Goal: Task Accomplishment & Management: Manage account settings

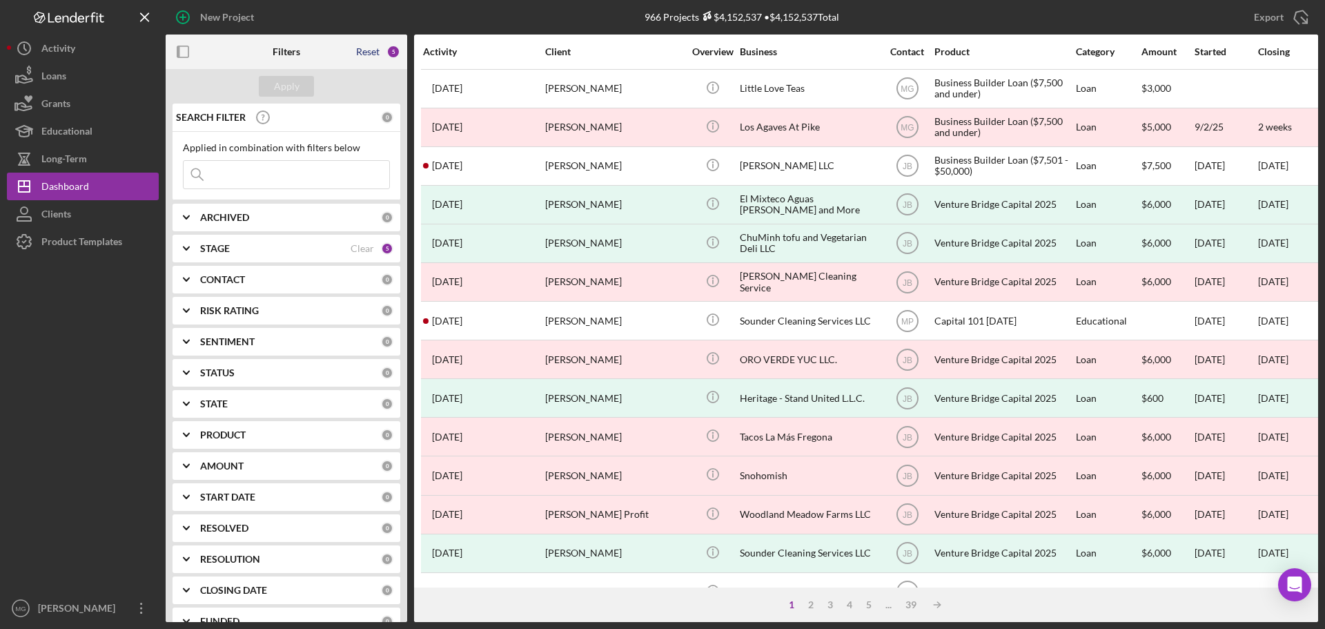
click at [370, 52] on div "Reset" at bounding box center [367, 51] width 23 height 11
click at [276, 87] on div "Apply" at bounding box center [287, 86] width 26 height 21
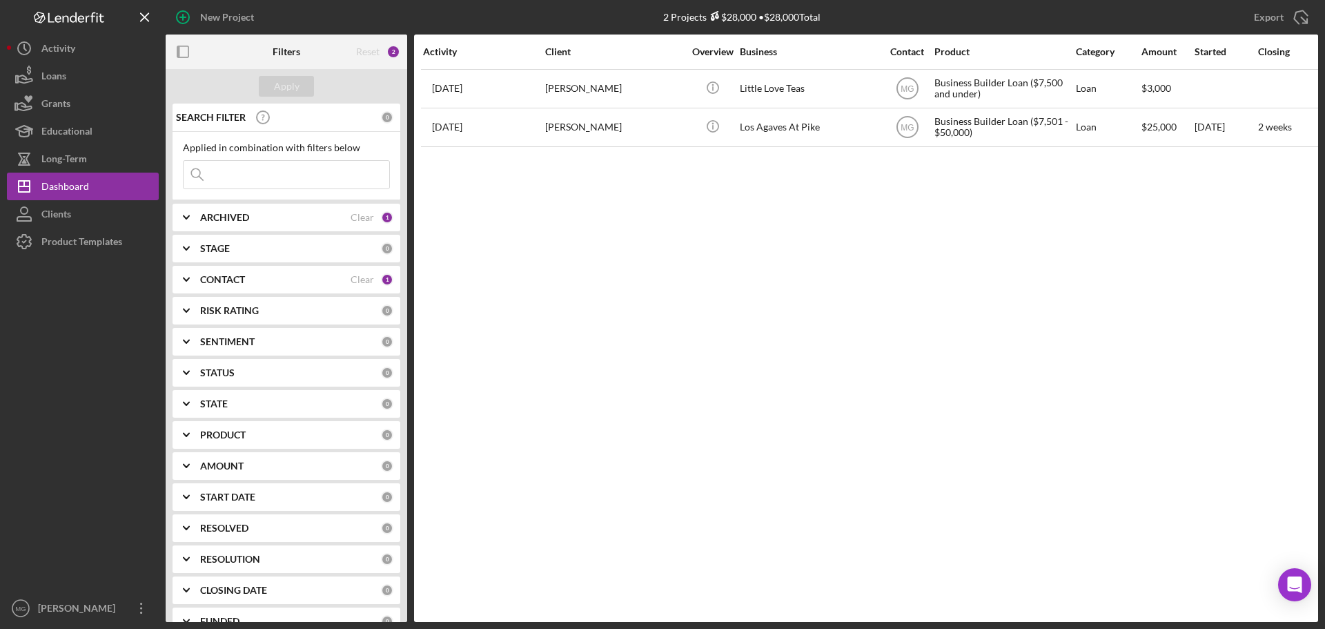
click at [261, 171] on input at bounding box center [287, 175] width 206 height 28
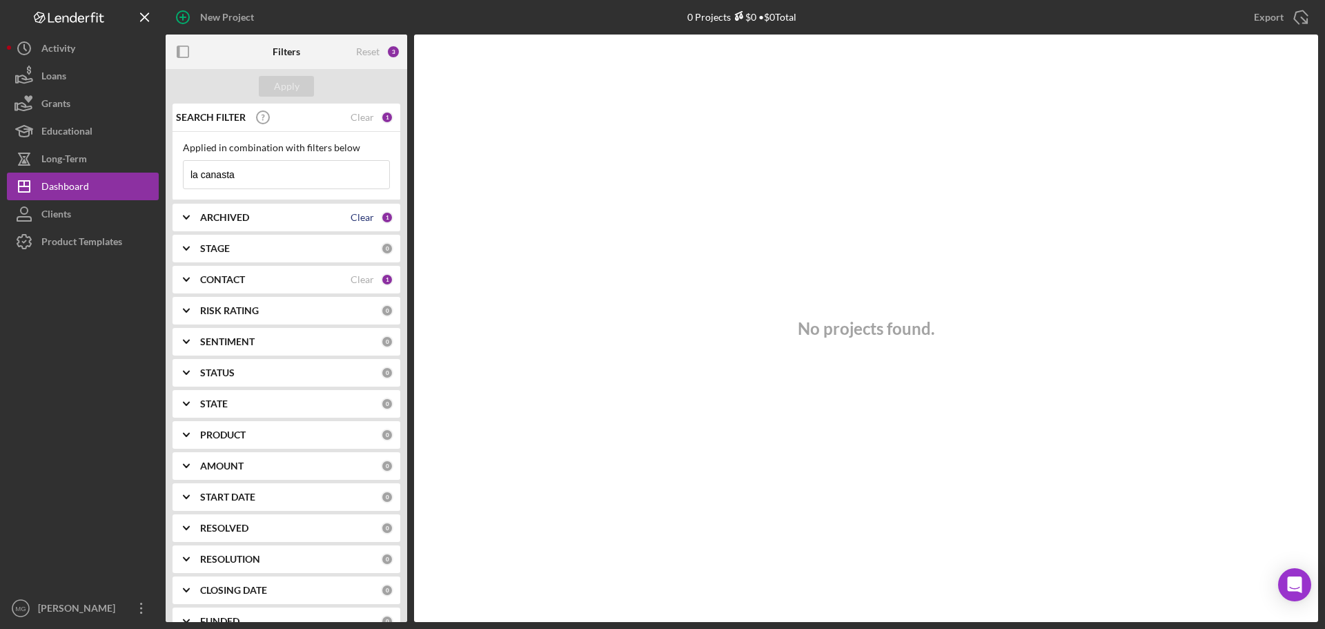
type input "la canasta"
click at [351, 218] on div "Clear" at bounding box center [362, 217] width 23 height 11
click at [359, 281] on div "Clear" at bounding box center [362, 279] width 23 height 11
click at [290, 88] on div "Apply" at bounding box center [287, 86] width 26 height 21
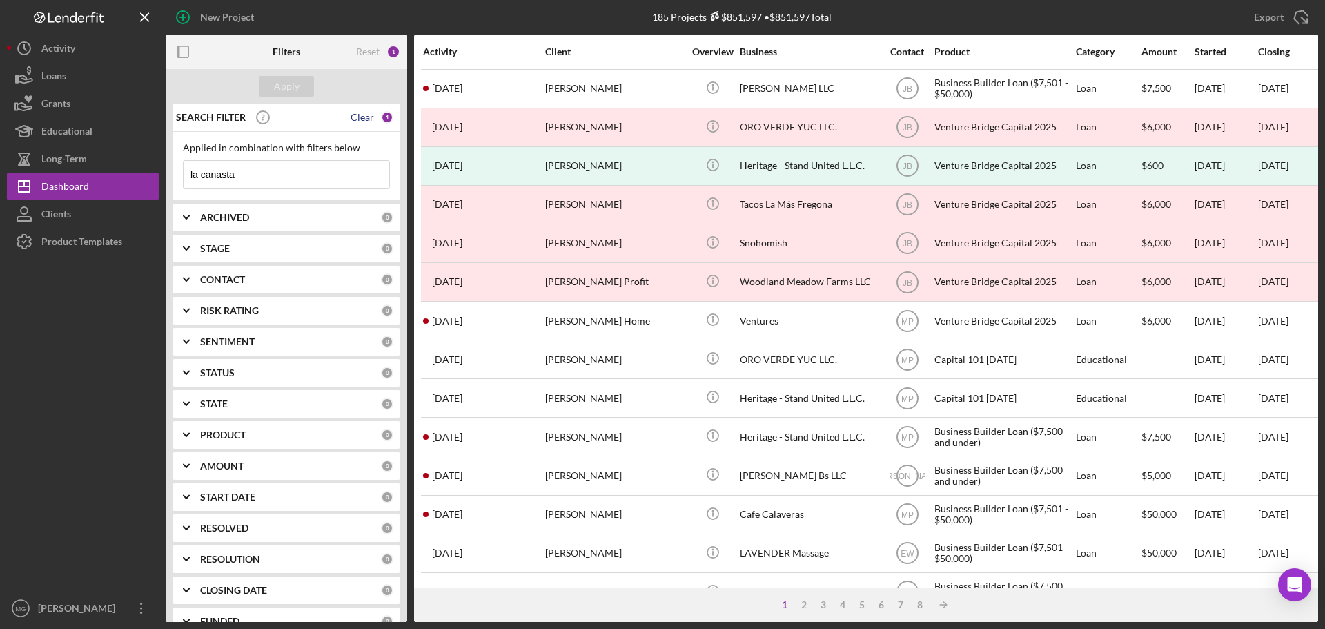
click at [361, 115] on div "Clear" at bounding box center [362, 117] width 23 height 11
click at [299, 82] on button "Apply" at bounding box center [286, 86] width 55 height 21
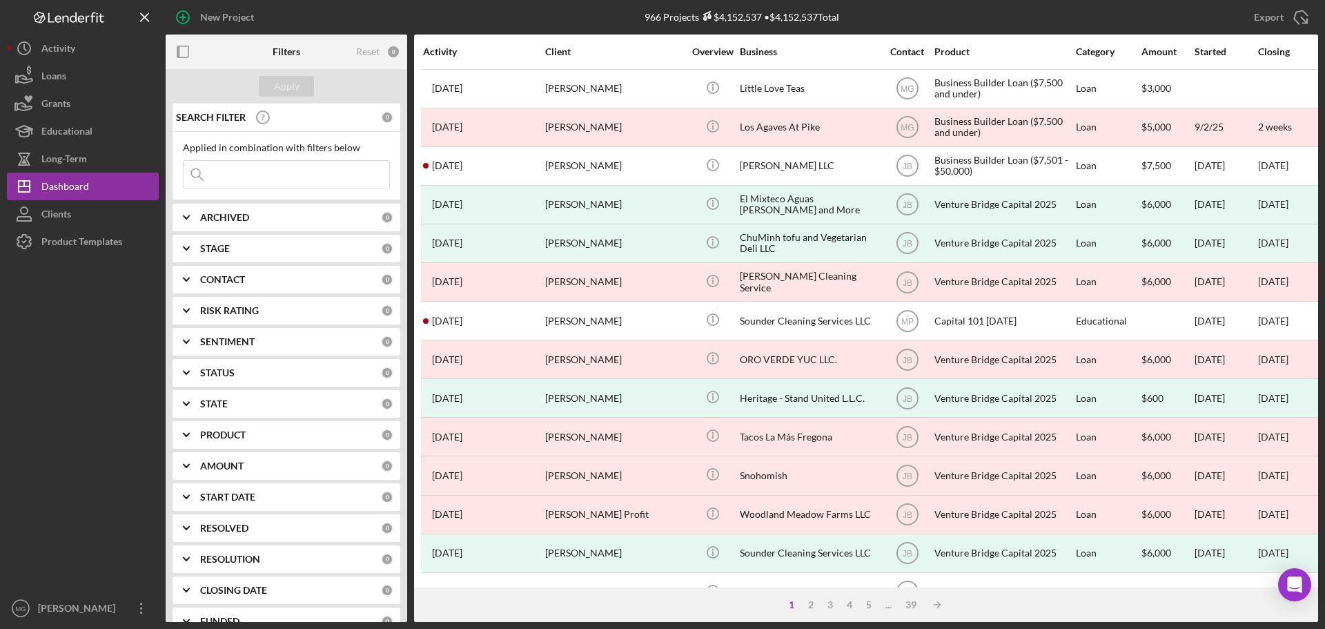
click at [291, 170] on input at bounding box center [287, 175] width 206 height 28
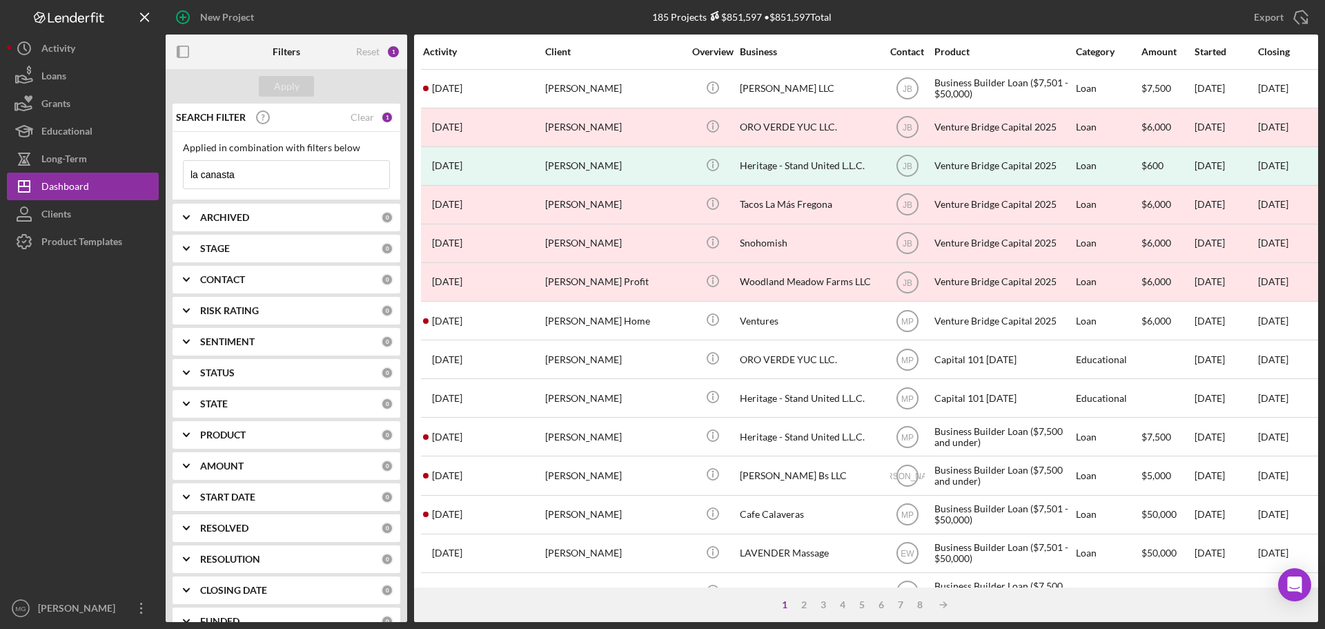
drag, startPoint x: 200, startPoint y: 173, endPoint x: 163, endPoint y: 168, distance: 37.7
click at [163, 168] on div "New Project 185 Projects $851,597 • $851,597 Total Export Icon/Export Filters R…" at bounding box center [662, 311] width 1311 height 622
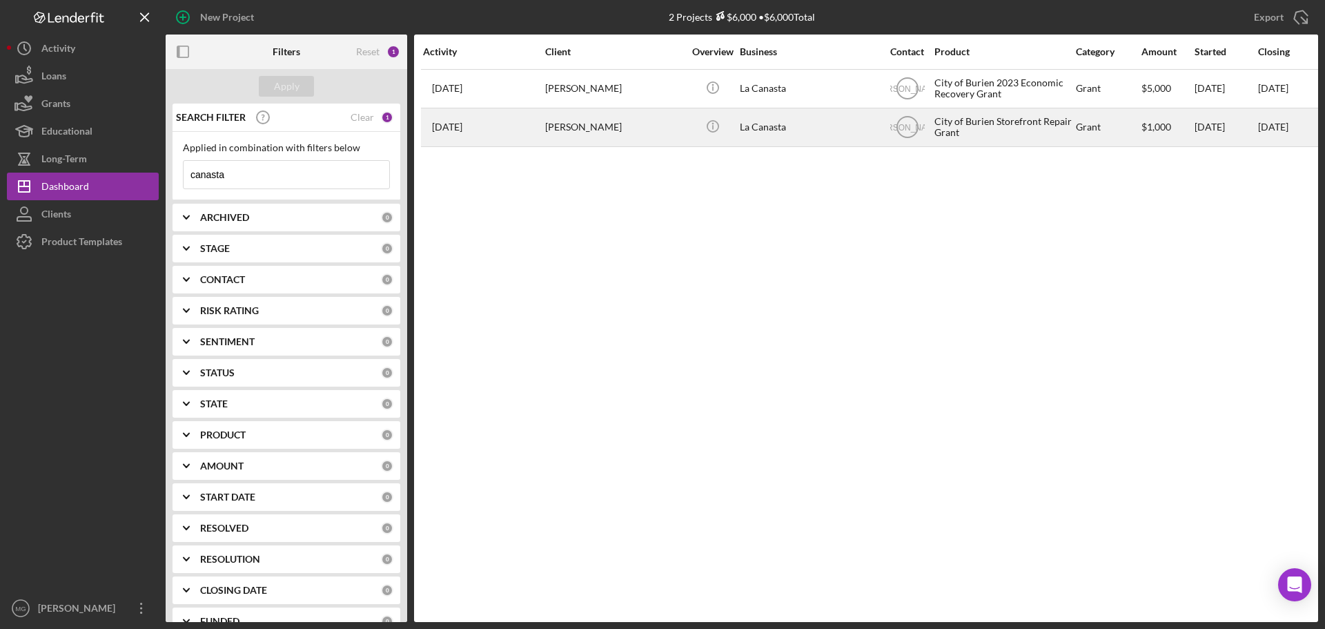
type input "canasta"
click at [556, 128] on div "[PERSON_NAME]" at bounding box center [614, 127] width 138 height 37
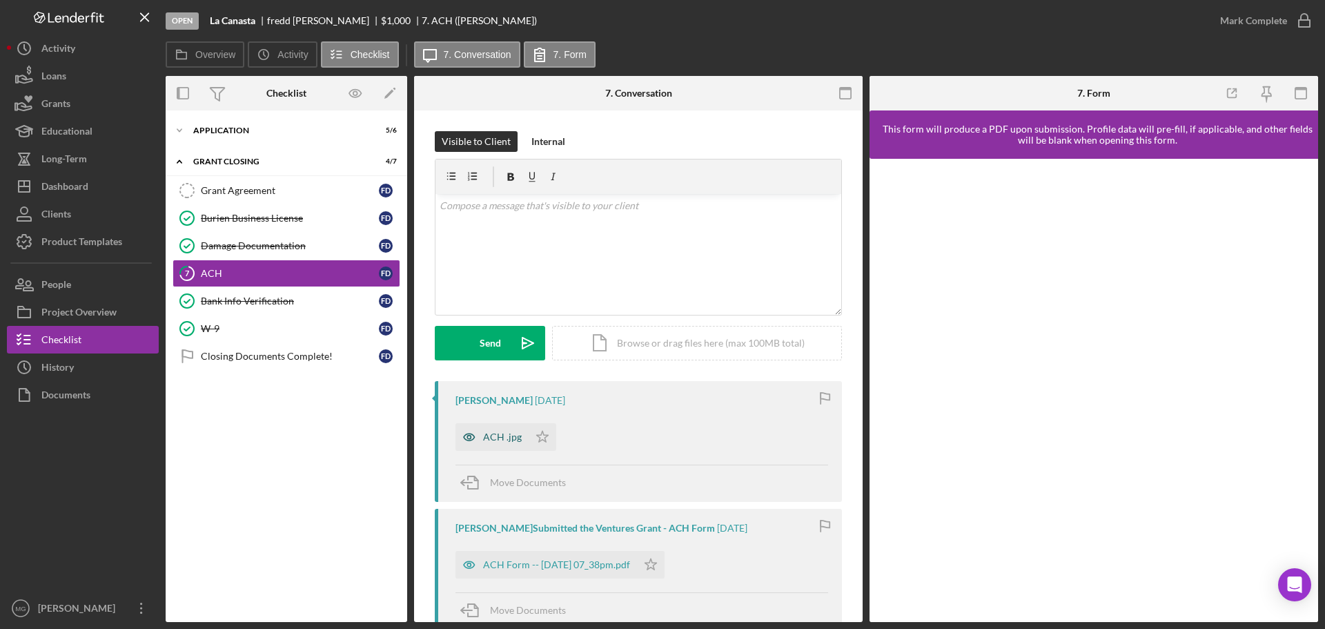
click at [500, 435] on div "ACH .jpg" at bounding box center [502, 436] width 39 height 11
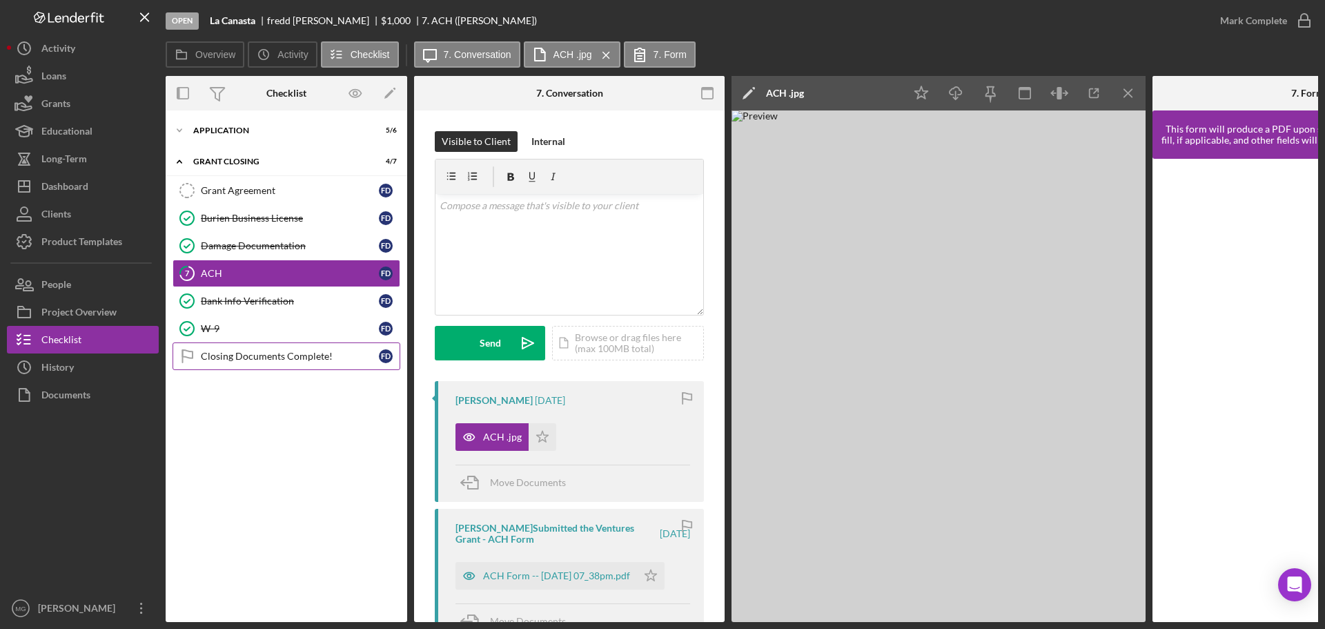
click at [268, 360] on div "Closing Documents Complete!" at bounding box center [290, 356] width 178 height 11
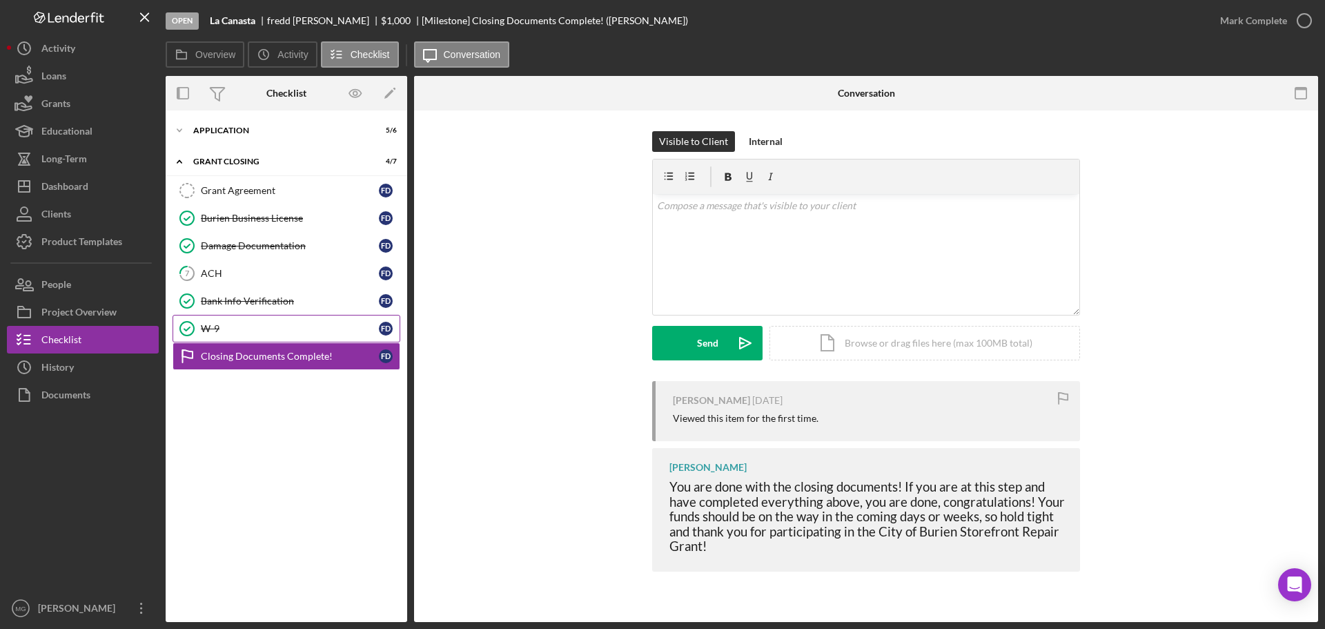
click at [216, 331] on div "W-9" at bounding box center [290, 328] width 178 height 11
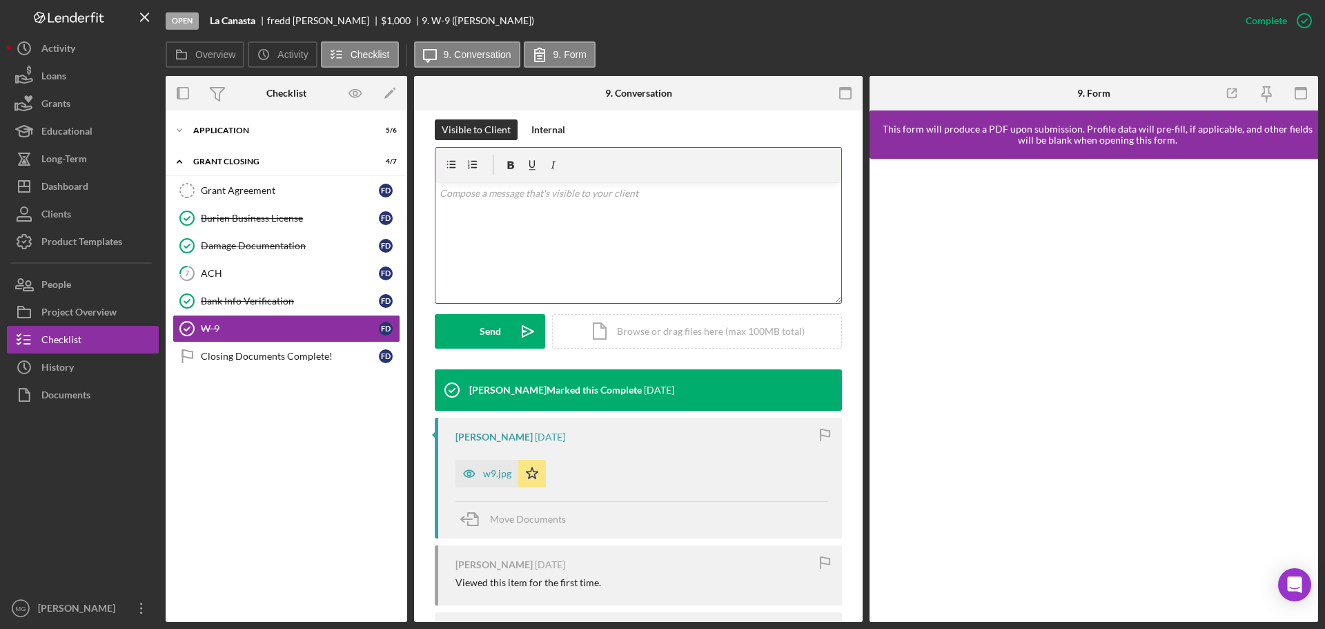
scroll to position [207, 0]
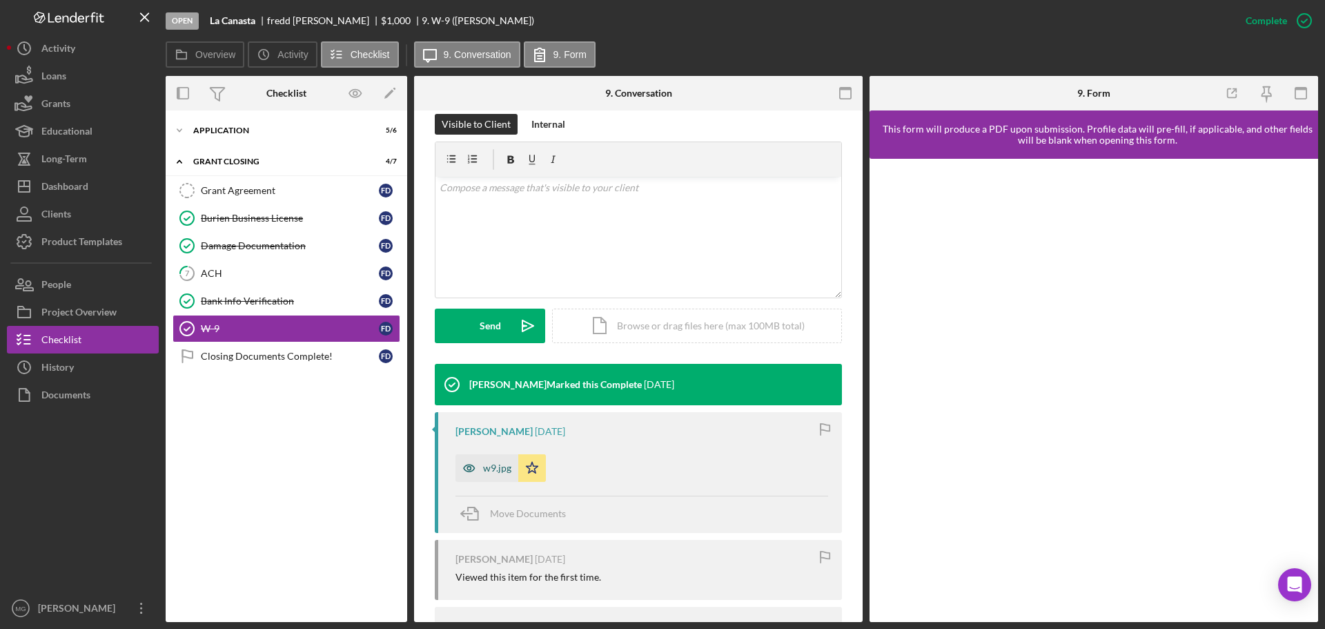
click at [499, 469] on div "w9.jpg" at bounding box center [497, 467] width 28 height 11
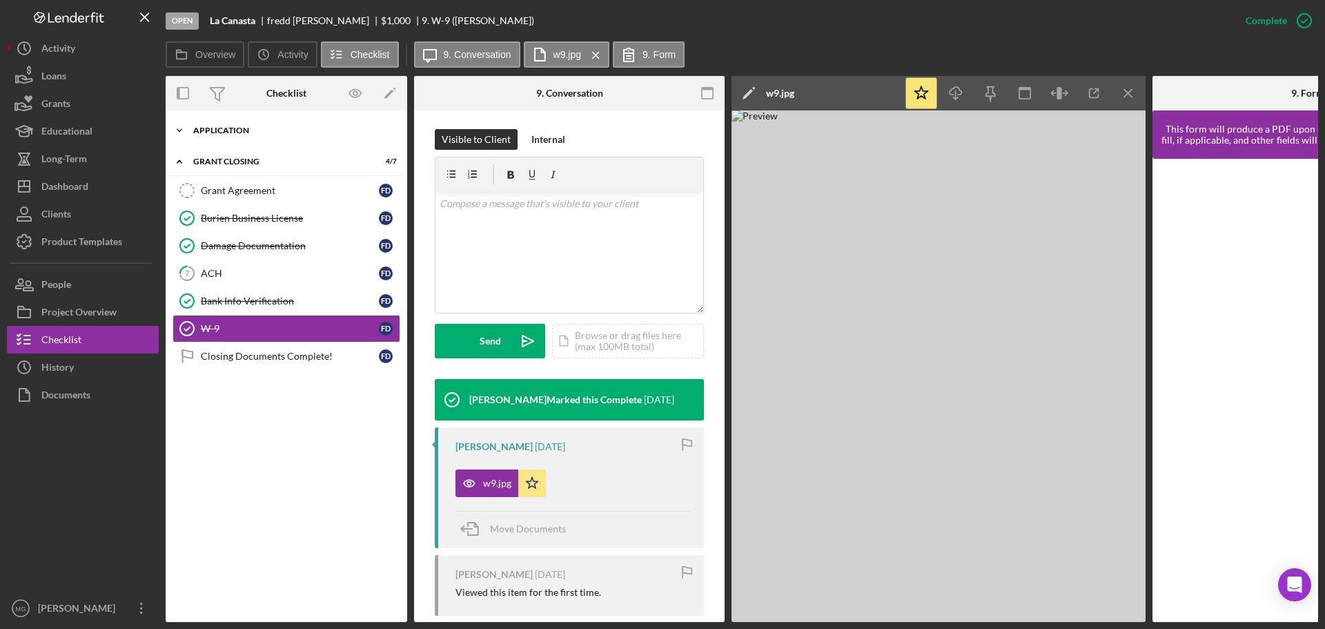
click at [228, 128] on div "Application" at bounding box center [291, 130] width 197 height 8
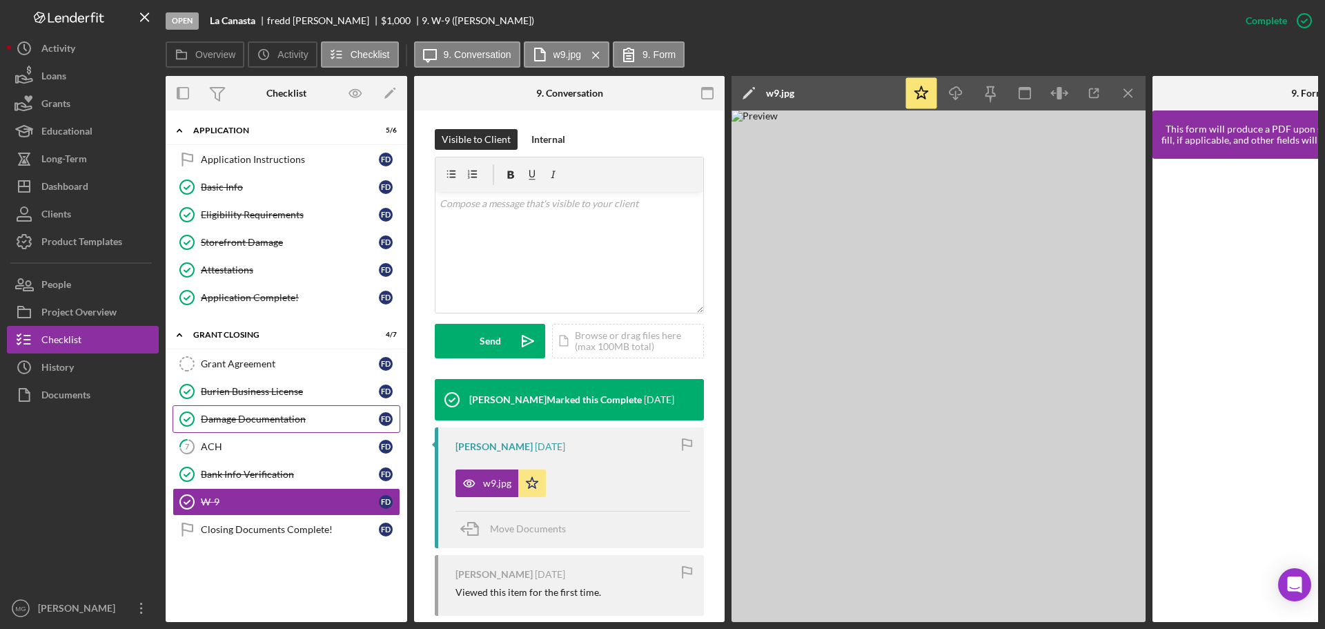
click at [253, 420] on div "Damage Documentation" at bounding box center [290, 418] width 178 height 11
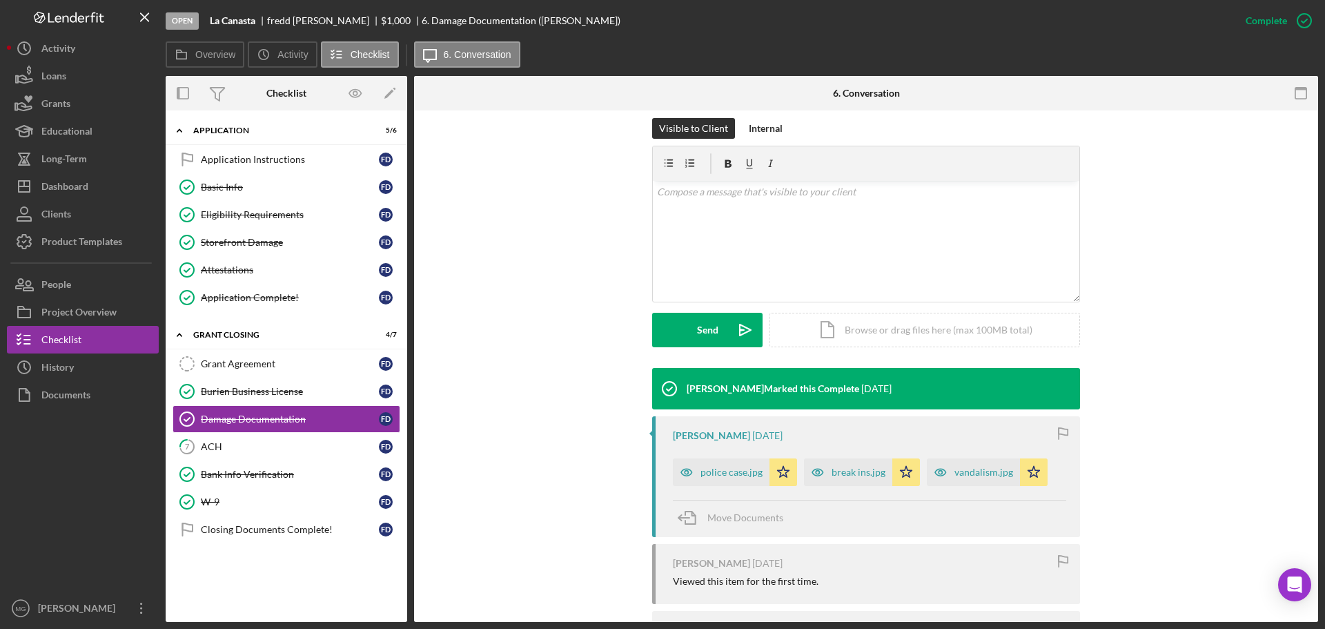
scroll to position [207, 0]
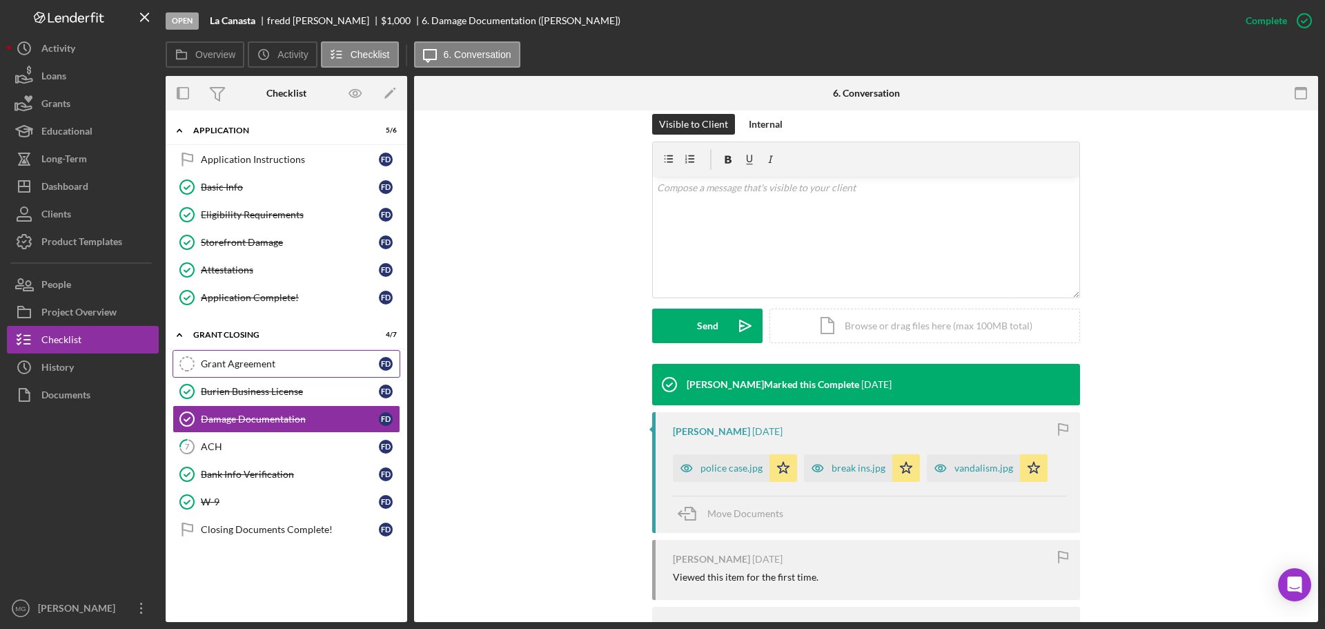
click at [253, 366] on div "Grant Agreement" at bounding box center [290, 363] width 178 height 11
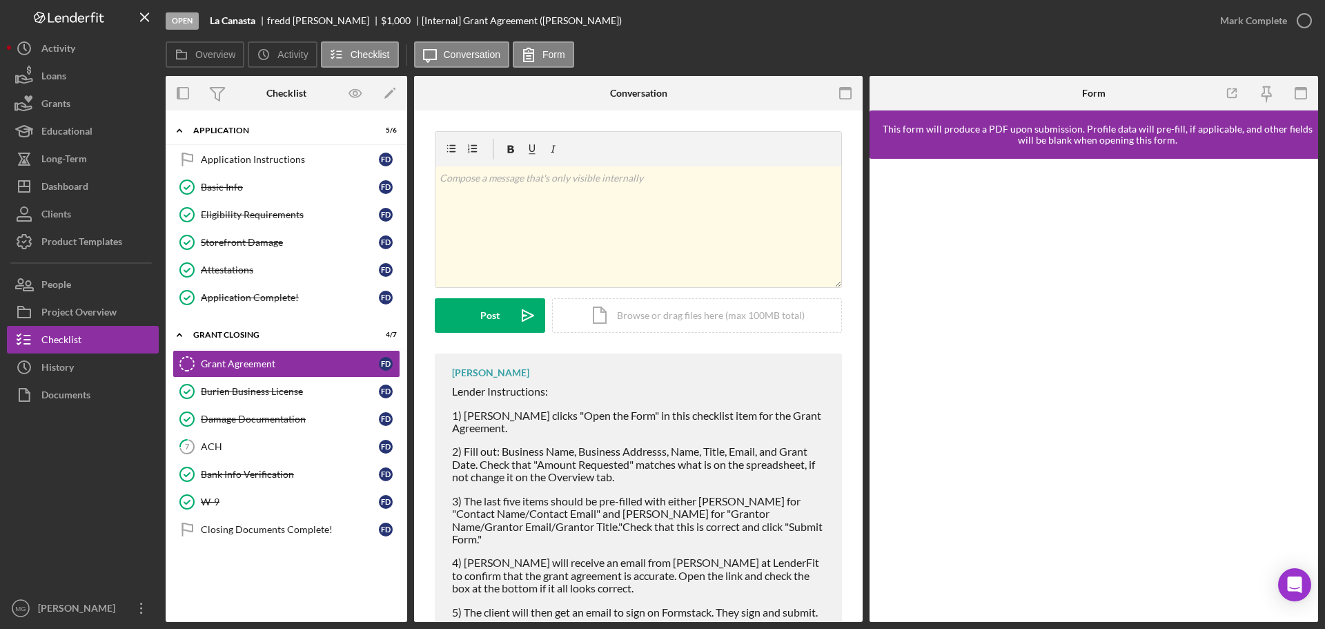
scroll to position [77, 0]
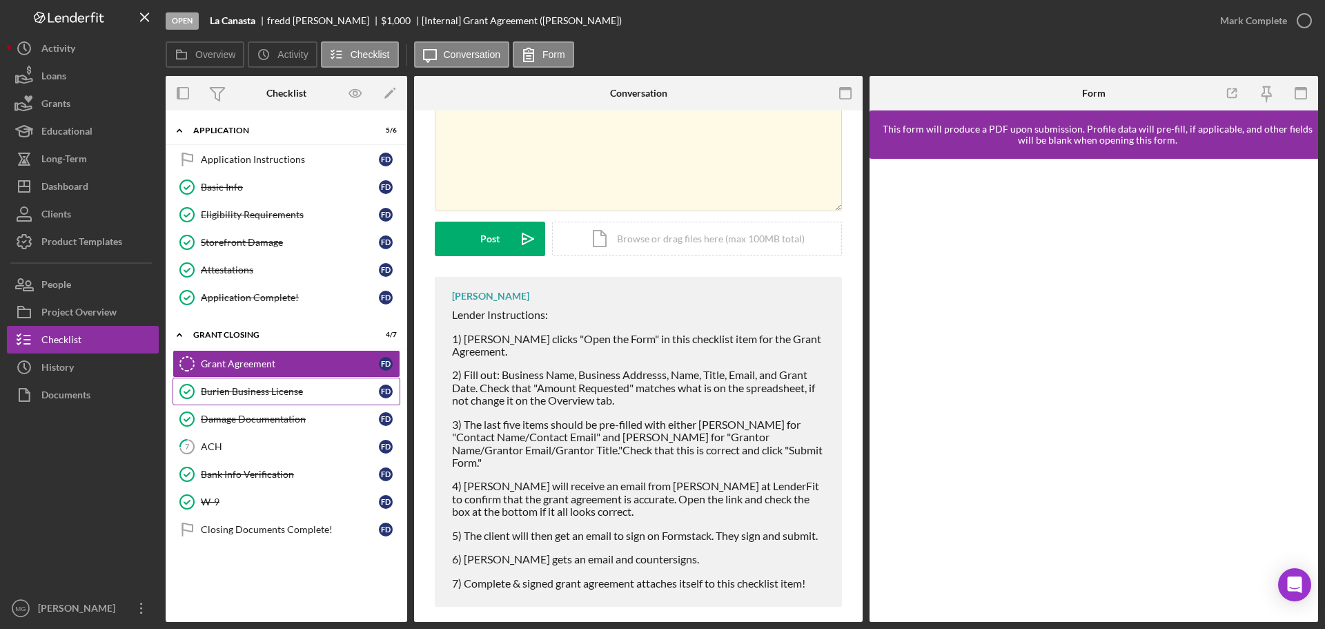
click at [273, 393] on div "Burien Business License" at bounding box center [290, 391] width 178 height 11
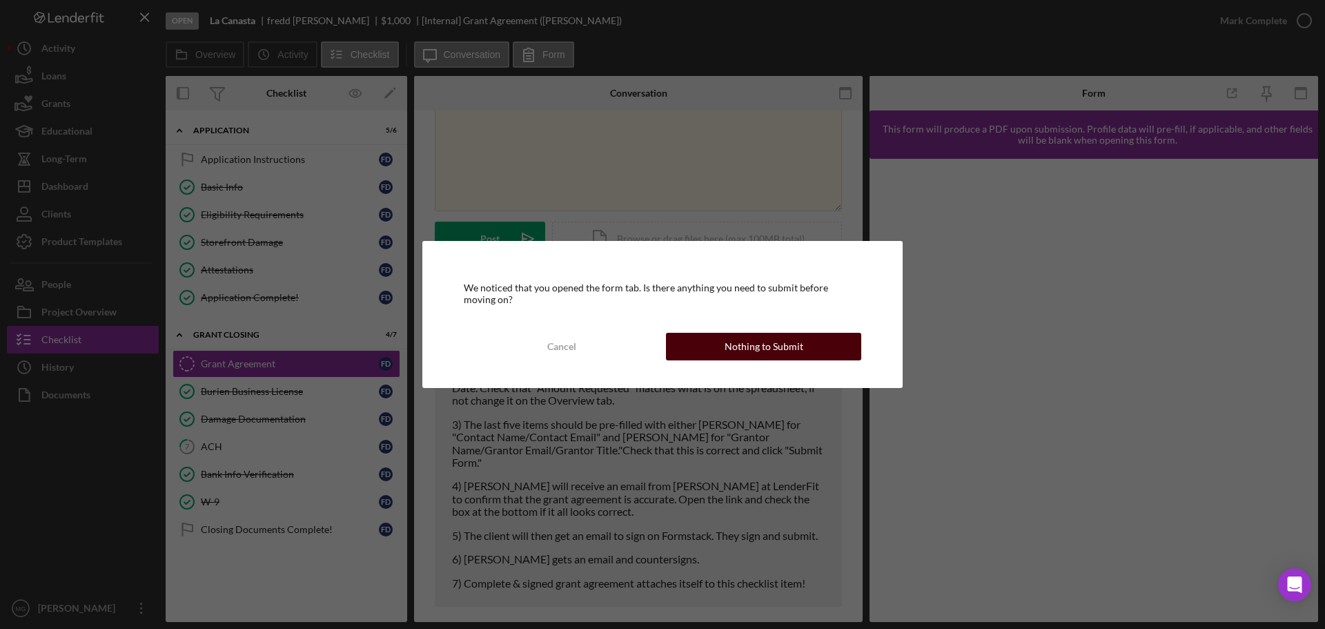
click at [755, 351] on div "Nothing to Submit" at bounding box center [764, 347] width 79 height 28
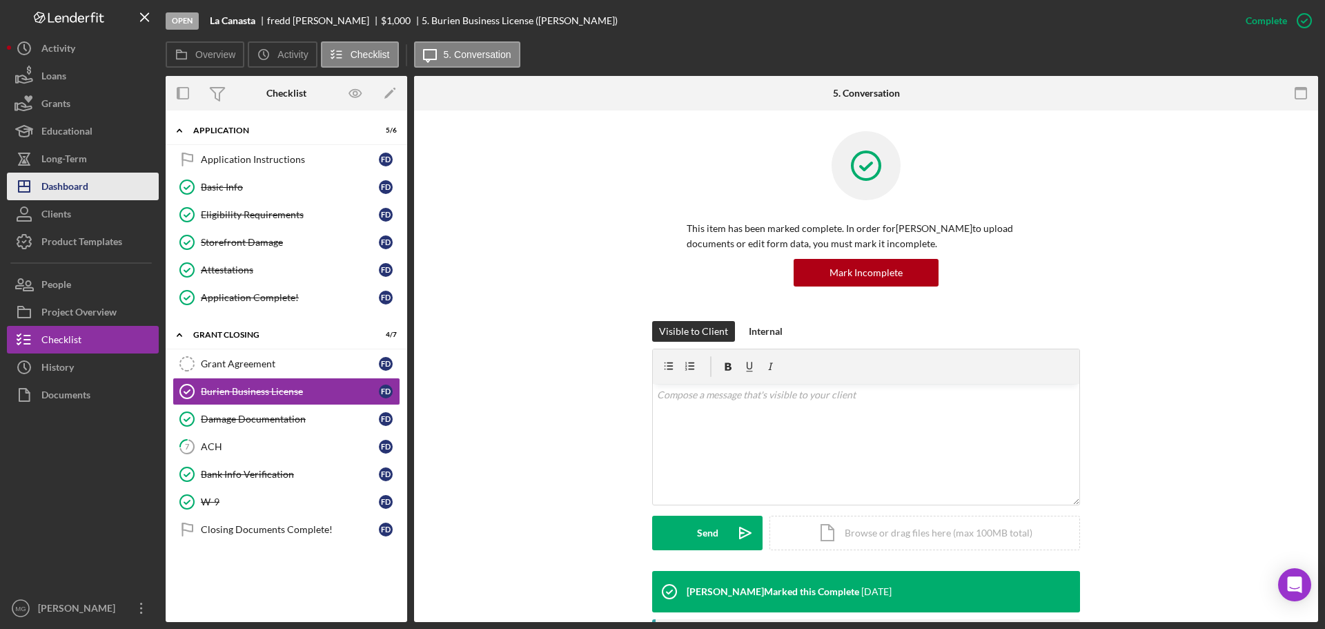
click at [70, 188] on div "Dashboard" at bounding box center [64, 188] width 47 height 31
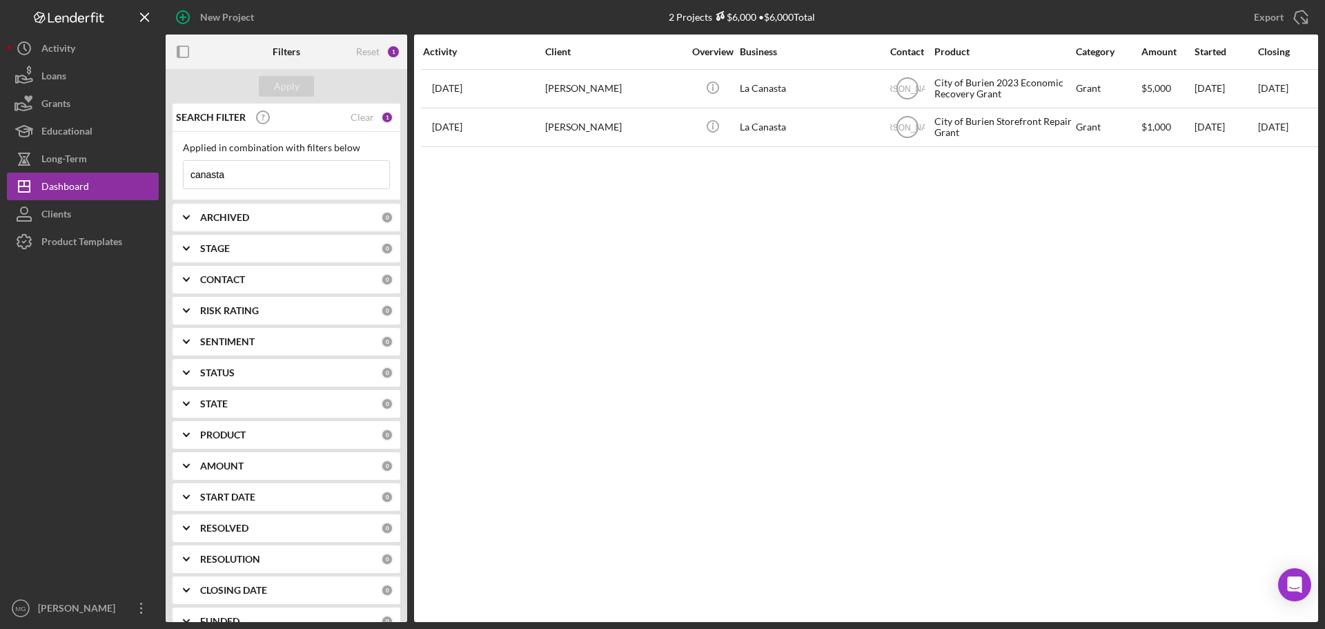
drag, startPoint x: 251, startPoint y: 176, endPoint x: 159, endPoint y: 177, distance: 91.8
click at [159, 177] on div "New Project 2 Projects $6,000 • $6,000 Total canasta Export Icon/Export Filters…" at bounding box center [662, 311] width 1311 height 622
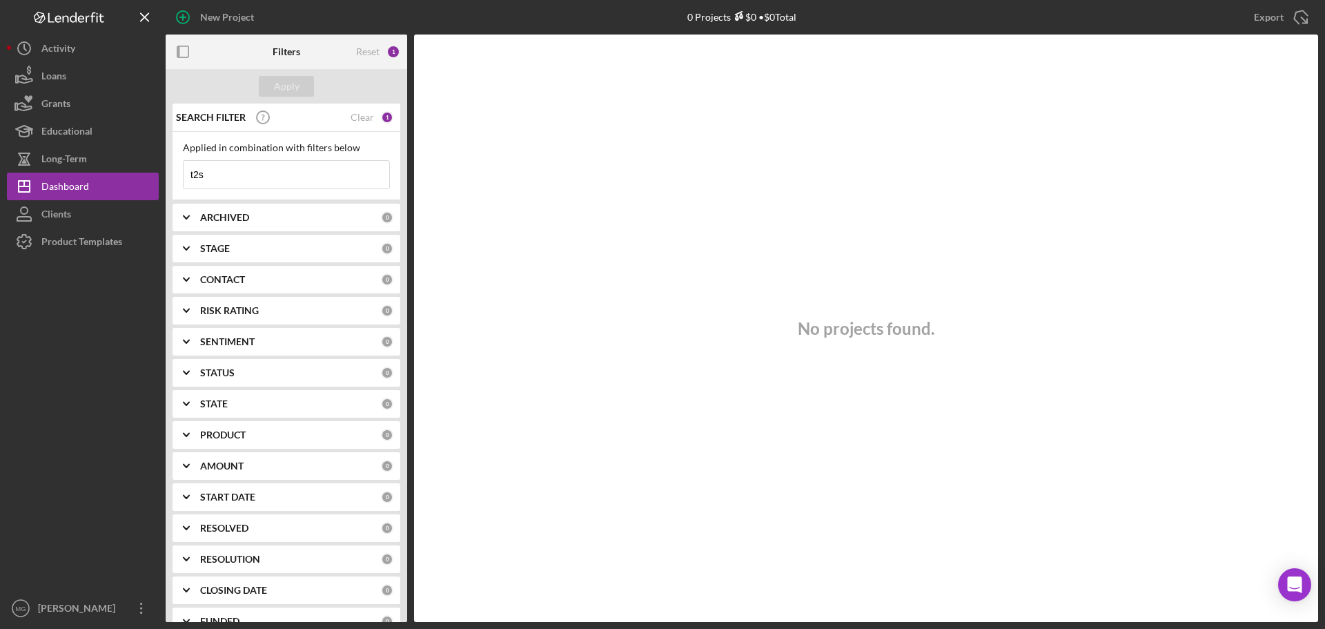
drag, startPoint x: 226, startPoint y: 172, endPoint x: 164, endPoint y: 174, distance: 62.2
click at [164, 174] on div "New Project 0 Projects $0 • $0 Total canasta Export Icon/Export Filters Reset 1…" at bounding box center [662, 311] width 1311 height 622
paste input "2. T2S Corporation"
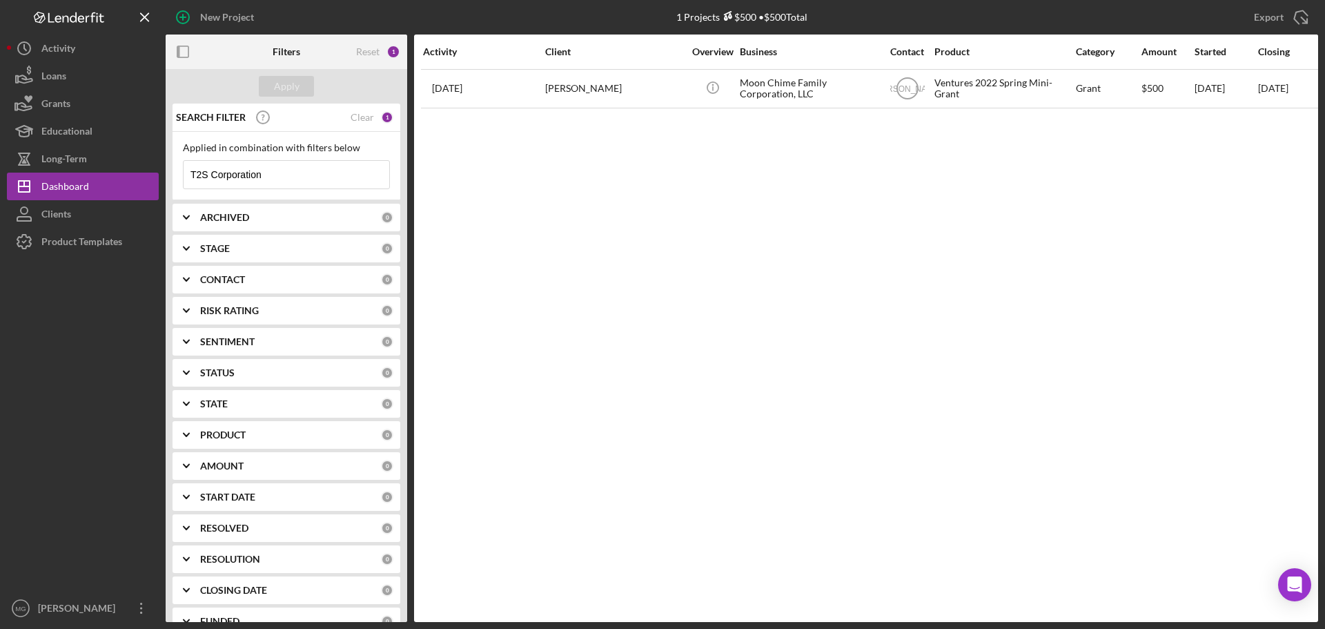
drag, startPoint x: 295, startPoint y: 175, endPoint x: 173, endPoint y: 177, distance: 122.2
click at [173, 177] on div "Applied in combination with filters below T2S Corporation Icon/Menu Close" at bounding box center [287, 166] width 228 height 68
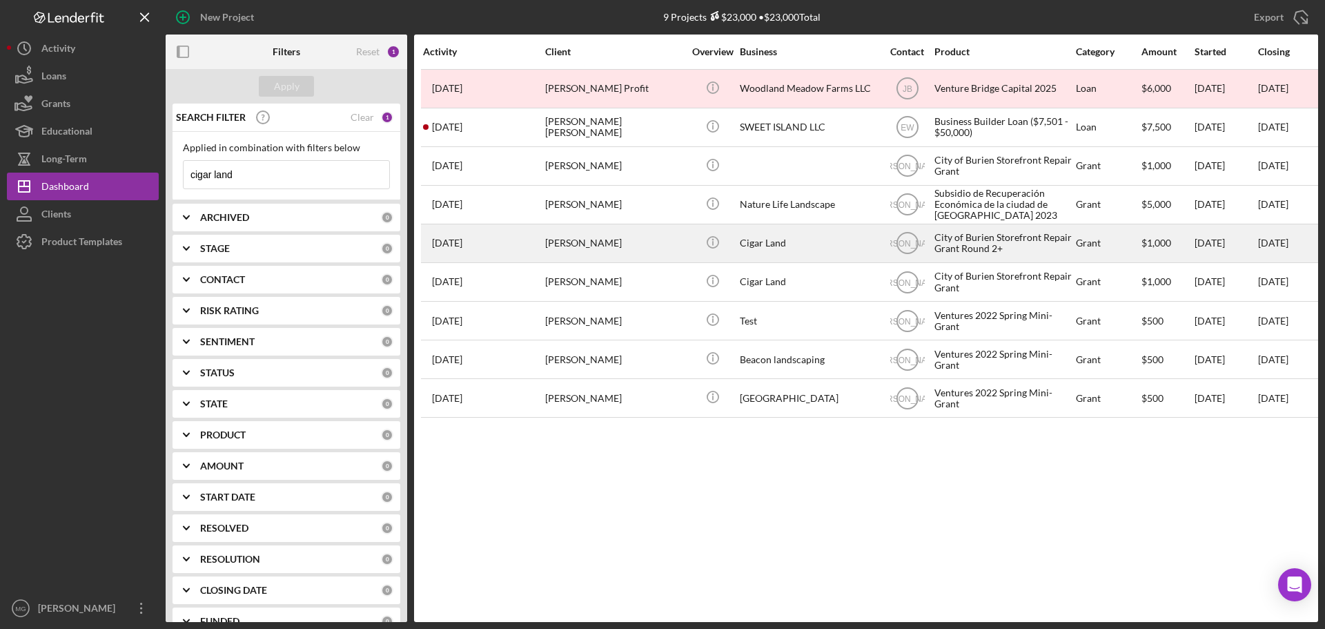
type input "cigar land"
click at [985, 246] on div "City of Burien Storefront Repair Grant Round 2+" at bounding box center [1004, 243] width 138 height 37
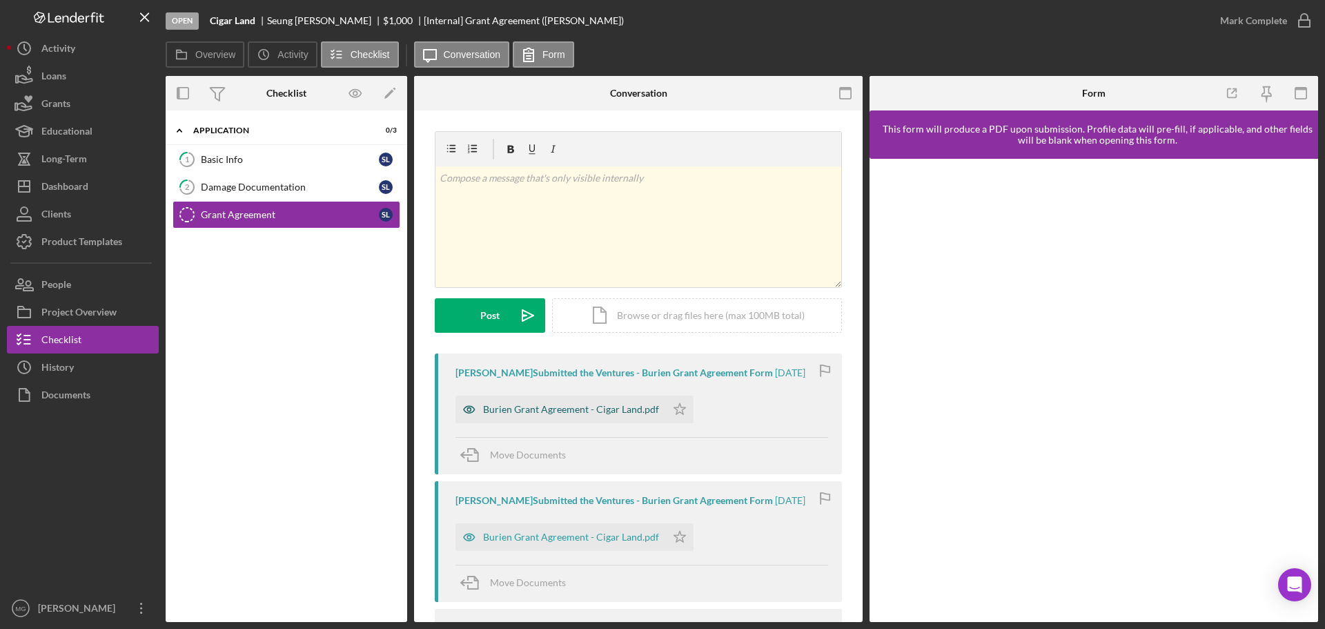
click at [540, 404] on div "Burien Grant Agreement - Cigar Land.pdf" at bounding box center [571, 409] width 176 height 11
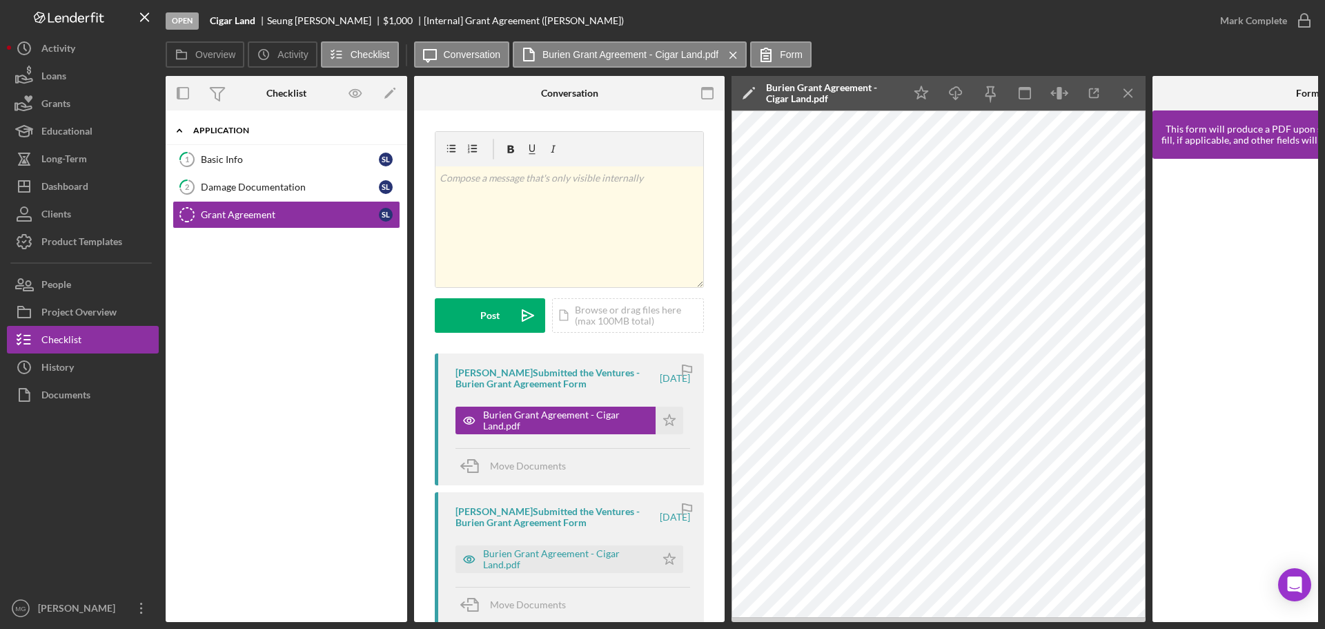
click at [181, 132] on icon "Icon/Expander" at bounding box center [180, 131] width 28 height 28
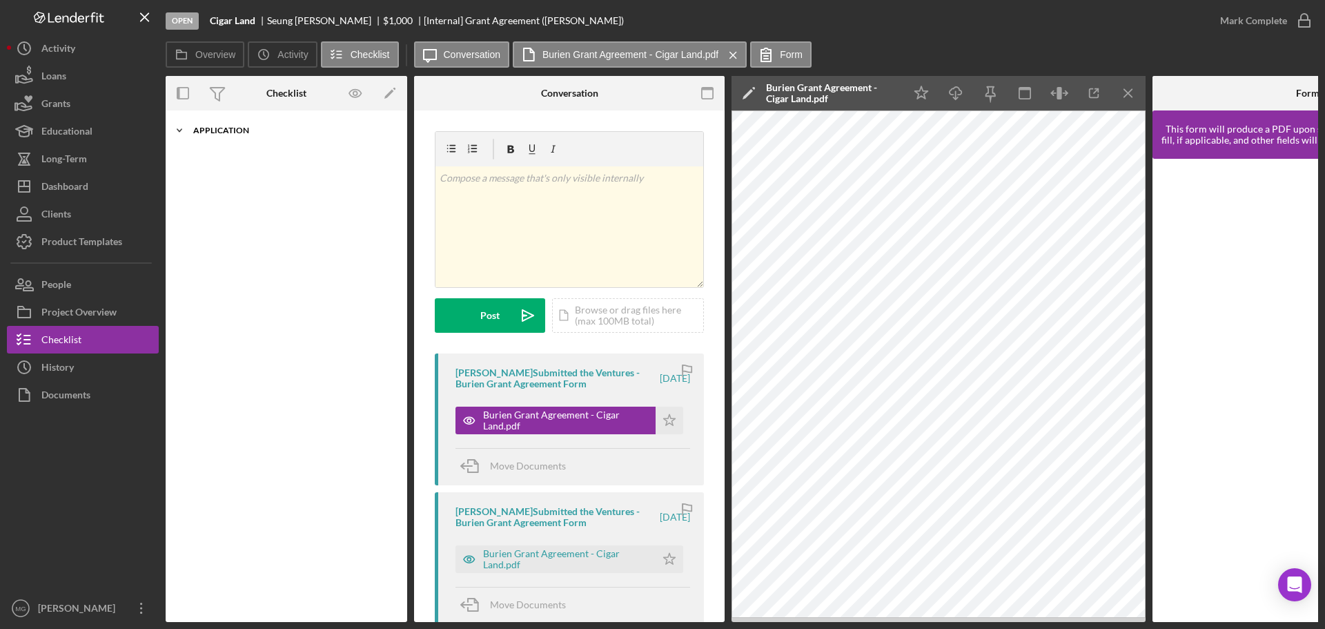
click at [181, 132] on icon "Icon/Expander" at bounding box center [180, 131] width 28 height 28
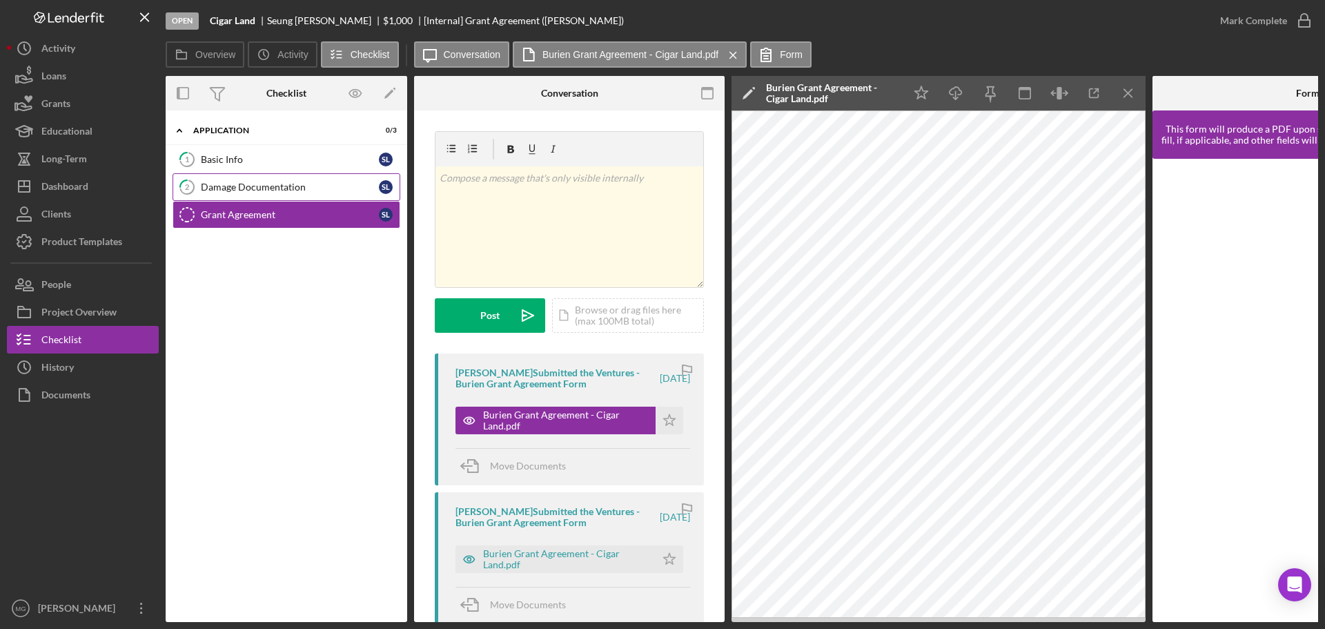
click at [262, 193] on div "Damage Documentation" at bounding box center [290, 187] width 178 height 11
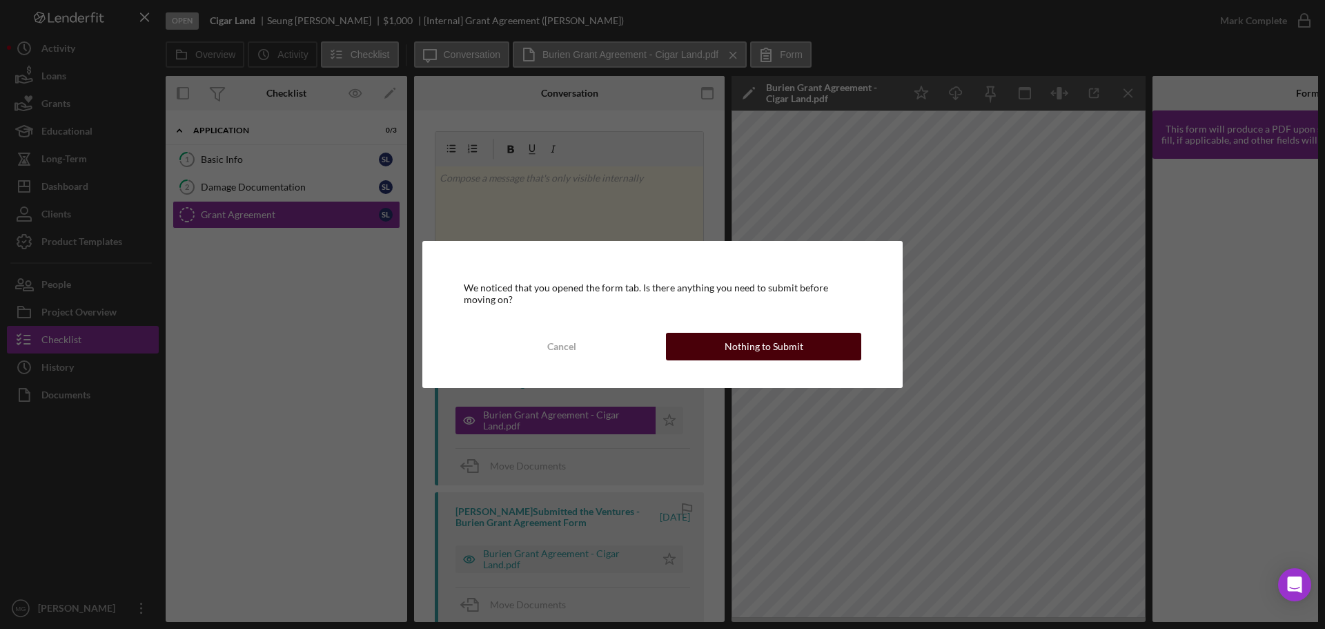
click at [763, 345] on div "Nothing to Submit" at bounding box center [764, 347] width 79 height 28
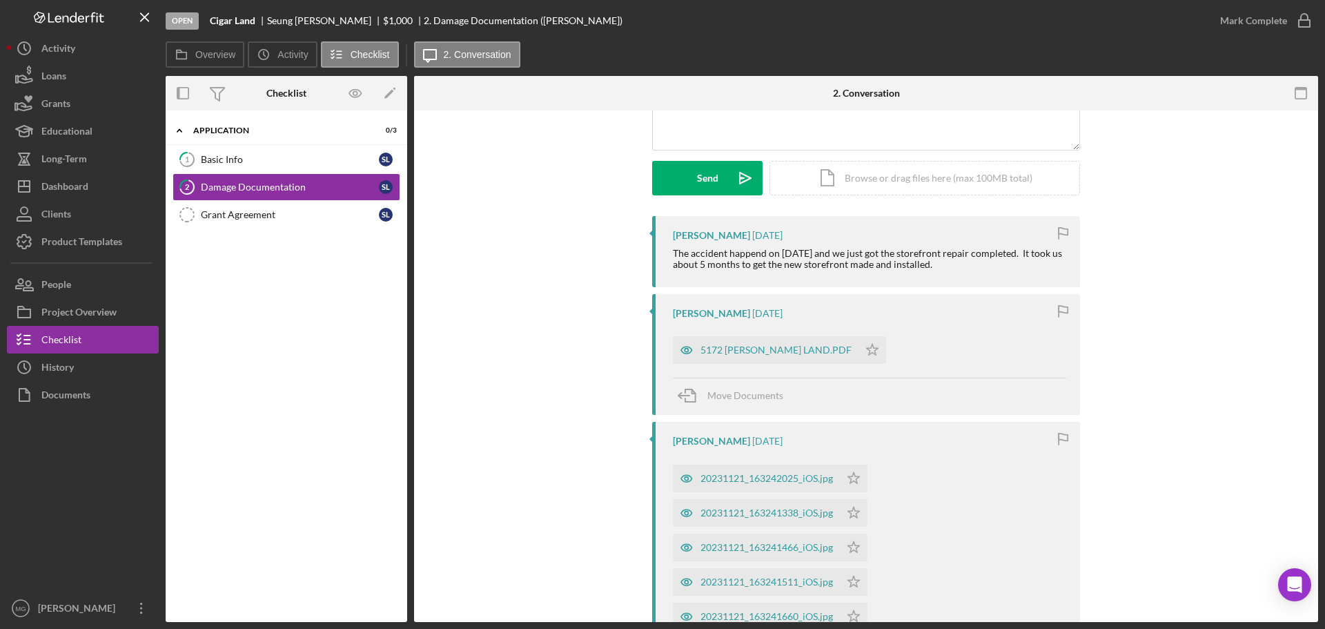
scroll to position [207, 0]
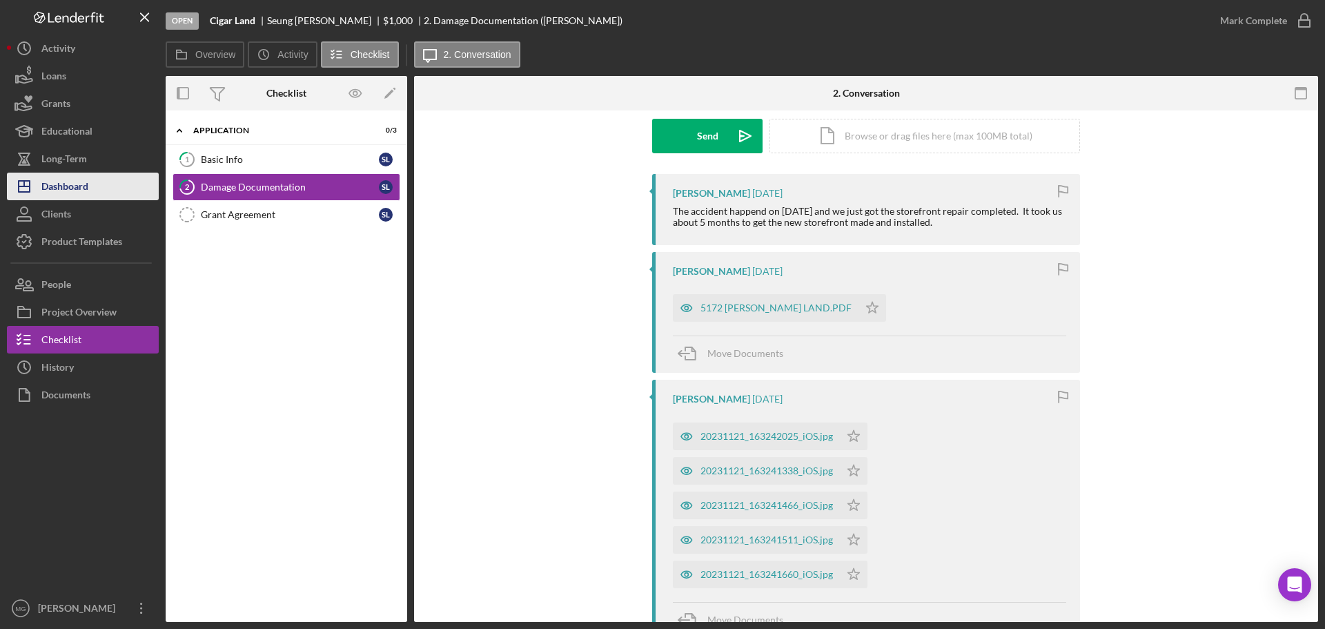
click at [52, 190] on div "Dashboard" at bounding box center [64, 188] width 47 height 31
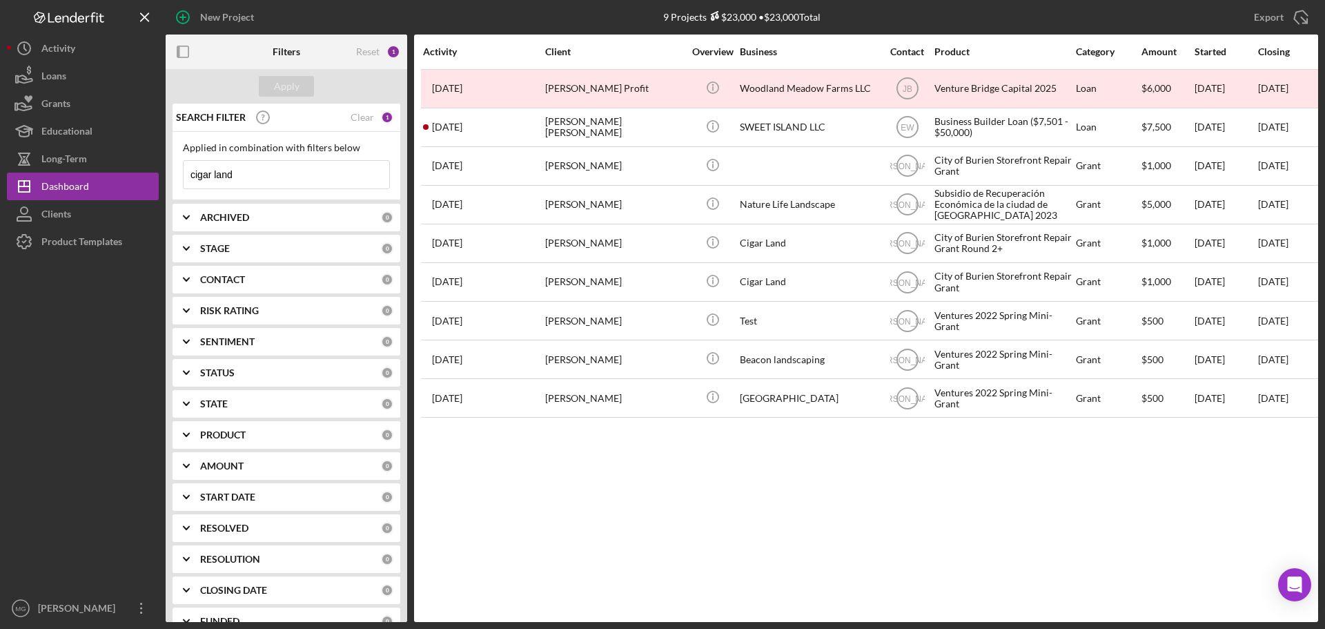
drag, startPoint x: 268, startPoint y: 173, endPoint x: 173, endPoint y: 164, distance: 95.7
click at [173, 164] on div "Applied in combination with filters below cigar land Icon/Menu Close" at bounding box center [287, 166] width 228 height 68
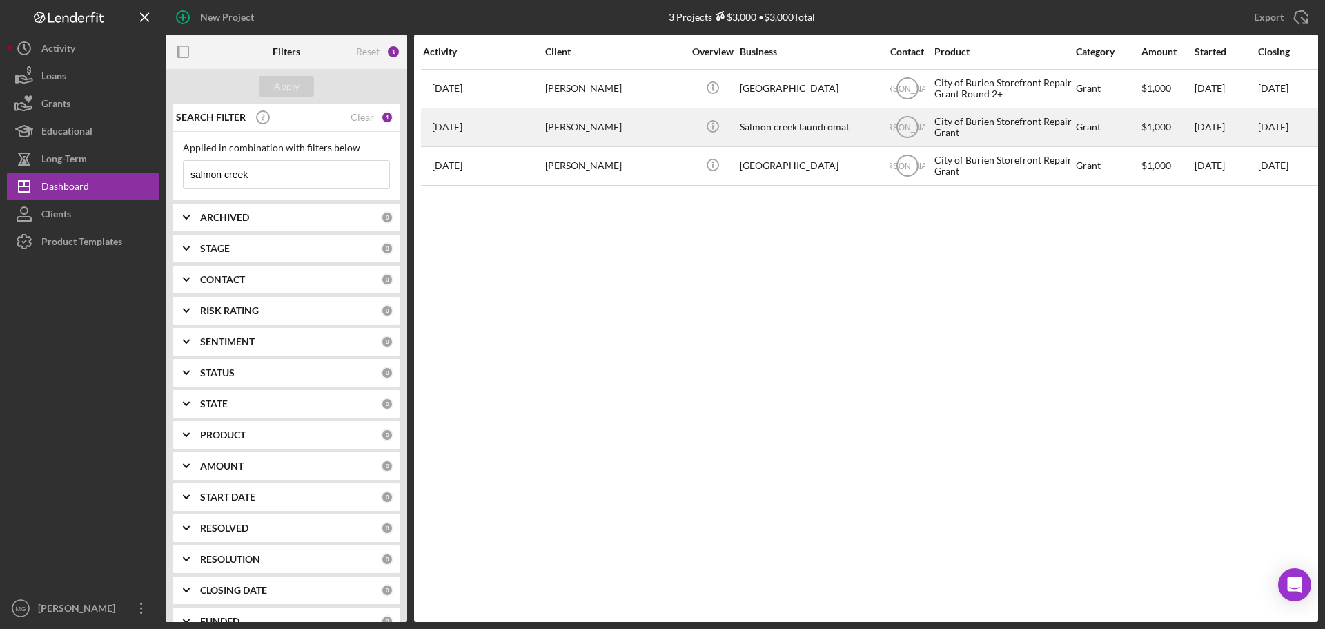
type input "salmon creek"
click at [587, 128] on div "[PERSON_NAME]" at bounding box center [614, 127] width 138 height 37
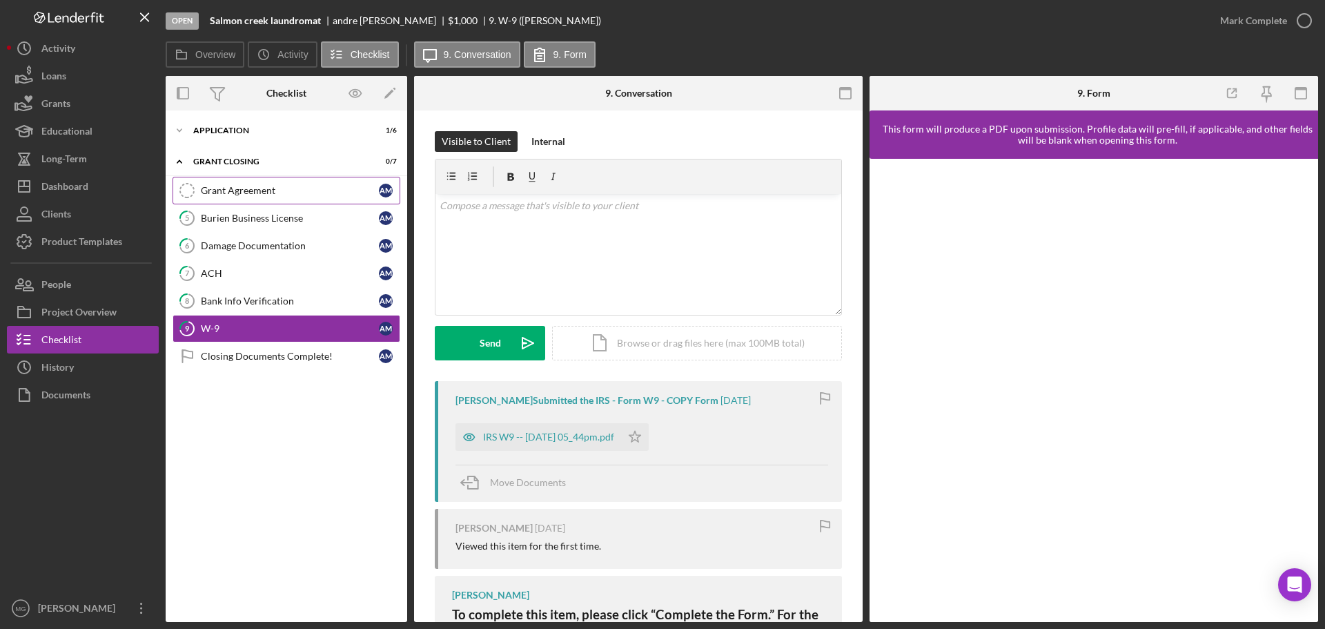
click at [275, 188] on div "Grant Agreement" at bounding box center [290, 190] width 178 height 11
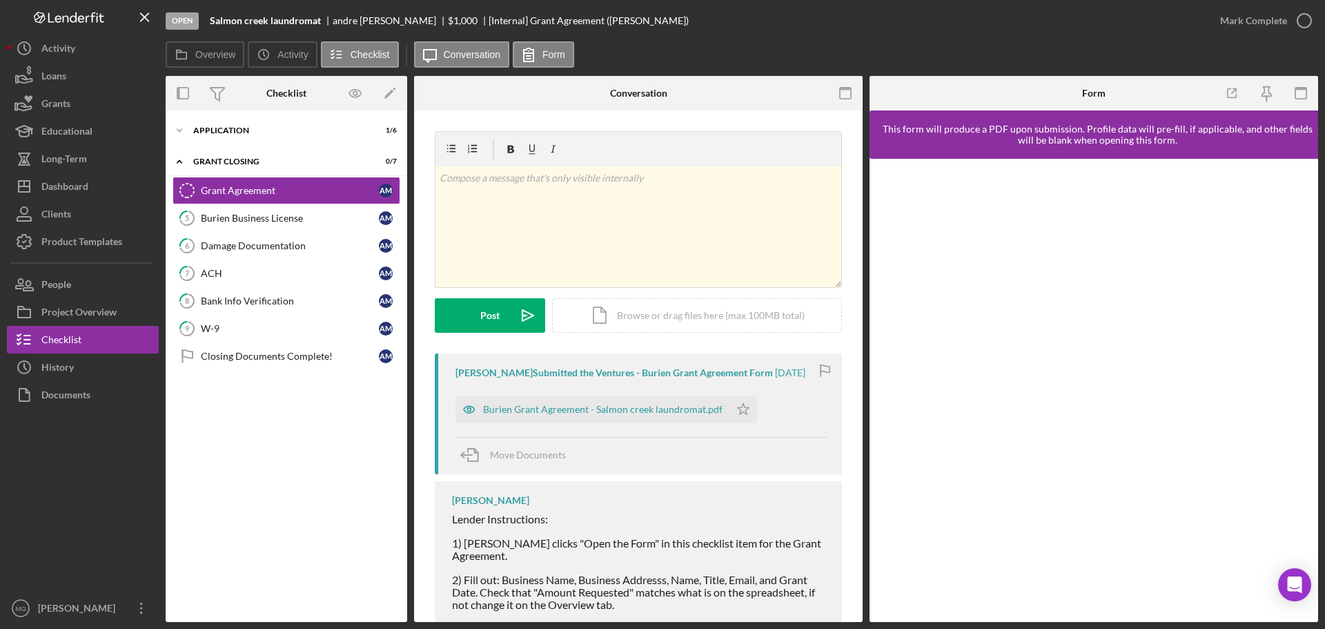
scroll to position [204, 0]
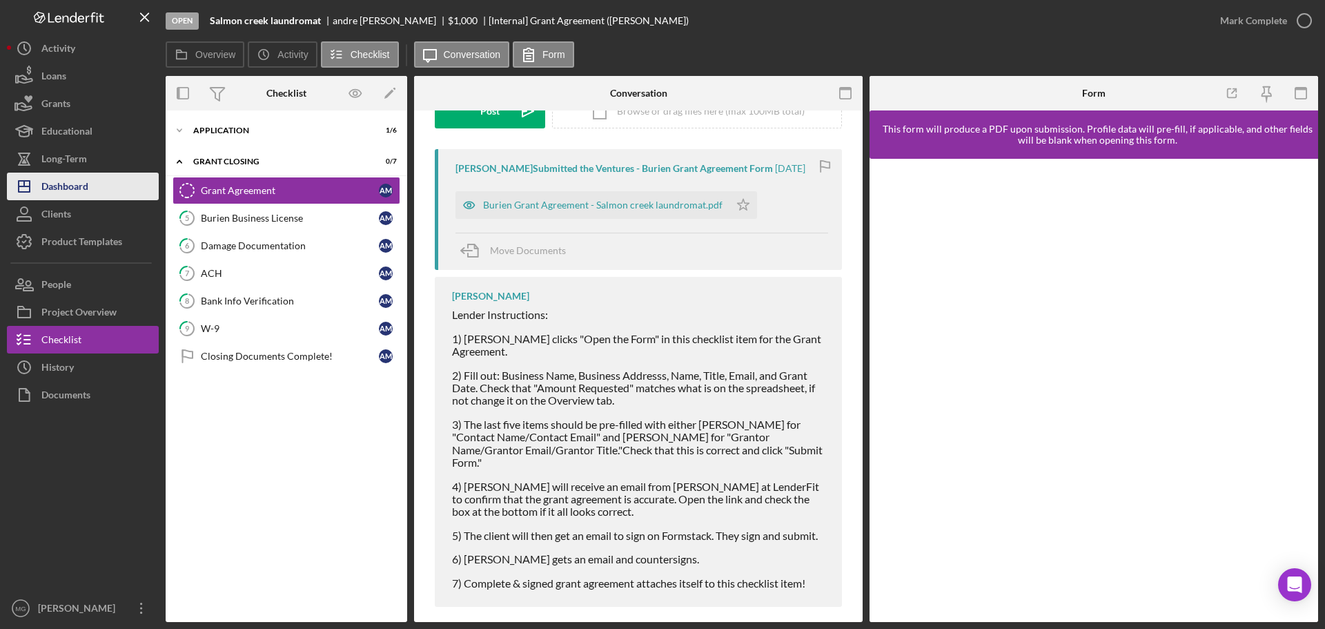
click at [83, 177] on div "Dashboard" at bounding box center [64, 188] width 47 height 31
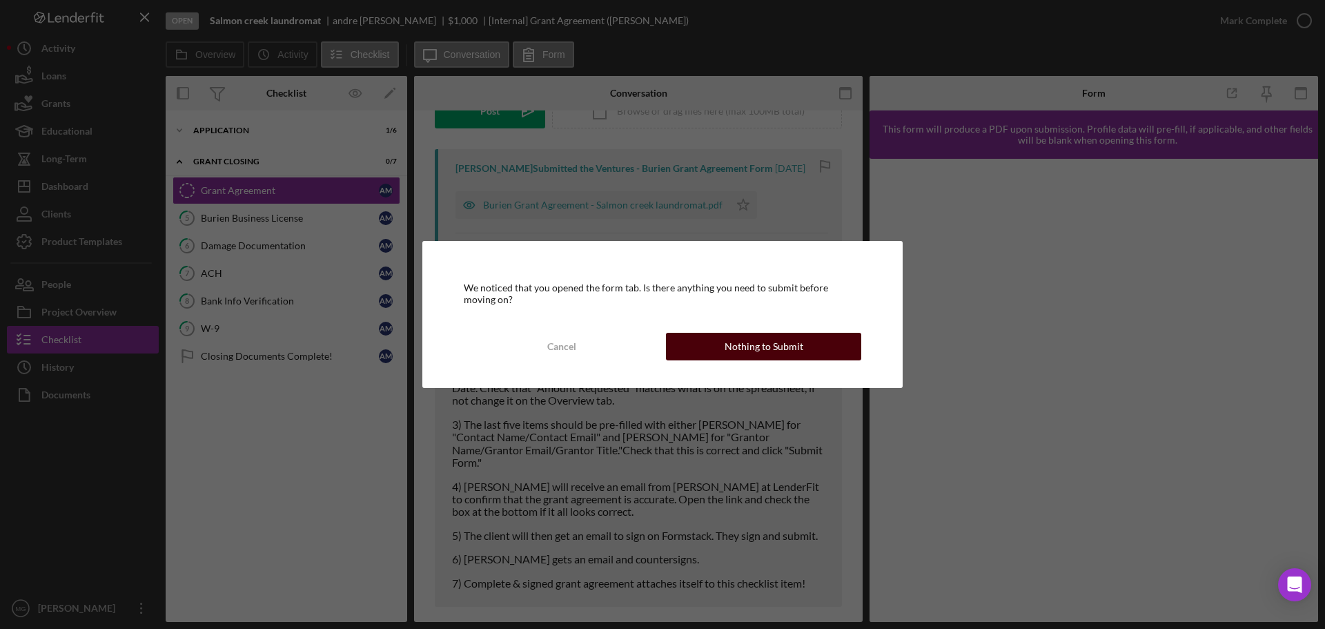
click at [812, 343] on button "Nothing to Submit" at bounding box center [763, 347] width 195 height 28
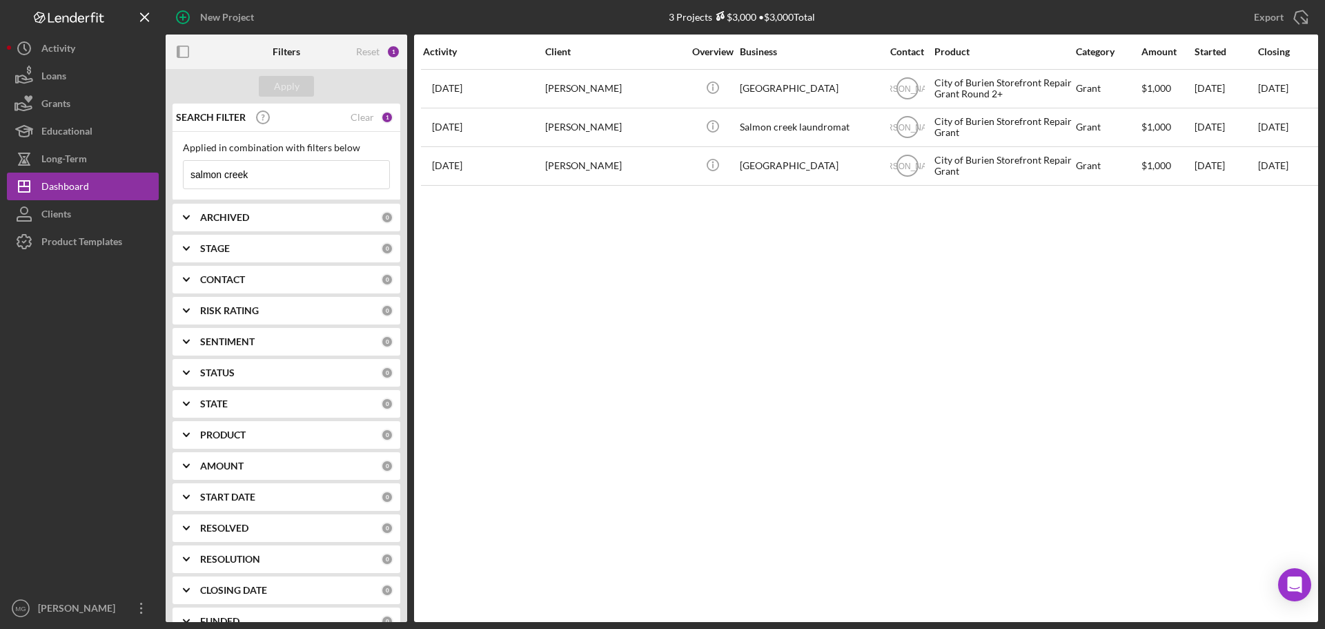
drag, startPoint x: 293, startPoint y: 176, endPoint x: 180, endPoint y: 160, distance: 113.6
click at [180, 160] on div "Applied in combination with filters below salmon creek Icon/Menu Close" at bounding box center [287, 166] width 228 height 68
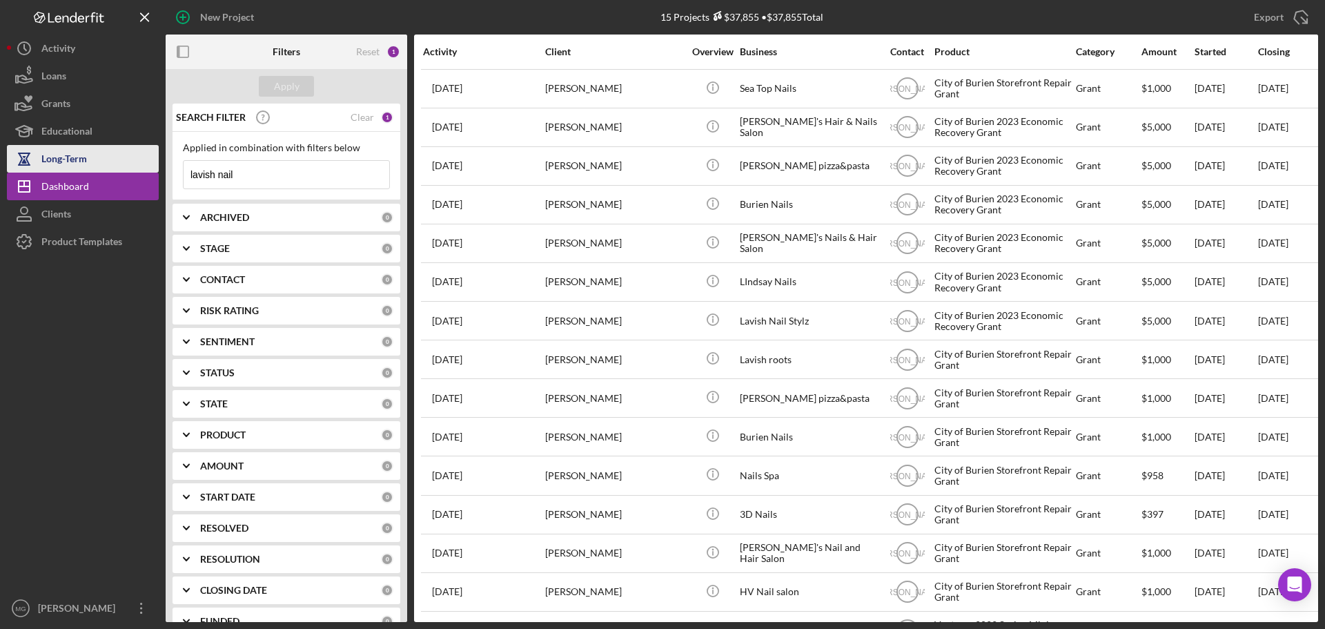
drag, startPoint x: 260, startPoint y: 176, endPoint x: 145, endPoint y: 166, distance: 115.0
click at [145, 166] on div "New Project 15 Projects $37,855 • $37,855 Total salmon creek Export Icon/Export…" at bounding box center [662, 311] width 1311 height 622
type input "amber reeve"
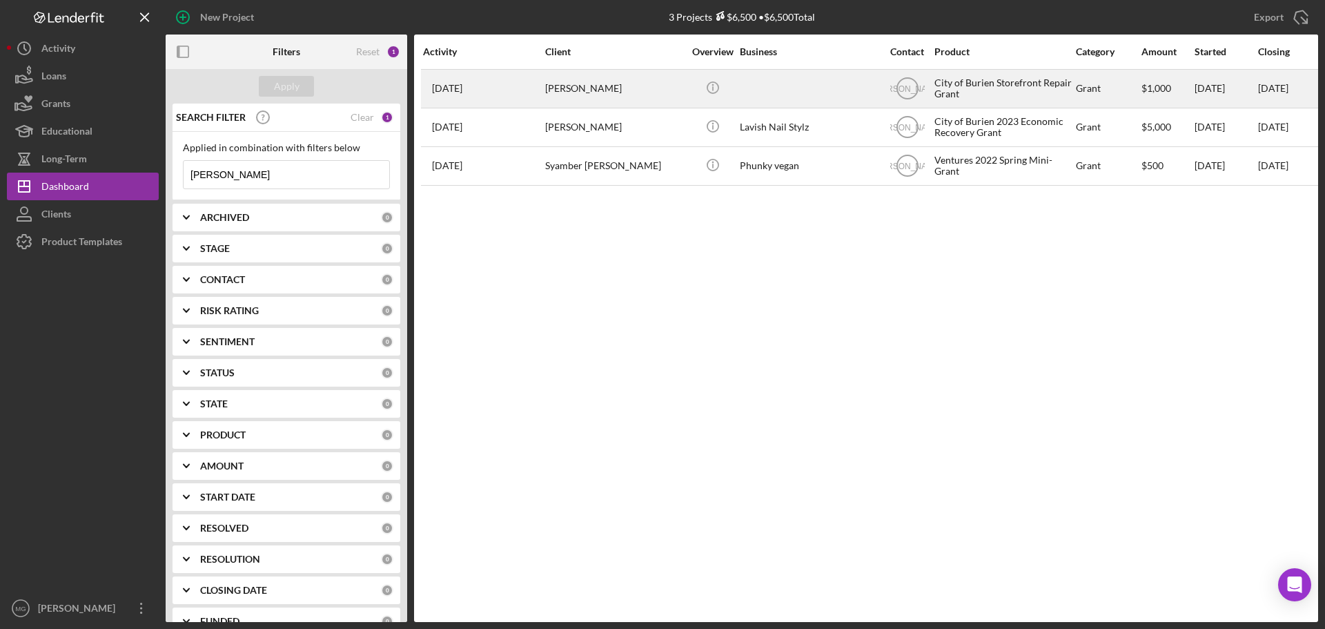
click at [1126, 86] on div "Grant" at bounding box center [1108, 88] width 64 height 37
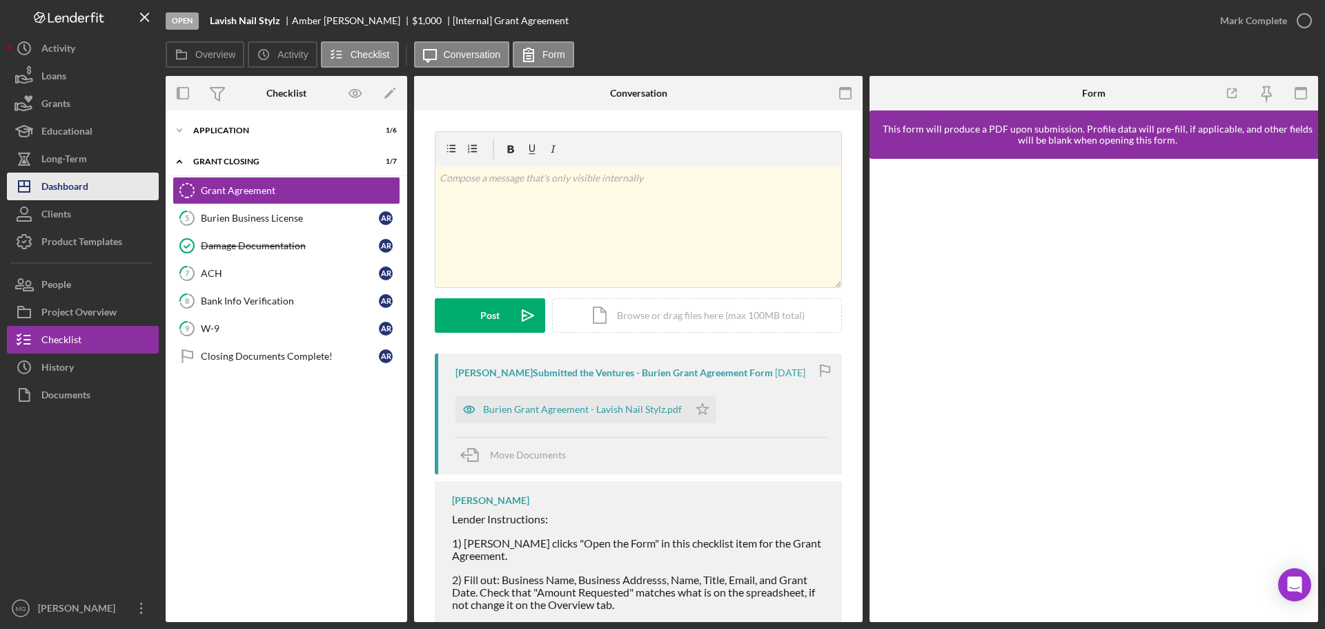
click at [72, 188] on div "Dashboard" at bounding box center [64, 188] width 47 height 31
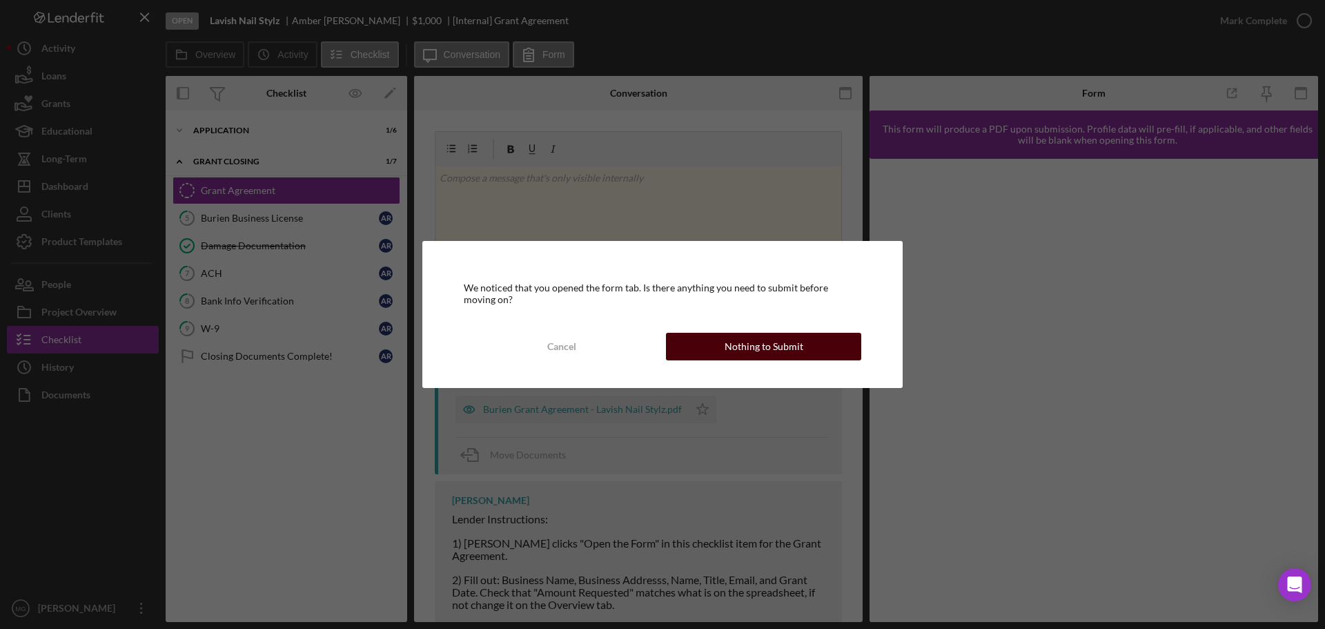
click at [736, 346] on div "Nothing to Submit" at bounding box center [764, 347] width 79 height 28
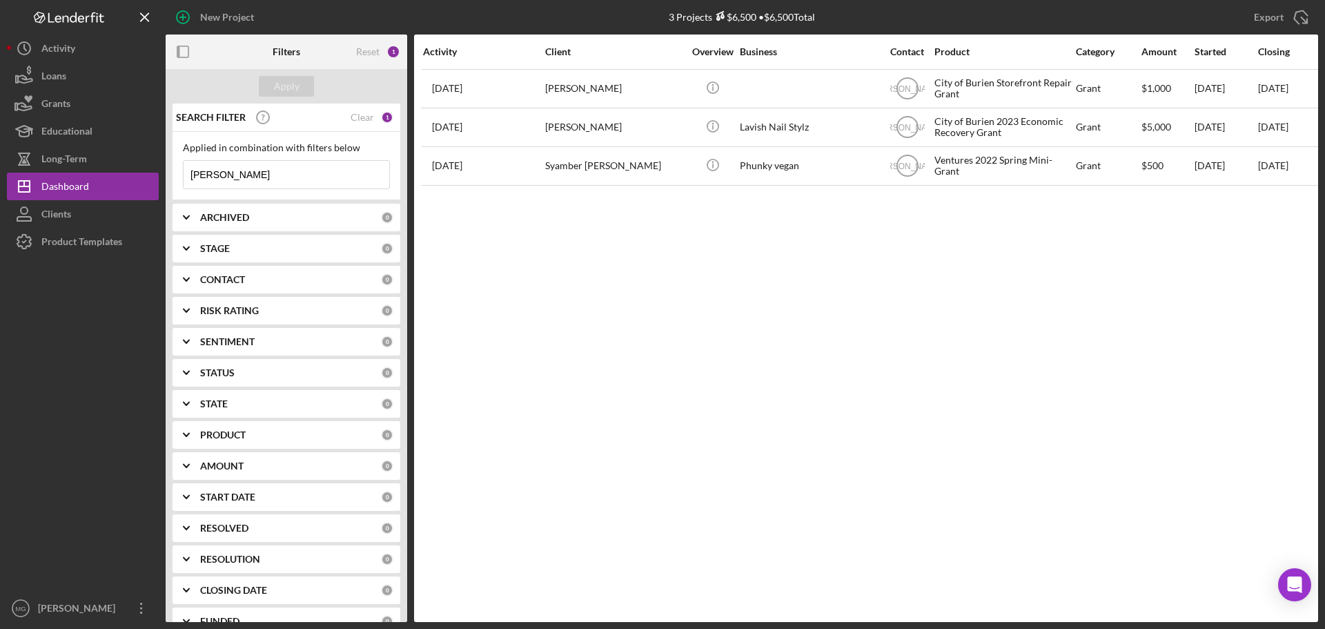
drag, startPoint x: 293, startPoint y: 173, endPoint x: 167, endPoint y: 170, distance: 126.3
click at [167, 170] on div "SEARCH FILTER Clear 1 Applied in combination with filters below amber reeve Ico…" at bounding box center [287, 363] width 242 height 518
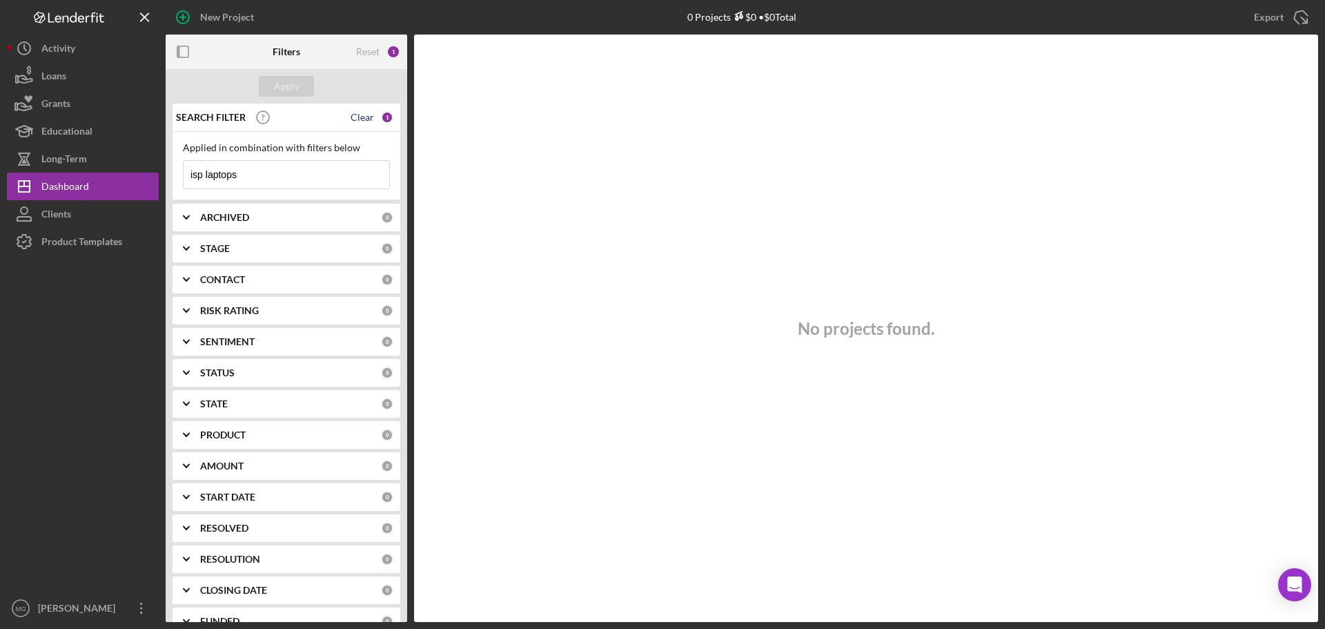
type input "isp laptops"
click at [359, 112] on div "Clear" at bounding box center [362, 117] width 23 height 11
click at [280, 194] on div "Applied in combination with filters below Icon/Menu Close" at bounding box center [287, 166] width 228 height 68
click at [277, 178] on input at bounding box center [287, 175] width 206 height 28
type input "laptops"
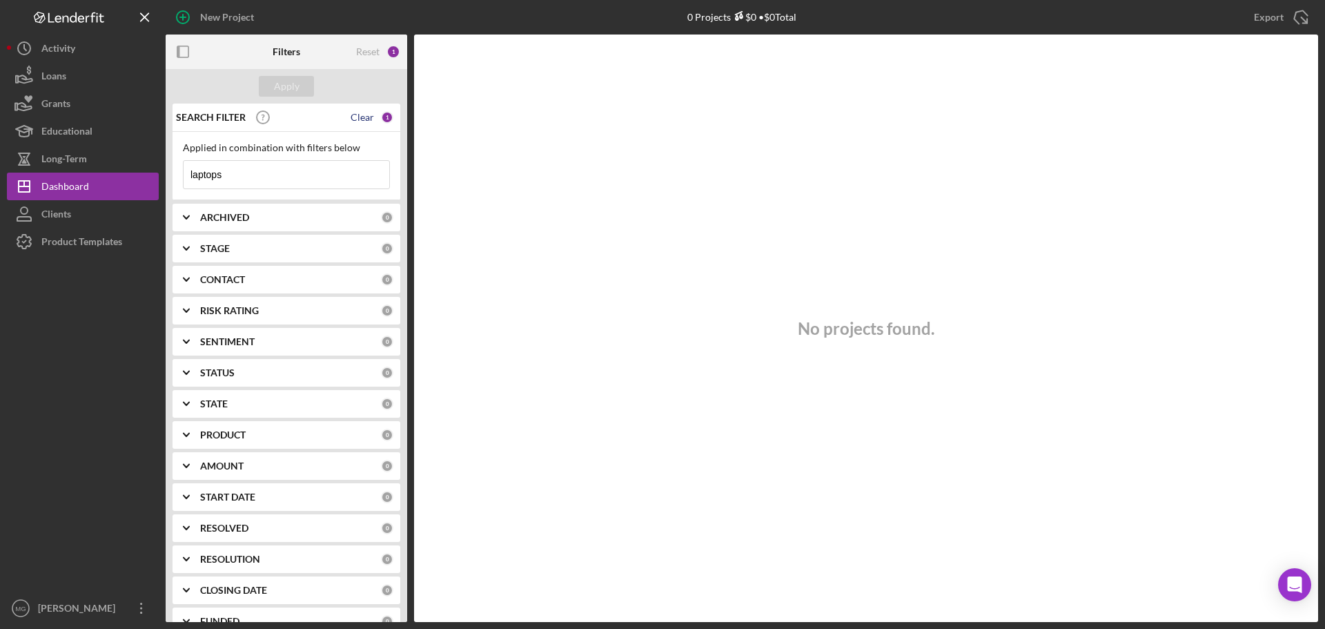
click at [356, 120] on div "Clear" at bounding box center [362, 117] width 23 height 11
click at [269, 90] on button "Apply" at bounding box center [286, 86] width 55 height 21
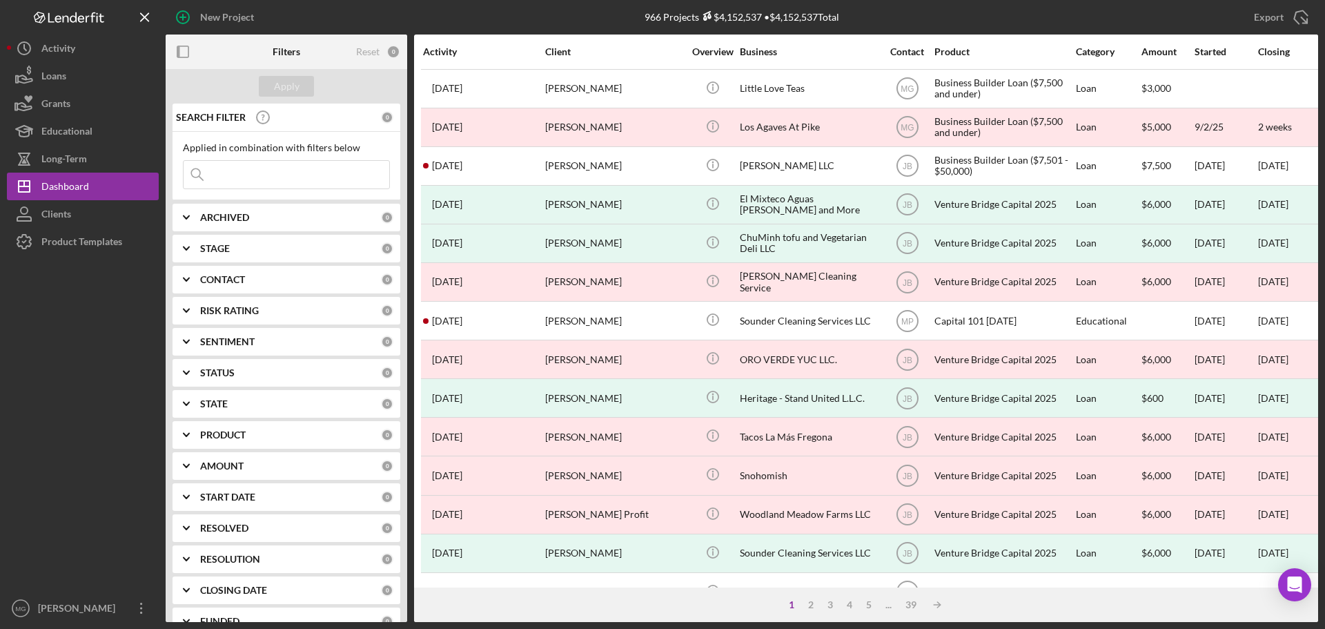
click at [237, 179] on input at bounding box center [287, 175] width 206 height 28
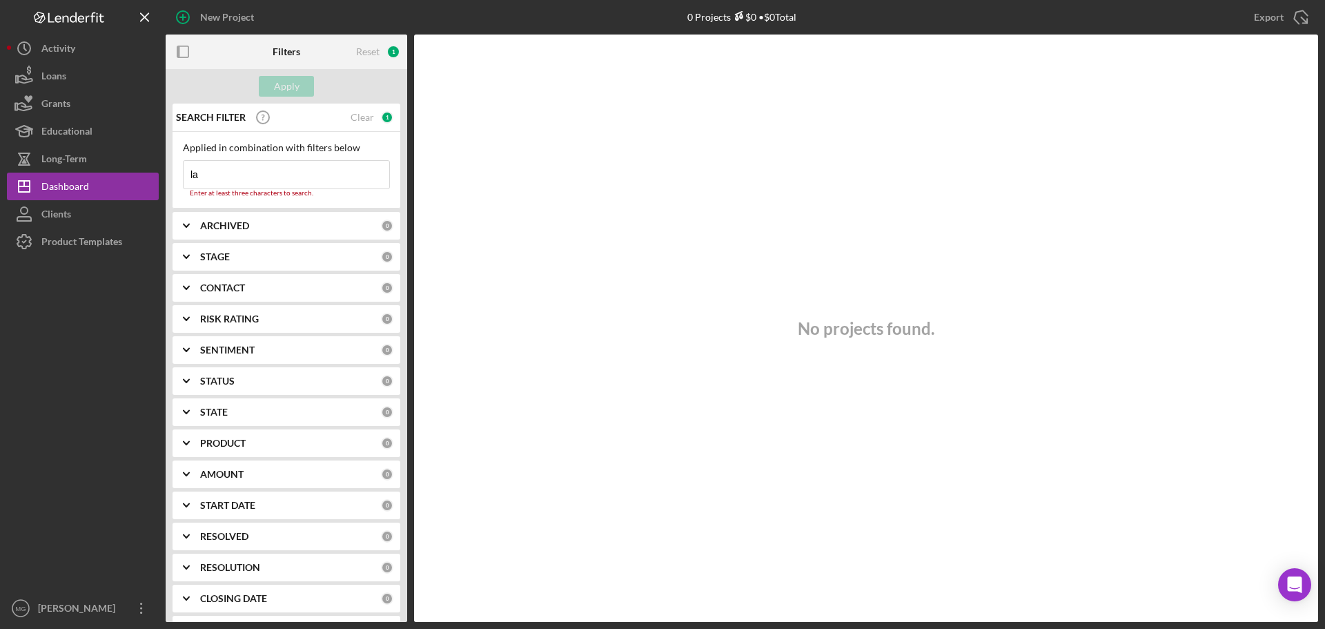
type input "l"
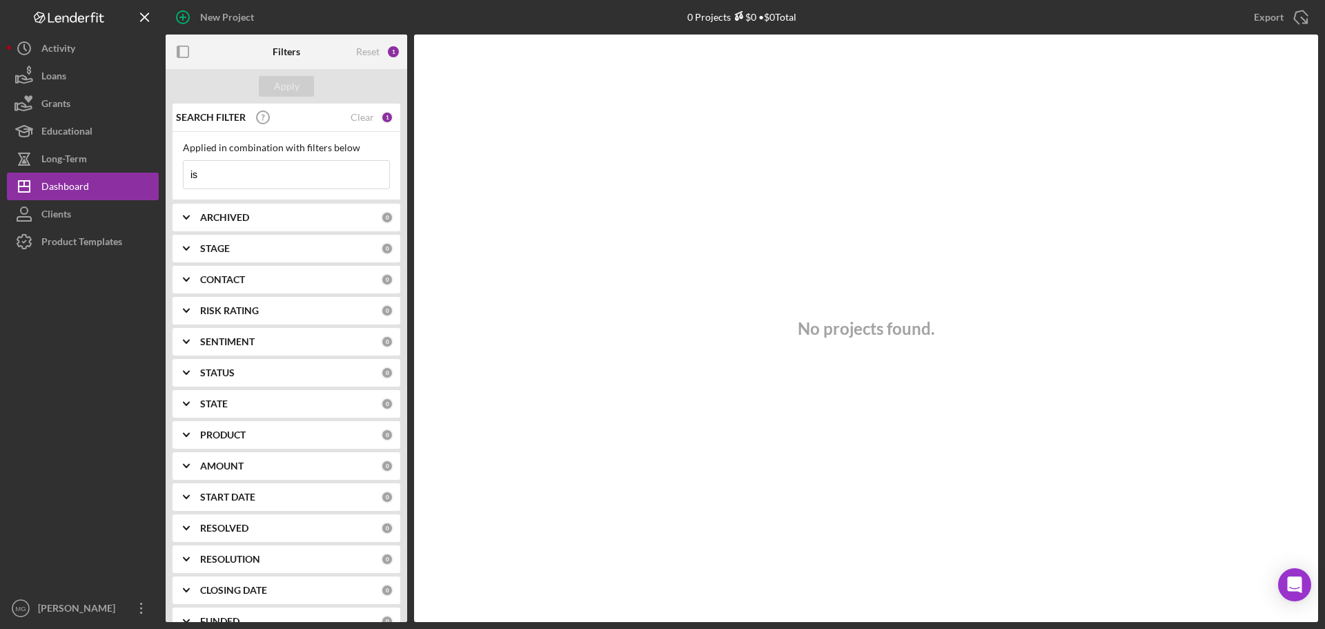
type input "i"
type input "dynasty"
click at [360, 118] on div "Clear" at bounding box center [362, 117] width 23 height 11
click at [286, 79] on div "Apply" at bounding box center [287, 86] width 26 height 21
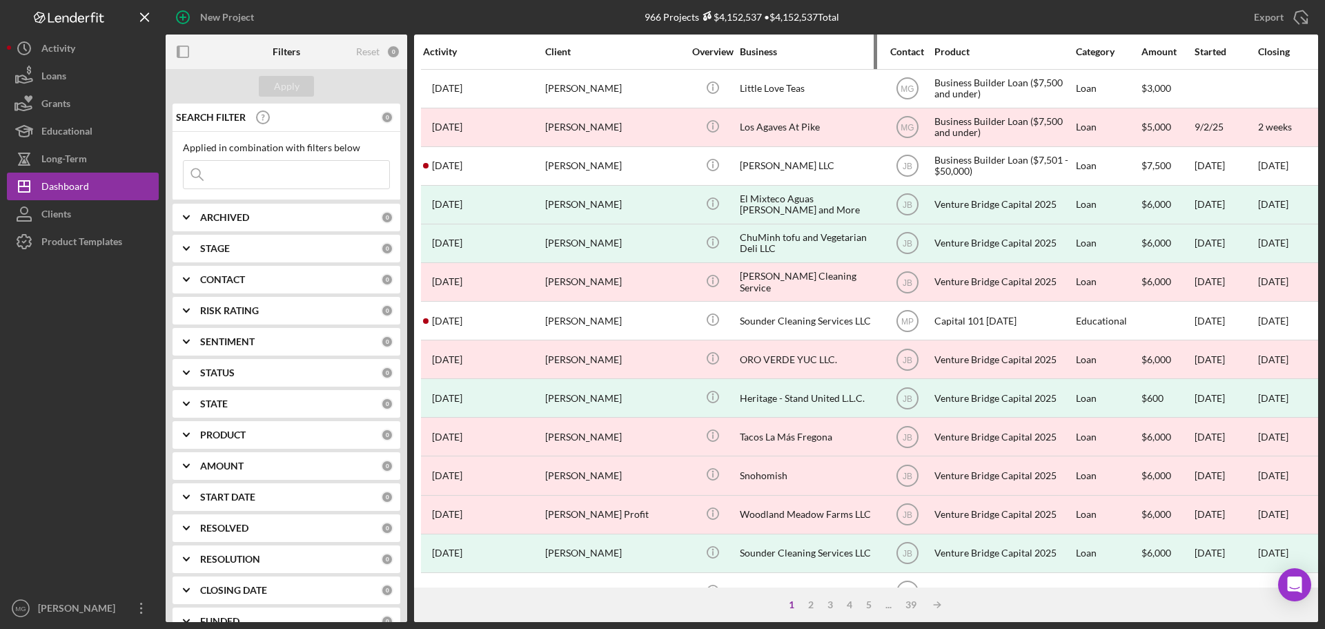
click at [761, 49] on div "Business" at bounding box center [809, 51] width 138 height 11
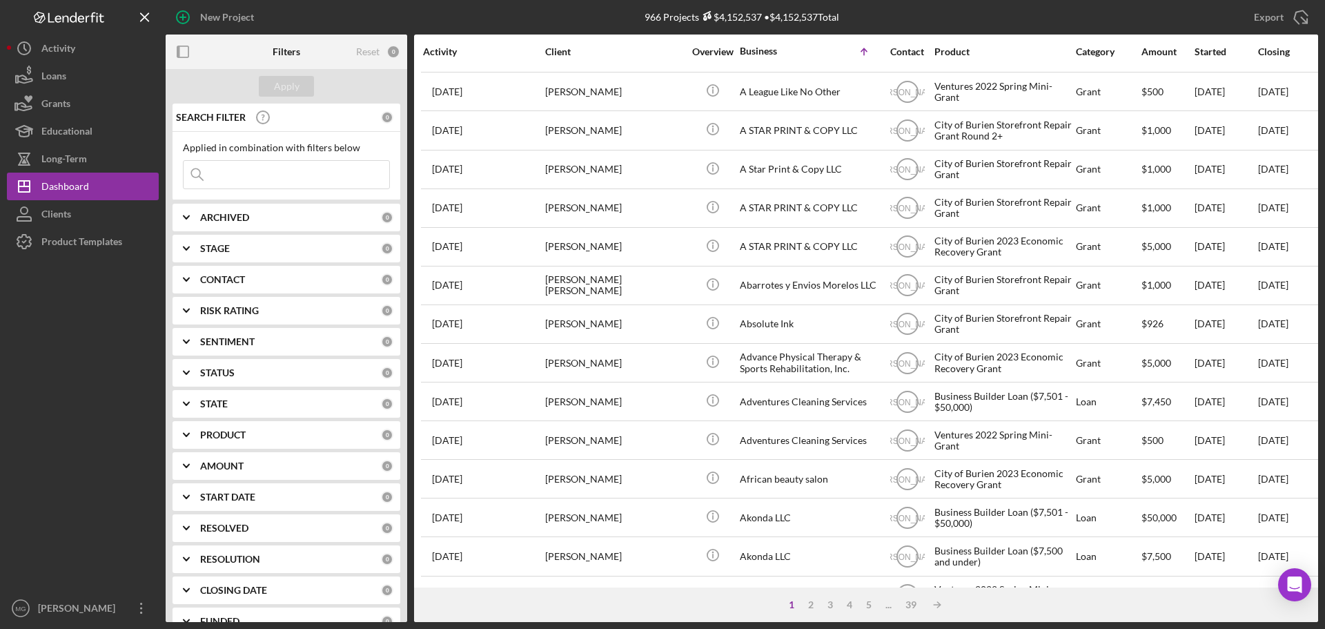
scroll to position [467, 0]
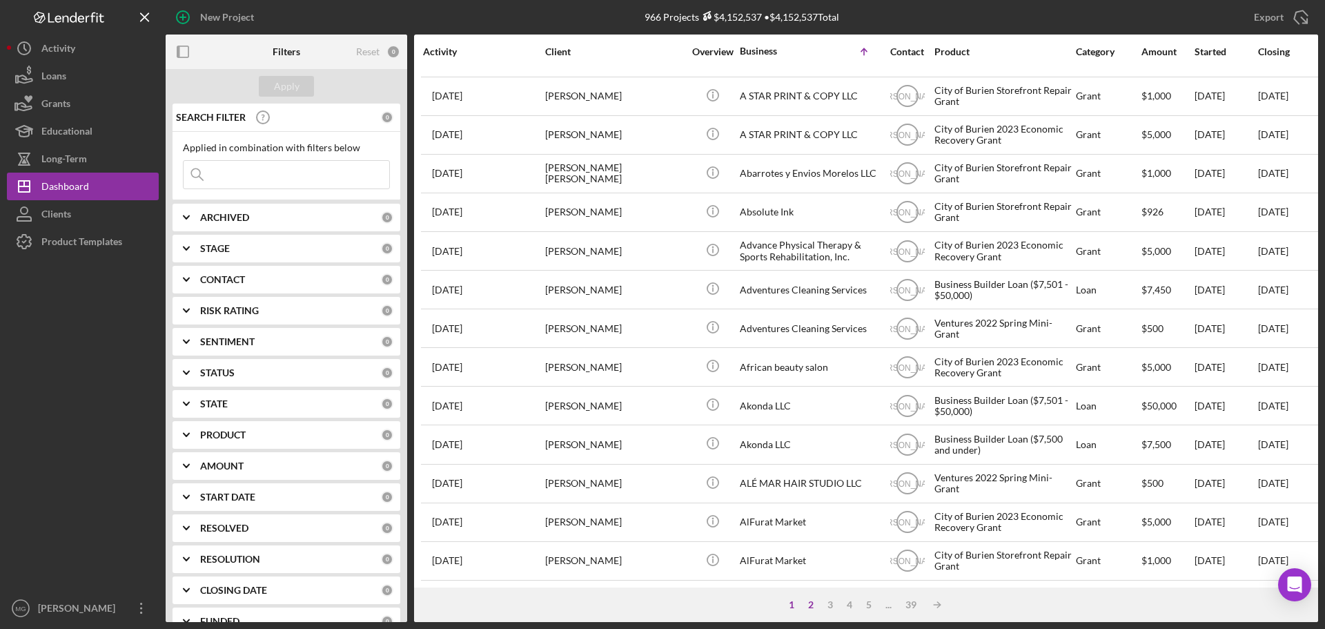
click at [811, 604] on div "2" at bounding box center [810, 604] width 19 height 11
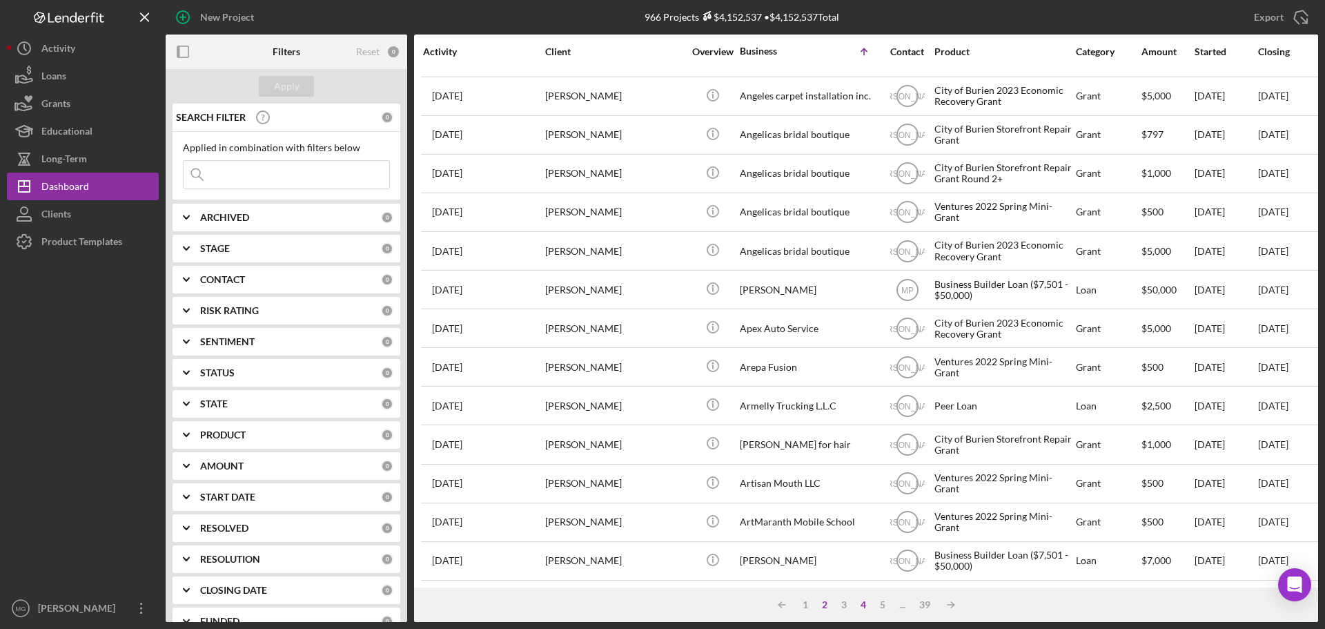
click at [862, 603] on div "4" at bounding box center [863, 604] width 19 height 11
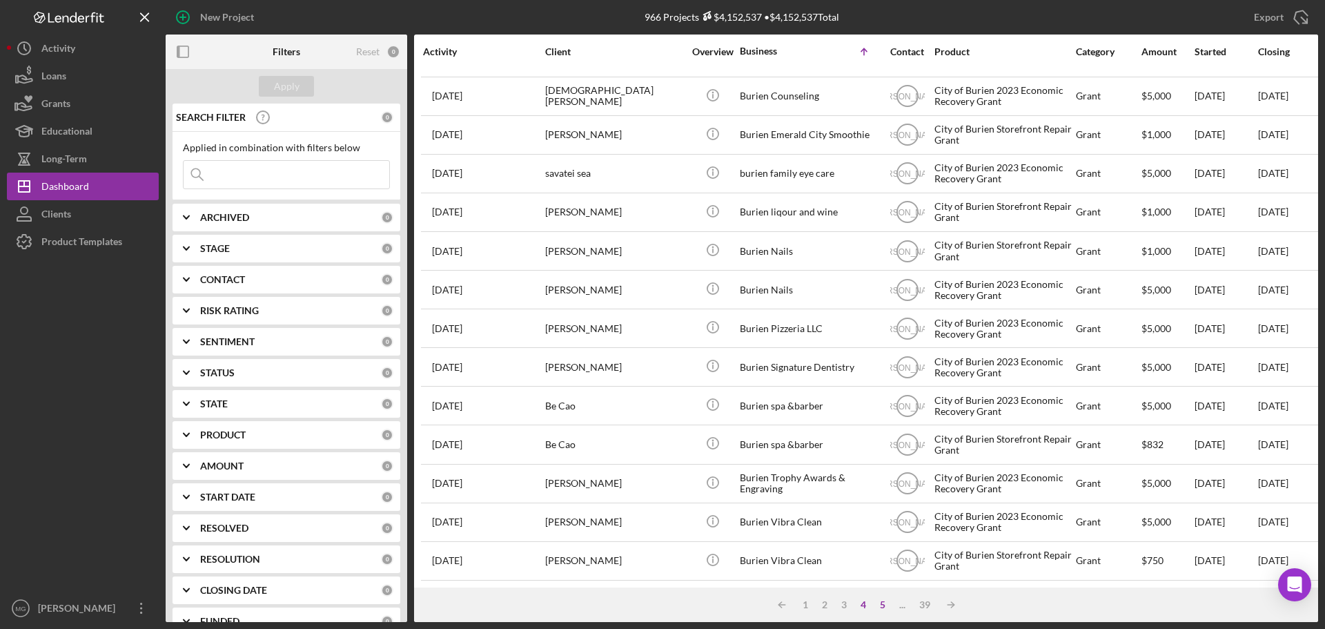
click at [881, 604] on div "5" at bounding box center [882, 604] width 19 height 11
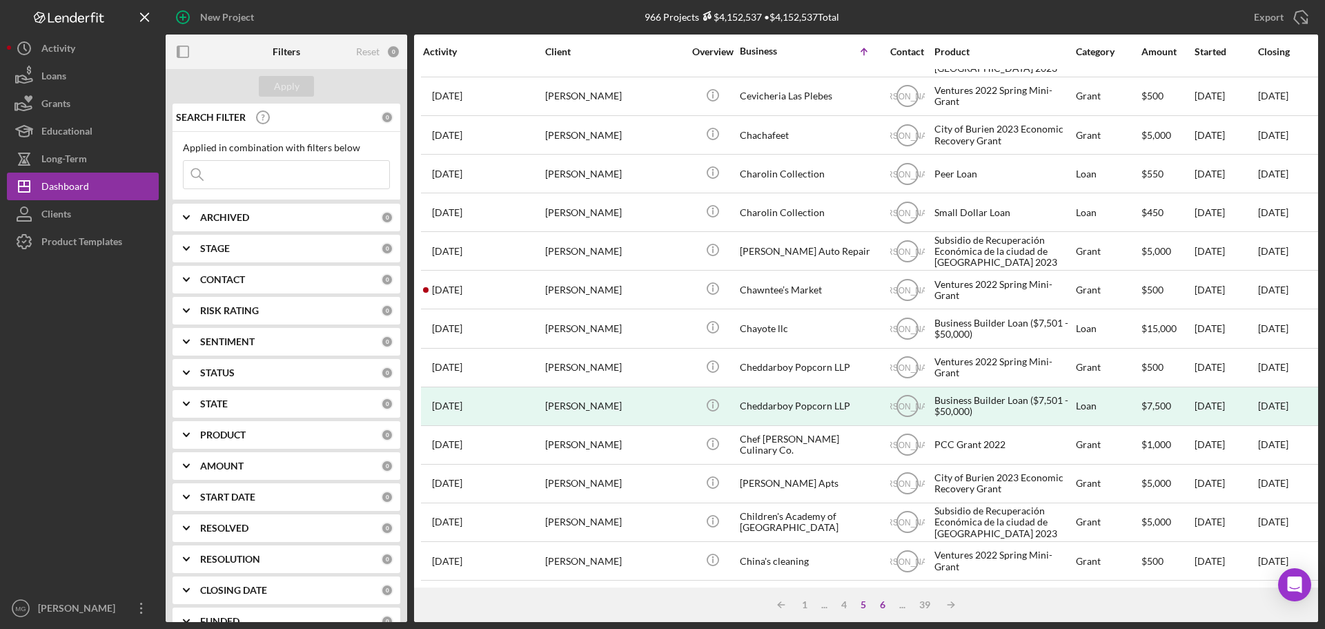
click at [881, 604] on div "6" at bounding box center [882, 604] width 19 height 11
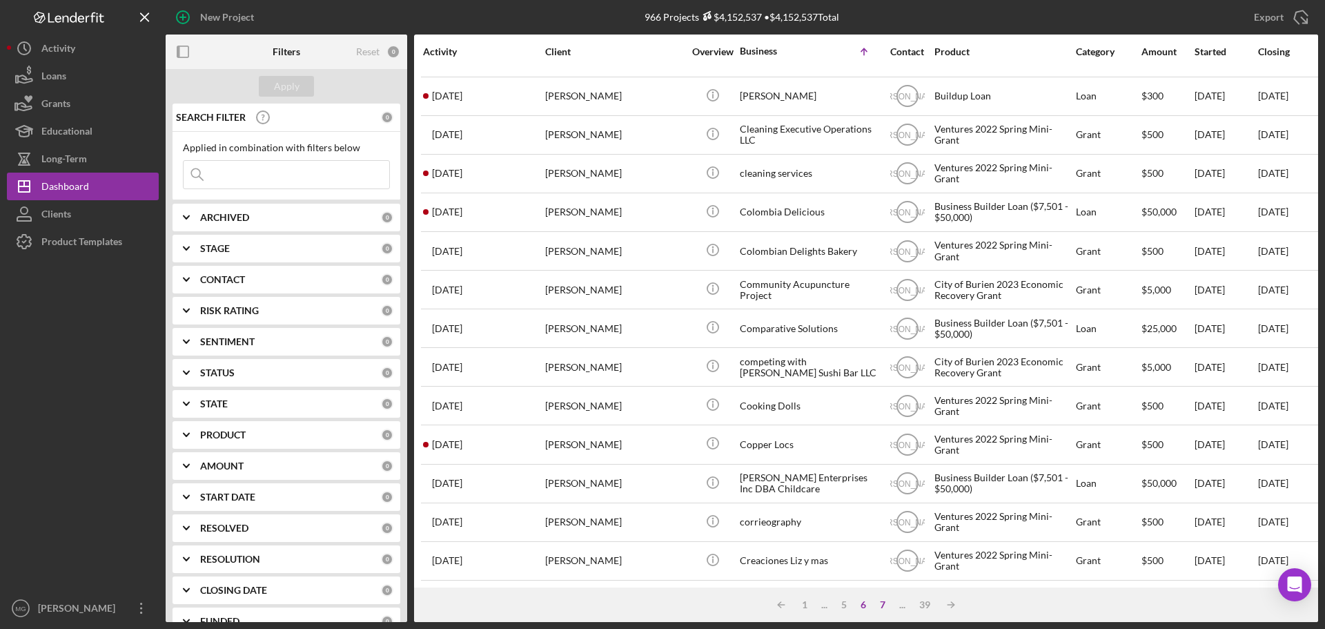
click at [881, 604] on div "7" at bounding box center [882, 604] width 19 height 11
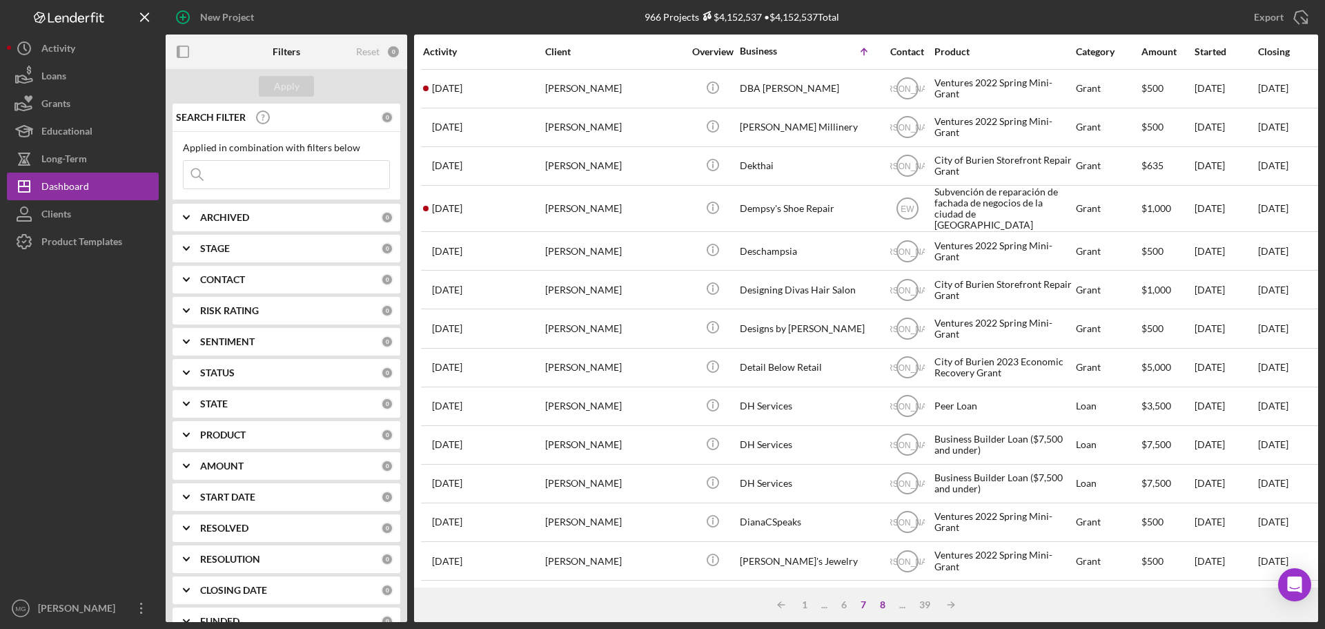
click at [881, 604] on div "8" at bounding box center [882, 604] width 19 height 11
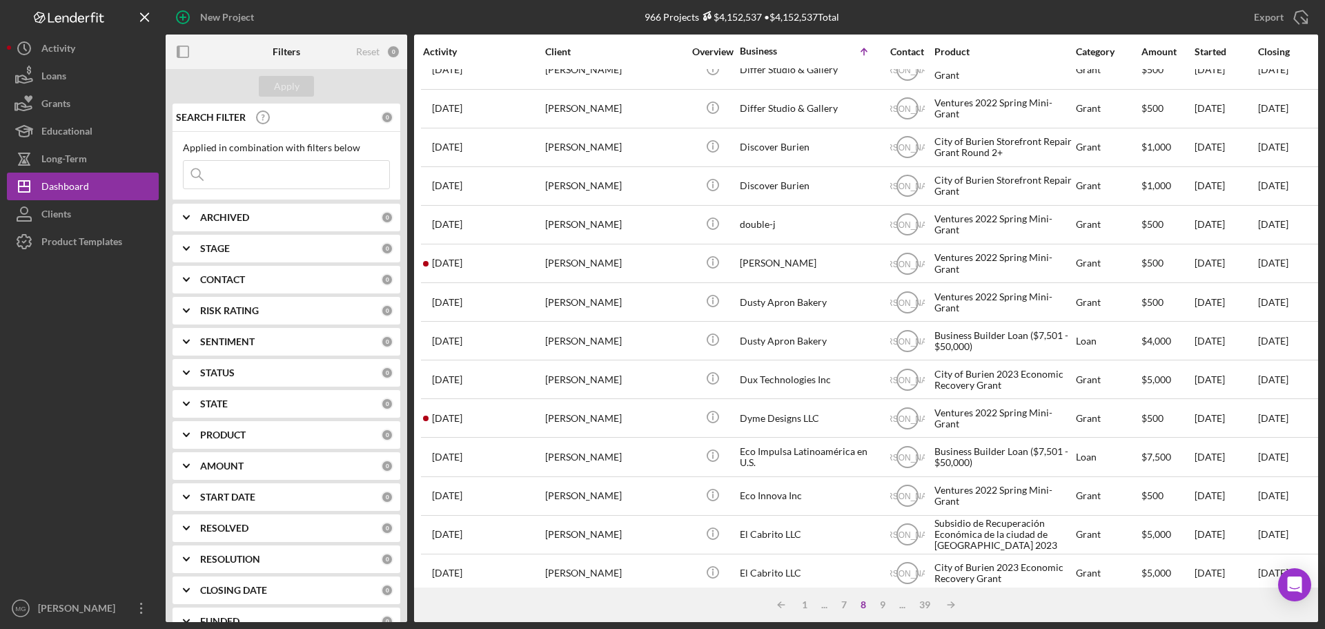
scroll to position [0, 0]
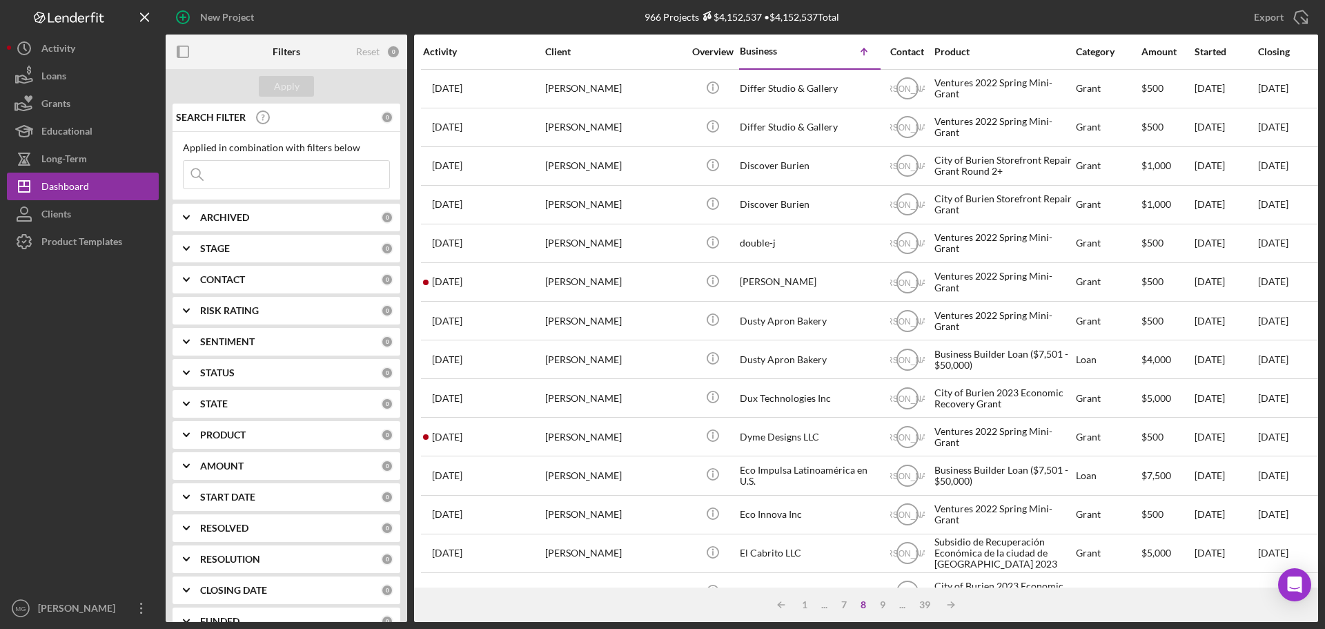
click at [242, 164] on input at bounding box center [287, 175] width 206 height 28
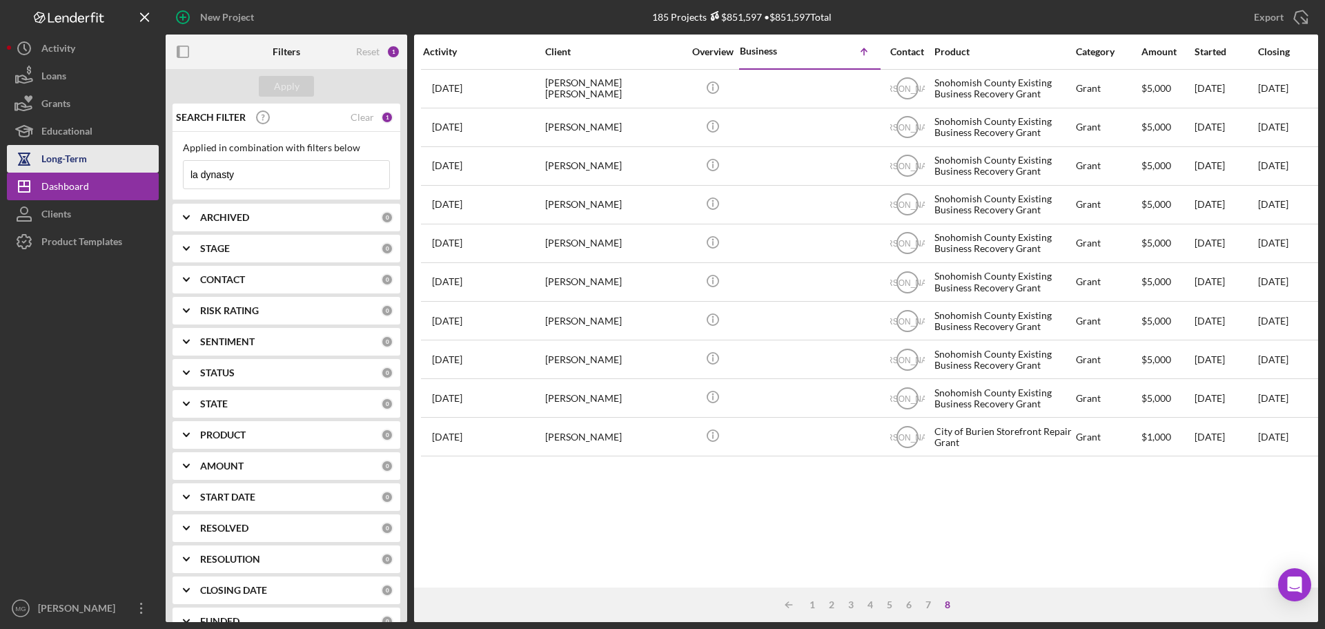
drag, startPoint x: 250, startPoint y: 173, endPoint x: 141, endPoint y: 168, distance: 109.1
click at [141, 168] on div "New Project 185 Projects $851,597 • $851,597 Total amber reeve Export Icon/Expo…" at bounding box center [662, 311] width 1311 height 622
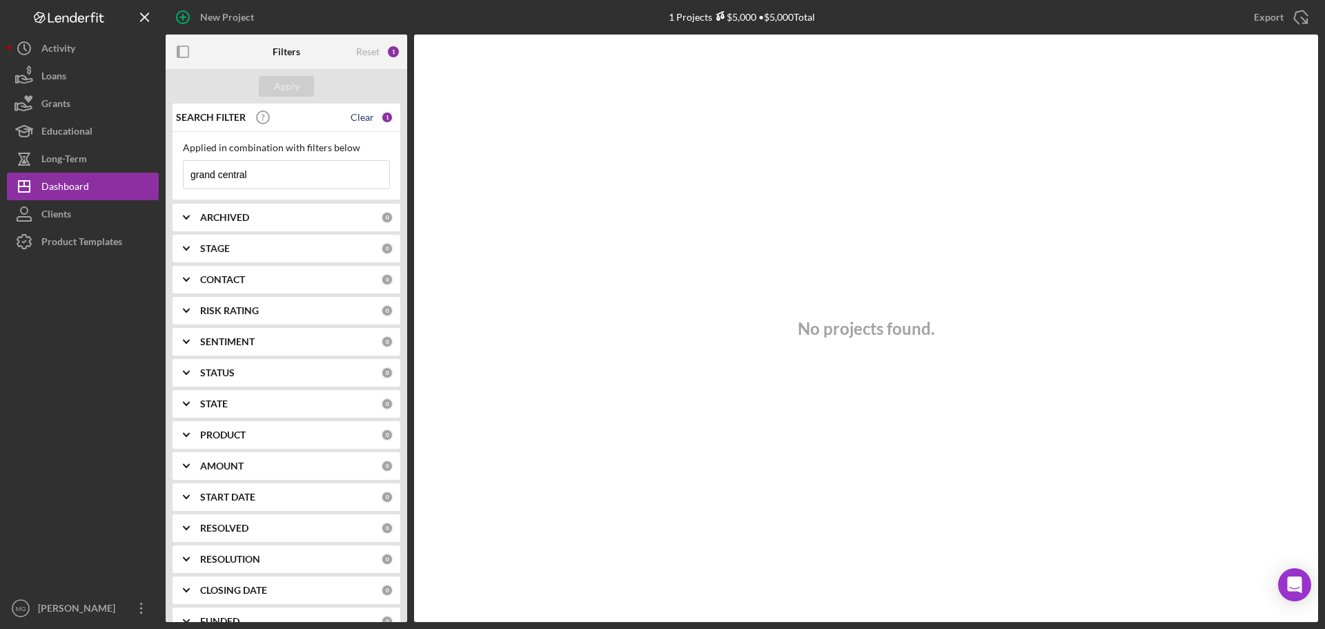
type input "grand central"
click at [357, 117] on div "Clear" at bounding box center [362, 117] width 23 height 11
click at [313, 96] on div "Apply" at bounding box center [287, 86] width 242 height 35
click at [71, 104] on button "Grants" at bounding box center [83, 104] width 152 height 28
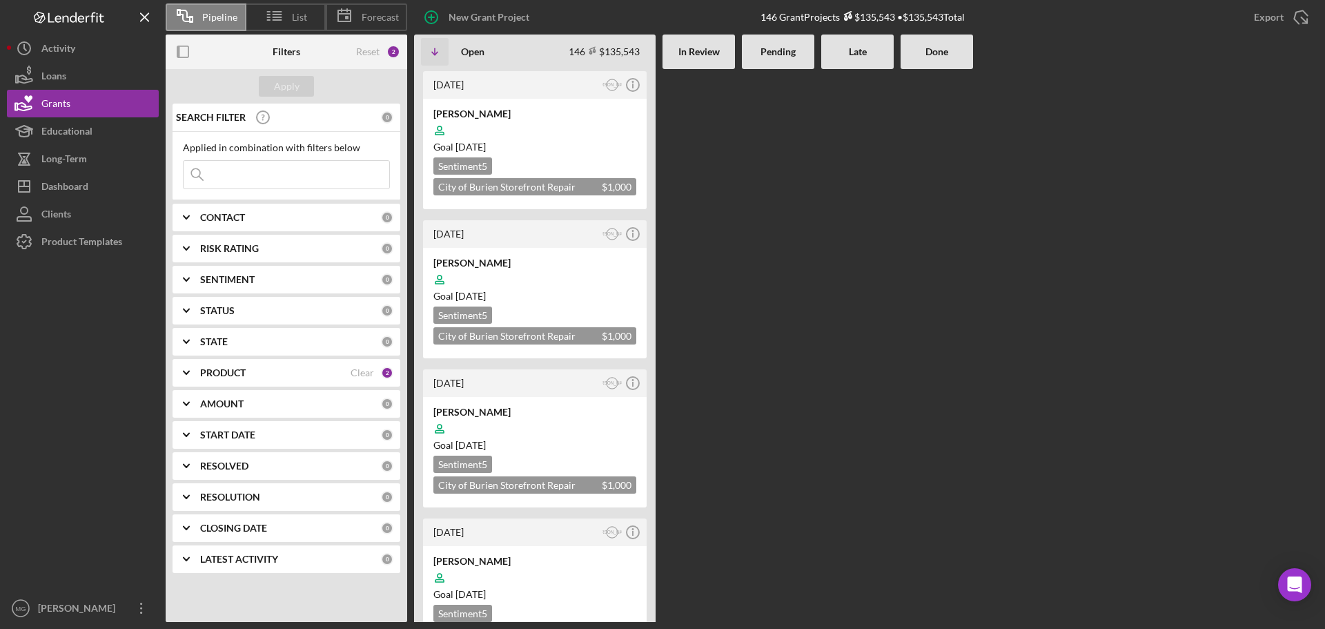
click at [263, 184] on input at bounding box center [287, 175] width 206 height 28
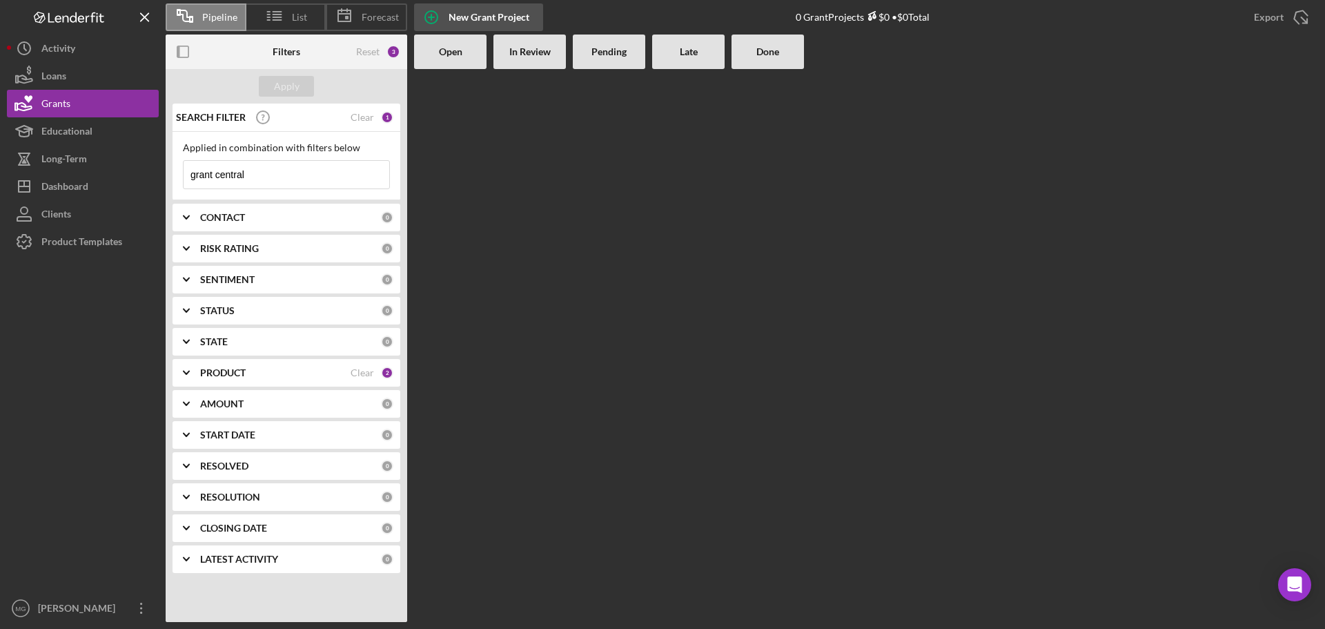
type input "grant central"
click at [364, 113] on div "Clear" at bounding box center [362, 117] width 23 height 11
click at [277, 80] on div "Apply" at bounding box center [287, 86] width 26 height 21
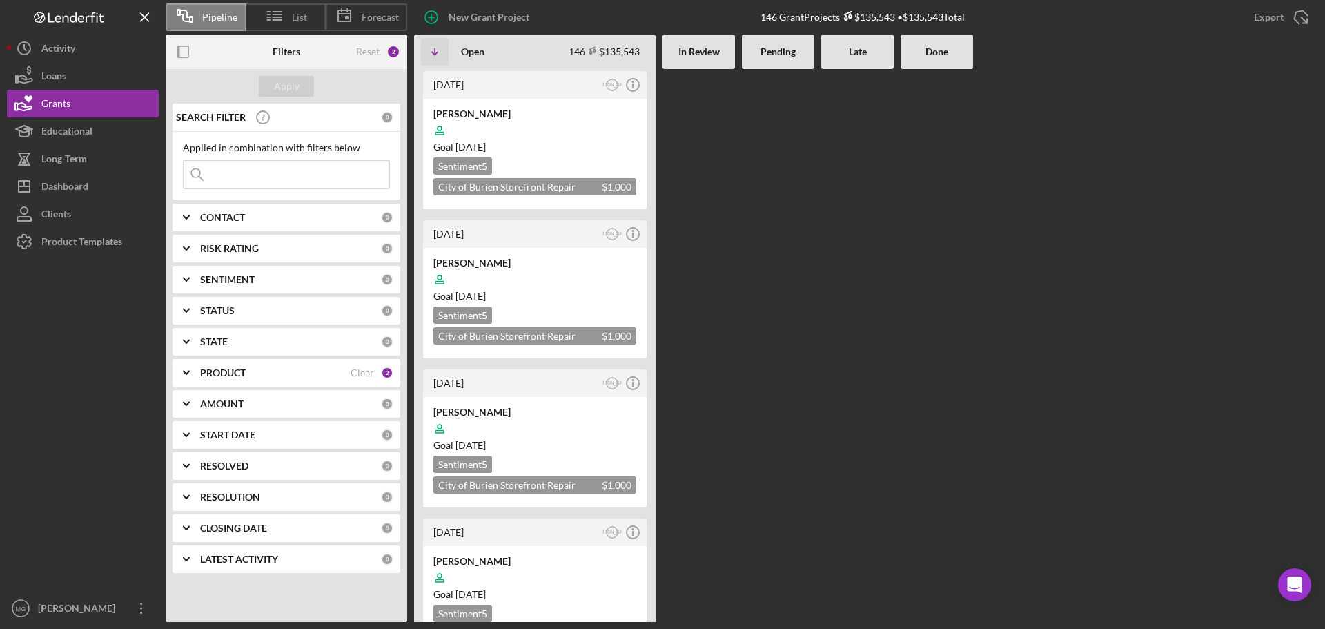
click at [251, 170] on input at bounding box center [287, 175] width 206 height 28
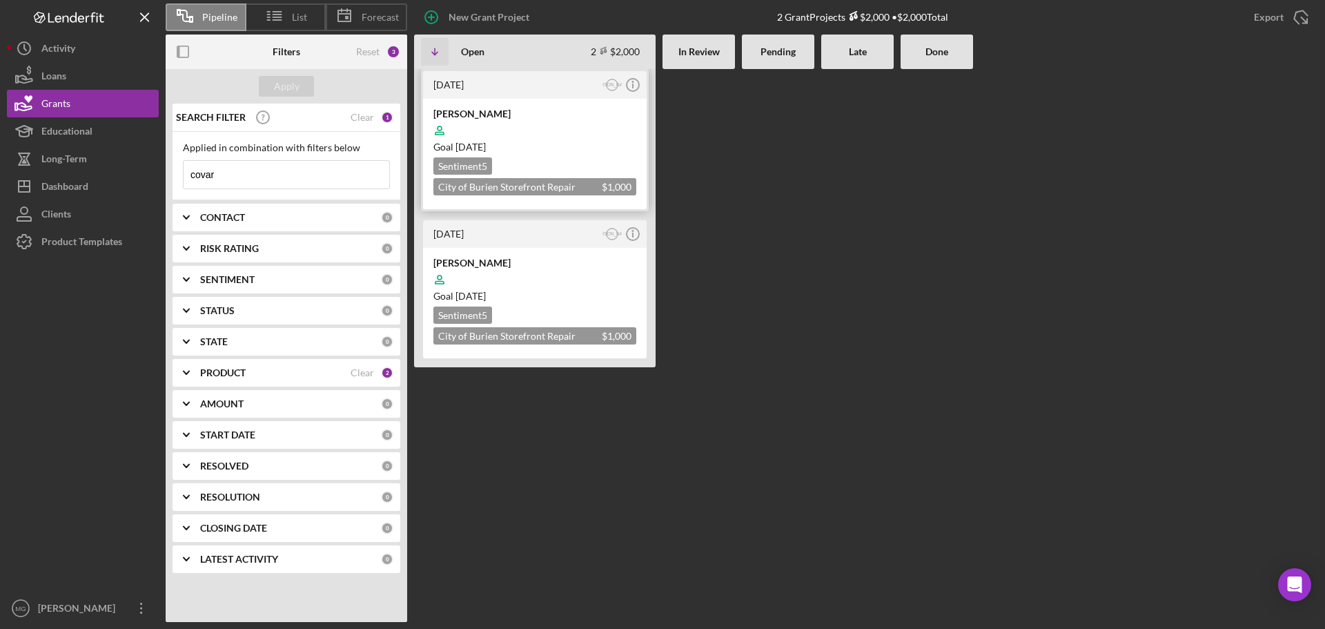
type input "covar"
click at [556, 141] on div "Goal [DATE]" at bounding box center [534, 147] width 203 height 14
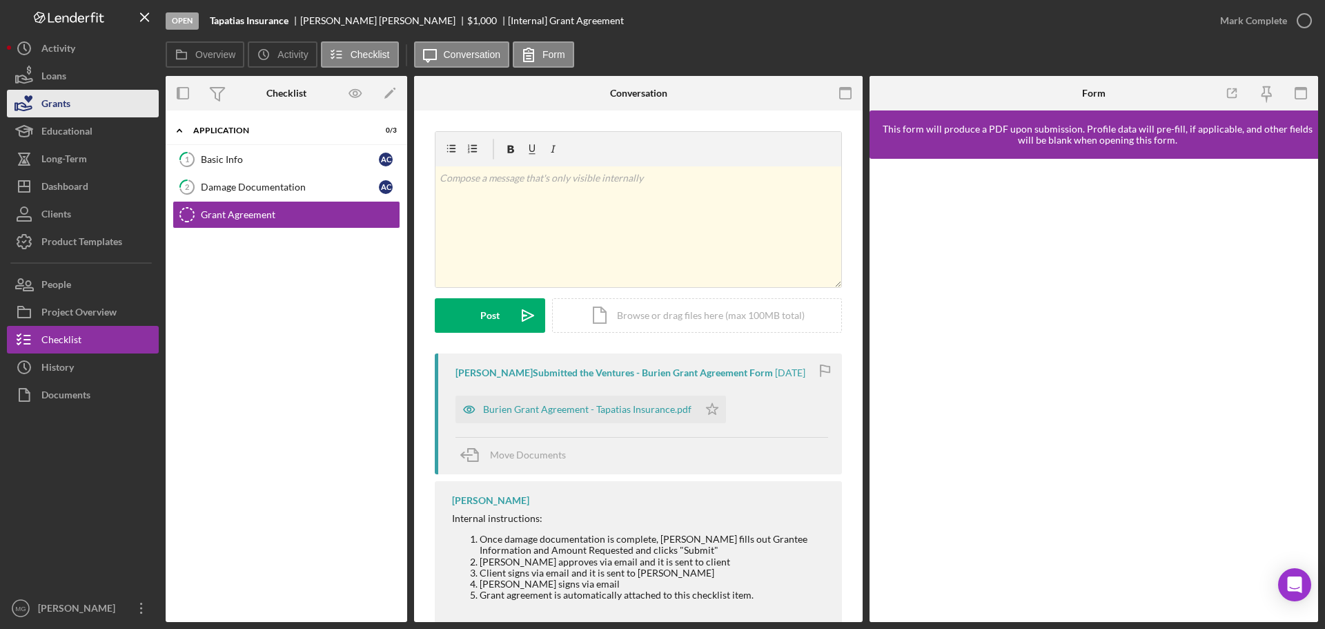
click at [108, 108] on button "Grants" at bounding box center [83, 104] width 152 height 28
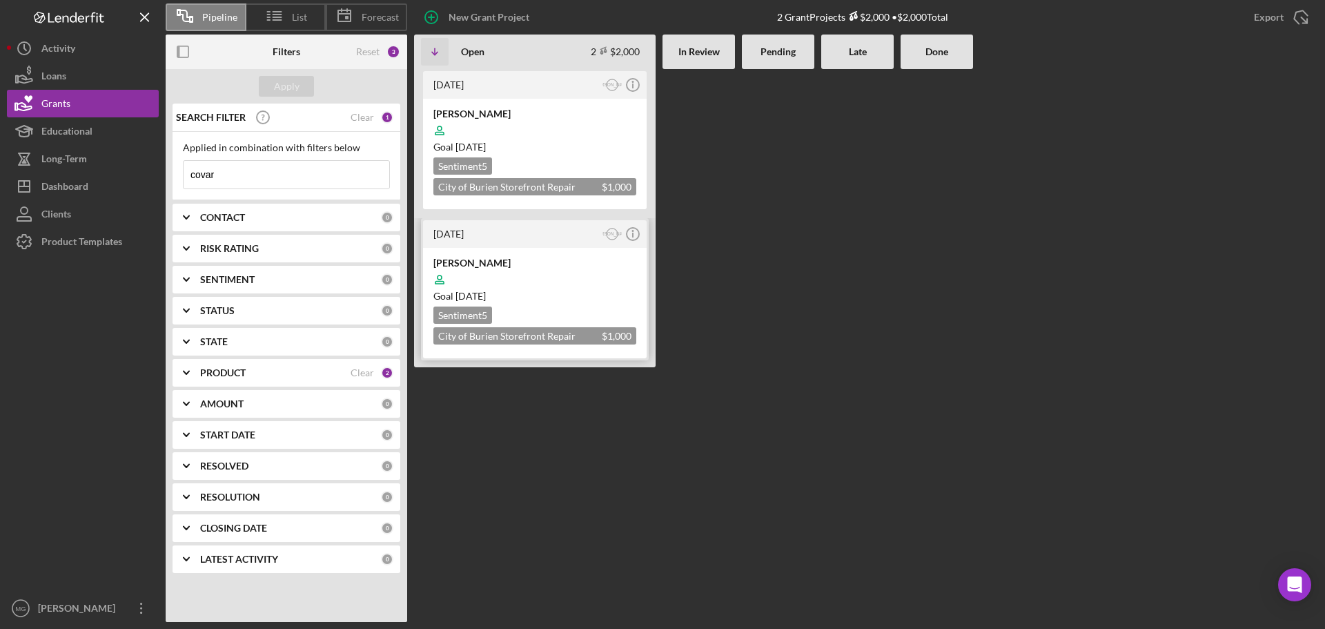
click at [556, 299] on div "Goal 3 years ago" at bounding box center [534, 296] width 203 height 14
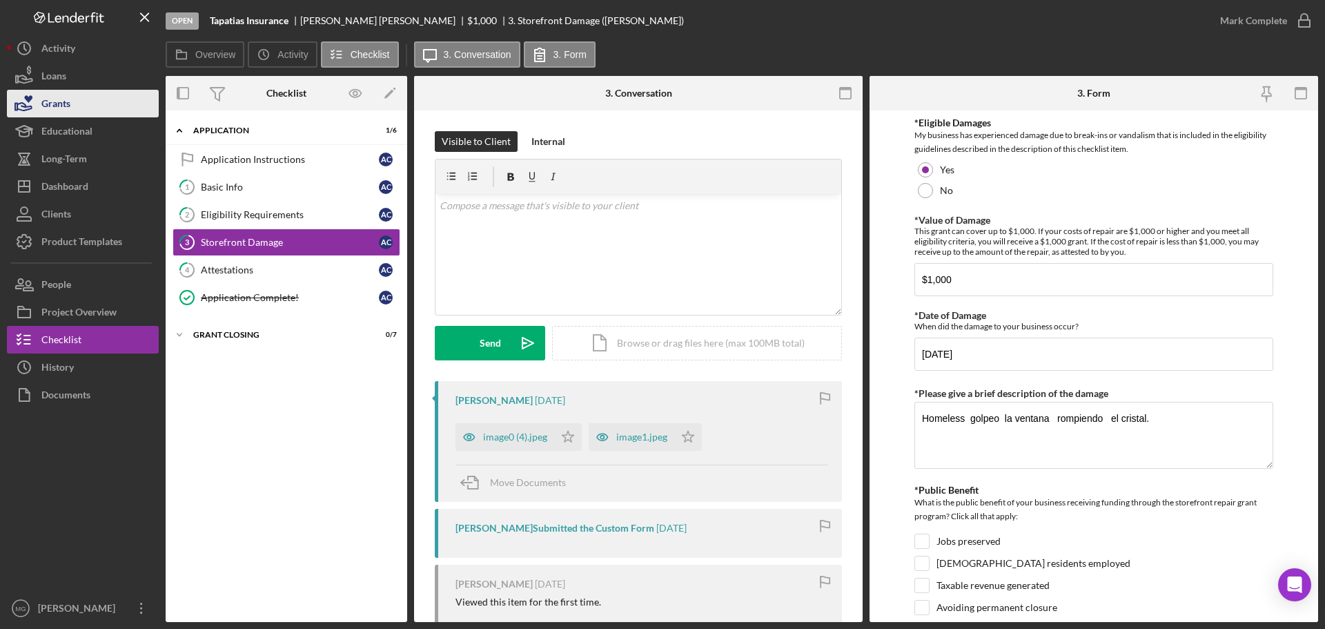
click at [77, 106] on button "Grants" at bounding box center [83, 104] width 152 height 28
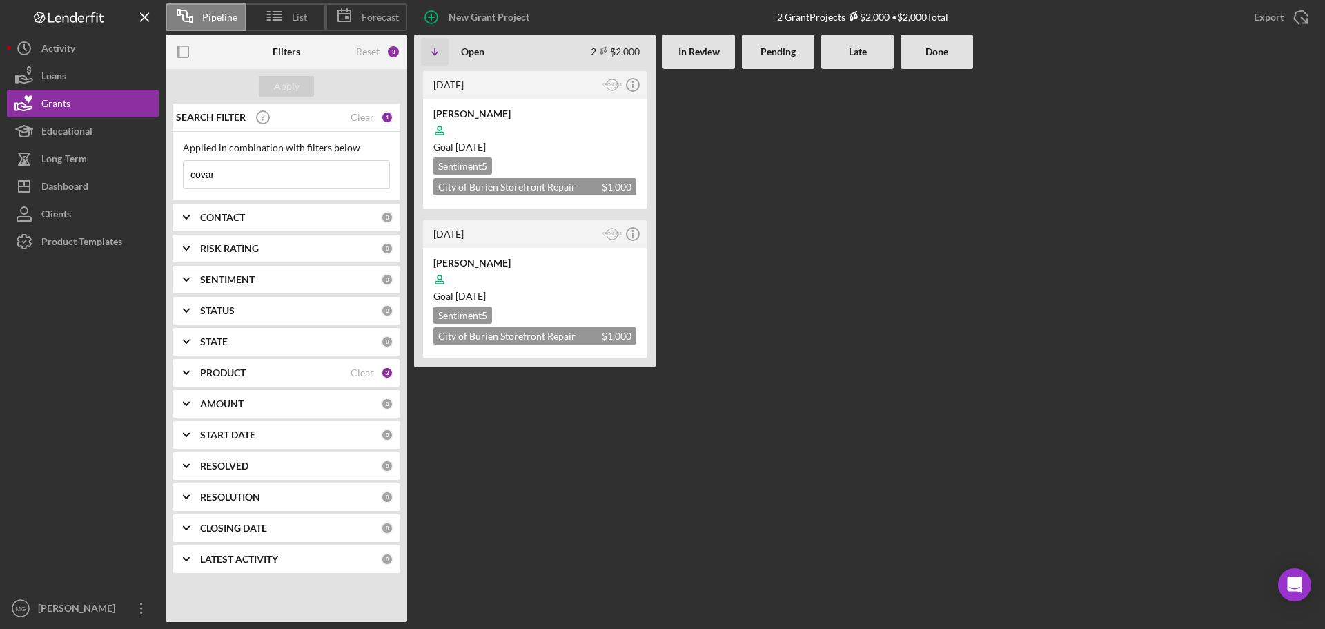
click at [255, 181] on input "covar" at bounding box center [287, 175] width 206 height 28
type input "c"
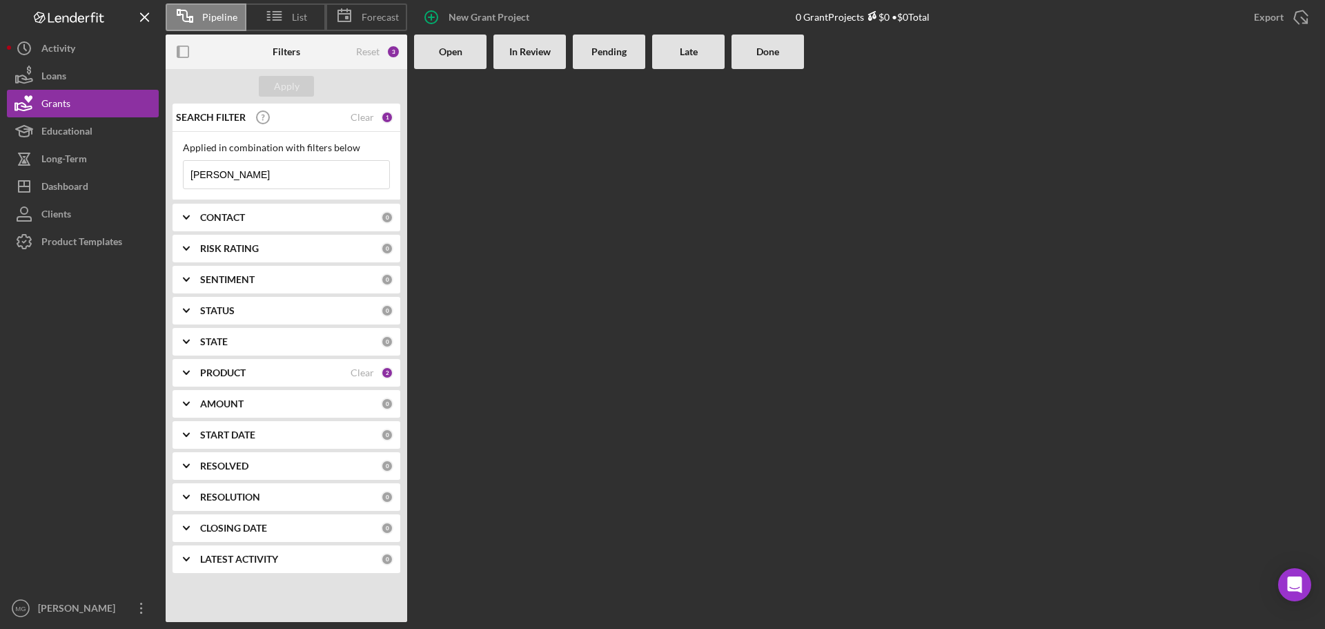
type input "[PERSON_NAME]"
click at [255, 170] on input "[PERSON_NAME]" at bounding box center [287, 175] width 206 height 28
click at [369, 49] on div "Reset" at bounding box center [367, 51] width 23 height 11
click at [308, 86] on button "Apply" at bounding box center [286, 86] width 55 height 21
click at [360, 215] on div "Clear" at bounding box center [362, 217] width 23 height 11
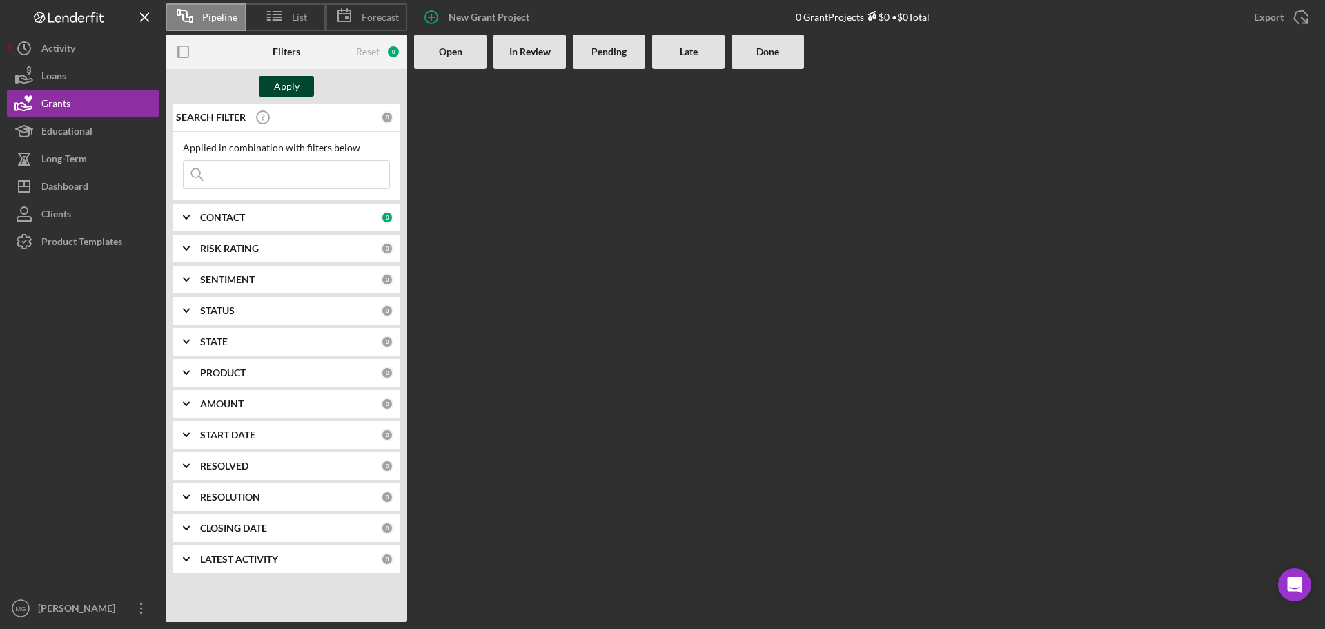
click at [293, 89] on div "Apply" at bounding box center [287, 86] width 26 height 21
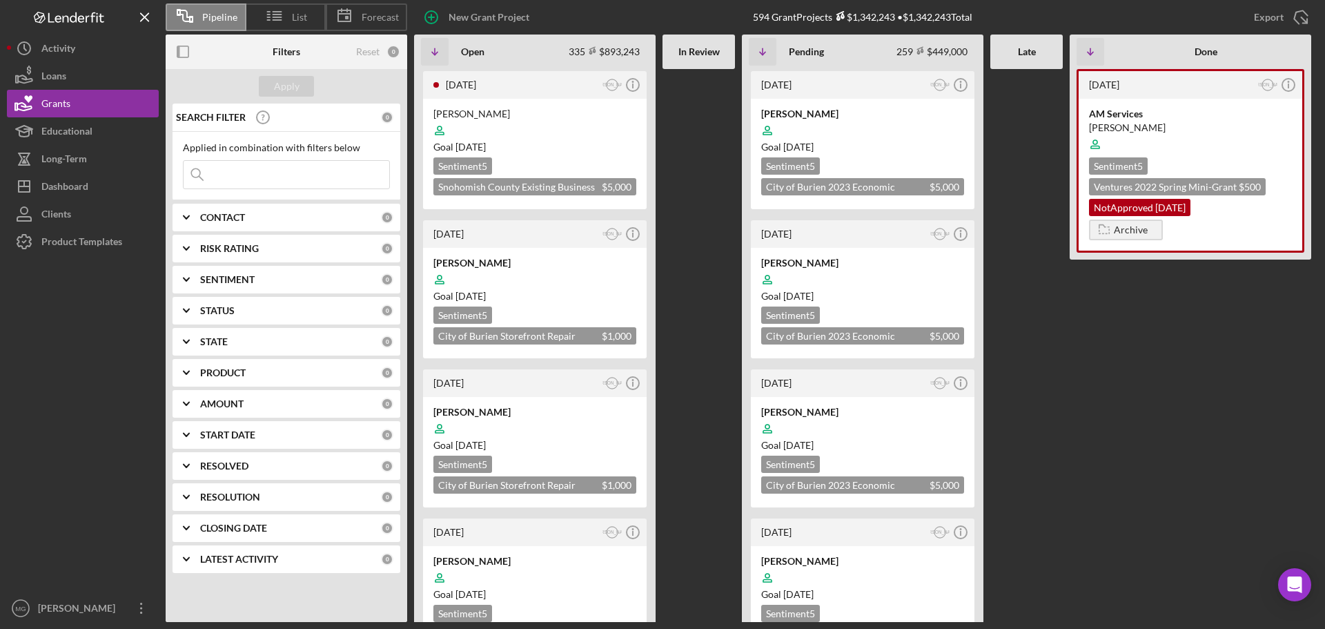
click at [278, 182] on input at bounding box center [287, 175] width 206 height 28
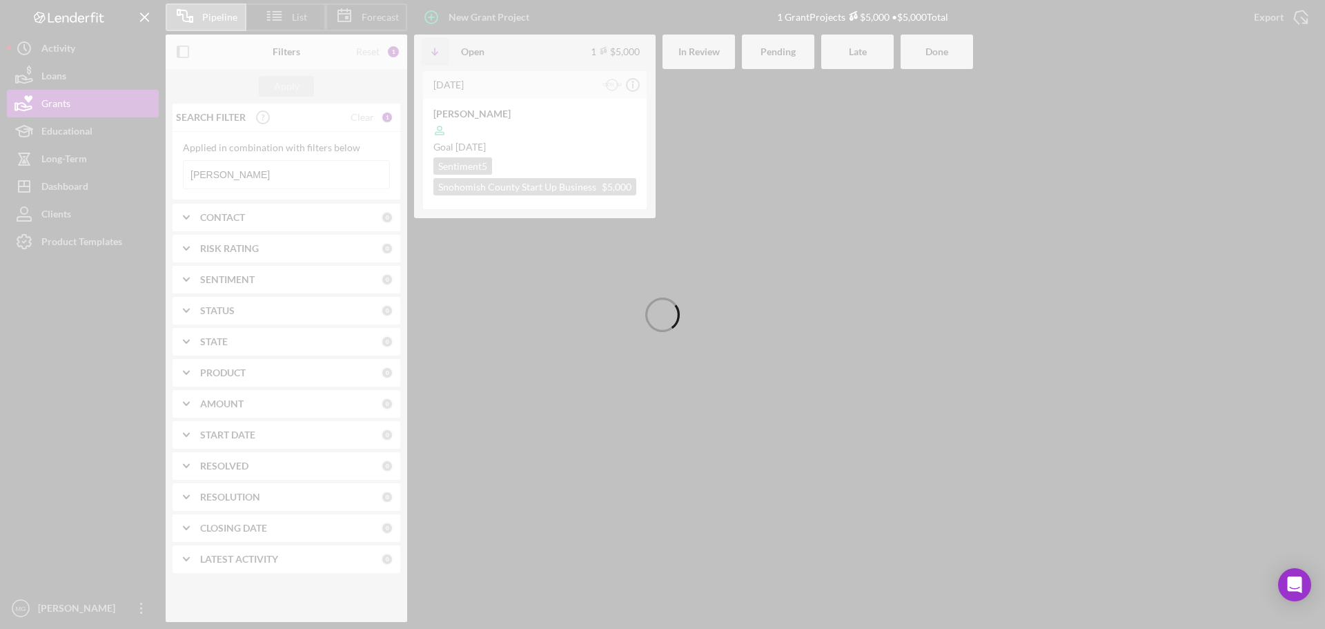
type input "[PERSON_NAME]"
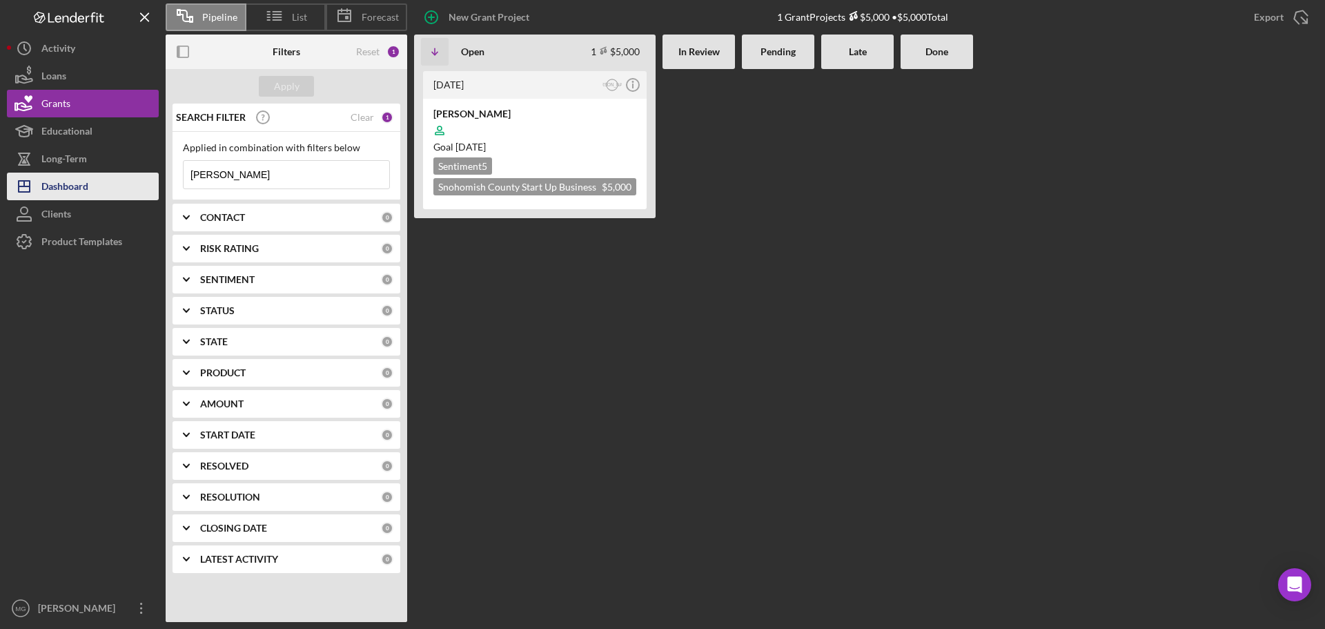
click at [59, 184] on div "Dashboard" at bounding box center [64, 188] width 47 height 31
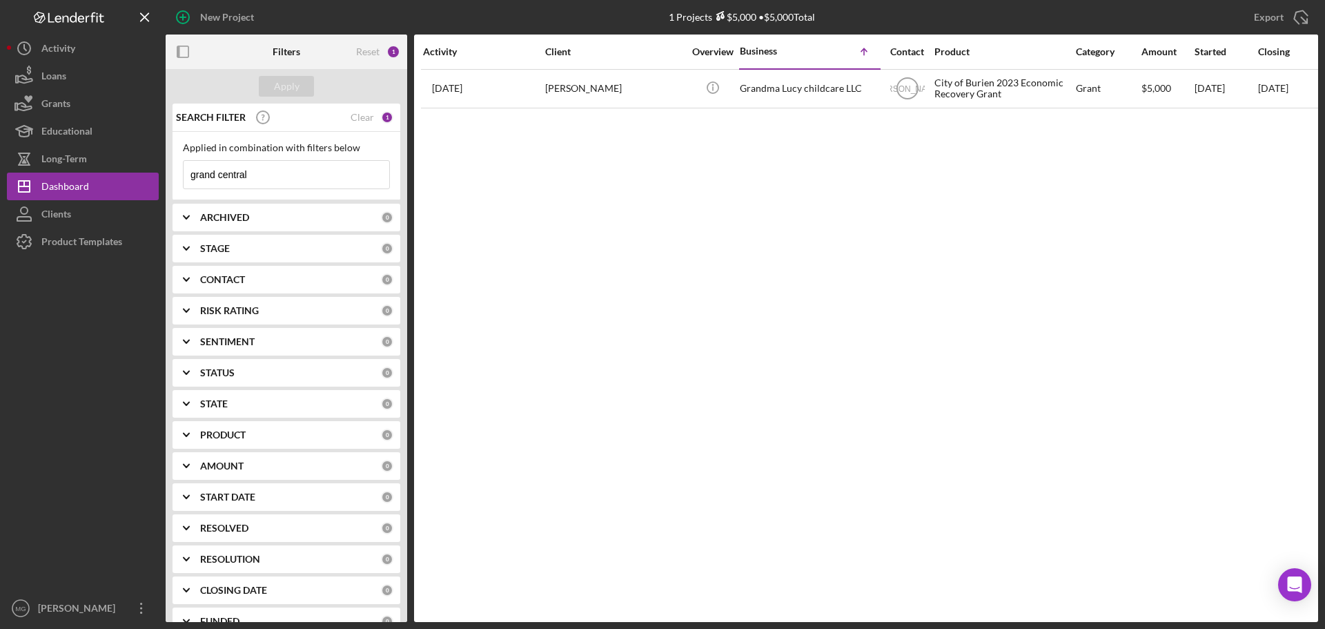
click at [258, 180] on input "grand central" at bounding box center [287, 175] width 206 height 28
drag, startPoint x: 258, startPoint y: 180, endPoint x: 162, endPoint y: 169, distance: 96.6
click at [162, 169] on div "New Project 1 Projects $5,000 • $5,000 Total grand central Export Icon/Export F…" at bounding box center [662, 311] width 1311 height 622
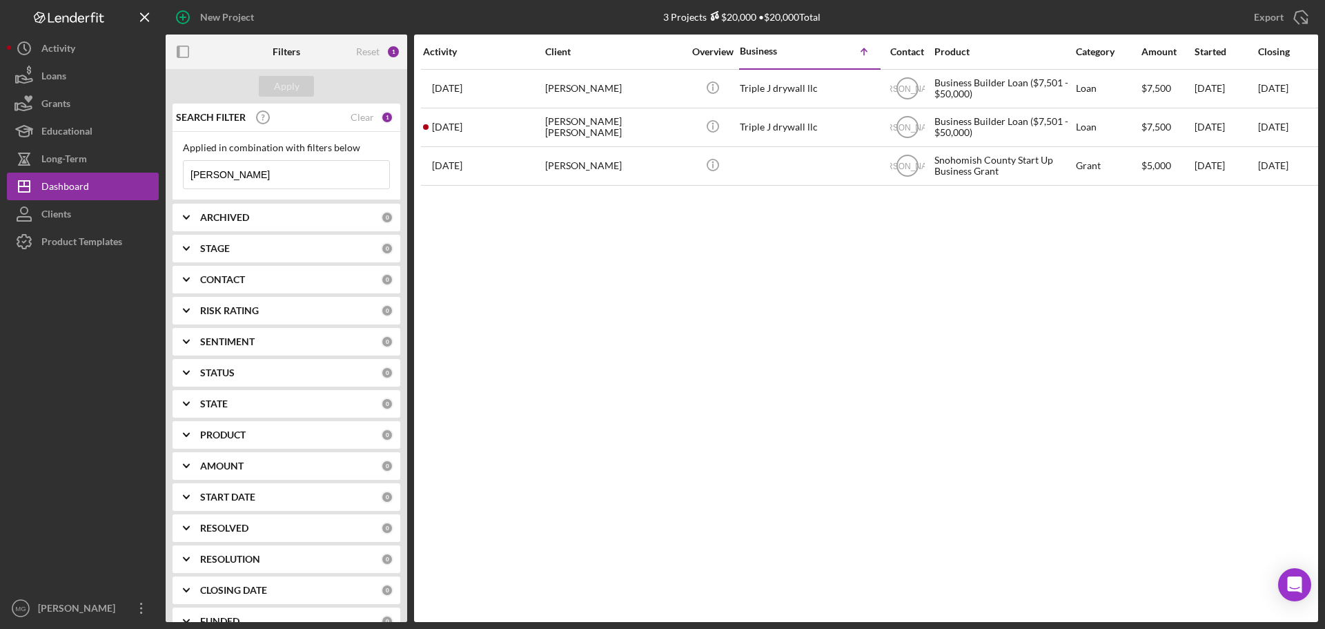
type input "[PERSON_NAME]"
click at [357, 115] on div "Clear" at bounding box center [362, 117] width 23 height 11
click at [302, 97] on div "Apply" at bounding box center [287, 86] width 242 height 35
click at [297, 87] on div "Apply" at bounding box center [287, 86] width 26 height 21
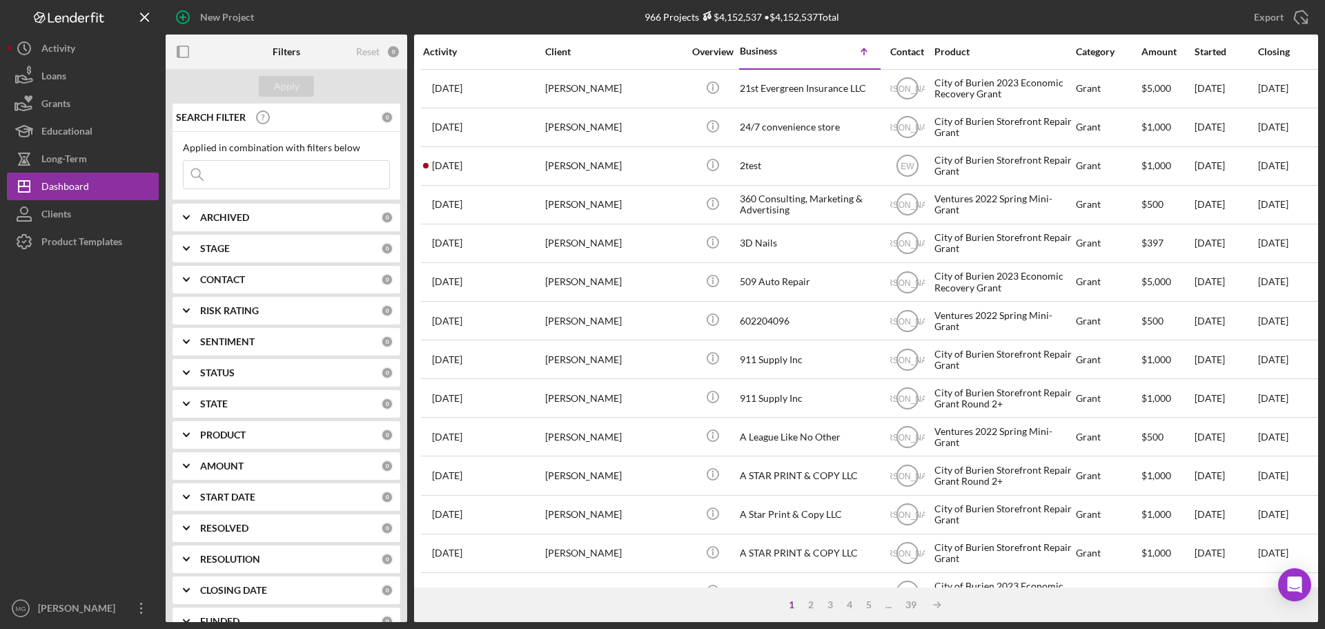
click at [257, 178] on input at bounding box center [287, 175] width 206 height 28
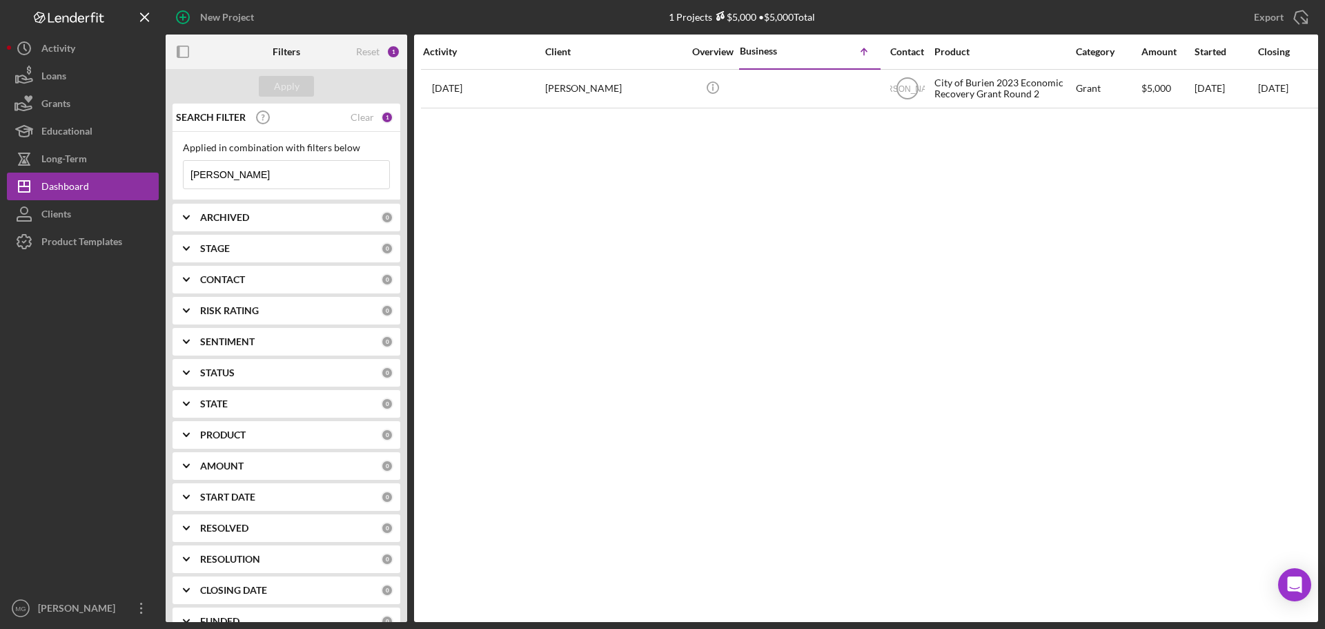
drag, startPoint x: 248, startPoint y: 177, endPoint x: 189, endPoint y: 171, distance: 59.0
click at [189, 171] on input "davis" at bounding box center [287, 175] width 206 height 28
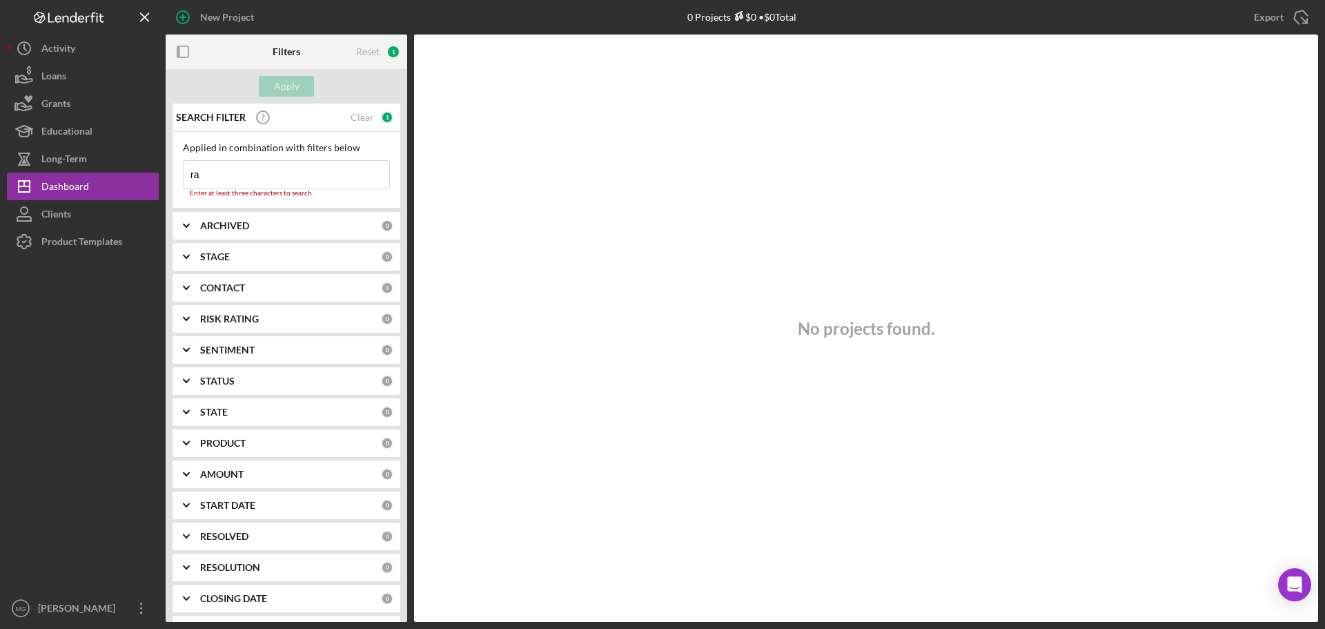
type input "r"
type input "k"
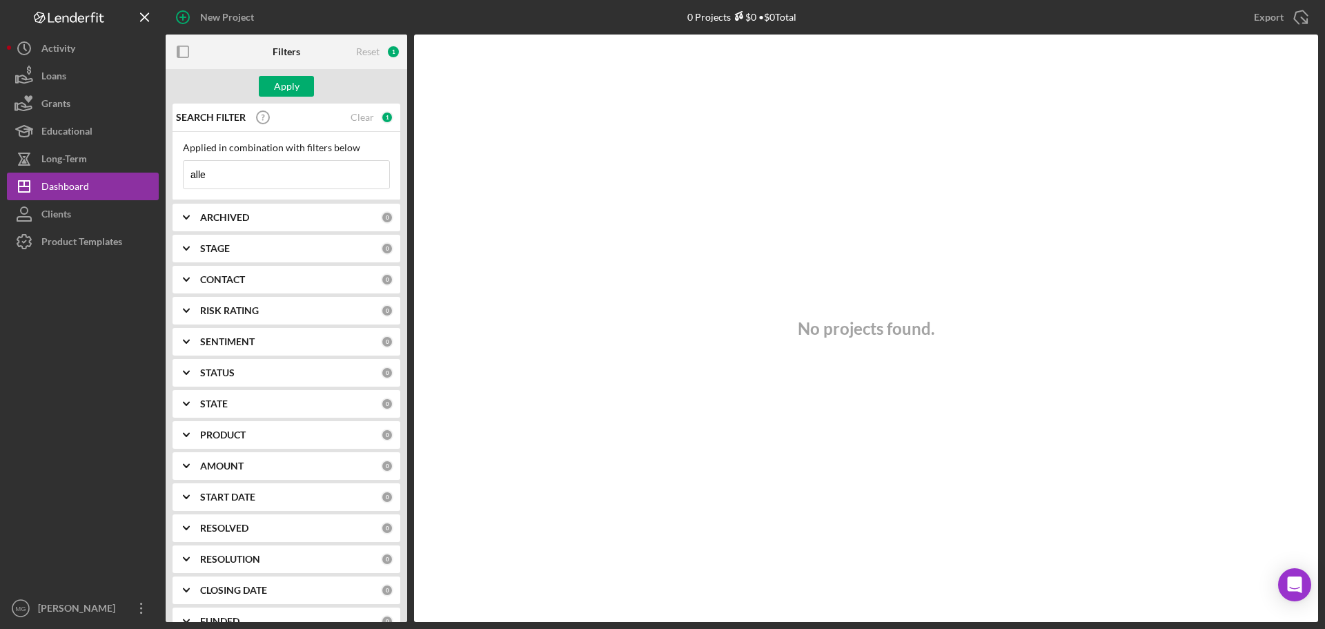
type input "[PERSON_NAME]"
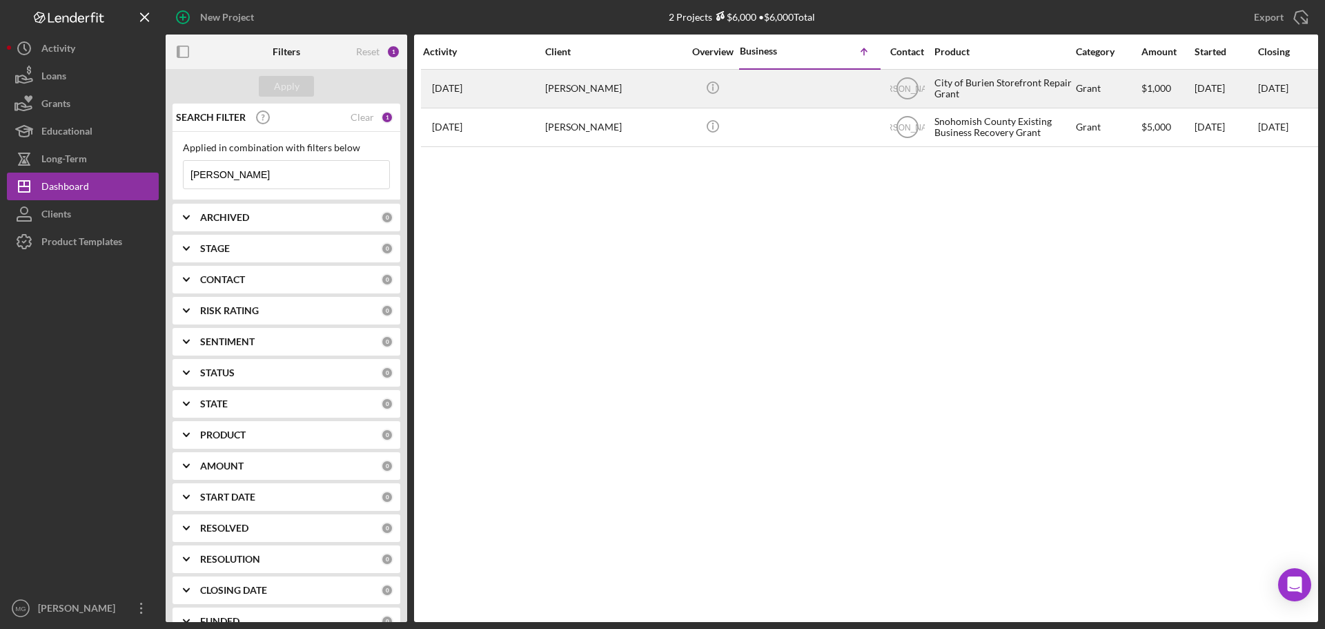
click at [738, 95] on td "Icon/Info" at bounding box center [712, 88] width 53 height 39
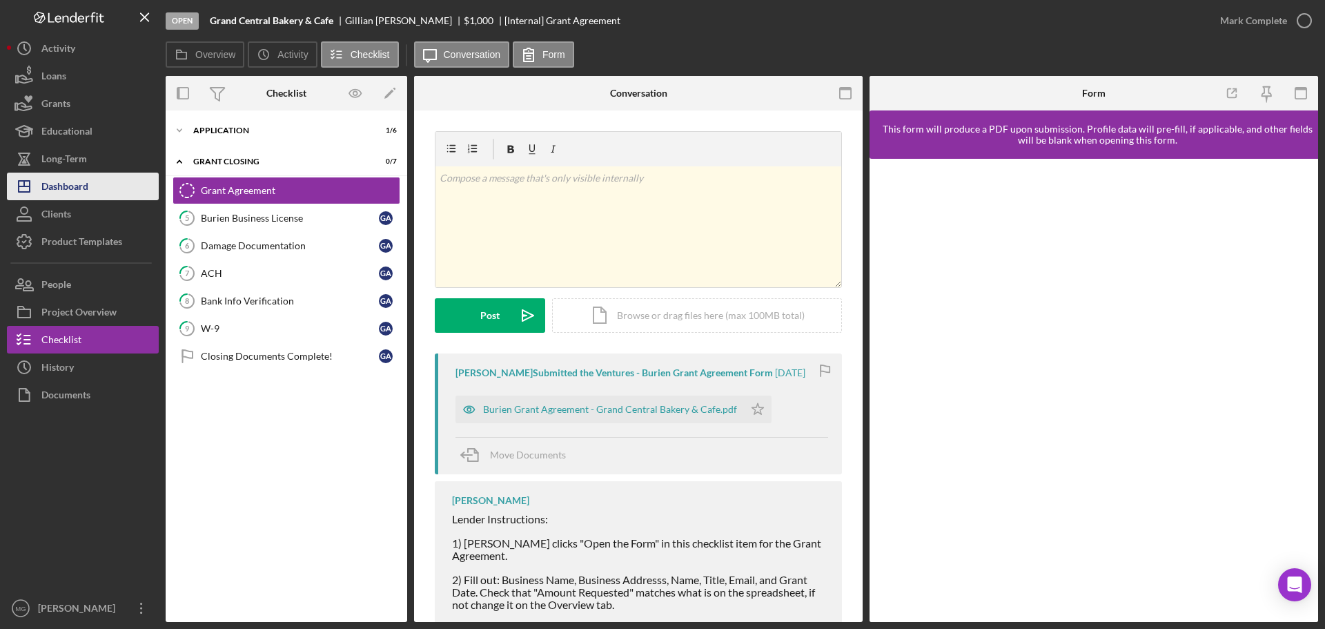
click at [56, 182] on div "Dashboard" at bounding box center [64, 188] width 47 height 31
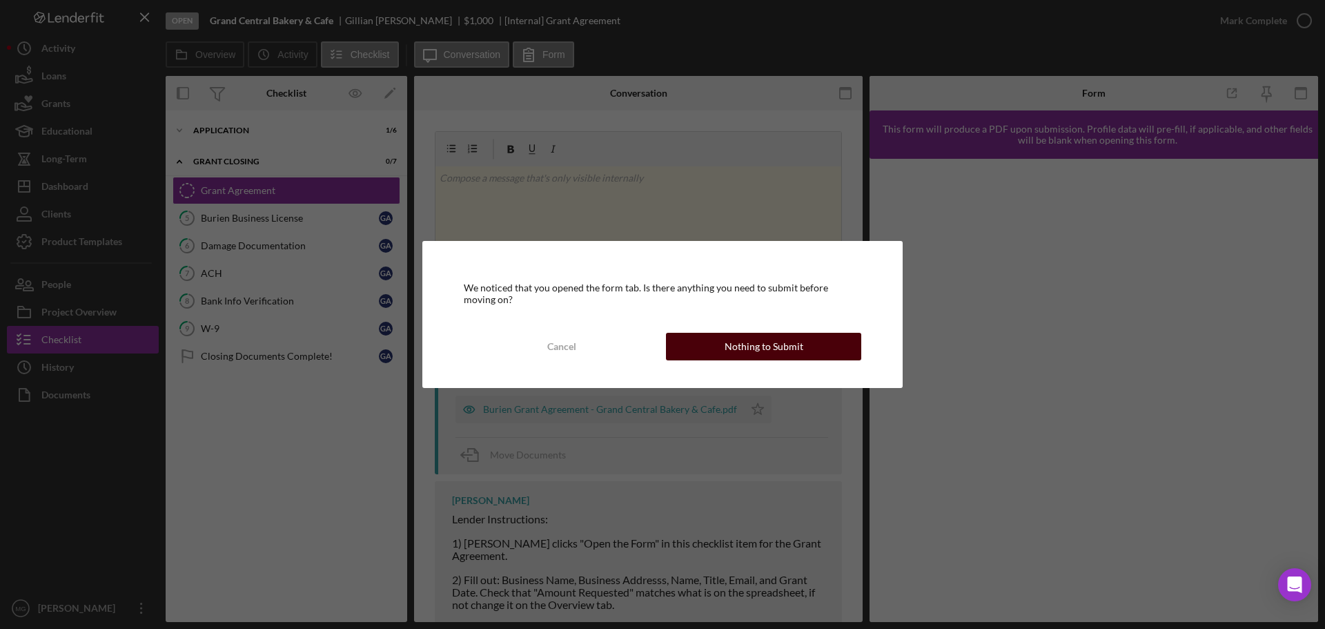
click at [668, 335] on div "Cancel Nothing to Submit" at bounding box center [663, 347] width 398 height 28
click at [744, 349] on div "Nothing to Submit" at bounding box center [764, 347] width 79 height 28
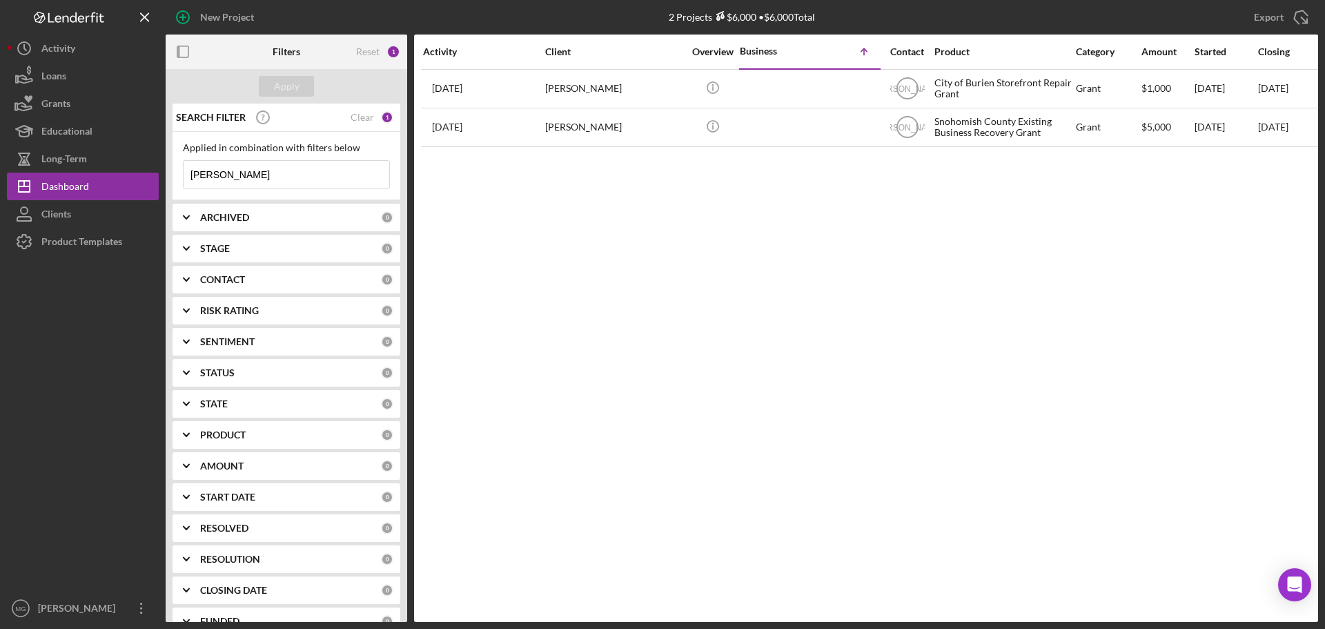
click at [254, 174] on input "[PERSON_NAME]" at bounding box center [287, 175] width 206 height 28
drag, startPoint x: 244, startPoint y: 173, endPoint x: 159, endPoint y: 168, distance: 84.3
click at [159, 168] on div "New Project 2 Projects $6,000 • $6,000 Total allen Export Icon/Export Filters R…" at bounding box center [662, 311] width 1311 height 622
click at [277, 179] on input "lavish" at bounding box center [287, 175] width 206 height 28
type input "l"
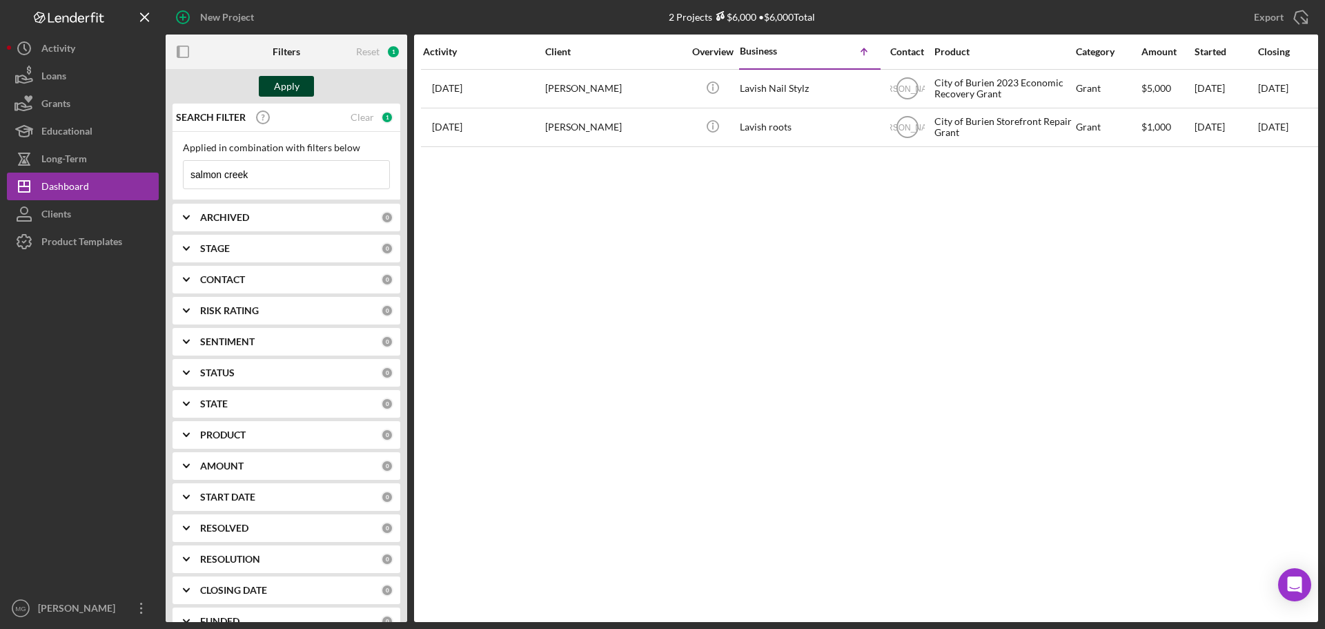
click at [295, 86] on div "Apply" at bounding box center [287, 86] width 26 height 21
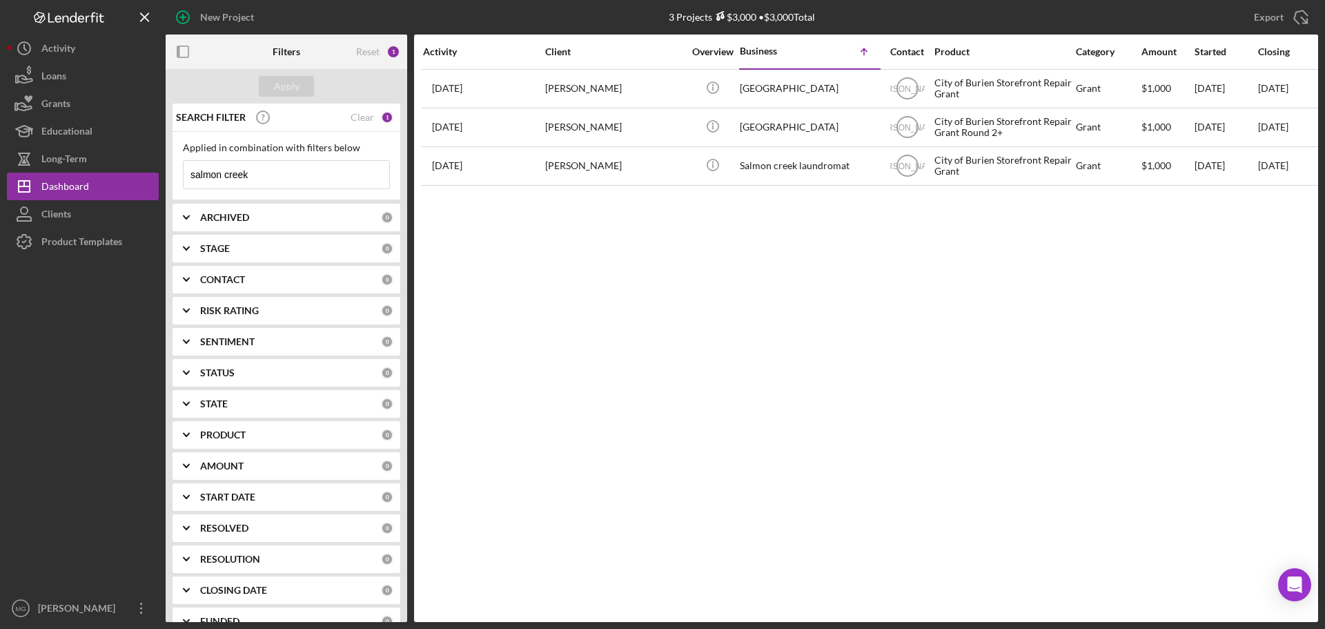
drag, startPoint x: 255, startPoint y: 176, endPoint x: 160, endPoint y: 183, distance: 95.5
click at [160, 183] on div "New Project 3 Projects $3,000 • $3,000 Total allen Export Icon/Export Filters R…" at bounding box center [662, 311] width 1311 height 622
click at [302, 90] on button "Apply" at bounding box center [286, 86] width 55 height 21
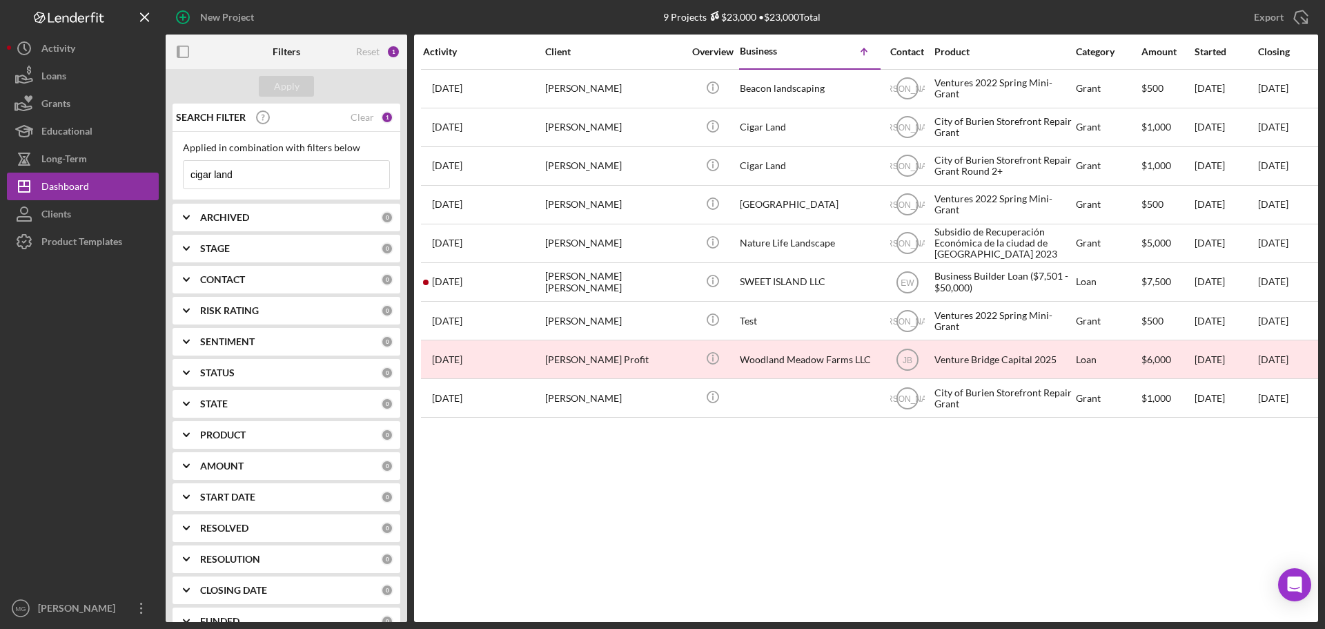
drag, startPoint x: 234, startPoint y: 179, endPoint x: 184, endPoint y: 172, distance: 51.0
click at [184, 172] on input "cigar land" at bounding box center [287, 175] width 206 height 28
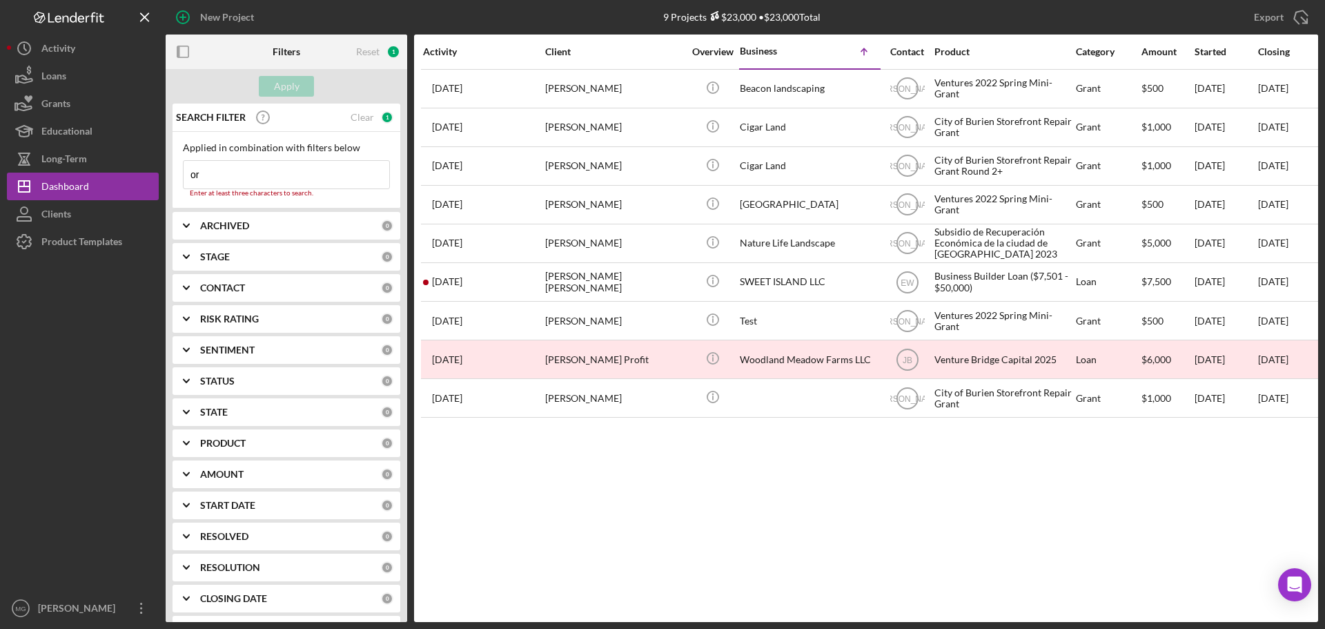
type input "orr"
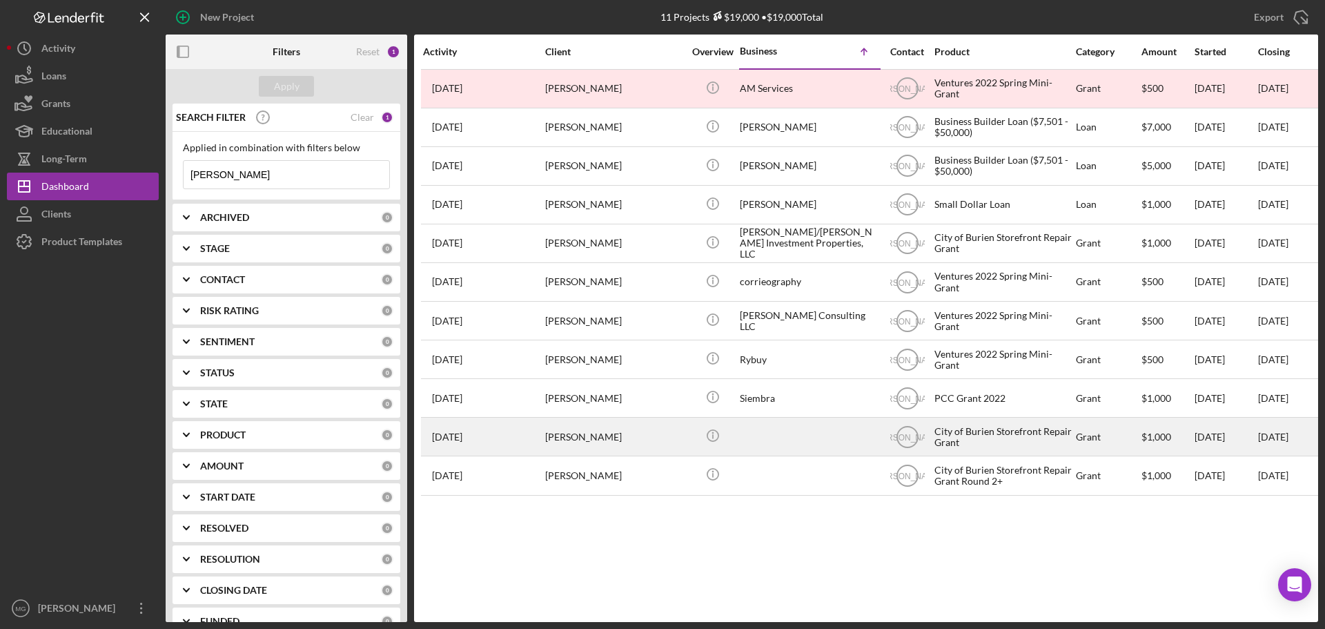
click at [571, 435] on div "[PERSON_NAME]" at bounding box center [614, 436] width 138 height 37
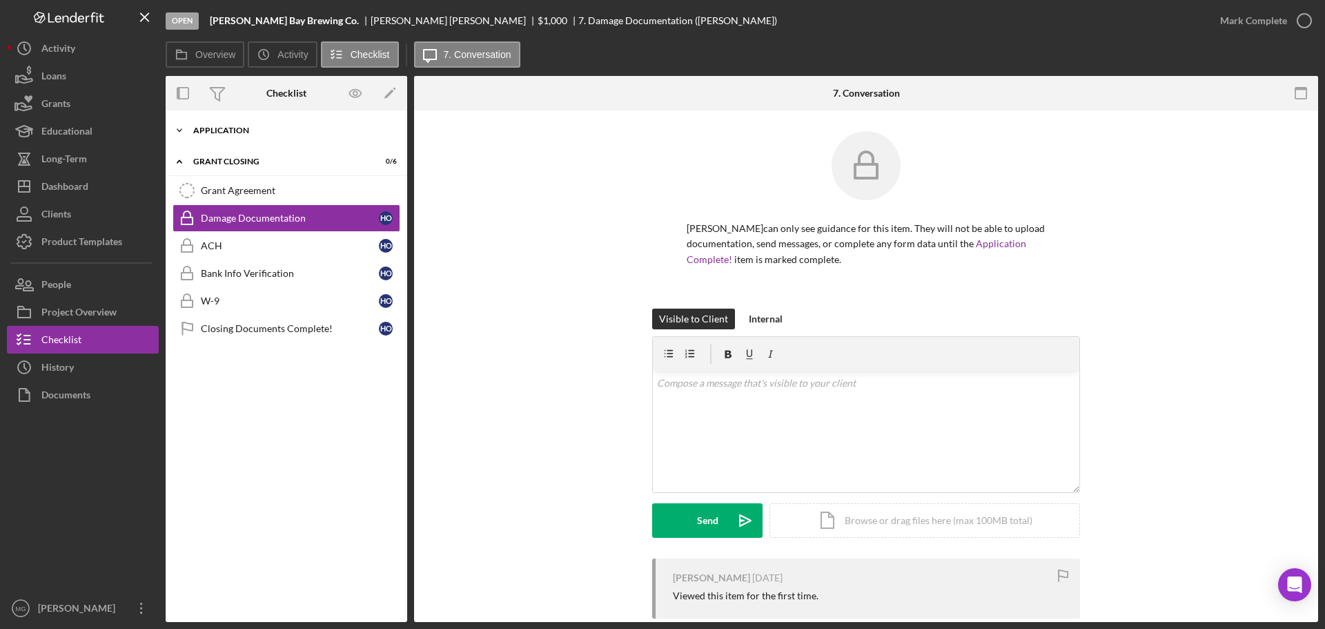
click at [202, 128] on div "Application" at bounding box center [291, 130] width 197 height 8
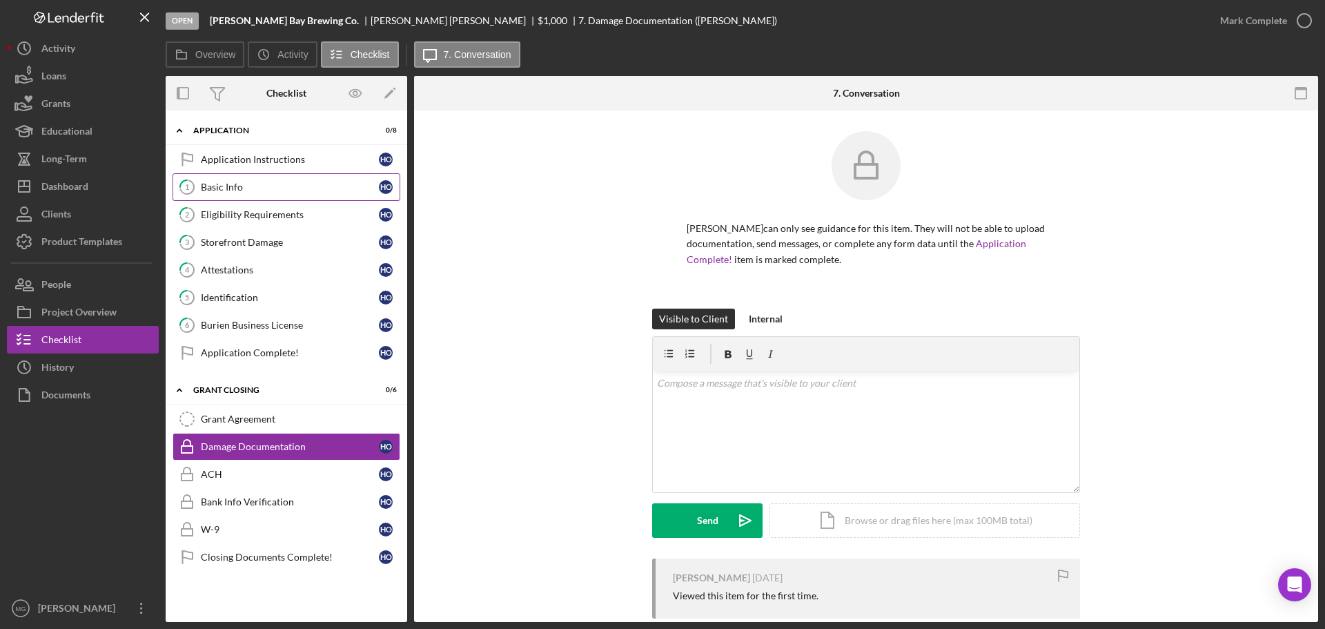
click at [239, 184] on div "Basic Info" at bounding box center [290, 187] width 178 height 11
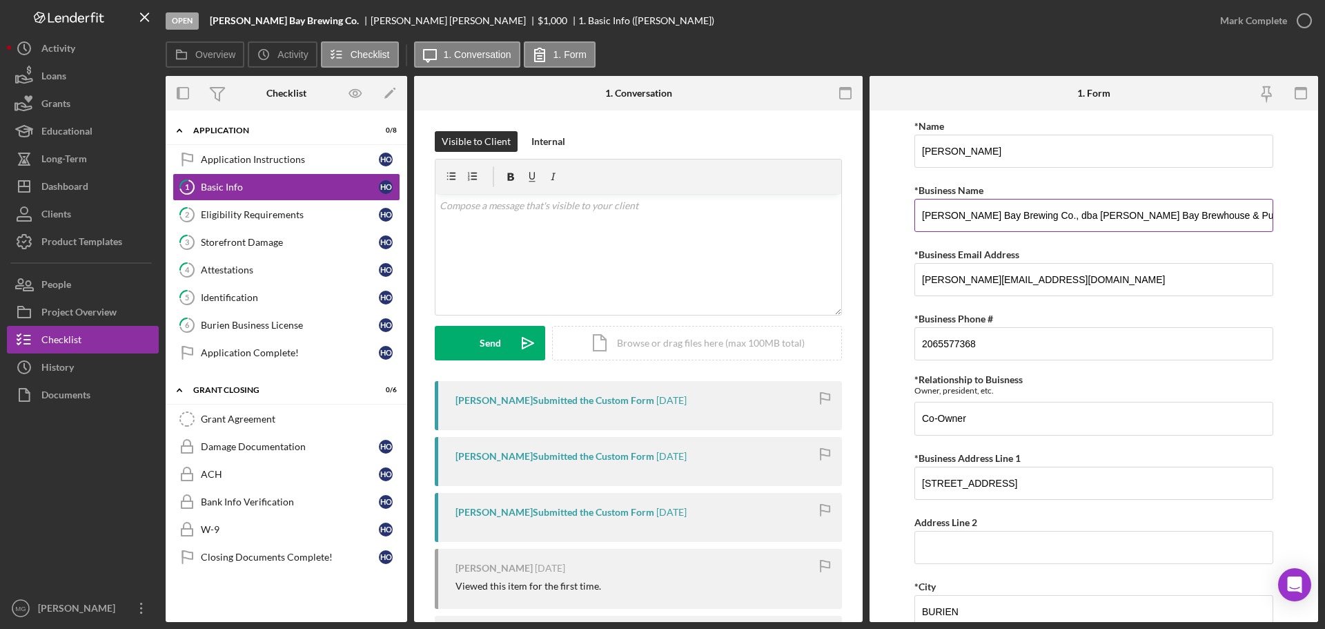
drag, startPoint x: 1017, startPoint y: 216, endPoint x: 923, endPoint y: 217, distance: 93.2
click at [923, 217] on input "Elliott Bay Brewing Co., dba Elliott Bay Brewhouse & Pub" at bounding box center [1093, 215] width 359 height 33
click at [85, 192] on div "Dashboard" at bounding box center [64, 188] width 47 height 31
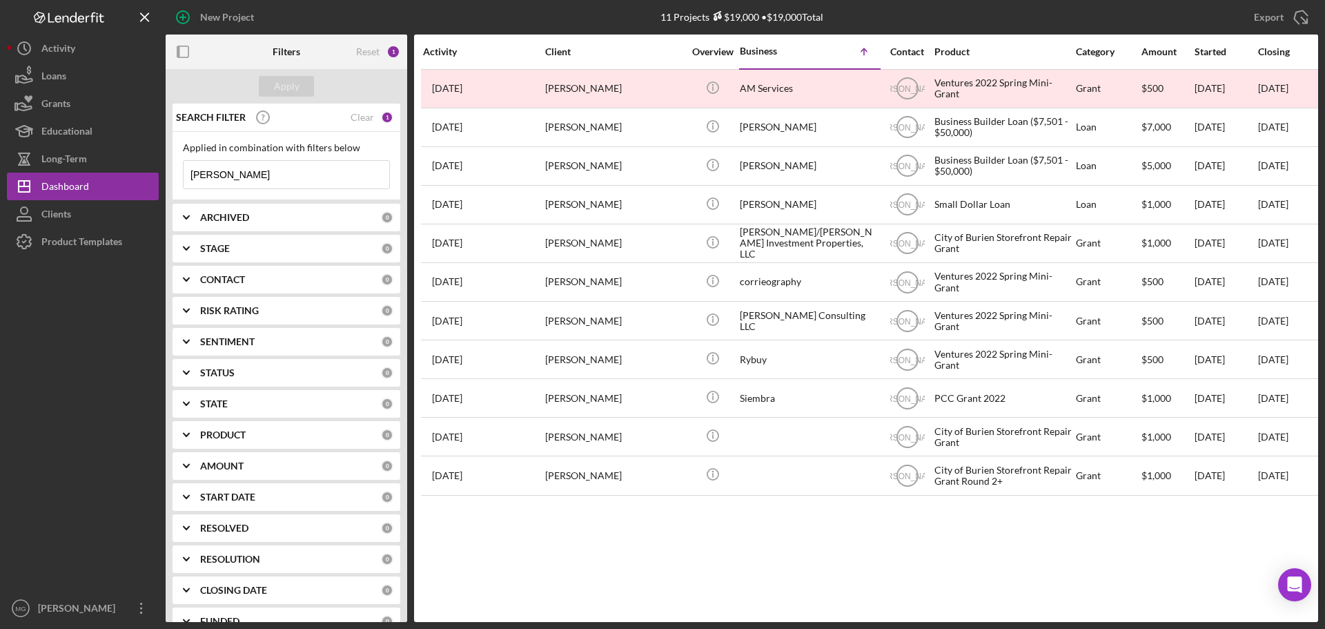
drag, startPoint x: 234, startPoint y: 177, endPoint x: 166, endPoint y: 164, distance: 69.6
click at [166, 164] on div "SEARCH FILTER Clear 1 Applied in combination with filters below orr Icon/Menu C…" at bounding box center [287, 363] width 242 height 518
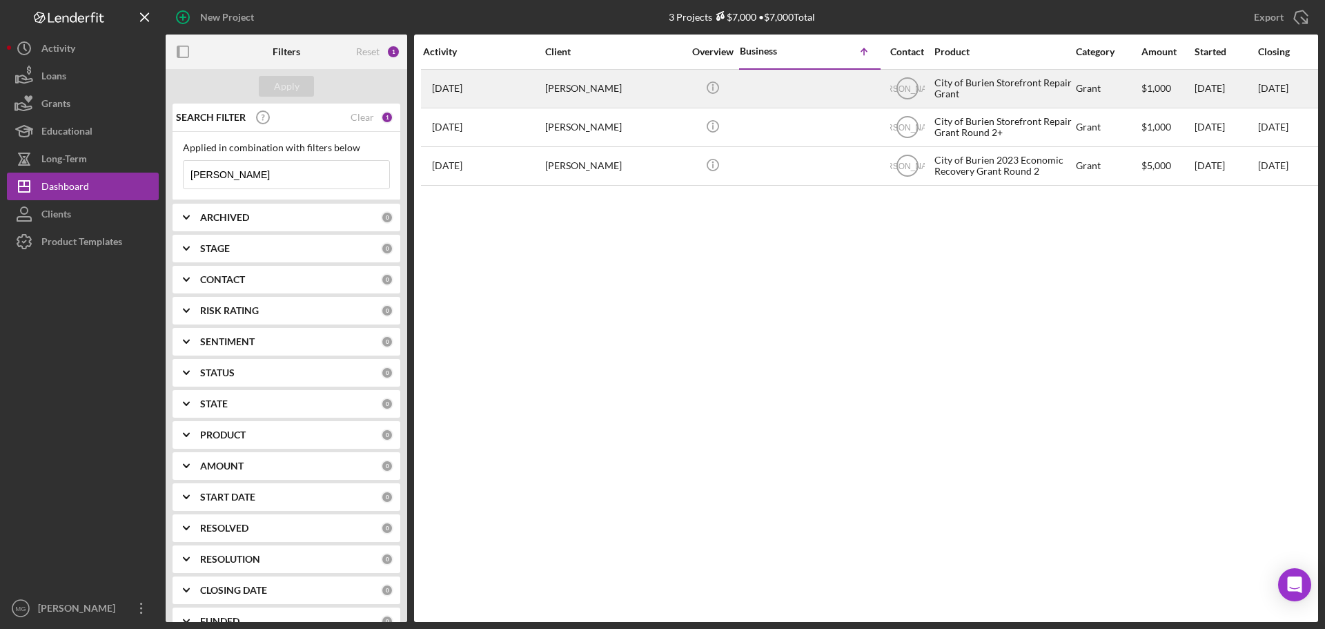
type input "huynh"
click at [732, 101] on div "Icon/Info" at bounding box center [713, 88] width 52 height 37
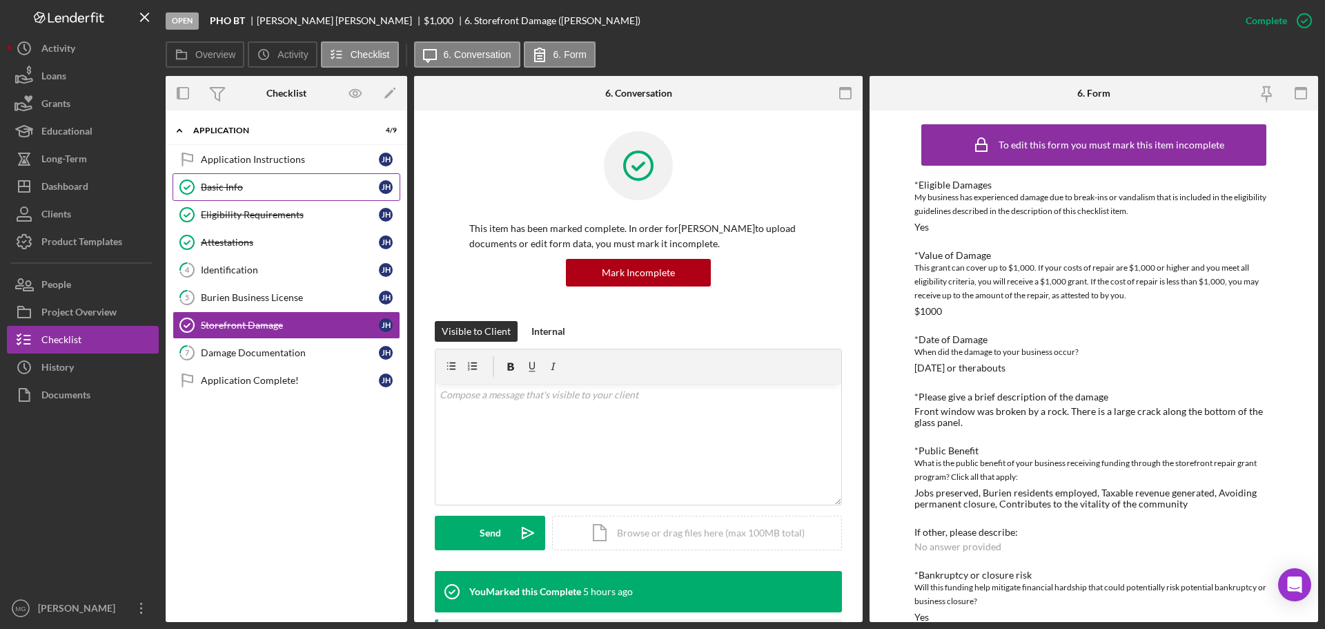
click at [276, 192] on div "Basic Info" at bounding box center [290, 187] width 178 height 11
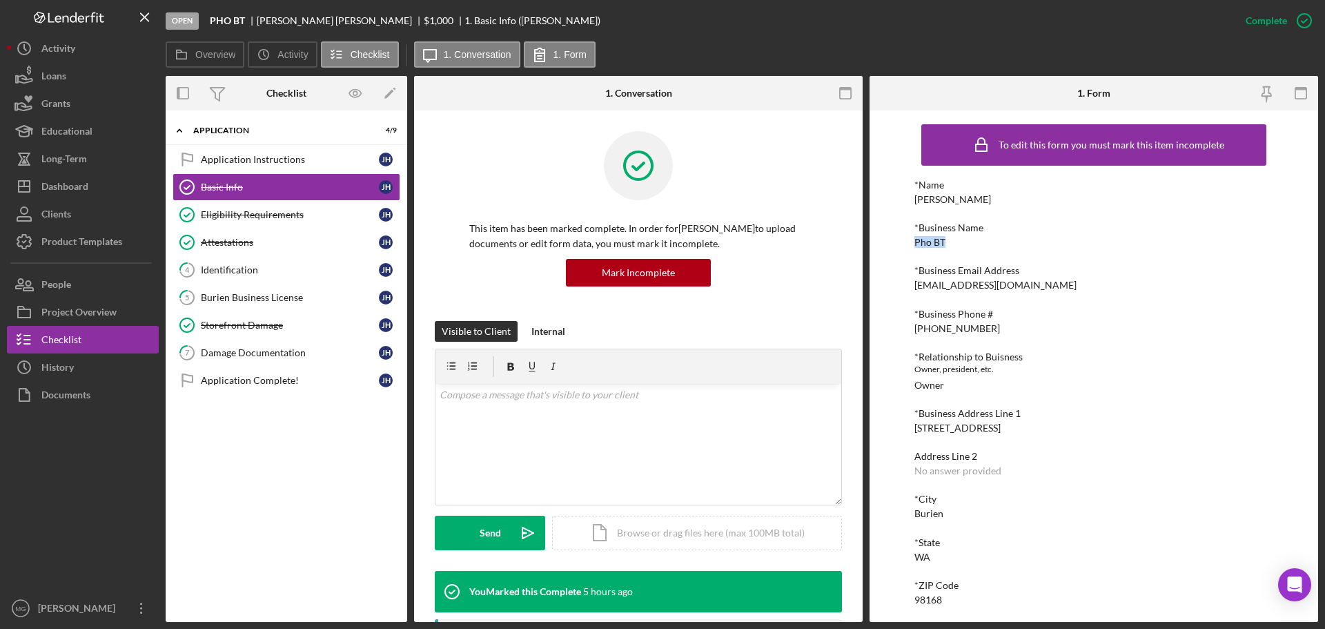
drag, startPoint x: 944, startPoint y: 242, endPoint x: 914, endPoint y: 244, distance: 29.8
click at [914, 244] on div "Pho BT" at bounding box center [929, 242] width 31 height 11
copy div "Pho BT"
click at [72, 190] on div "Dashboard" at bounding box center [64, 188] width 47 height 31
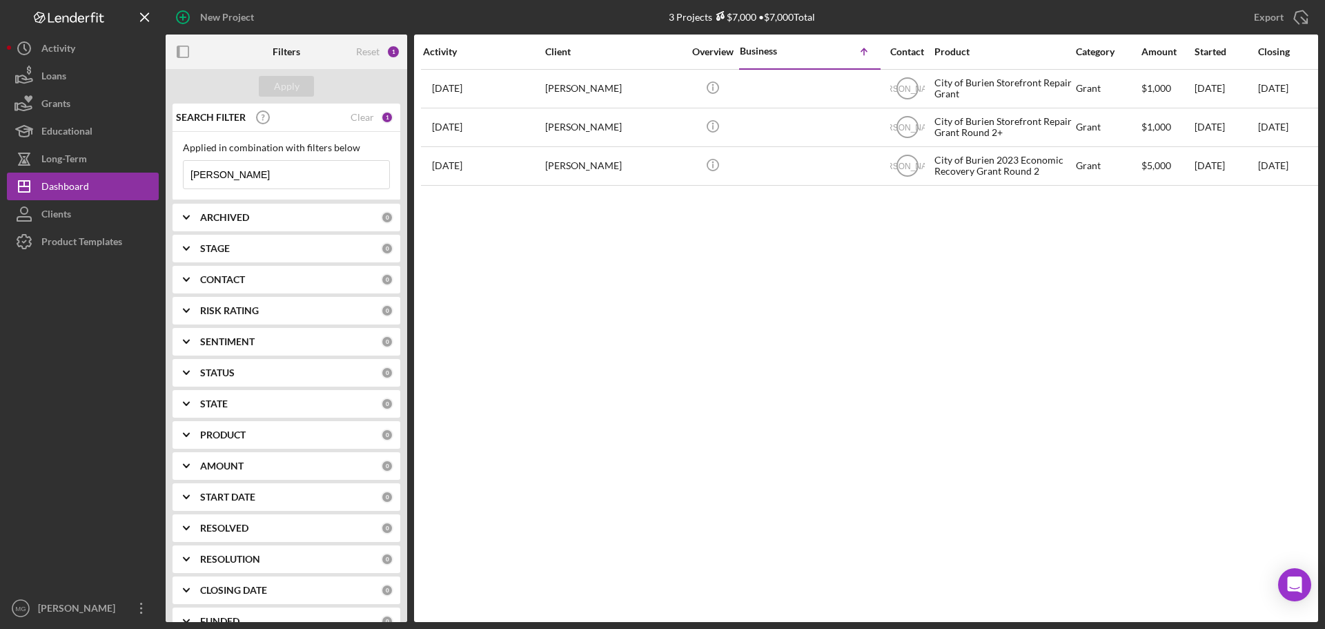
drag, startPoint x: 232, startPoint y: 180, endPoint x: 173, endPoint y: 173, distance: 59.8
click at [173, 173] on div "Applied in combination with filters below huynh Icon/Menu Close" at bounding box center [287, 166] width 228 height 68
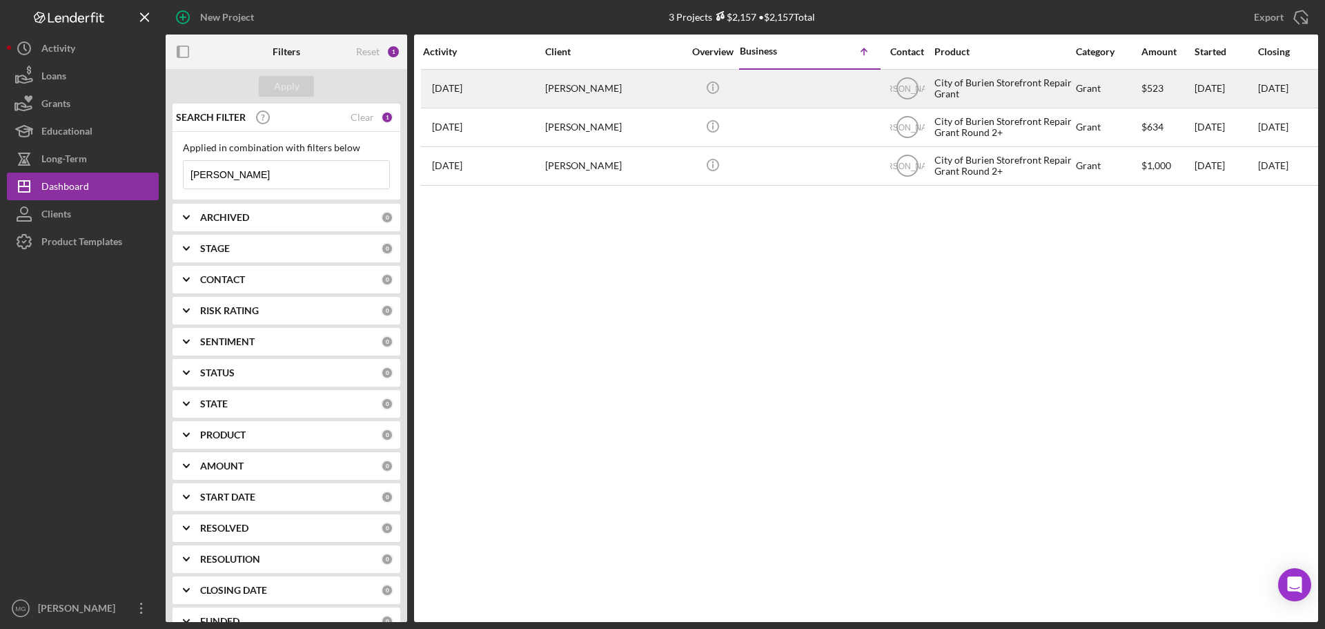
type input "[PERSON_NAME]"
click at [613, 84] on div "[PERSON_NAME]" at bounding box center [614, 88] width 138 height 37
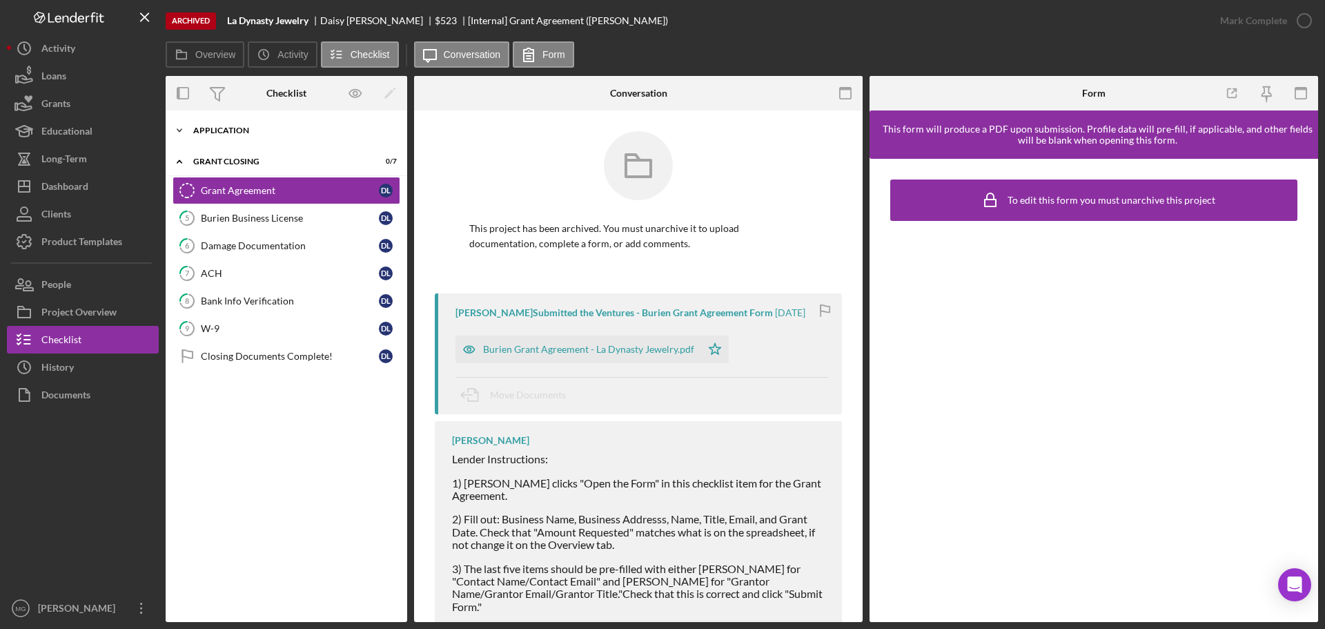
click at [246, 133] on div "Application" at bounding box center [291, 130] width 197 height 8
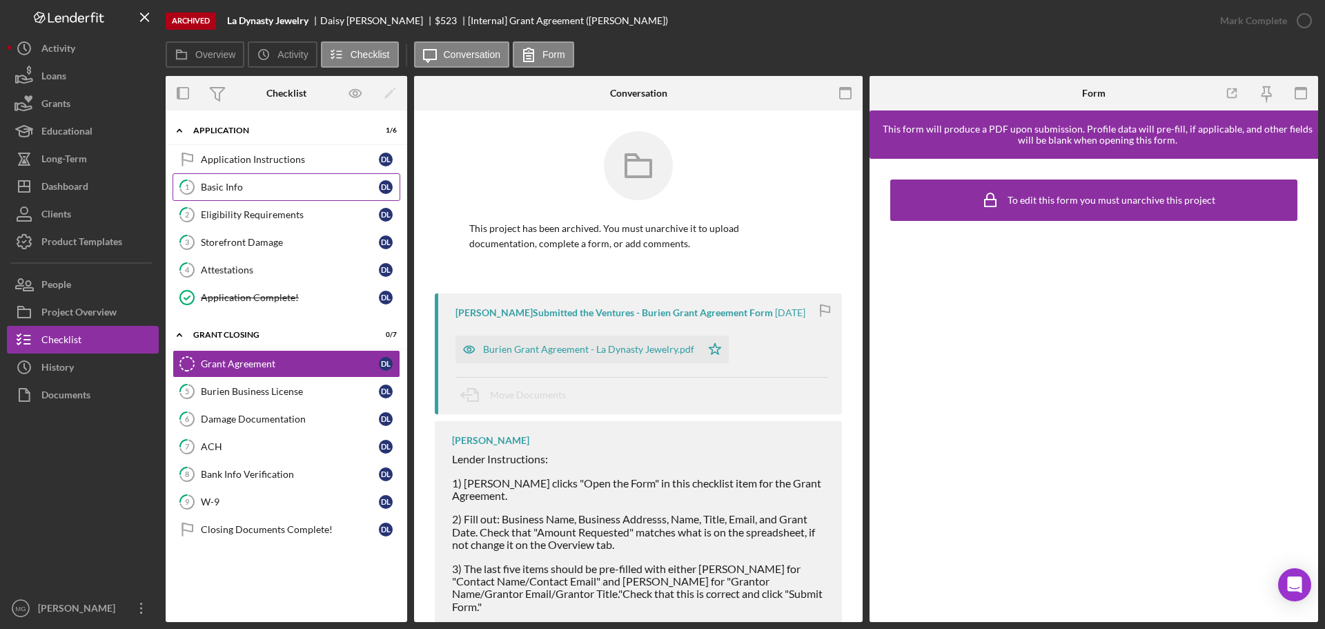
click at [244, 186] on div "Basic Info" at bounding box center [290, 187] width 178 height 11
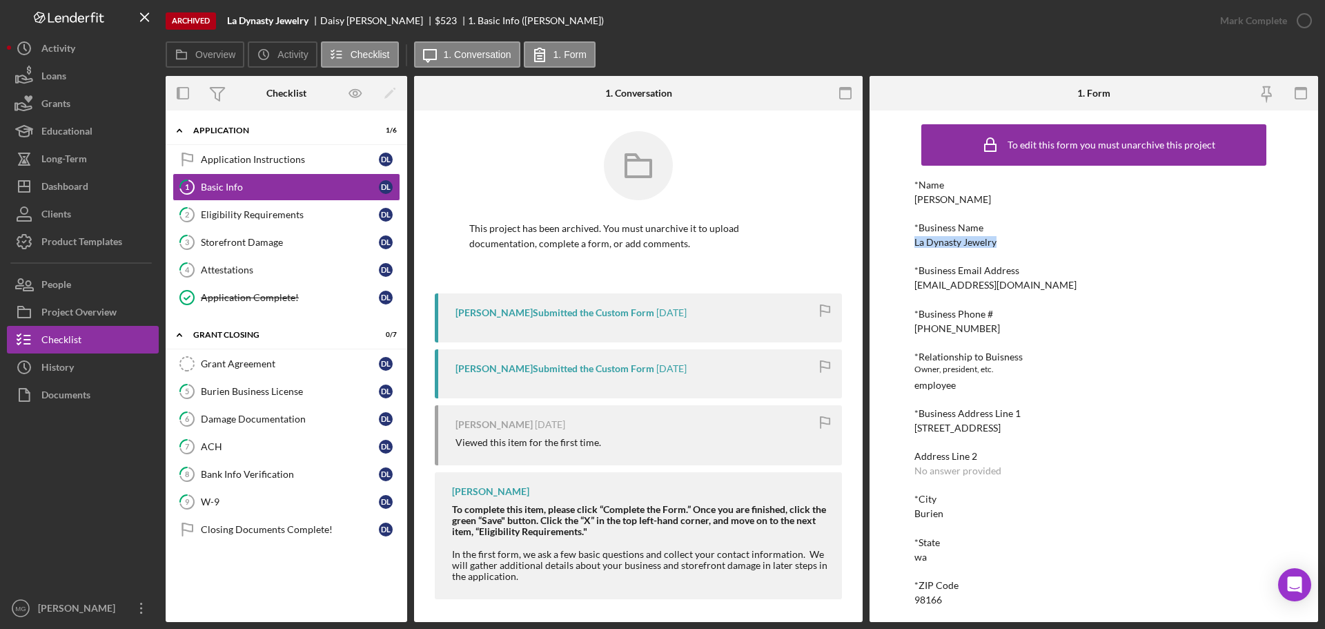
drag, startPoint x: 996, startPoint y: 239, endPoint x: 912, endPoint y: 239, distance: 83.5
click at [912, 239] on div "To edit this form you must unarchive this project *Name Daisy Ledesma *Business…" at bounding box center [1094, 365] width 449 height 511
copy div "La Dynasty Jewelry"
click at [71, 186] on div "Dashboard" at bounding box center [64, 188] width 47 height 31
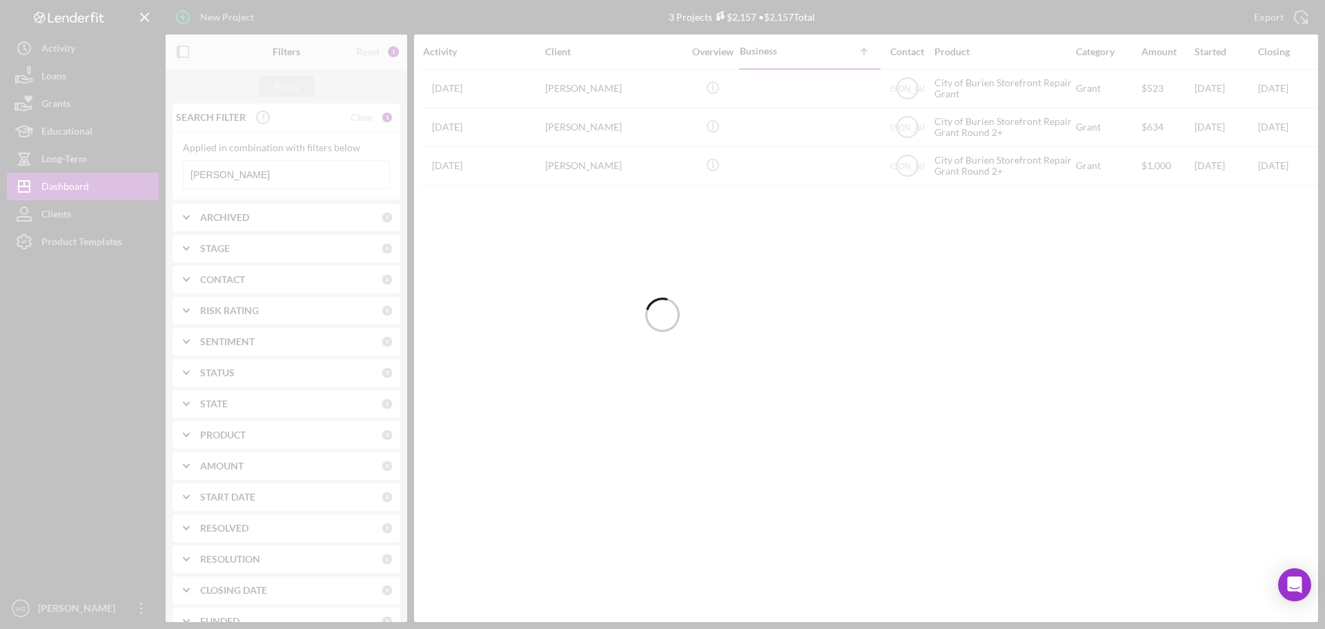
drag, startPoint x: 248, startPoint y: 177, endPoint x: 215, endPoint y: 174, distance: 33.3
click at [215, 174] on div at bounding box center [662, 314] width 1325 height 629
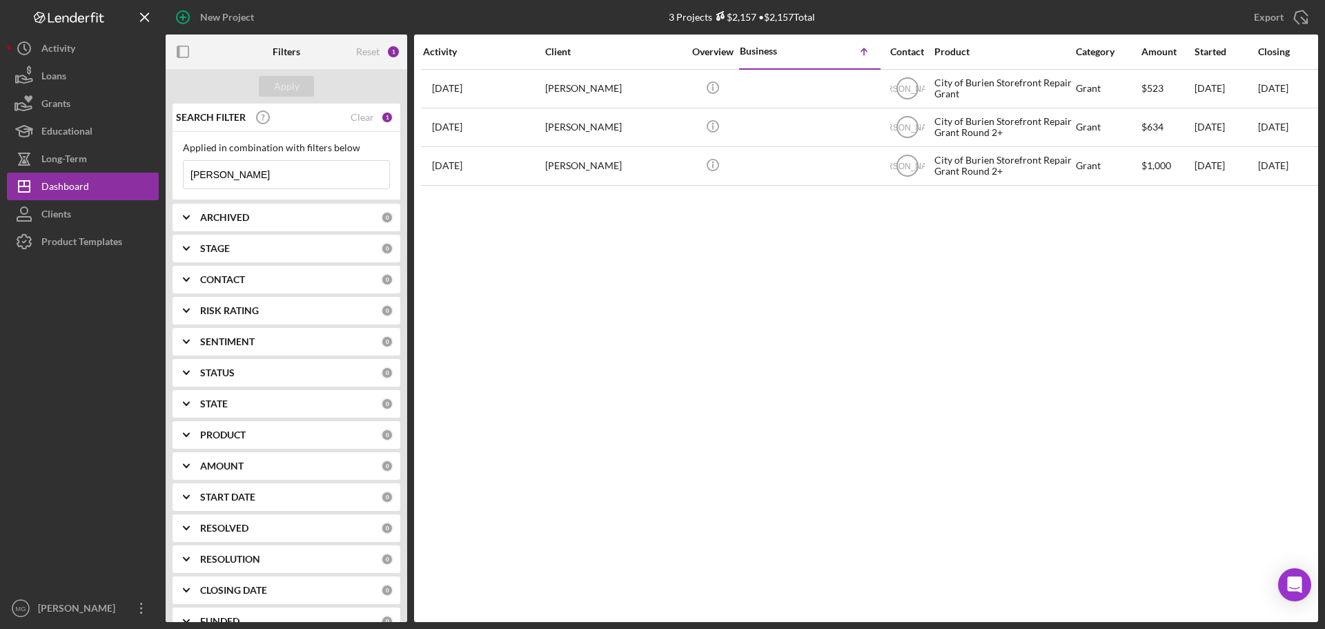
drag, startPoint x: 237, startPoint y: 177, endPoint x: 182, endPoint y: 175, distance: 54.6
click at [182, 175] on div "Applied in combination with filters below ledesma Icon/Menu Close" at bounding box center [287, 166] width 228 height 68
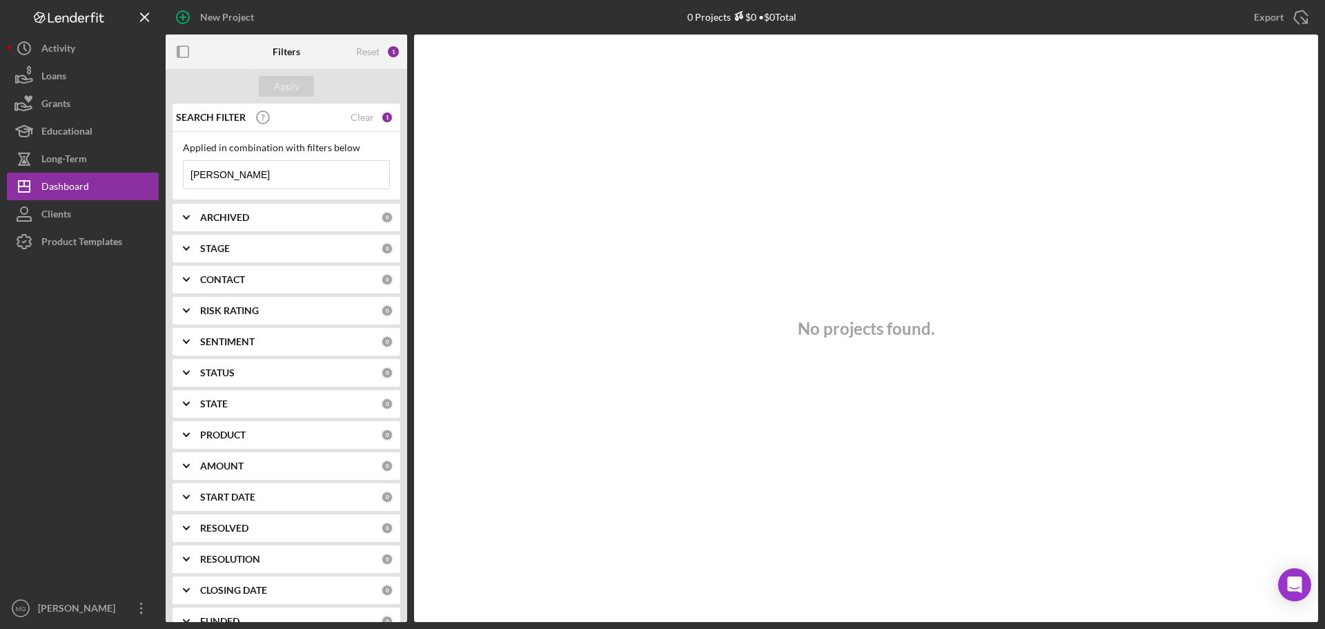
click at [205, 173] on input "howett" at bounding box center [287, 175] width 206 height 28
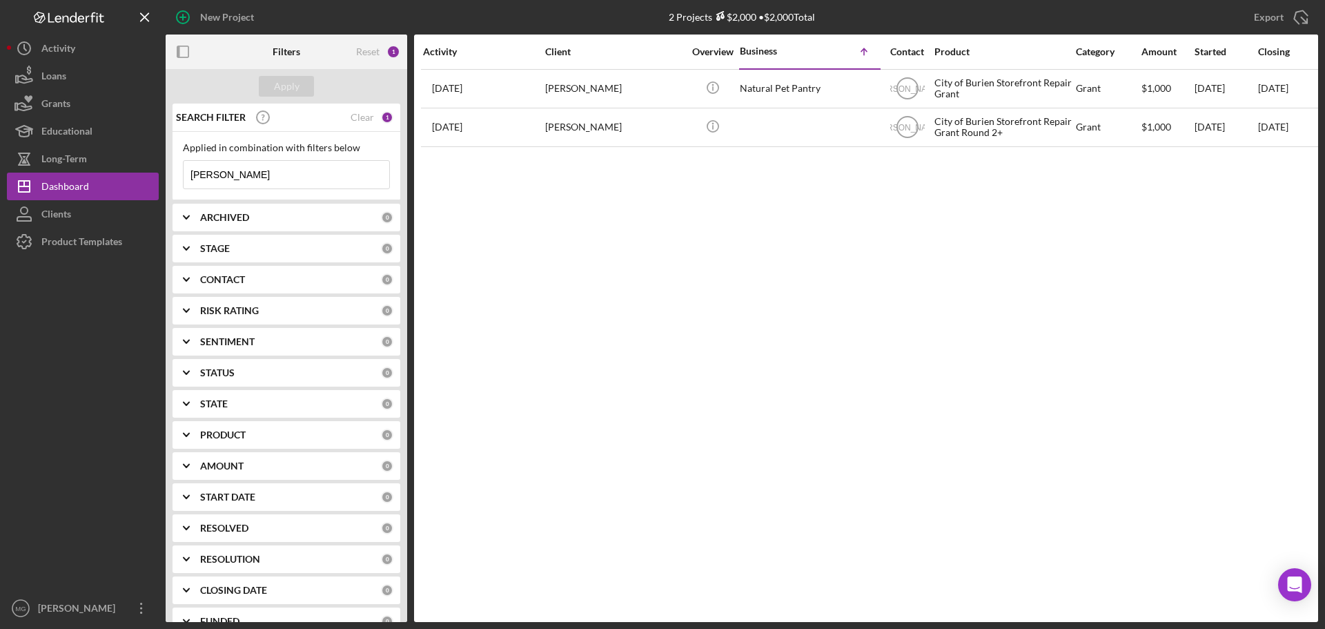
drag, startPoint x: 220, startPoint y: 173, endPoint x: 173, endPoint y: 174, distance: 47.6
click at [173, 174] on div "Applied in combination with filters below howlett Icon/Menu Close" at bounding box center [287, 166] width 228 height 68
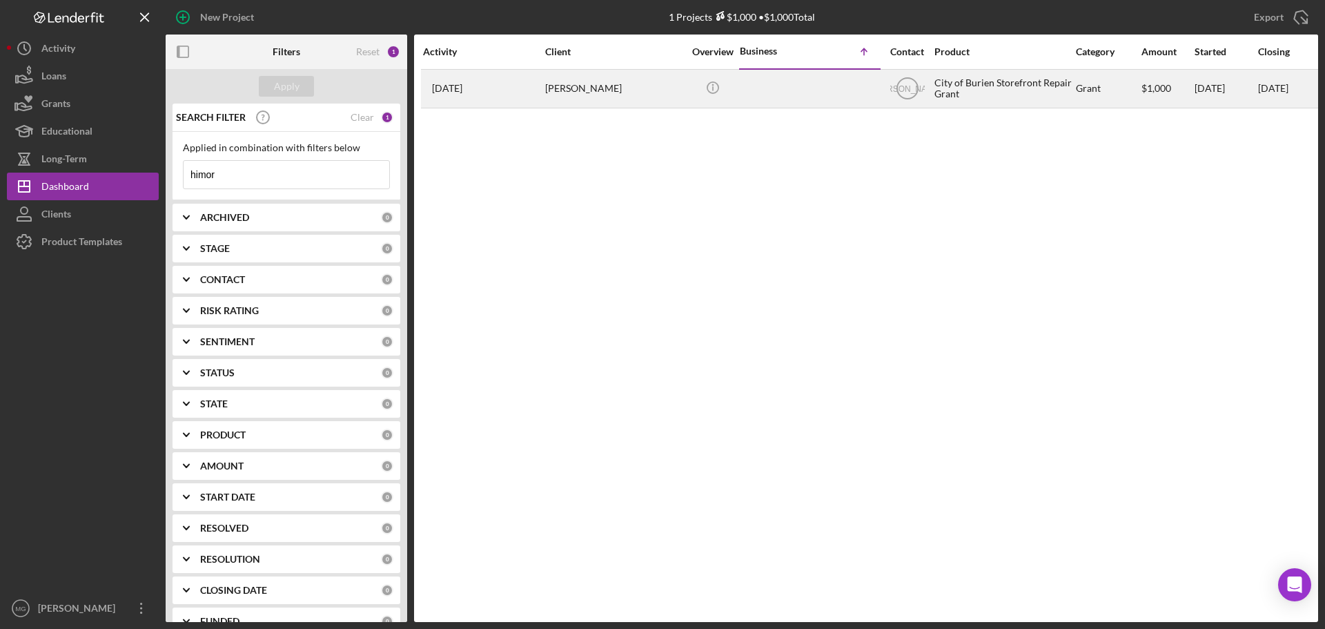
type input "himor"
click at [569, 86] on div "[PERSON_NAME]" at bounding box center [614, 88] width 138 height 37
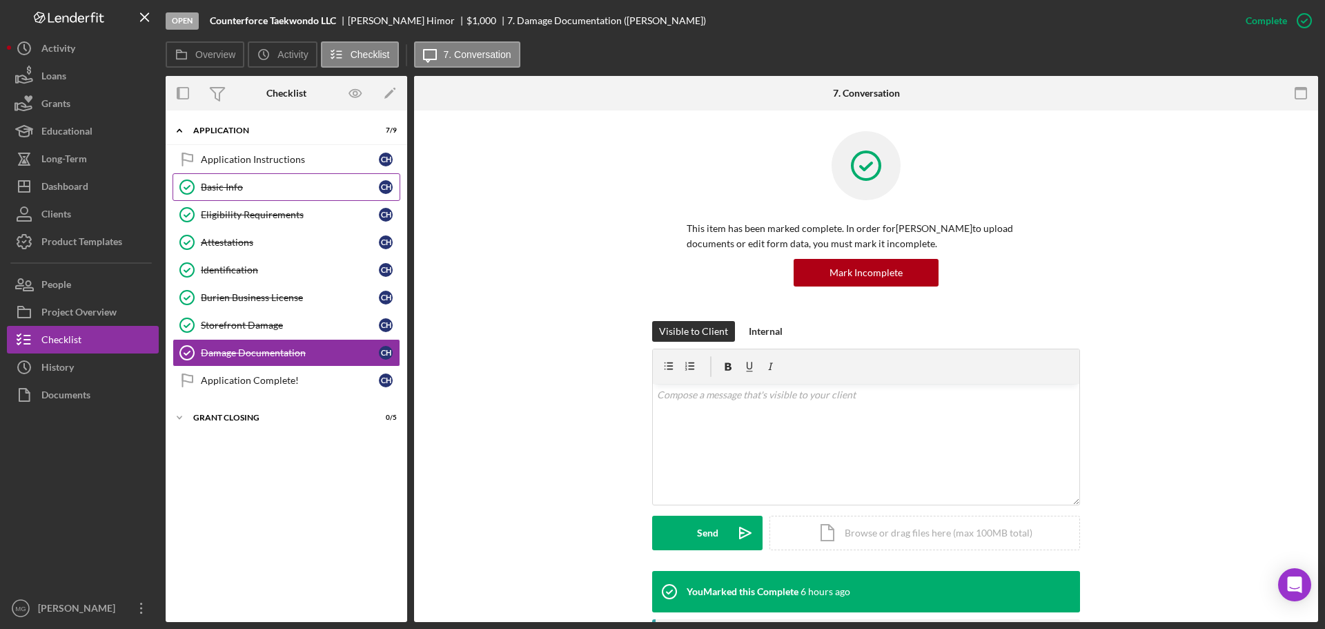
click at [263, 179] on link "Basic Info Basic Info C H" at bounding box center [287, 187] width 228 height 28
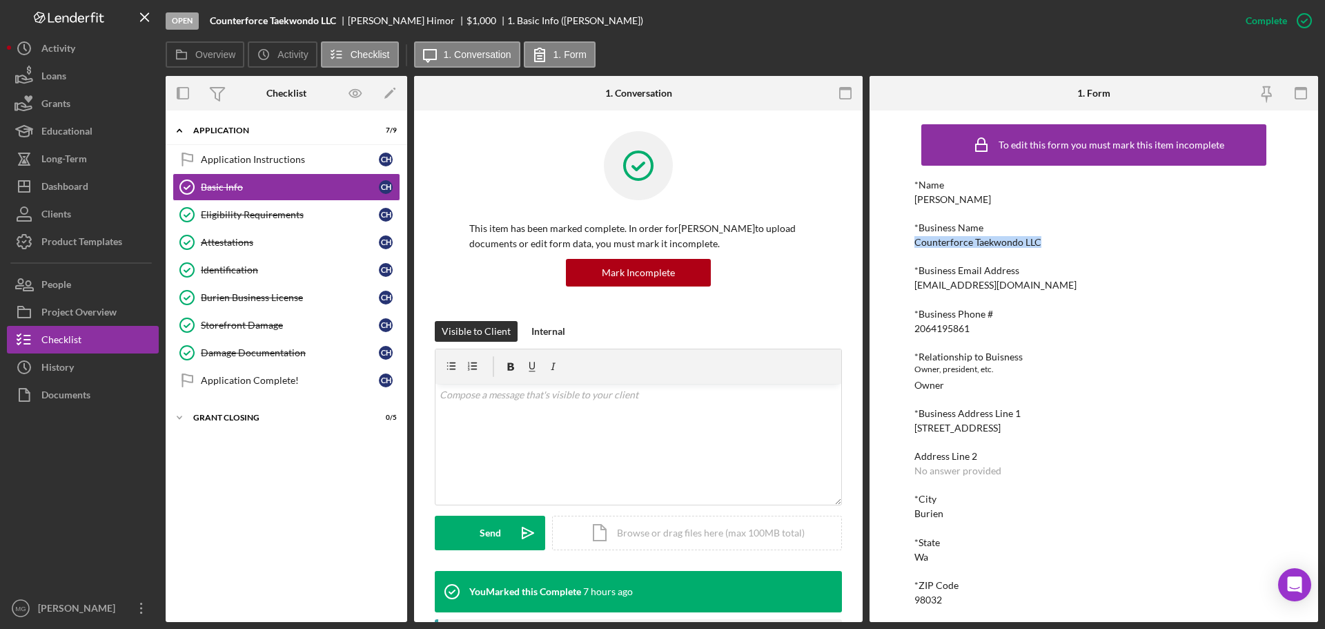
drag, startPoint x: 1043, startPoint y: 242, endPoint x: 898, endPoint y: 246, distance: 145.0
click at [898, 246] on div "To edit this form you must mark this item incomplete *Name Christopher Himor *B…" at bounding box center [1094, 365] width 449 height 511
copy div "Counterforce Taekwondo LLC"
click at [62, 186] on div "Dashboard" at bounding box center [64, 188] width 47 height 31
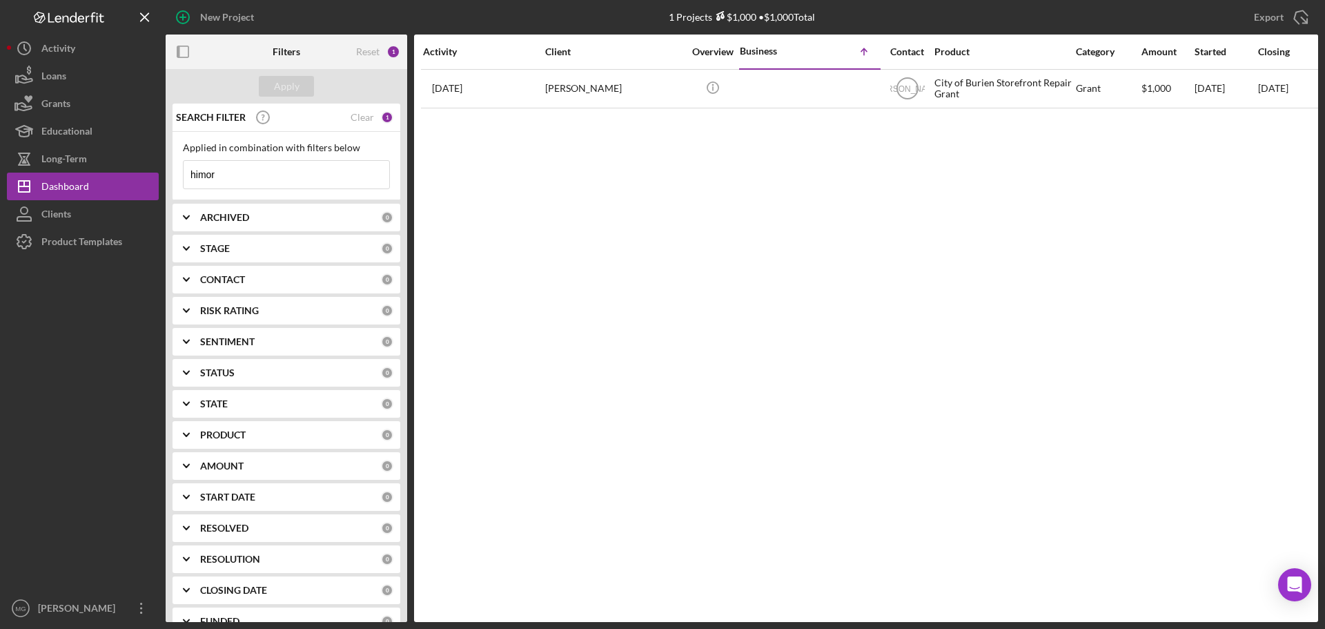
click at [251, 176] on input "himor" at bounding box center [287, 175] width 206 height 28
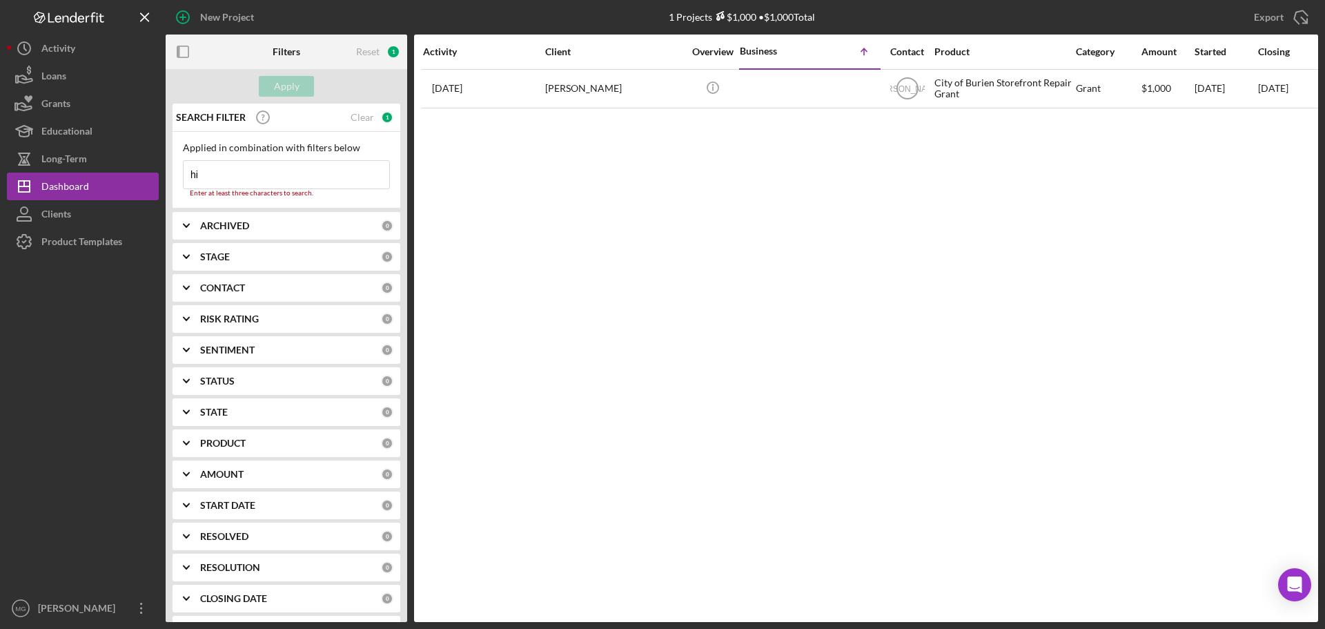
type input "h"
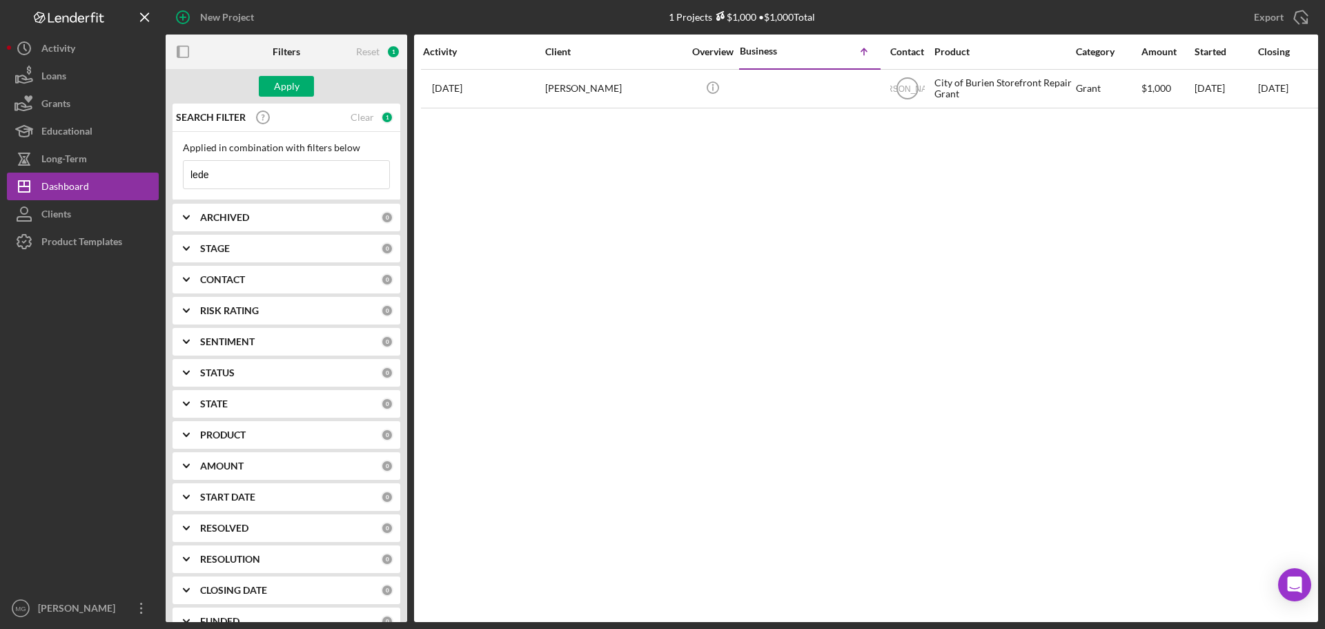
type input "[PERSON_NAME]"
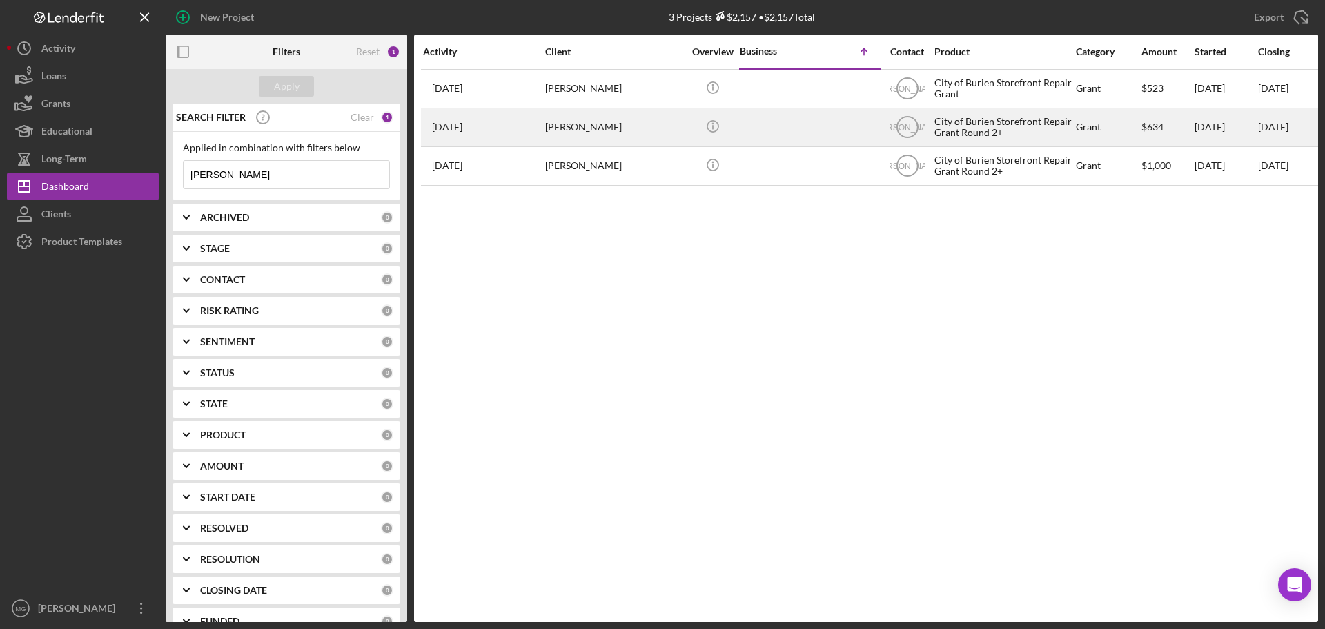
click at [659, 133] on div "[PERSON_NAME]" at bounding box center [614, 127] width 138 height 37
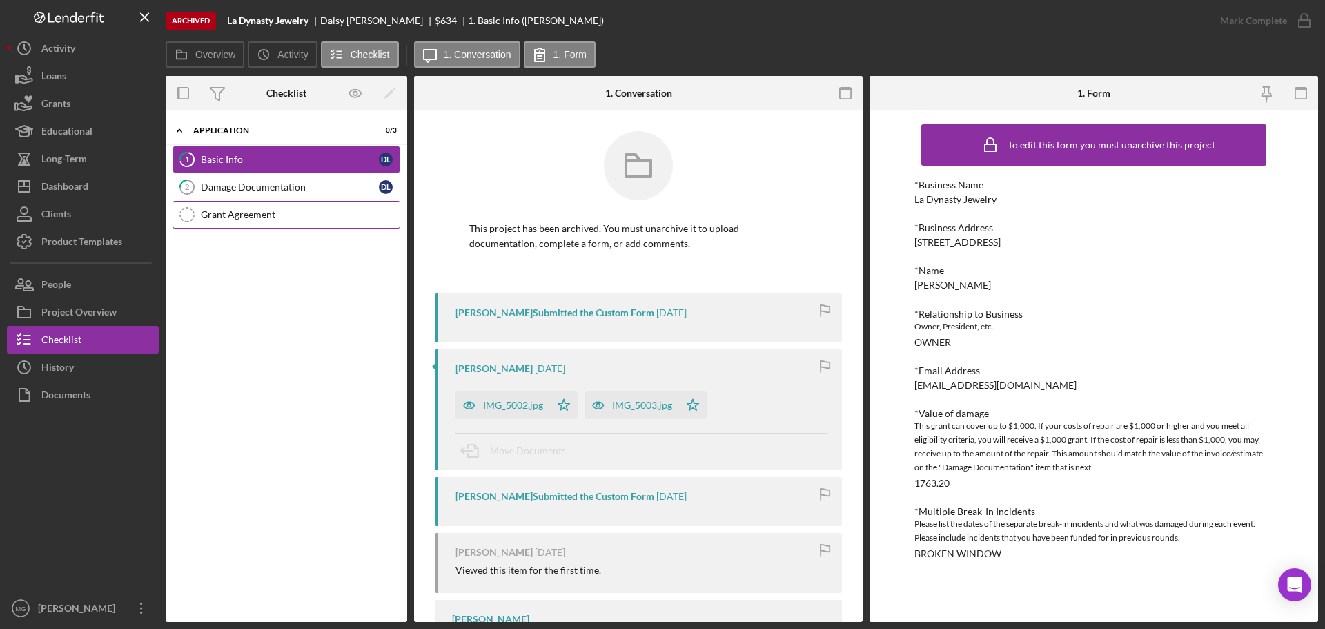
click at [272, 221] on link "Grant Agreement Grant Agreement" at bounding box center [287, 215] width 228 height 28
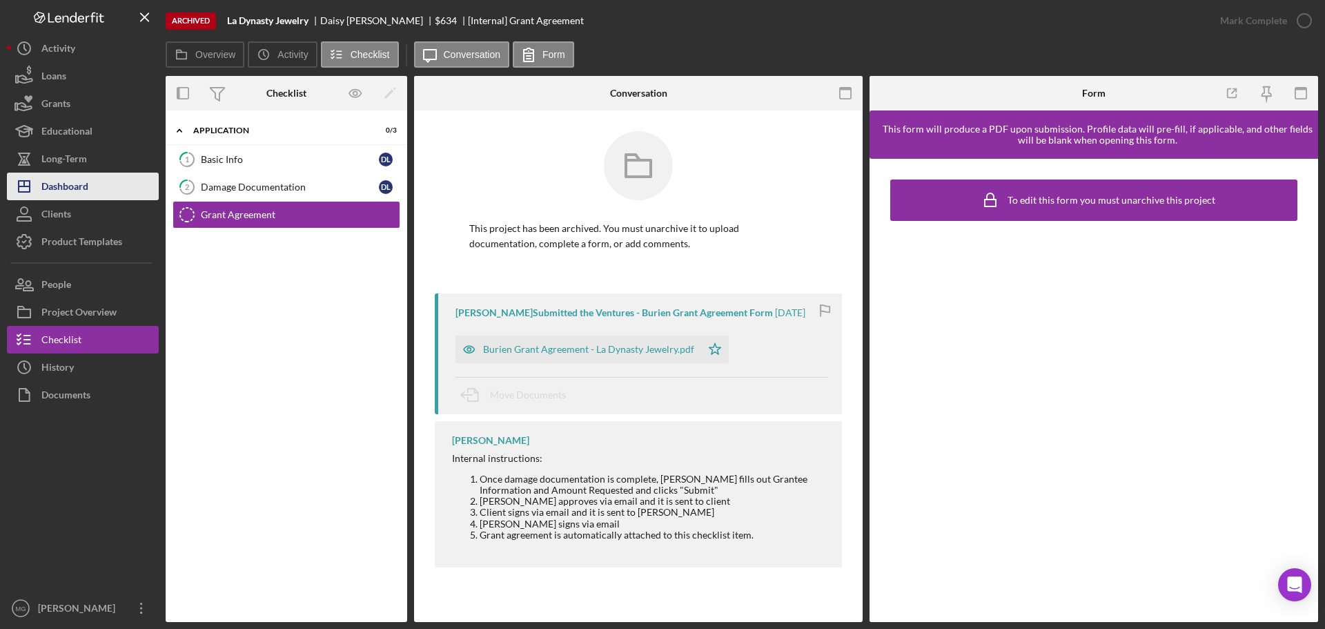
click at [59, 184] on div "Dashboard" at bounding box center [64, 188] width 47 height 31
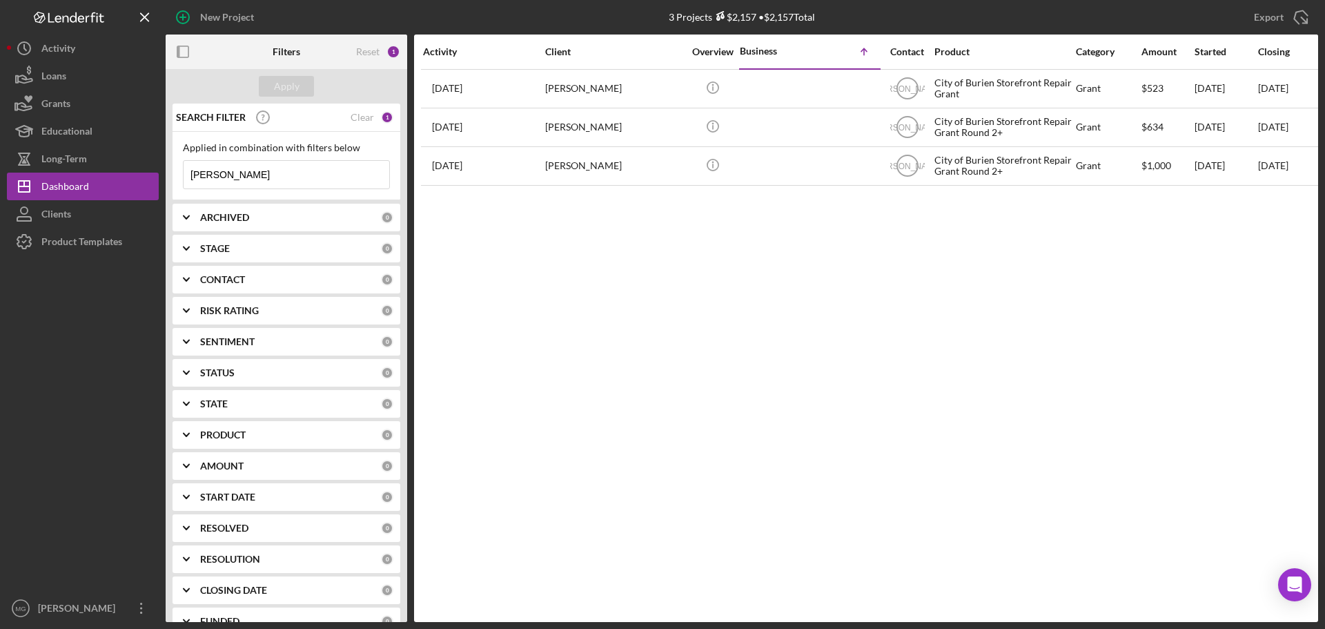
click at [266, 180] on input "[PERSON_NAME]" at bounding box center [287, 175] width 206 height 28
type input "l"
type input "[PERSON_NAME]"
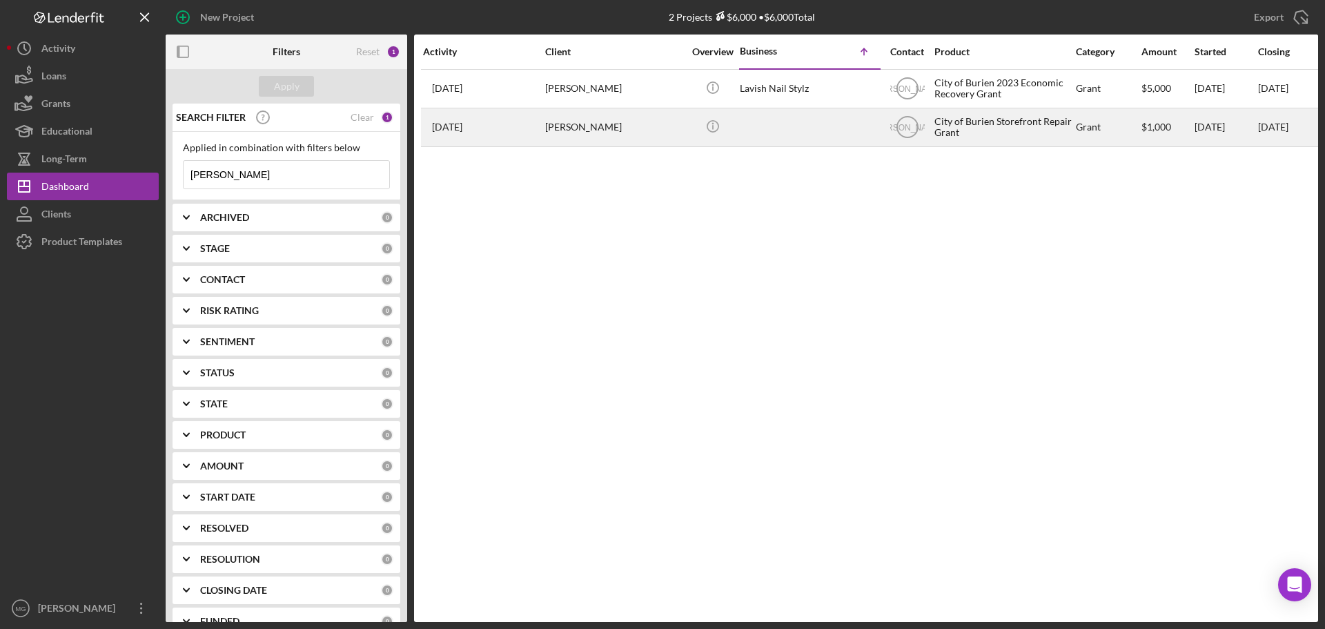
click at [781, 128] on div at bounding box center [809, 127] width 138 height 37
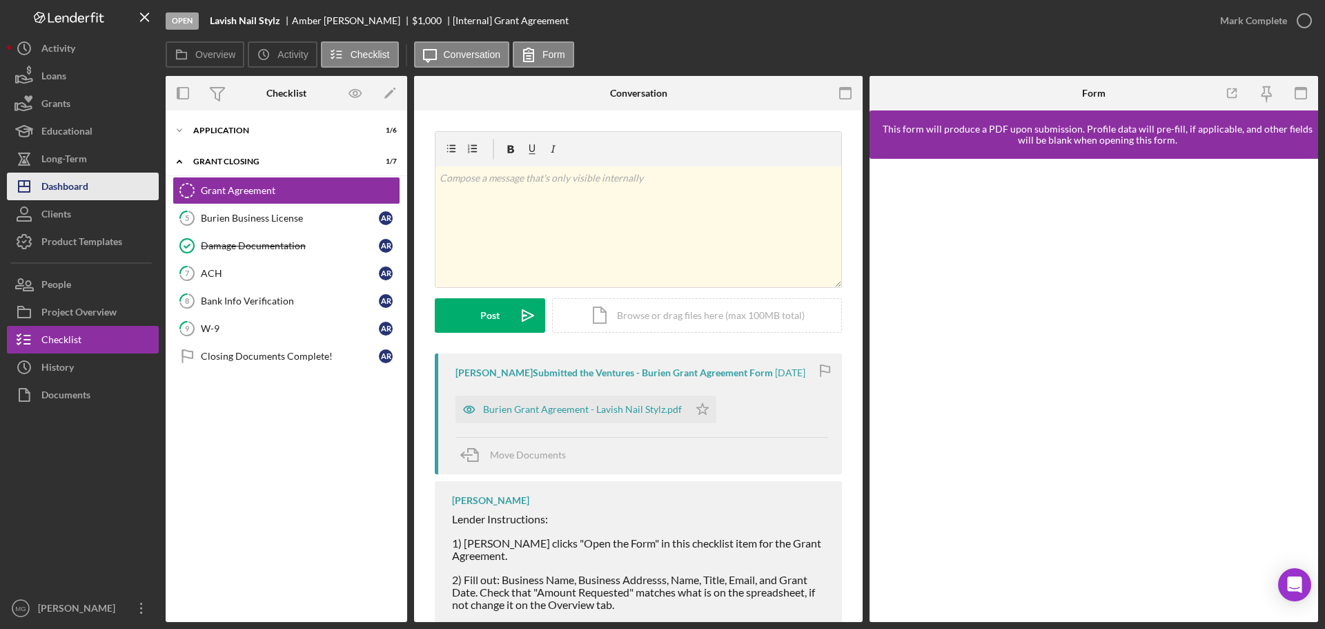
click at [77, 184] on div "Dashboard" at bounding box center [64, 188] width 47 height 31
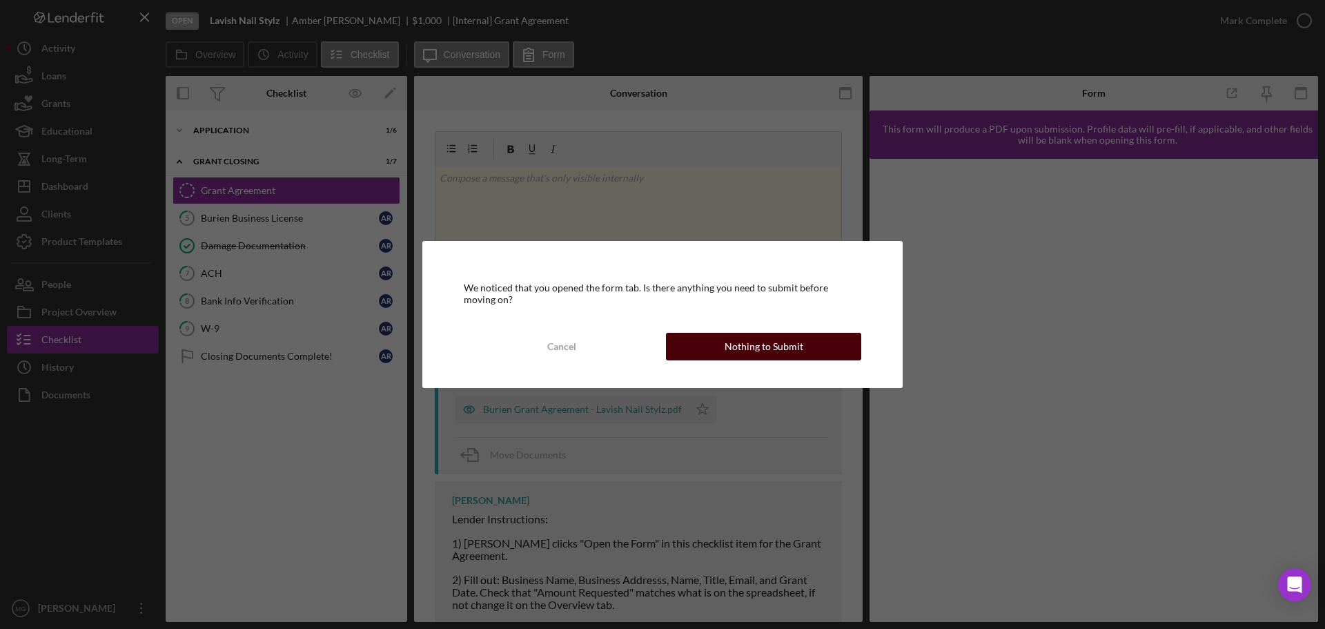
click at [733, 351] on div "Nothing to Submit" at bounding box center [764, 347] width 79 height 28
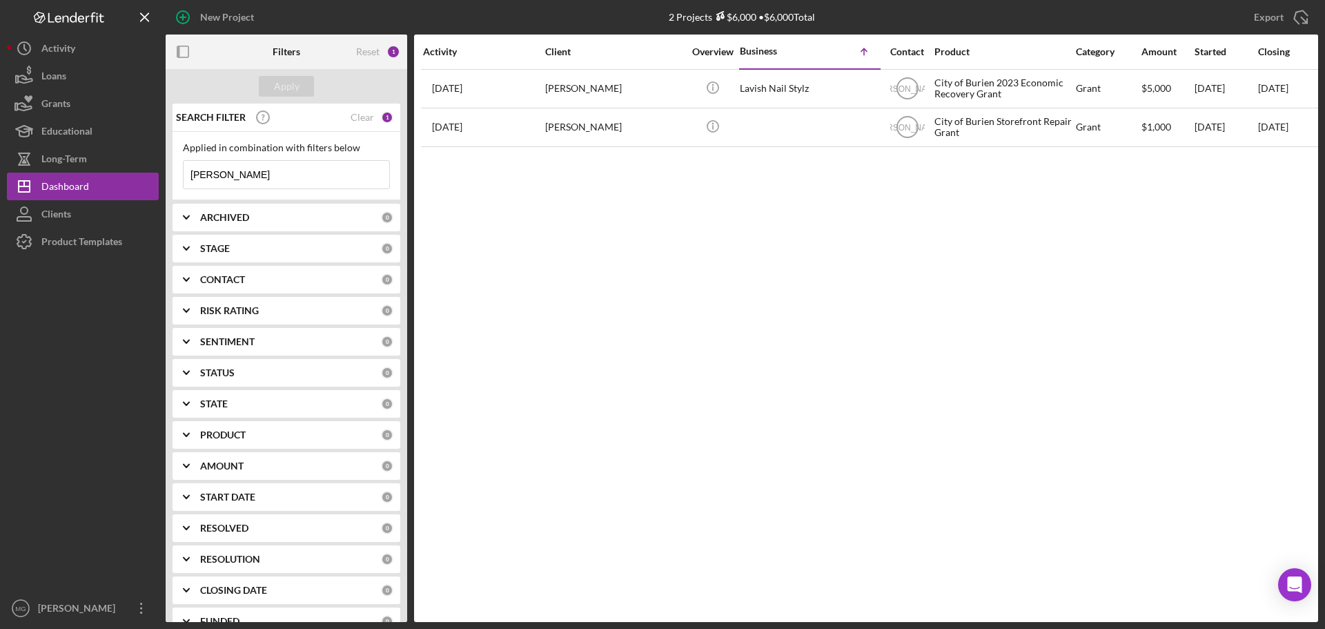
click at [257, 170] on input "[PERSON_NAME]" at bounding box center [287, 175] width 206 height 28
type input "r"
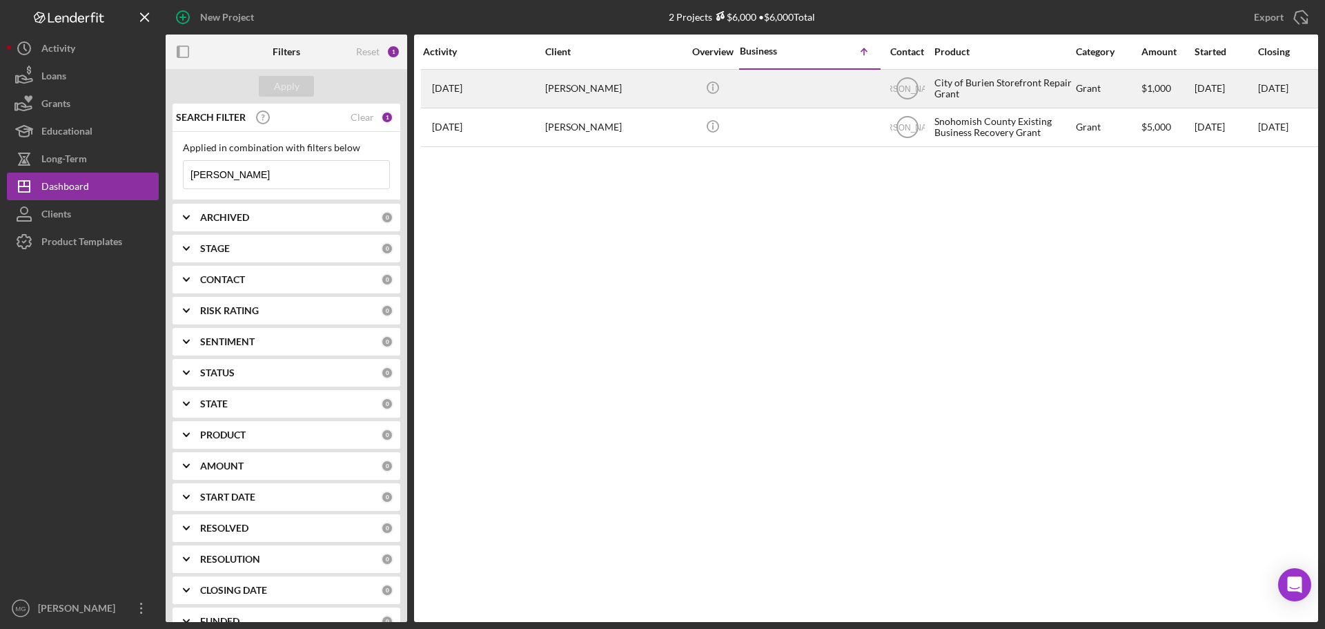
type input "[PERSON_NAME]"
click at [595, 90] on div "[PERSON_NAME]" at bounding box center [614, 88] width 138 height 37
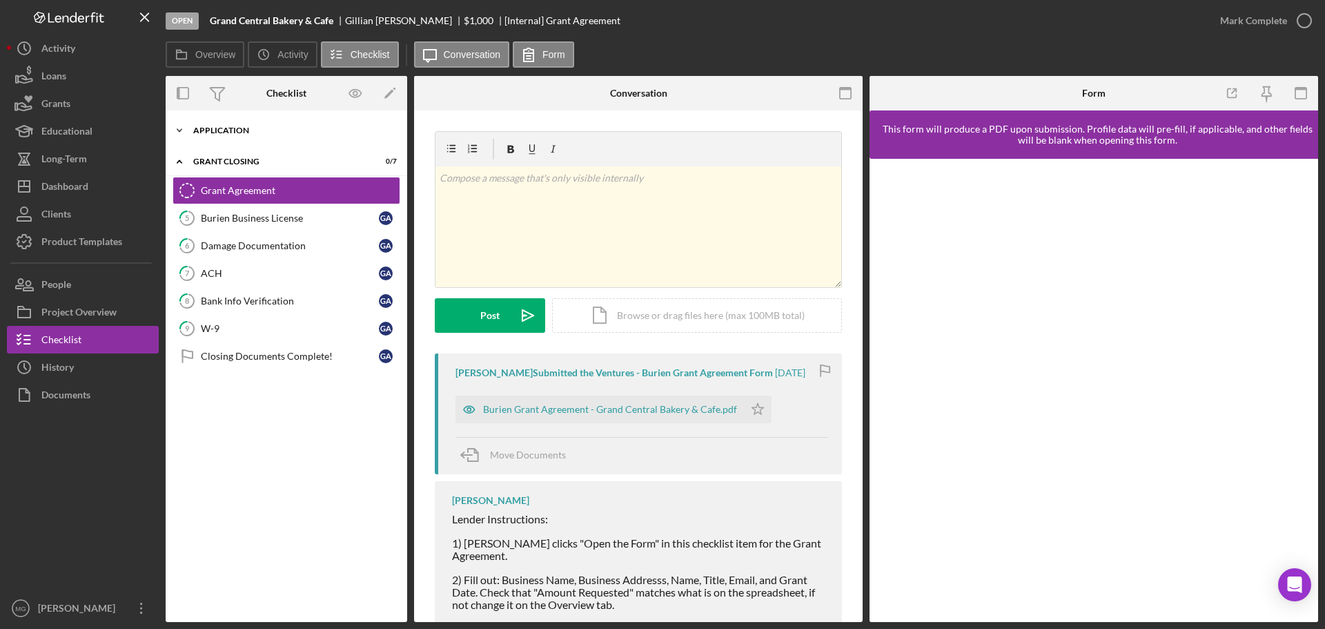
click at [215, 130] on div "Application" at bounding box center [291, 130] width 197 height 8
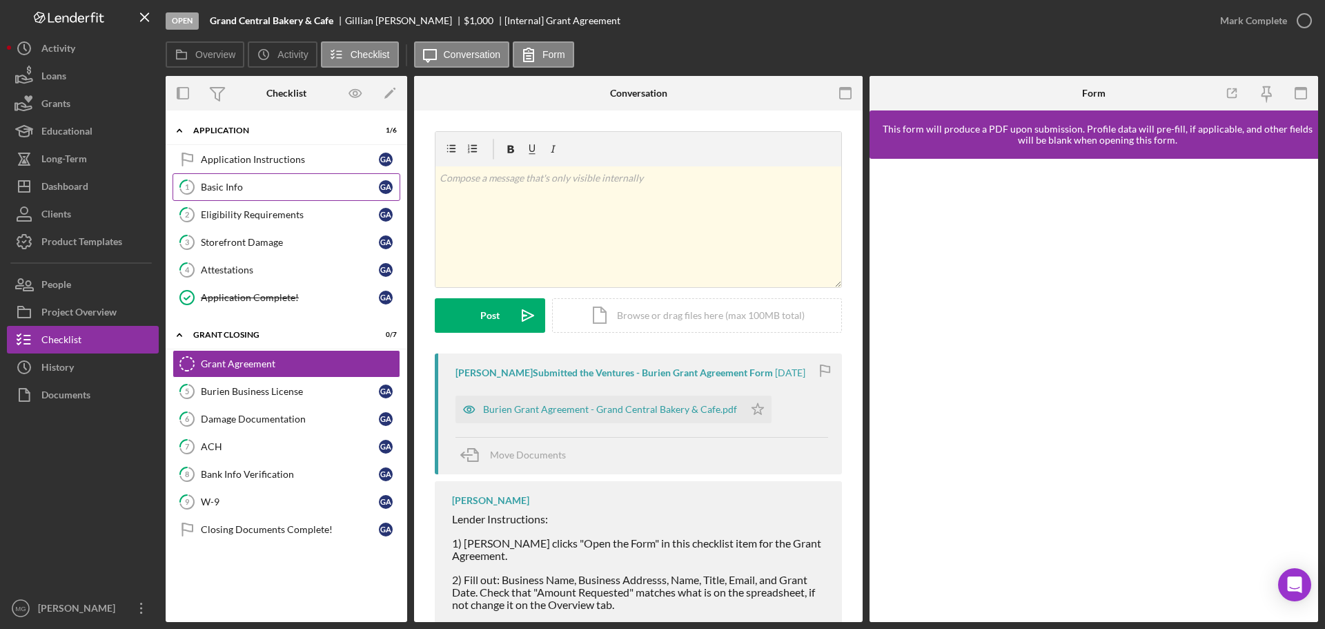
click at [217, 185] on div "Basic Info" at bounding box center [290, 187] width 178 height 11
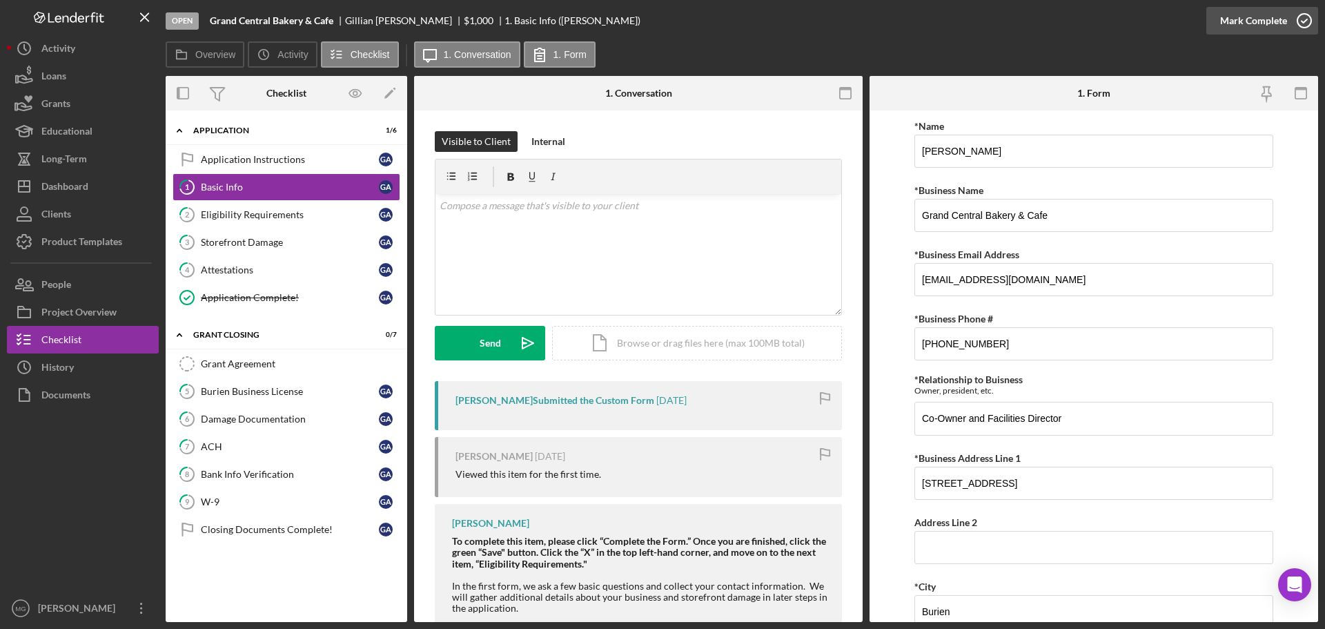
click at [1301, 18] on icon "button" at bounding box center [1304, 20] width 35 height 35
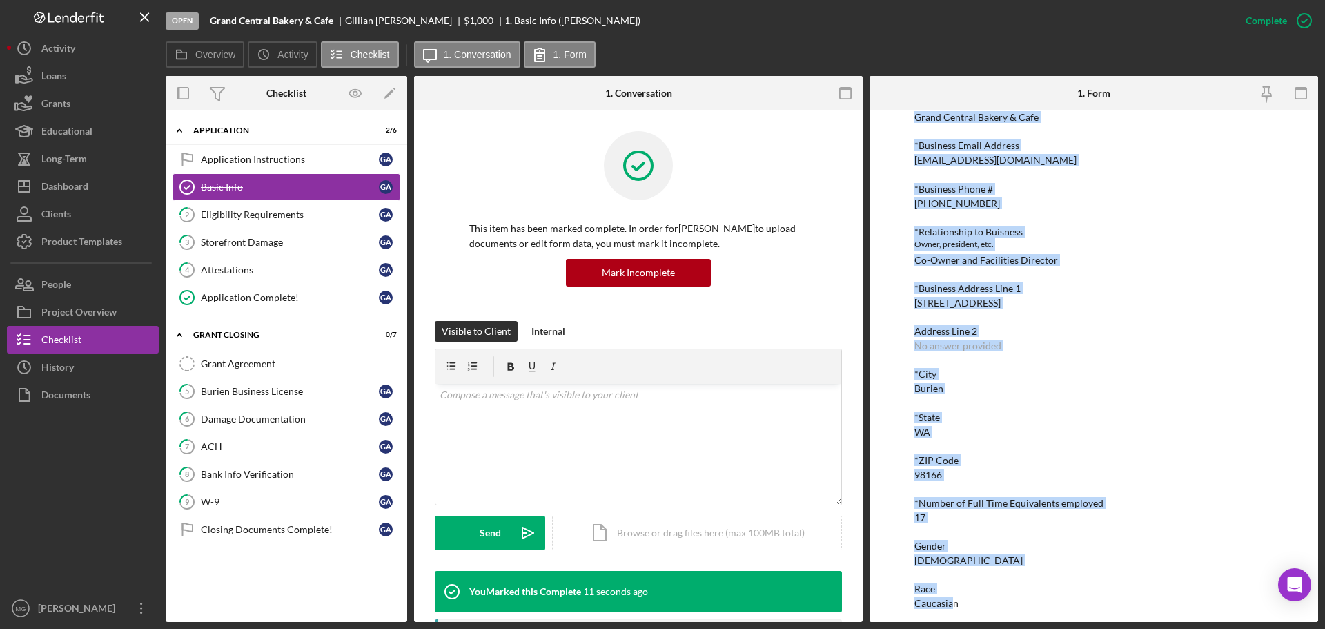
scroll to position [133, 0]
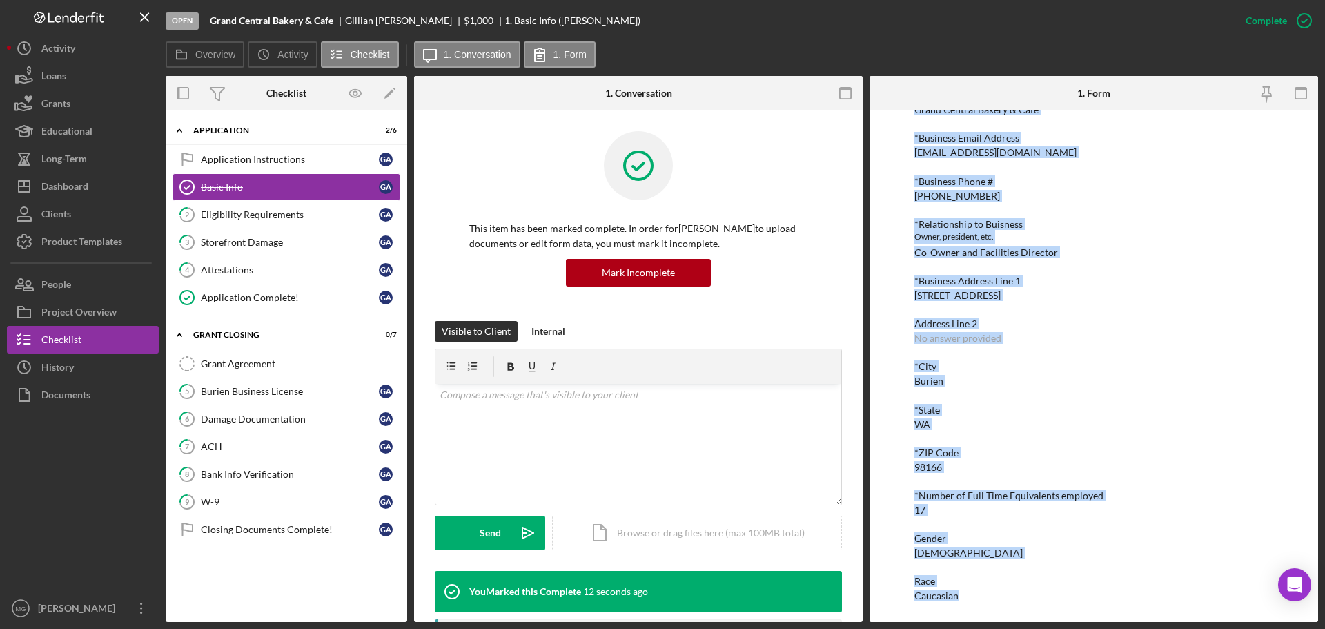
drag, startPoint x: 913, startPoint y: 184, endPoint x: 984, endPoint y: 619, distance: 441.2
click at [984, 619] on div "To edit this form you must mark this item incomplete *Name Gillian Allen-White …" at bounding box center [1094, 365] width 449 height 511
click at [267, 213] on div "Eligibility Requirements" at bounding box center [290, 214] width 178 height 11
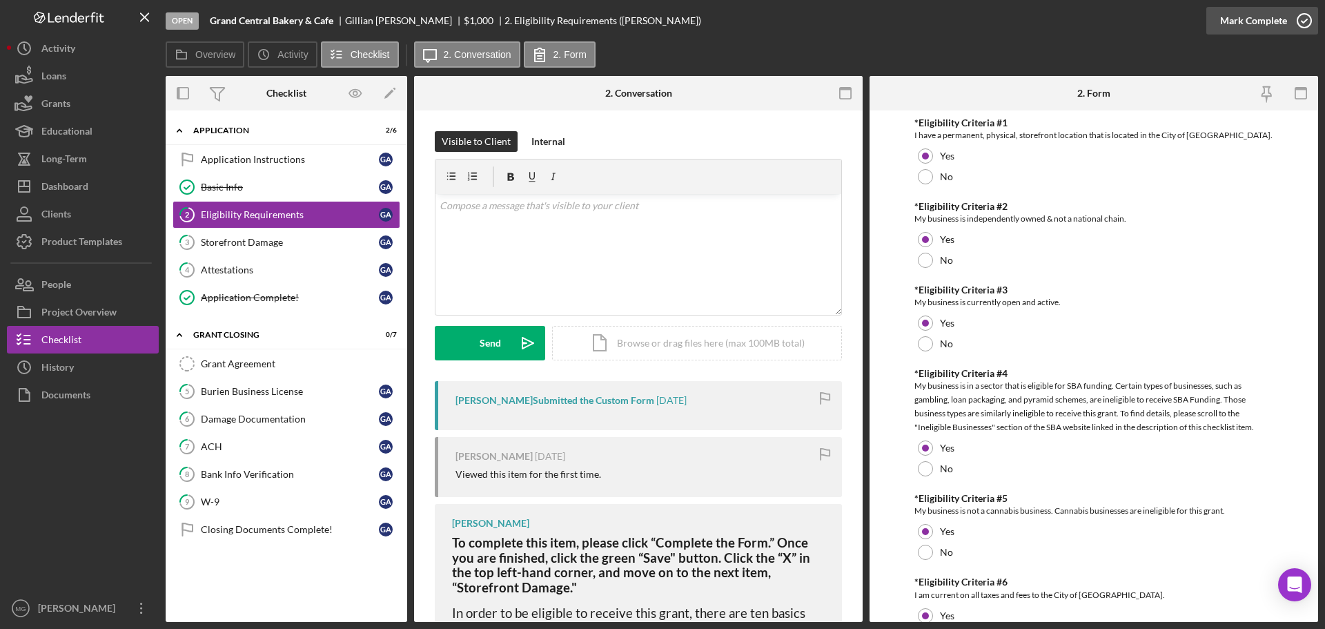
click at [1305, 19] on icon "button" at bounding box center [1304, 20] width 35 height 35
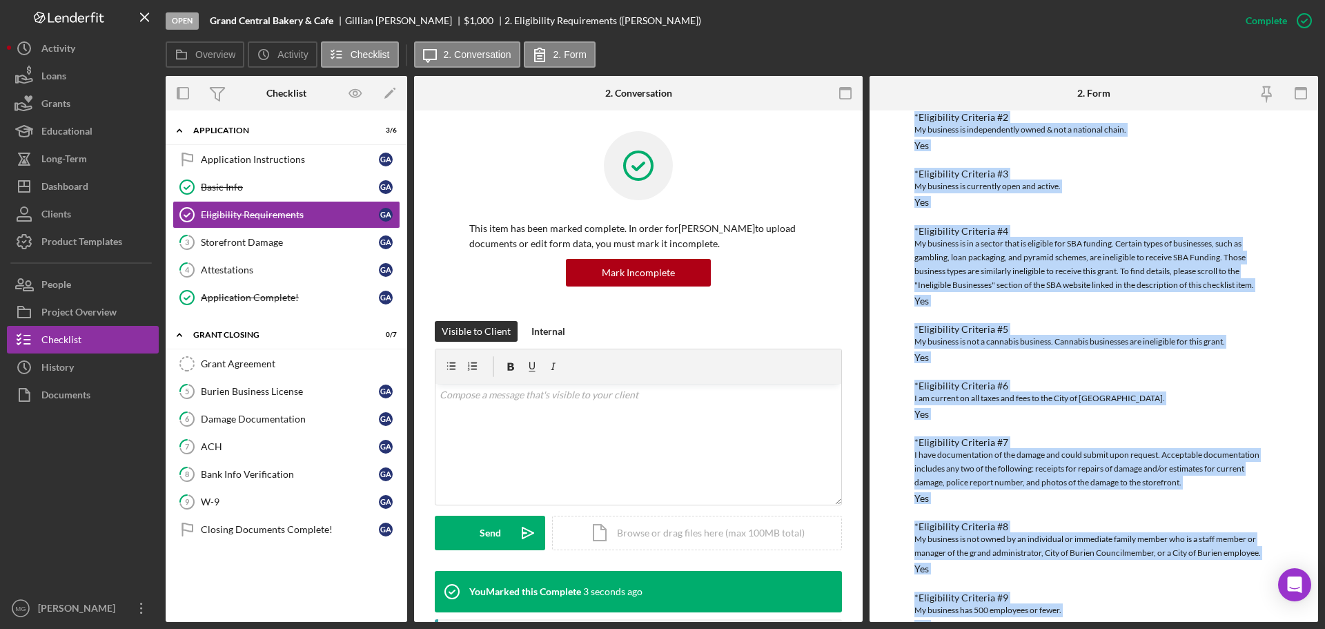
scroll to position [211, 0]
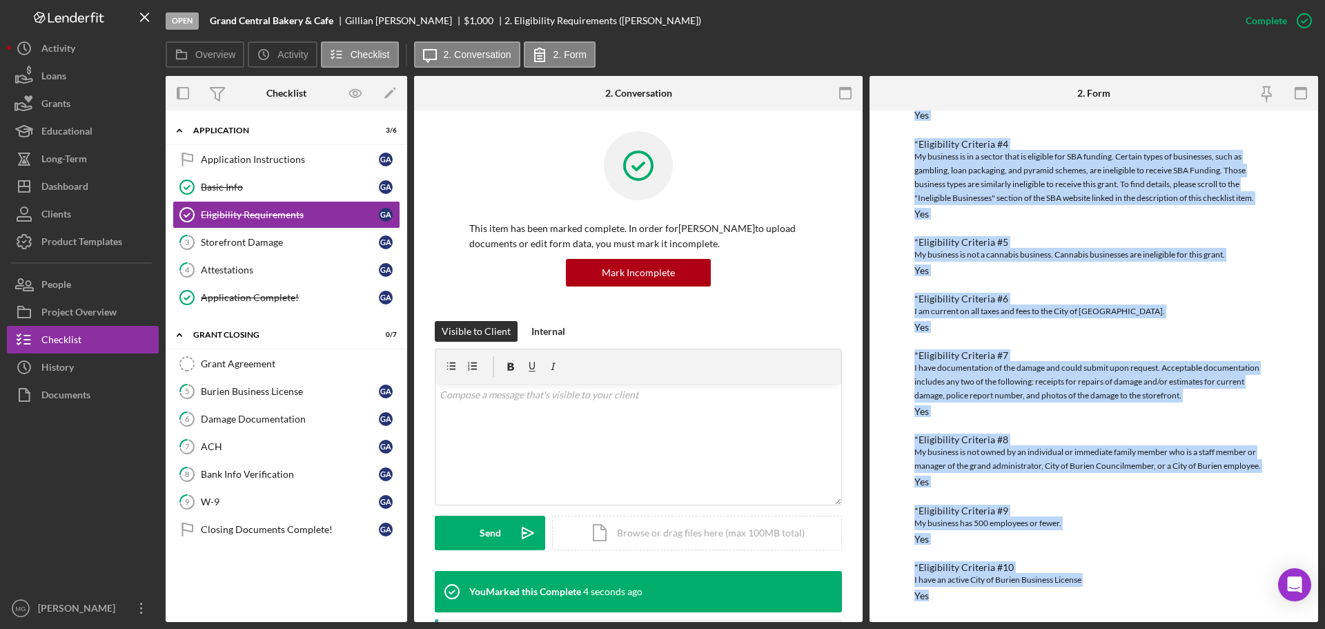
drag, startPoint x: 912, startPoint y: 185, endPoint x: 1137, endPoint y: 626, distance: 494.8
click at [1137, 626] on div "Open Grand Central Bakery & Cafe Gillian Allen-White $1,000 $1,000 2. Eligibili…" at bounding box center [662, 314] width 1325 height 629
click at [255, 242] on div "Storefront Damage" at bounding box center [290, 242] width 178 height 11
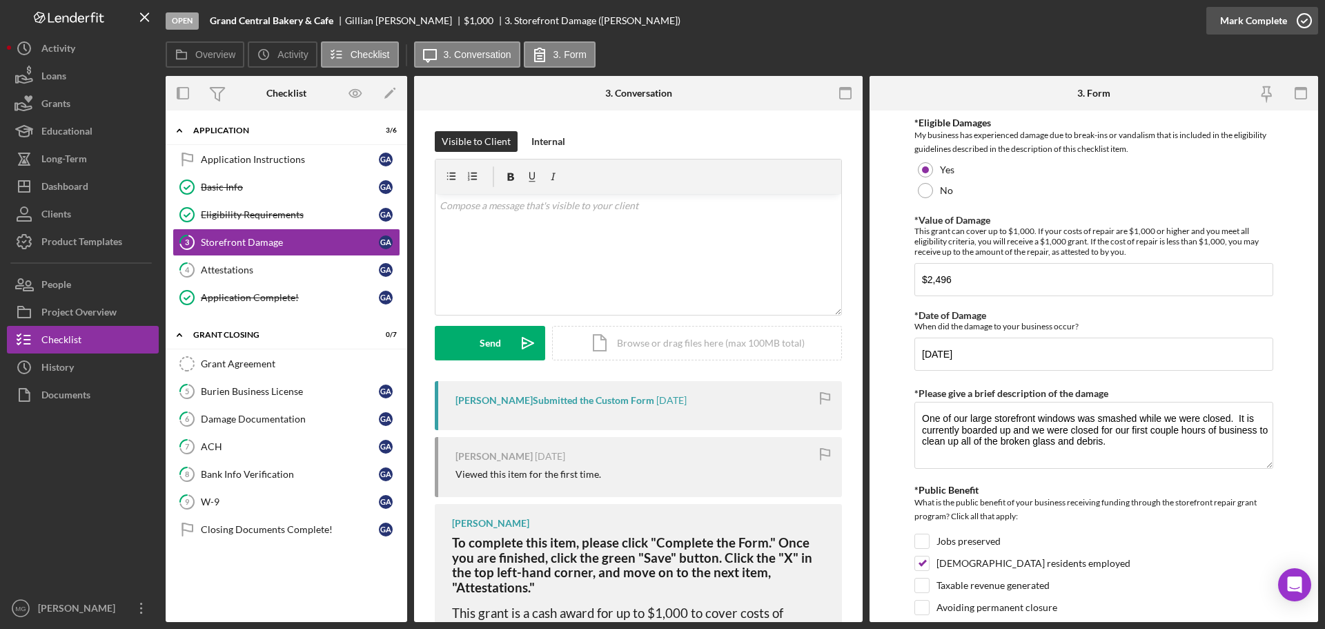
click at [1304, 16] on icon "button" at bounding box center [1304, 20] width 35 height 35
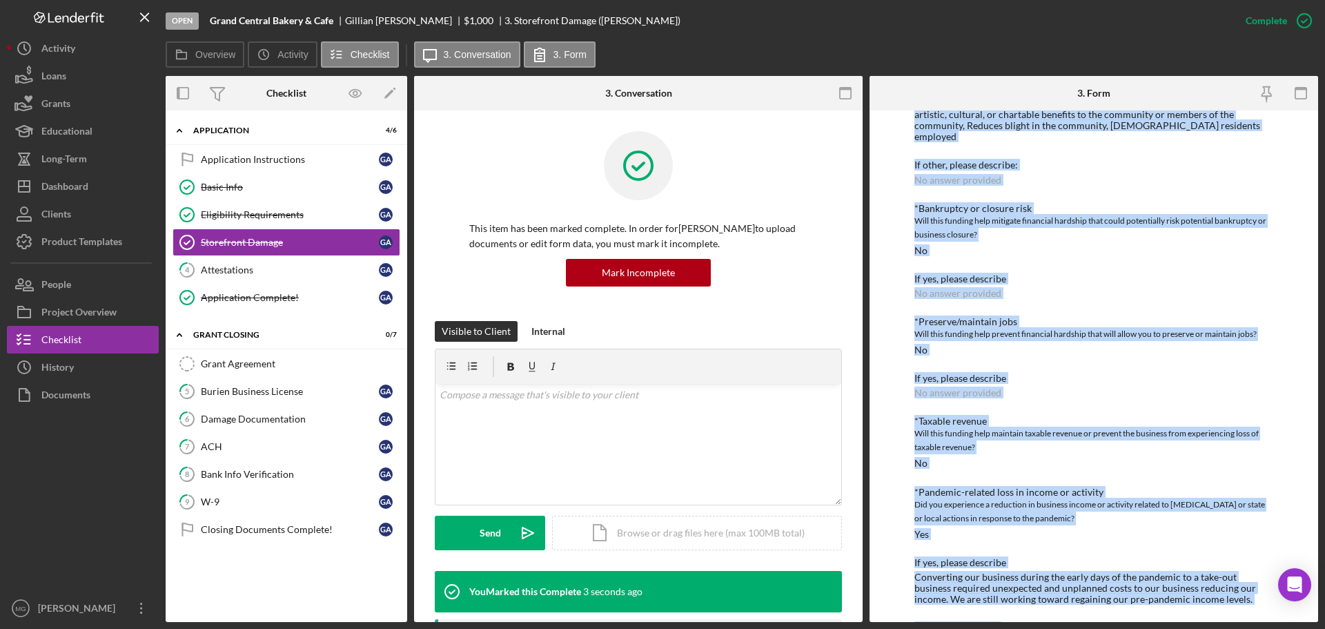
scroll to position [547, 0]
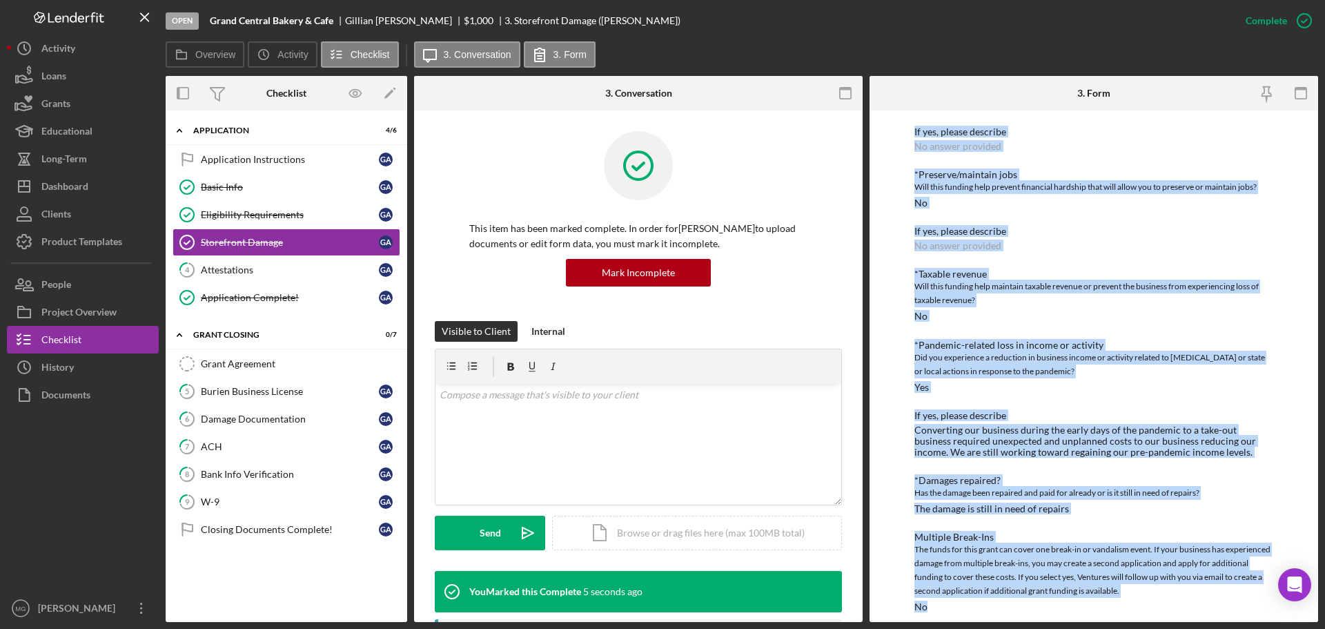
drag, startPoint x: 910, startPoint y: 184, endPoint x: 1075, endPoint y: 616, distance: 463.1
click at [1075, 616] on div "To edit this form you must mark this item incomplete *Eligible Damages My busin…" at bounding box center [1094, 365] width 449 height 511
click at [223, 274] on div "Attestations" at bounding box center [290, 269] width 178 height 11
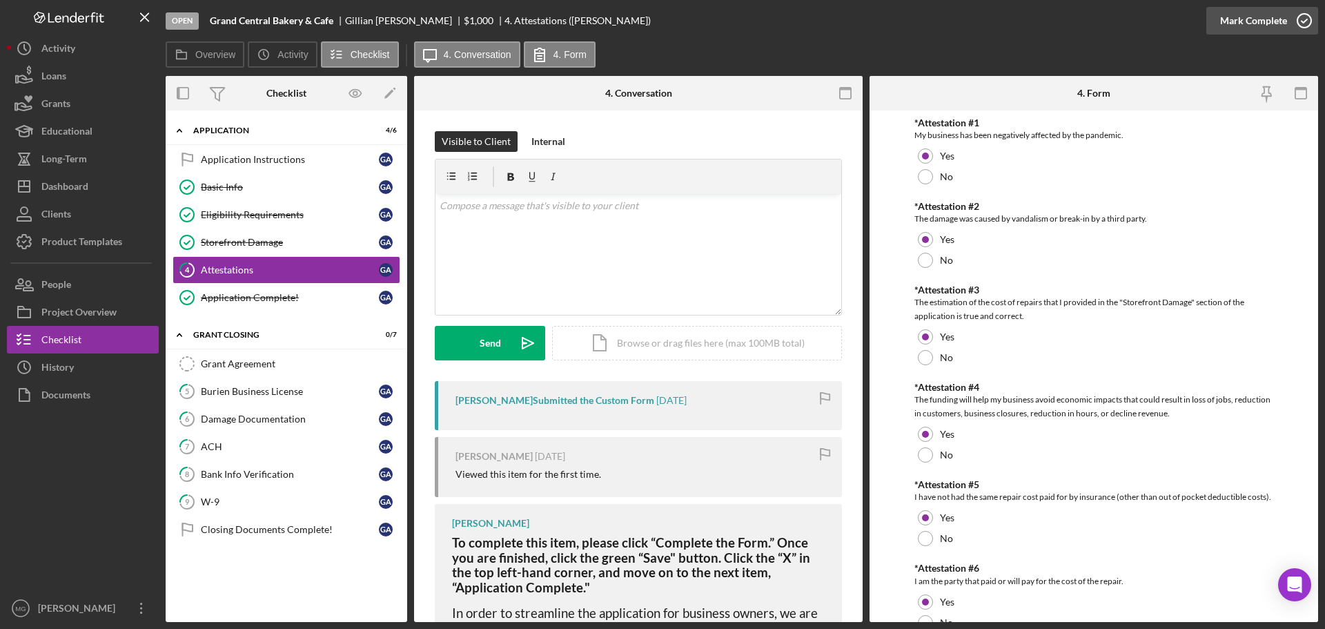
click at [1297, 15] on icon "button" at bounding box center [1304, 20] width 35 height 35
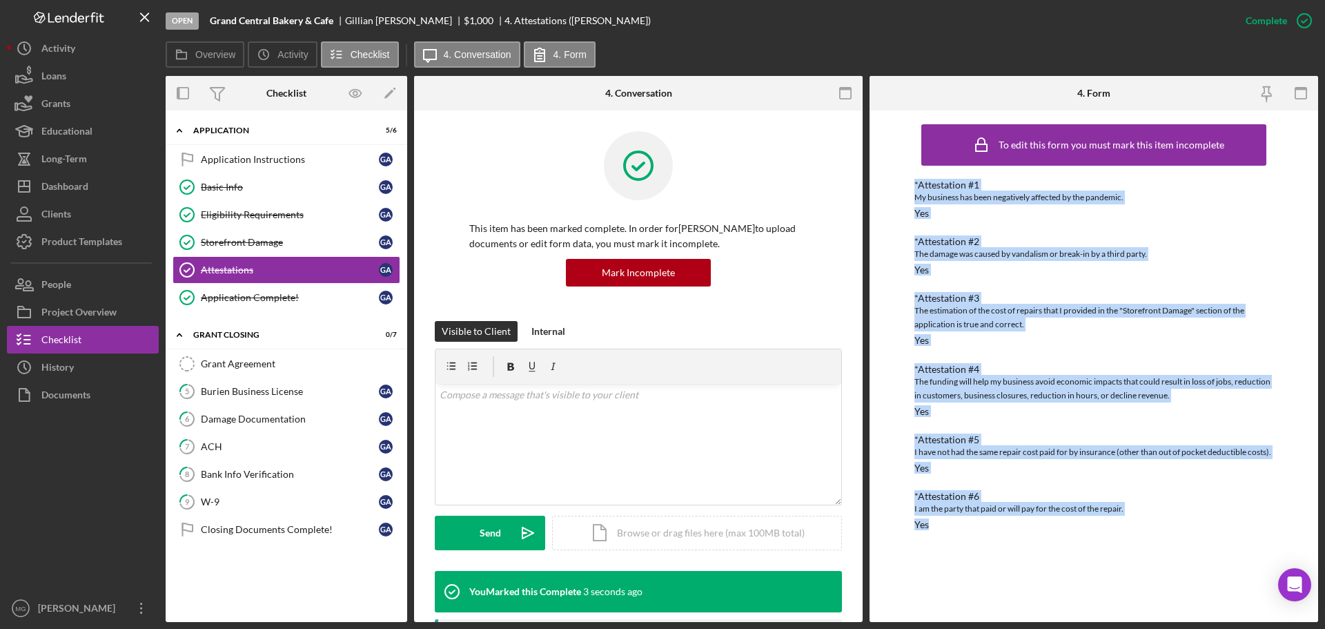
drag, startPoint x: 908, startPoint y: 181, endPoint x: 1200, endPoint y: 529, distance: 454.1
click at [1200, 529] on div "To edit this form you must mark this item incomplete *Attestation #1 My busines…" at bounding box center [1094, 365] width 449 height 511
click at [266, 302] on div "Application Complete!" at bounding box center [290, 297] width 178 height 11
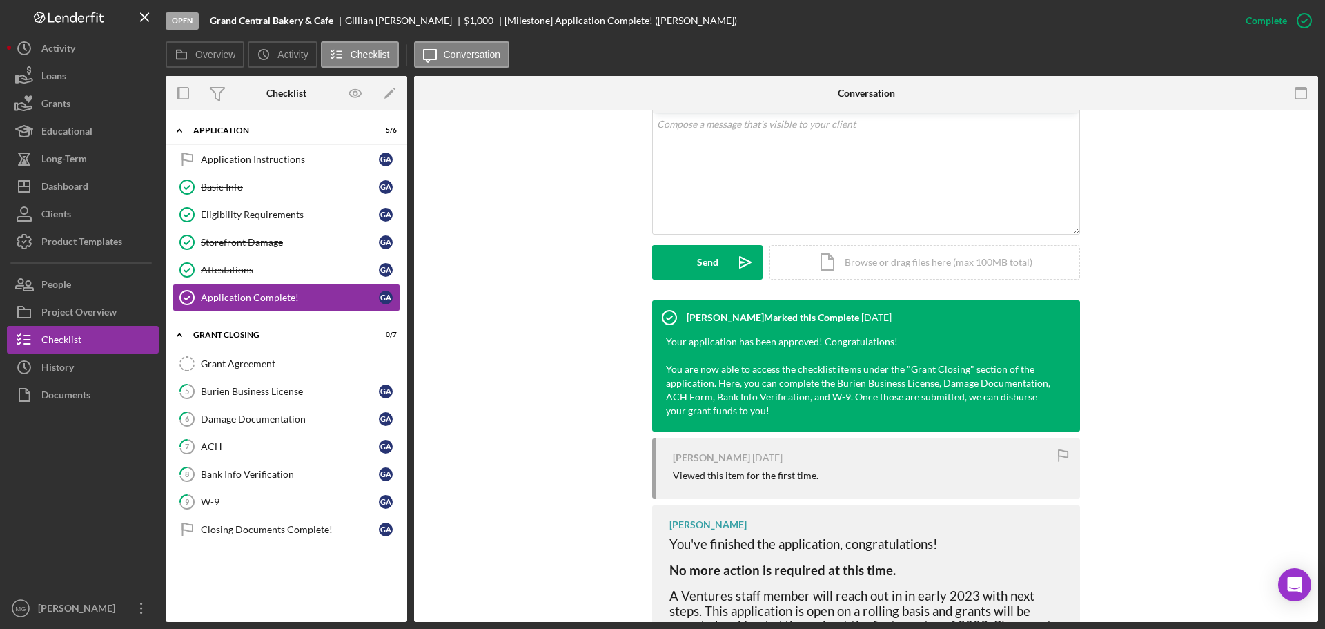
scroll to position [414, 0]
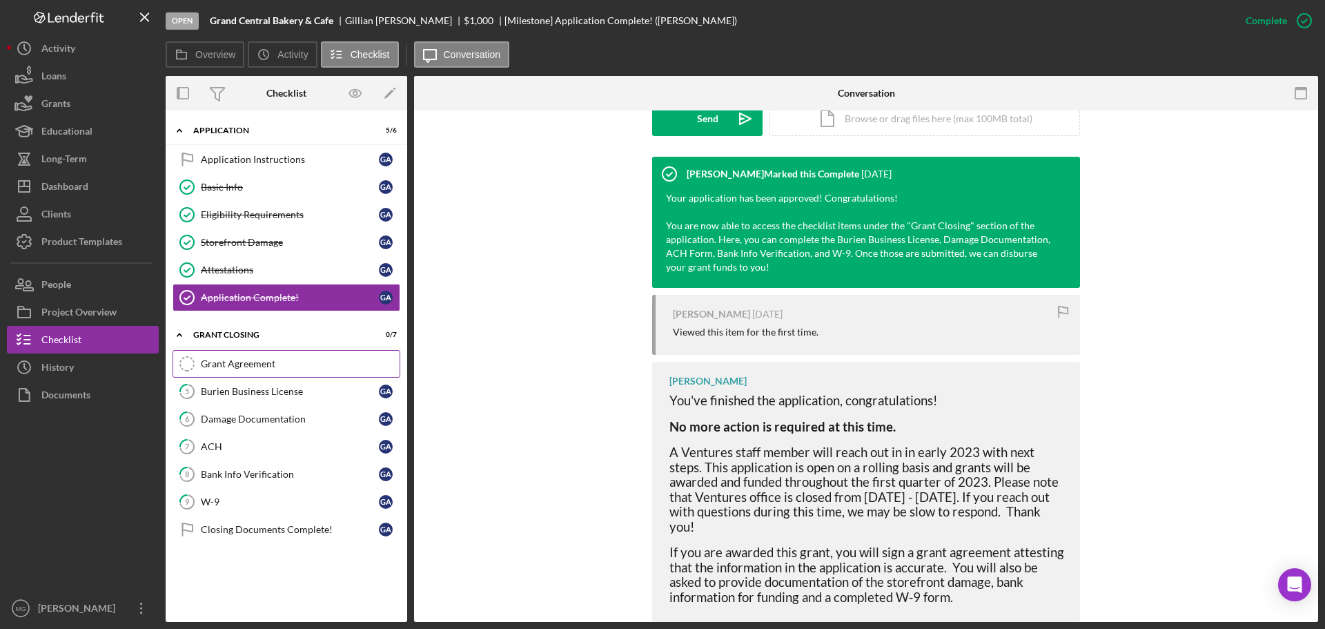
click at [256, 362] on div "Grant Agreement" at bounding box center [300, 363] width 199 height 11
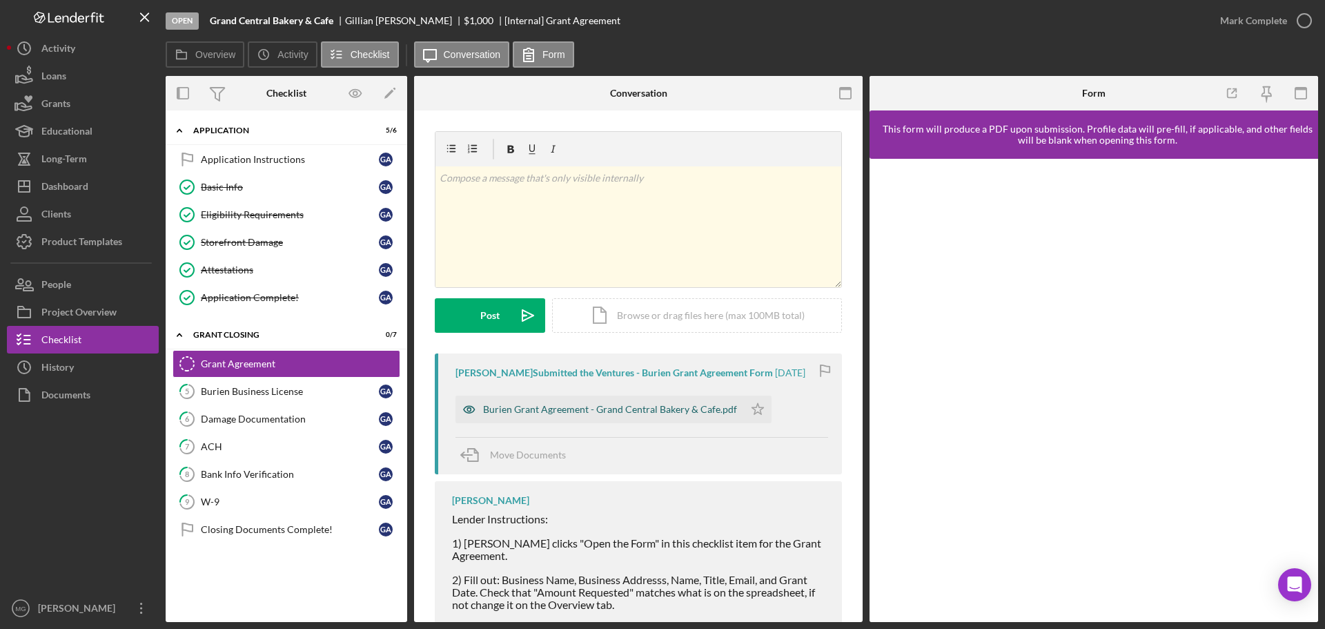
click at [598, 407] on div "Burien Grant Agreement - Grand Central Bakery & Cafe.pdf" at bounding box center [610, 409] width 254 height 11
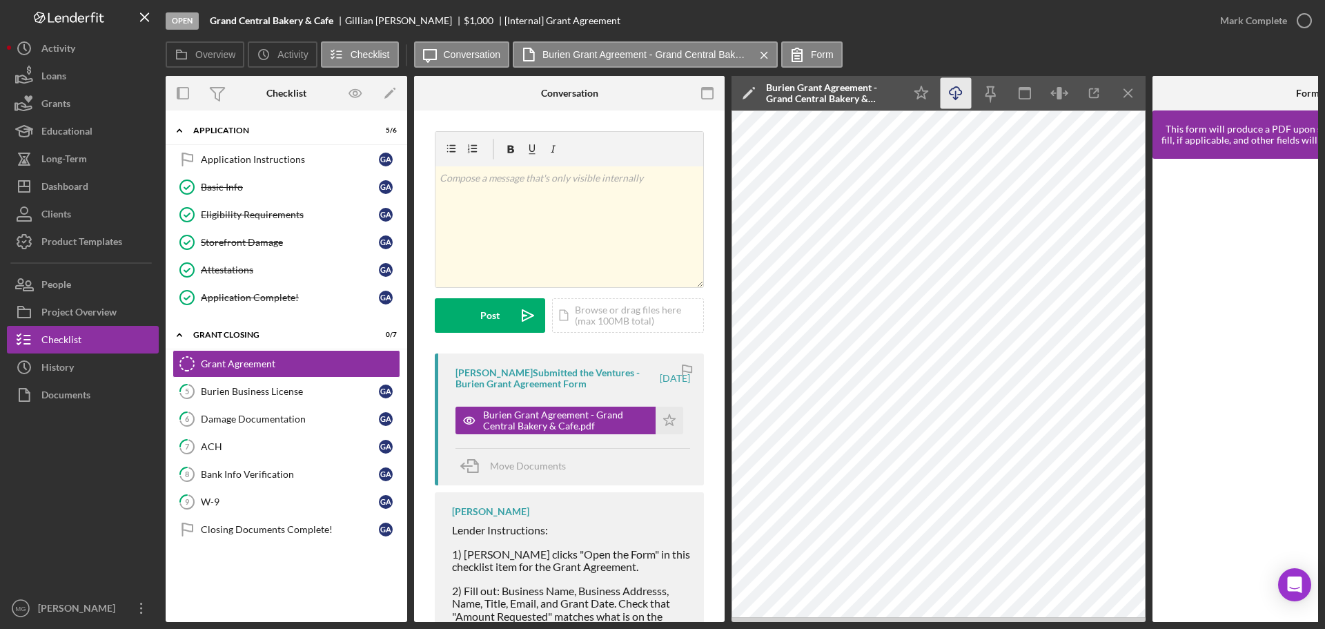
click at [957, 92] on icon "Icon/Download" at bounding box center [956, 93] width 31 height 31
click at [276, 393] on div "Burien Business License" at bounding box center [290, 391] width 178 height 11
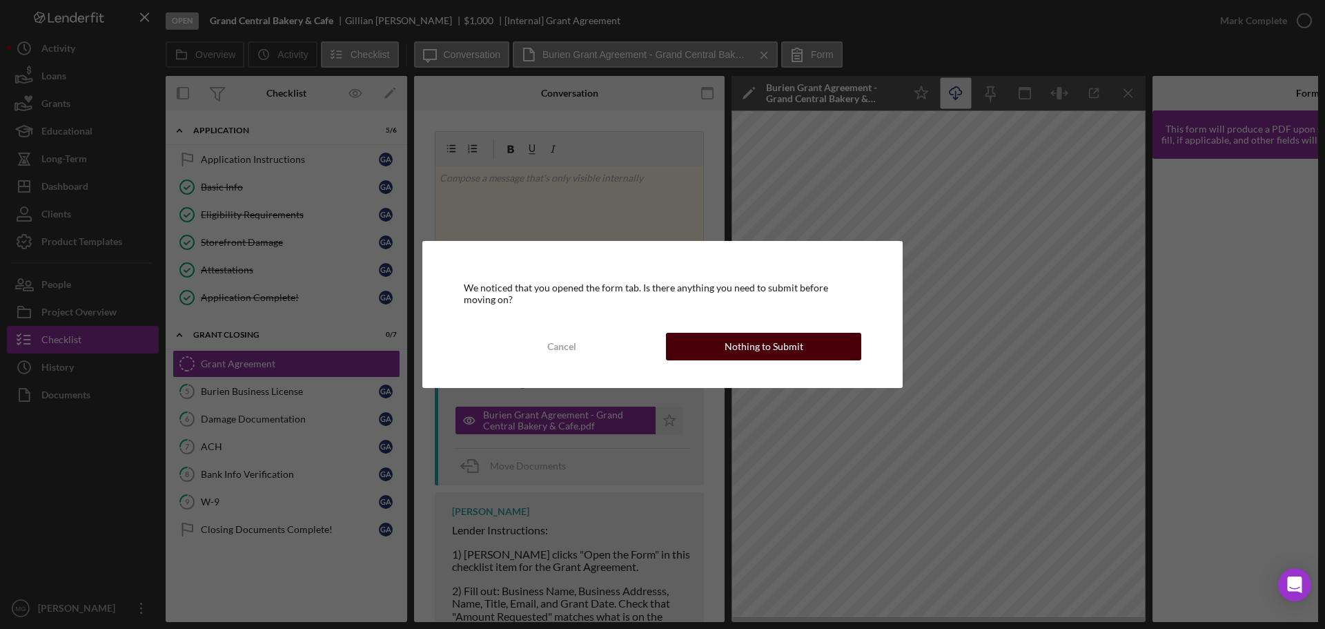
click at [725, 346] on button "Nothing to Submit" at bounding box center [763, 347] width 195 height 28
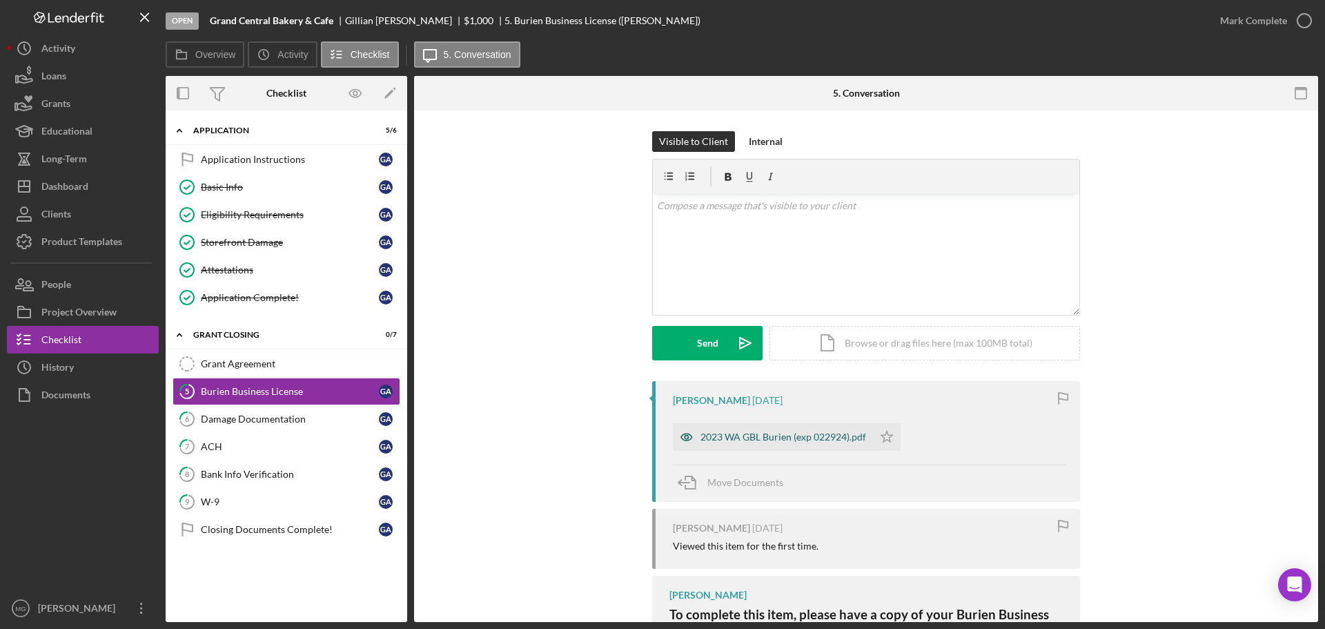
click at [774, 436] on div "2023 WA GBL Burien (exp 022924).pdf" at bounding box center [784, 436] width 166 height 11
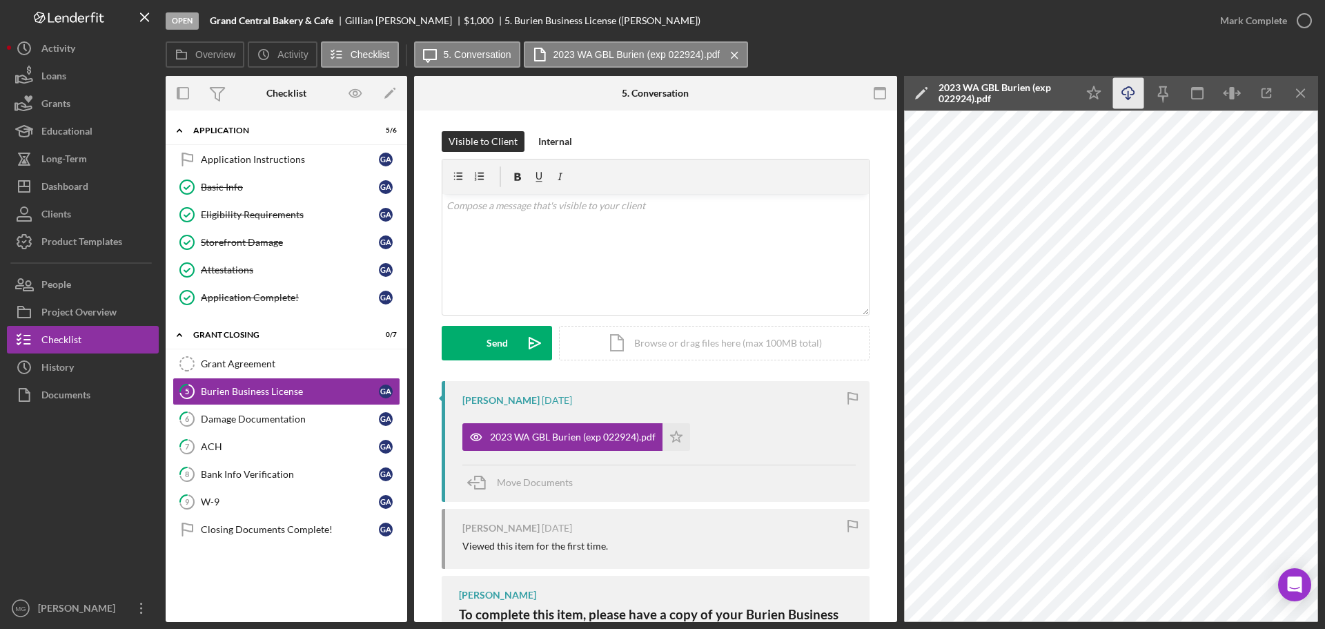
click at [1127, 92] on icon "Icon/Download" at bounding box center [1128, 93] width 31 height 31
click at [237, 418] on div "Damage Documentation" at bounding box center [290, 418] width 178 height 11
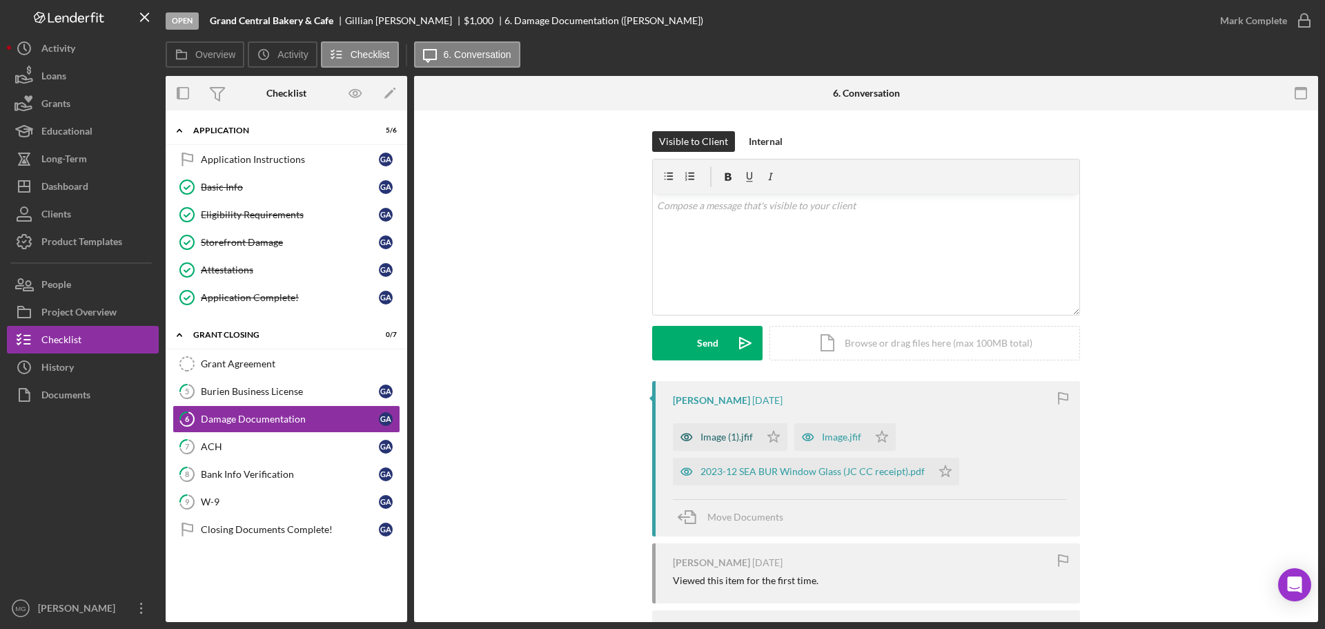
click at [713, 438] on div "Image (1).jfif" at bounding box center [727, 436] width 52 height 11
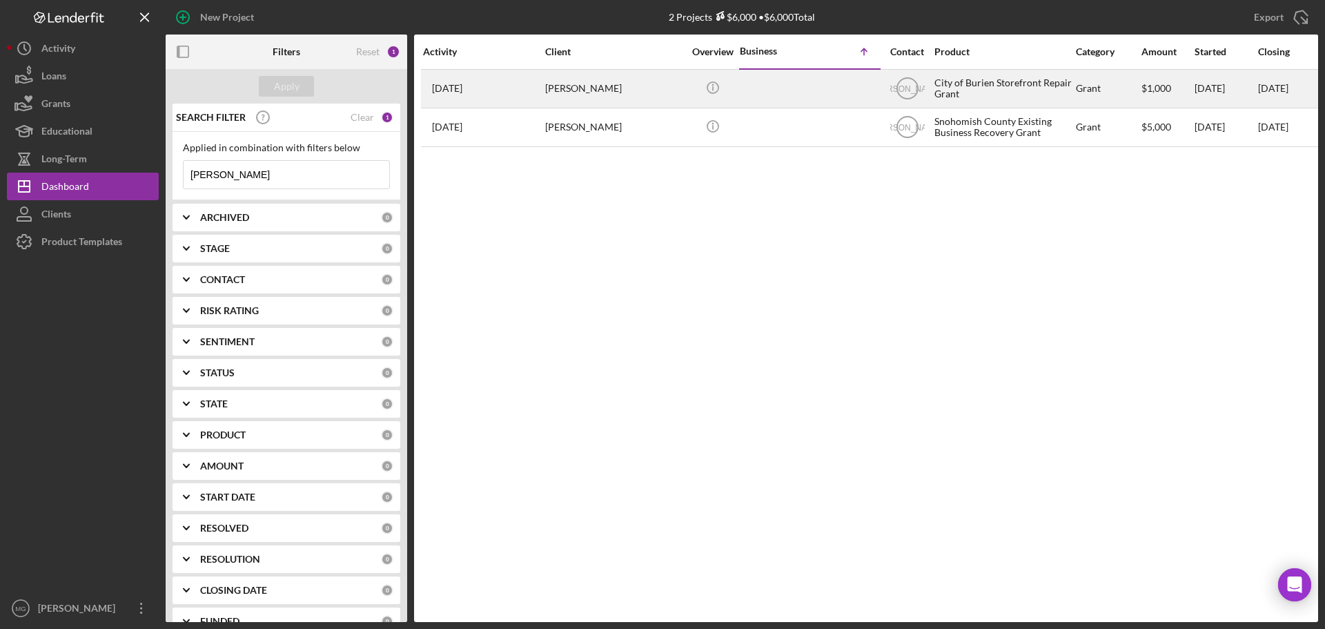
click at [562, 95] on div "[PERSON_NAME]" at bounding box center [614, 88] width 138 height 37
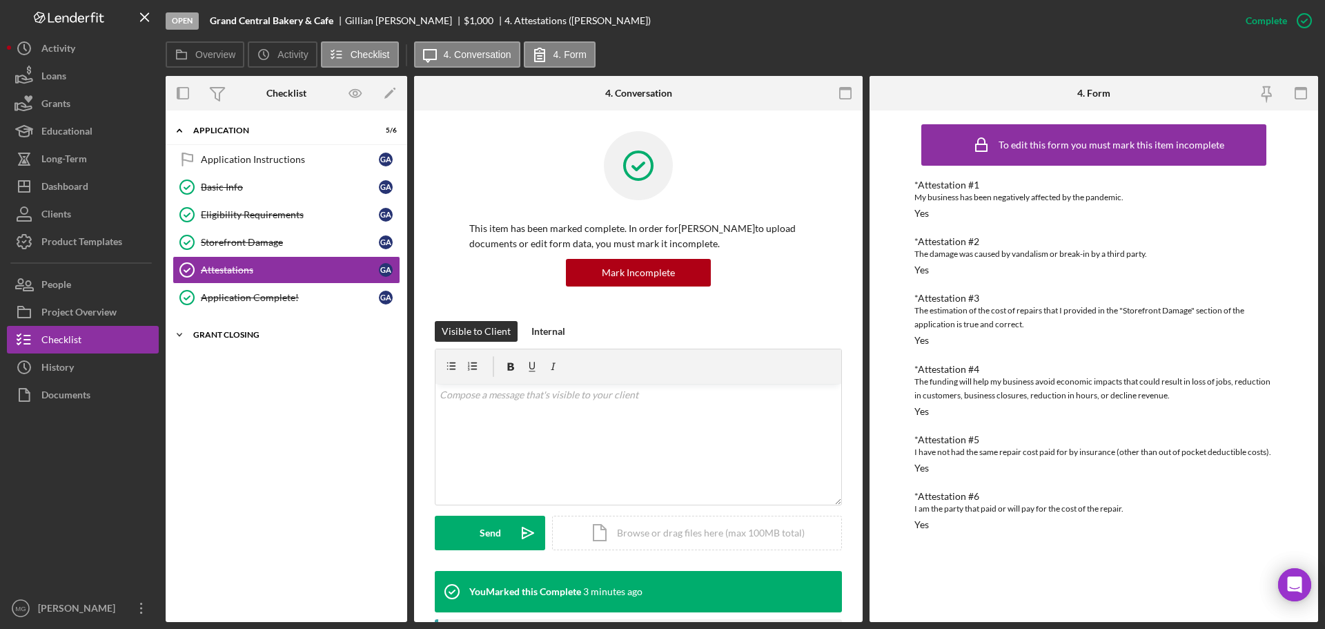
click at [175, 333] on icon "Icon/Expander" at bounding box center [180, 335] width 28 height 28
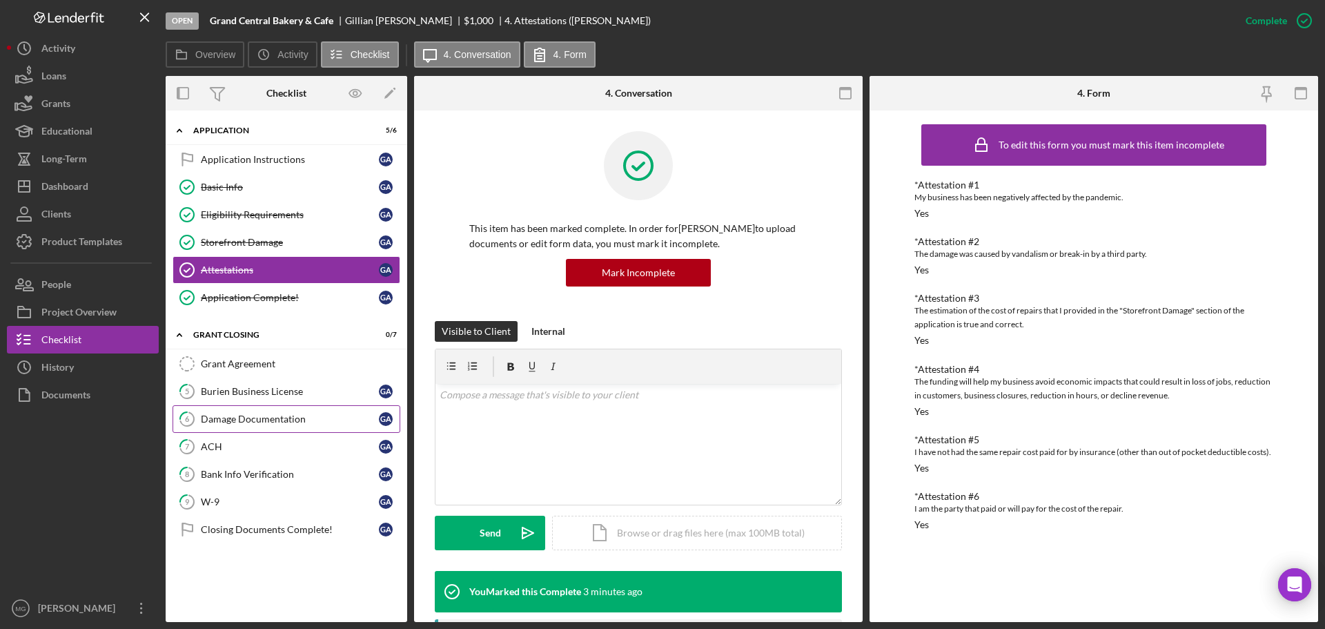
click at [242, 415] on div "Damage Documentation" at bounding box center [290, 418] width 178 height 11
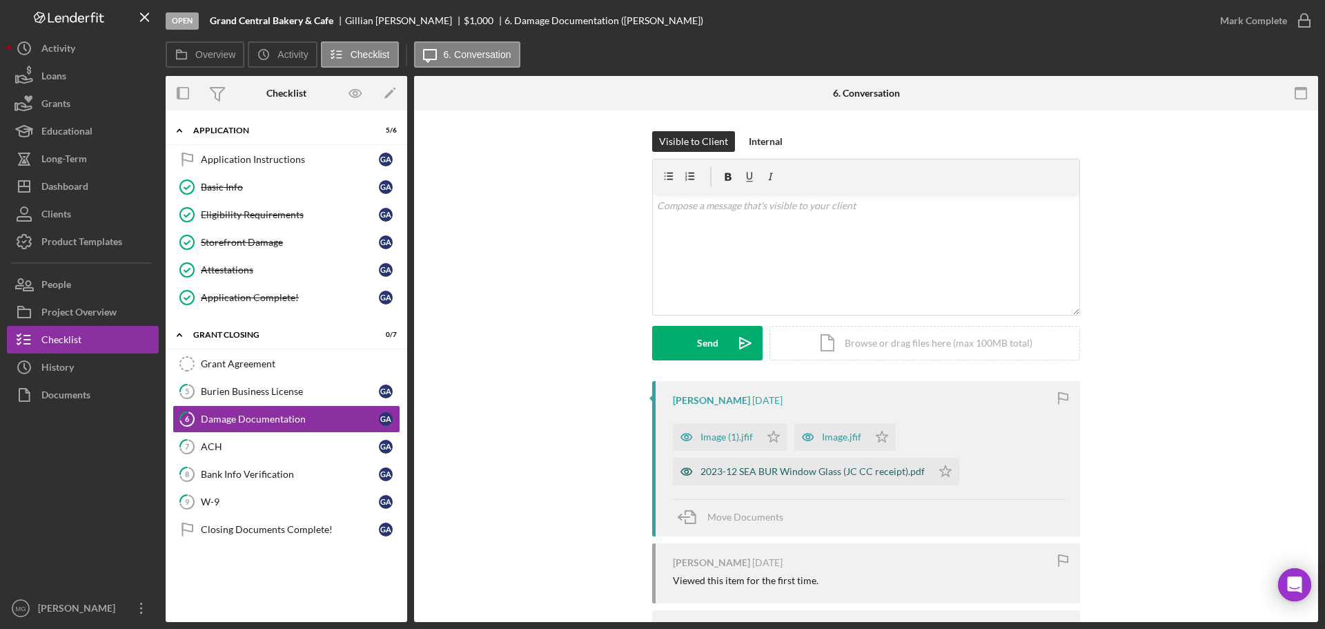
click at [832, 472] on div "2023-12 SEA BUR Window Glass (JC CC receipt).pdf" at bounding box center [813, 471] width 224 height 11
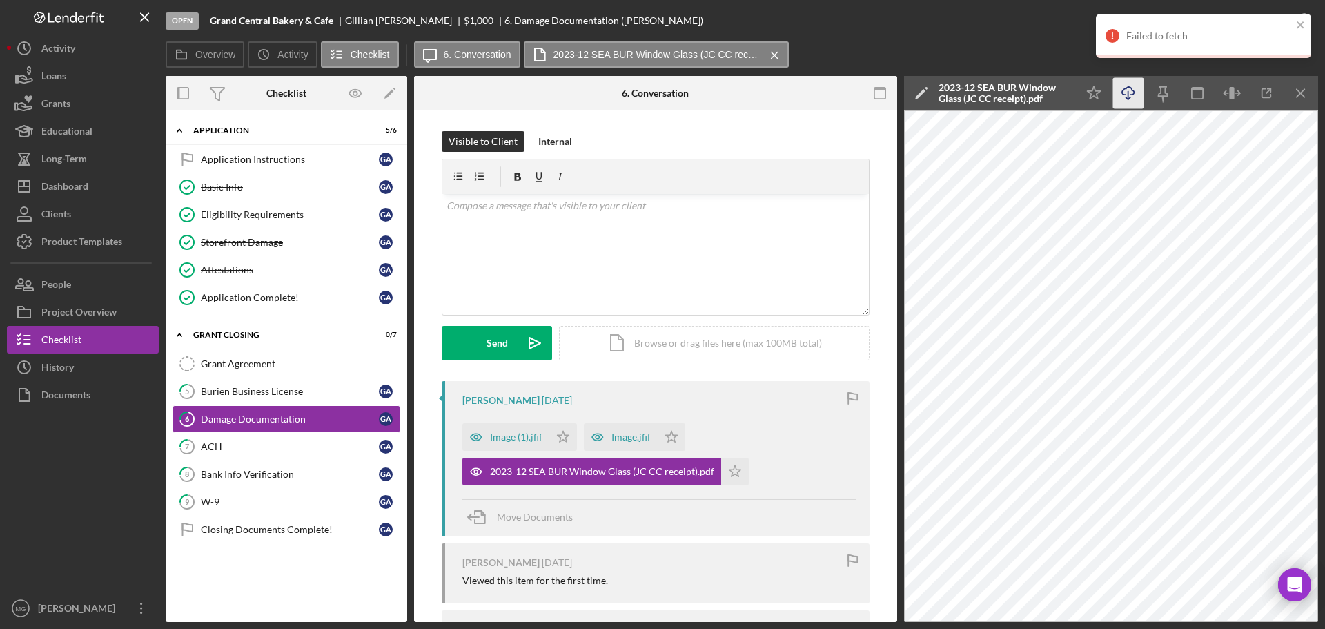
click at [1128, 90] on icon "Icon/Download" at bounding box center [1128, 93] width 31 height 31
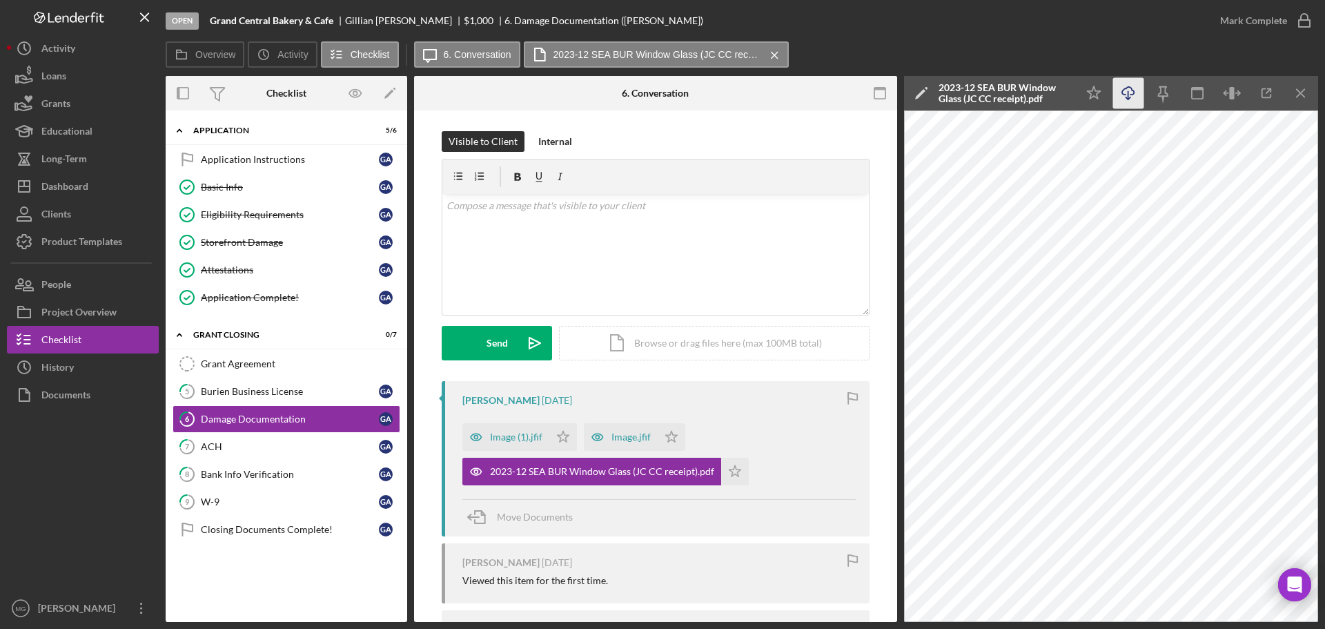
drag, startPoint x: 634, startPoint y: 439, endPoint x: 821, endPoint y: 461, distance: 188.3
click at [821, 461] on div "Image (1).jfif Icon/Star Image.jfif Icon/Star 2023-12 SEA BUR Window Glass (JC …" at bounding box center [658, 450] width 393 height 69
click at [672, 438] on polygon "button" at bounding box center [672, 436] width 12 height 11
click at [559, 436] on icon "Icon/Star" at bounding box center [563, 437] width 28 height 28
click at [82, 397] on div "Documents" at bounding box center [65, 396] width 49 height 31
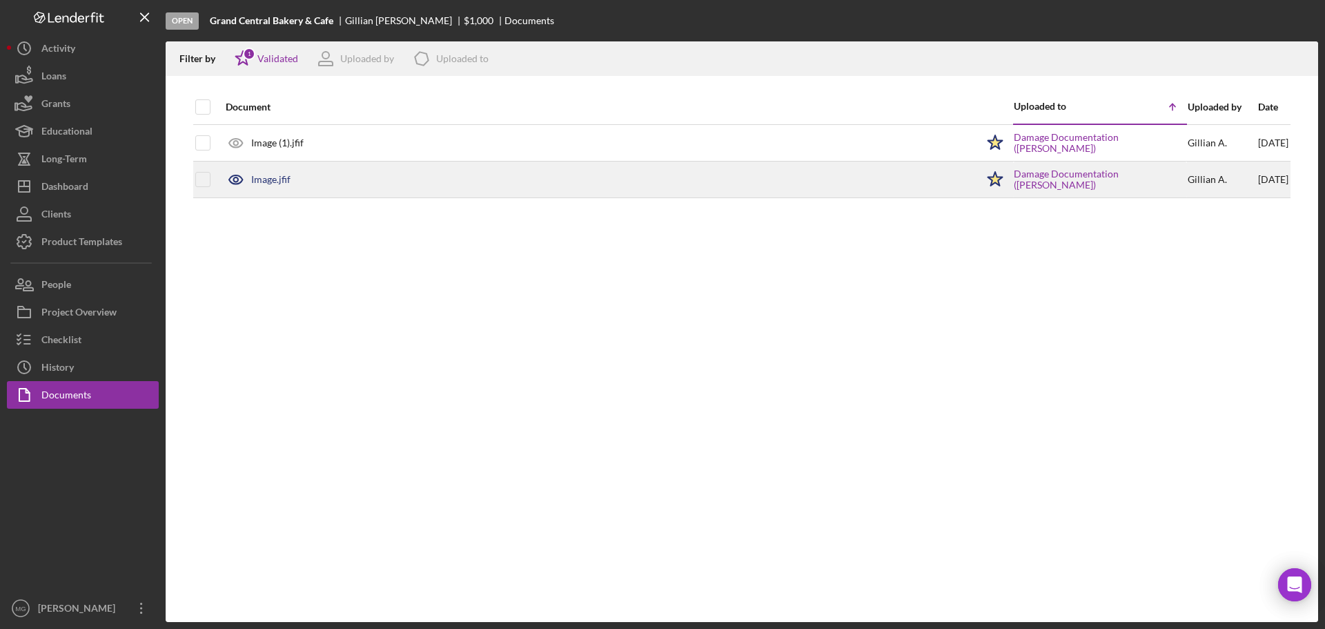
click at [273, 182] on div "Image.jfif" at bounding box center [270, 179] width 39 height 11
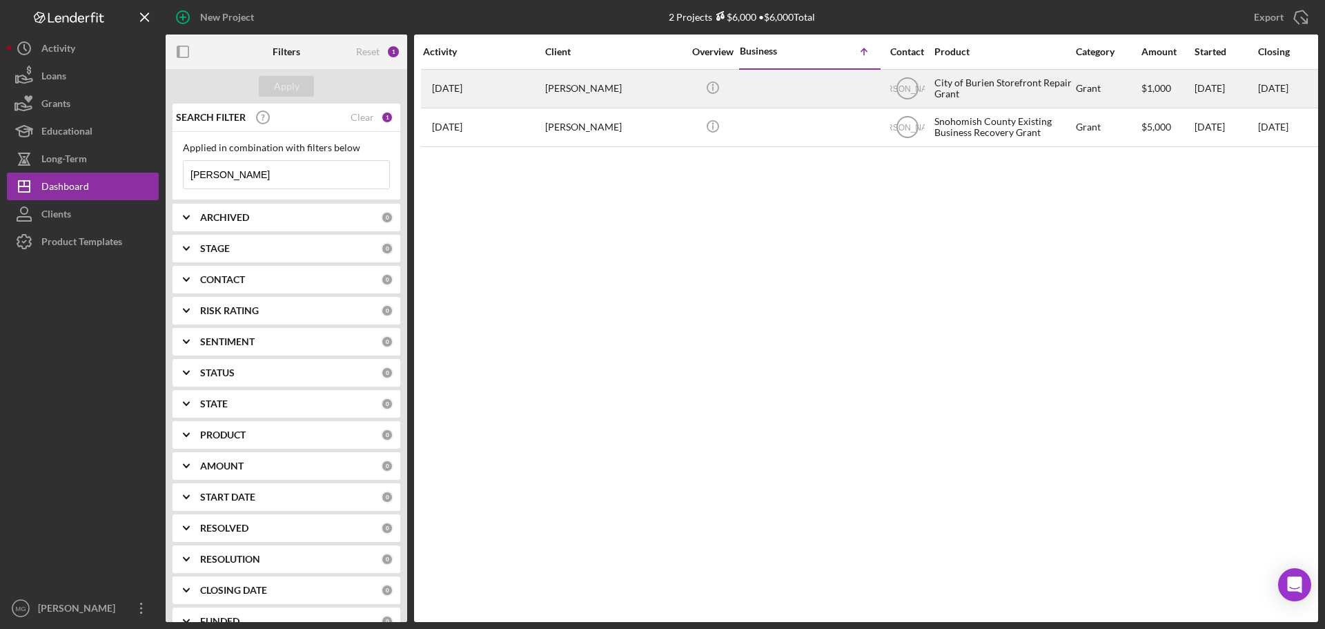
click at [545, 90] on td "[PERSON_NAME]" at bounding box center [615, 88] width 141 height 39
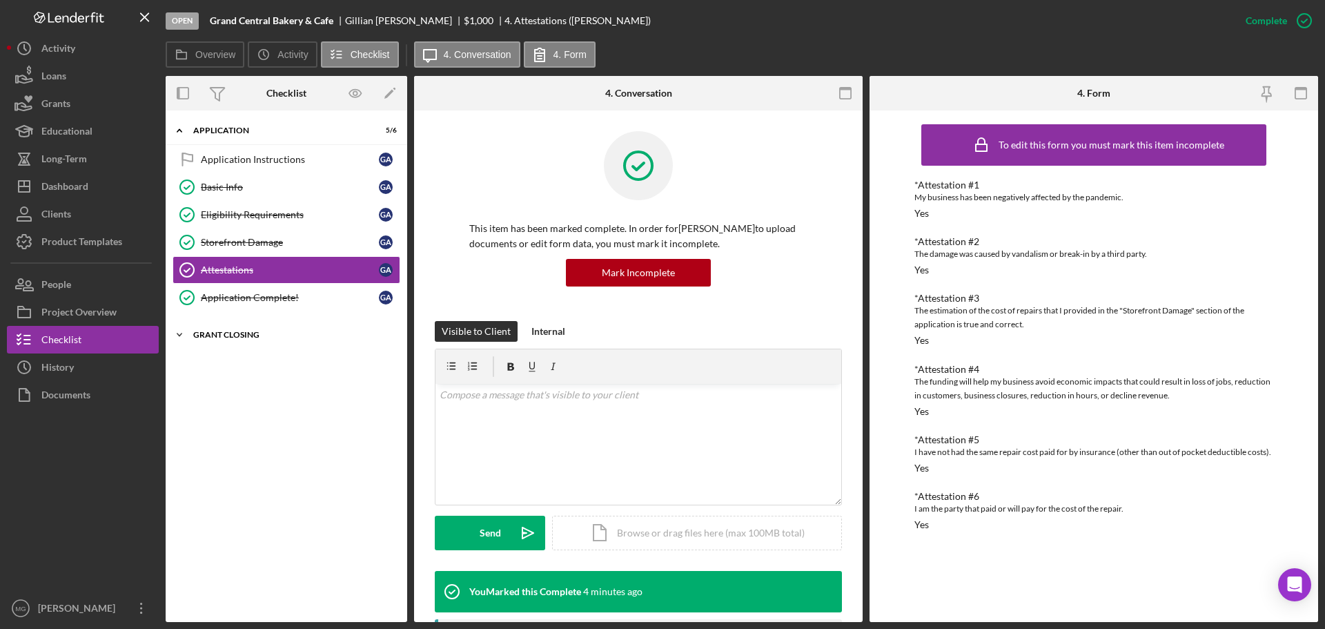
click at [219, 334] on div "Grant Closing" at bounding box center [291, 335] width 197 height 8
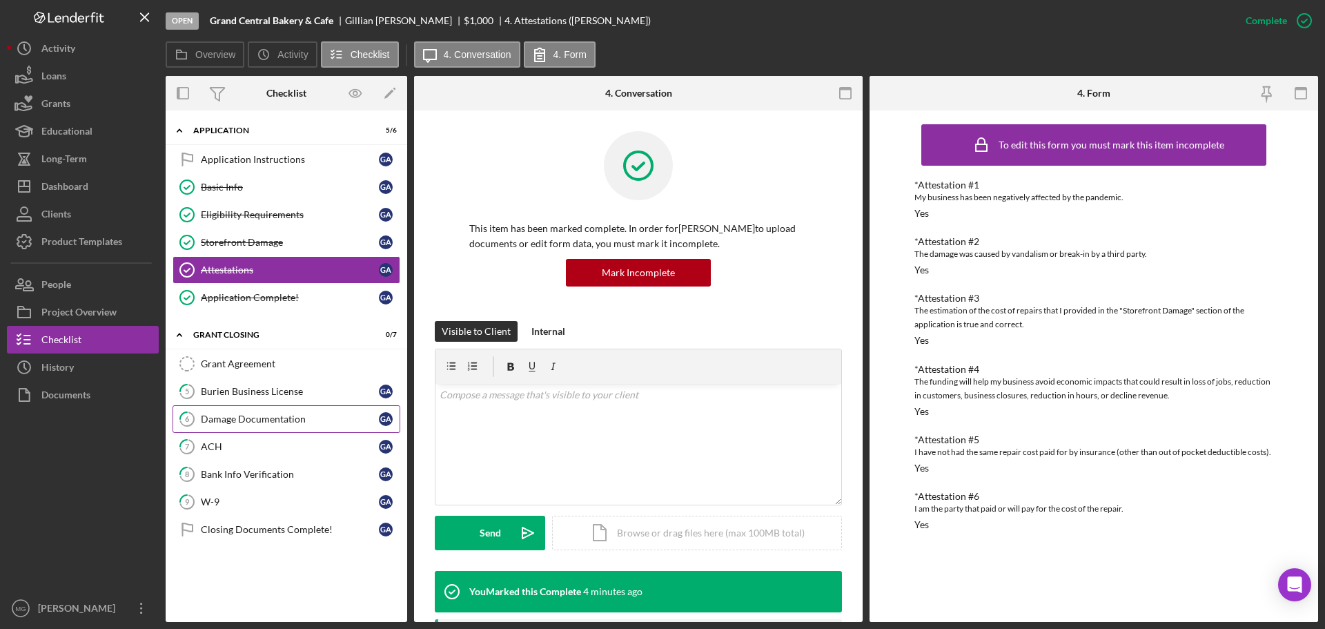
click at [260, 422] on div "Damage Documentation" at bounding box center [290, 418] width 178 height 11
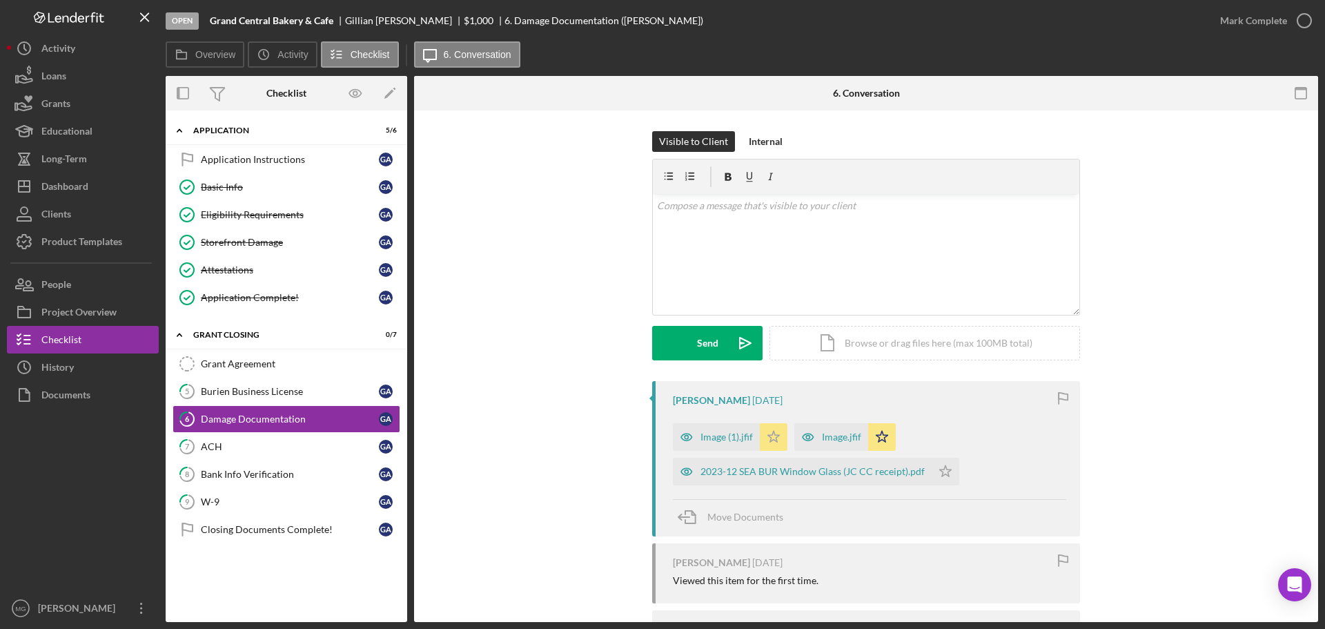
click at [765, 431] on icon "Icon/Star" at bounding box center [774, 437] width 28 height 28
click at [877, 436] on polygon "button" at bounding box center [883, 436] width 12 height 11
click at [228, 438] on link "7 ACH G A" at bounding box center [287, 447] width 228 height 28
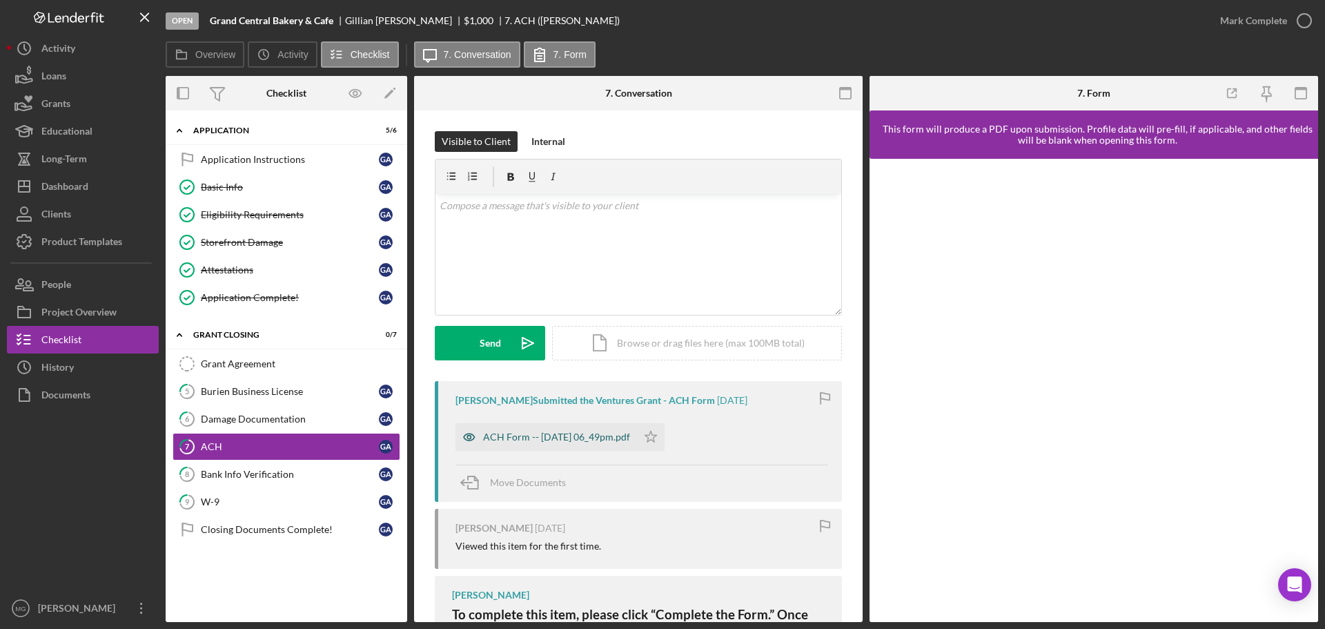
click at [520, 439] on div "ACH Form -- [DATE] 06_49pm.pdf" at bounding box center [556, 436] width 147 height 11
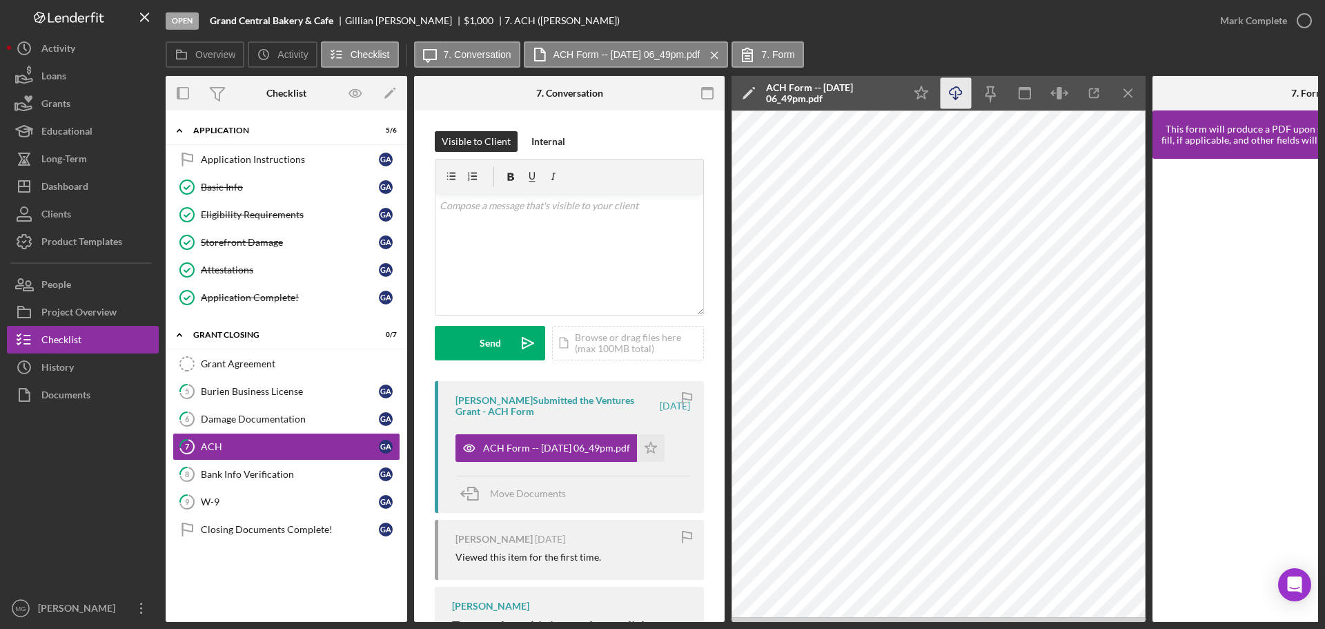
click at [955, 96] on icon "Icon/Download" at bounding box center [956, 93] width 31 height 31
click at [281, 479] on div "Bank Info Verification" at bounding box center [290, 474] width 178 height 11
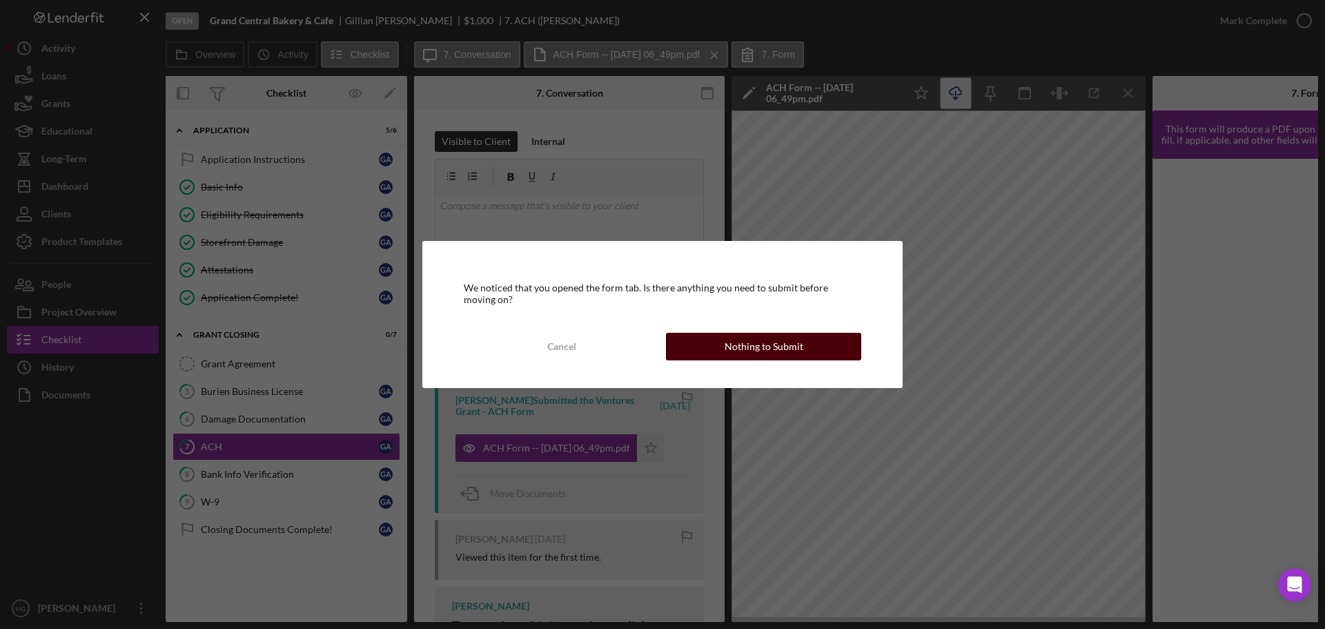
click at [702, 342] on button "Nothing to Submit" at bounding box center [763, 347] width 195 height 28
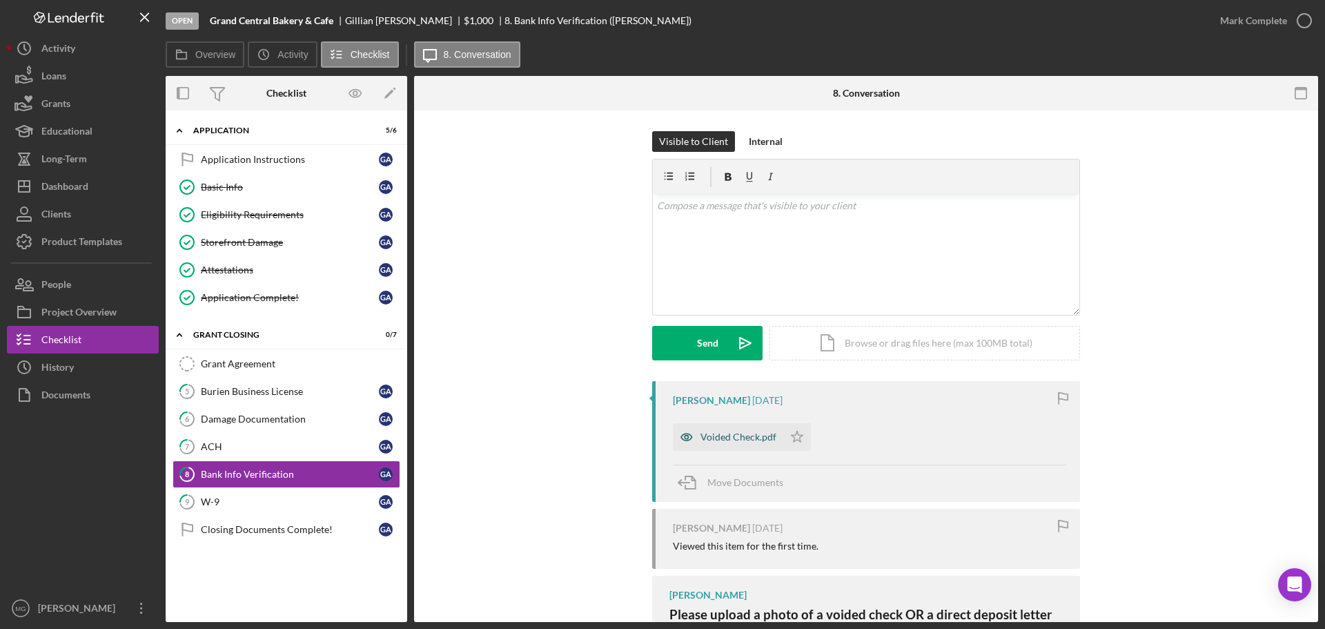
click at [756, 437] on div "Voided Check.pdf" at bounding box center [739, 436] width 76 height 11
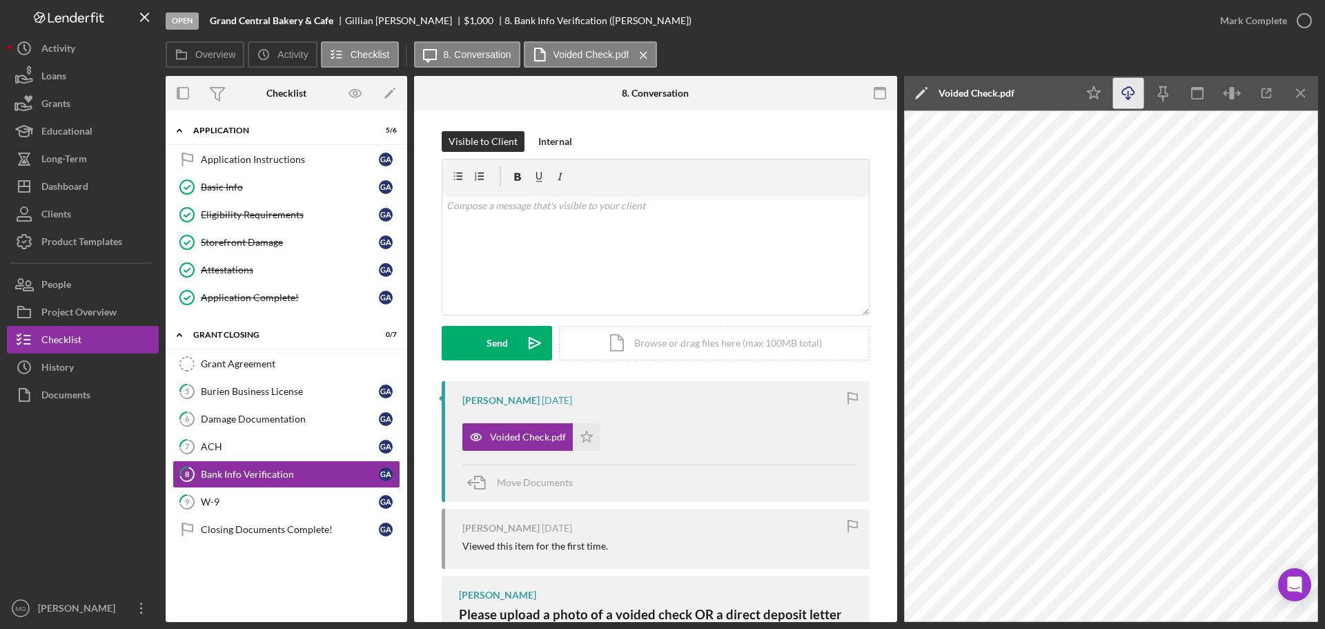
click at [1131, 97] on icon "Icon/Download" at bounding box center [1128, 93] width 31 height 31
click at [248, 498] on div "W-9" at bounding box center [290, 501] width 178 height 11
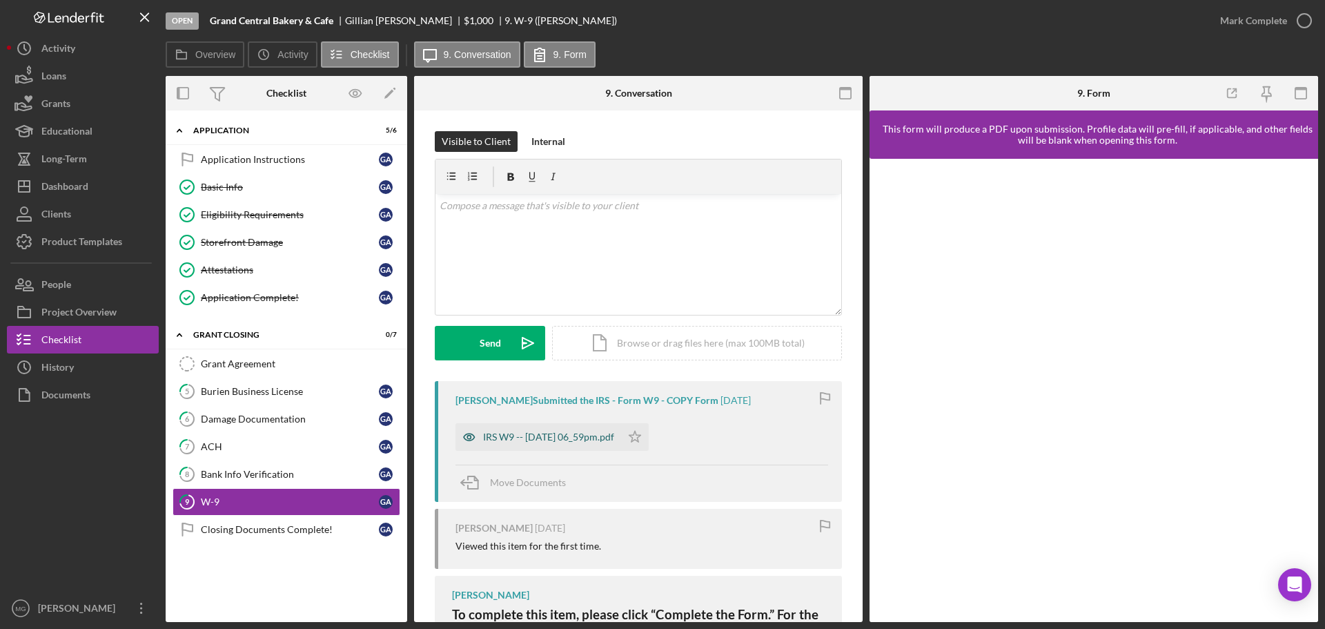
click at [557, 436] on div "IRS W9 -- [DATE] 06_59pm.pdf" at bounding box center [548, 436] width 131 height 11
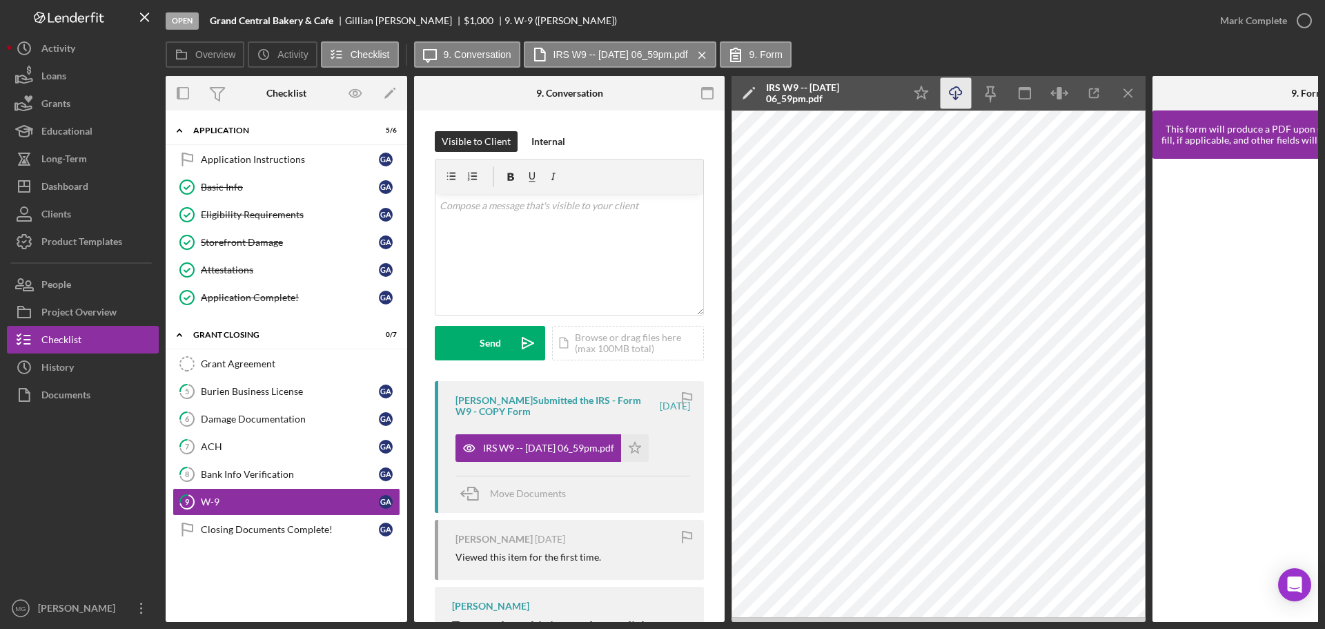
click at [954, 91] on icon "Icon/Download" at bounding box center [956, 93] width 31 height 31
click at [262, 528] on div "Closing Documents Complete!" at bounding box center [290, 529] width 178 height 11
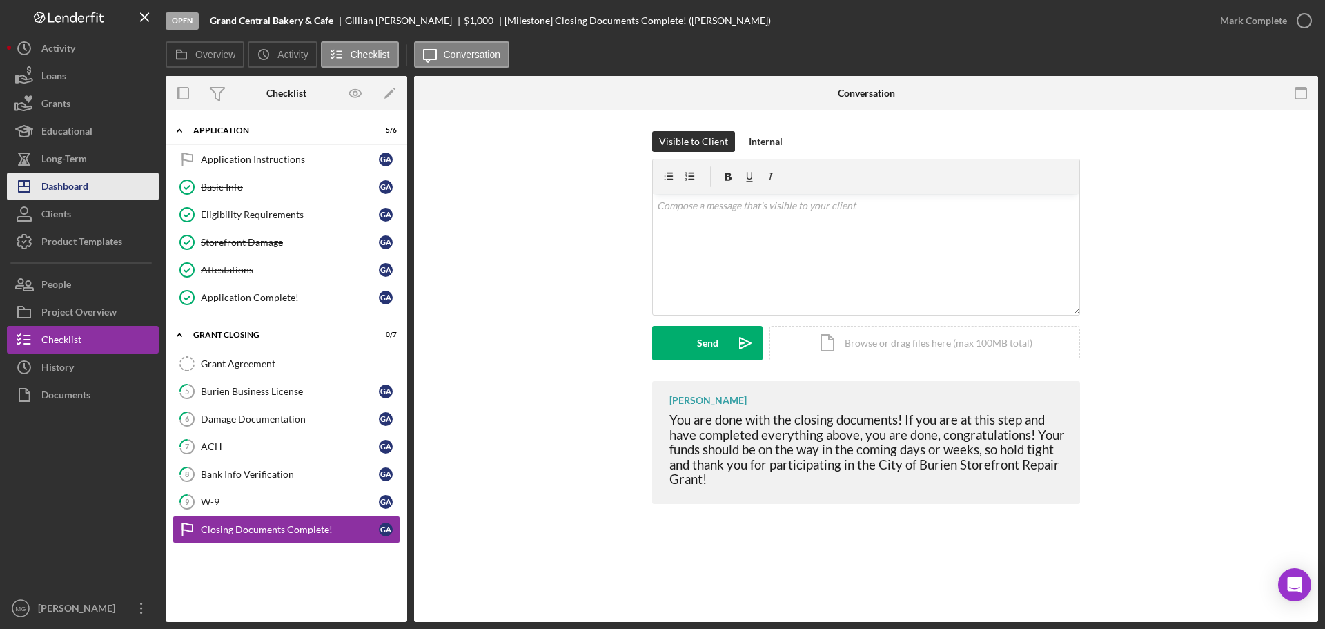
click at [87, 187] on div "Dashboard" at bounding box center [64, 188] width 47 height 31
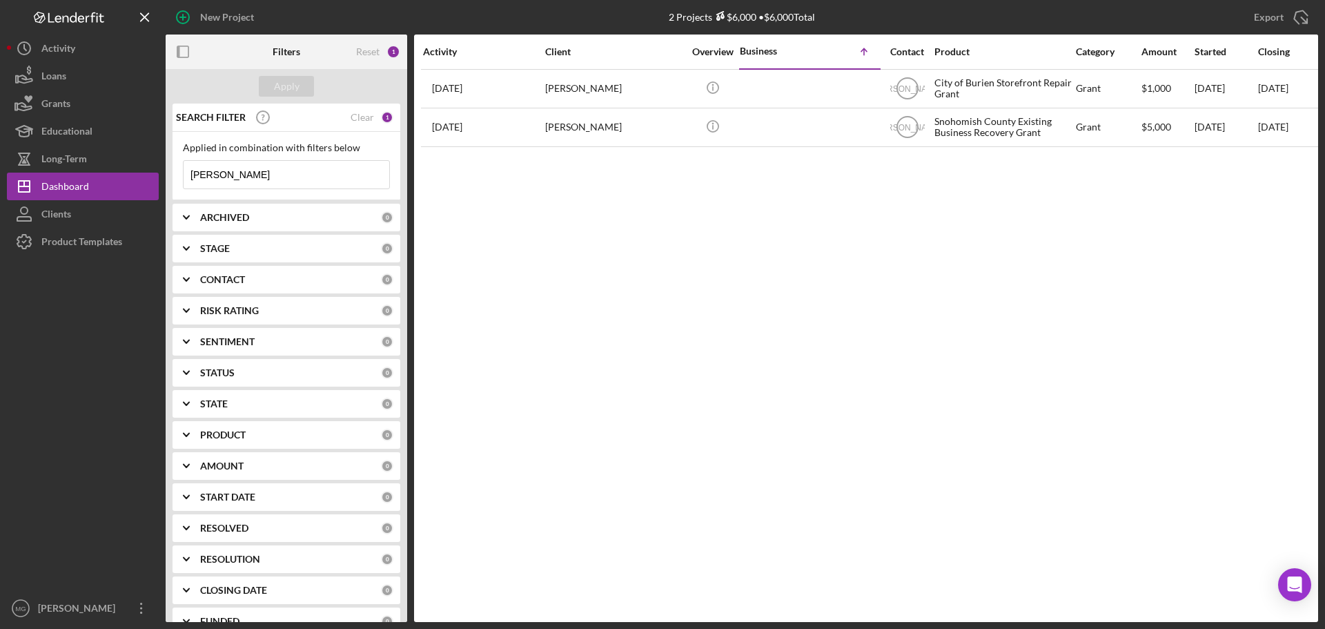
click at [217, 177] on input "[PERSON_NAME]" at bounding box center [287, 175] width 206 height 28
drag, startPoint x: 217, startPoint y: 177, endPoint x: 168, endPoint y: 177, distance: 48.3
click at [168, 177] on div "SEARCH FILTER Clear 1 Applied in combination with filters below [PERSON_NAME] I…" at bounding box center [287, 363] width 242 height 518
type input "g"
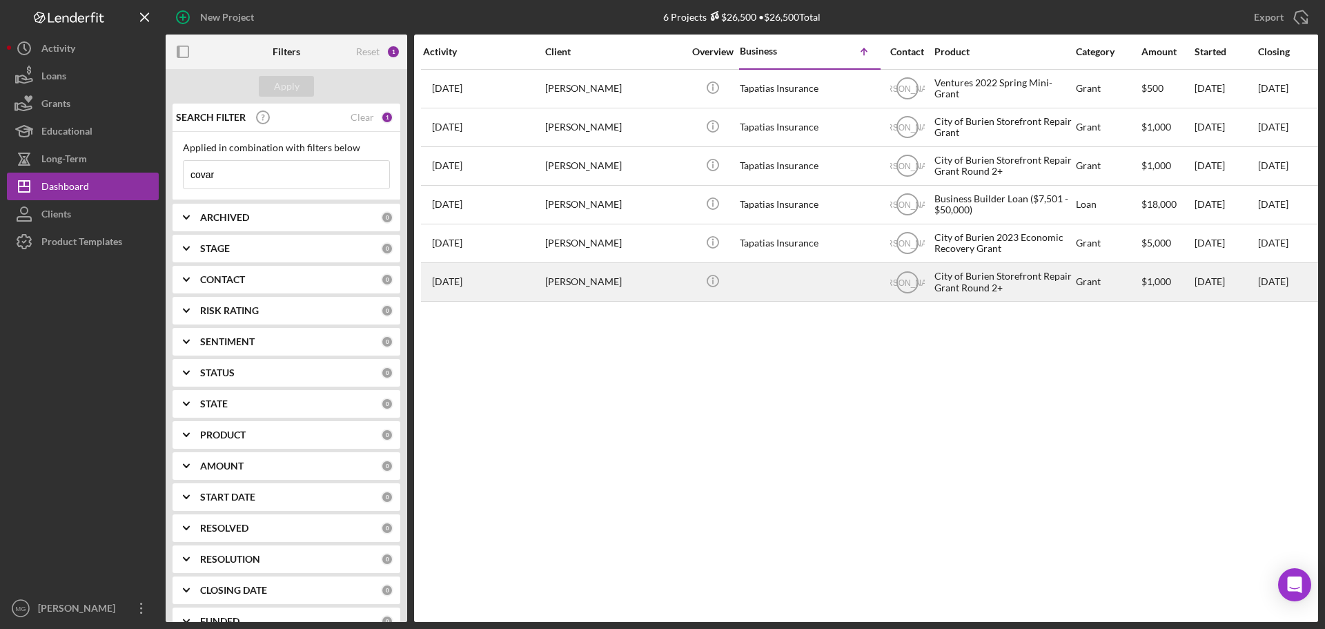
type input "covar"
click at [817, 287] on div at bounding box center [809, 282] width 138 height 37
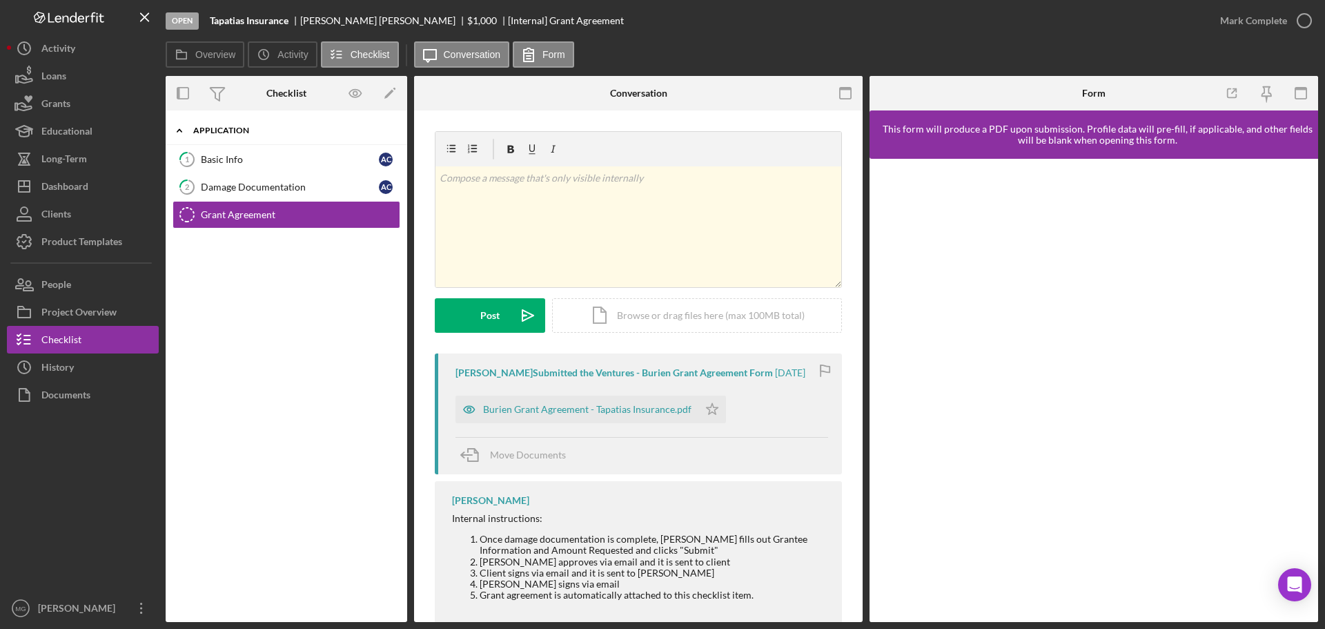
click at [222, 133] on div "Application" at bounding box center [291, 130] width 197 height 8
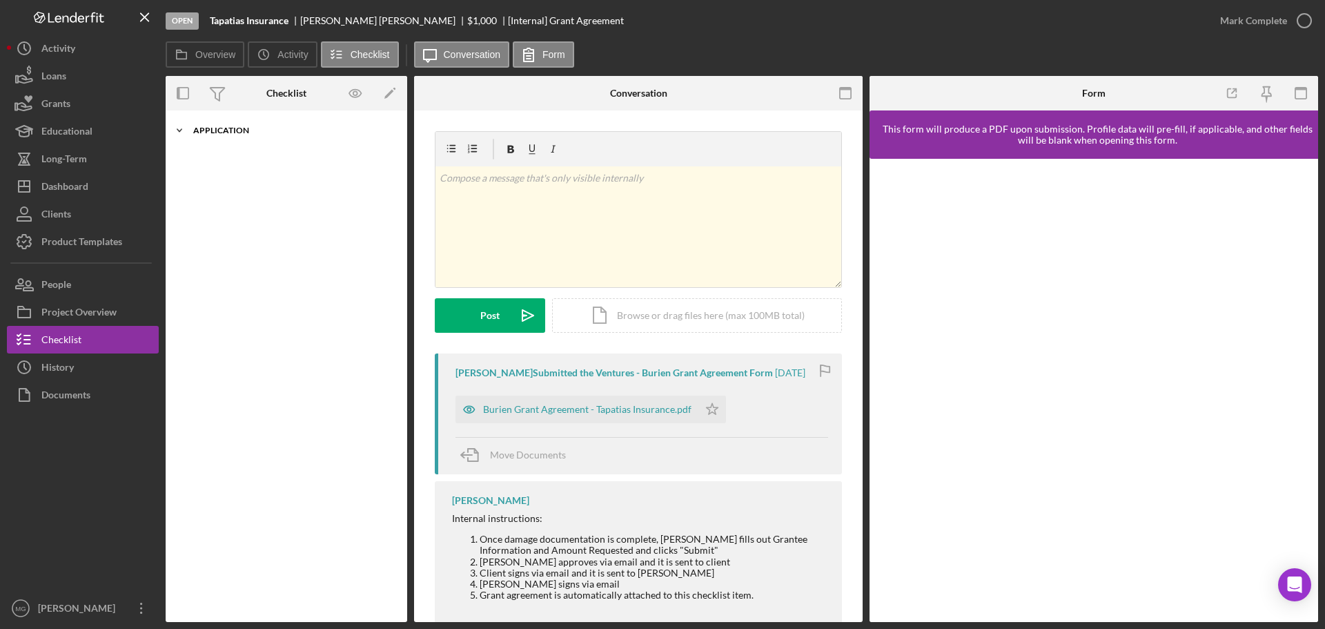
click at [221, 132] on div "Application" at bounding box center [291, 130] width 197 height 8
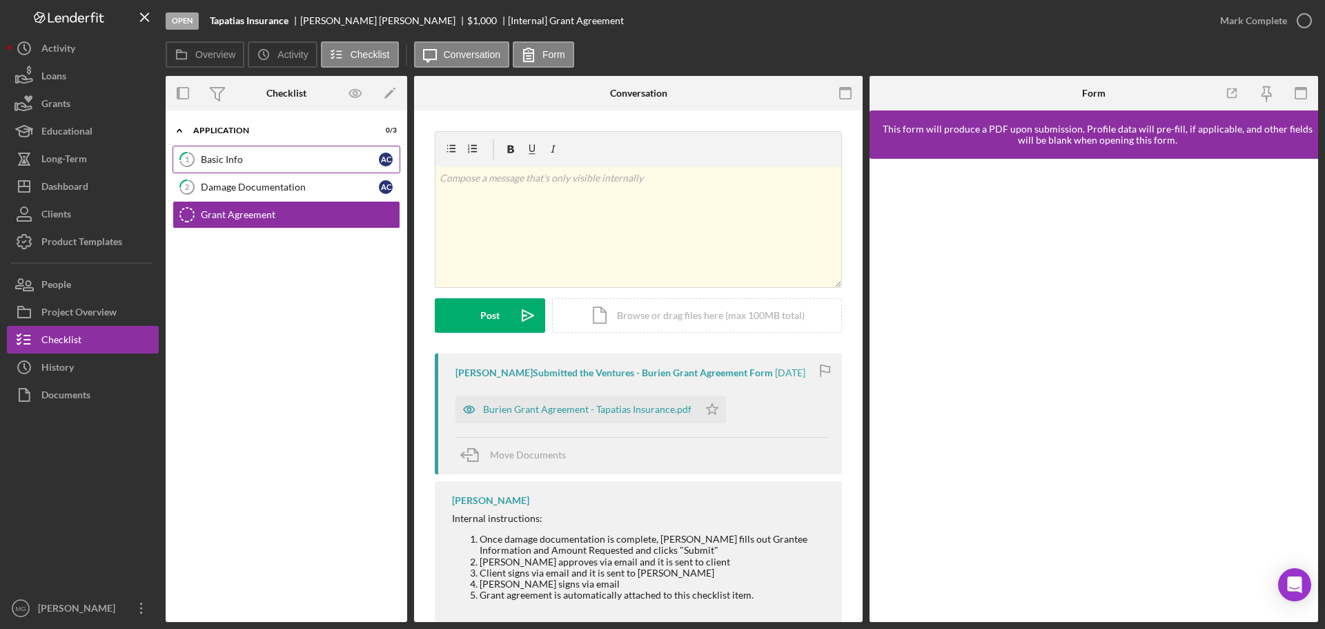
click at [219, 159] on div "Basic Info" at bounding box center [290, 159] width 178 height 11
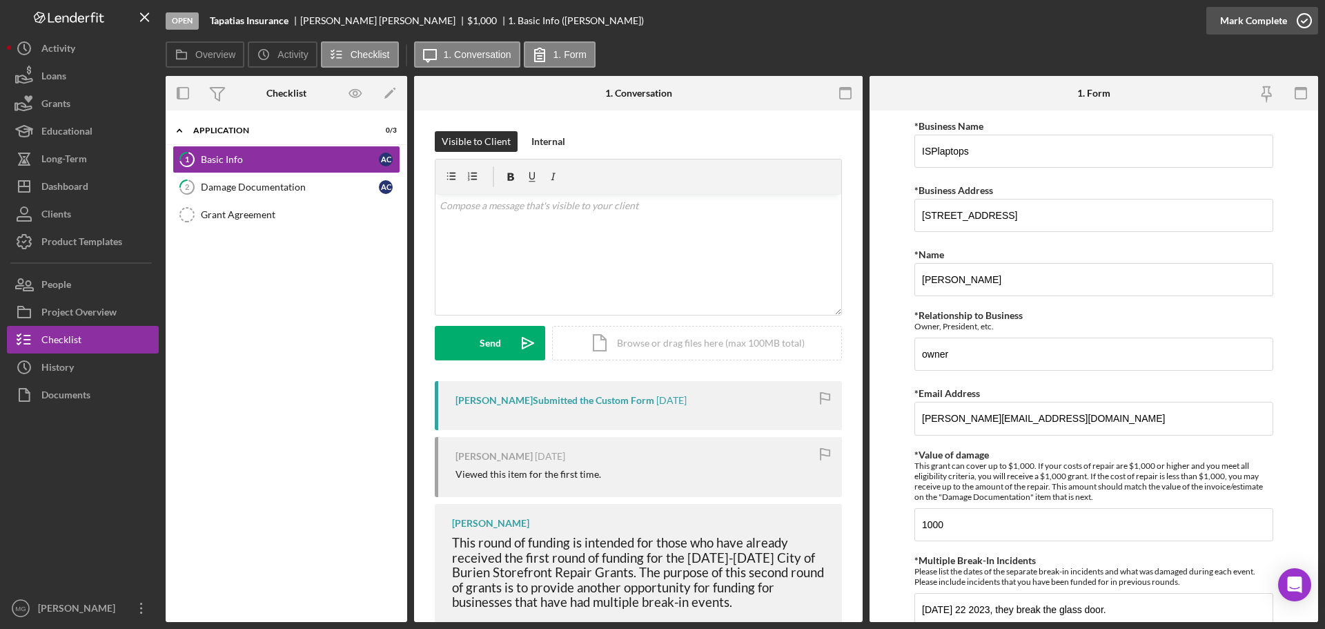
click at [1302, 19] on icon "button" at bounding box center [1304, 20] width 35 height 35
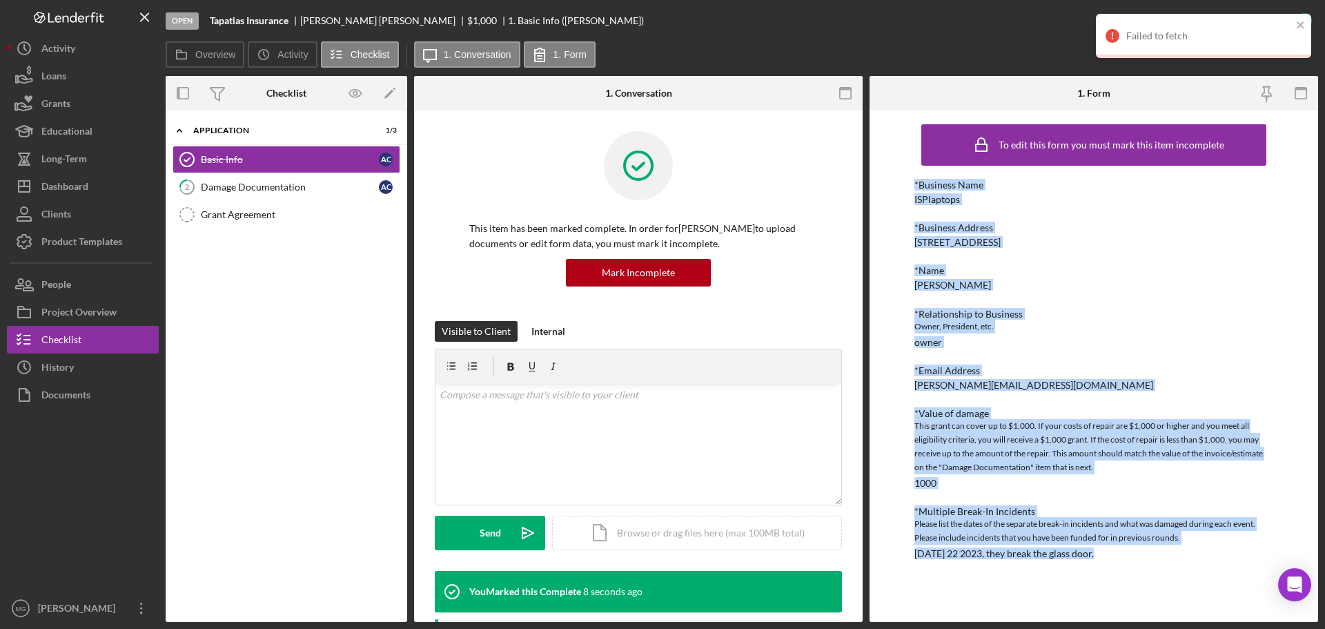
drag, startPoint x: 914, startPoint y: 184, endPoint x: 1185, endPoint y: 591, distance: 489.3
click at [1185, 591] on div "To edit this form you must mark this item incomplete *Business Name ISPlaptops …" at bounding box center [1094, 365] width 449 height 511
click at [248, 195] on link "2 Damage Documentation A c" at bounding box center [287, 187] width 228 height 28
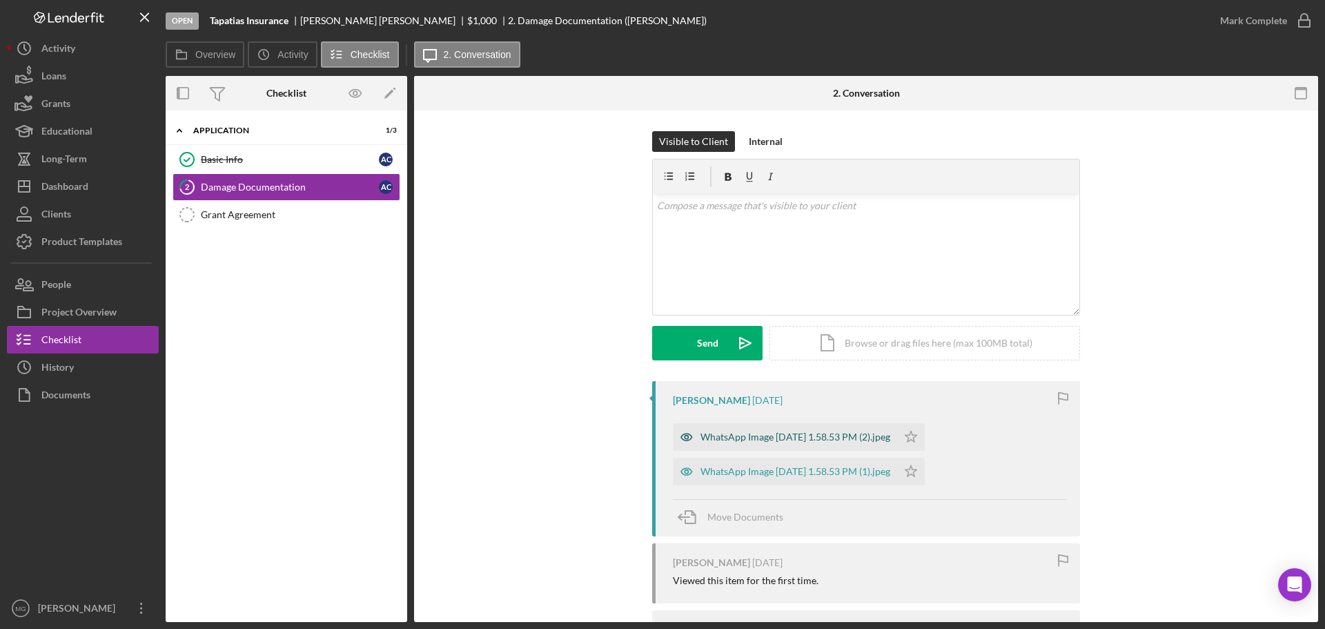
click at [863, 439] on div "WhatsApp Image [DATE] 1.58.53 PM (2).jpeg" at bounding box center [796, 436] width 190 height 11
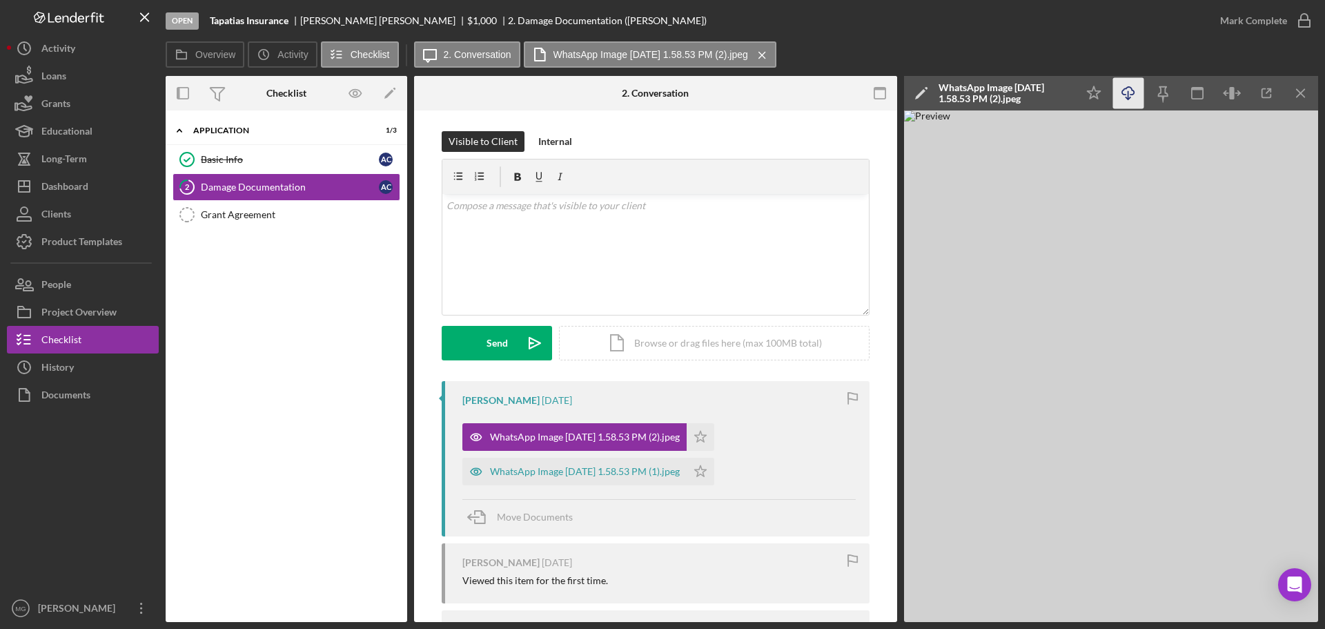
click at [1131, 92] on icon "Icon/Download" at bounding box center [1128, 93] width 31 height 31
click at [625, 466] on div "WhatsApp Image [DATE] 1.58.53 PM (1).jpeg" at bounding box center [585, 471] width 190 height 11
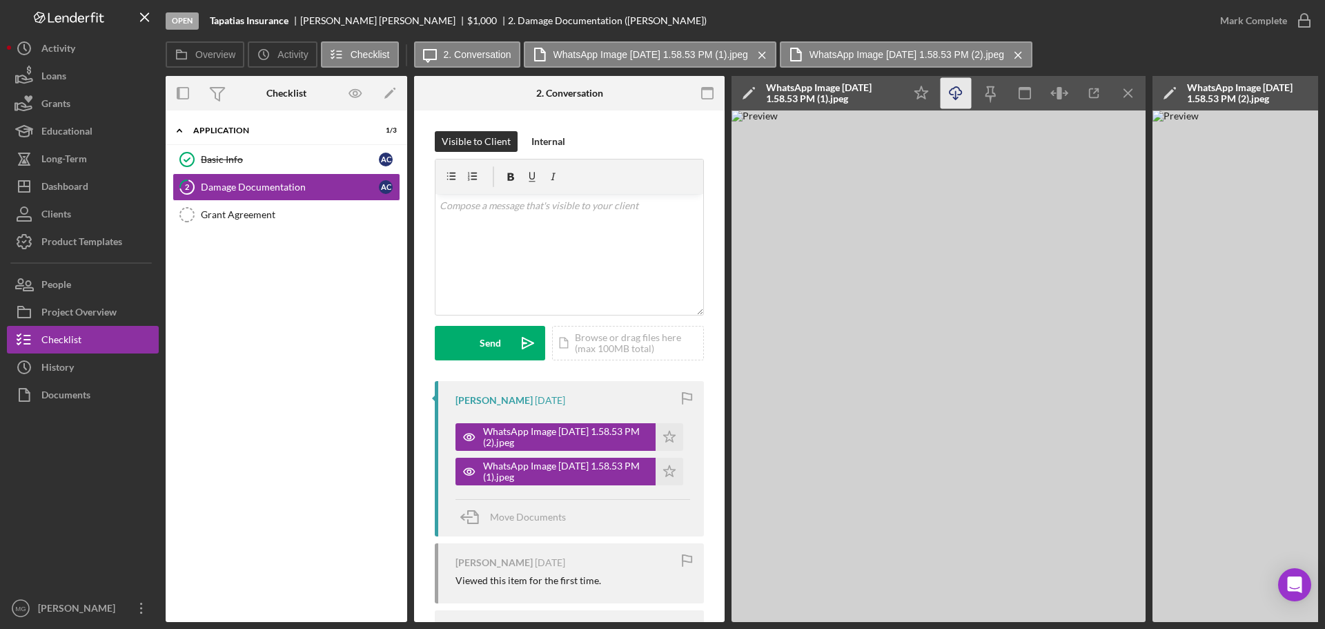
click at [957, 95] on icon "Icon/Download" at bounding box center [956, 93] width 31 height 31
click at [272, 210] on div "Grant Agreement" at bounding box center [300, 214] width 199 height 11
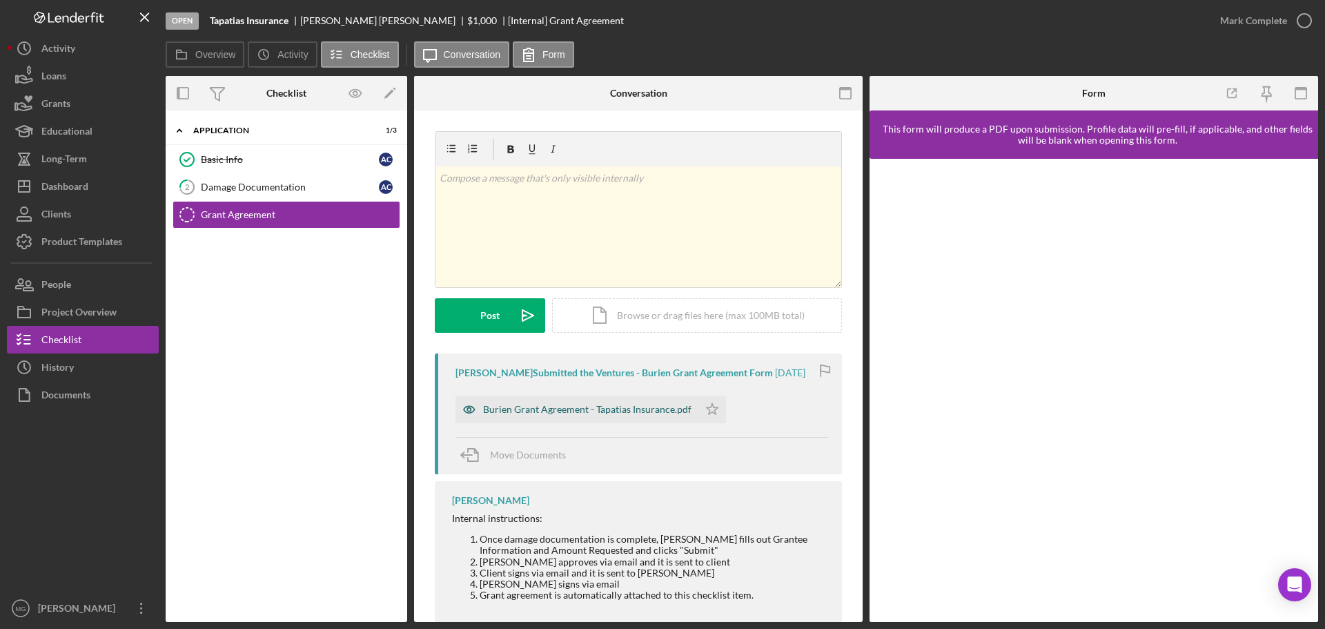
click at [625, 413] on div "Burien Grant Agreement - Tapatias Insurance.pdf" at bounding box center [587, 409] width 208 height 11
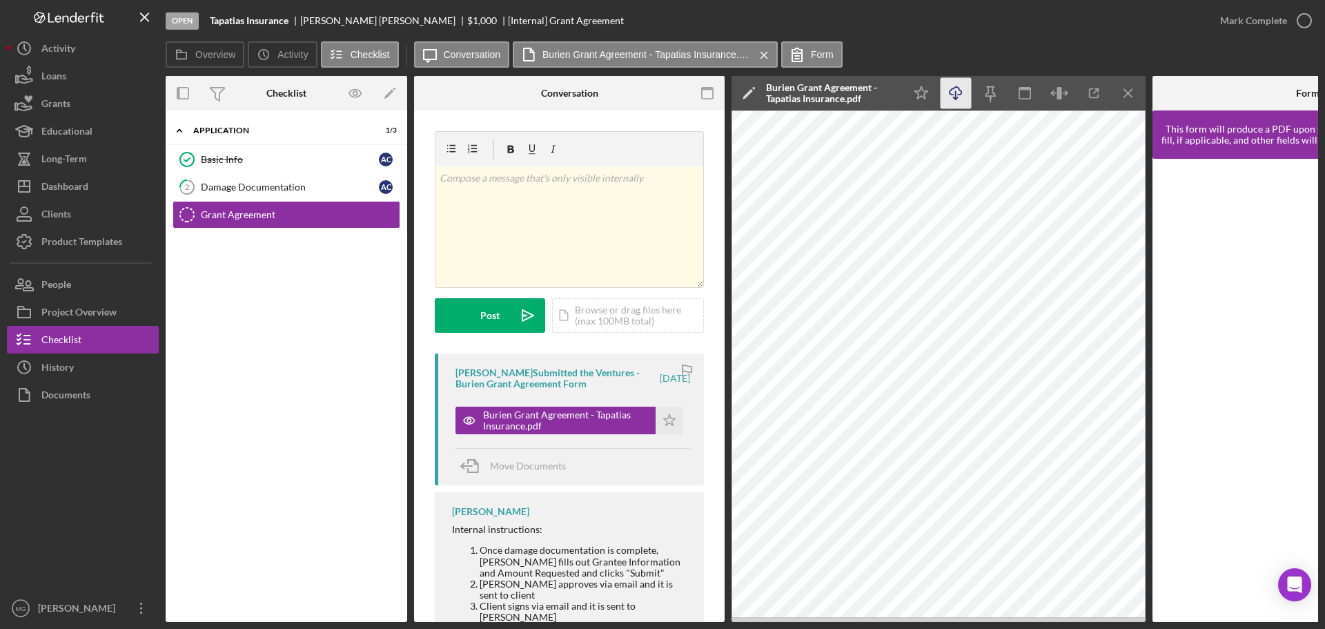
click at [958, 92] on icon "Icon/Download" at bounding box center [956, 93] width 31 height 31
click at [95, 186] on button "Icon/Dashboard Dashboard" at bounding box center [83, 187] width 152 height 28
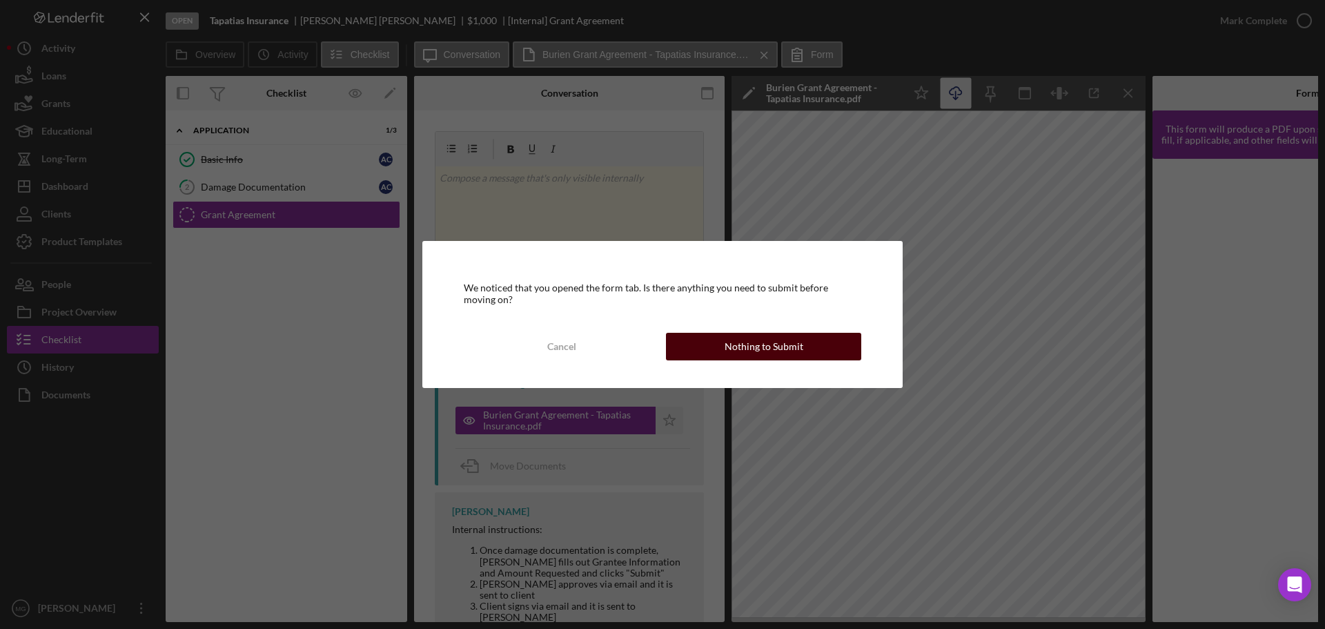
click at [694, 342] on button "Nothing to Submit" at bounding box center [763, 347] width 195 height 28
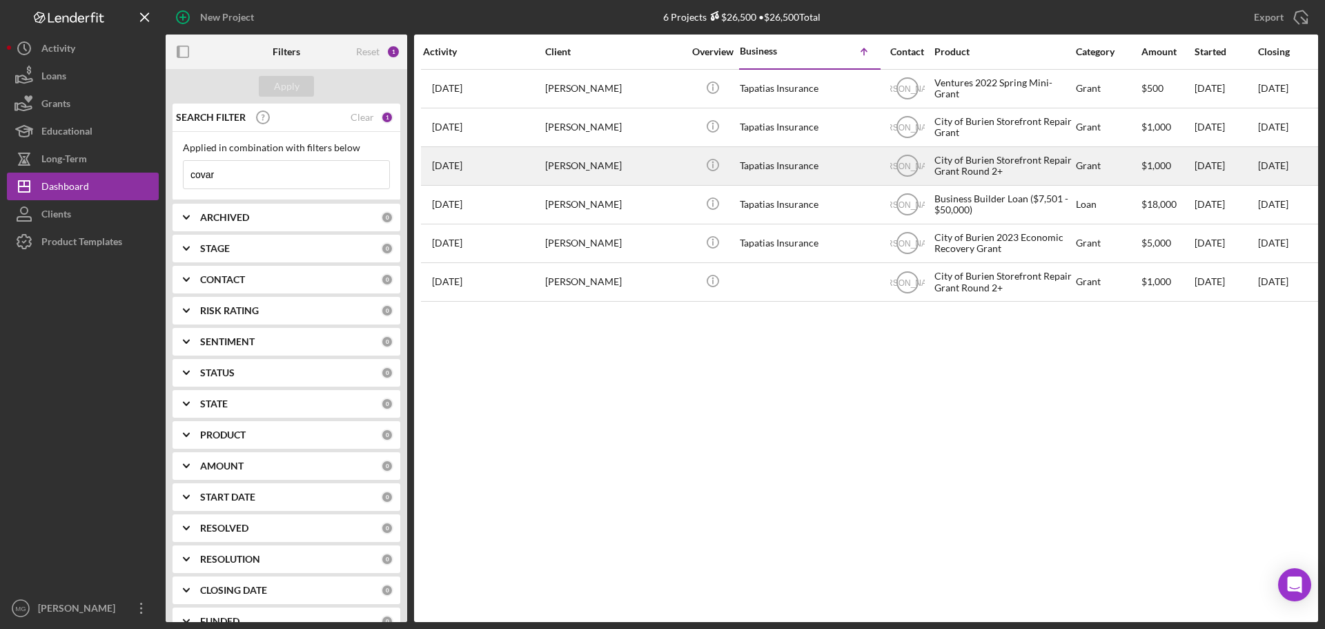
click at [1188, 167] on div "$1,000" at bounding box center [1168, 166] width 52 height 37
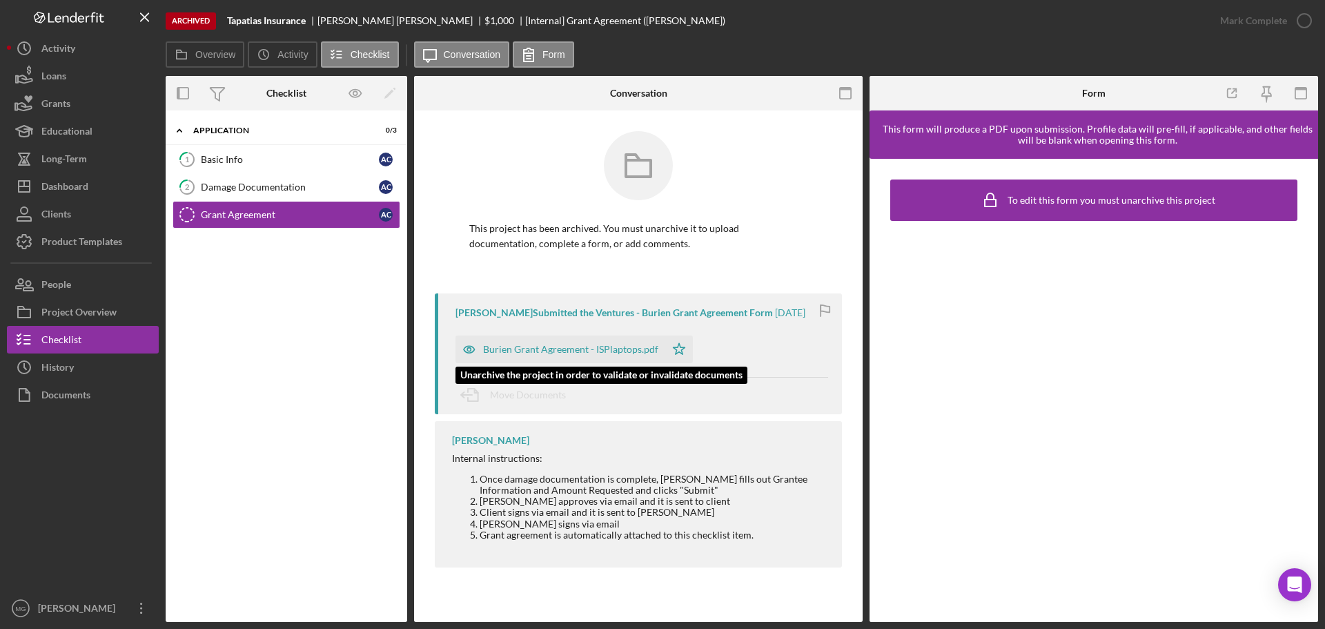
click at [620, 348] on div "Burien Grant Agreement - ISPlaptops.pdf" at bounding box center [570, 349] width 175 height 11
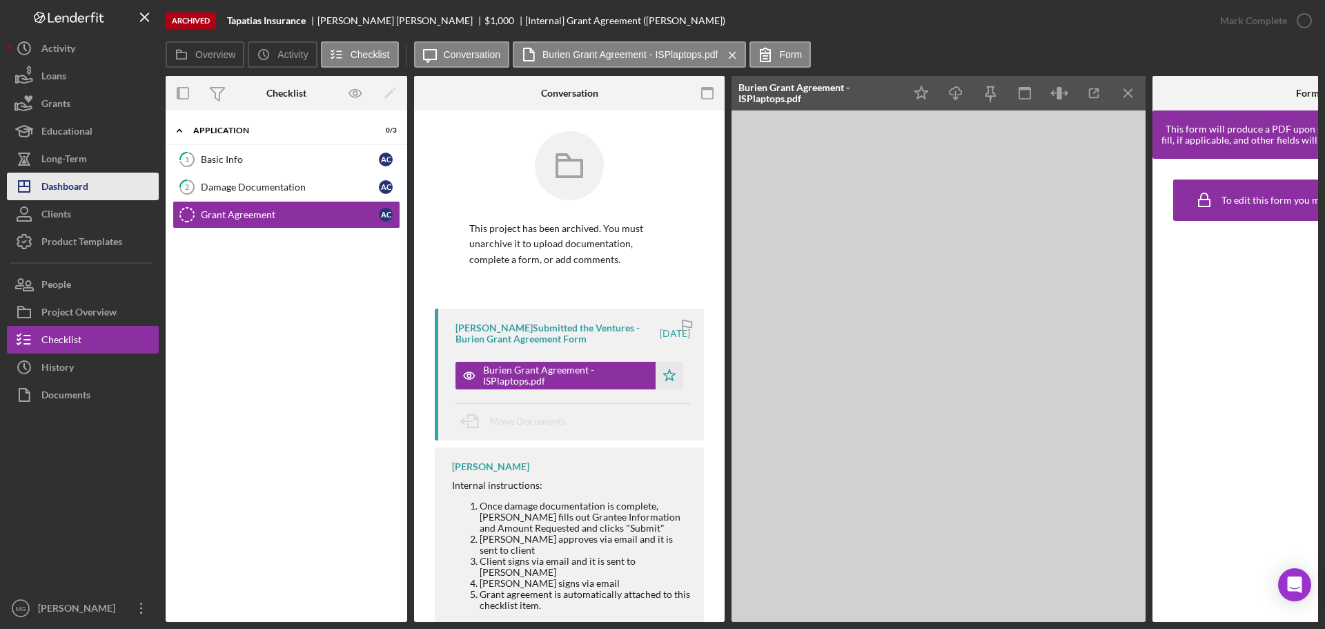
click at [86, 186] on div "Dashboard" at bounding box center [64, 188] width 47 height 31
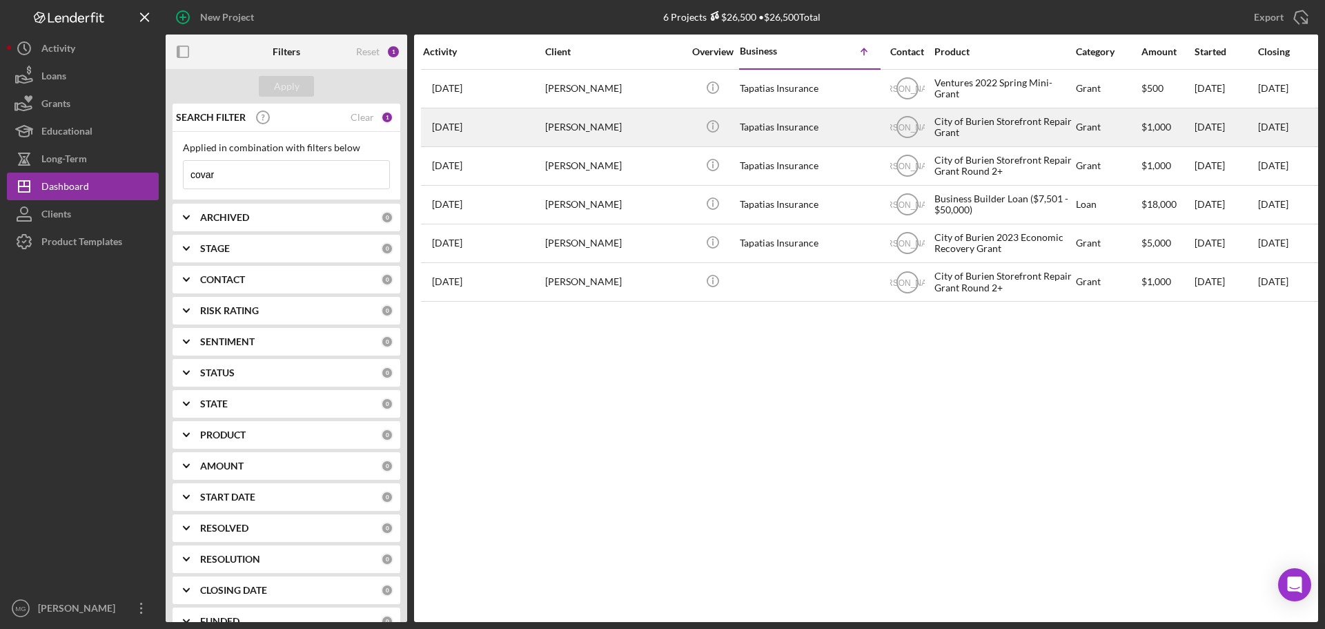
click at [1037, 123] on div "City of Burien Storefront Repair Grant" at bounding box center [1004, 127] width 138 height 37
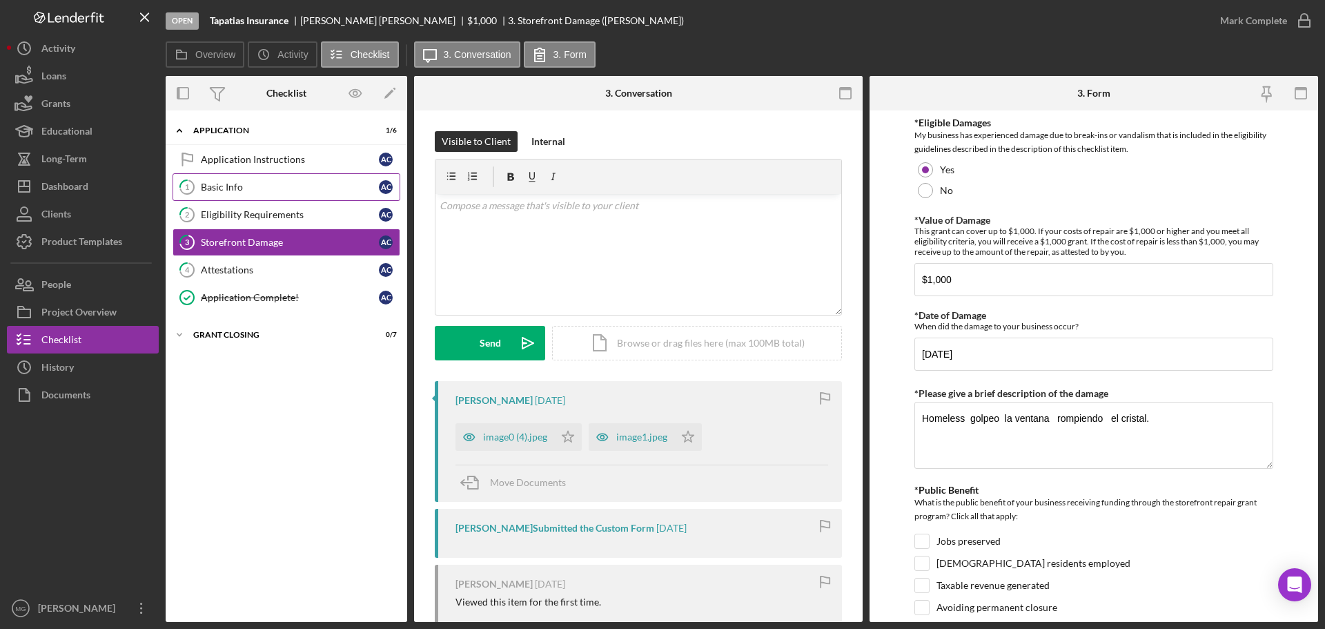
click at [229, 192] on div "Basic Info" at bounding box center [290, 187] width 178 height 11
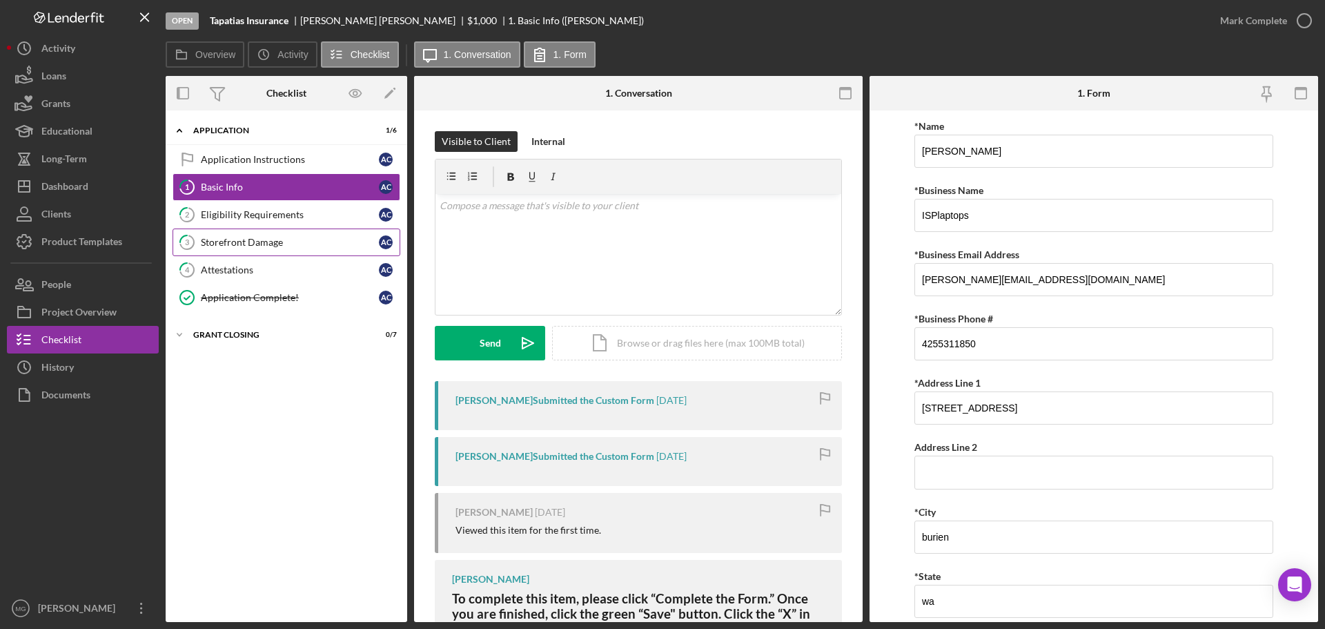
click at [255, 251] on link "3 Storefront Damage A c" at bounding box center [287, 242] width 228 height 28
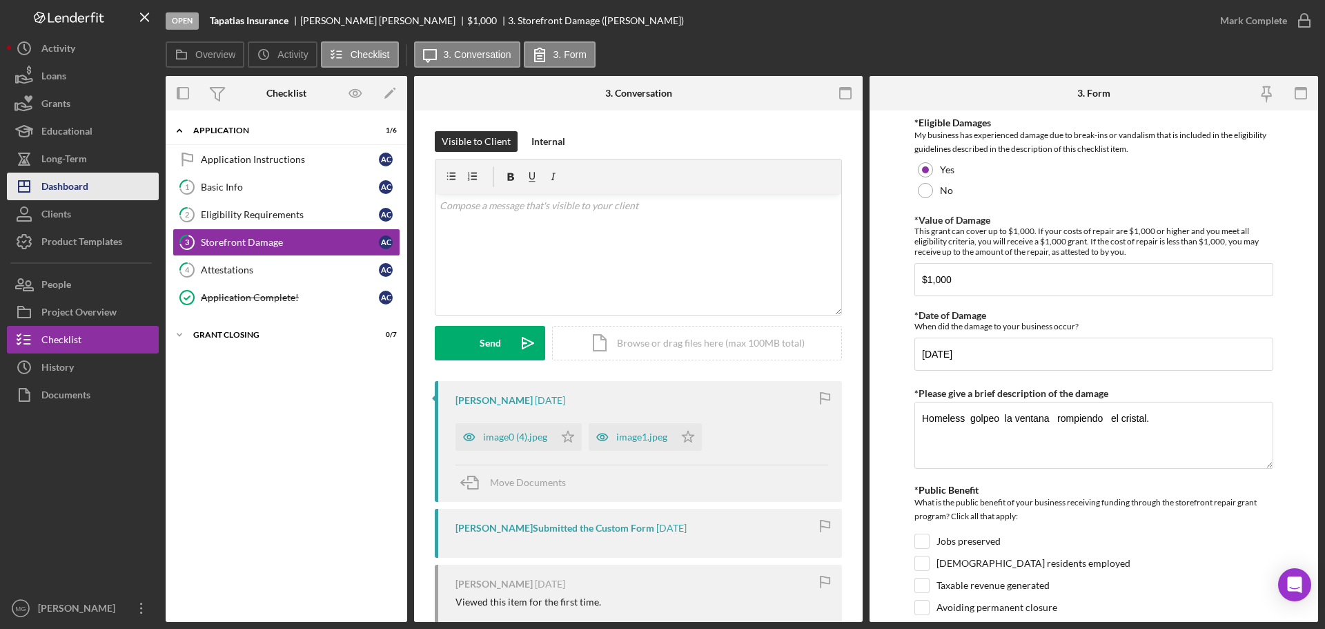
click at [79, 186] on div "Dashboard" at bounding box center [64, 188] width 47 height 31
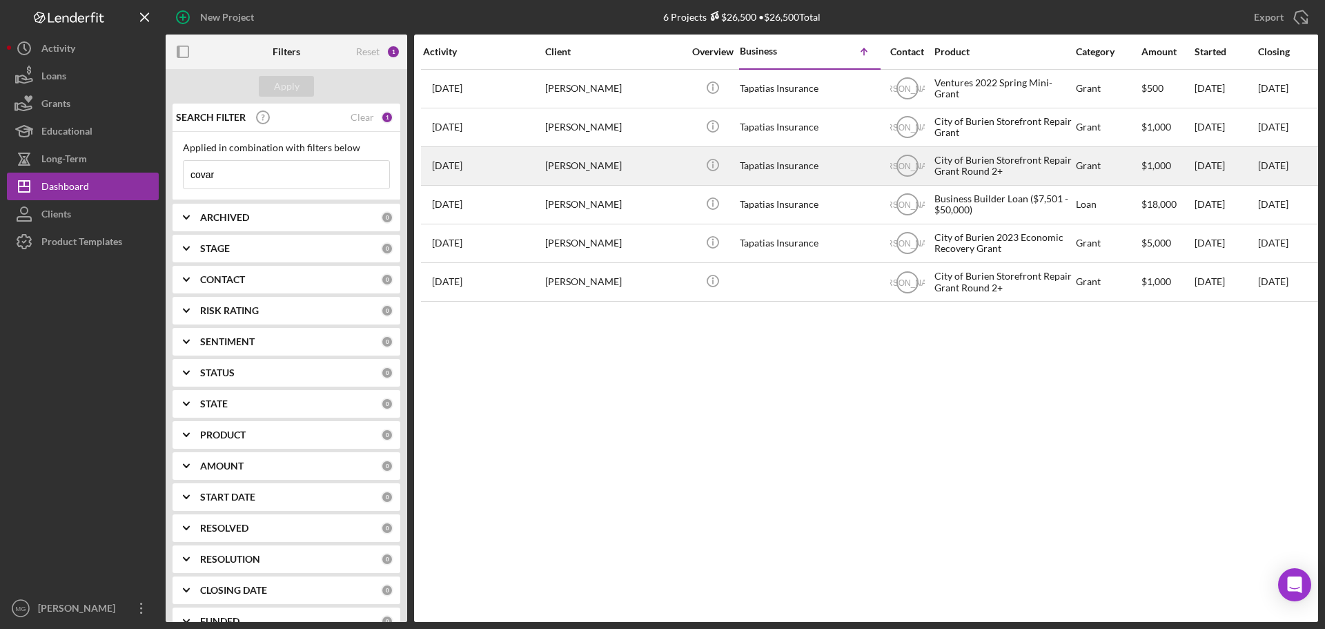
click at [1026, 164] on div "City of Burien Storefront Repair Grant Round 2+" at bounding box center [1004, 166] width 138 height 37
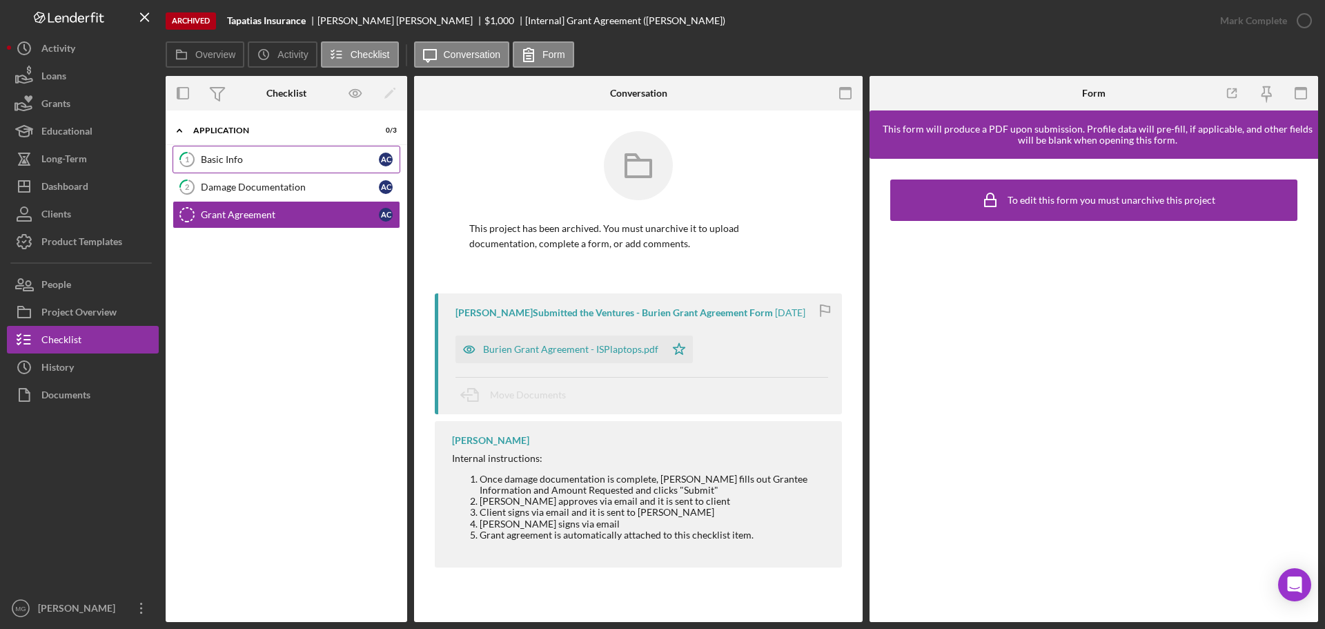
click at [240, 158] on div "Basic Info" at bounding box center [290, 159] width 178 height 11
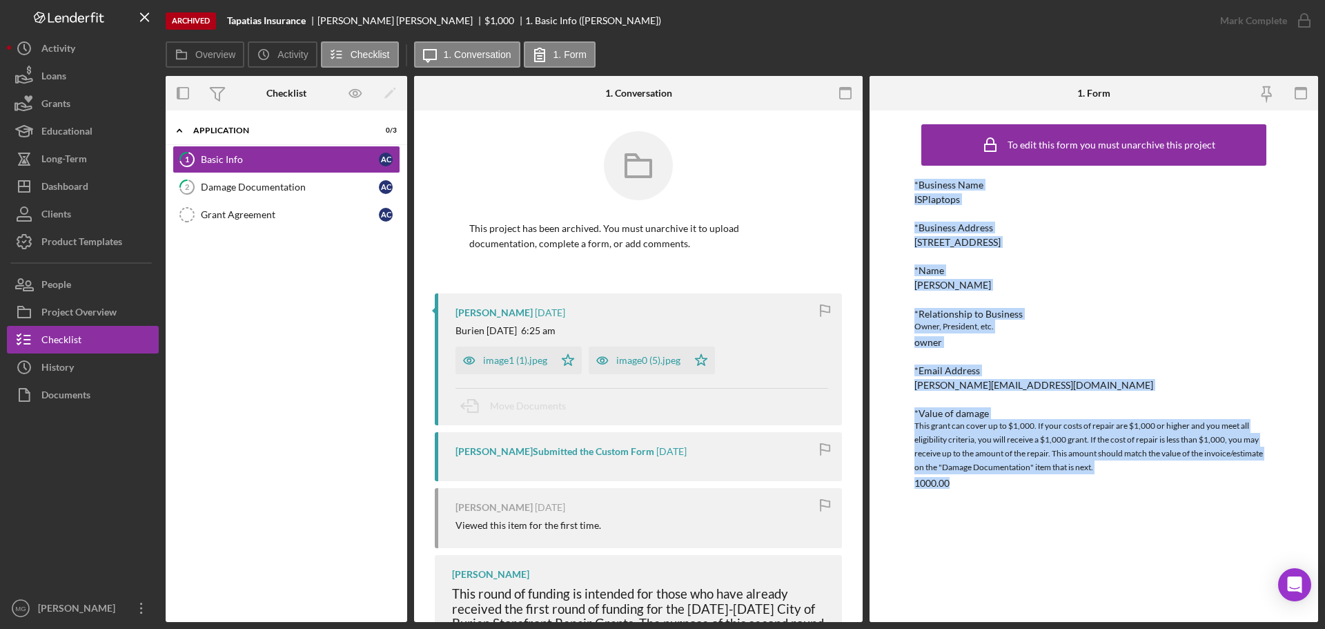
drag, startPoint x: 910, startPoint y: 185, endPoint x: 1177, endPoint y: 488, distance: 403.9
click at [1177, 488] on div "To edit this form you must unarchive this project *Business Name ISPlaptops *Bu…" at bounding box center [1094, 365] width 449 height 511
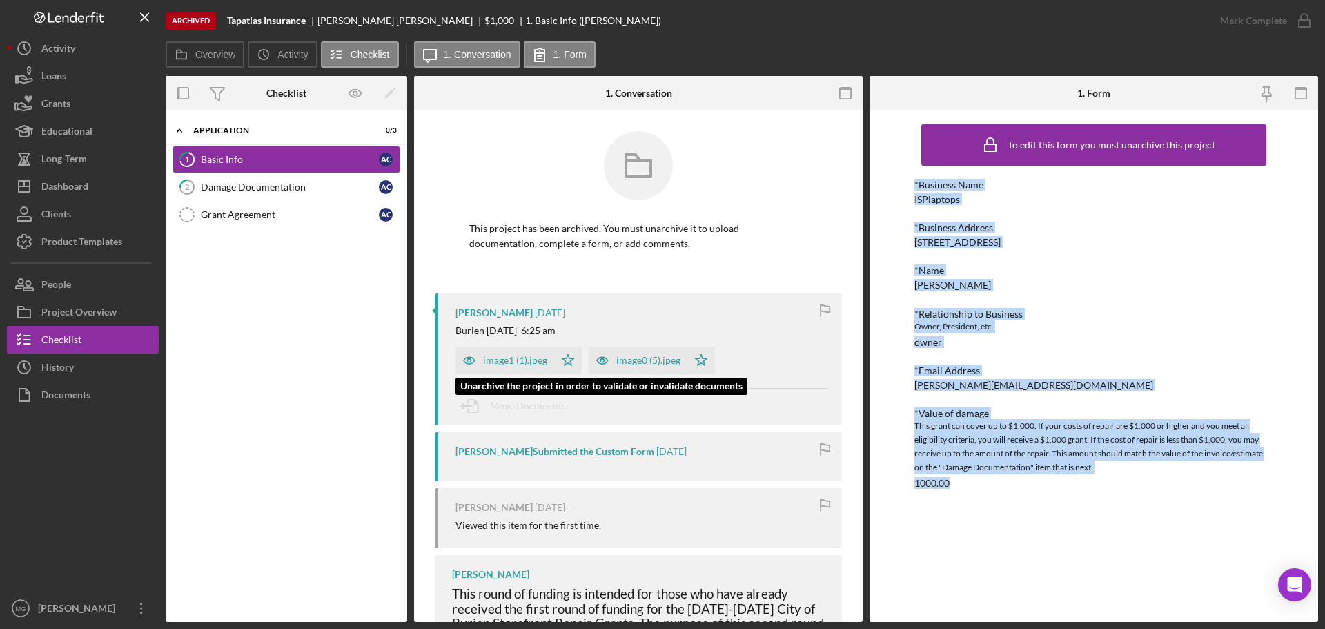
click at [513, 360] on div "image1 (1).jpeg" at bounding box center [515, 360] width 64 height 11
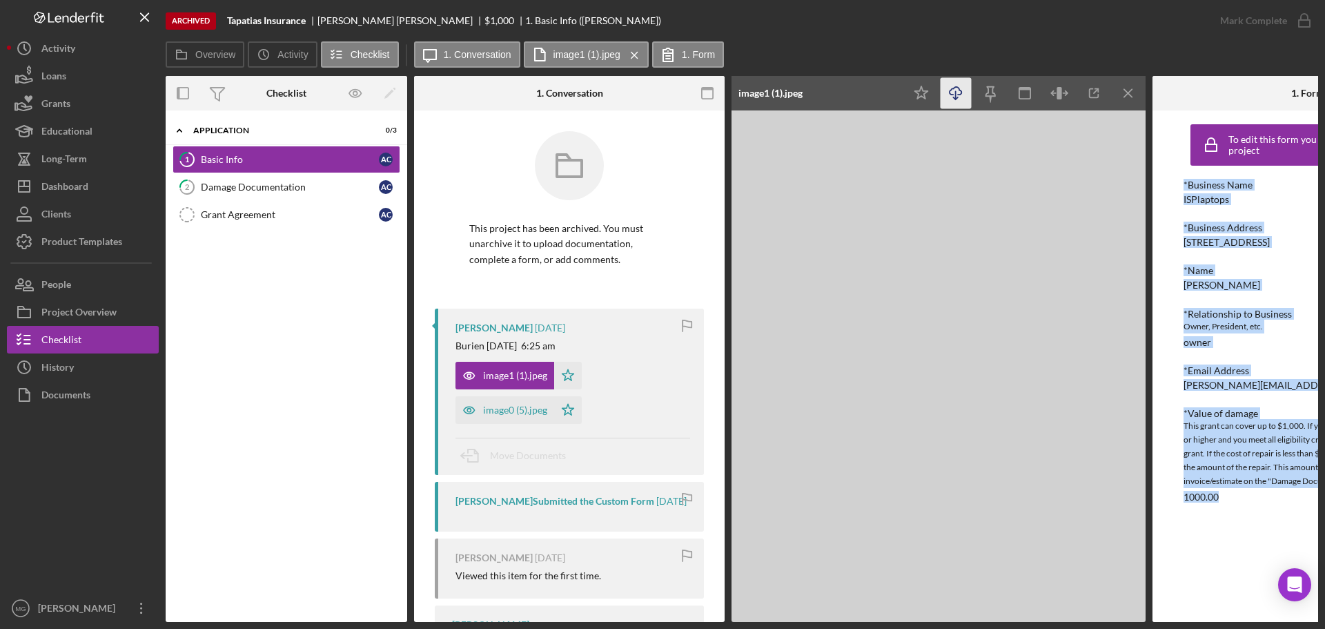
click at [952, 94] on icon "Icon/Download" at bounding box center [956, 93] width 31 height 31
click at [520, 409] on div "image0 (5).jpeg" at bounding box center [515, 409] width 64 height 11
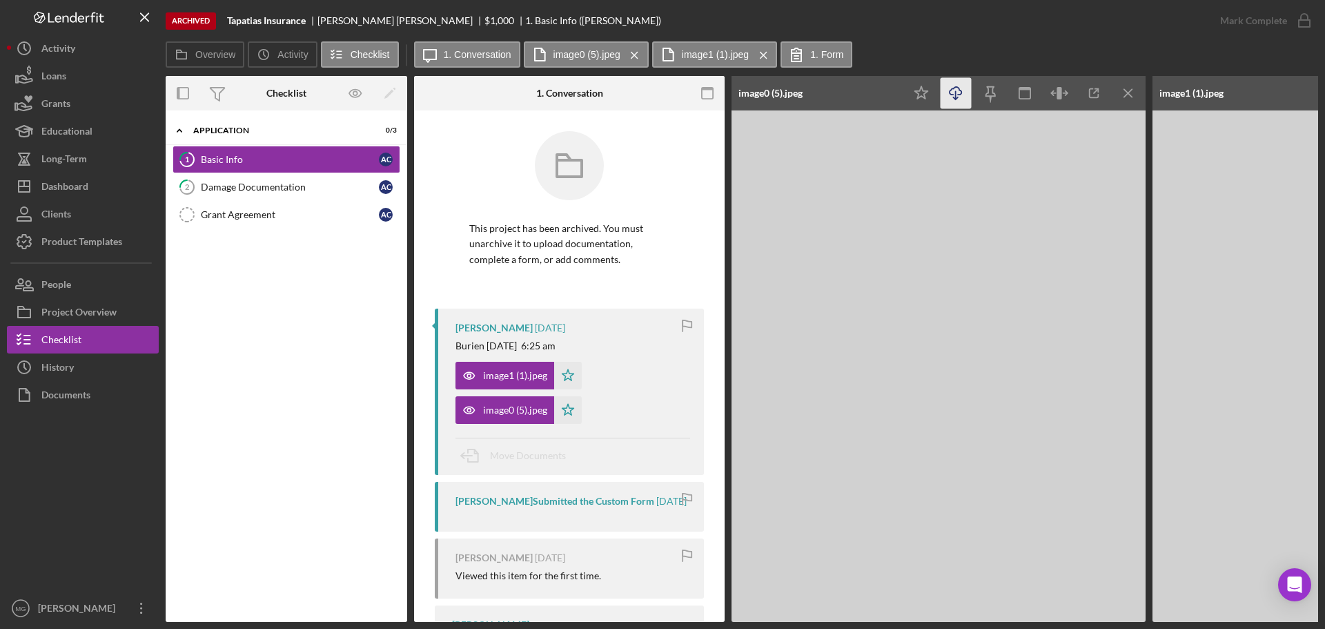
click at [950, 91] on icon "button" at bounding box center [956, 91] width 12 height 8
click at [282, 189] on div "Damage Documentation" at bounding box center [290, 187] width 178 height 11
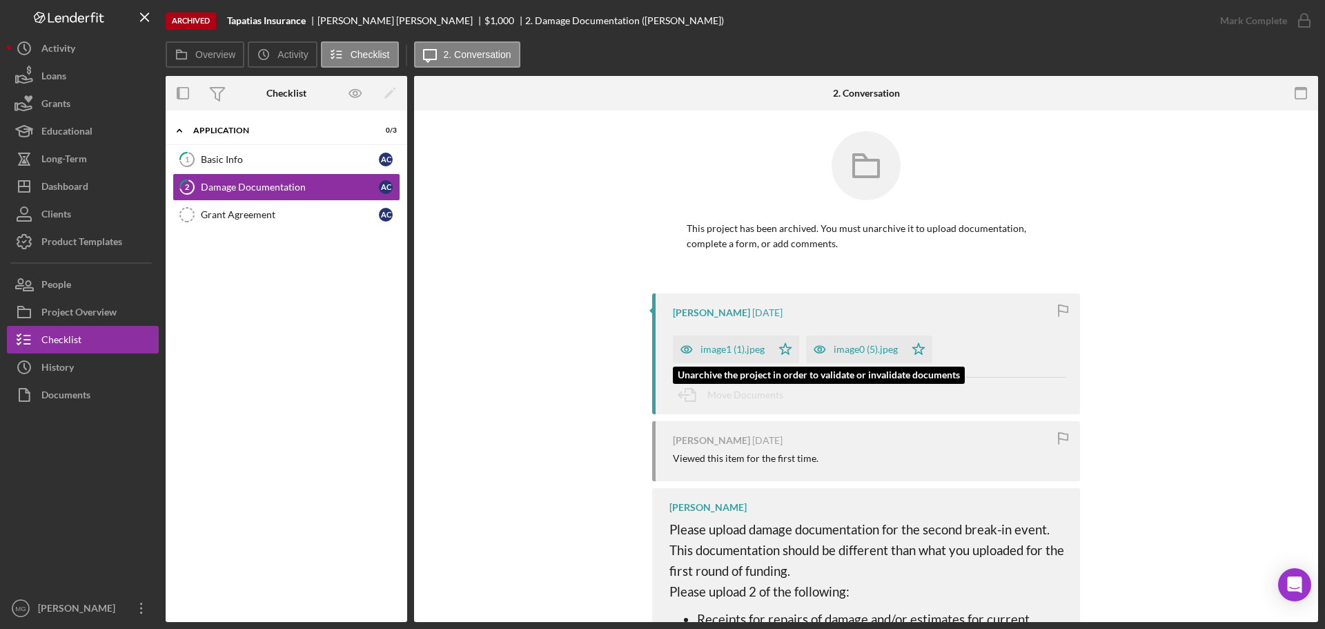
click at [735, 349] on div "image1 (1).jpeg" at bounding box center [733, 349] width 64 height 11
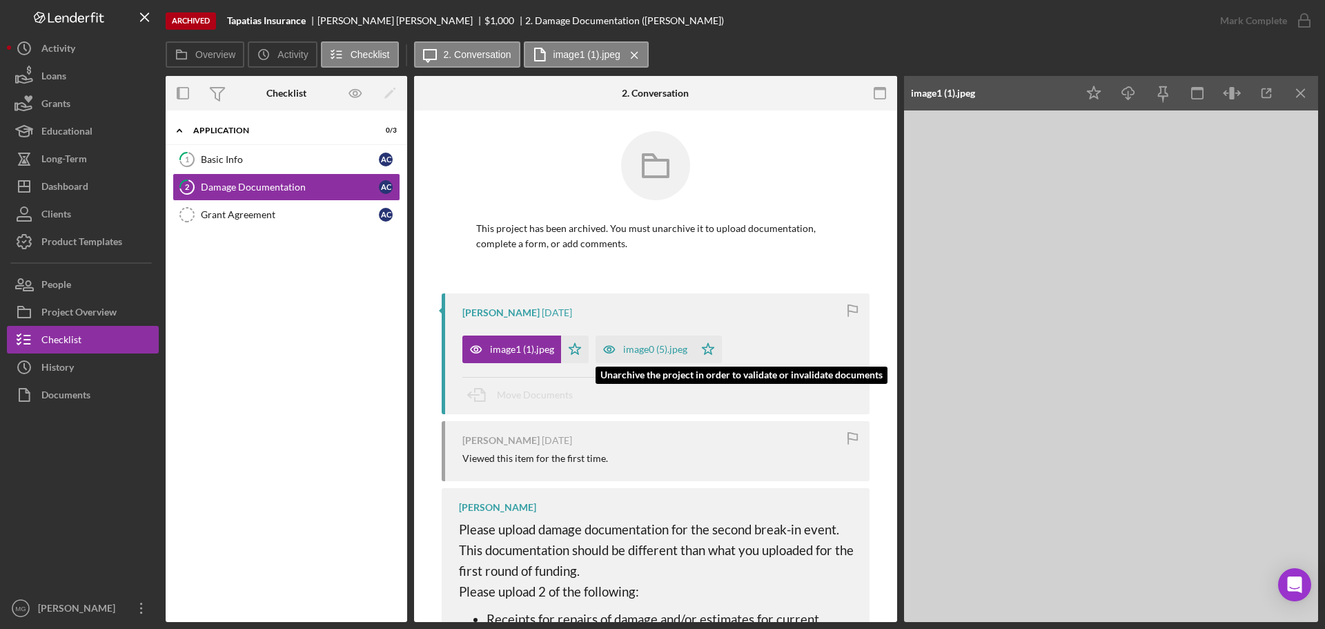
click at [632, 352] on div "image0 (5).jpeg" at bounding box center [655, 349] width 64 height 11
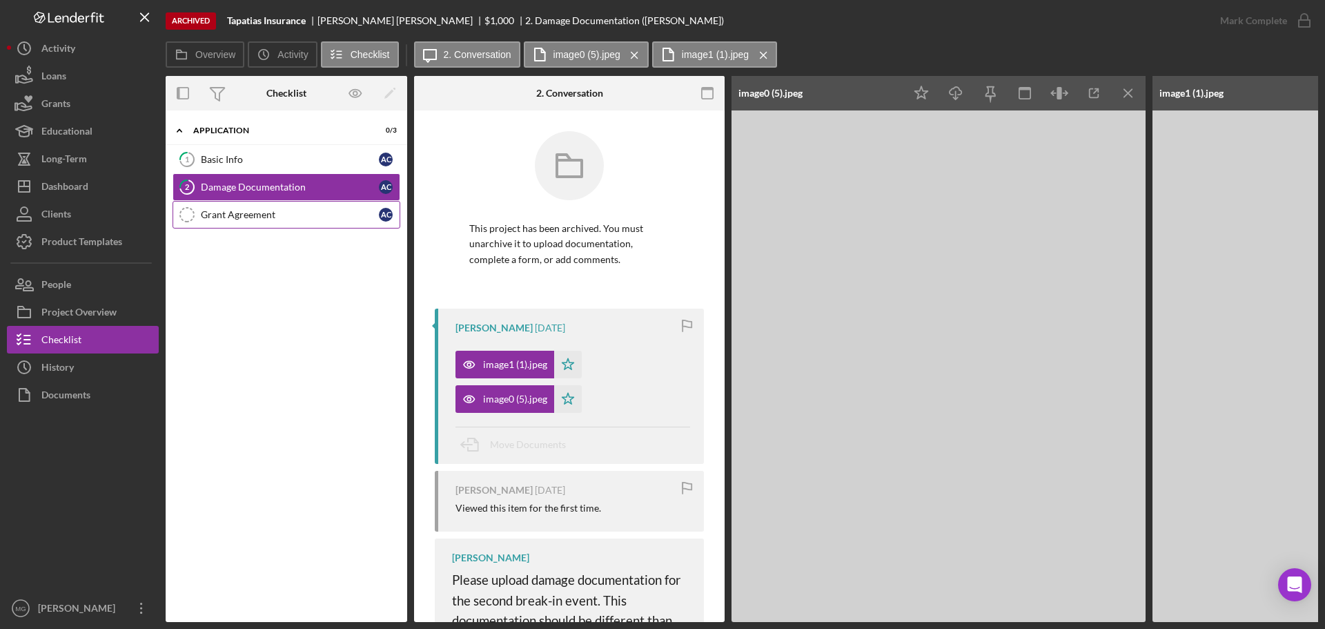
click at [245, 214] on div "Grant Agreement" at bounding box center [290, 214] width 178 height 11
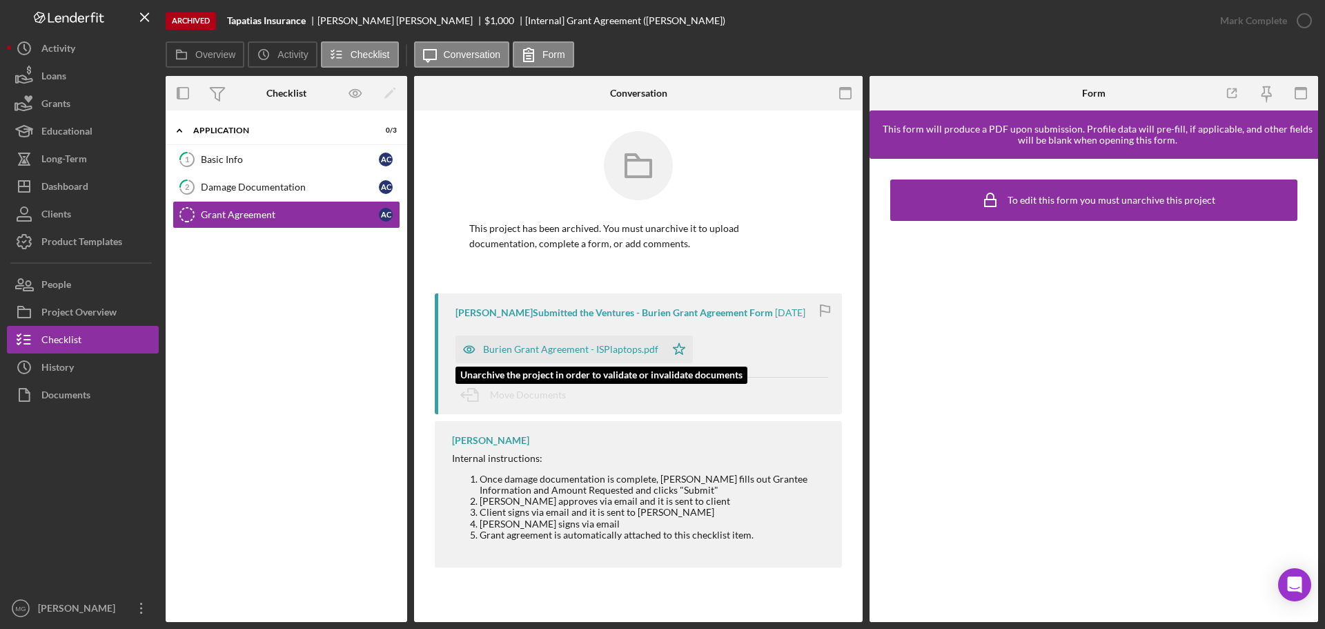
click at [589, 347] on div "Burien Grant Agreement - ISPlaptops.pdf" at bounding box center [570, 349] width 175 height 11
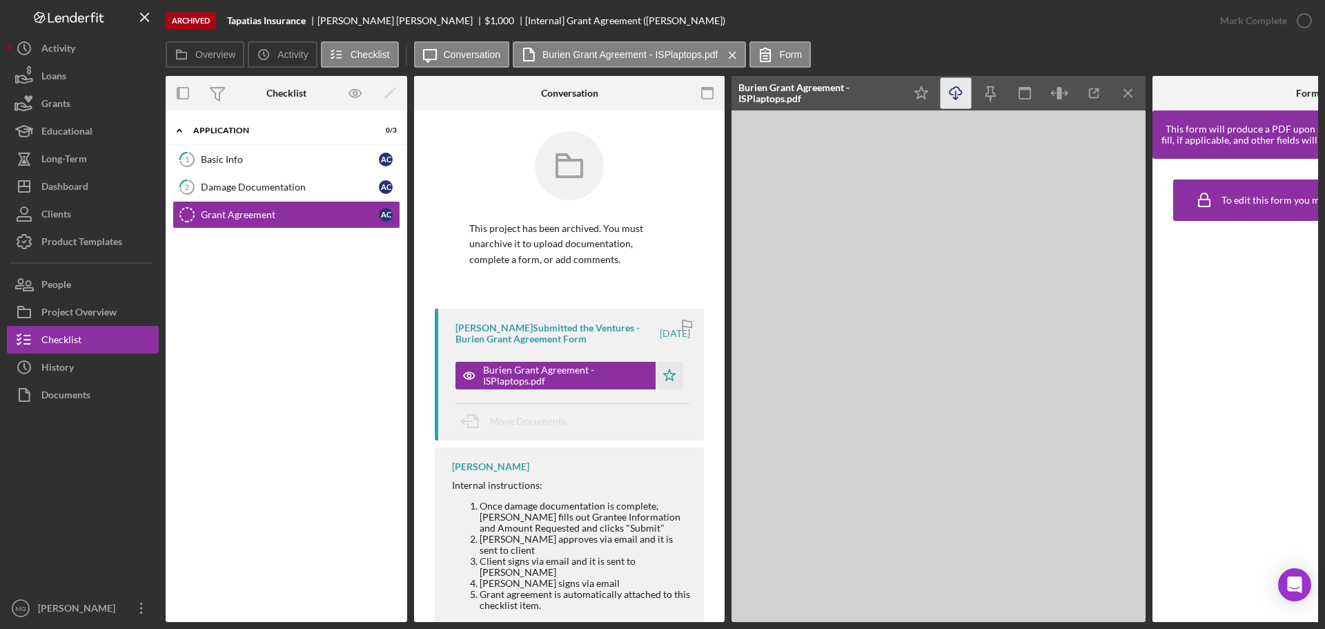
click at [953, 92] on icon "Icon/Download" at bounding box center [956, 93] width 31 height 31
click at [65, 184] on div "Dashboard" at bounding box center [64, 188] width 47 height 31
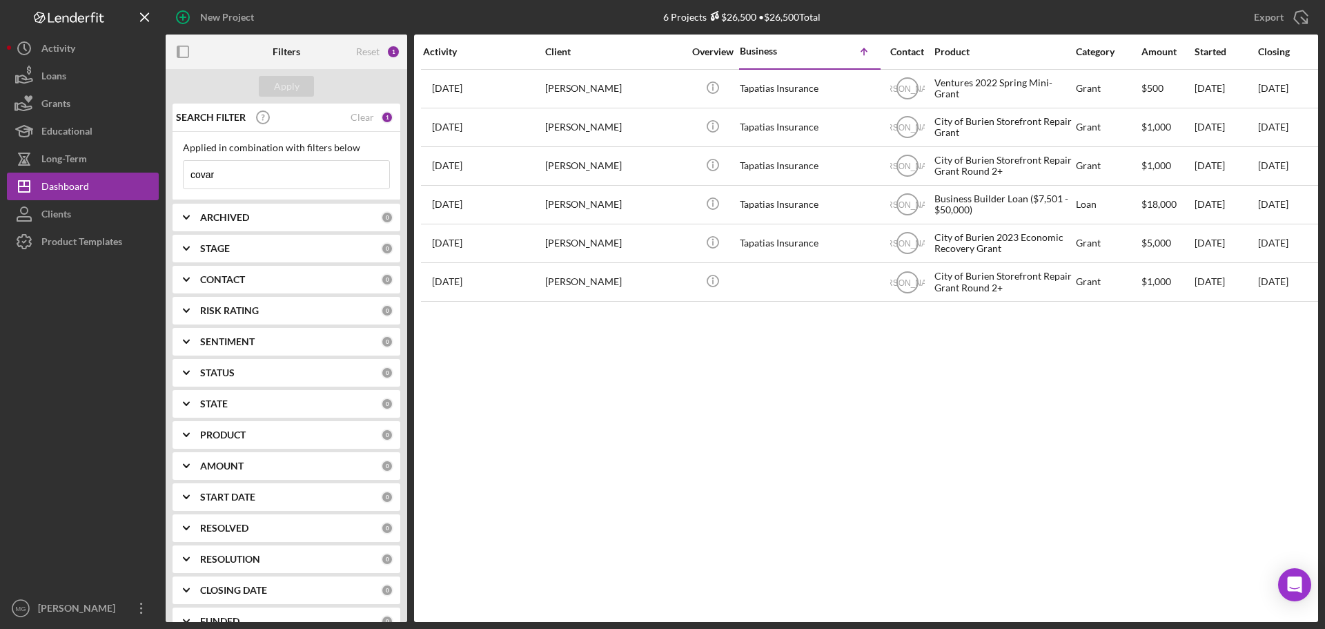
click at [229, 176] on input "covar" at bounding box center [287, 175] width 206 height 28
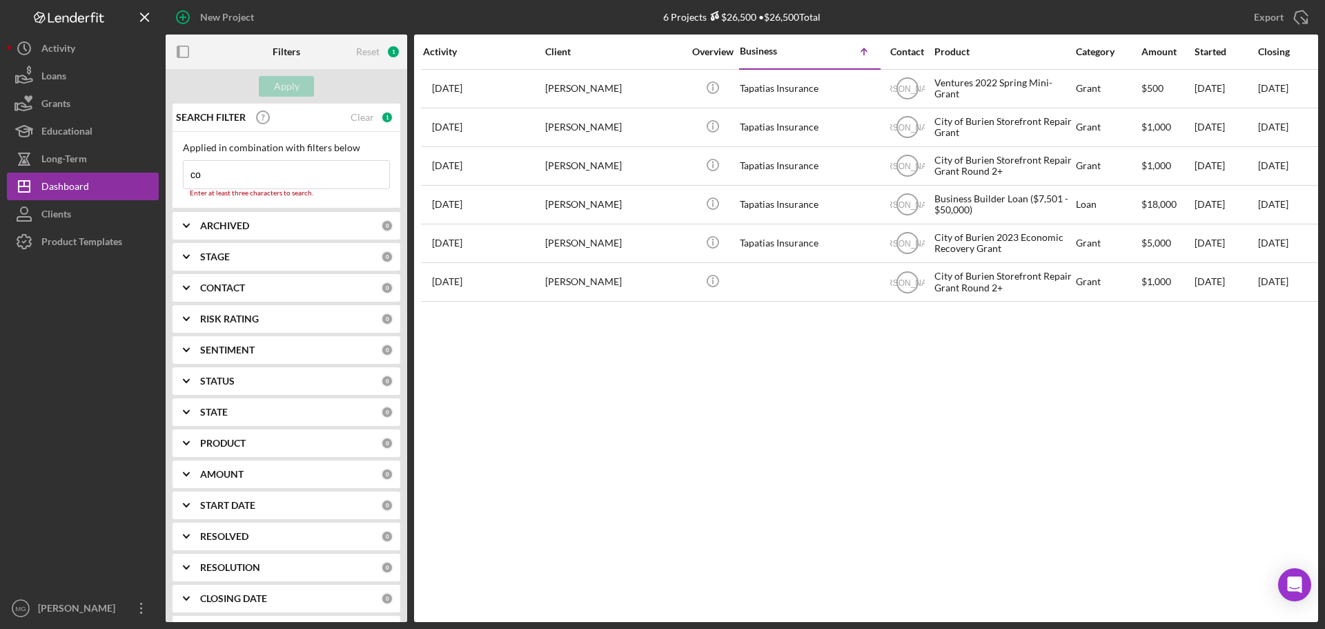
type input "c"
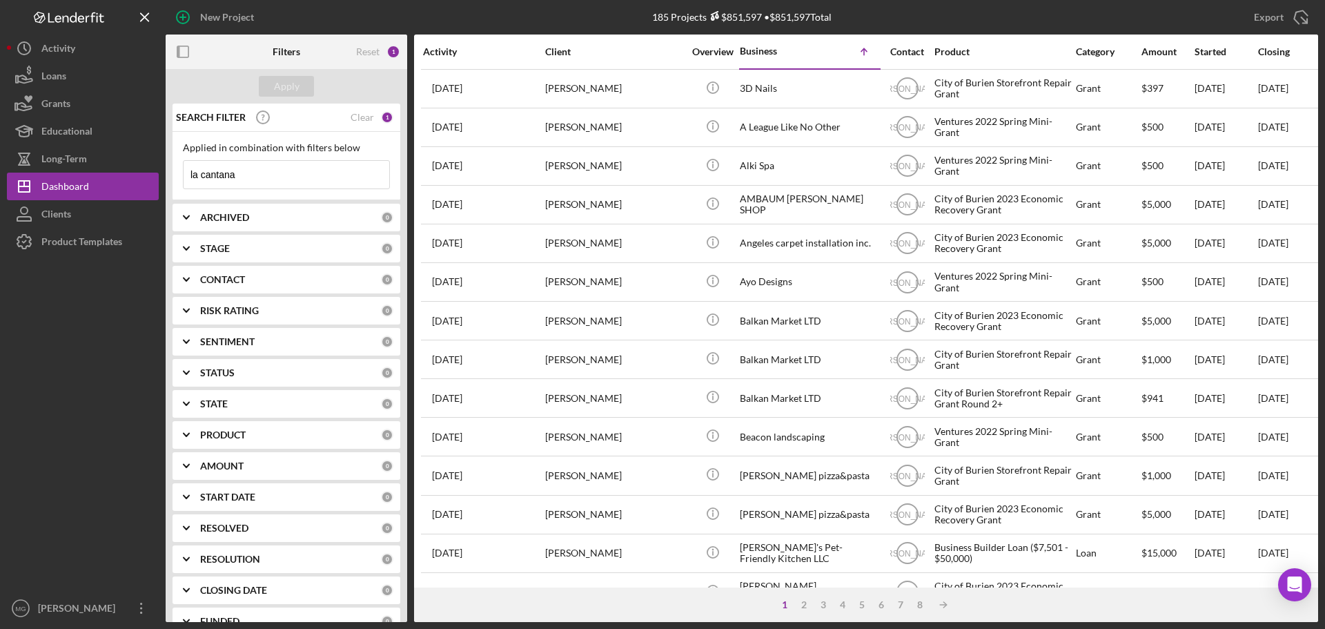
drag, startPoint x: 244, startPoint y: 170, endPoint x: 163, endPoint y: 166, distance: 81.5
click at [163, 166] on div "New Project 185 Projects $851,597 • $851,597 Total covar Export Icon/Export Fil…" at bounding box center [662, 311] width 1311 height 622
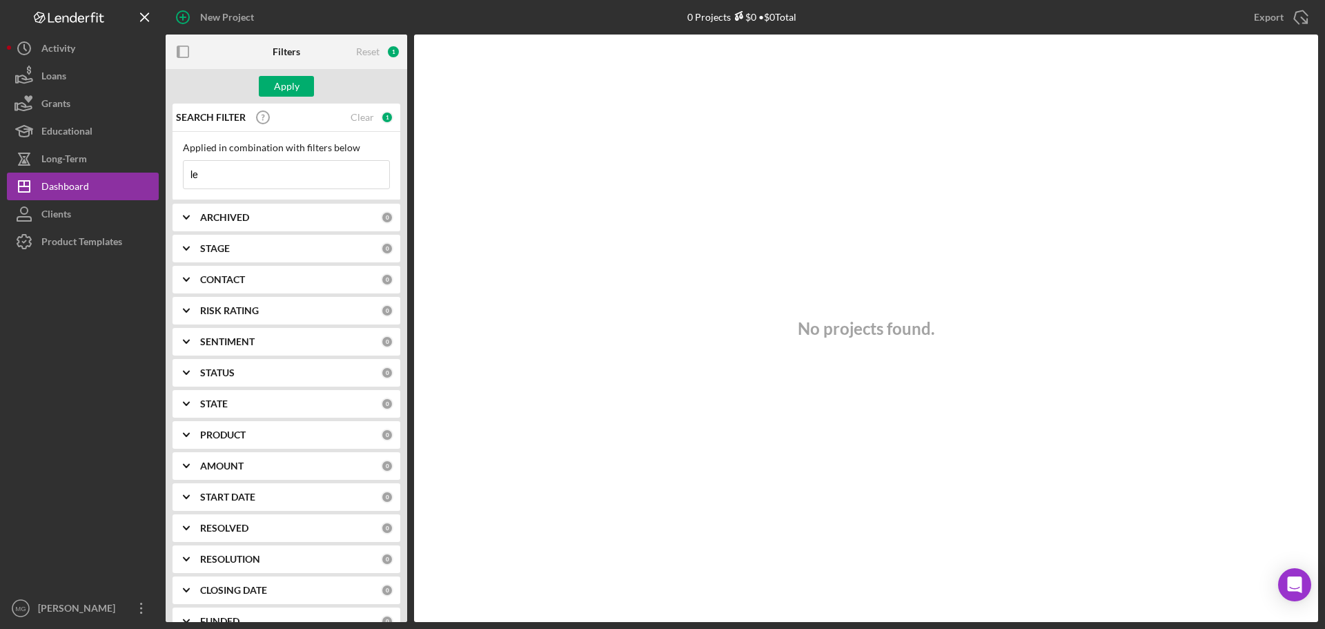
type input "l"
type input "cantana"
click at [66, 101] on div "Grants" at bounding box center [55, 105] width 29 height 31
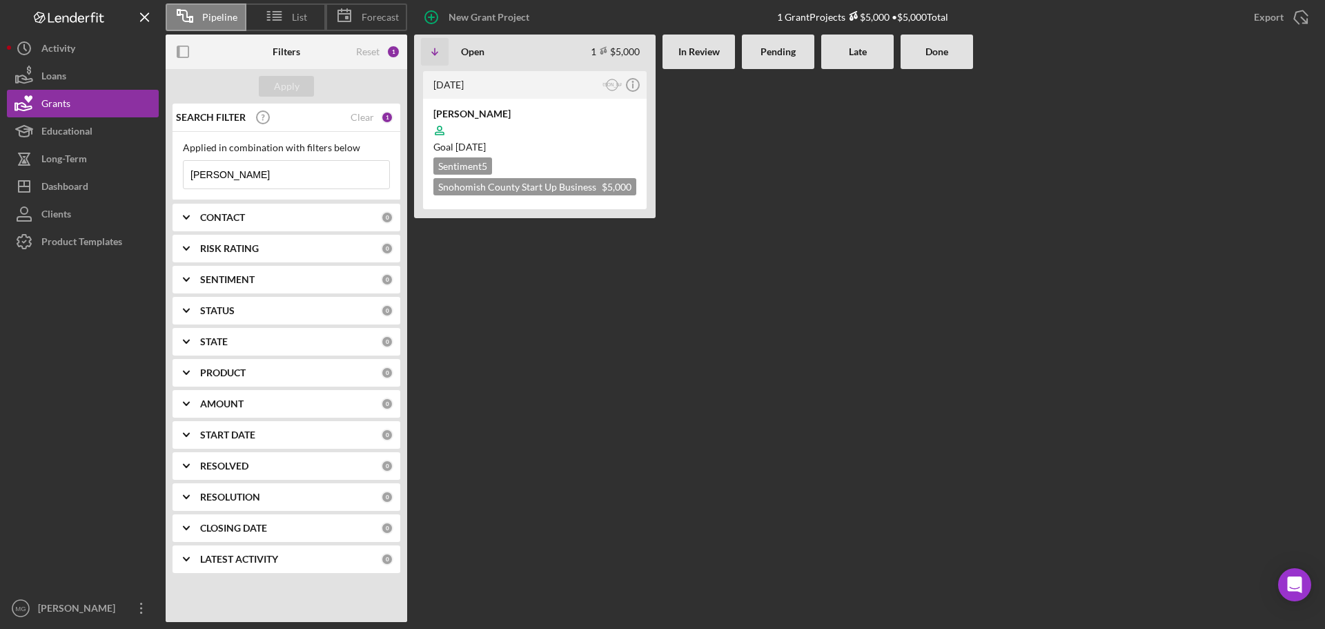
click at [277, 181] on input "[PERSON_NAME]" at bounding box center [287, 175] width 206 height 28
click at [364, 115] on div "Clear" at bounding box center [362, 117] width 23 height 11
click at [311, 91] on button "Apply" at bounding box center [286, 86] width 55 height 21
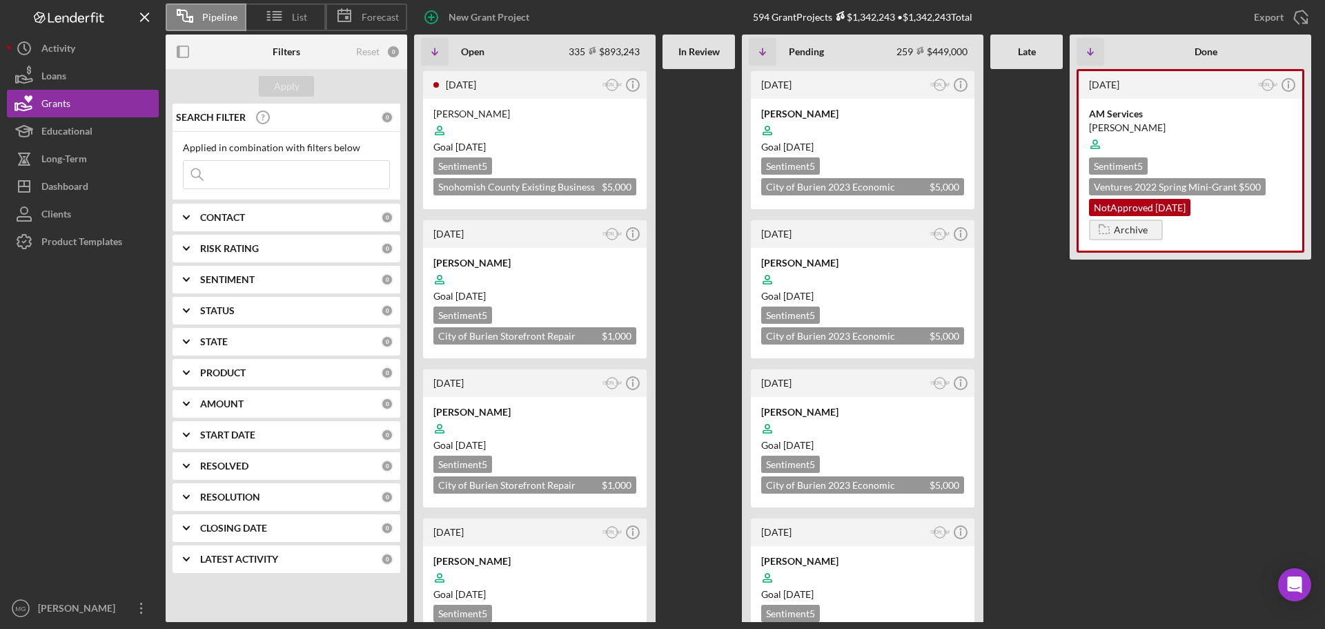
click at [297, 182] on input at bounding box center [287, 175] width 206 height 28
type input "[PERSON_NAME]"
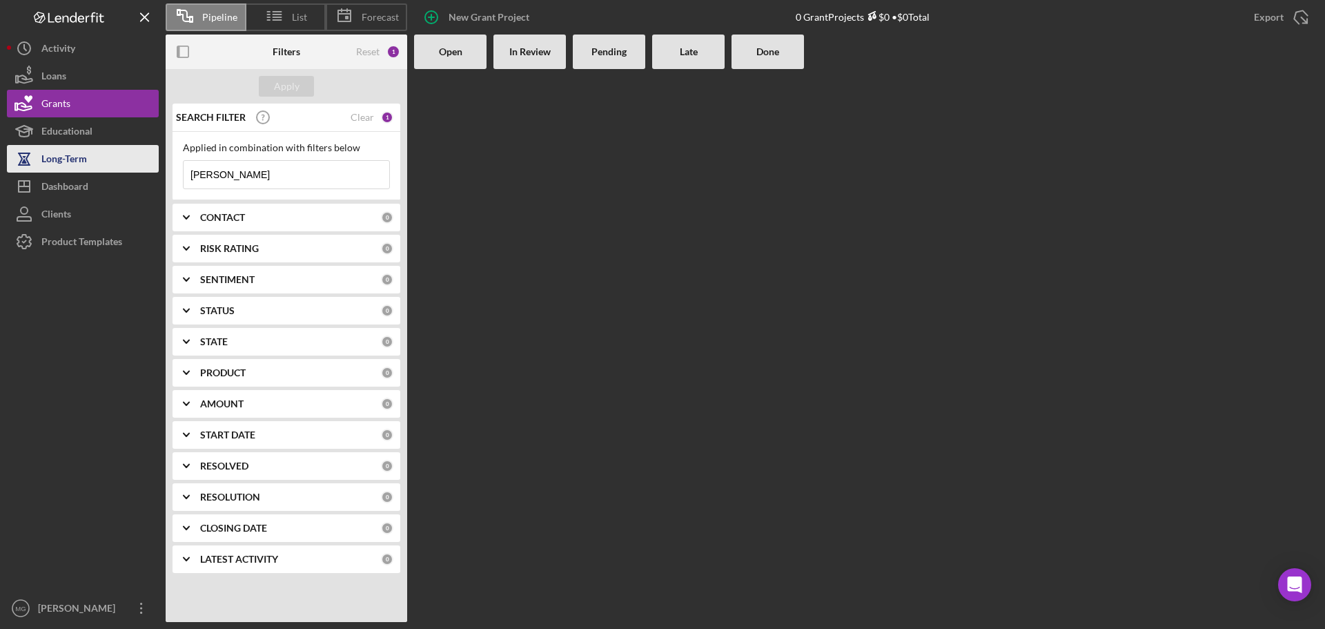
drag, startPoint x: 297, startPoint y: 182, endPoint x: 98, endPoint y: 155, distance: 200.5
click at [98, 155] on div "Pipeline List Forecast New Grant Project 0 Grant Projects $0 • $0 Total Export …" at bounding box center [662, 311] width 1311 height 622
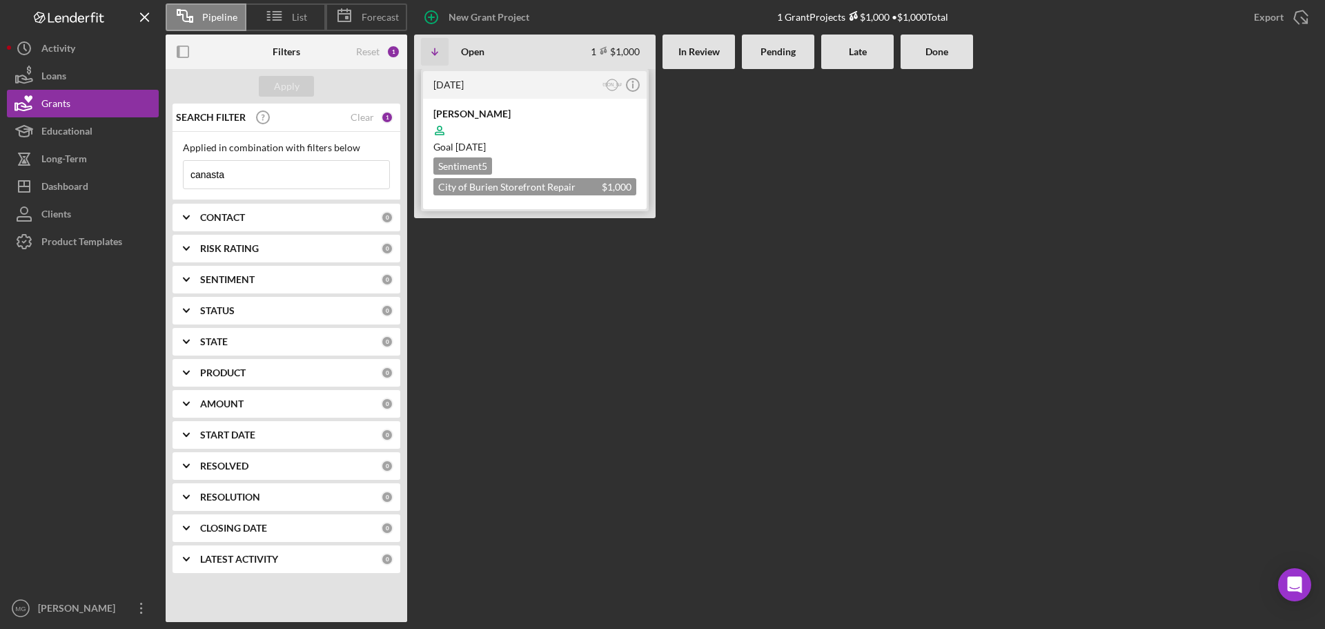
type input "canasta"
click at [583, 147] on div "Goal [DATE]" at bounding box center [534, 147] width 203 height 14
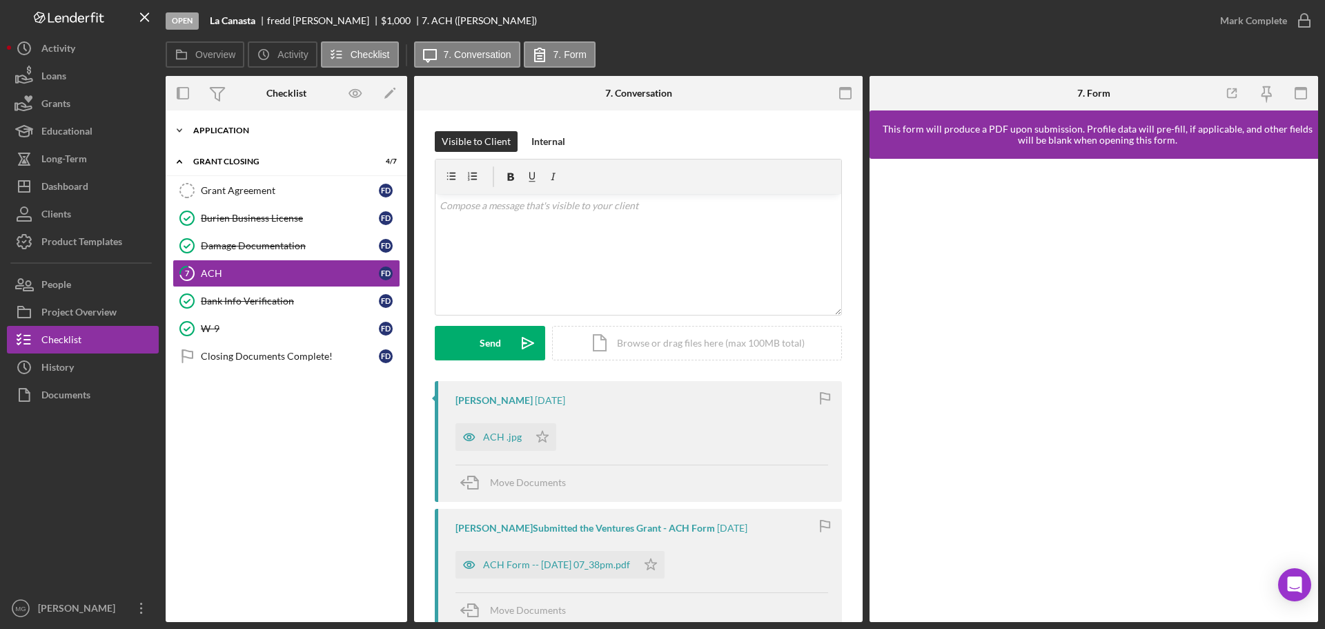
click at [184, 128] on icon "Icon/Expander" at bounding box center [180, 131] width 28 height 28
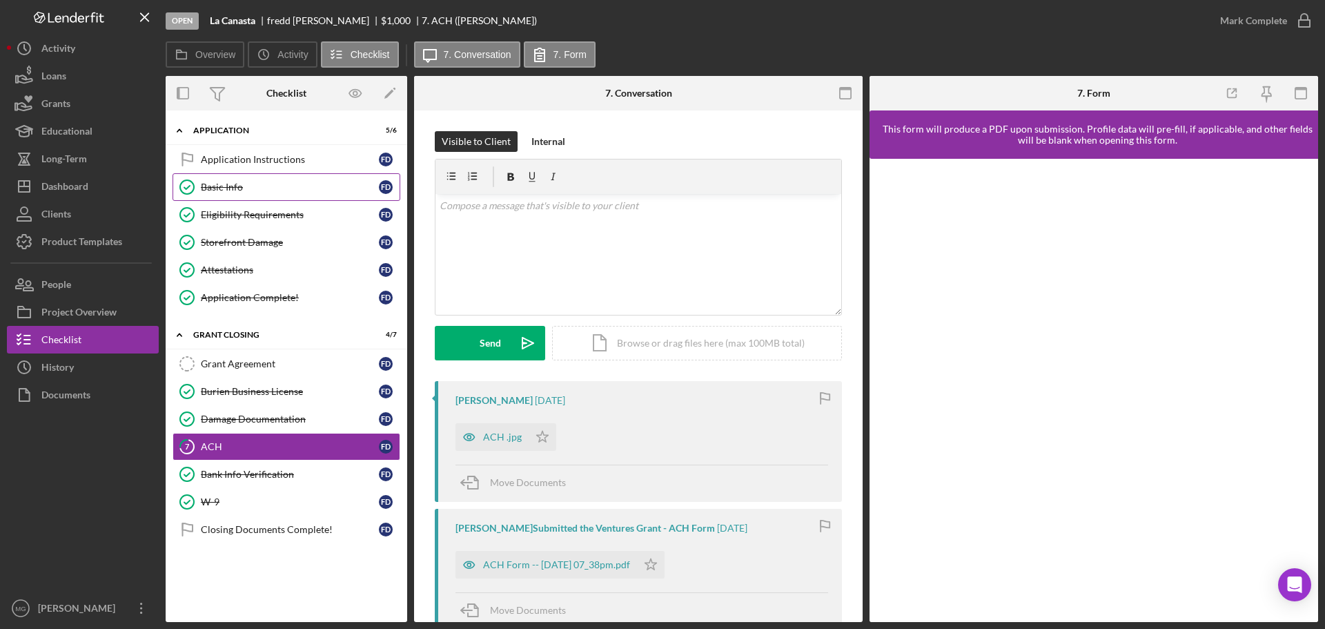
click at [233, 186] on div "Basic Info" at bounding box center [290, 187] width 178 height 11
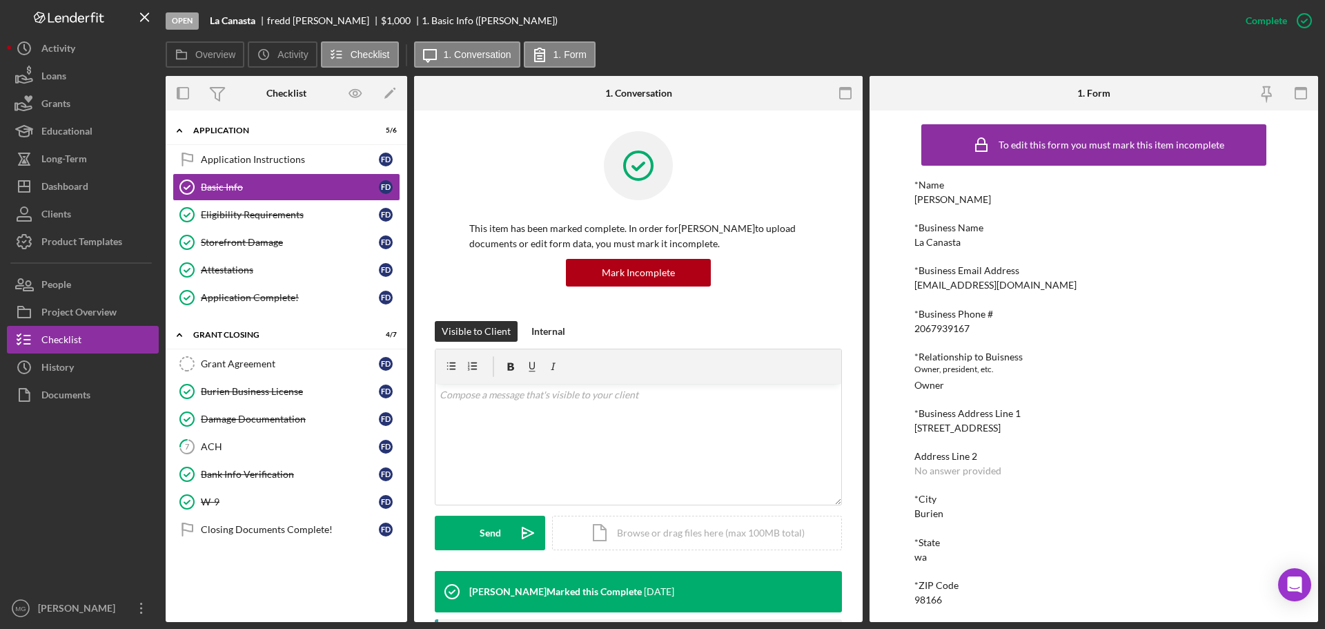
drag, startPoint x: 984, startPoint y: 199, endPoint x: 912, endPoint y: 203, distance: 71.9
click at [912, 203] on div "To edit this form you must mark this item incomplete *Name [PERSON_NAME] *Busin…" at bounding box center [1094, 365] width 449 height 511
copy div "[PERSON_NAME]"
click at [1051, 278] on div "*Business Email Address [EMAIL_ADDRESS][DOMAIN_NAME]" at bounding box center [1093, 278] width 359 height 26
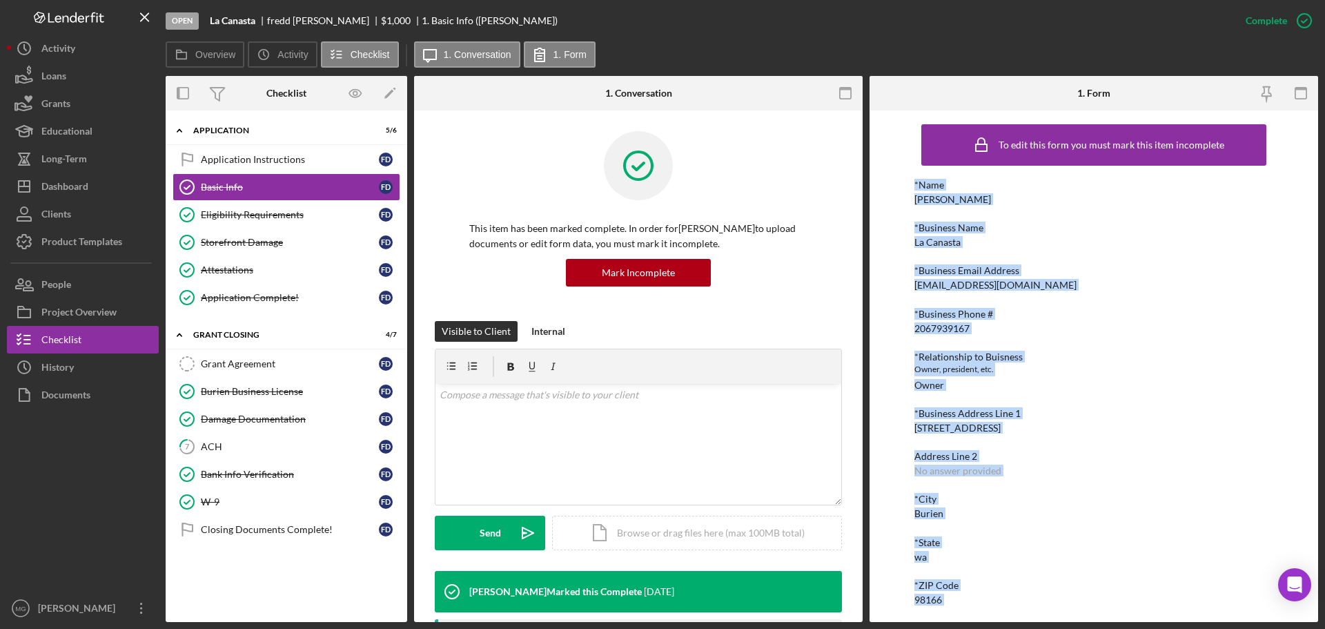
scroll to position [133, 0]
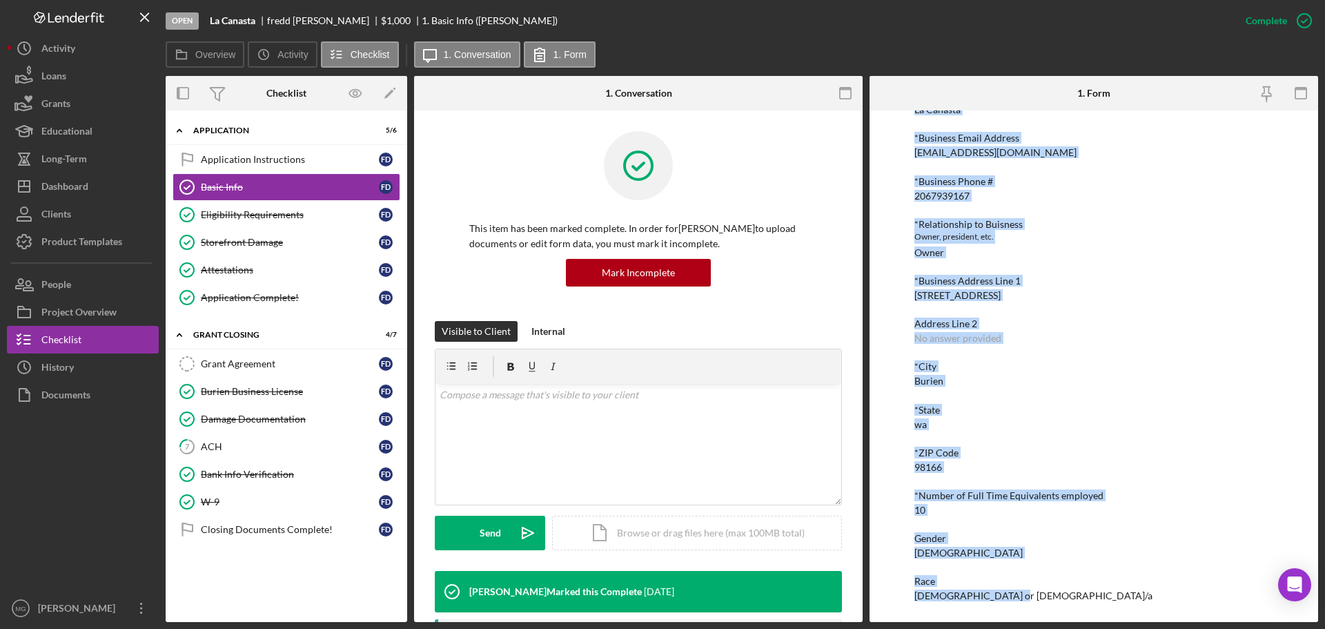
drag, startPoint x: 912, startPoint y: 182, endPoint x: 1187, endPoint y: 623, distance: 519.0
click at [1187, 623] on div "Open La Canasta [PERSON_NAME] $1,000 $1,000 1. Basic Info ([PERSON_NAME]) Compl…" at bounding box center [662, 314] width 1325 height 629
click at [279, 220] on div "Eligibility Requirements" at bounding box center [290, 214] width 178 height 11
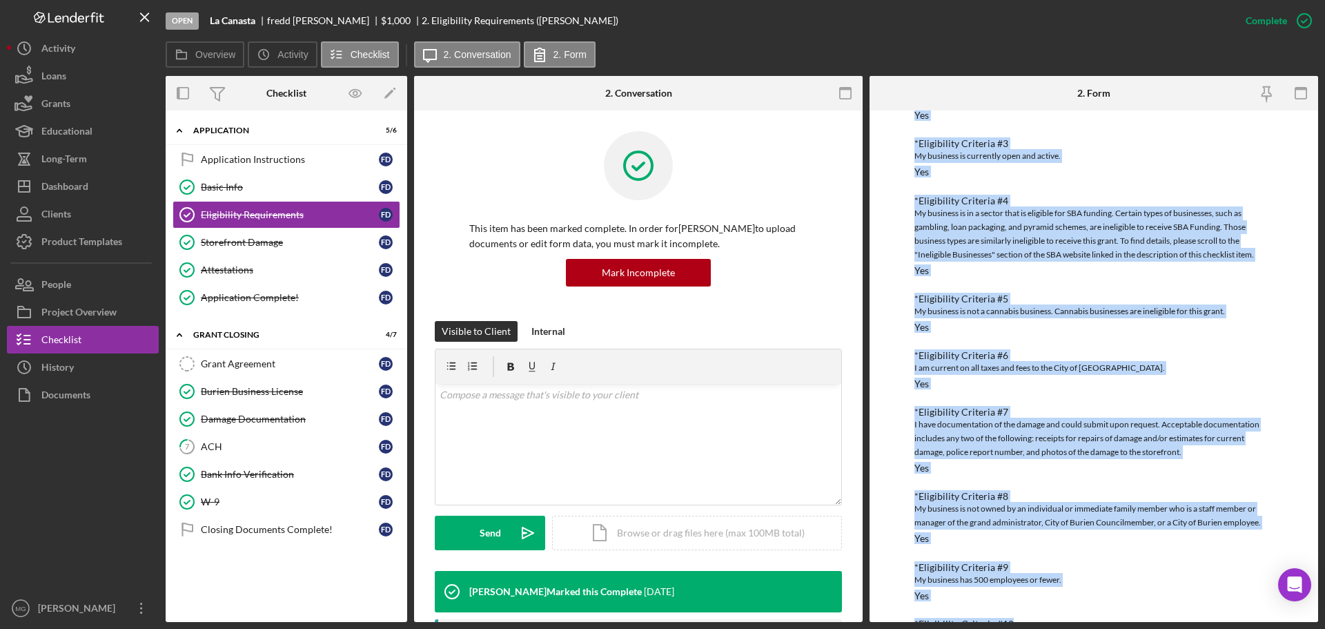
scroll to position [211, 0]
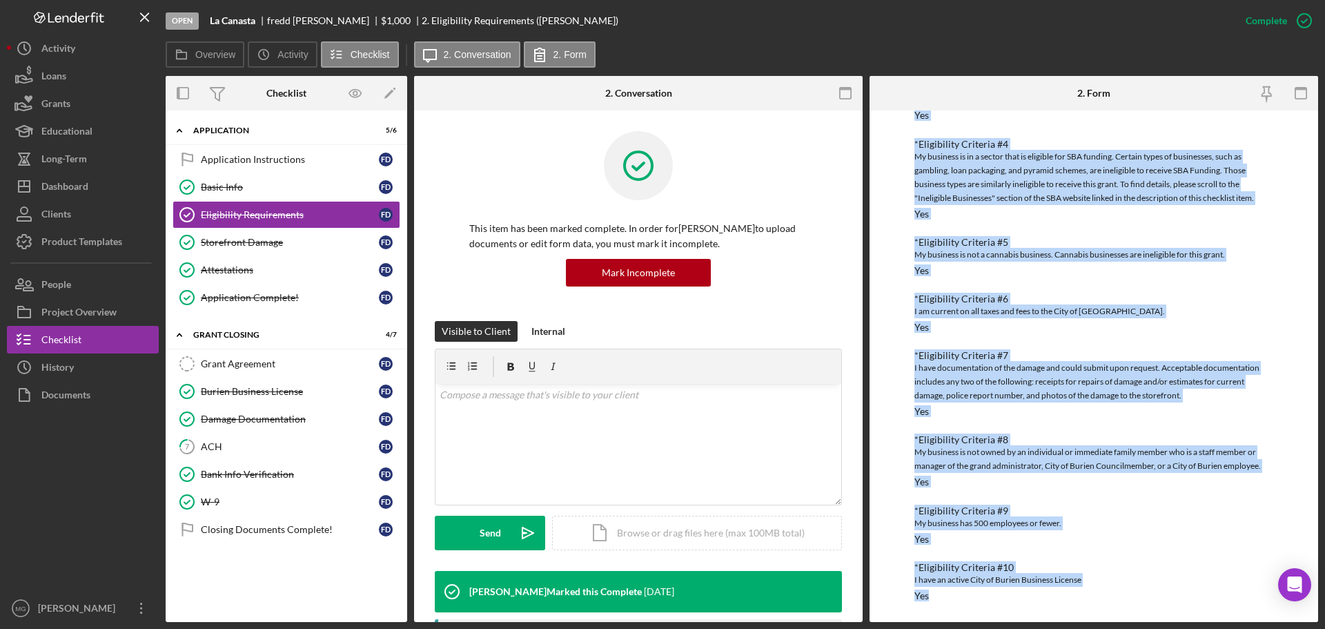
drag, startPoint x: 911, startPoint y: 185, endPoint x: 1033, endPoint y: 620, distance: 452.1
click at [1033, 620] on div "To edit this form you must mark this item incomplete *Eligibility Criteria #1 I…" at bounding box center [1094, 365] width 449 height 511
click at [294, 237] on div "Storefront Damage" at bounding box center [290, 242] width 178 height 11
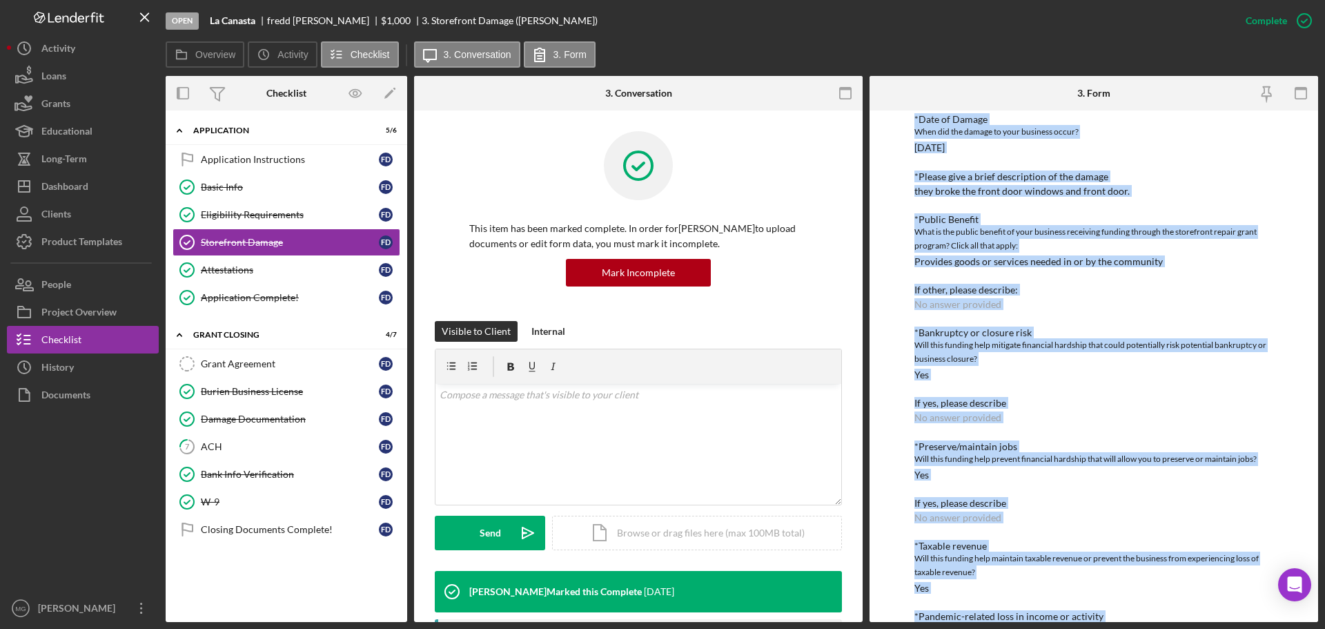
scroll to position [481, 0]
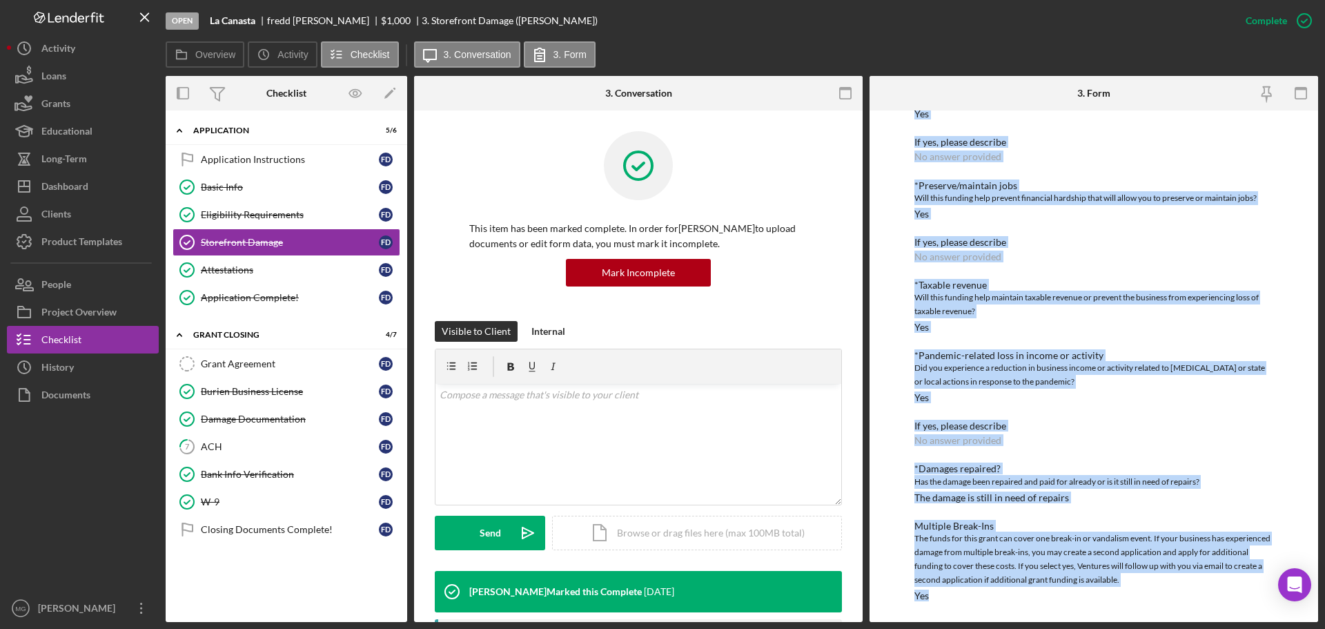
drag, startPoint x: 908, startPoint y: 180, endPoint x: 1109, endPoint y: 661, distance: 521.6
click at [1109, 628] on html "Open La Canasta [PERSON_NAME] $1,000 $1,000 3. Storefront Damage ([PERSON_NAME]…" at bounding box center [662, 314] width 1325 height 629
click at [228, 268] on div "Attestations" at bounding box center [290, 269] width 178 height 11
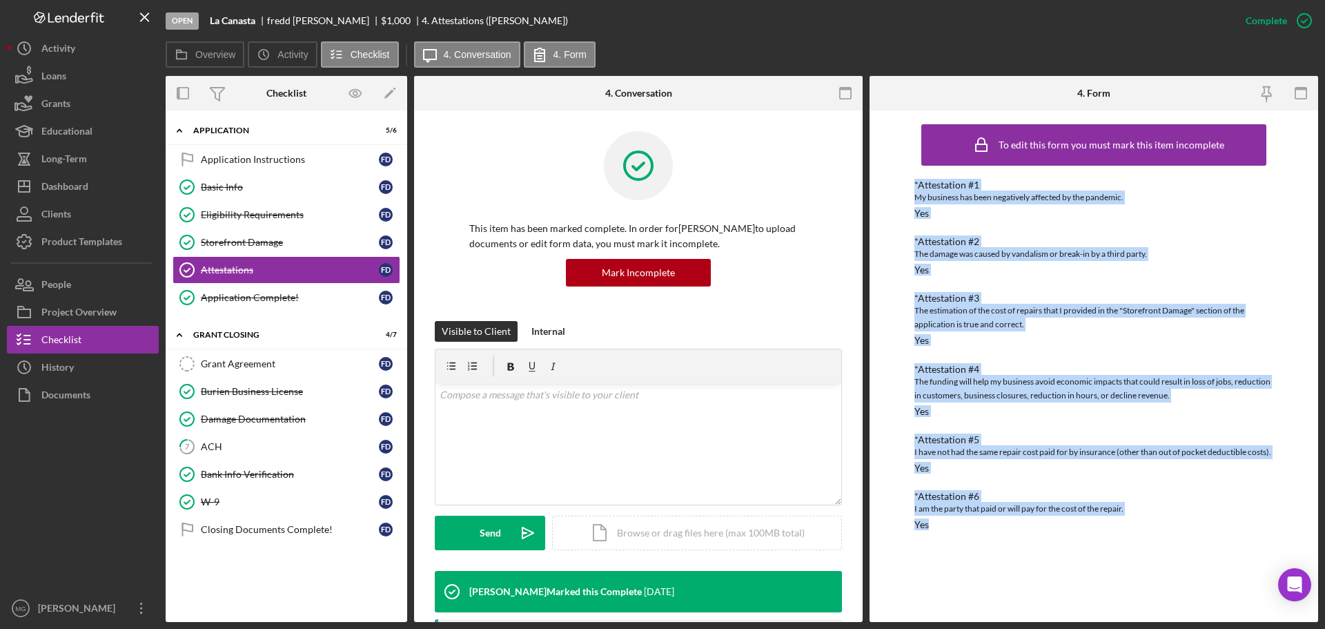
drag, startPoint x: 908, startPoint y: 182, endPoint x: 1023, endPoint y: 569, distance: 404.6
click at [1023, 569] on div "To edit this form you must mark this item incomplete *Attestation #1 My busines…" at bounding box center [1094, 365] width 449 height 511
click at [233, 295] on div "Application Complete!" at bounding box center [290, 297] width 178 height 11
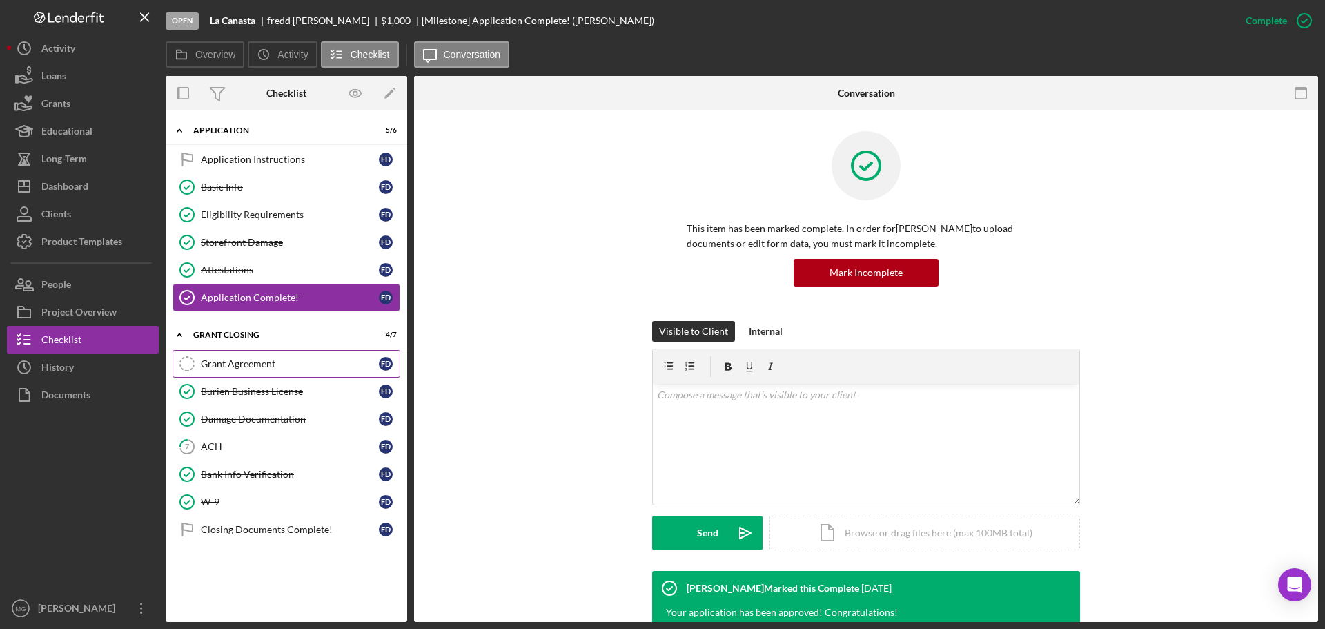
click at [257, 366] on div "Grant Agreement" at bounding box center [290, 363] width 178 height 11
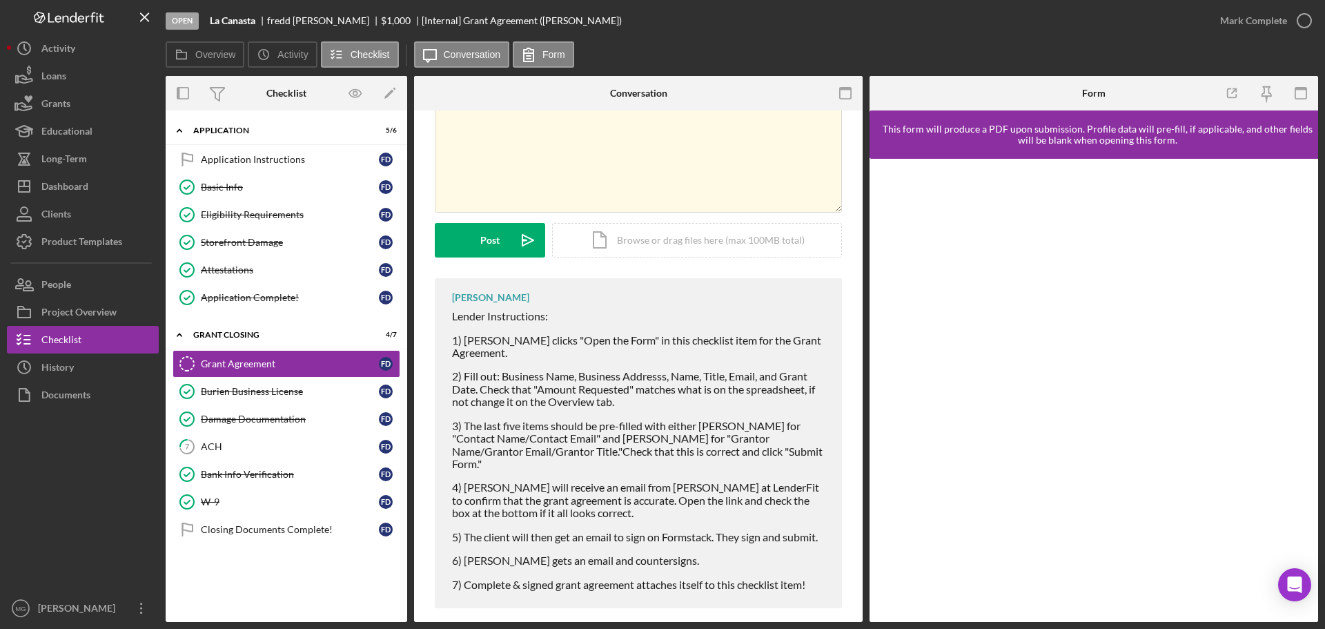
scroll to position [77, 0]
click at [271, 392] on div "Burien Business License" at bounding box center [290, 391] width 178 height 11
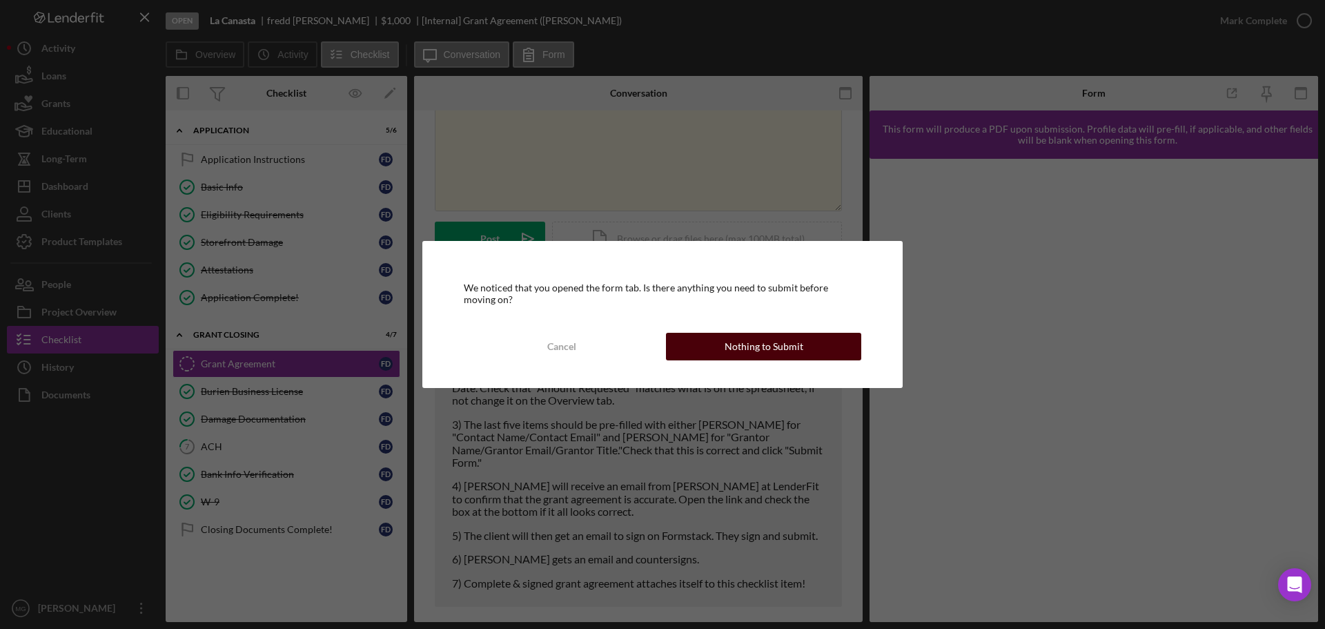
click at [718, 353] on button "Nothing to Submit" at bounding box center [763, 347] width 195 height 28
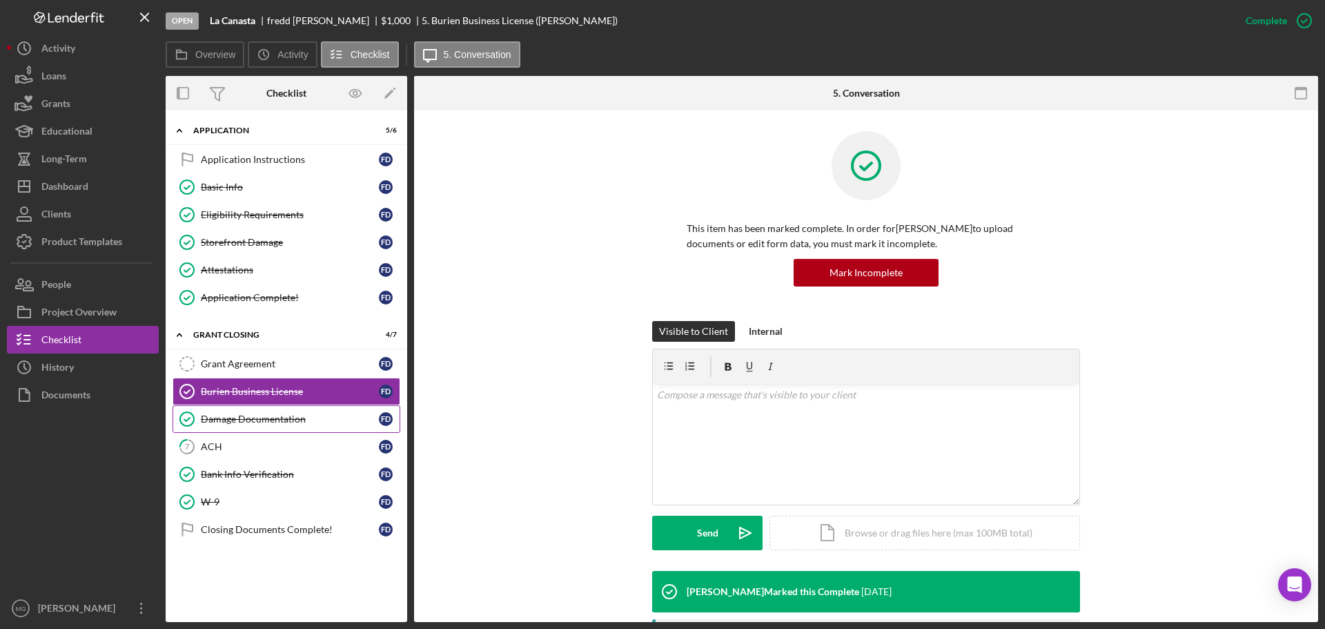
click at [273, 417] on div "Damage Documentation" at bounding box center [290, 418] width 178 height 11
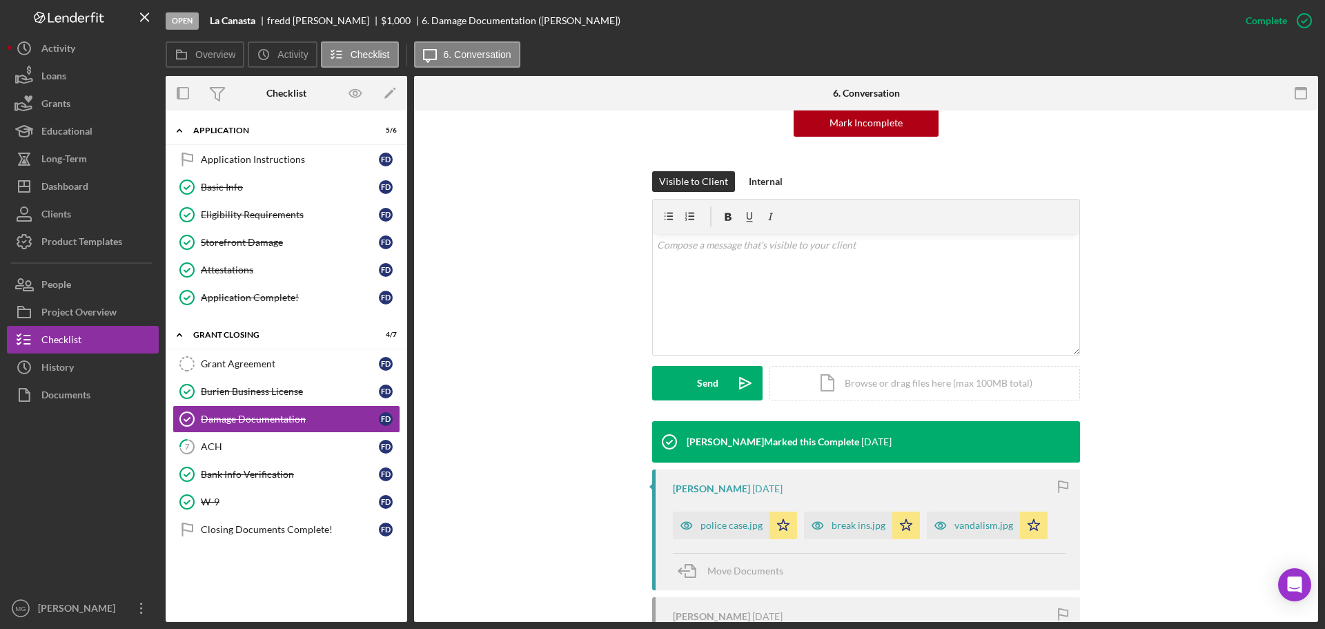
scroll to position [414, 0]
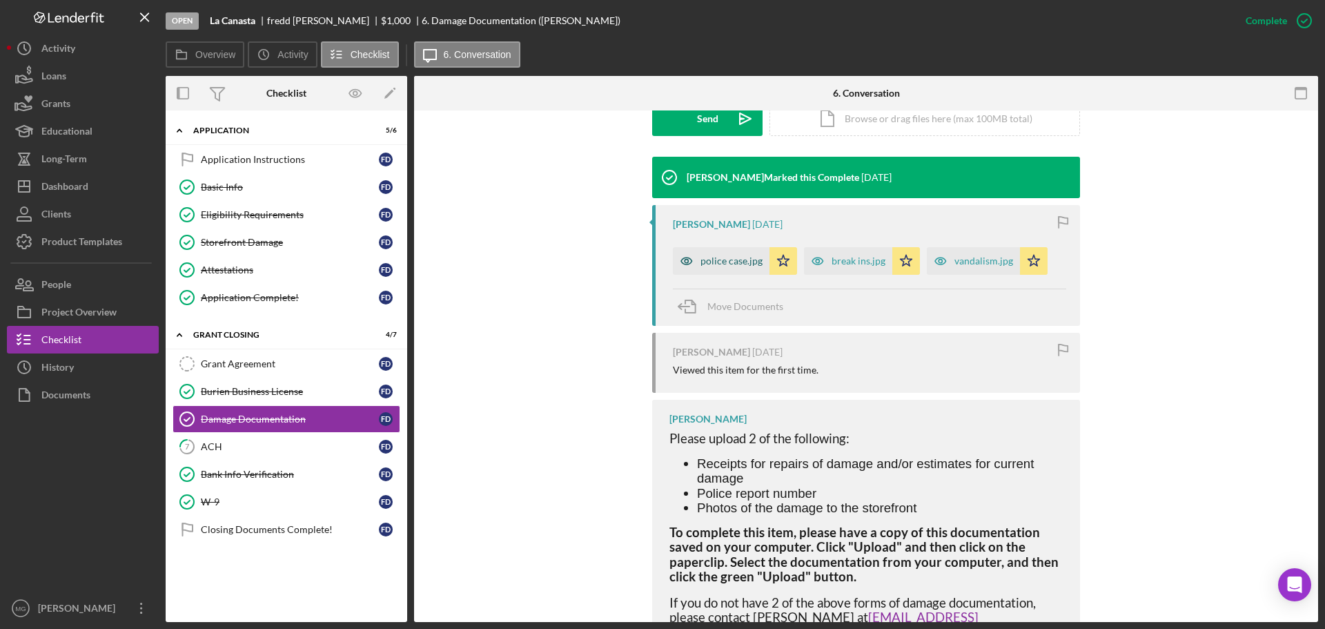
click at [747, 260] on div "police case.jpg" at bounding box center [732, 260] width 62 height 11
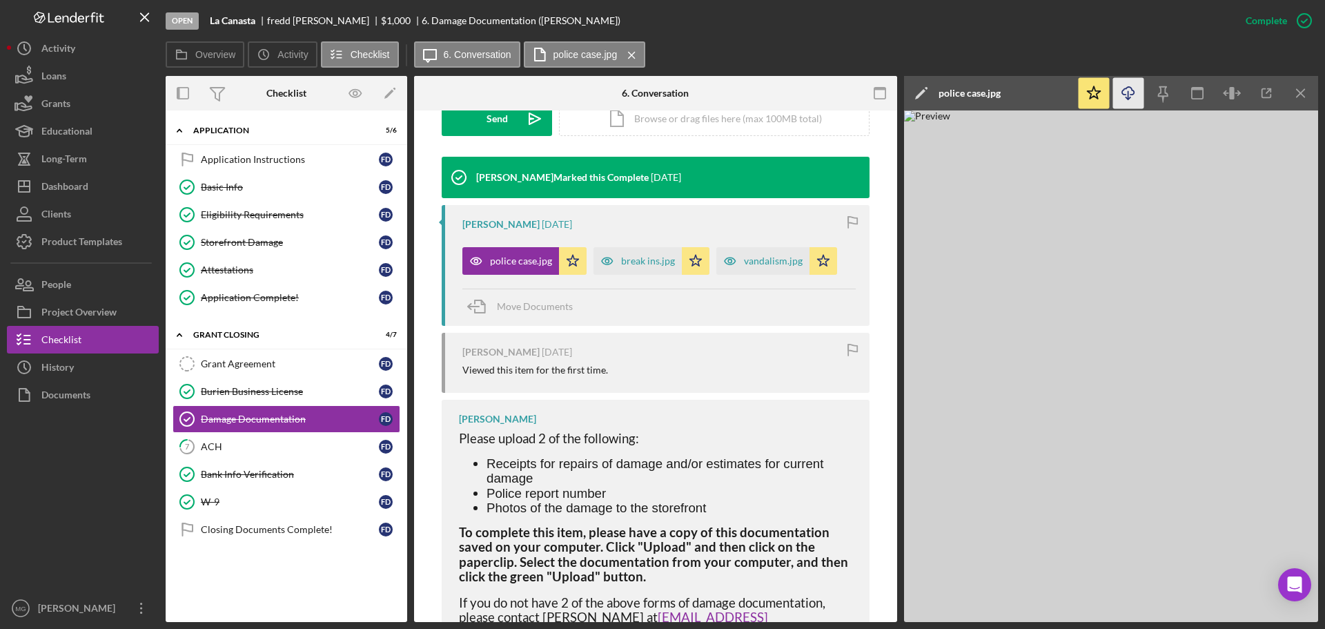
click at [1131, 94] on icon "Icon/Download" at bounding box center [1128, 93] width 31 height 31
click at [639, 264] on div "break ins.jpg" at bounding box center [648, 260] width 54 height 11
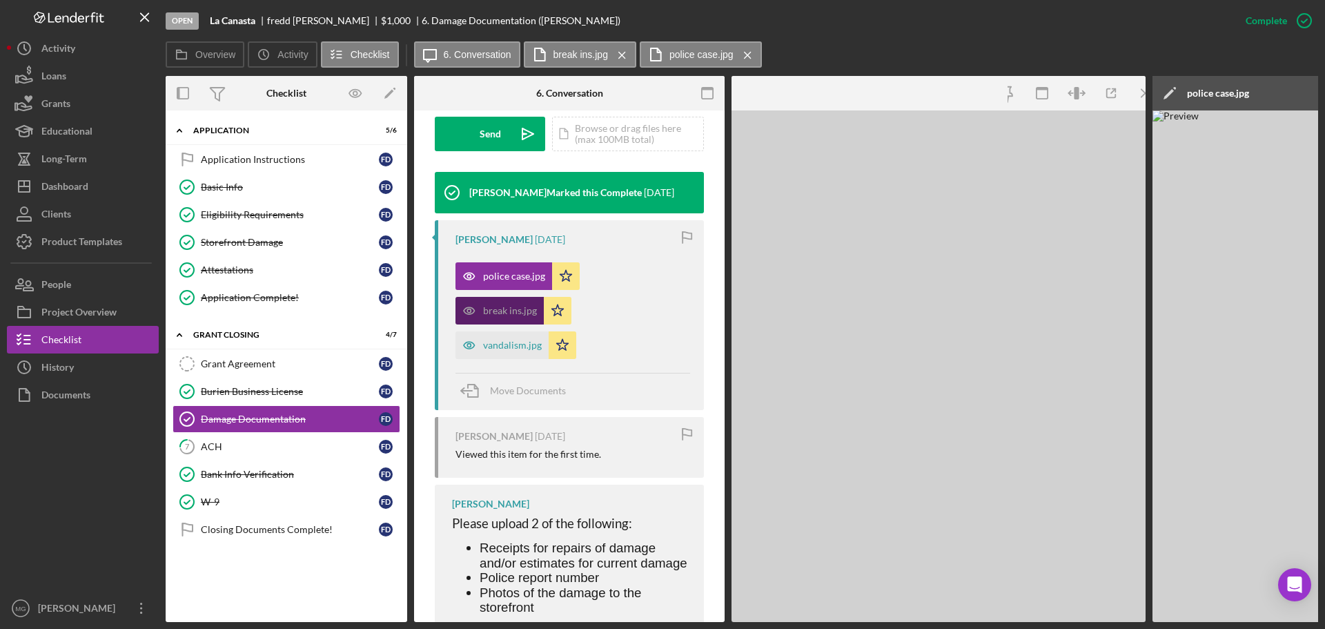
scroll to position [429, 0]
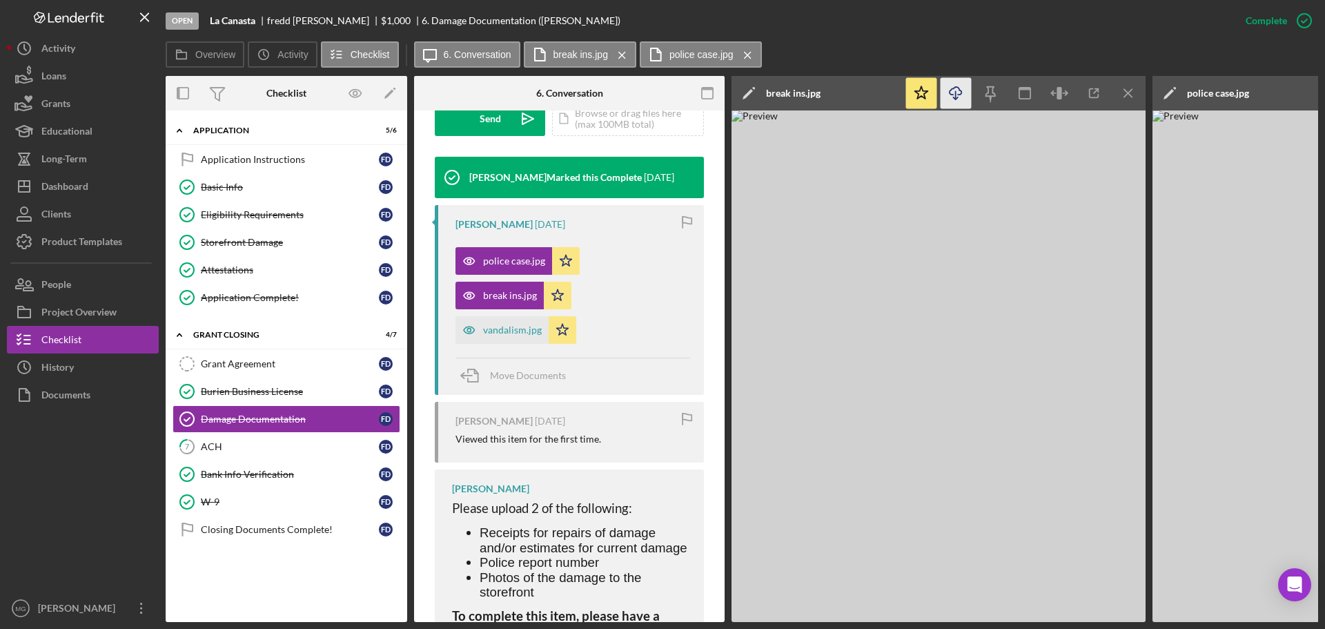
click at [956, 94] on line "button" at bounding box center [956, 95] width 0 height 8
click at [501, 332] on div "vandalism.jpg" at bounding box center [512, 329] width 59 height 11
click at [956, 92] on line "button" at bounding box center [956, 95] width 0 height 8
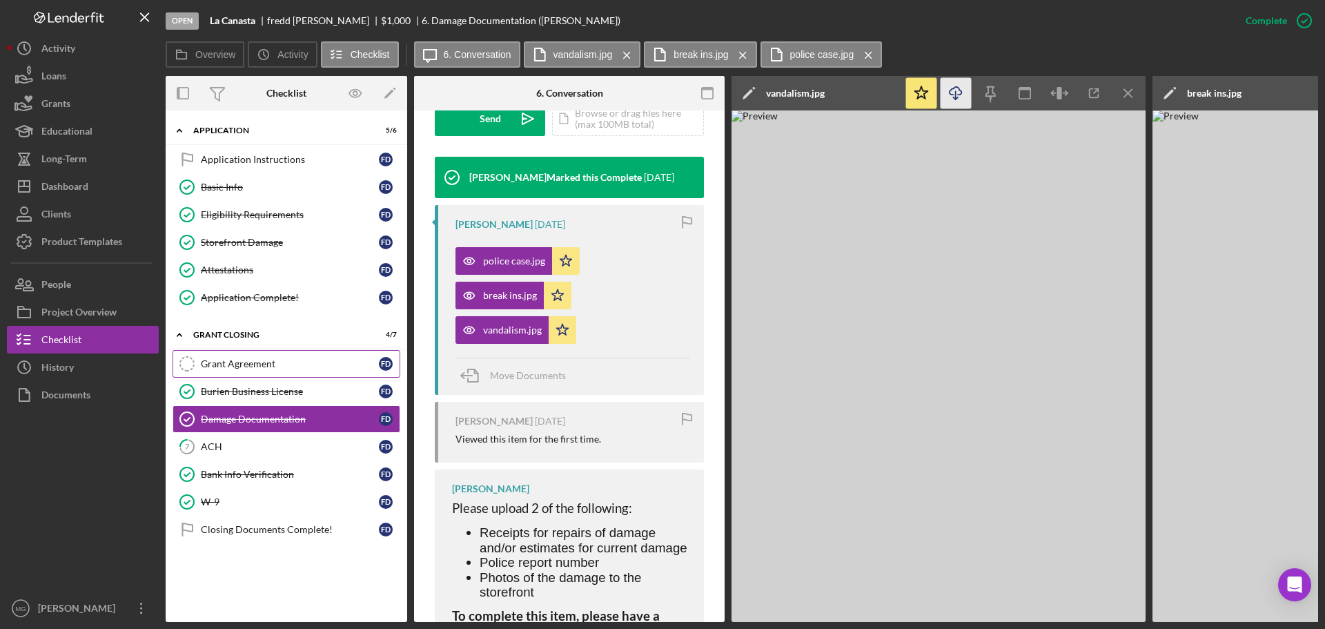
click at [257, 366] on div "Grant Agreement" at bounding box center [290, 363] width 178 height 11
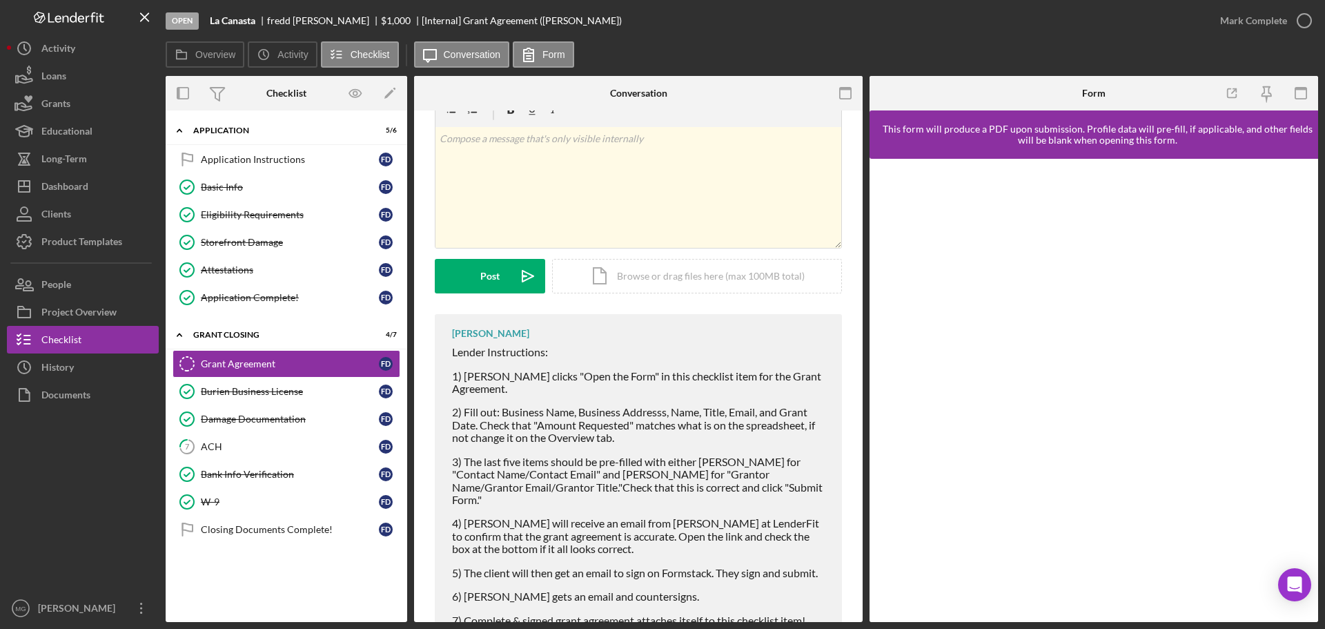
scroll to position [77, 0]
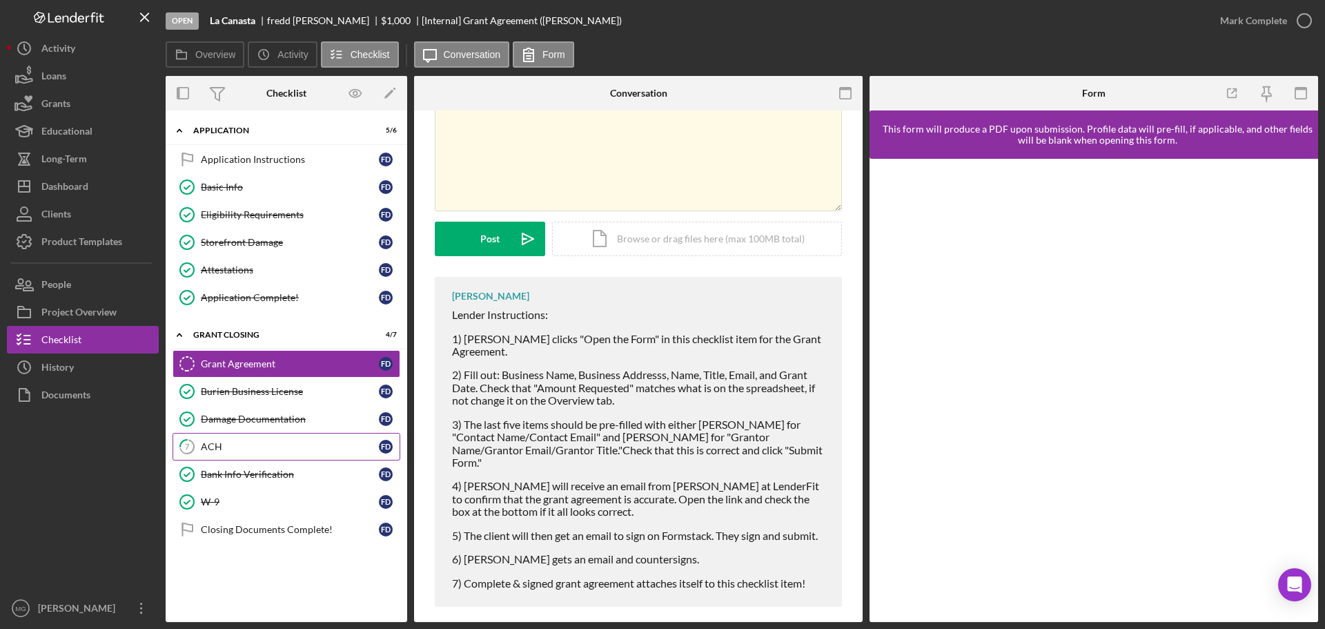
click at [219, 449] on div "ACH" at bounding box center [290, 446] width 178 height 11
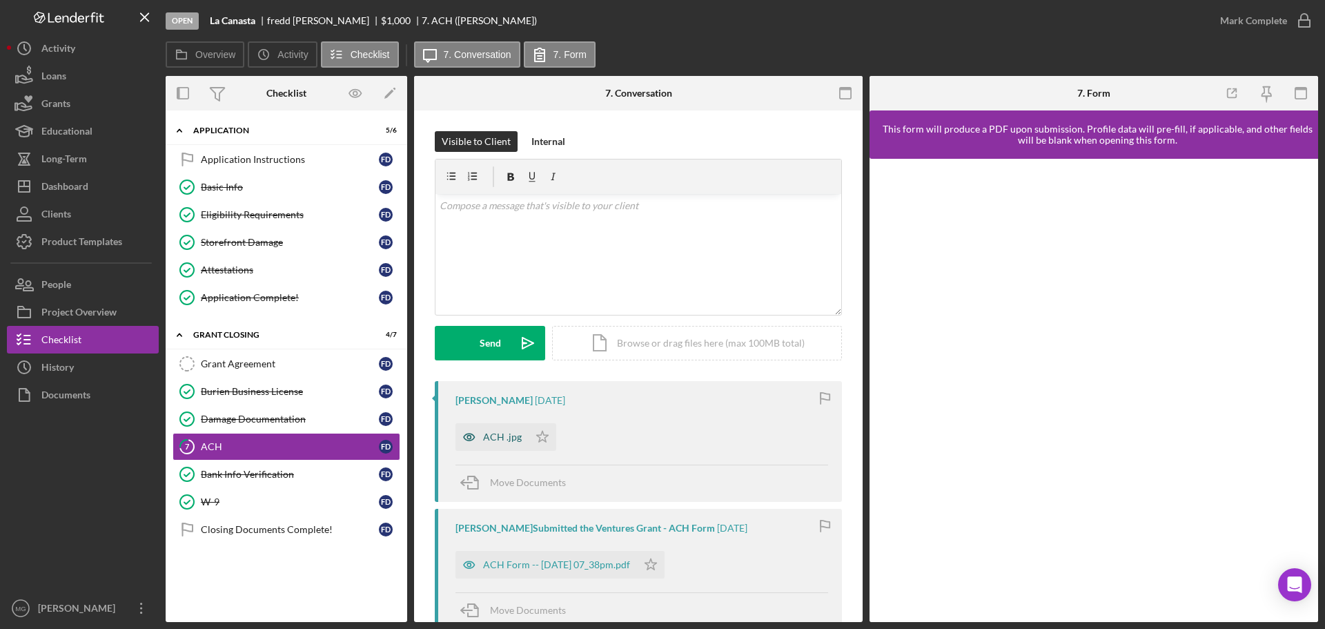
click at [491, 435] on div "ACH .jpg" at bounding box center [502, 436] width 39 height 11
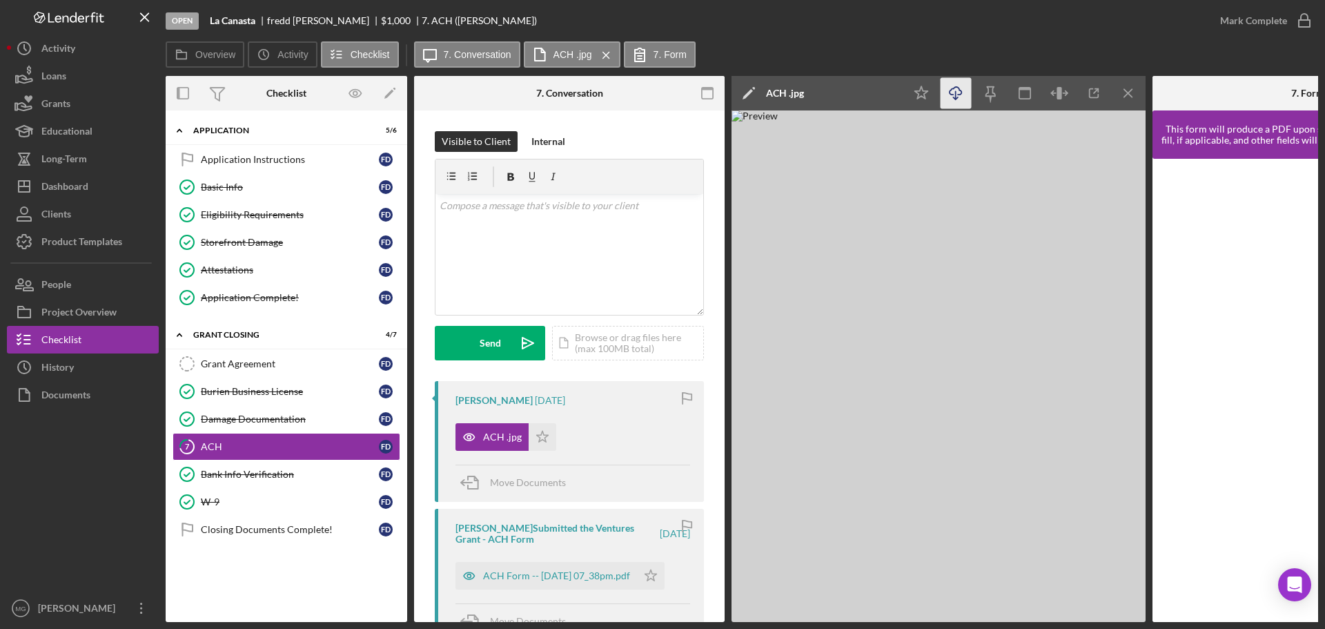
click at [948, 92] on icon "Icon/Download" at bounding box center [956, 93] width 31 height 31
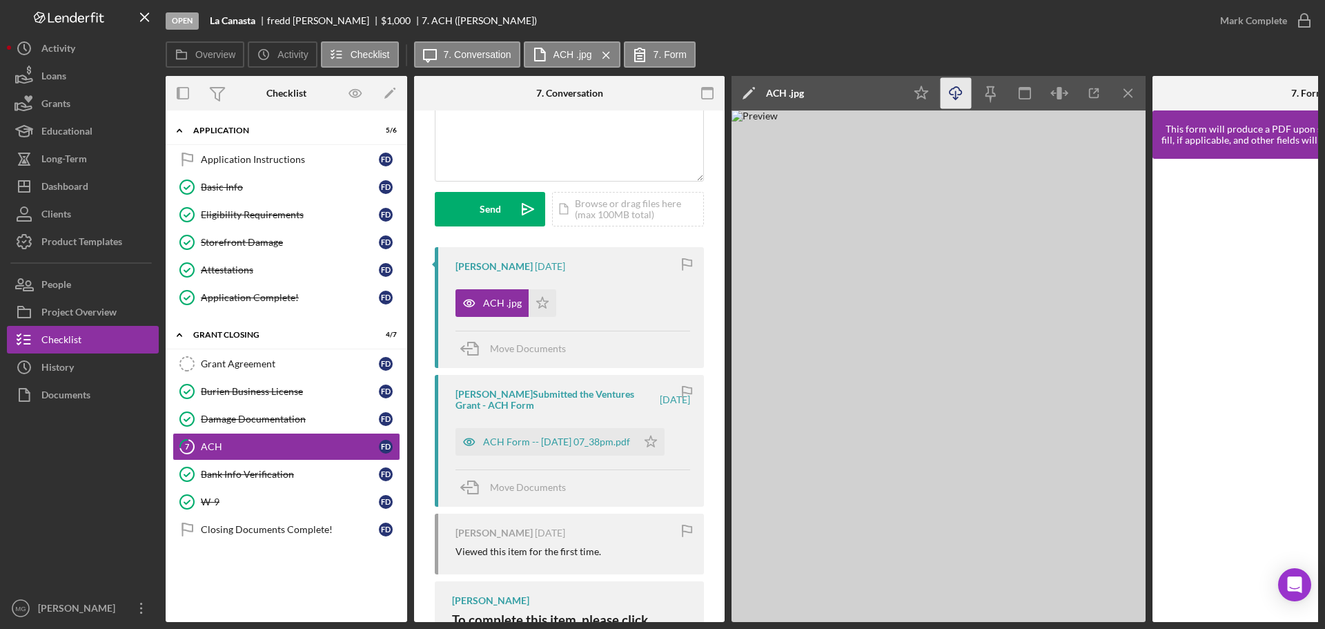
scroll to position [276, 0]
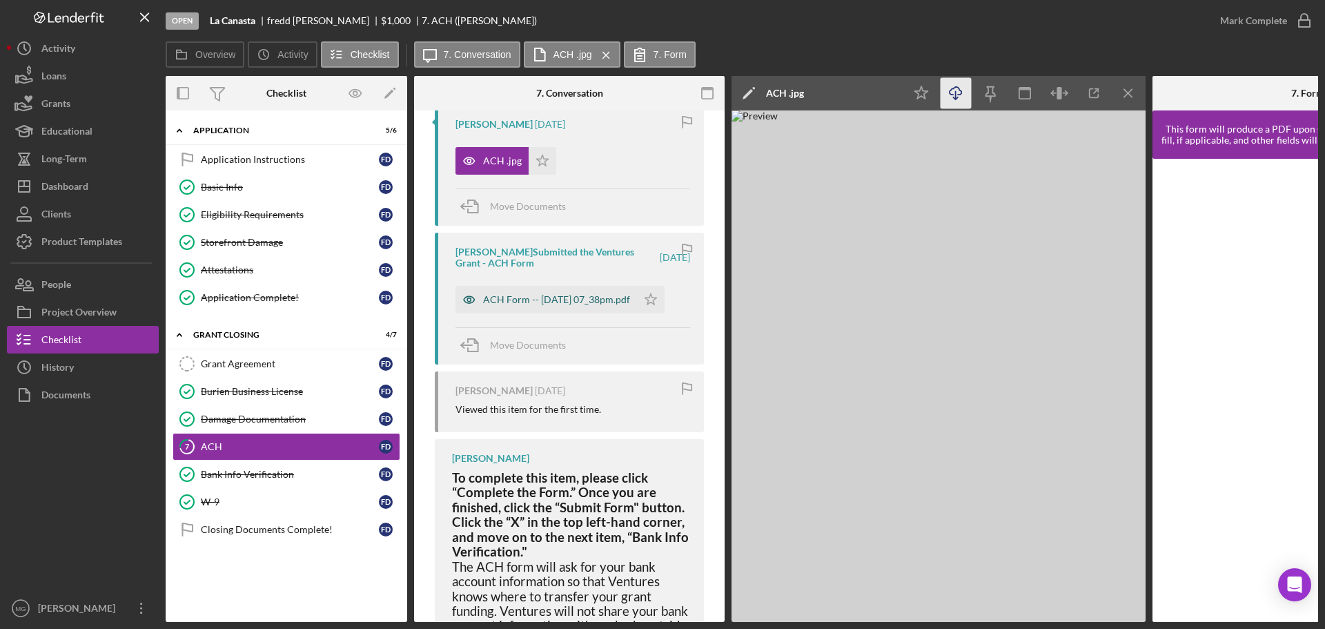
click at [552, 299] on div "ACH Form -- [DATE] 07_38pm.pdf" at bounding box center [556, 299] width 147 height 11
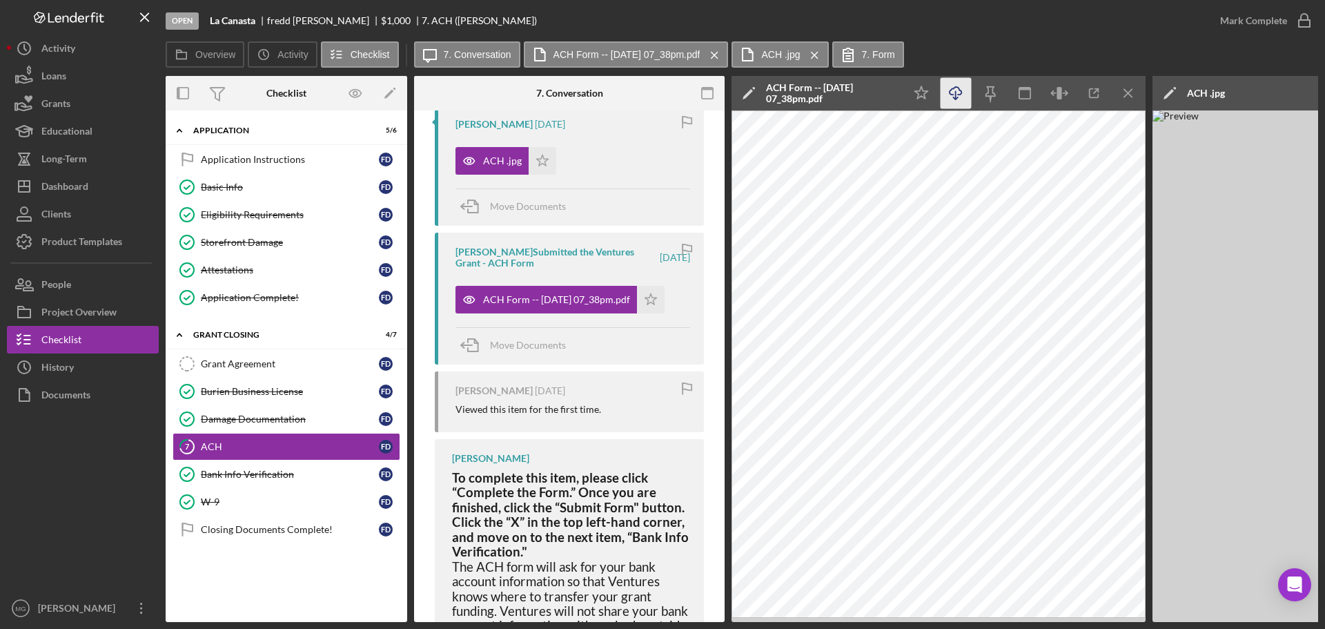
click at [952, 88] on icon "Icon/Download" at bounding box center [956, 93] width 31 height 31
click at [280, 470] on div "Bank Info Verification" at bounding box center [290, 474] width 178 height 11
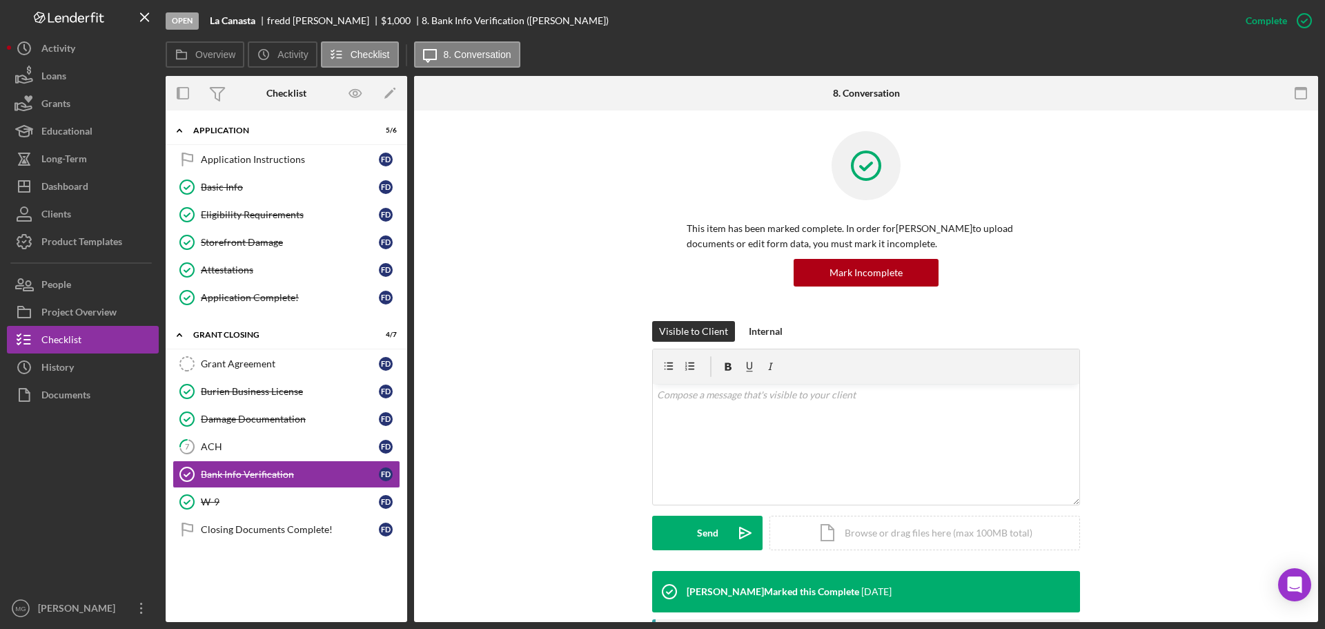
scroll to position [345, 0]
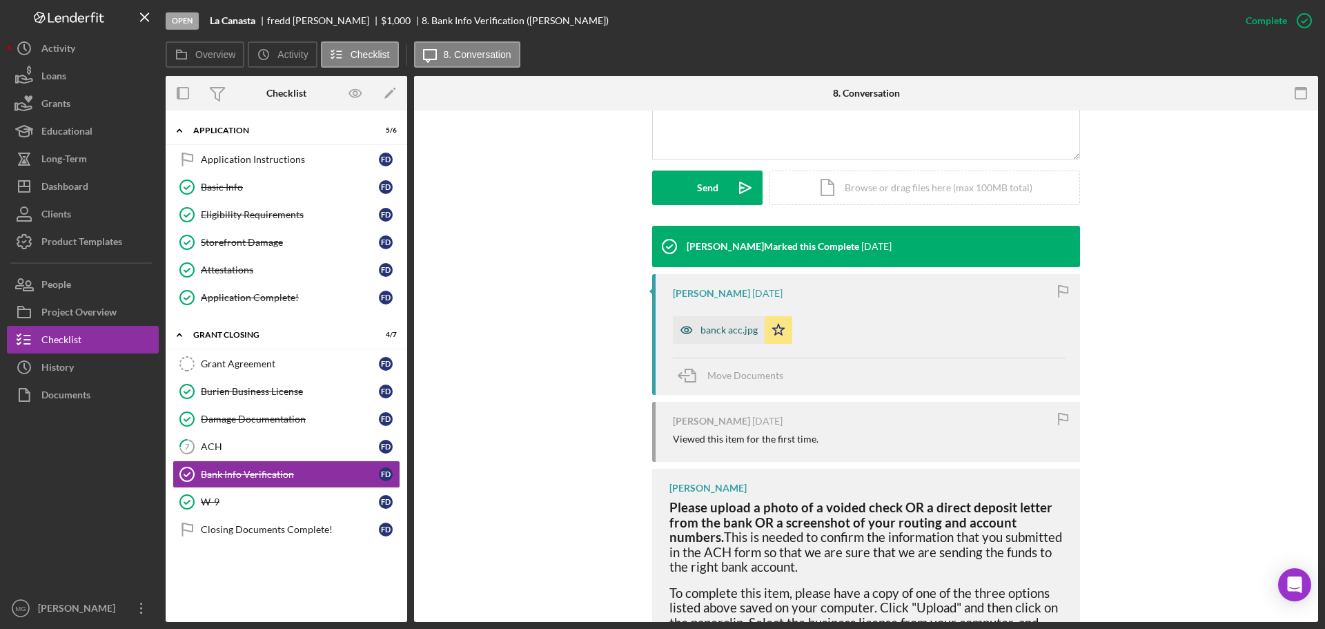
click at [707, 331] on div "banck acc.jpg" at bounding box center [729, 329] width 57 height 11
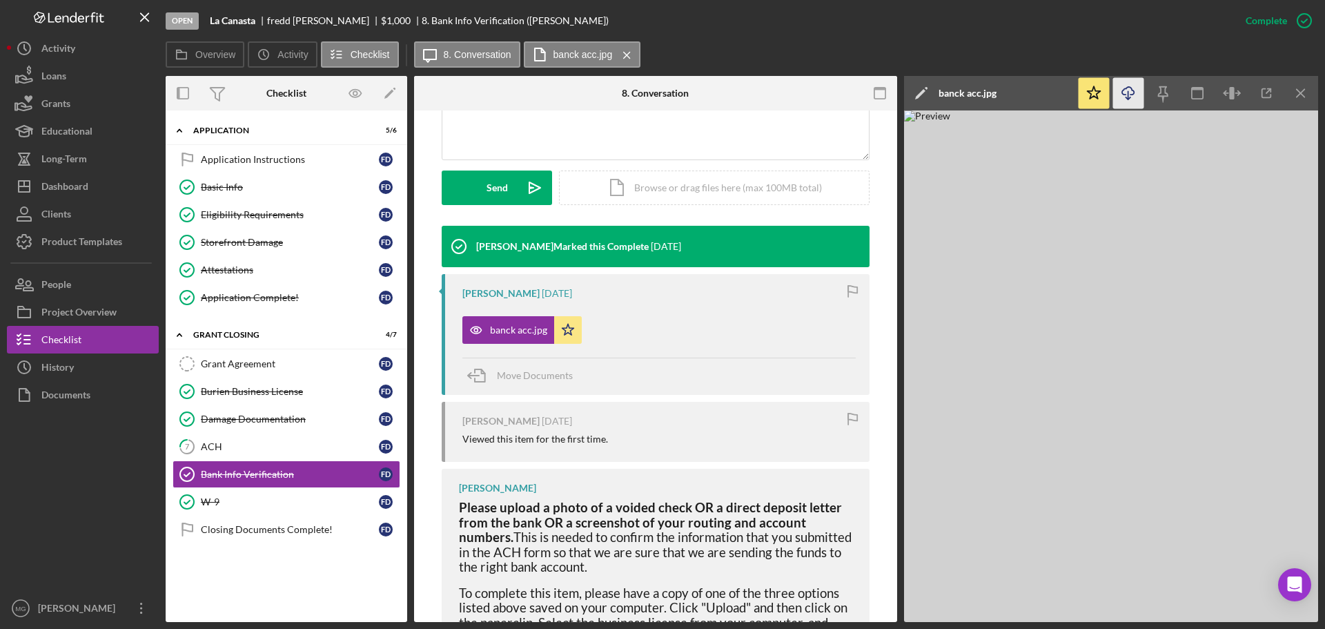
click at [1123, 92] on icon "Icon/Download" at bounding box center [1128, 93] width 31 height 31
click at [211, 499] on div "W-9" at bounding box center [290, 501] width 178 height 11
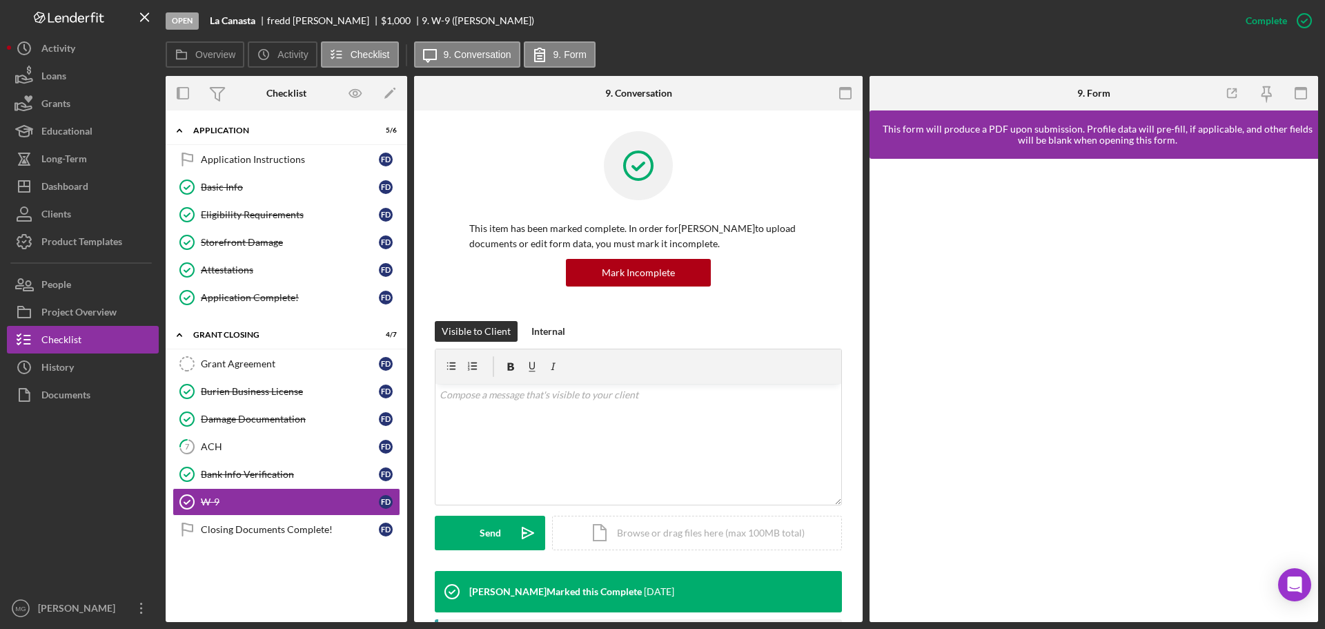
scroll to position [369, 0]
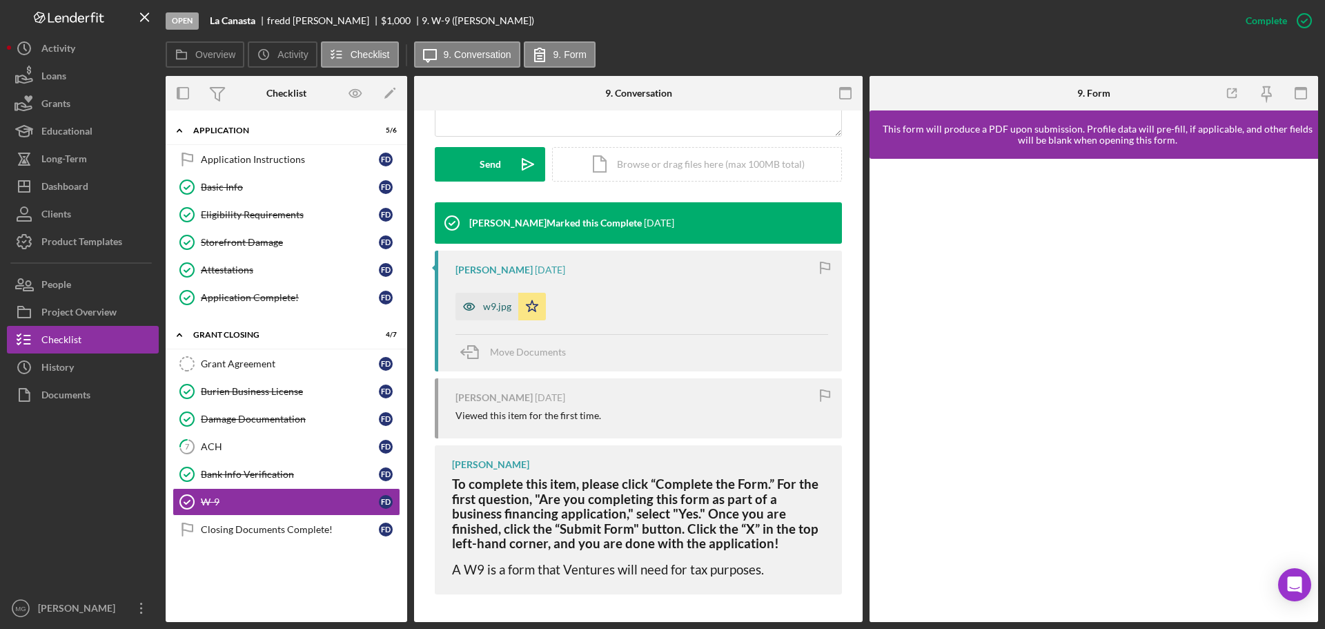
click at [482, 305] on icon "button" at bounding box center [470, 307] width 28 height 28
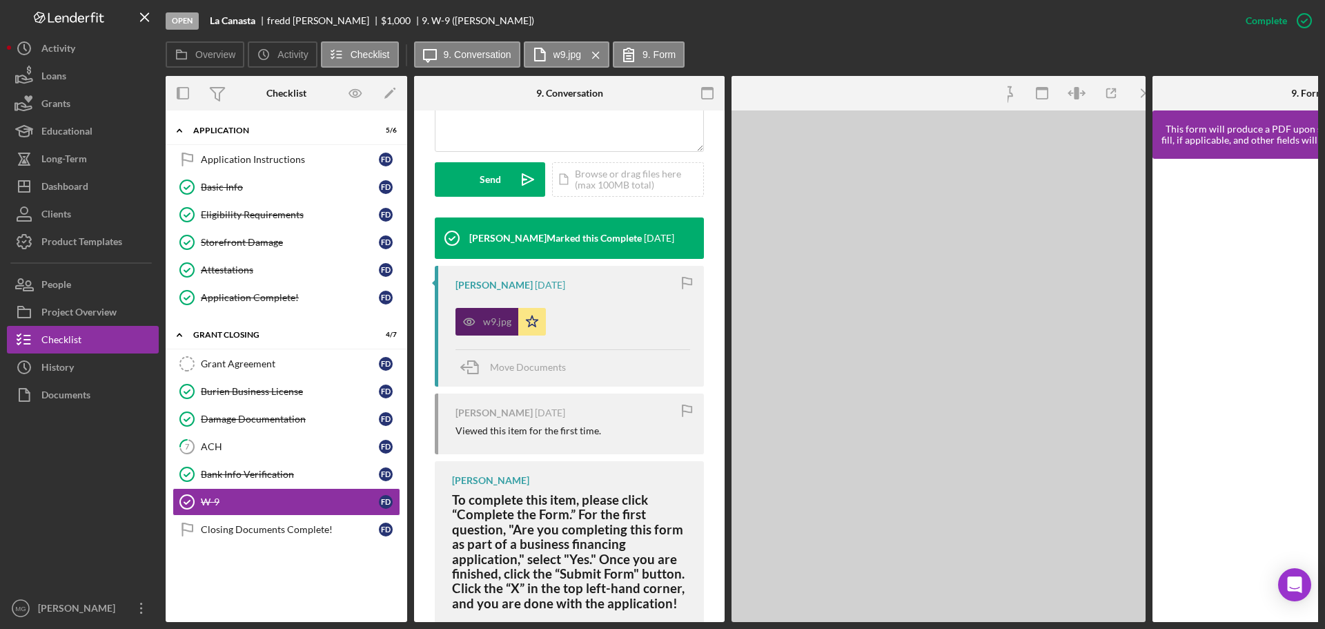
scroll to position [384, 0]
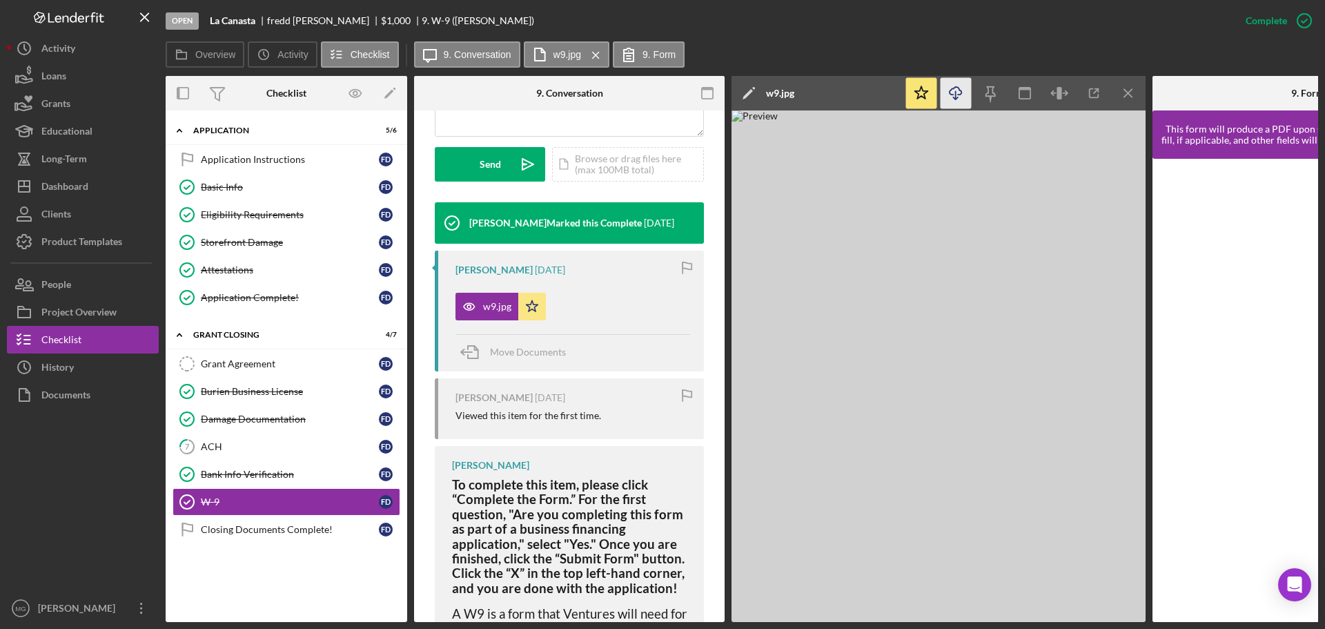
click at [951, 91] on icon "Icon/Download" at bounding box center [956, 93] width 31 height 31
click at [293, 530] on div "Closing Documents Complete!" at bounding box center [290, 529] width 178 height 11
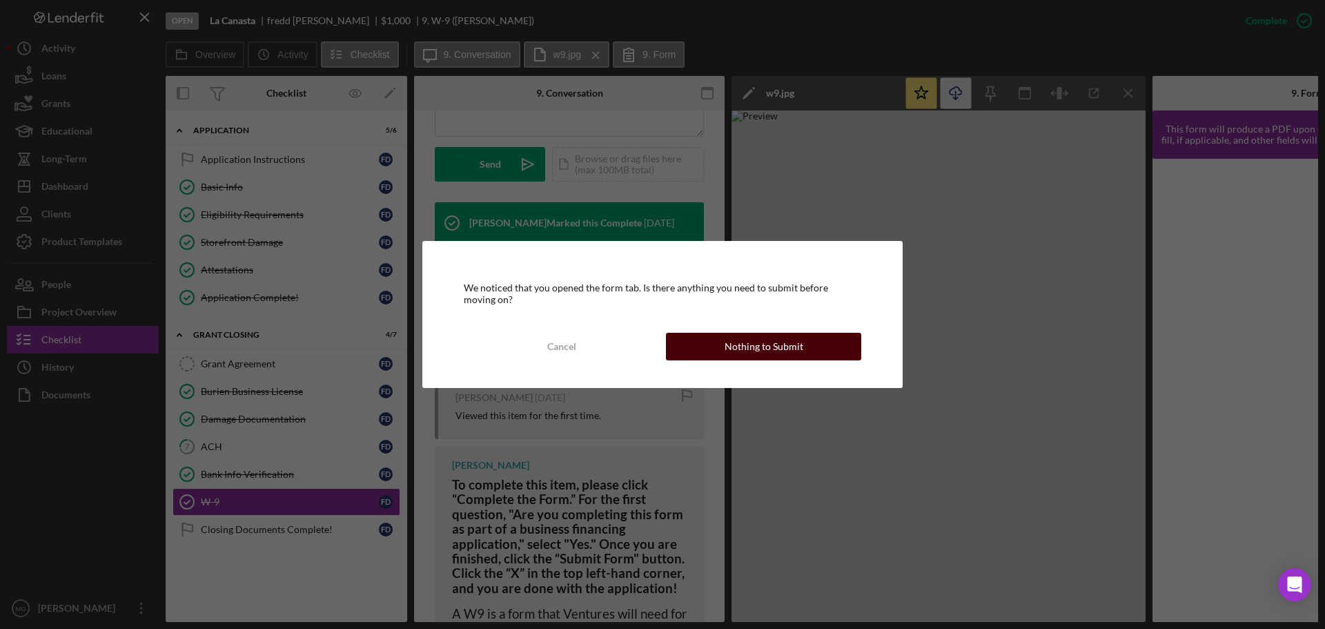
click at [727, 350] on div "Nothing to Submit" at bounding box center [764, 347] width 79 height 28
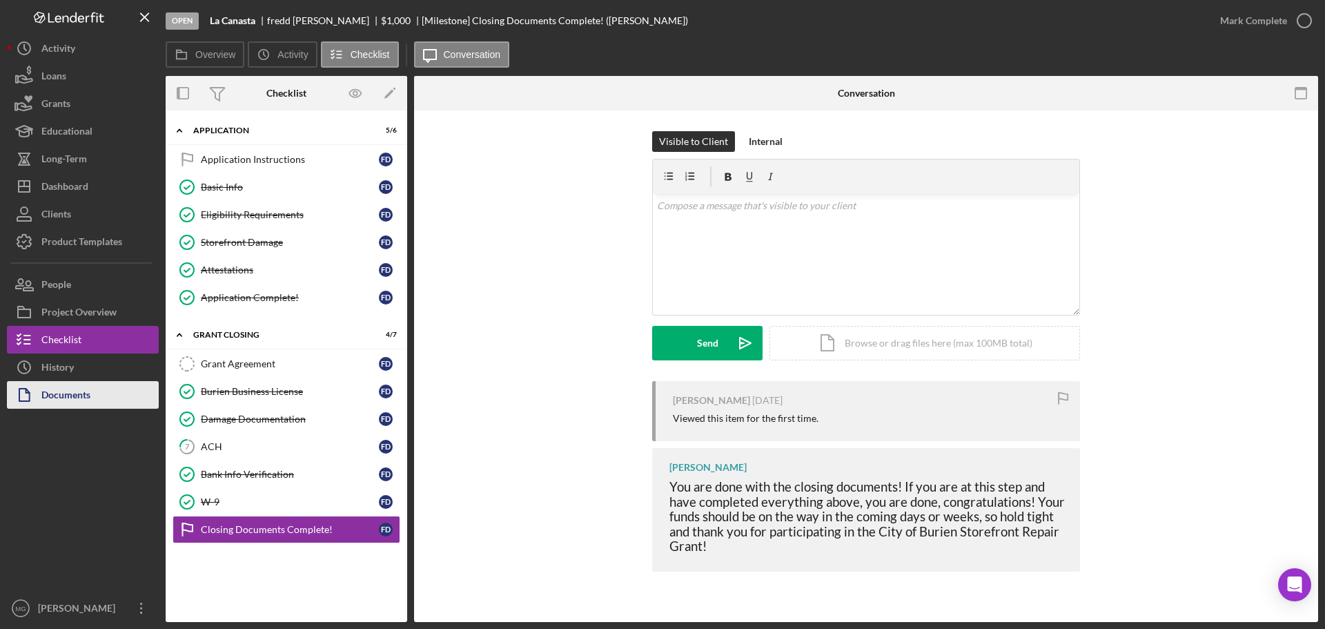
click at [92, 399] on button "Documents" at bounding box center [83, 395] width 152 height 28
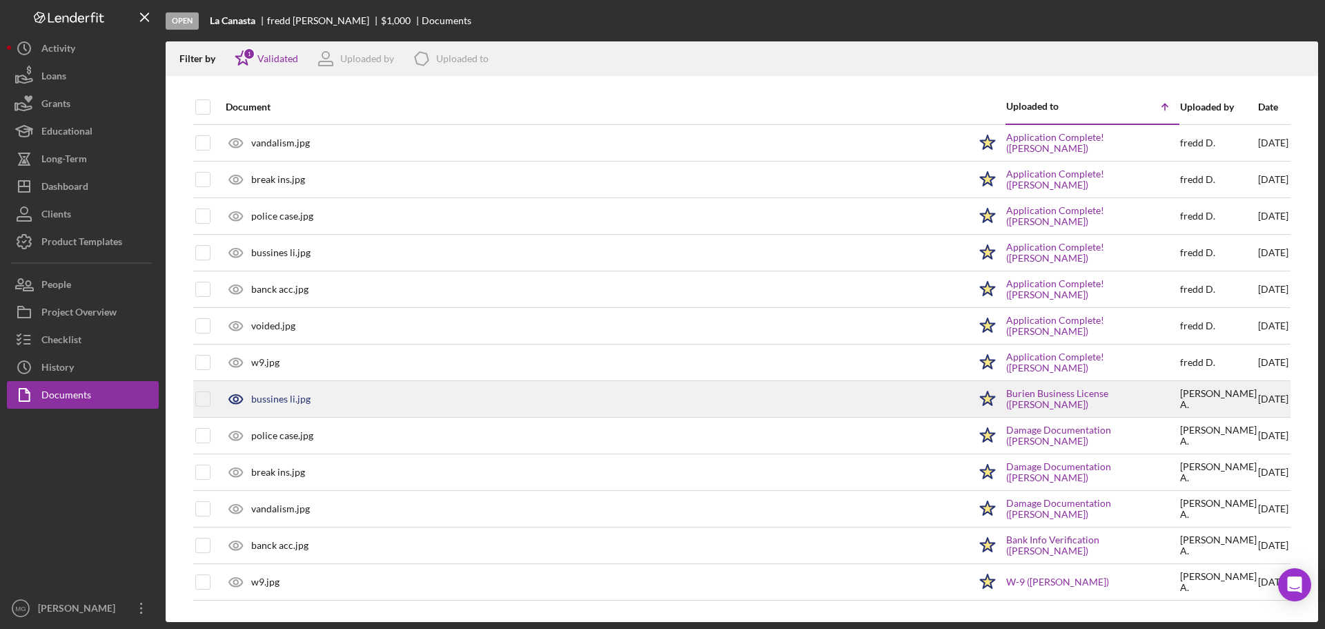
click at [292, 402] on div "bussines li.jpg" at bounding box center [280, 398] width 59 height 11
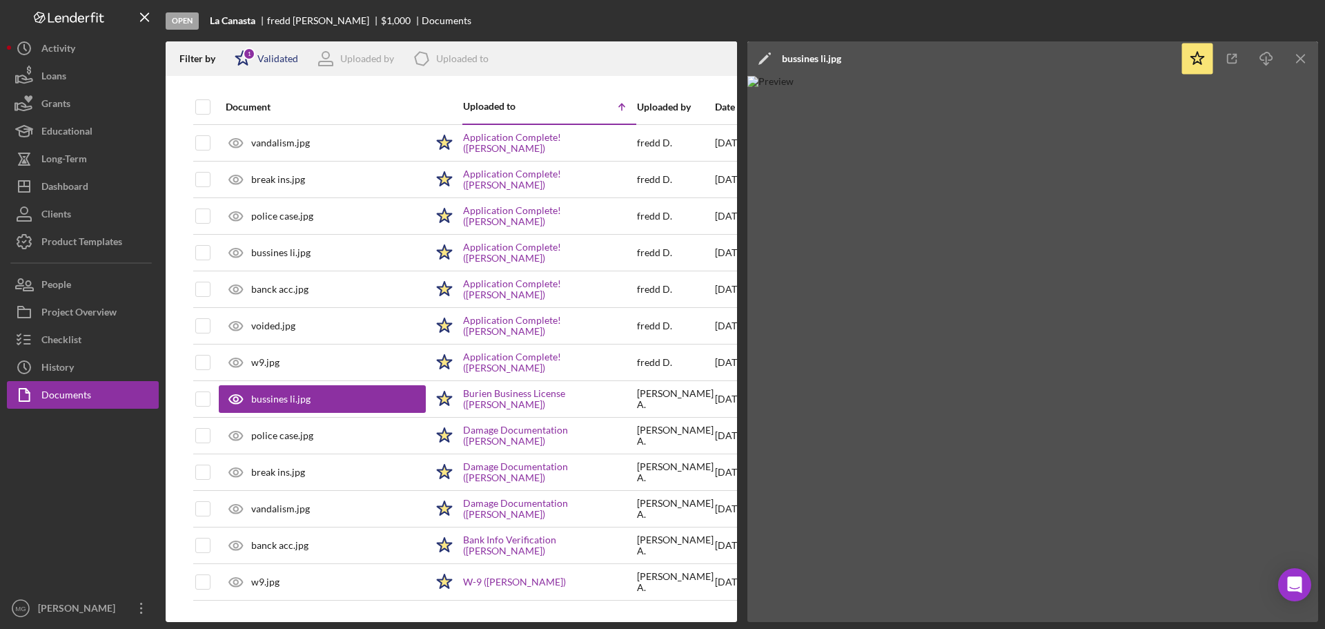
click at [262, 62] on div "Validated" at bounding box center [277, 58] width 41 height 11
click at [245, 110] on input "checkbox" at bounding box center [242, 110] width 14 height 14
checkbox input "false"
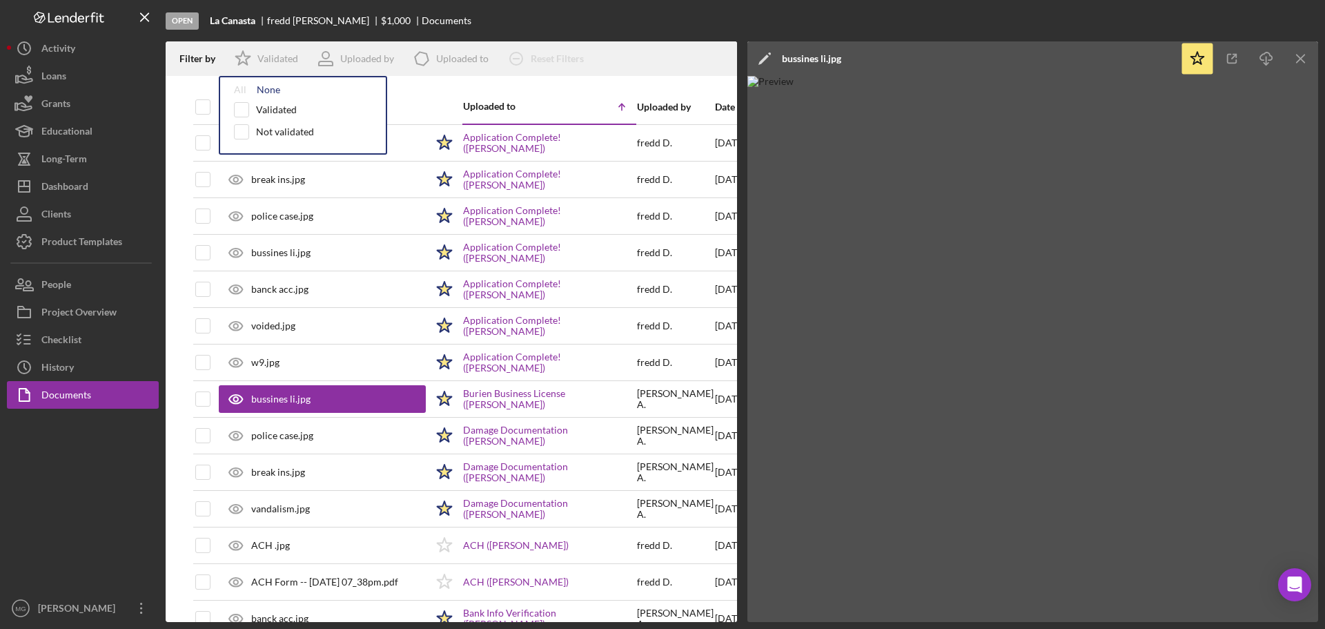
click at [270, 90] on div "None" at bounding box center [268, 89] width 23 height 11
click at [266, 88] on div "None" at bounding box center [268, 89] width 23 height 11
click at [560, 89] on div at bounding box center [451, 83] width 571 height 14
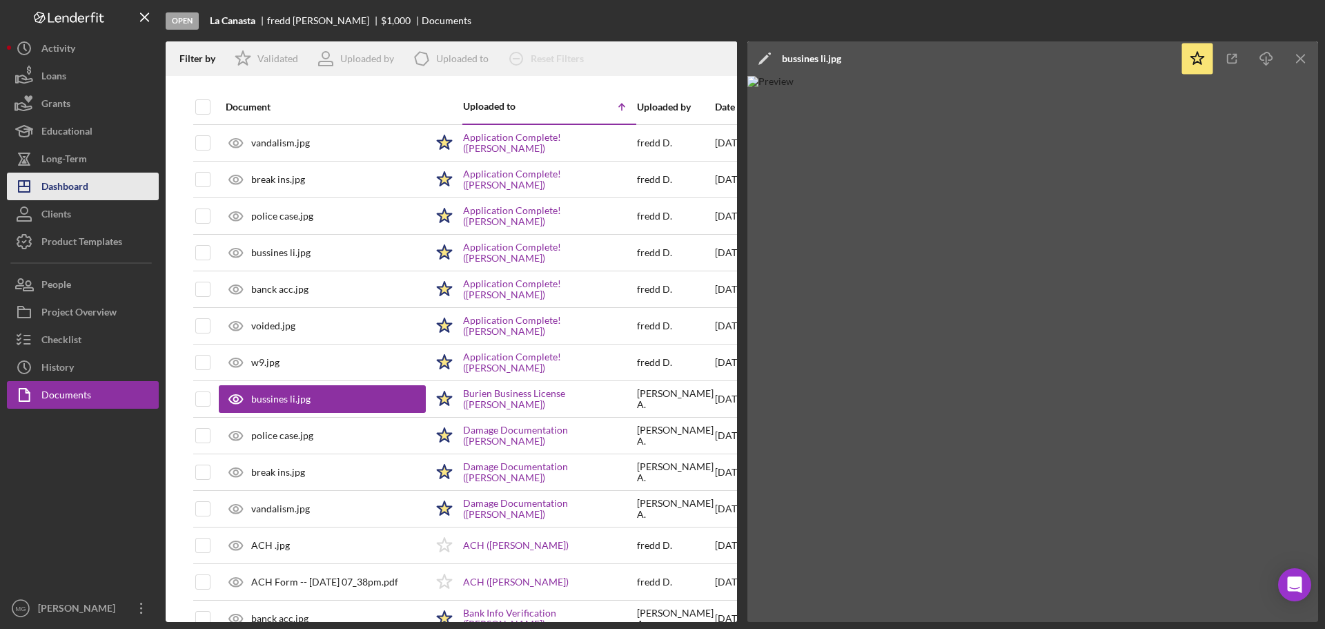
click at [72, 190] on div "Dashboard" at bounding box center [64, 188] width 47 height 31
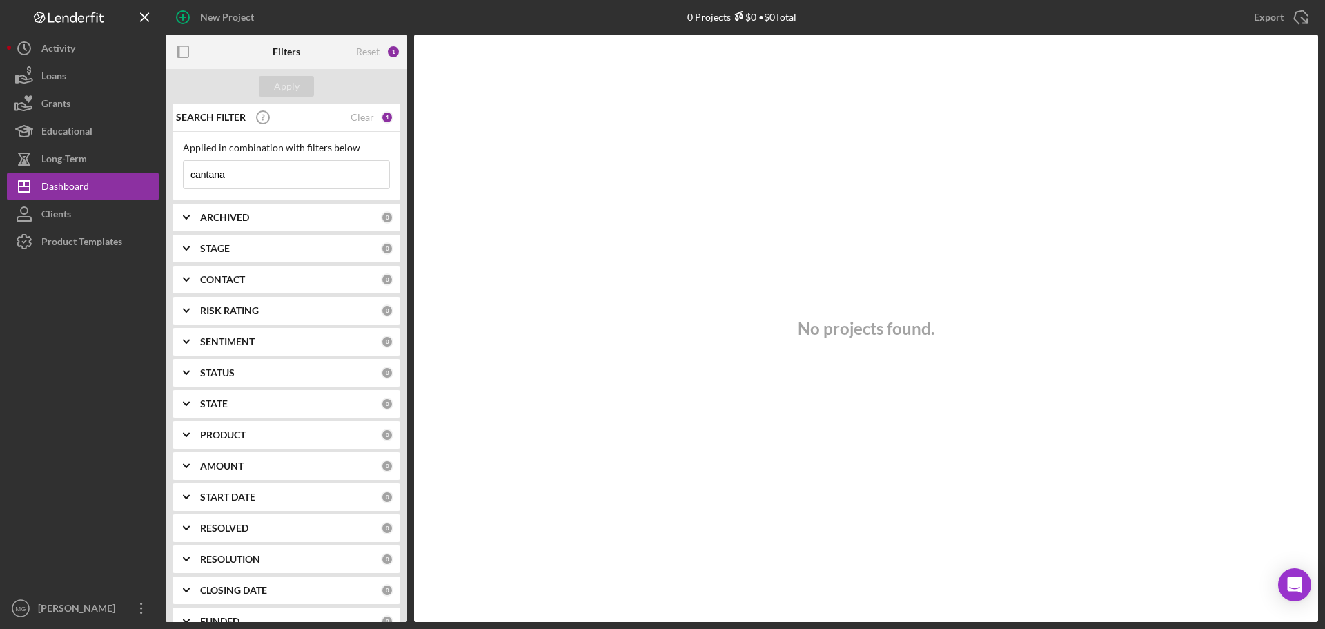
click at [277, 174] on input "cantana" at bounding box center [287, 175] width 206 height 28
click at [367, 113] on div "Clear" at bounding box center [362, 117] width 23 height 11
click at [290, 76] on div "Apply" at bounding box center [287, 86] width 26 height 21
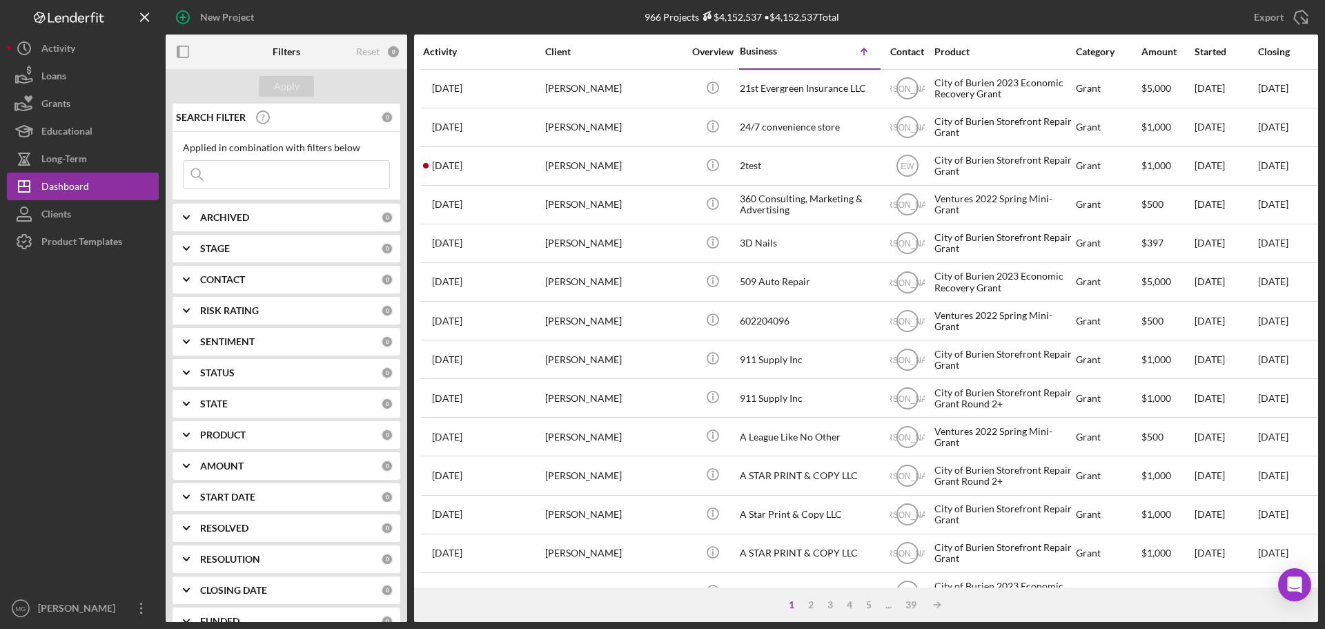
click at [299, 180] on input at bounding box center [287, 175] width 206 height 28
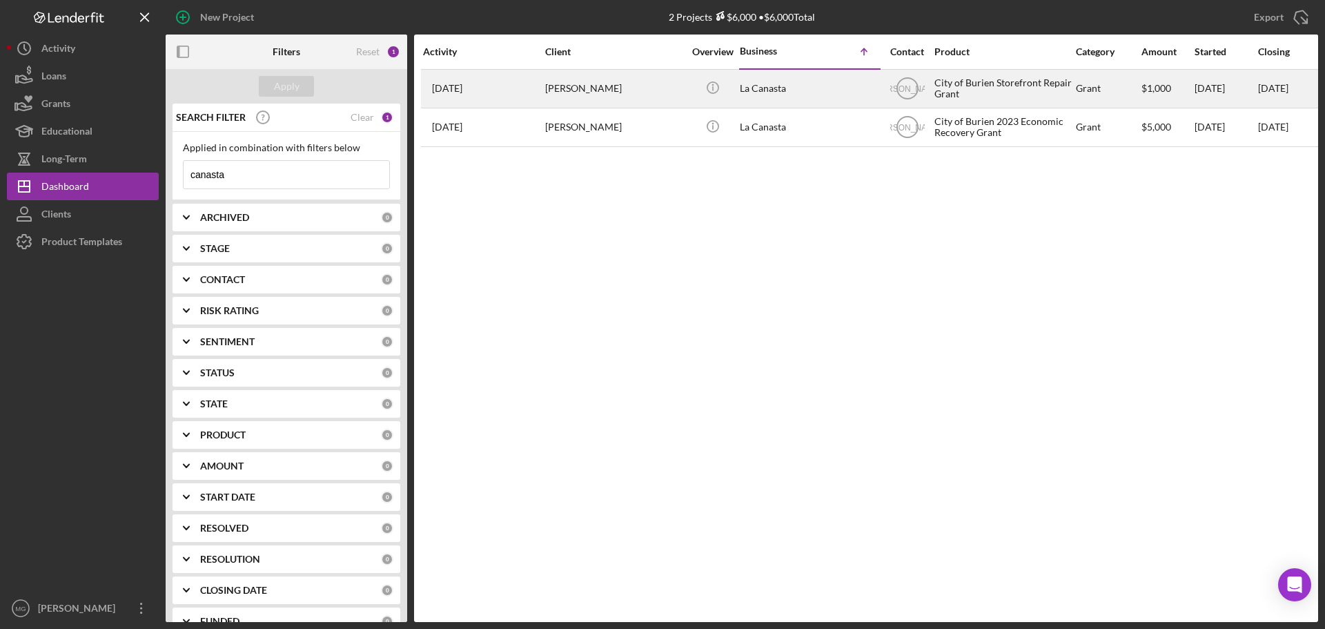
type input "canasta"
click at [999, 90] on div "City of Burien Storefront Repair Grant" at bounding box center [1004, 88] width 138 height 37
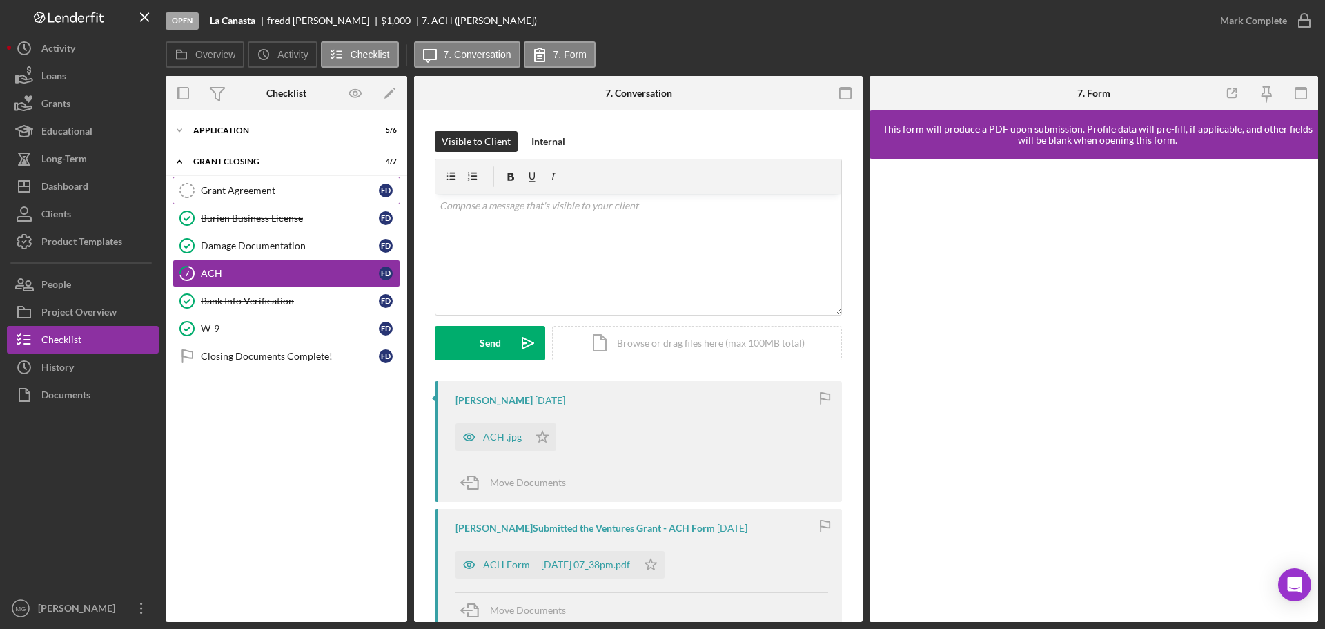
click at [262, 193] on div "Grant Agreement" at bounding box center [290, 190] width 178 height 11
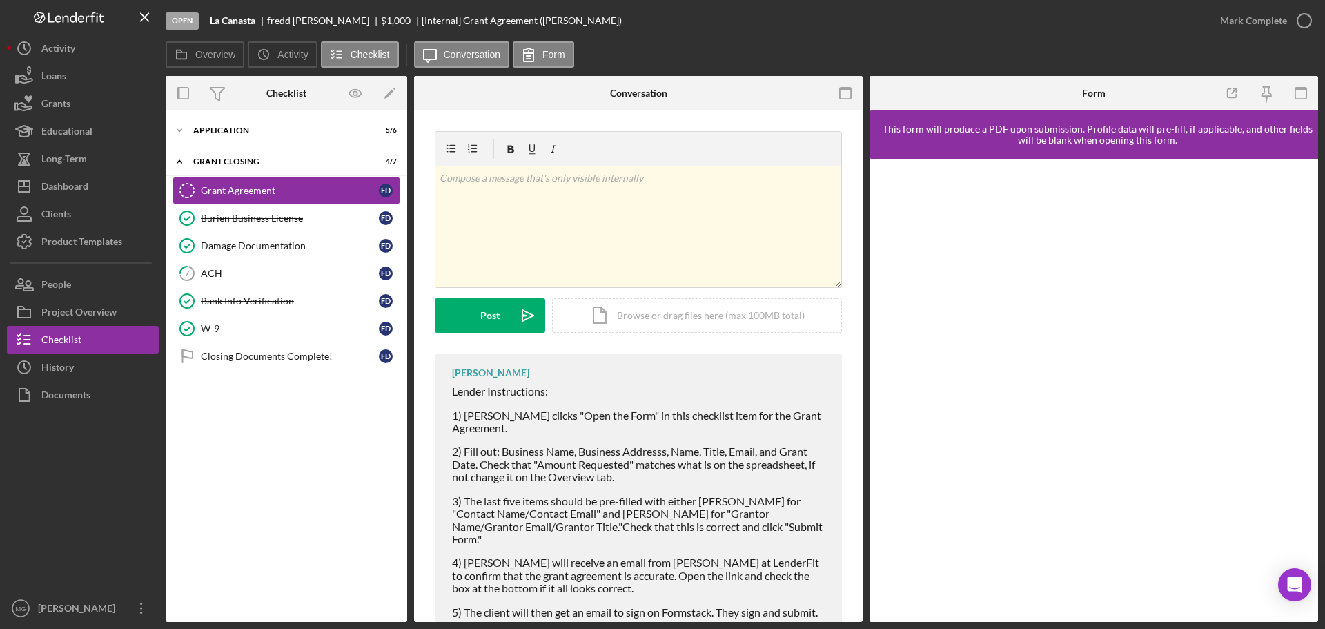
click at [1097, 138] on div "This form will produce a PDF upon submission. Profile data will pre-fill, if ap…" at bounding box center [1098, 135] width 442 height 22
click at [503, 371] on div "[PERSON_NAME]" at bounding box center [490, 372] width 77 height 11
click at [276, 195] on div "Grant Agreement" at bounding box center [290, 190] width 178 height 11
click at [259, 186] on div "Grant Agreement" at bounding box center [290, 190] width 178 height 11
click at [253, 195] on div "Grant Agreement" at bounding box center [290, 190] width 178 height 11
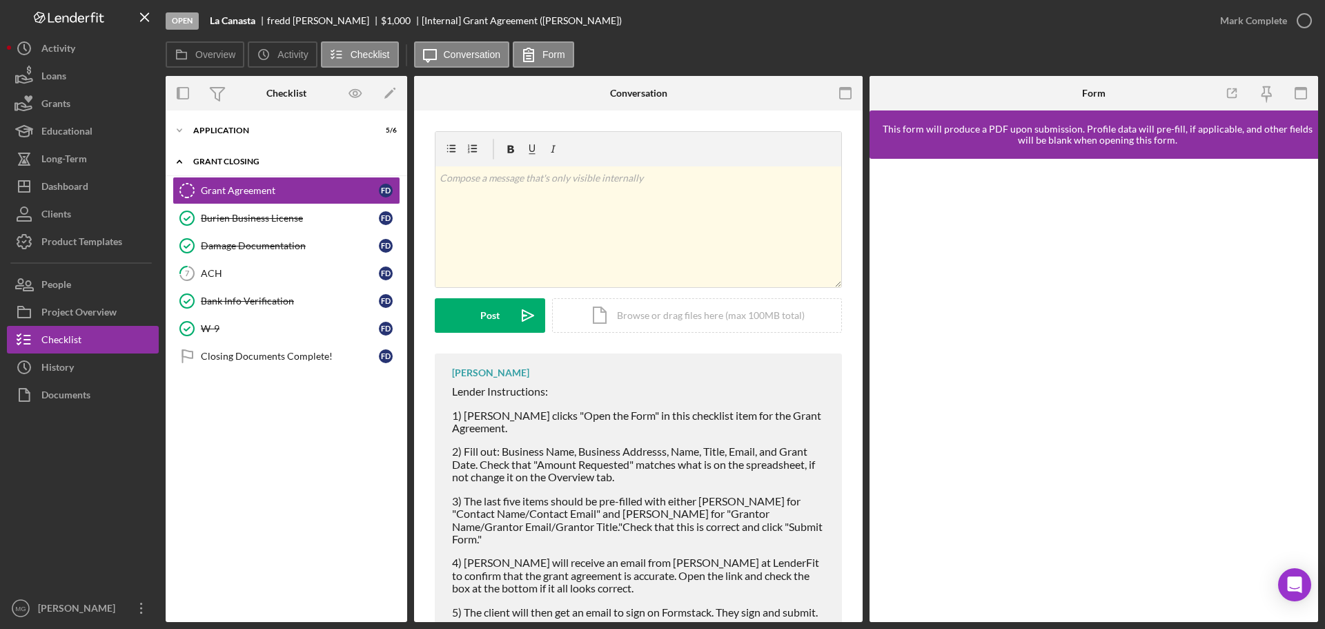
click at [217, 163] on div "Grant Closing" at bounding box center [291, 161] width 197 height 8
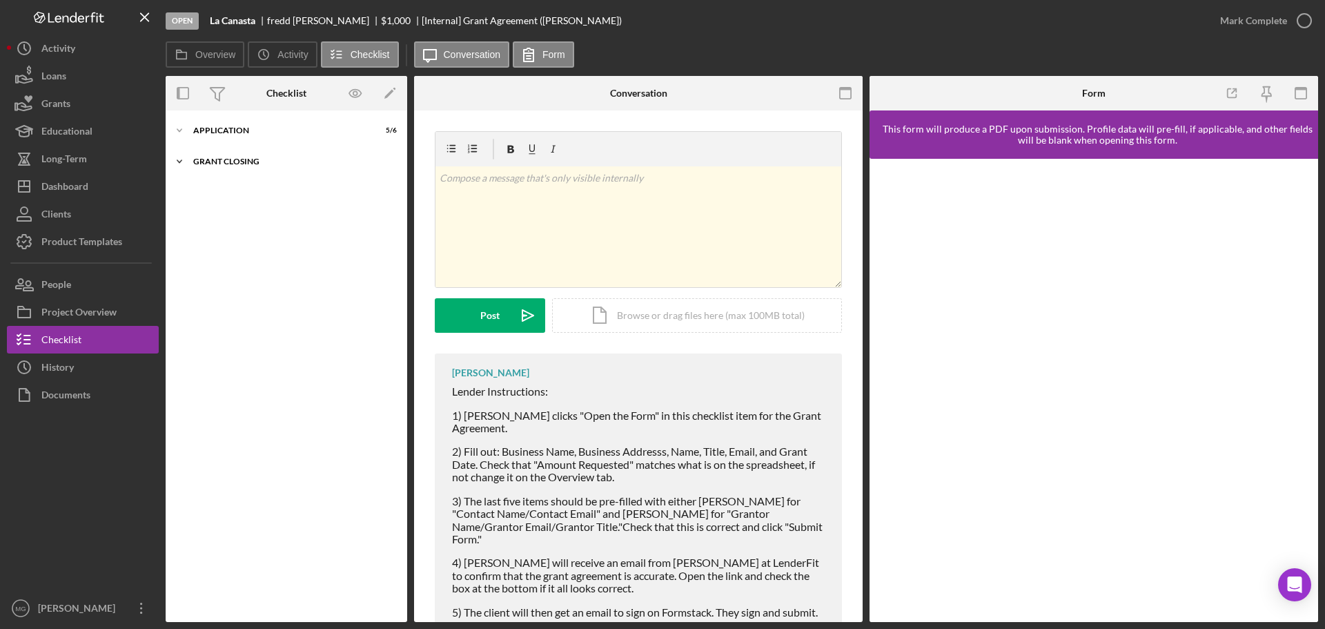
click at [218, 161] on div "Grant Closing" at bounding box center [291, 161] width 197 height 8
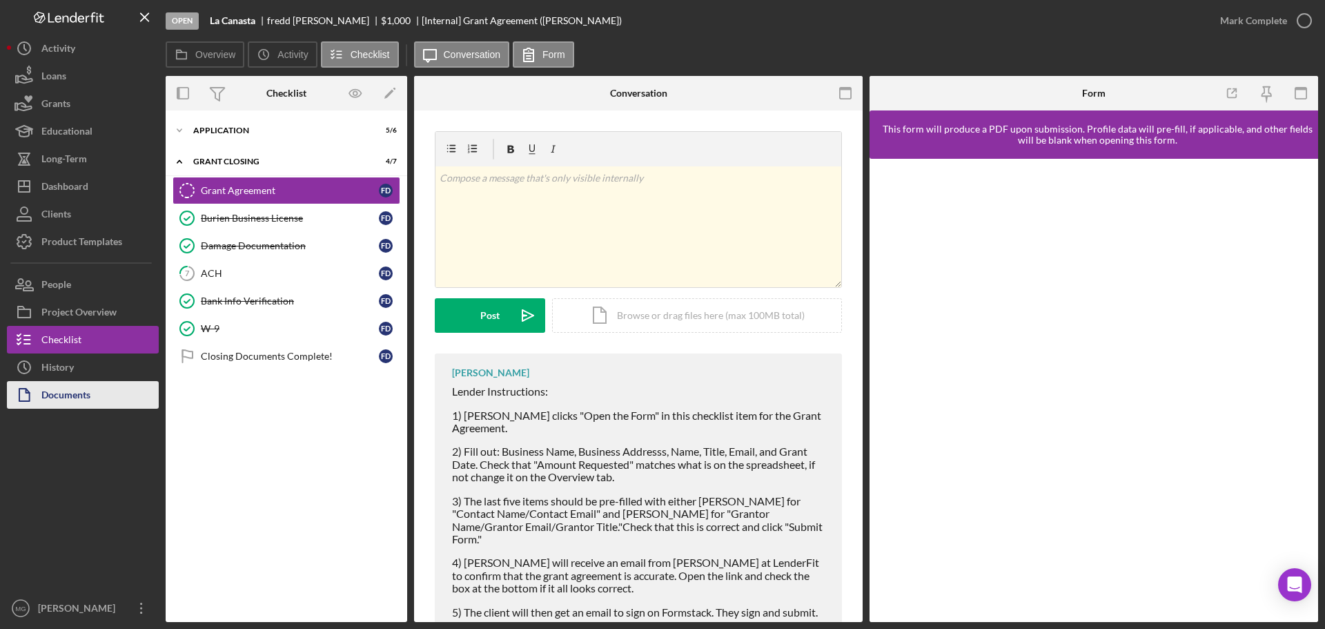
click at [88, 392] on div "Documents" at bounding box center [65, 396] width 49 height 31
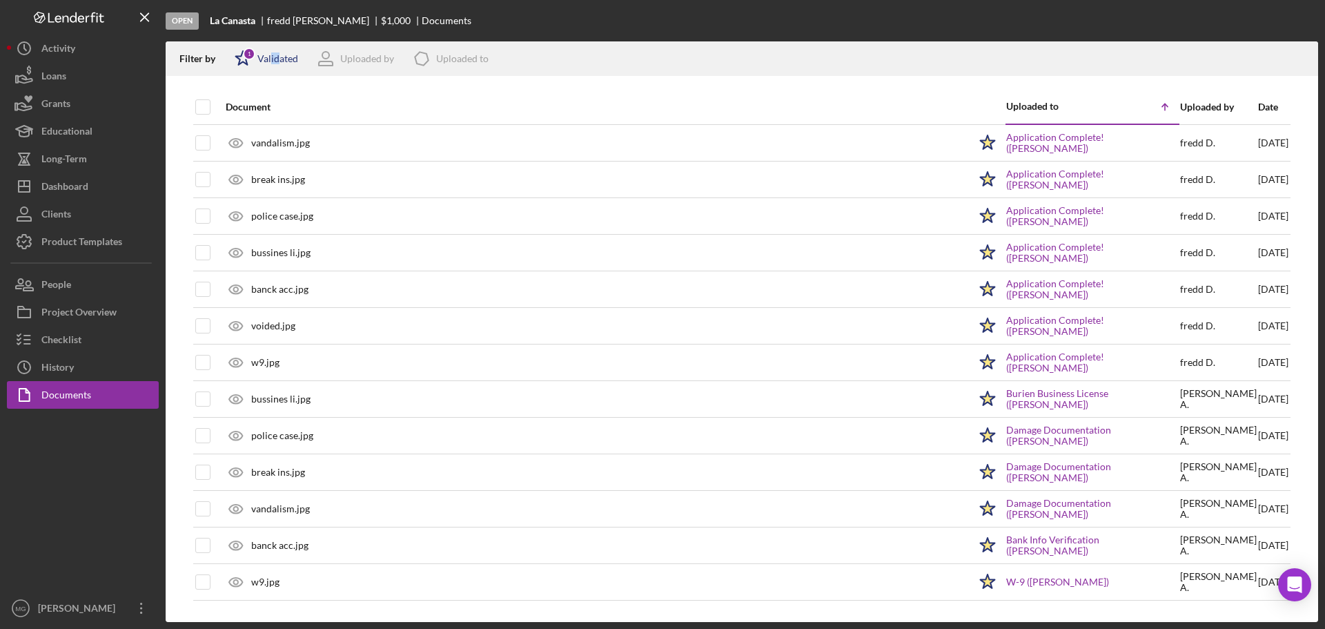
click at [276, 55] on div "Validated" at bounding box center [277, 58] width 41 height 11
click at [240, 107] on input "checkbox" at bounding box center [242, 110] width 14 height 14
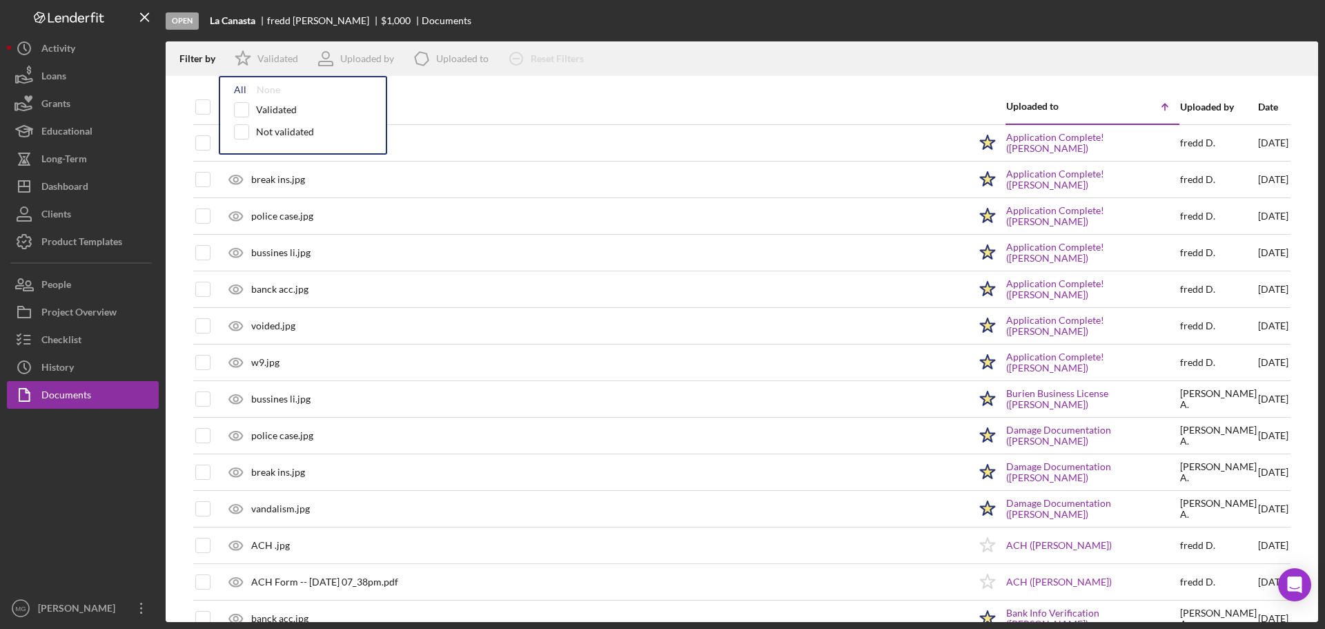
click at [235, 92] on div "All" at bounding box center [240, 89] width 12 height 11
checkbox input "true"
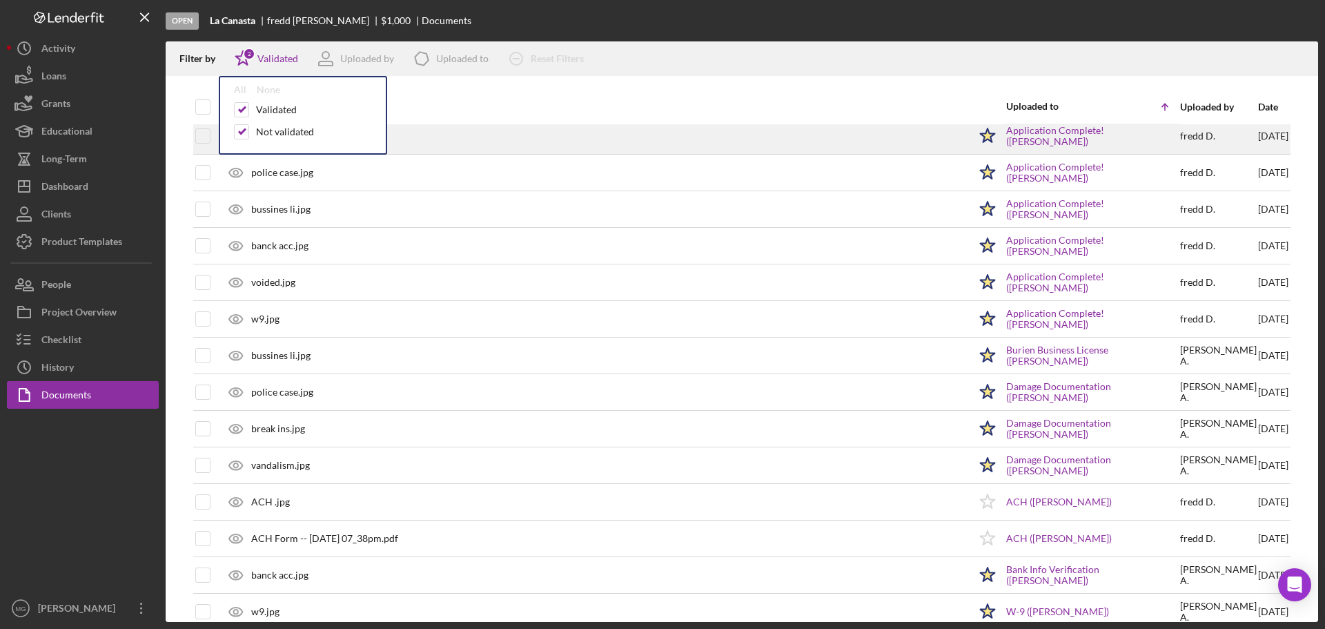
scroll to position [66, 0]
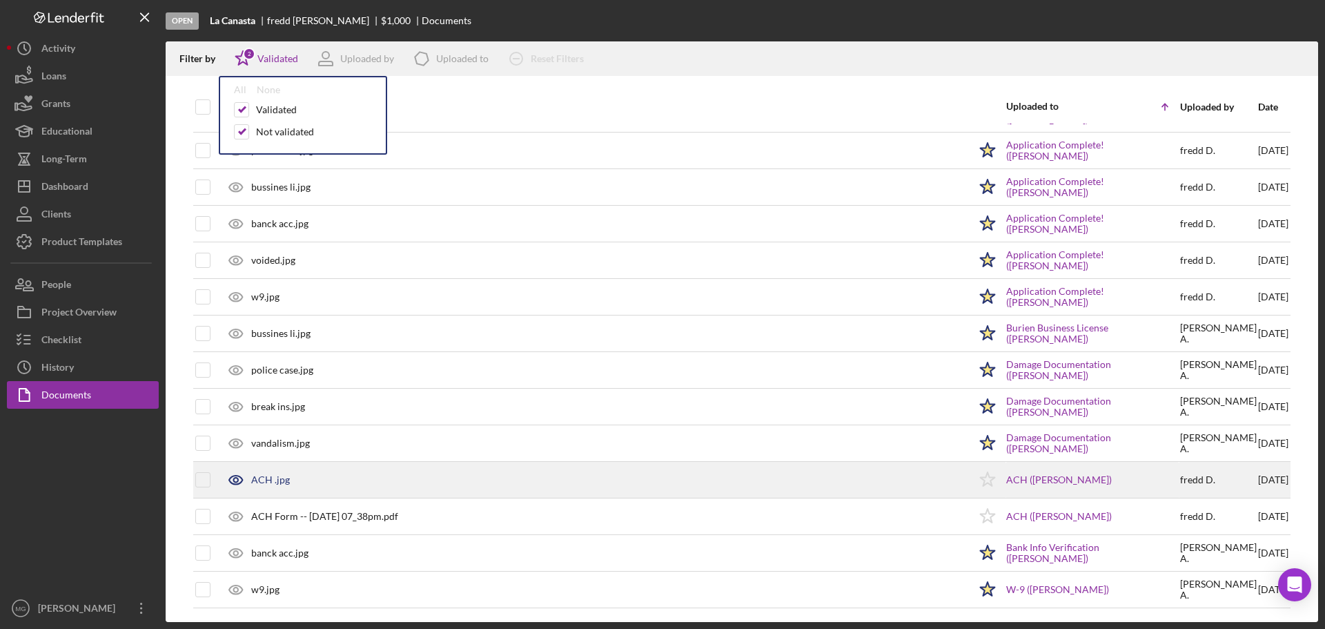
click at [264, 480] on div "ACH .jpg" at bounding box center [270, 479] width 39 height 11
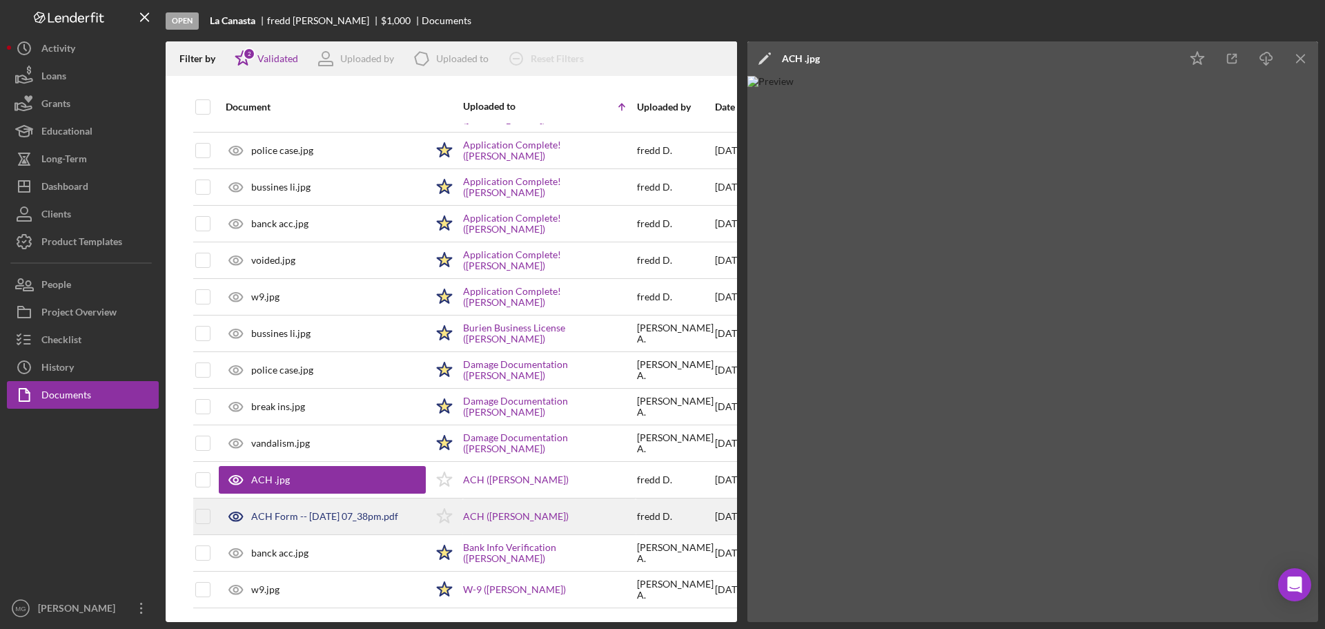
click at [264, 513] on div "ACH Form -- [DATE] 07_38pm.pdf" at bounding box center [324, 516] width 147 height 11
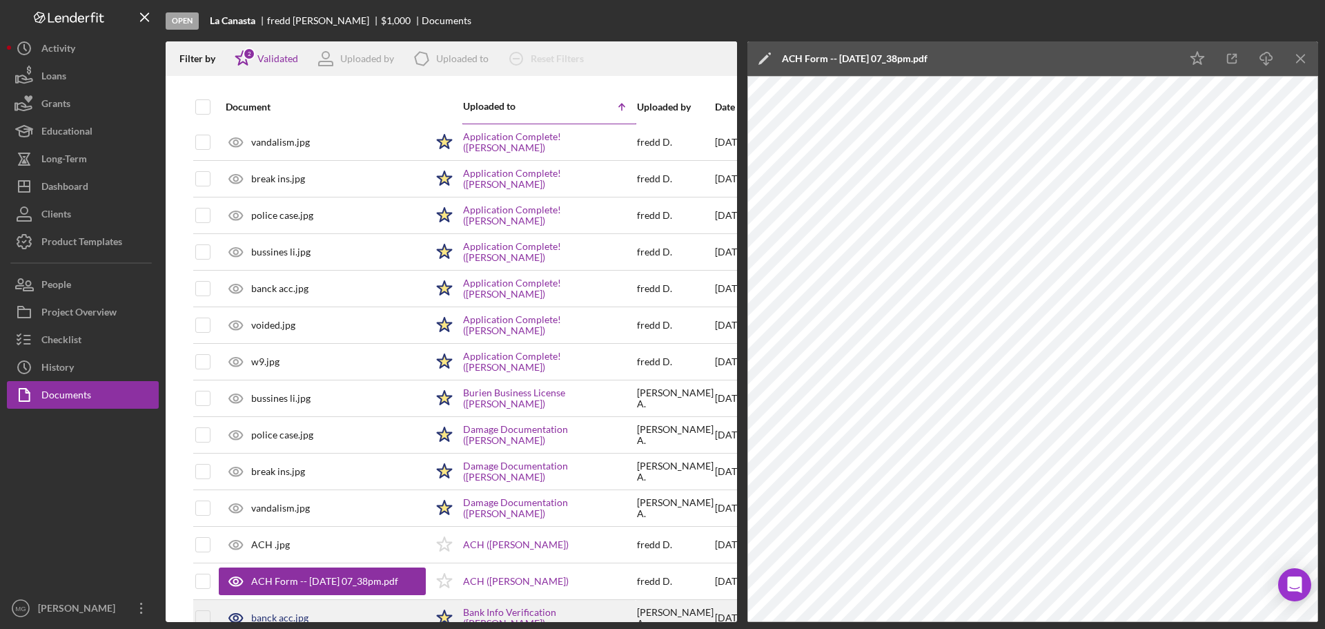
scroll to position [0, 0]
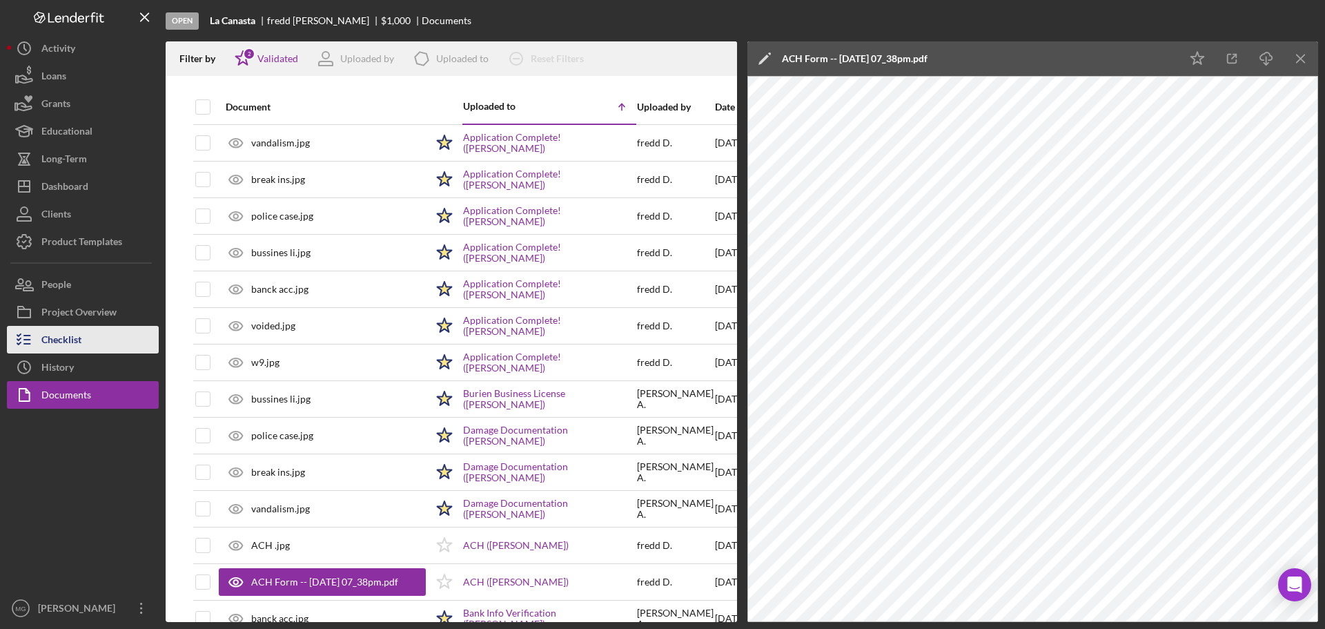
click at [66, 338] on div "Checklist" at bounding box center [61, 341] width 40 height 31
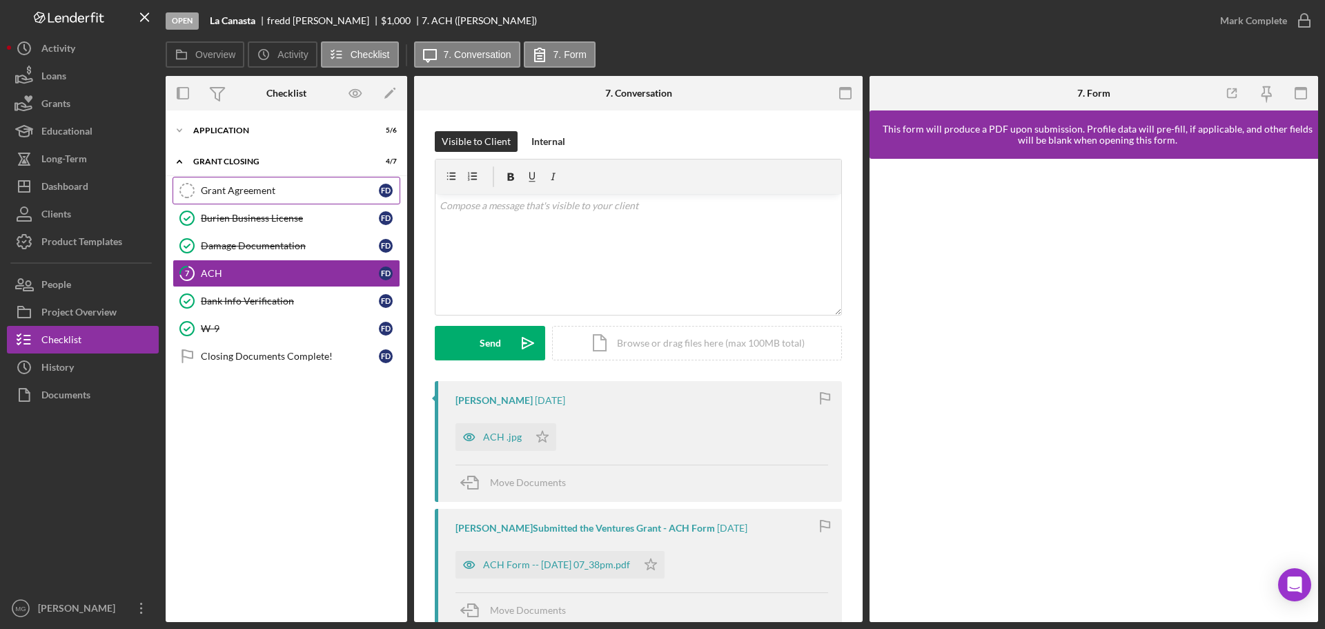
click at [249, 191] on div "Grant Agreement" at bounding box center [290, 190] width 178 height 11
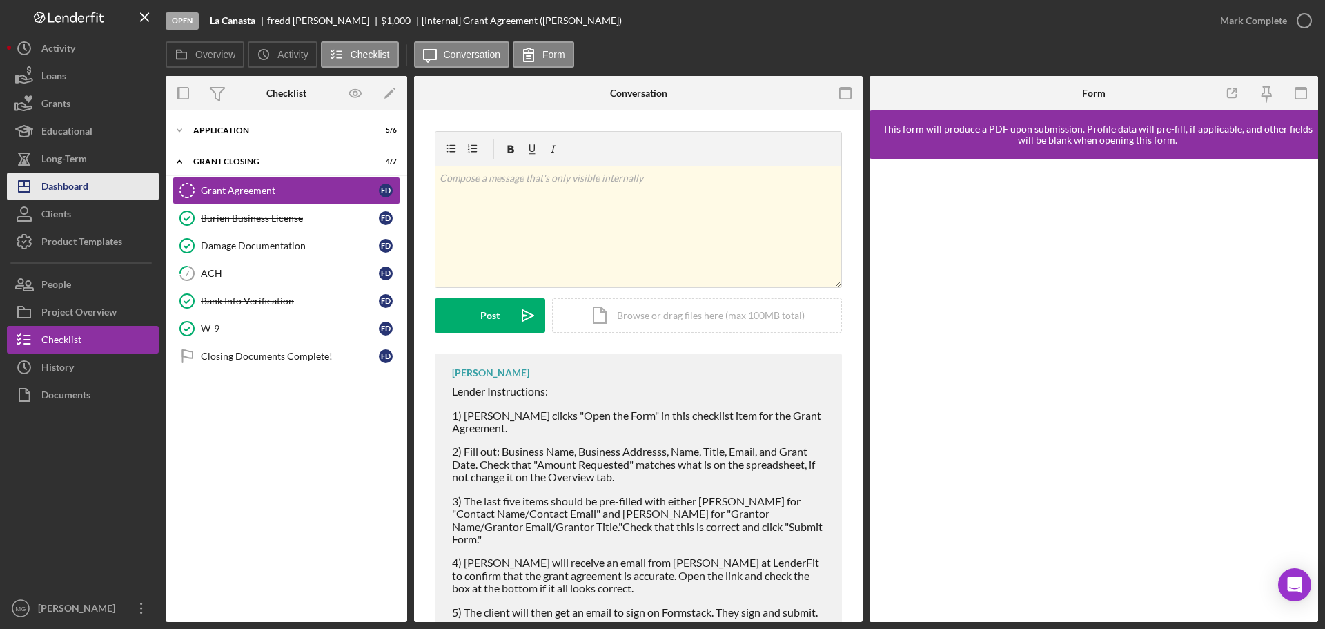
click at [61, 184] on div "Dashboard" at bounding box center [64, 188] width 47 height 31
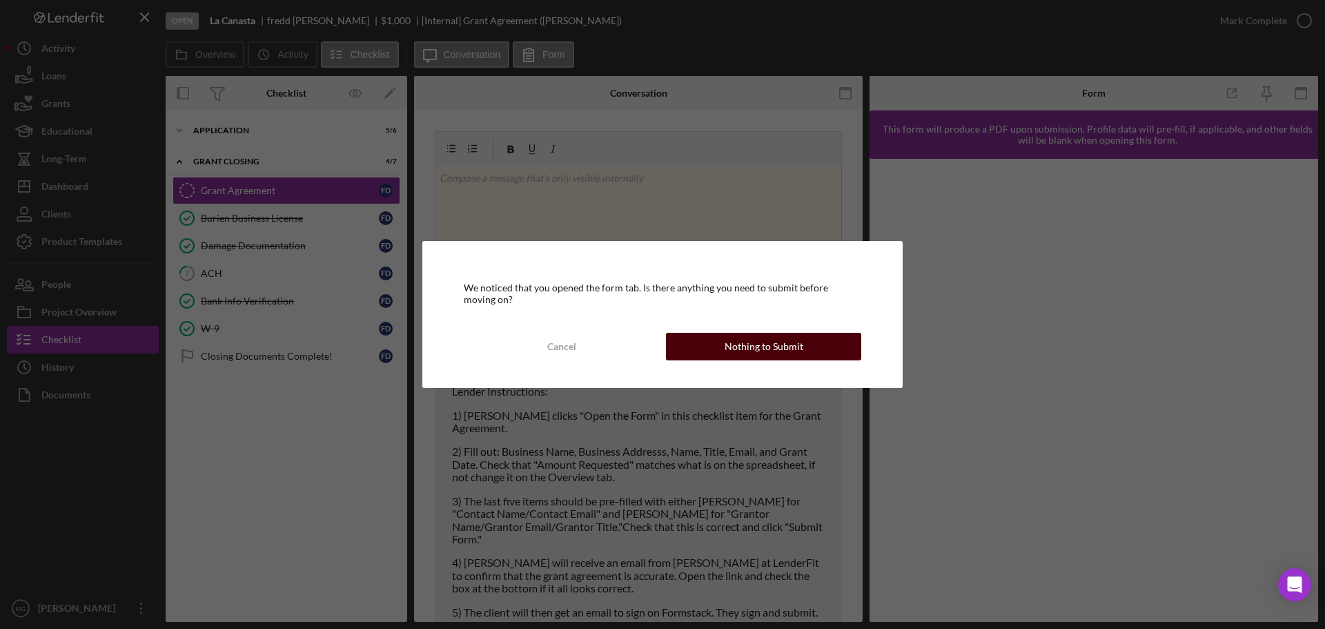
click at [772, 340] on div "Nothing to Submit" at bounding box center [764, 347] width 79 height 28
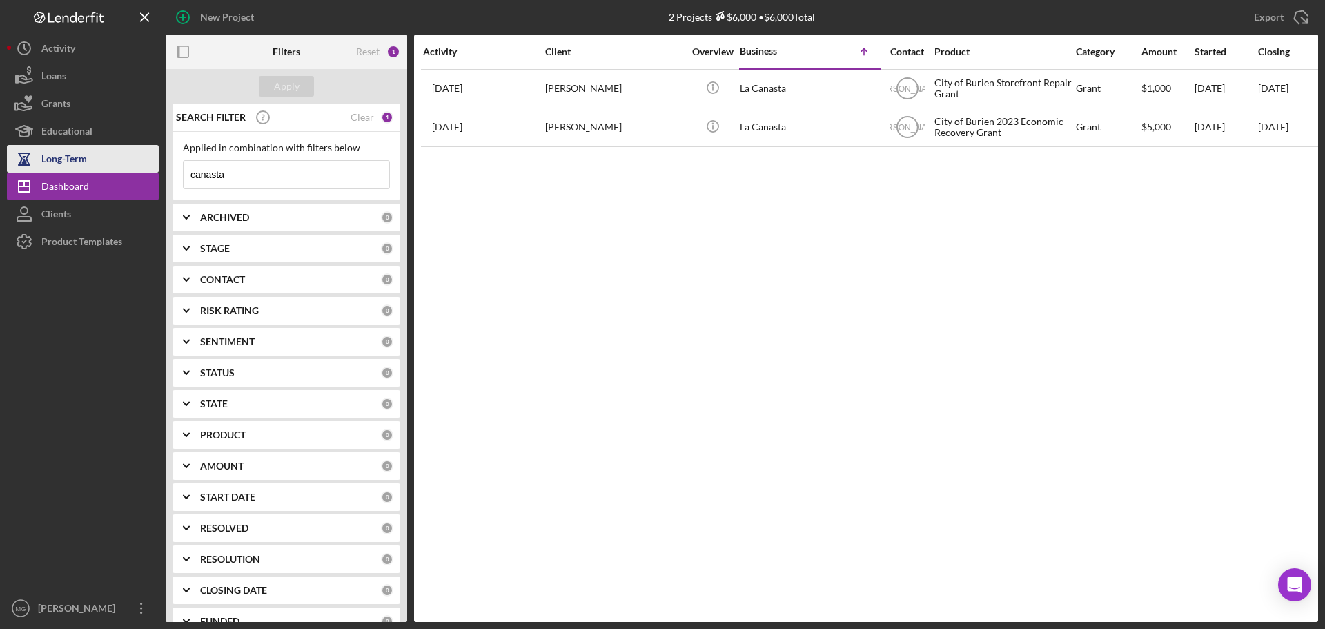
drag, startPoint x: 238, startPoint y: 173, endPoint x: 113, endPoint y: 164, distance: 125.2
click at [113, 164] on div "New Project 2 Projects $6,000 • $6,000 Total canasta Export Icon/Export Filters…" at bounding box center [662, 311] width 1311 height 622
type input "d"
type input "[PERSON_NAME]"
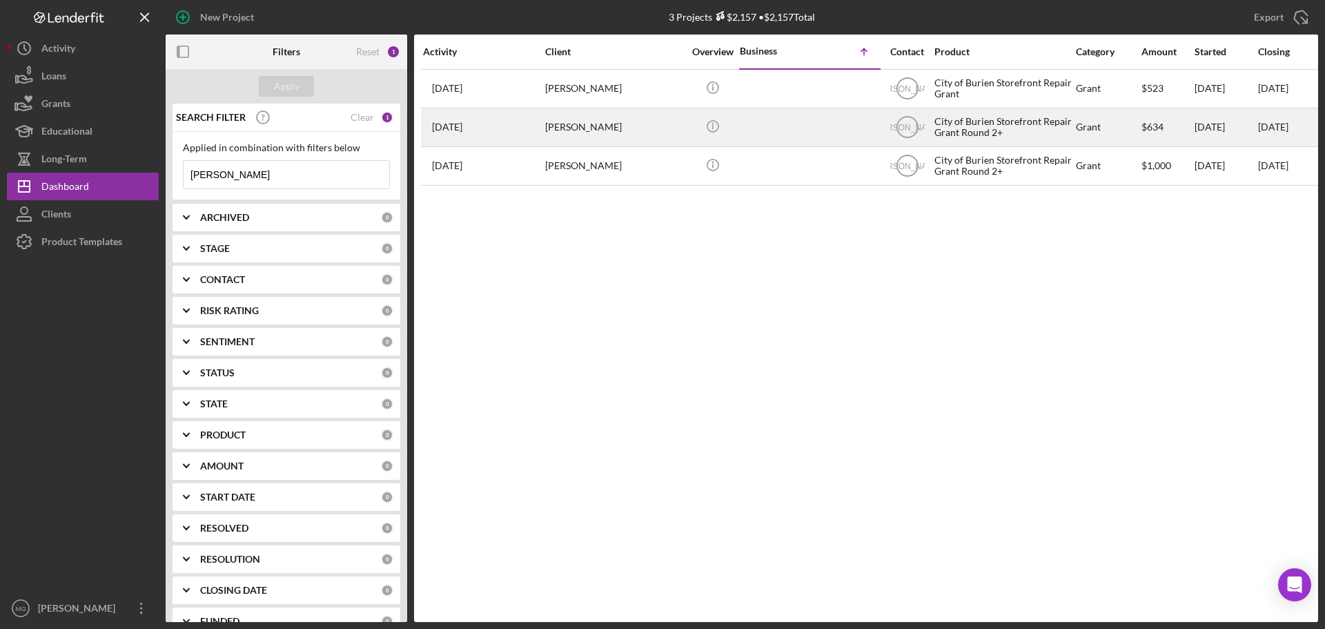
click at [658, 126] on div "[PERSON_NAME]" at bounding box center [614, 127] width 138 height 37
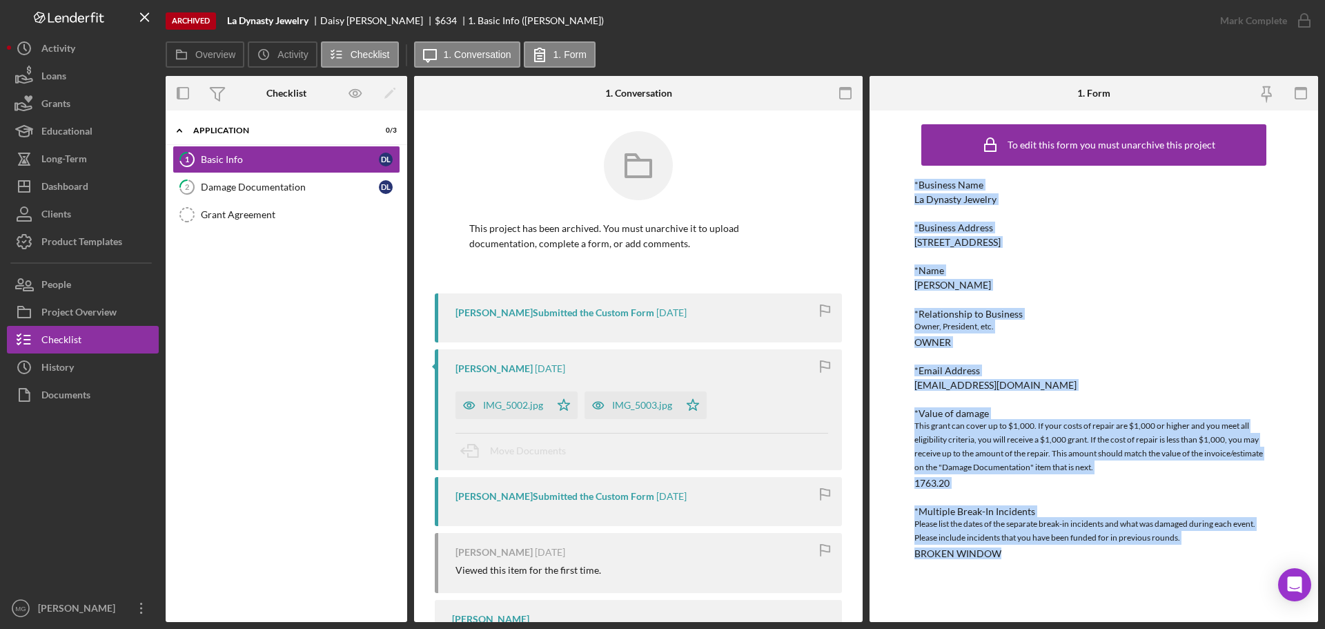
drag, startPoint x: 910, startPoint y: 179, endPoint x: 1044, endPoint y: 574, distance: 417.1
click at [1044, 574] on div "To edit this form you must unarchive this project *Business Name La Dynasty Jew…" at bounding box center [1094, 365] width 449 height 511
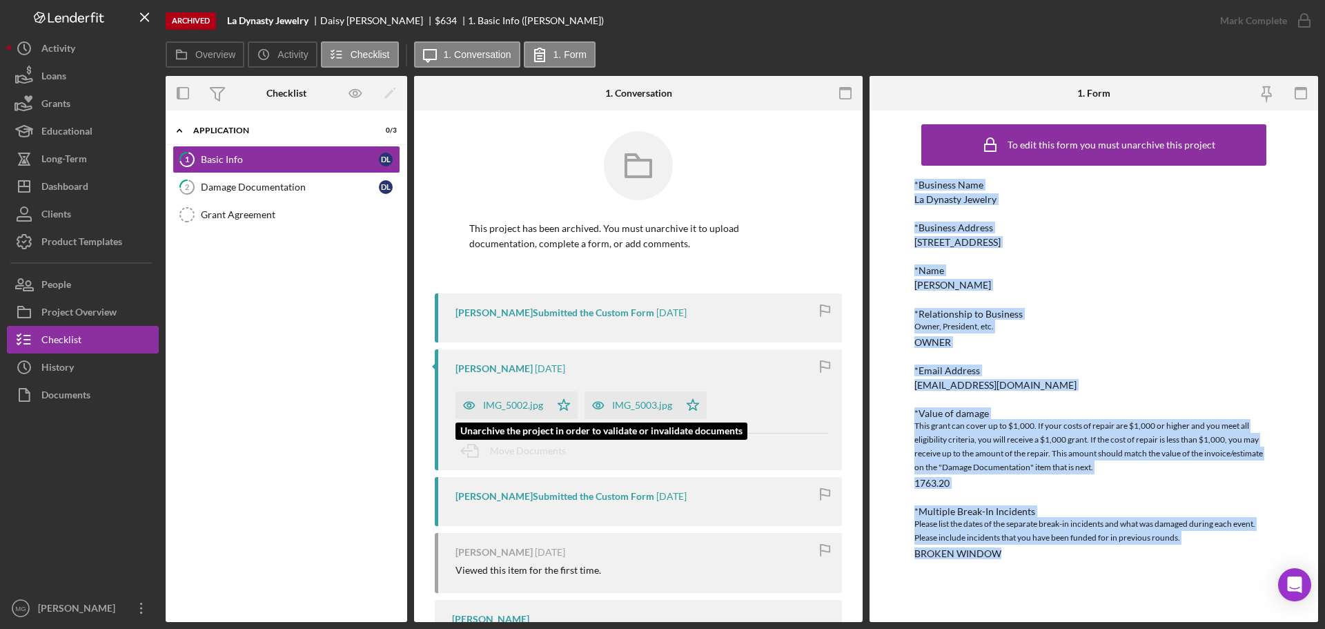
click at [521, 401] on div "IMG_5002.jpg" at bounding box center [513, 405] width 60 height 11
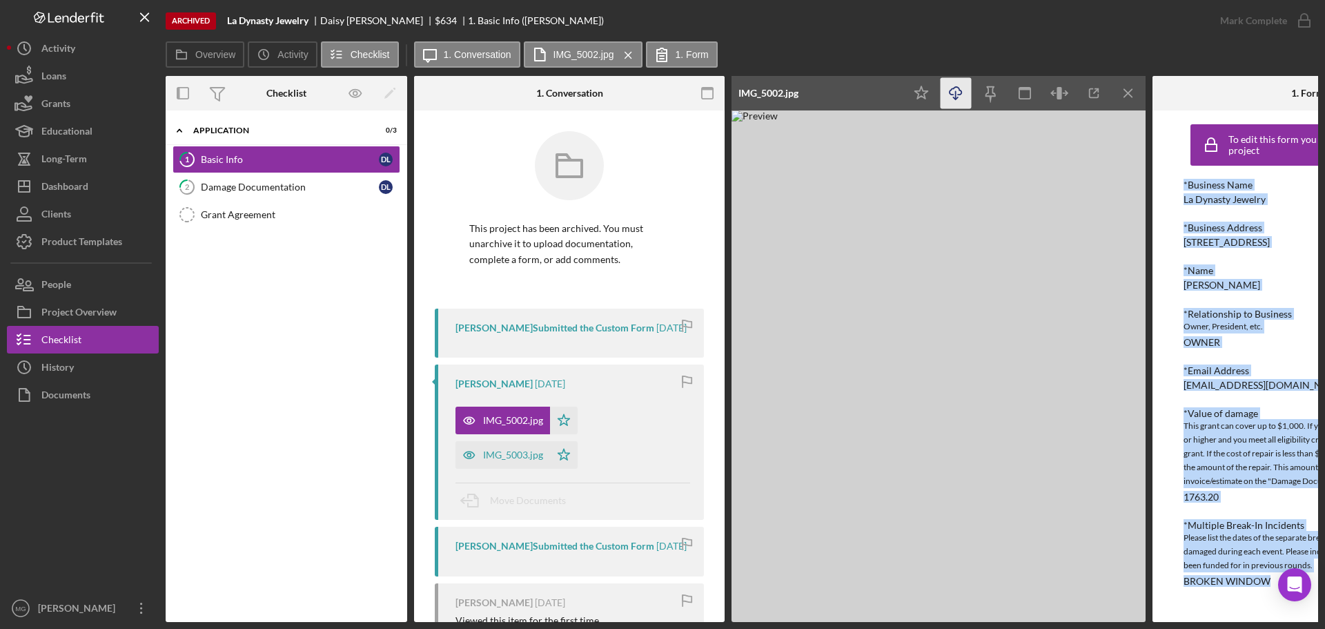
click at [954, 91] on icon "Icon/Download" at bounding box center [956, 93] width 31 height 31
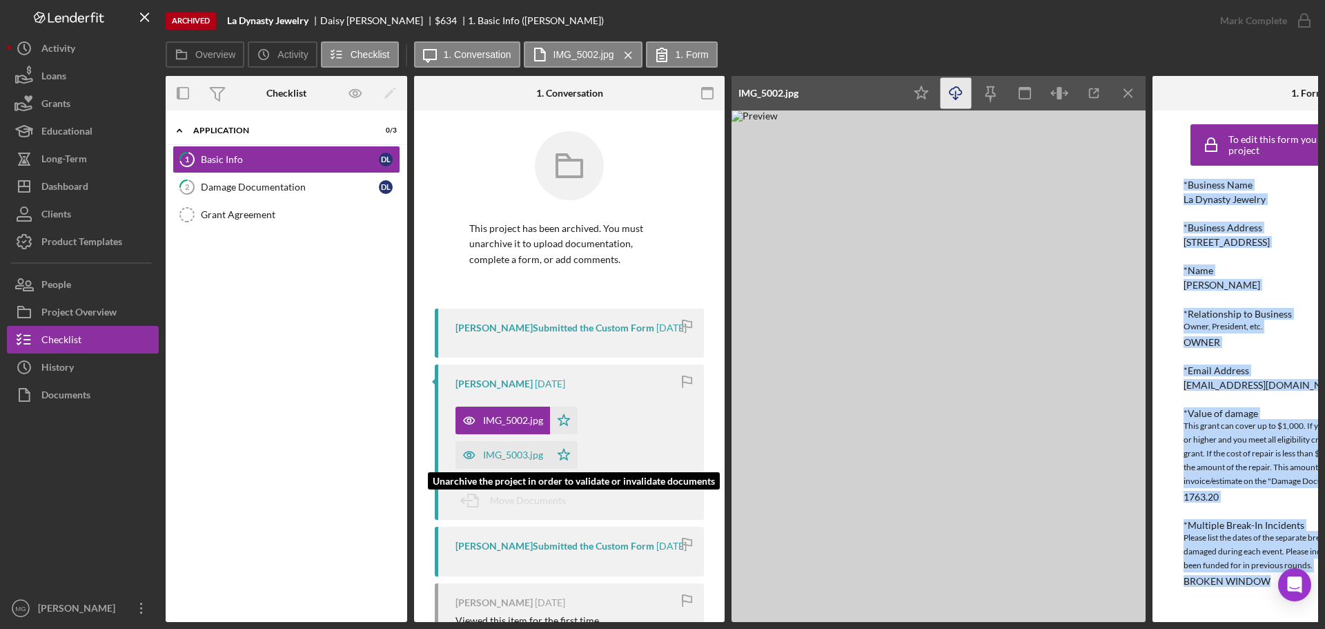
click at [500, 460] on div "IMG_5003.jpg" at bounding box center [513, 454] width 60 height 11
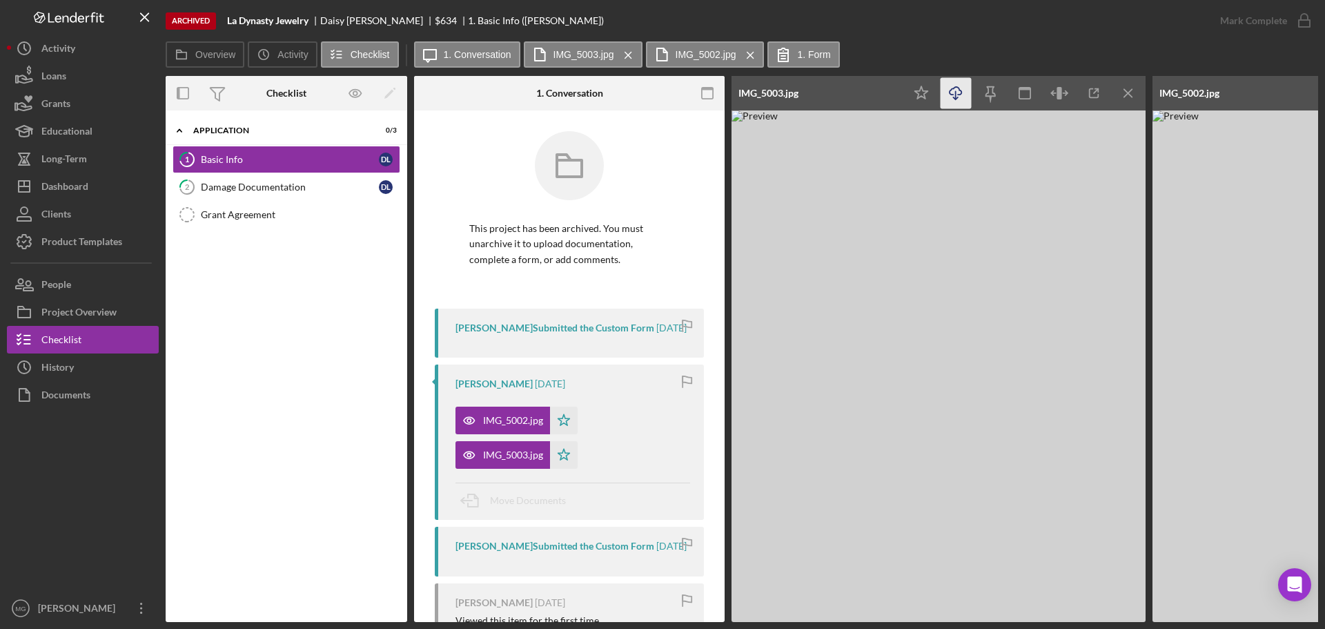
click at [957, 86] on icon "Icon/Download" at bounding box center [956, 93] width 31 height 31
click at [268, 186] on div "Damage Documentation" at bounding box center [290, 187] width 178 height 11
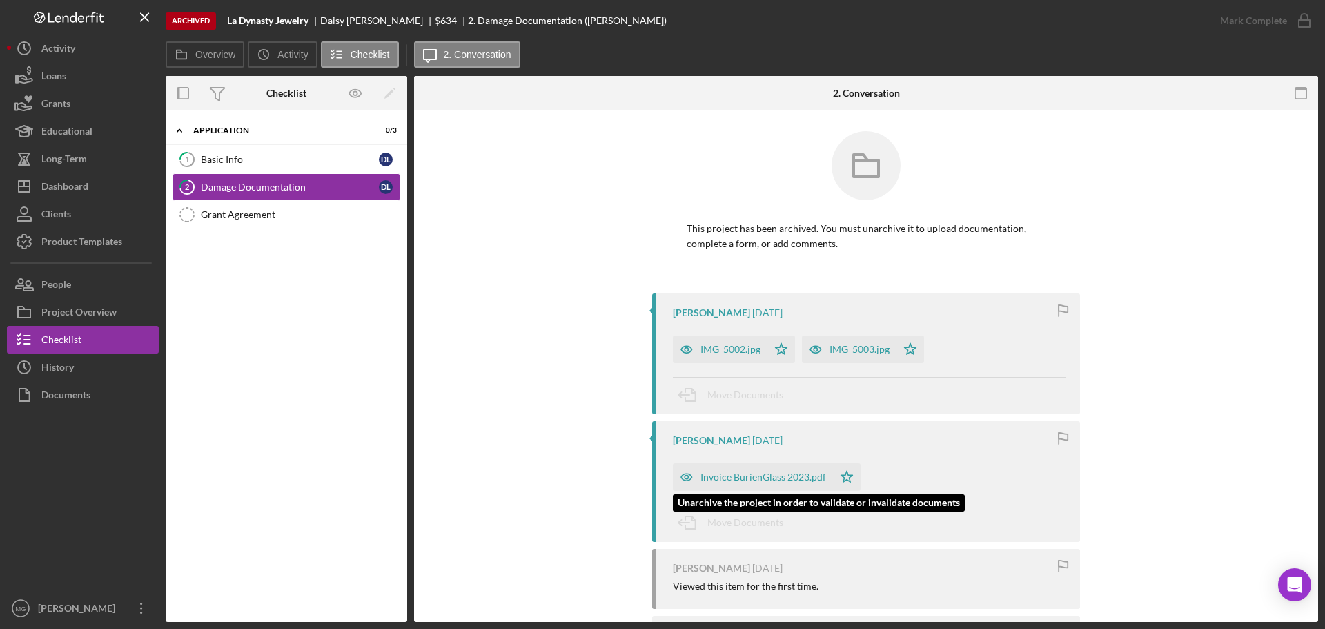
click at [787, 478] on div "Invoice BurienGlass 2023.pdf" at bounding box center [764, 476] width 126 height 11
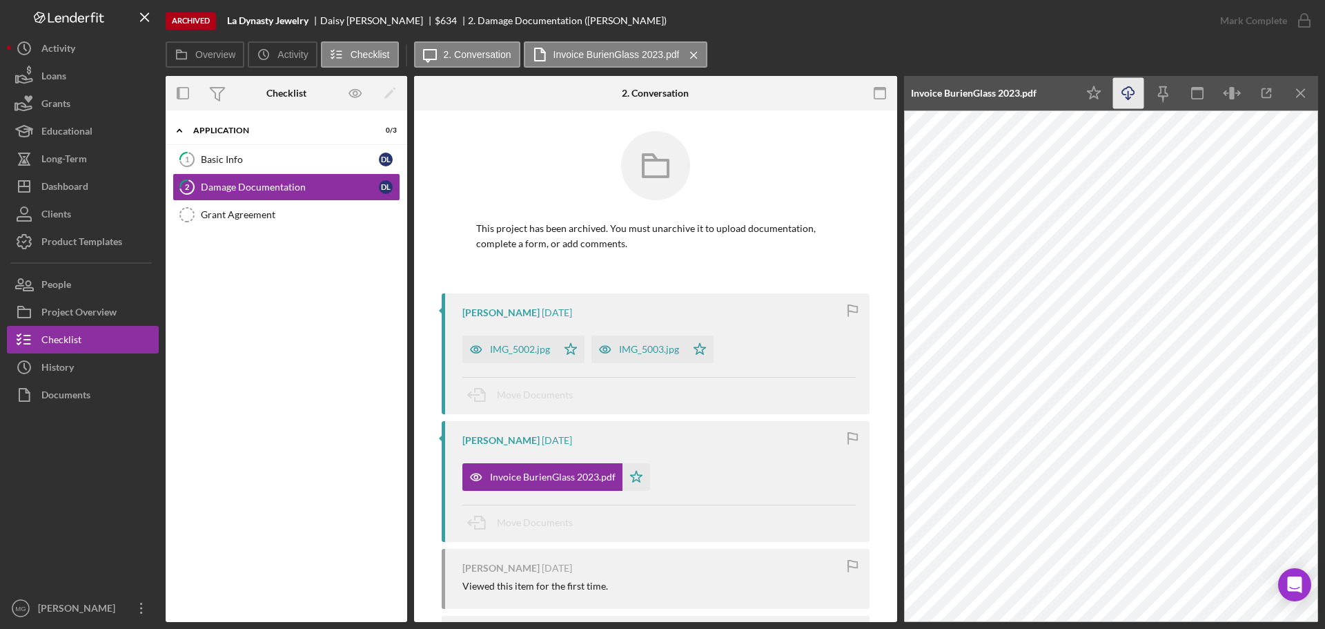
click at [1126, 93] on icon "Icon/Download" at bounding box center [1128, 93] width 31 height 31
click at [259, 212] on div "Grant Agreement" at bounding box center [300, 214] width 199 height 11
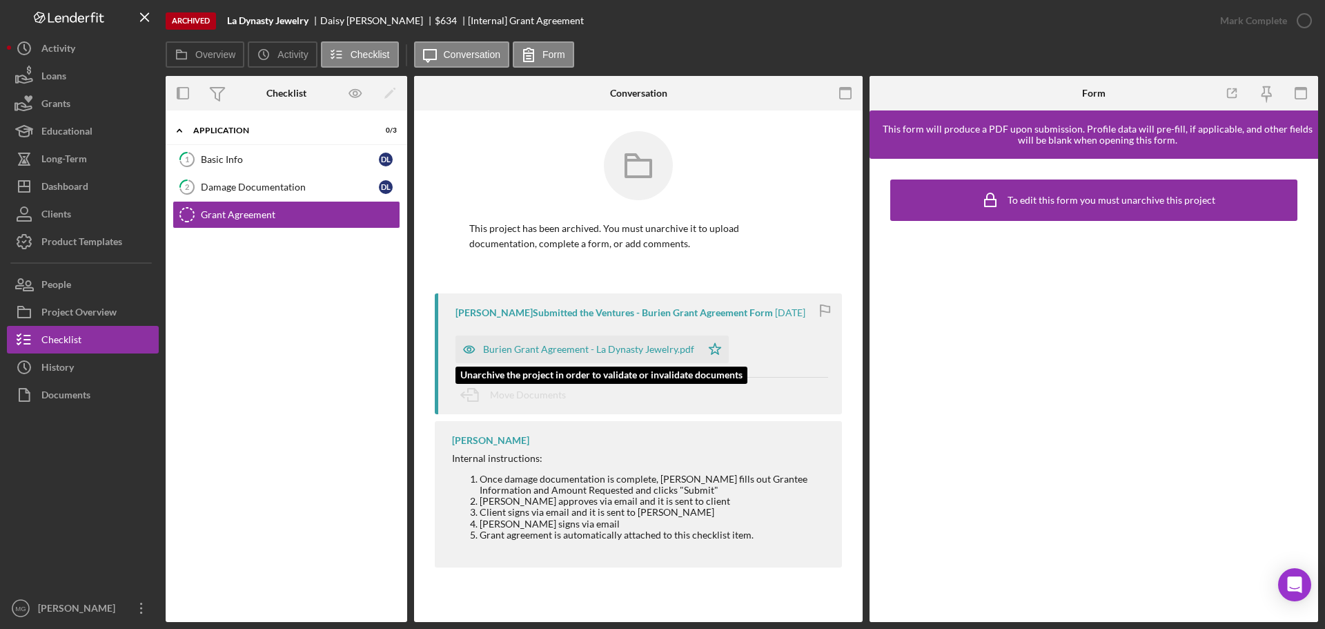
click at [620, 351] on div "Burien Grant Agreement - La Dynasty Jewelry.pdf" at bounding box center [588, 349] width 211 height 11
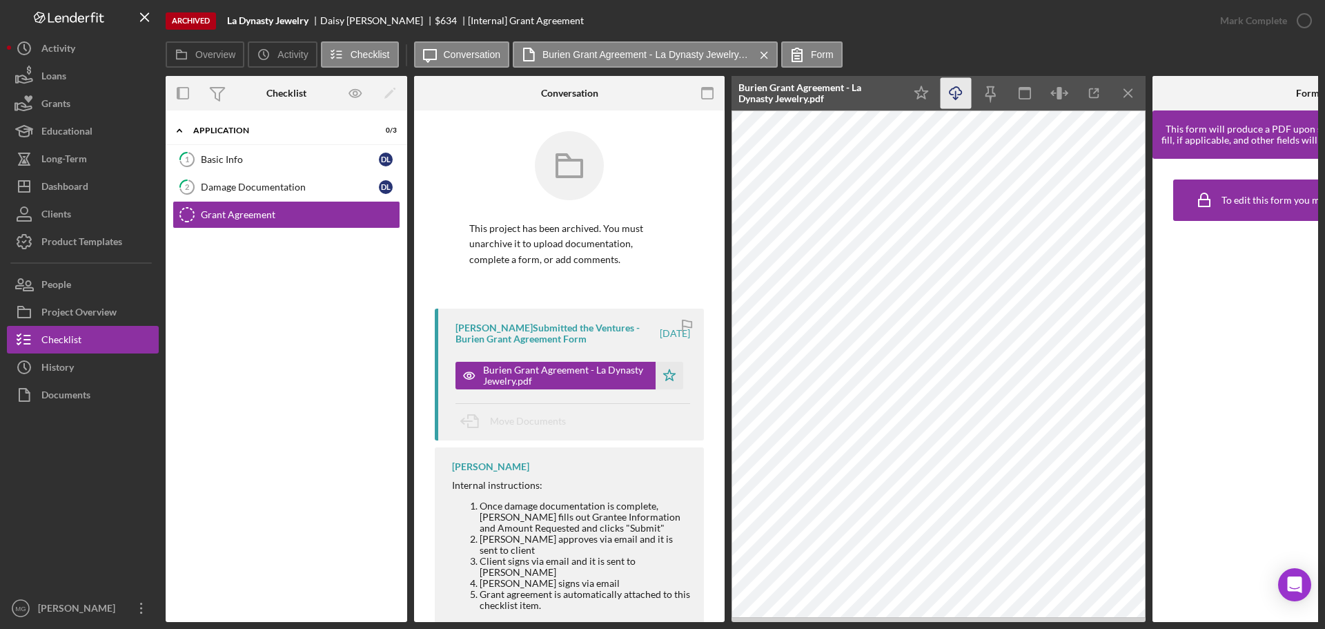
click at [953, 97] on icon "Icon/Download" at bounding box center [956, 93] width 31 height 31
click at [63, 398] on div "Documents" at bounding box center [65, 396] width 49 height 31
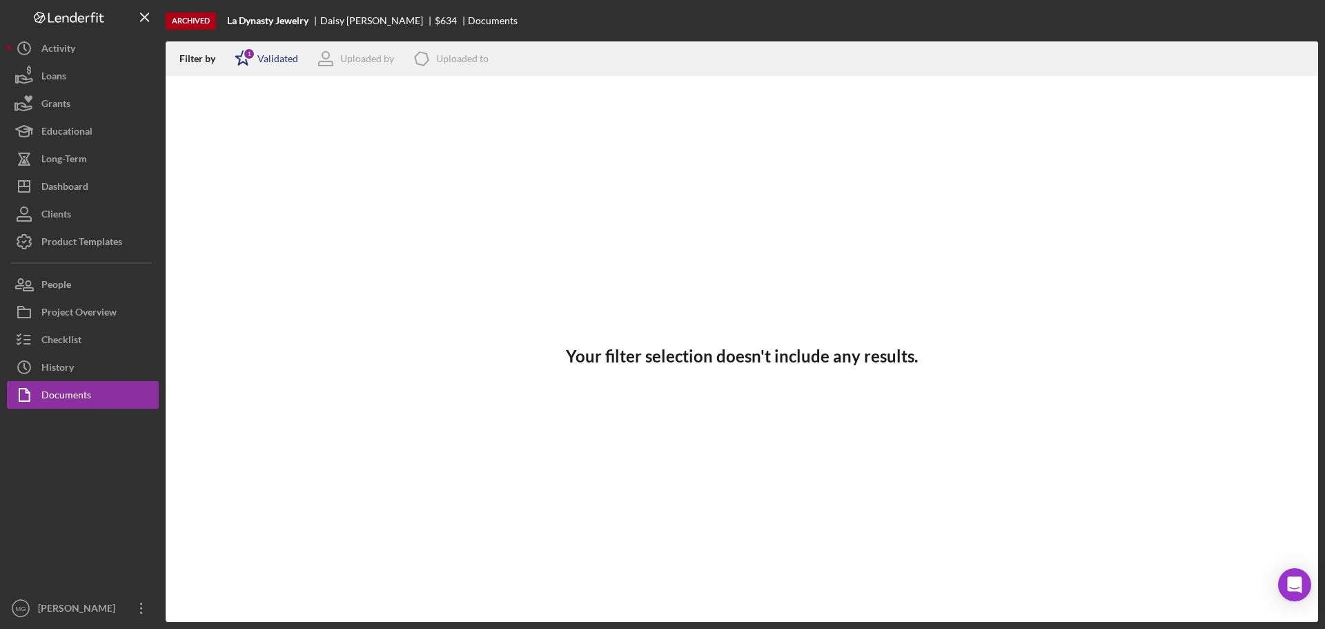
click at [246, 55] on div "1" at bounding box center [249, 54] width 12 height 12
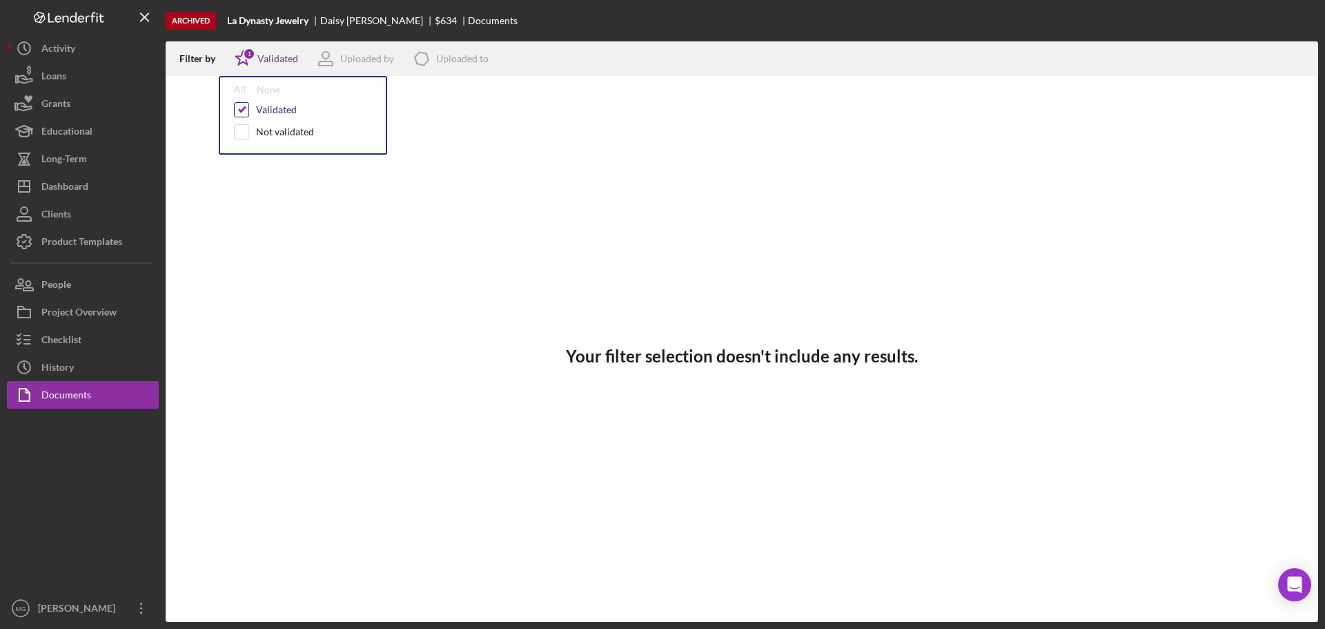
click at [244, 106] on input "checkbox" at bounding box center [242, 110] width 14 height 14
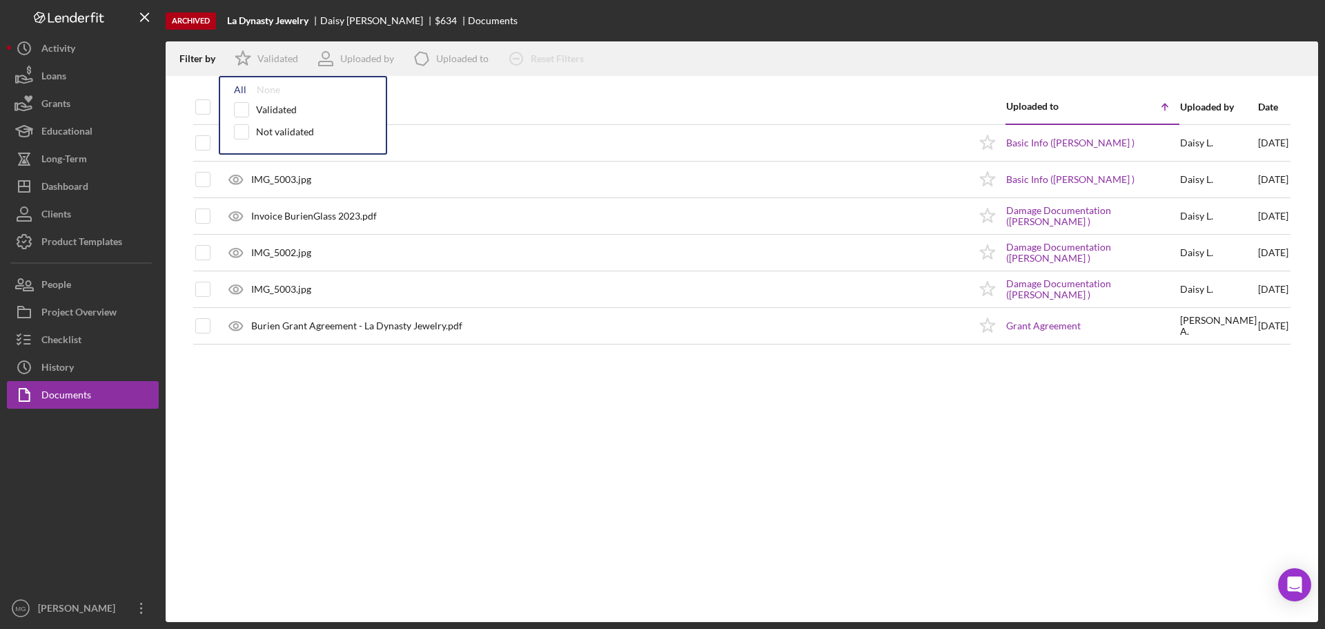
click at [242, 91] on div "All" at bounding box center [240, 89] width 12 height 11
checkbox input "true"
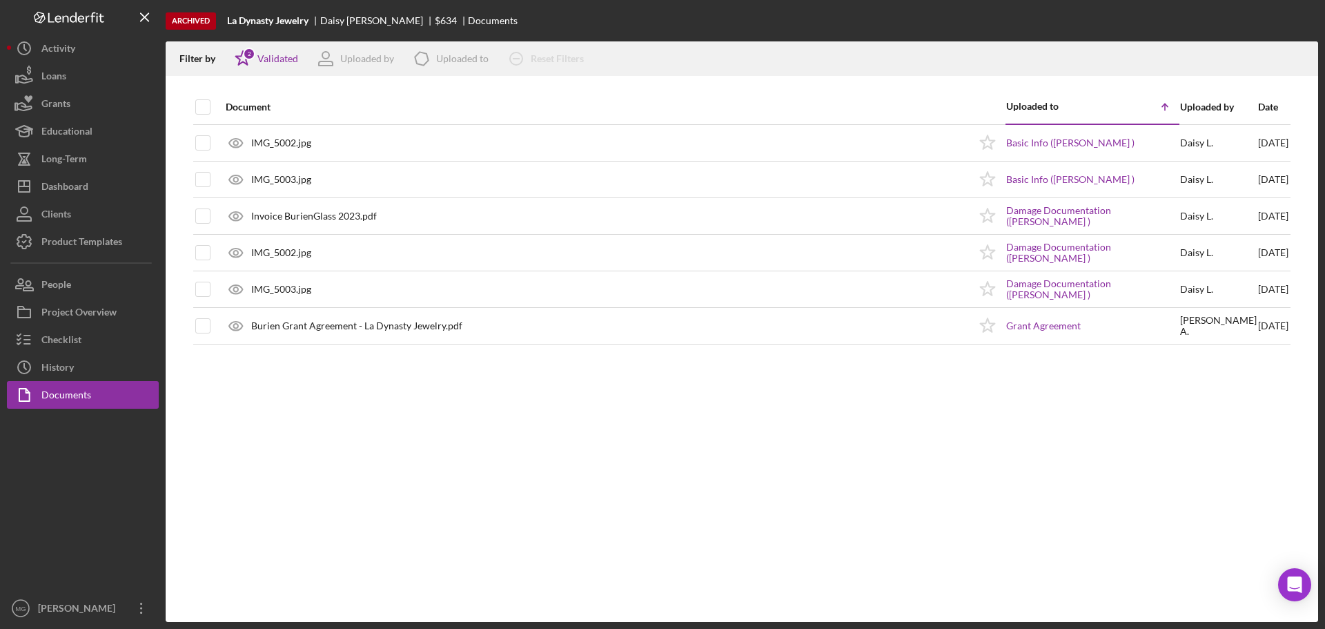
click at [439, 427] on div "Document Uploaded to Icon/Table Sort Arrow Uploaded by Date IMG_5002.jpg Icon/S…" at bounding box center [742, 356] width 1153 height 532
click at [94, 197] on button "Icon/Dashboard Dashboard" at bounding box center [83, 187] width 152 height 28
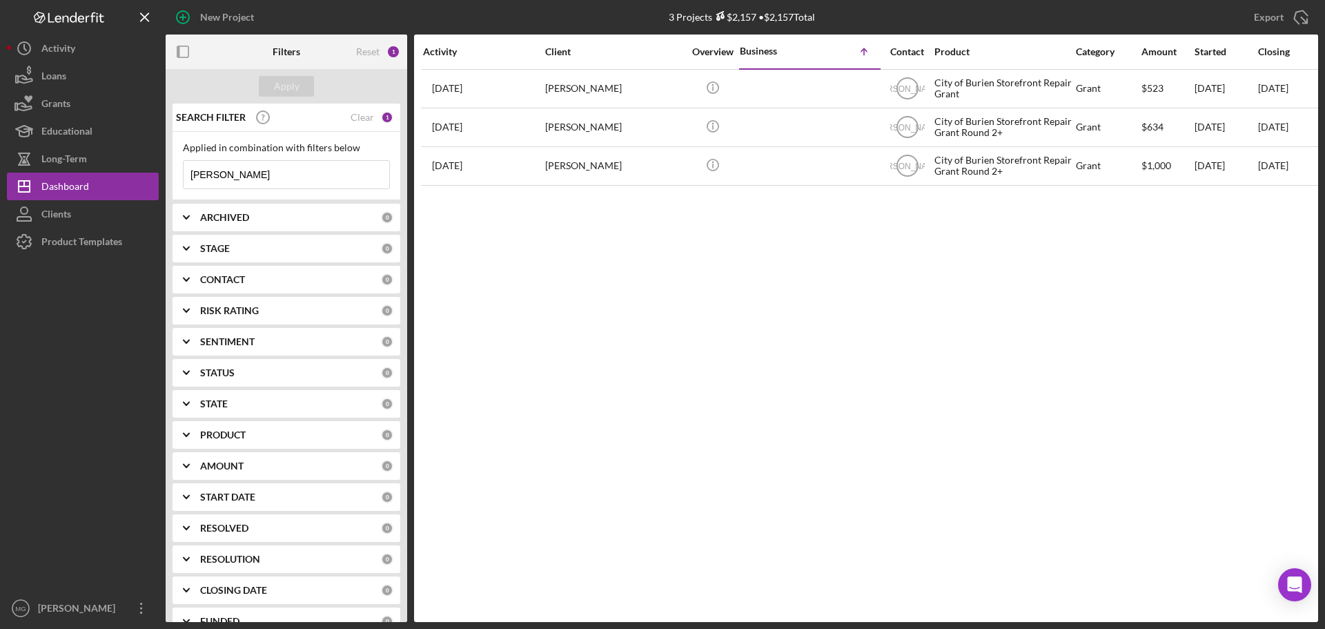
drag, startPoint x: 249, startPoint y: 171, endPoint x: 186, endPoint y: 173, distance: 63.5
click at [186, 173] on input "[PERSON_NAME]" at bounding box center [287, 175] width 206 height 28
type input "[PERSON_NAME]"
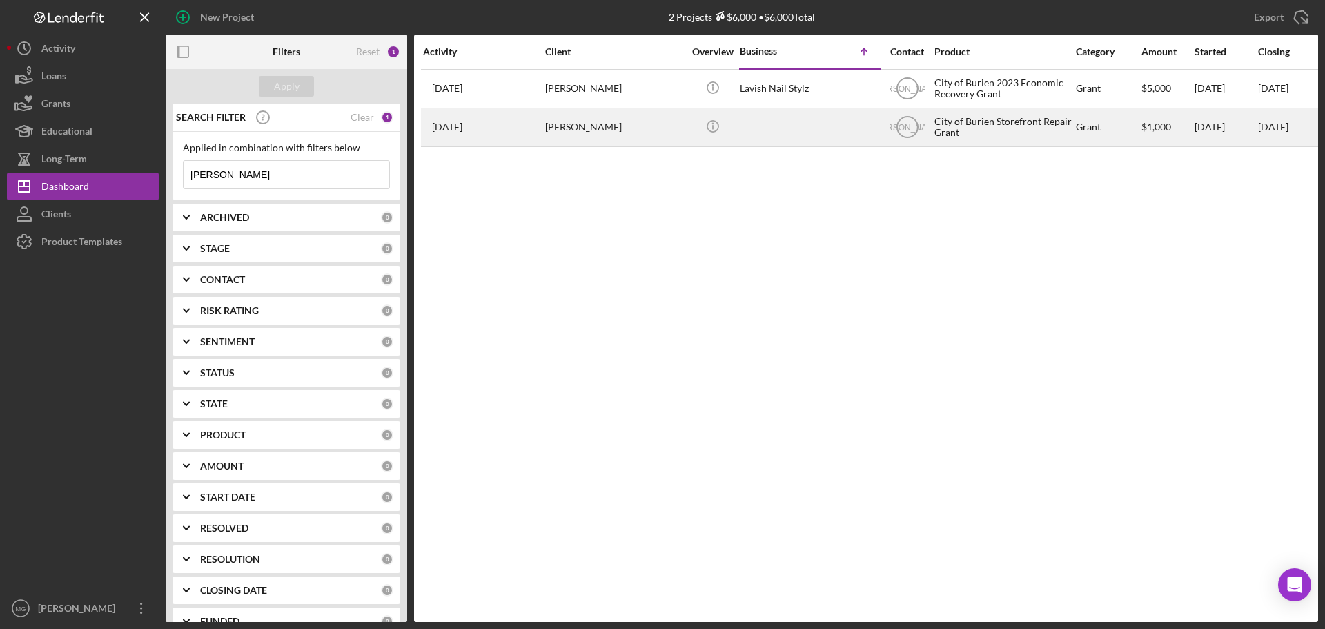
click at [636, 126] on div "[PERSON_NAME]" at bounding box center [614, 127] width 138 height 37
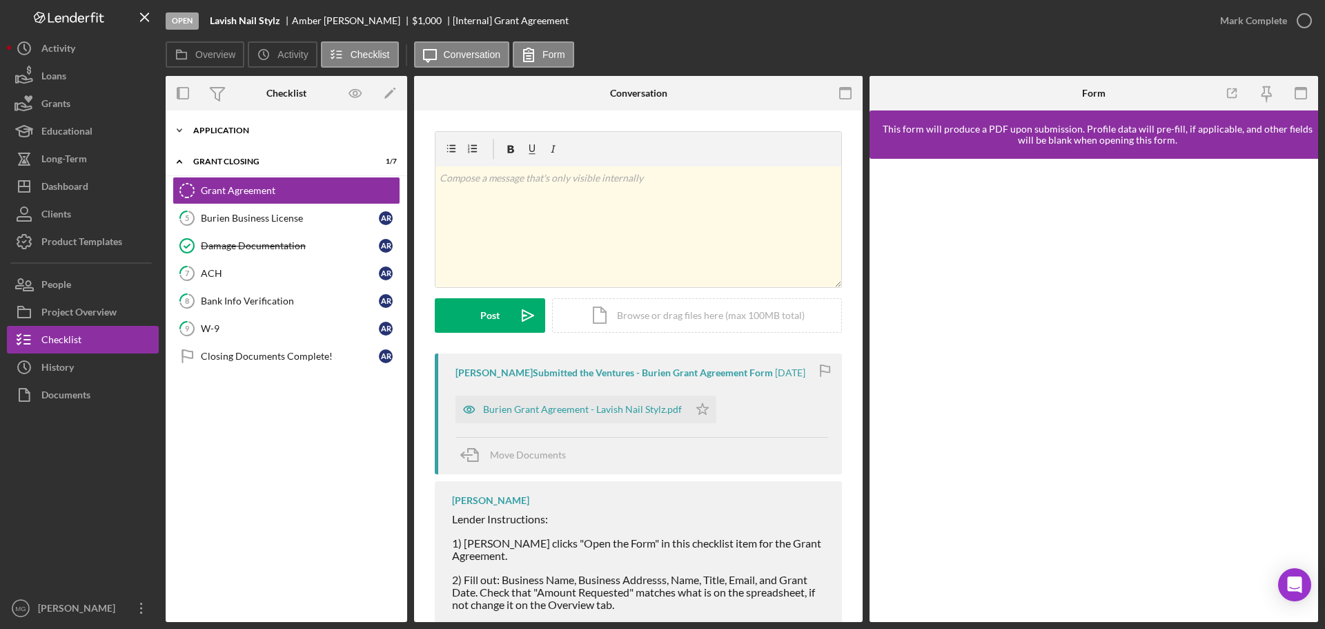
click at [184, 129] on icon "Icon/Expander" at bounding box center [180, 131] width 28 height 28
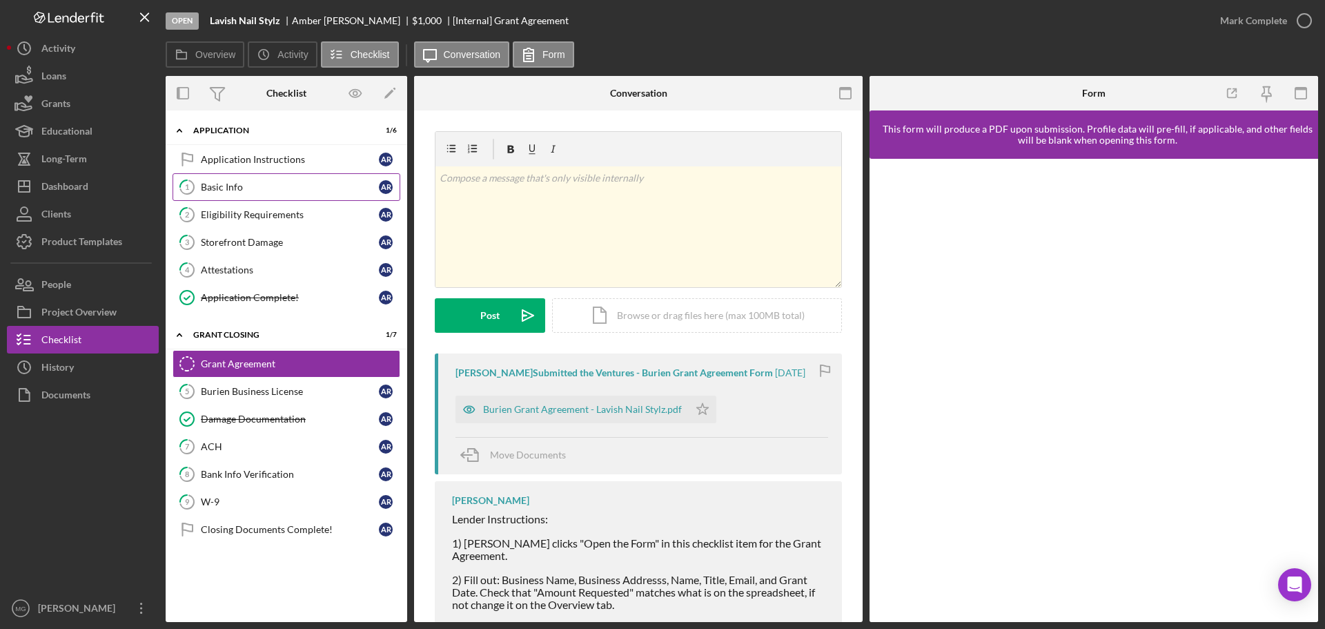
click at [258, 182] on div "Basic Info" at bounding box center [290, 187] width 178 height 11
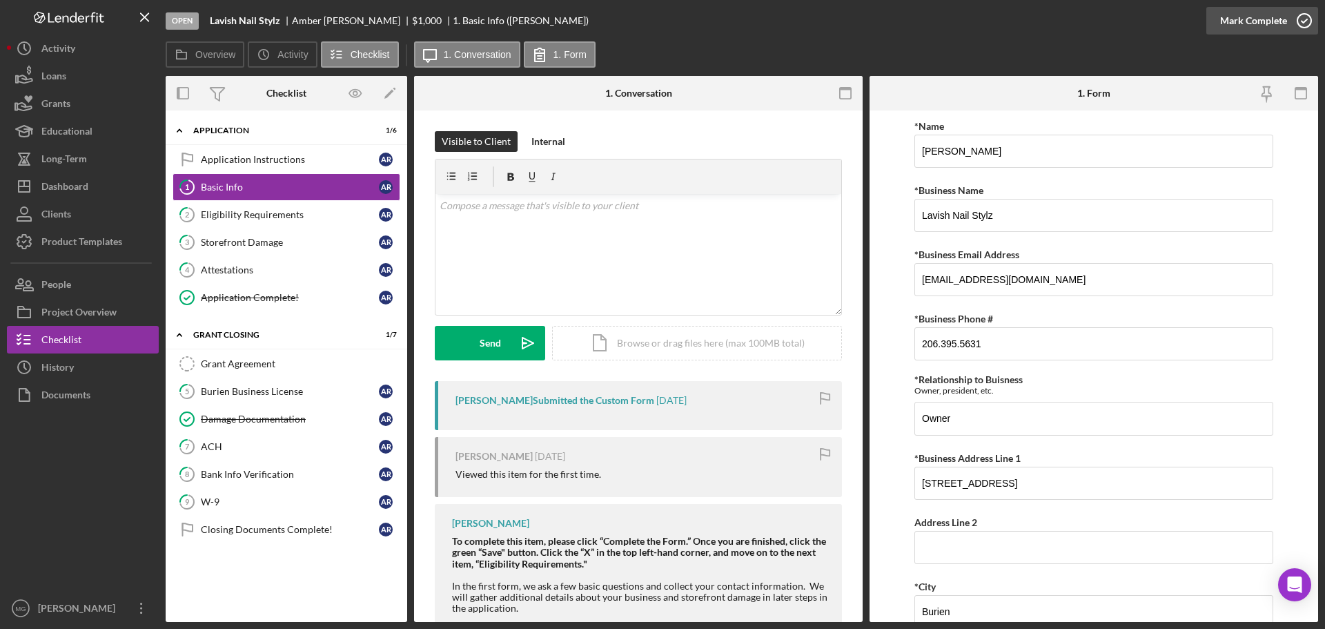
click at [1301, 19] on icon "button" at bounding box center [1304, 20] width 35 height 35
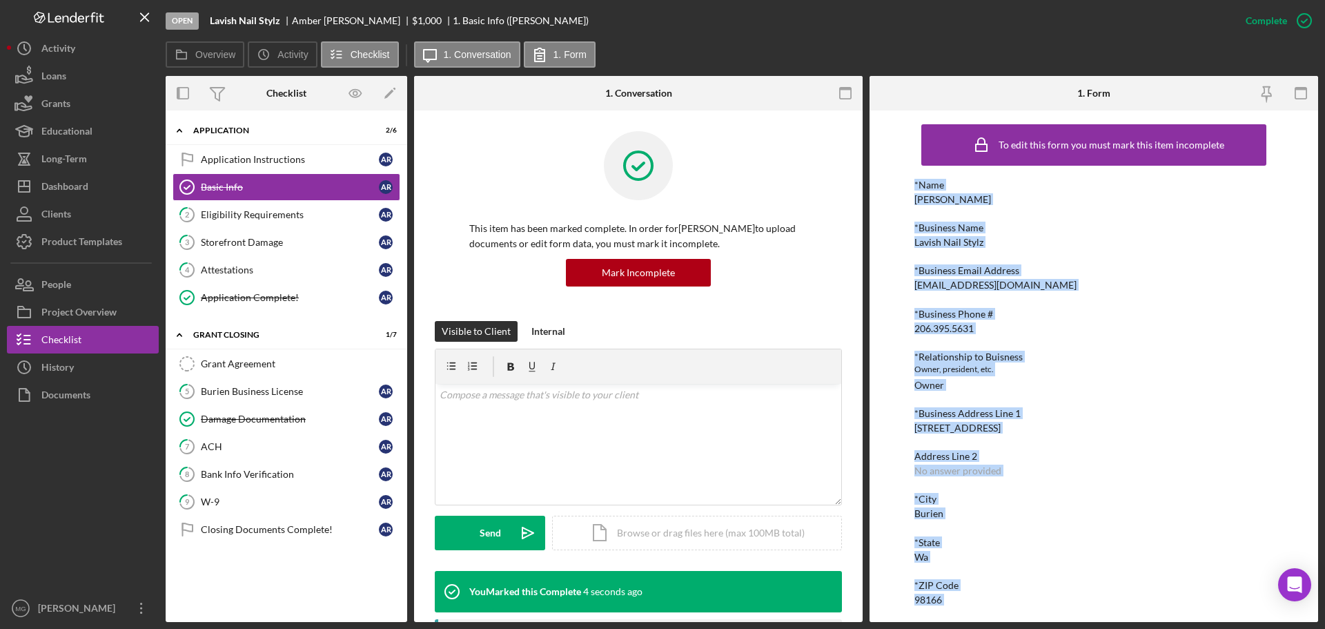
scroll to position [133, 0]
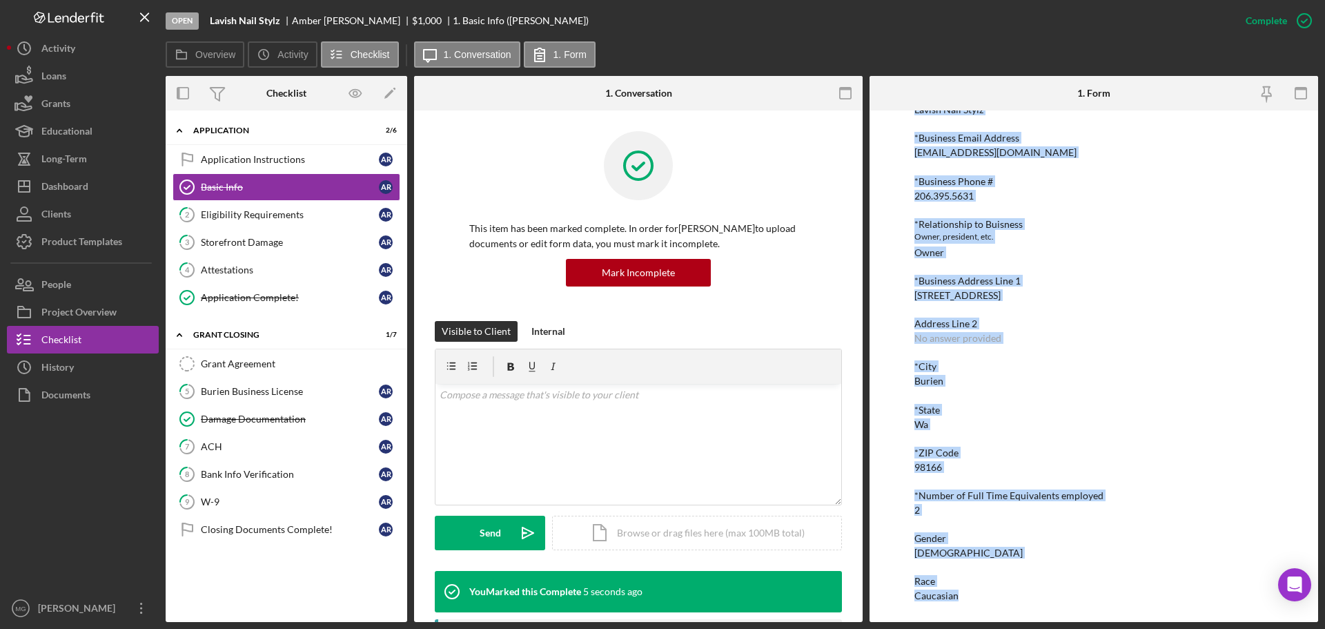
drag, startPoint x: 906, startPoint y: 183, endPoint x: 1203, endPoint y: 609, distance: 519.1
click at [1203, 609] on div "To edit this form you must mark this item incomplete *Name [PERSON_NAME] *Busin…" at bounding box center [1094, 365] width 449 height 511
click at [233, 207] on link "2 Eligibility Requirements A R" at bounding box center [287, 215] width 228 height 28
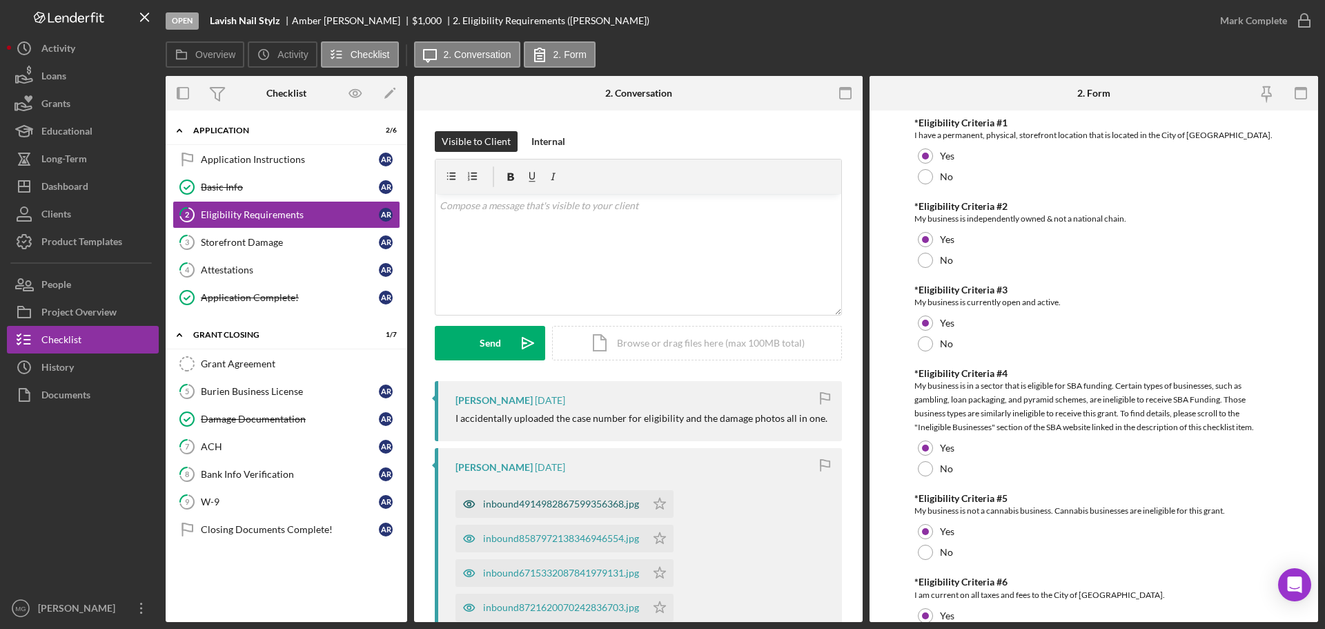
click at [594, 504] on div "inbound4914982867599356368.jpg" at bounding box center [561, 503] width 156 height 11
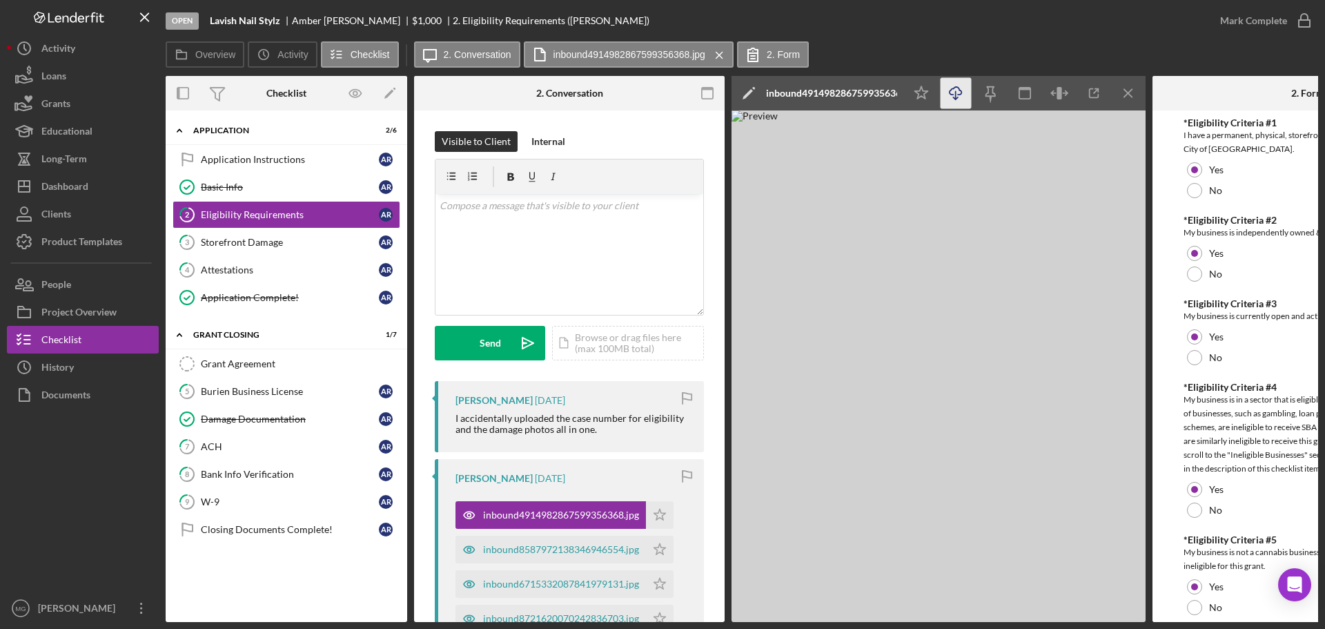
click at [952, 90] on icon "button" at bounding box center [956, 91] width 12 height 8
click at [656, 516] on icon "Icon/Star" at bounding box center [660, 515] width 28 height 28
click at [1129, 94] on line "button" at bounding box center [1128, 93] width 8 height 8
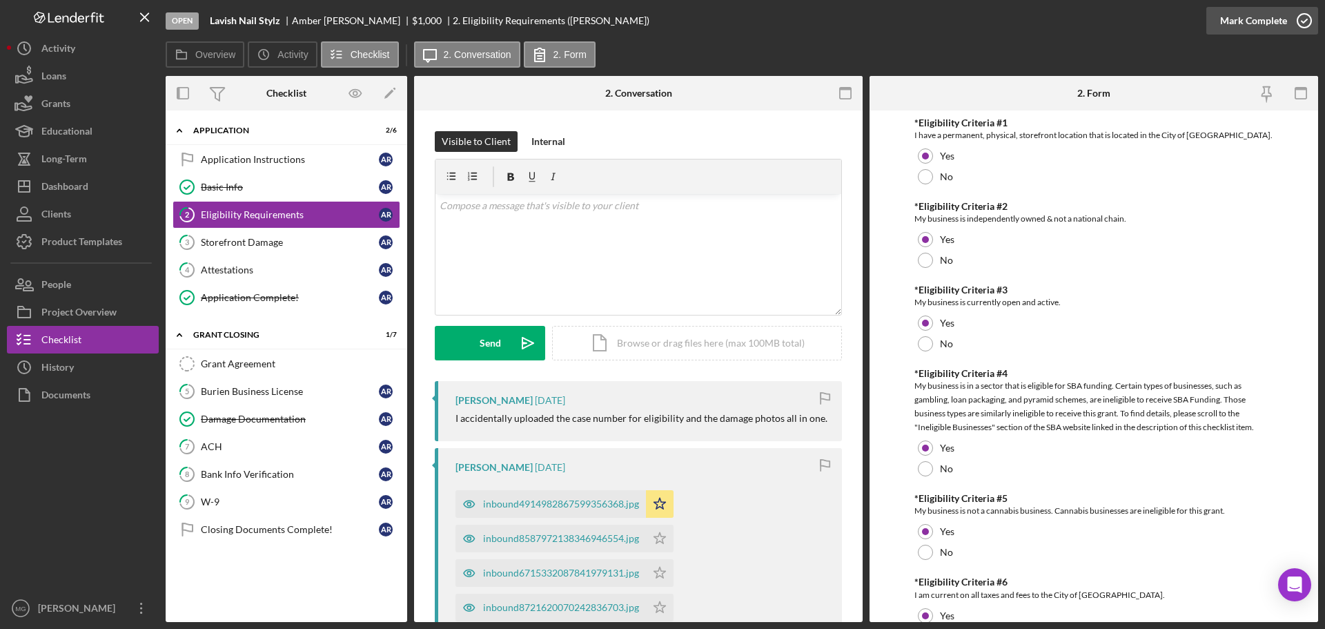
click at [1305, 17] on icon "button" at bounding box center [1304, 20] width 35 height 35
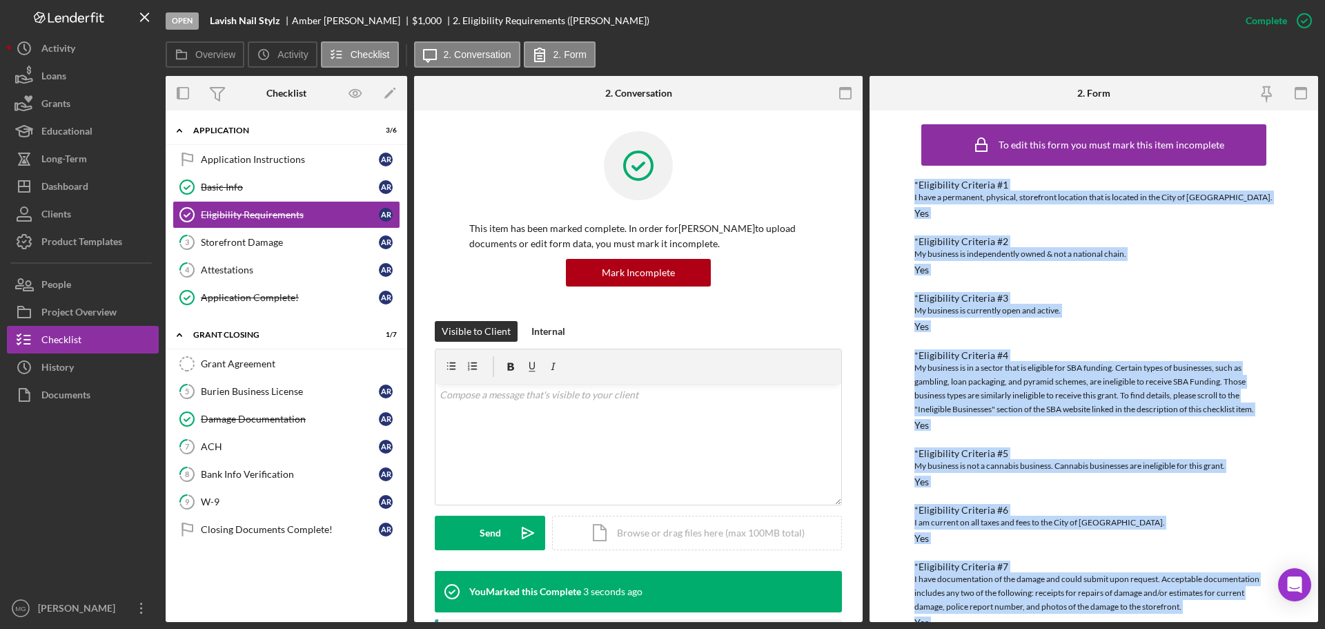
scroll to position [211, 0]
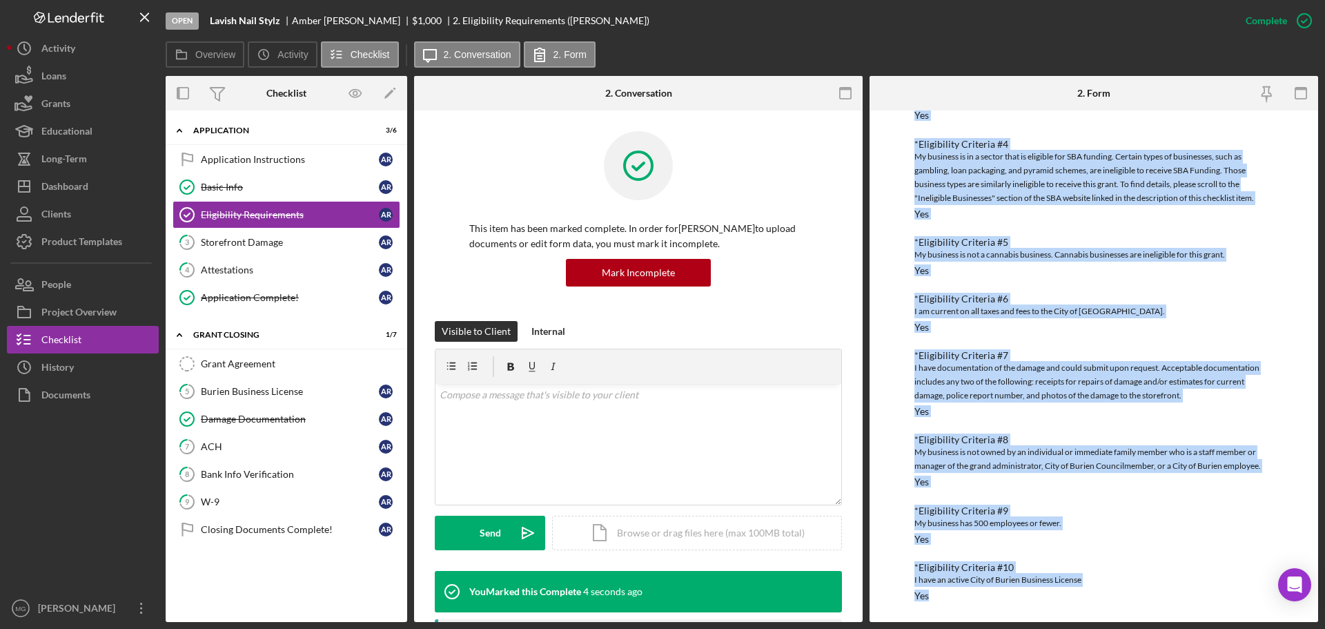
drag, startPoint x: 908, startPoint y: 182, endPoint x: 1128, endPoint y: 661, distance: 528.1
click at [1128, 628] on html "Open Lavish Nail Stylz [PERSON_NAME] $1,000 $1,000 2. Eligibility Requirements …" at bounding box center [662, 314] width 1325 height 629
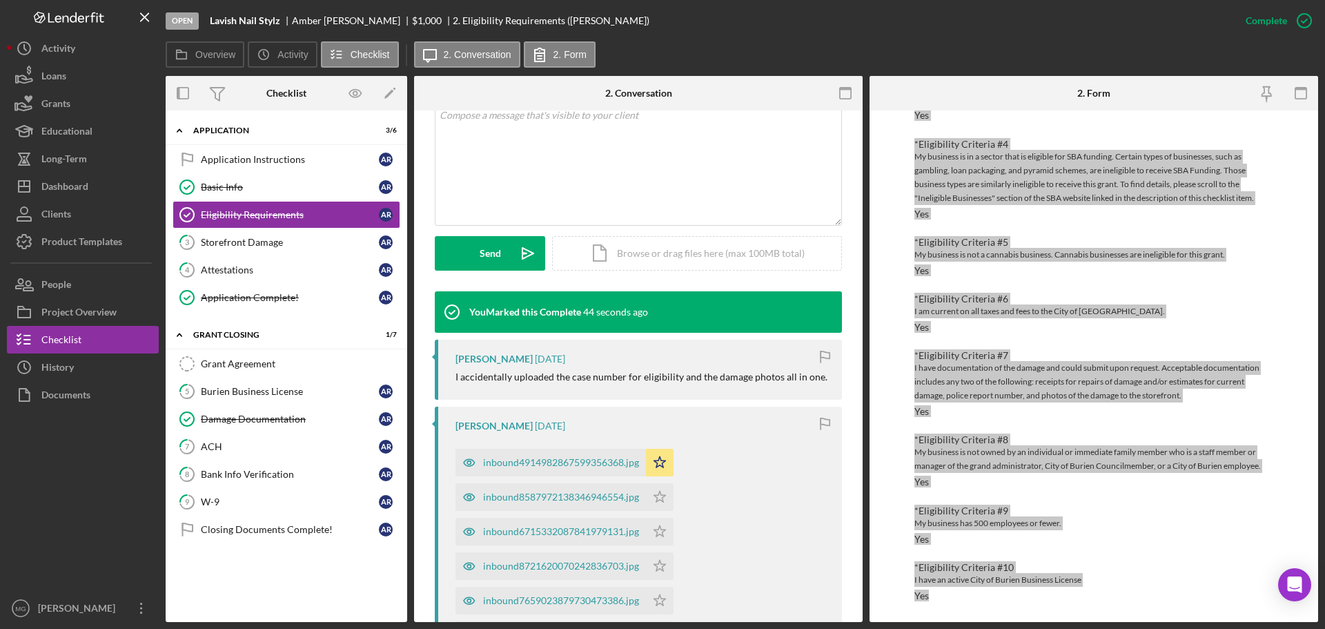
scroll to position [483, 0]
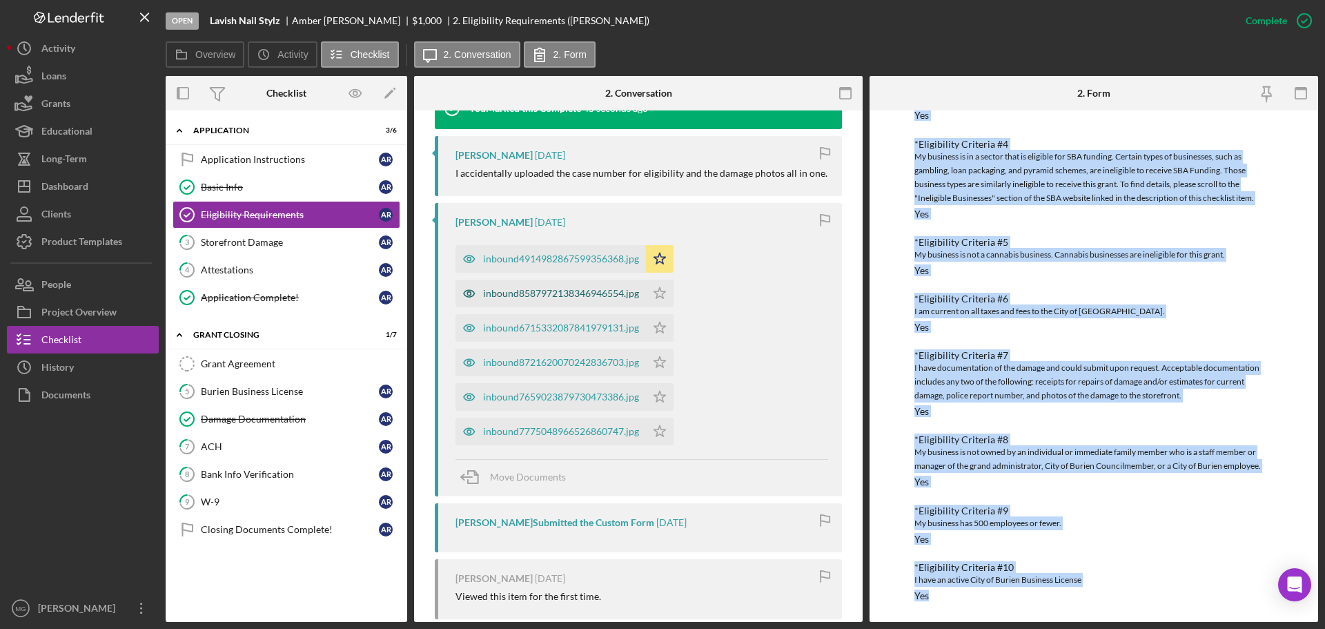
click at [537, 289] on div "inbound8587972138346946554.jpg" at bounding box center [561, 293] width 156 height 11
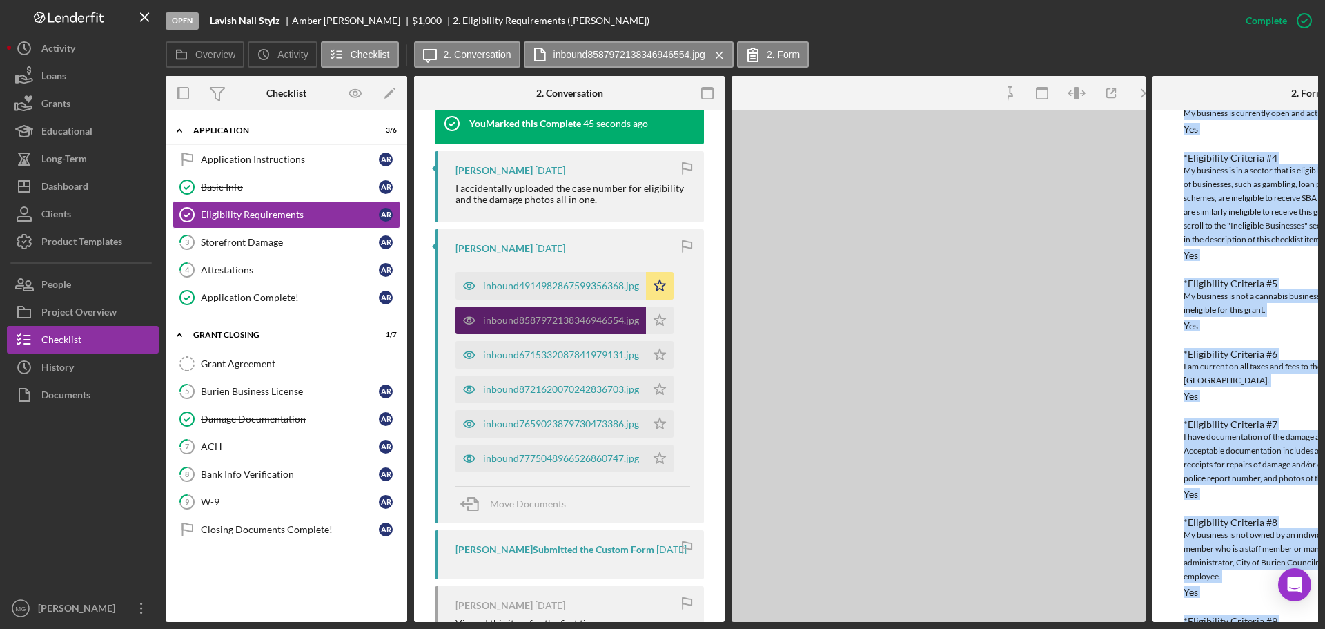
scroll to position [225, 0]
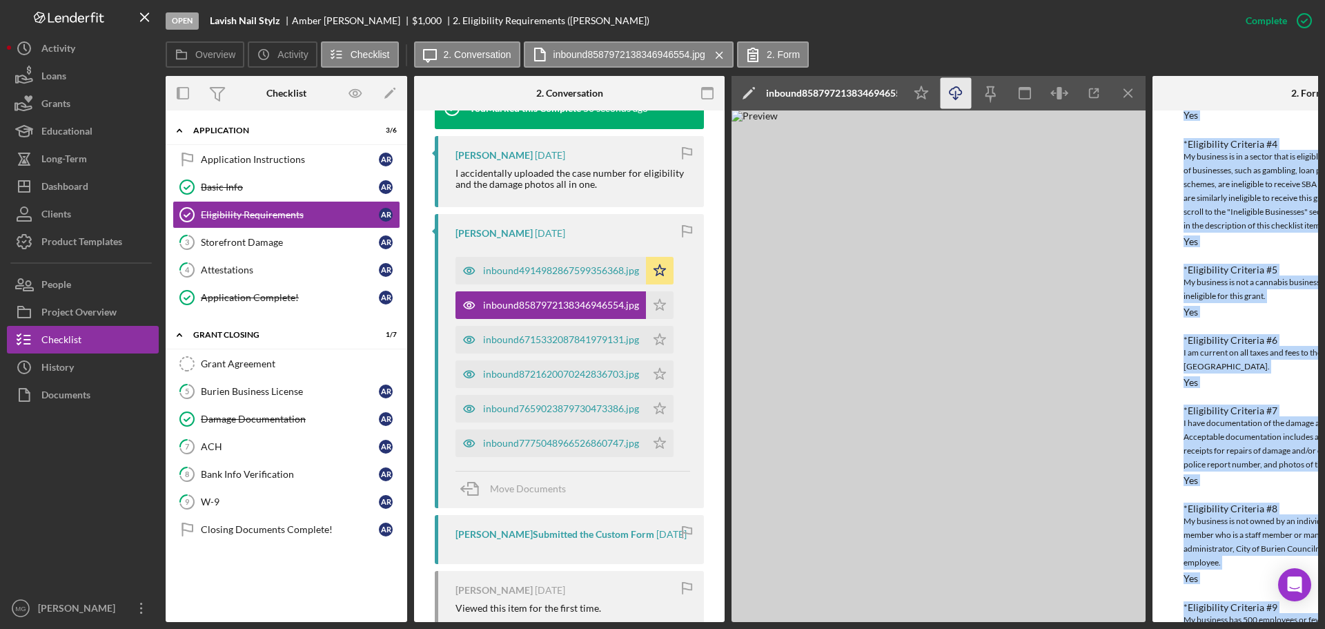
click at [957, 94] on icon "Icon/Download" at bounding box center [956, 93] width 31 height 31
click at [562, 339] on div "inbound6715332087841979131.jpg" at bounding box center [561, 339] width 156 height 11
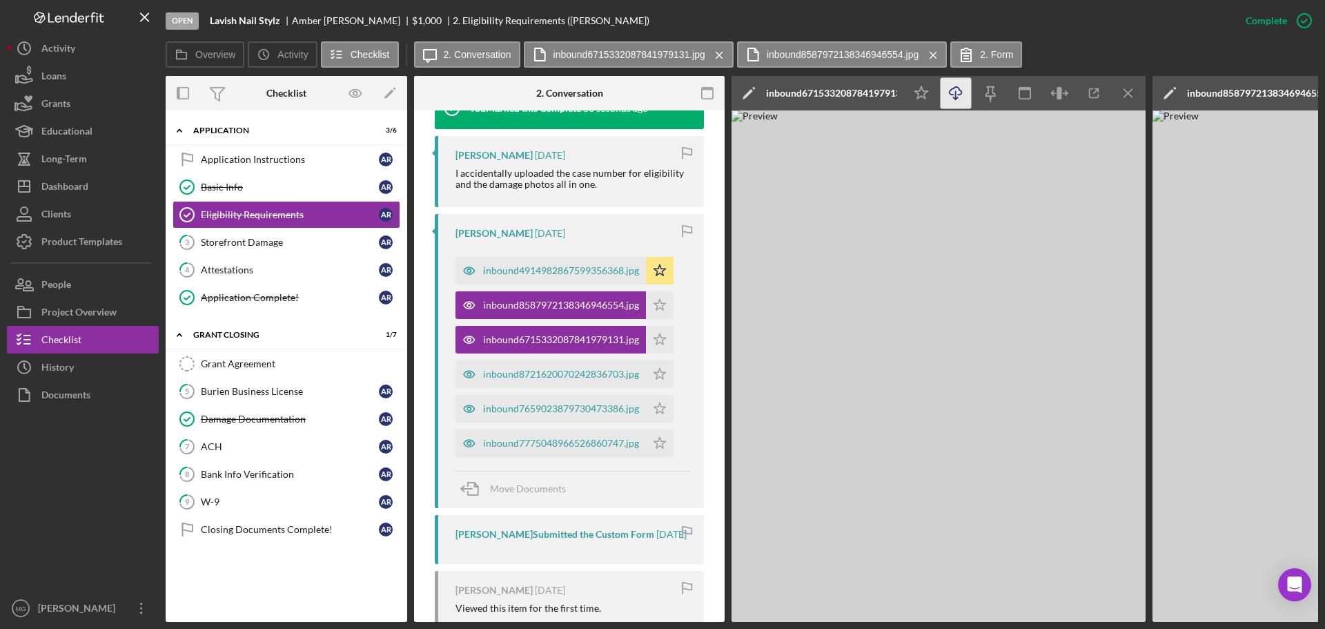
click at [955, 93] on icon "Icon/Download" at bounding box center [956, 93] width 31 height 31
click at [545, 373] on div "inbound8721620070242836703.jpg" at bounding box center [561, 374] width 156 height 11
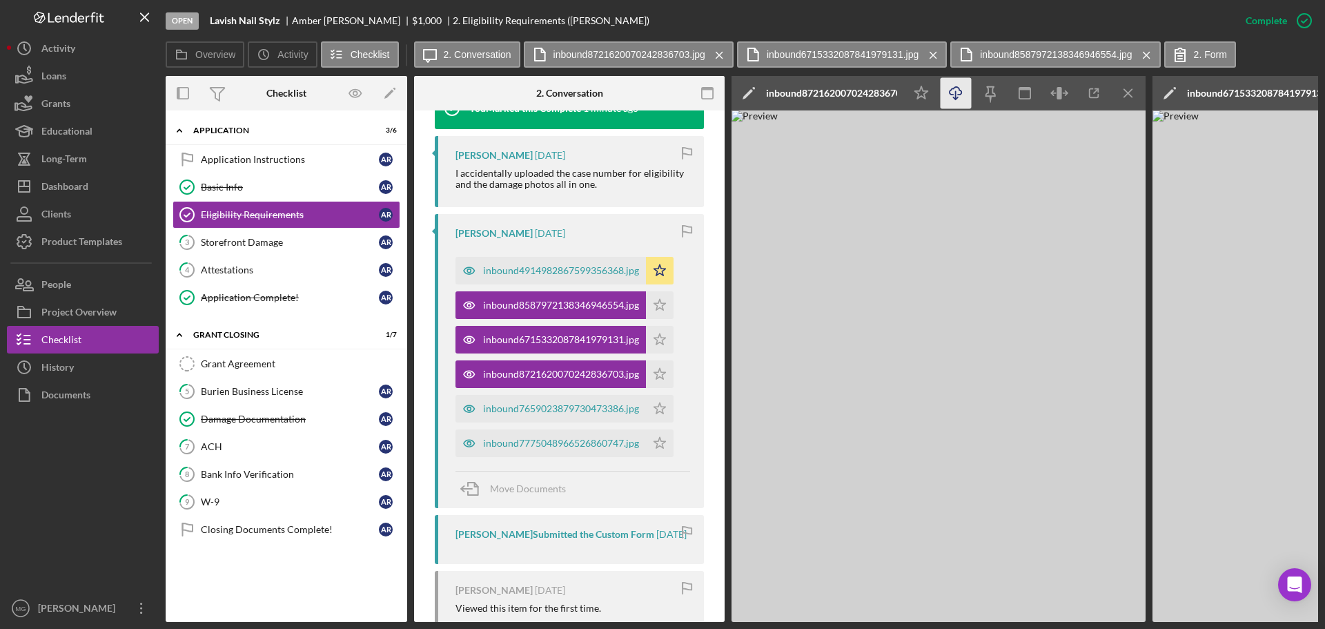
click at [955, 92] on icon "Icon/Download" at bounding box center [956, 93] width 31 height 31
click at [554, 406] on div "inbound7659023879730473386.jpg" at bounding box center [561, 408] width 156 height 11
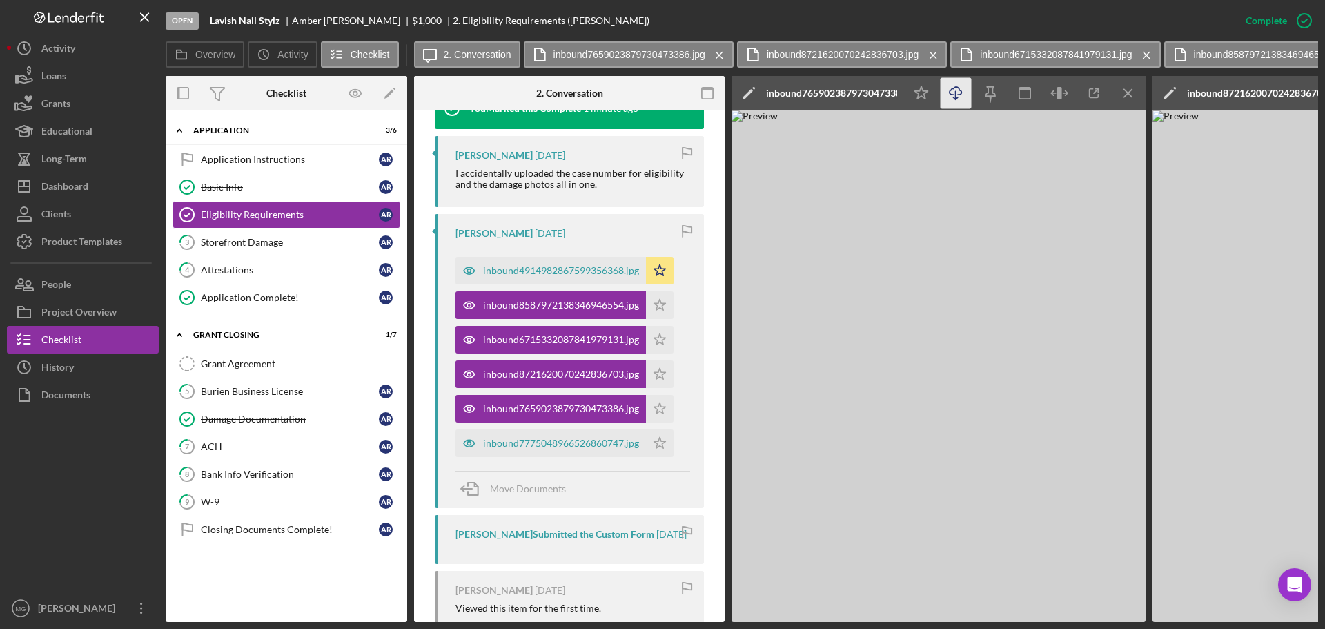
click at [954, 88] on icon "button" at bounding box center [956, 91] width 12 height 8
click at [548, 440] on div "inbound7775048966526860747.jpg" at bounding box center [561, 443] width 156 height 11
click at [957, 92] on icon "Icon/Download" at bounding box center [956, 93] width 31 height 31
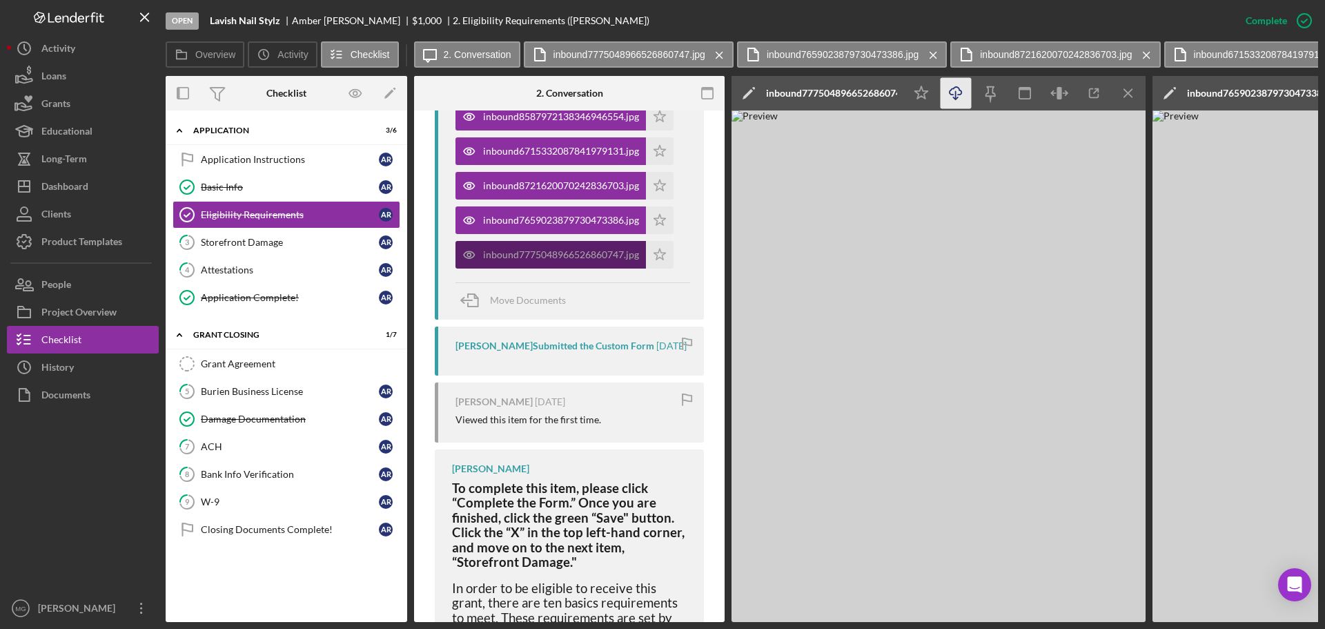
scroll to position [705, 0]
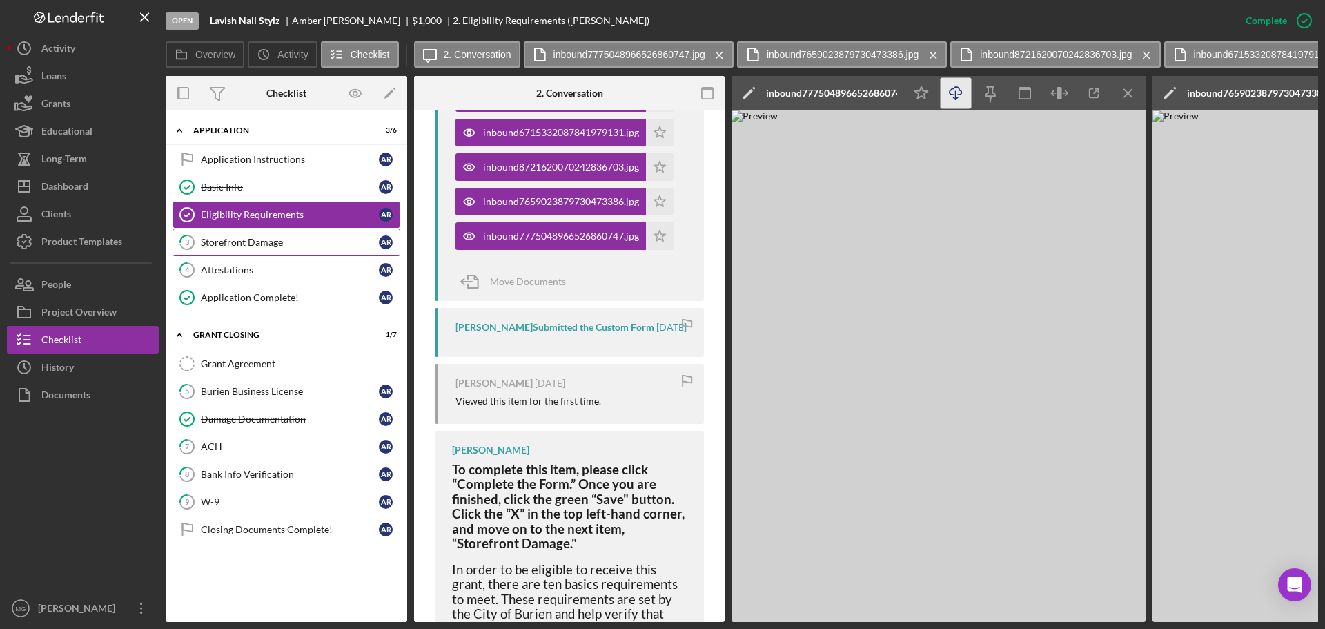
click at [273, 242] on div "Storefront Damage" at bounding box center [290, 242] width 178 height 11
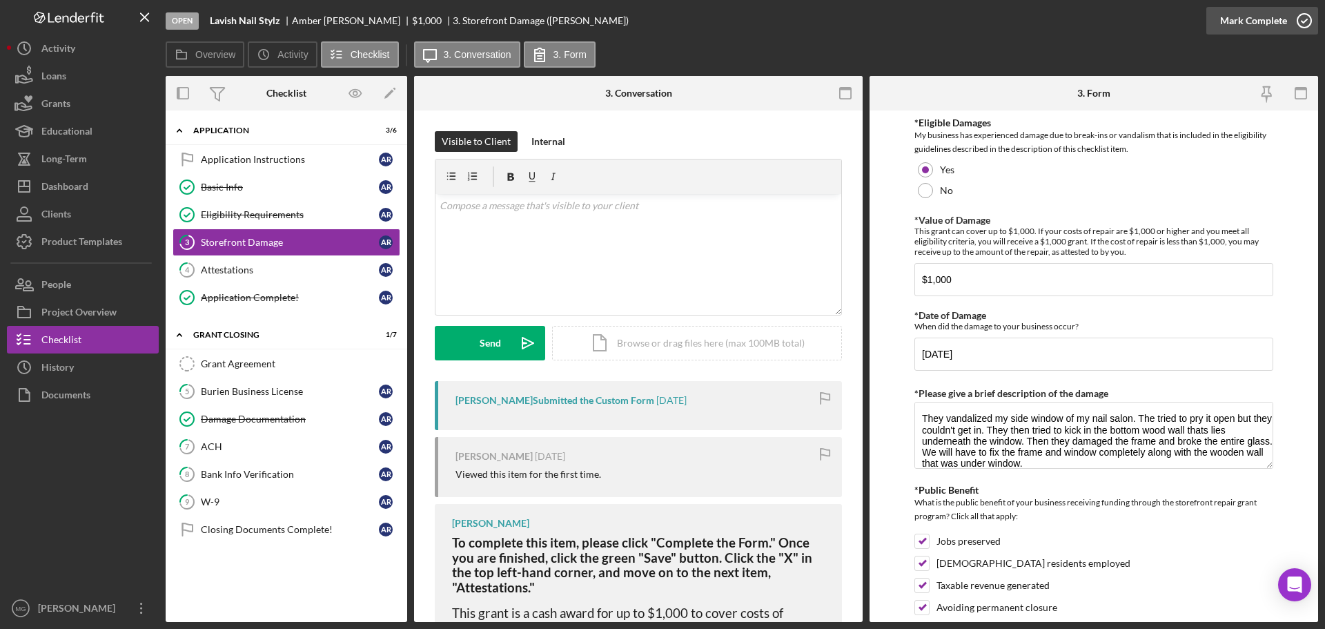
click at [1300, 19] on icon "button" at bounding box center [1304, 20] width 35 height 35
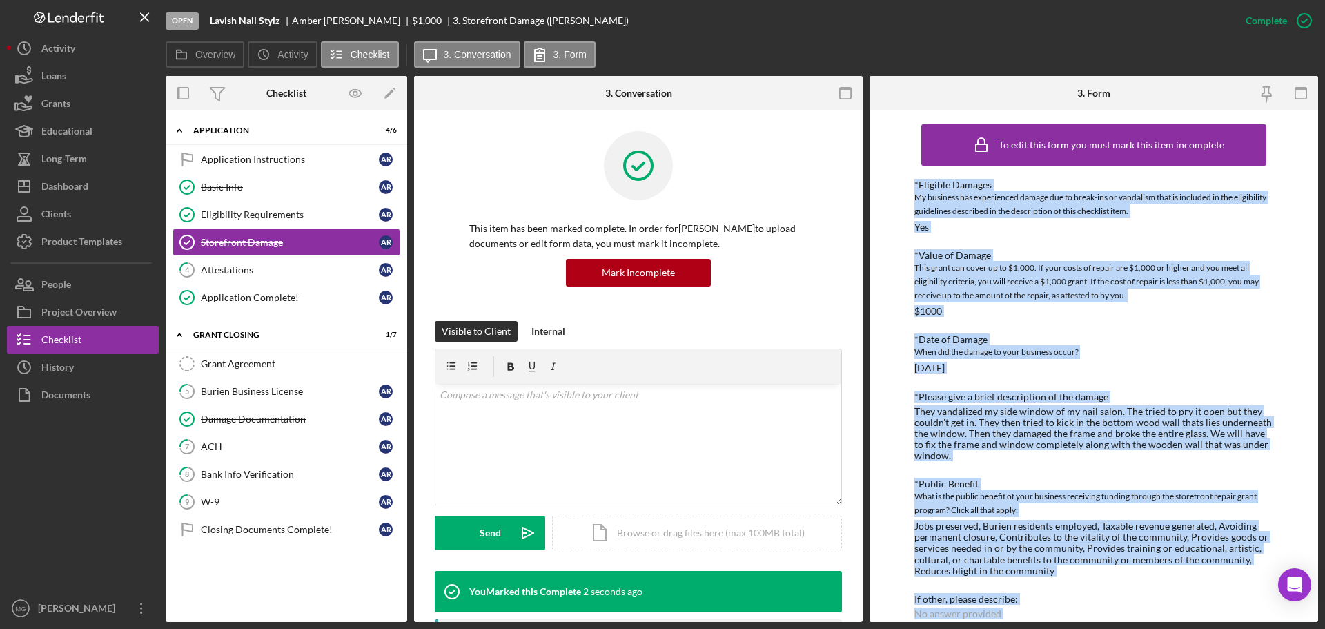
scroll to position [603, 0]
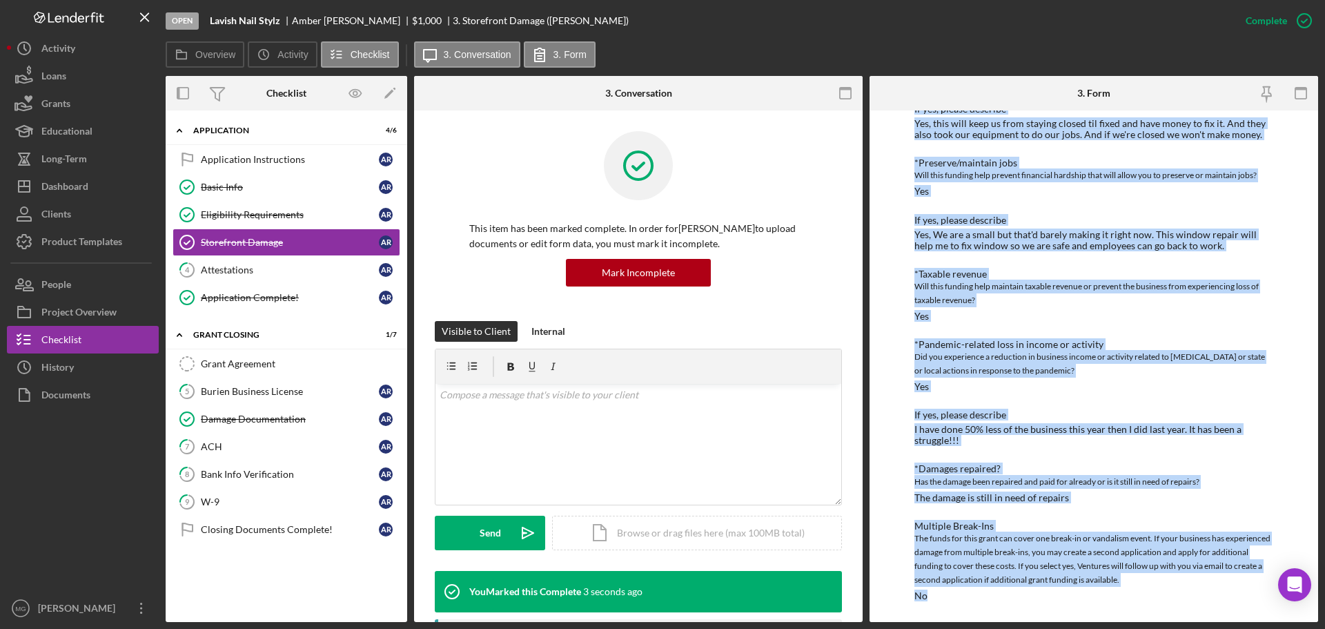
drag, startPoint x: 910, startPoint y: 184, endPoint x: 1294, endPoint y: 640, distance: 596.7
click at [1294, 628] on html "Open Lavish Nail Stylz [PERSON_NAME] $1,000 $1,000 3. Storefront Damage ([PERSO…" at bounding box center [662, 314] width 1325 height 629
click at [241, 271] on div "Attestations" at bounding box center [290, 269] width 178 height 11
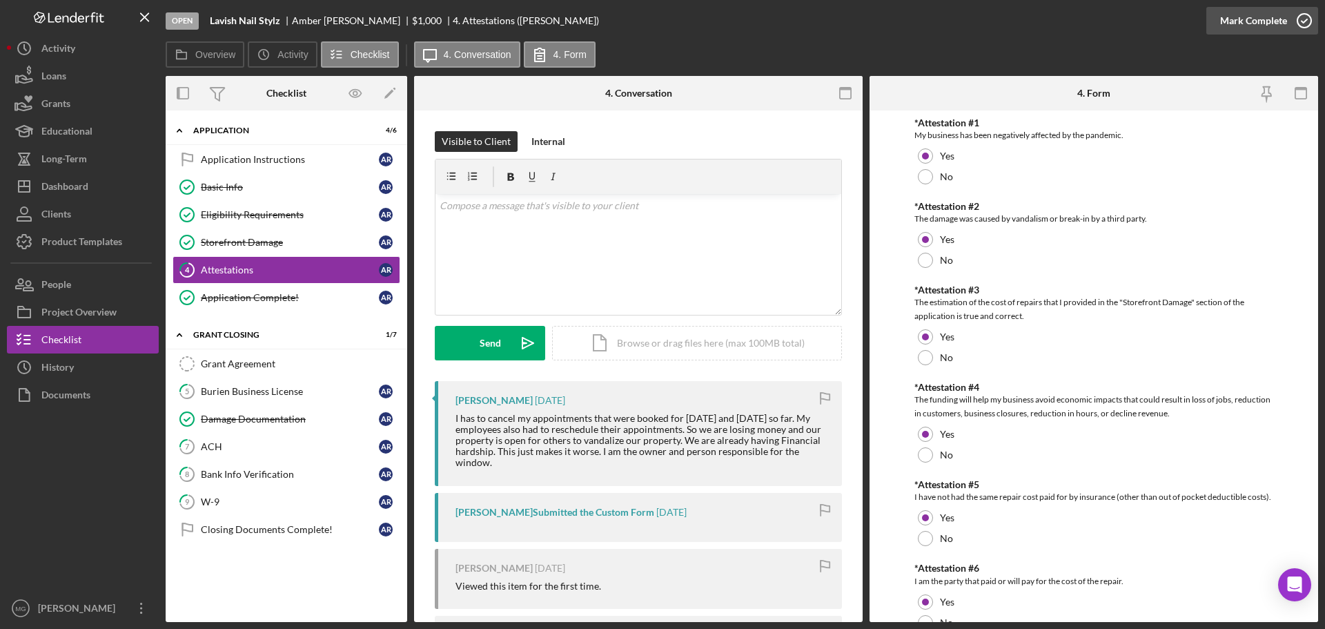
click at [1300, 20] on icon "button" at bounding box center [1304, 20] width 35 height 35
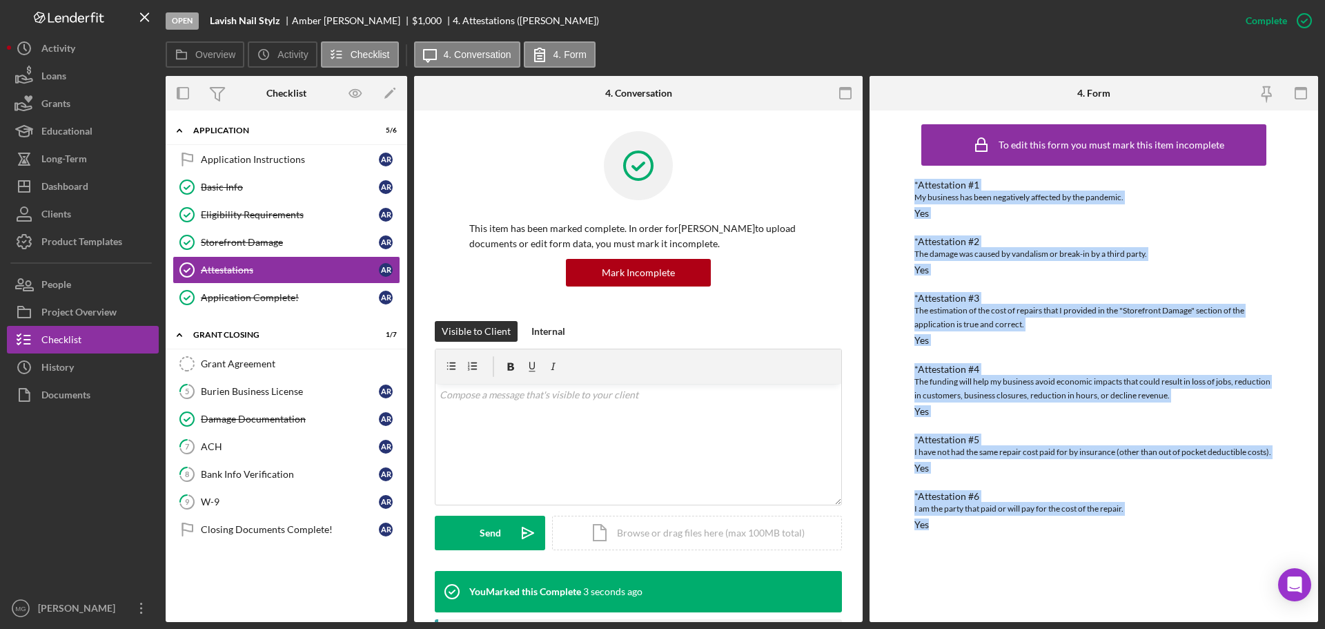
drag, startPoint x: 911, startPoint y: 179, endPoint x: 1068, endPoint y: 589, distance: 439.5
click at [1068, 589] on div "To edit this form you must mark this item incomplete *Attestation #1 My busines…" at bounding box center [1094, 365] width 449 height 511
click at [237, 362] on div "Grant Agreement" at bounding box center [300, 363] width 199 height 11
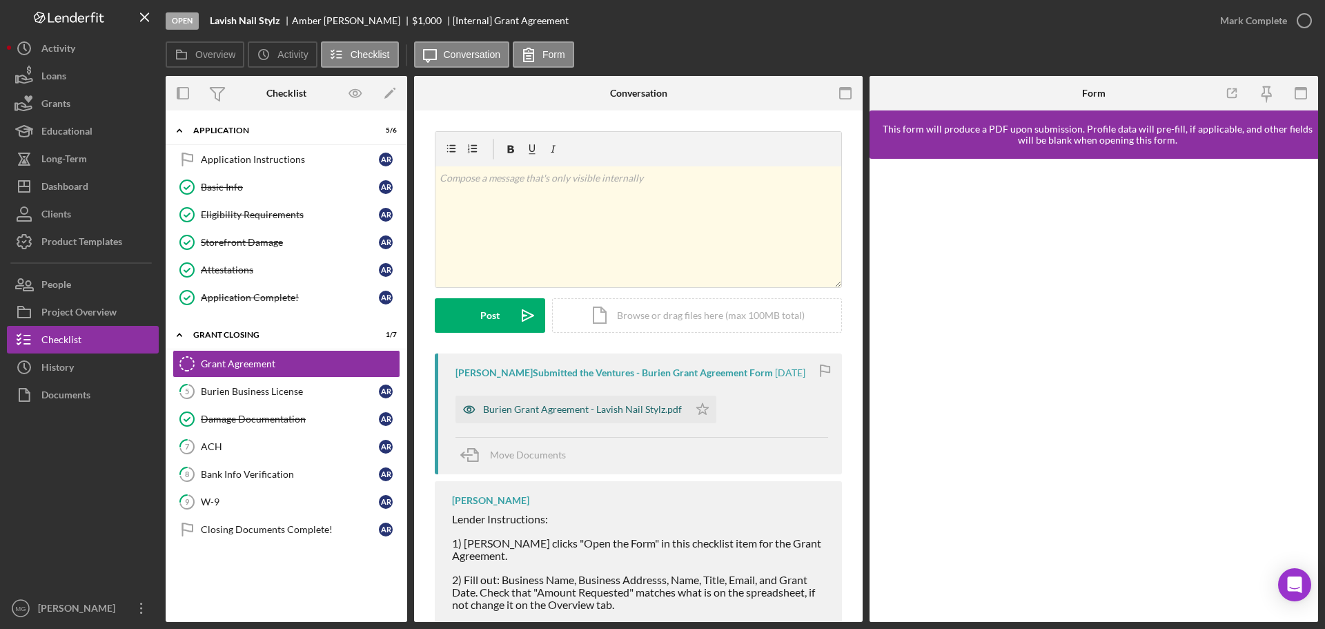
click at [600, 407] on div "Burien Grant Agreement - Lavish Nail Stylz.pdf" at bounding box center [582, 409] width 199 height 11
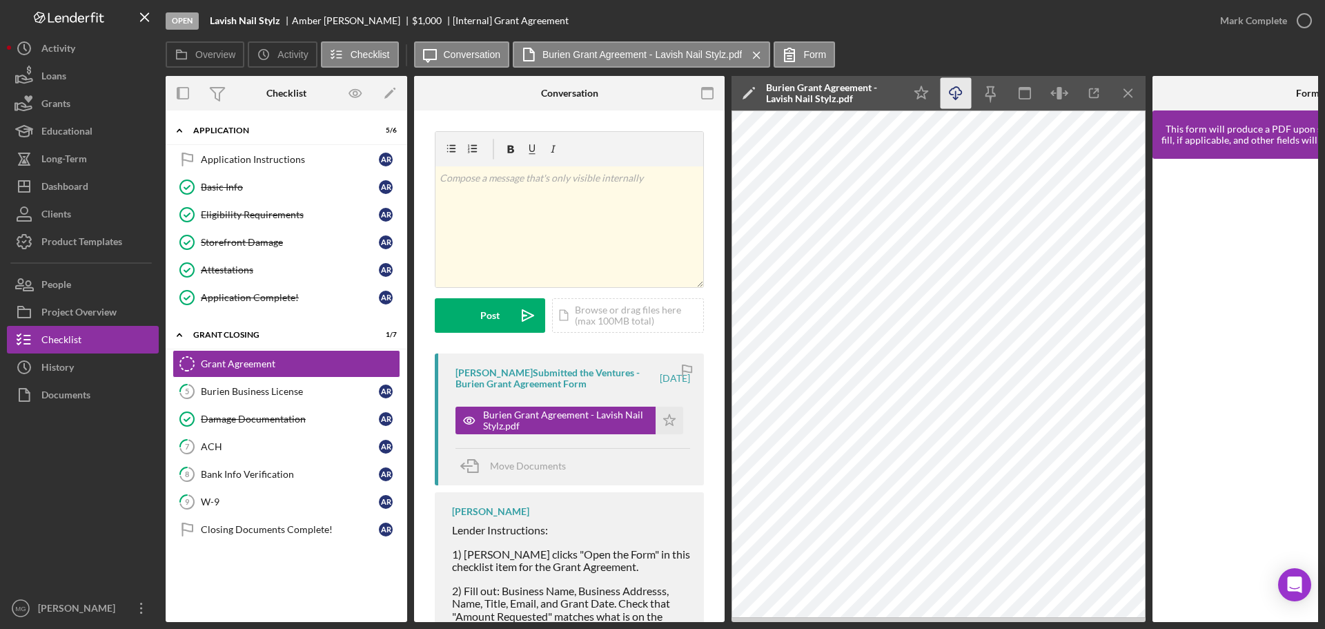
click at [958, 92] on icon "Icon/Download" at bounding box center [956, 93] width 31 height 31
click at [275, 392] on div "Burien Business License" at bounding box center [290, 391] width 178 height 11
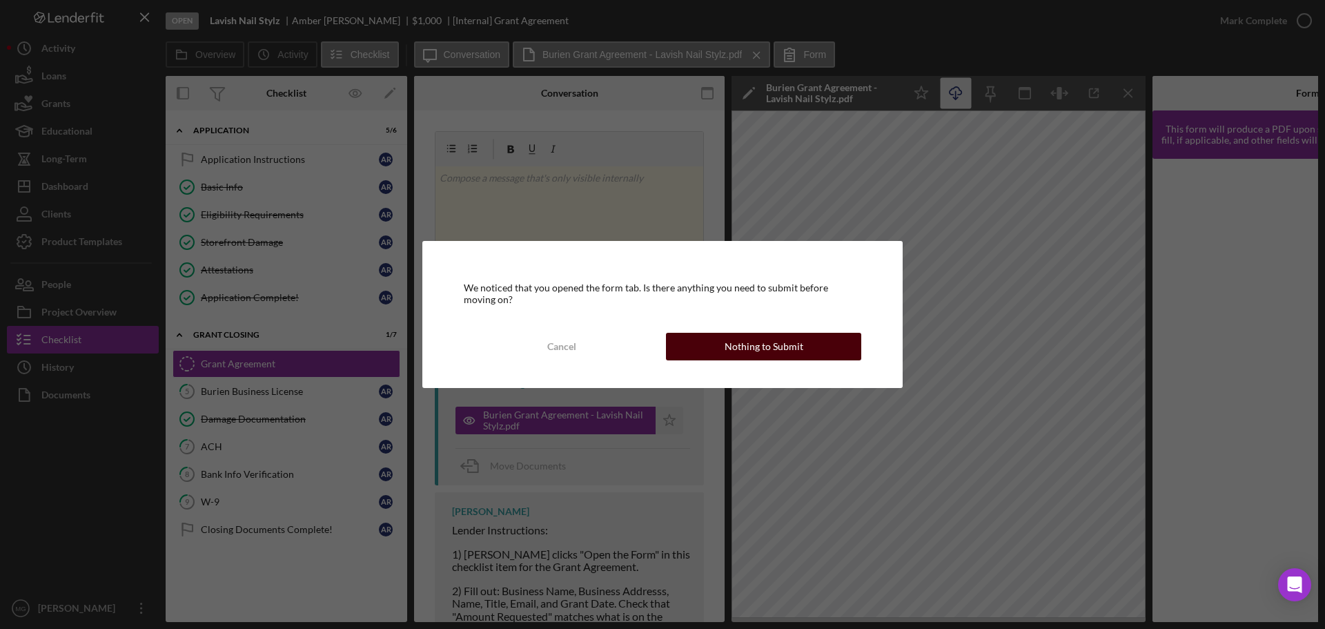
click at [709, 340] on button "Nothing to Submit" at bounding box center [763, 347] width 195 height 28
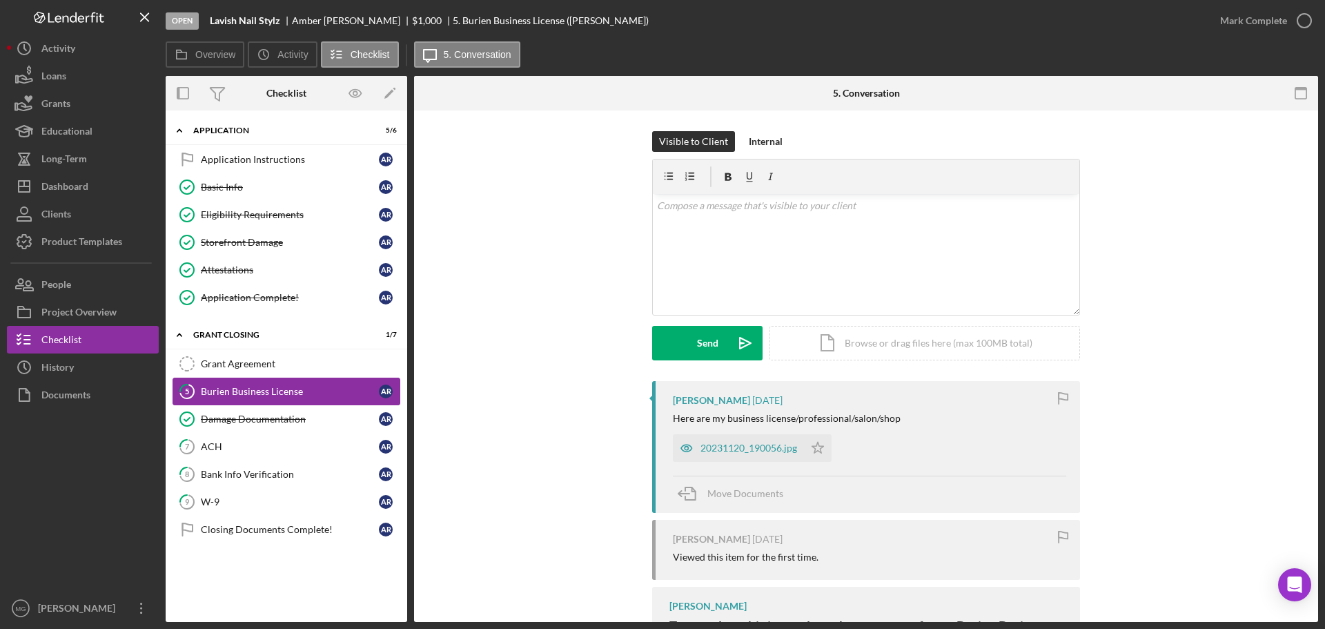
click at [285, 399] on link "5 Burien Business License A R" at bounding box center [287, 392] width 228 height 28
click at [749, 452] on div "20231120_190056.jpg" at bounding box center [749, 447] width 97 height 11
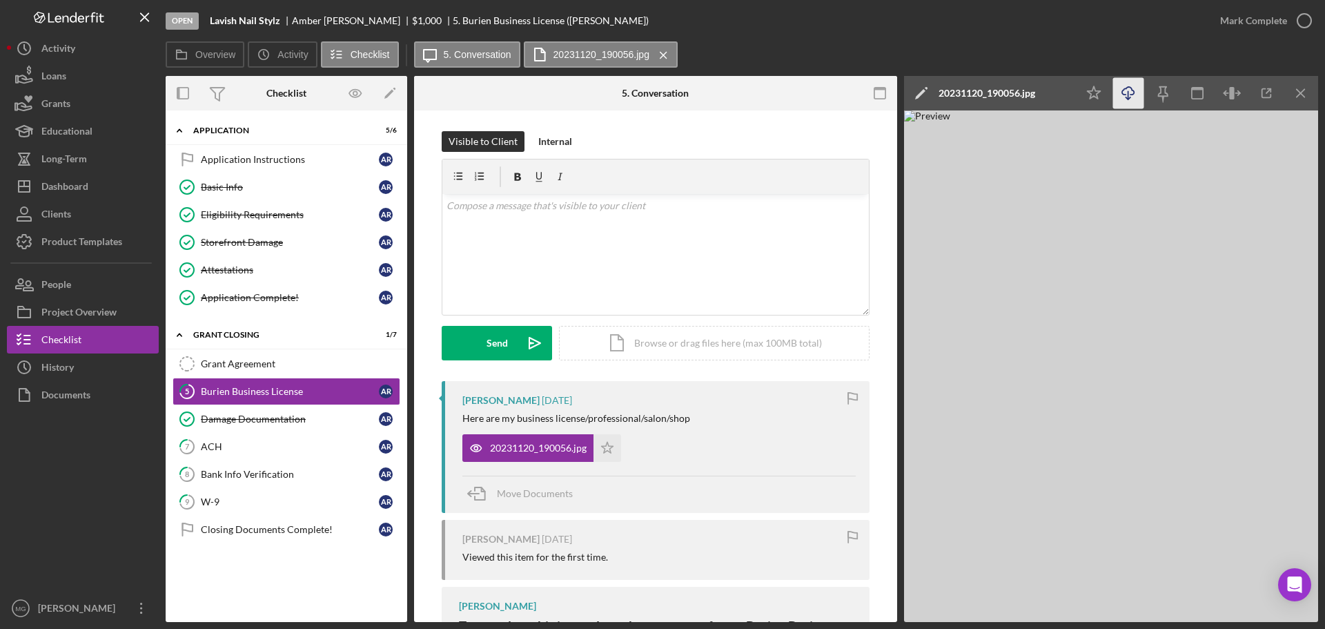
click at [1127, 95] on icon "Icon/Download" at bounding box center [1128, 93] width 31 height 31
click at [266, 420] on div "Damage Documentation" at bounding box center [290, 418] width 178 height 11
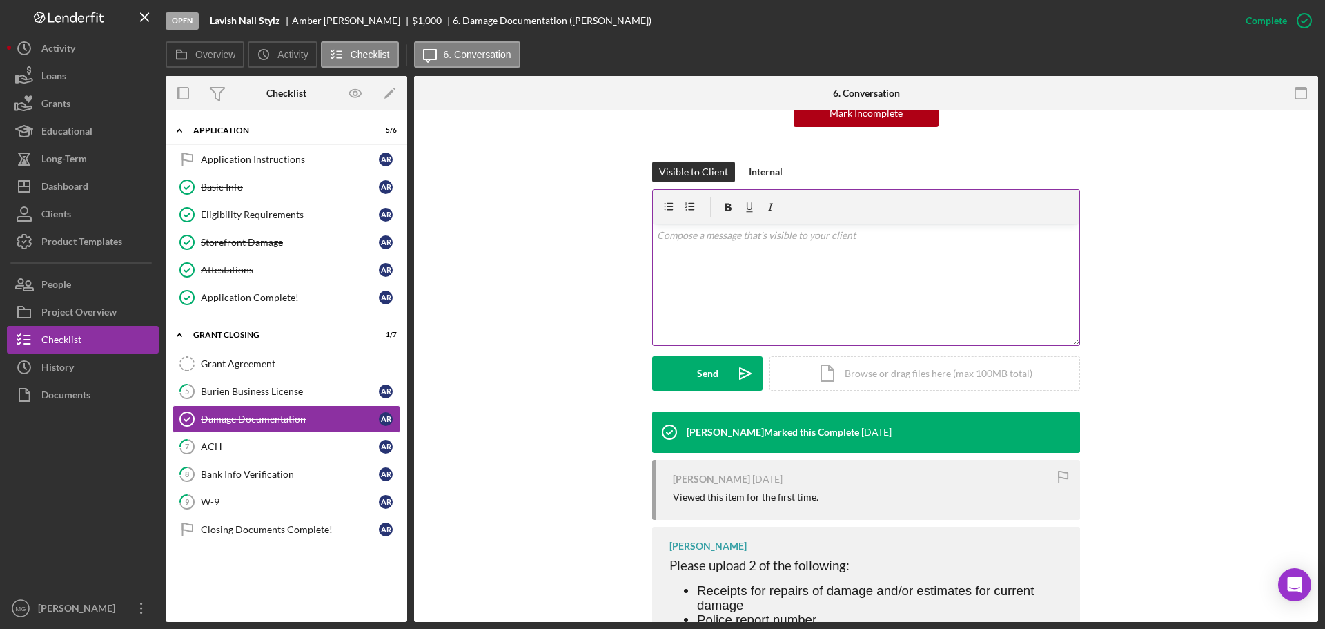
scroll to position [320, 0]
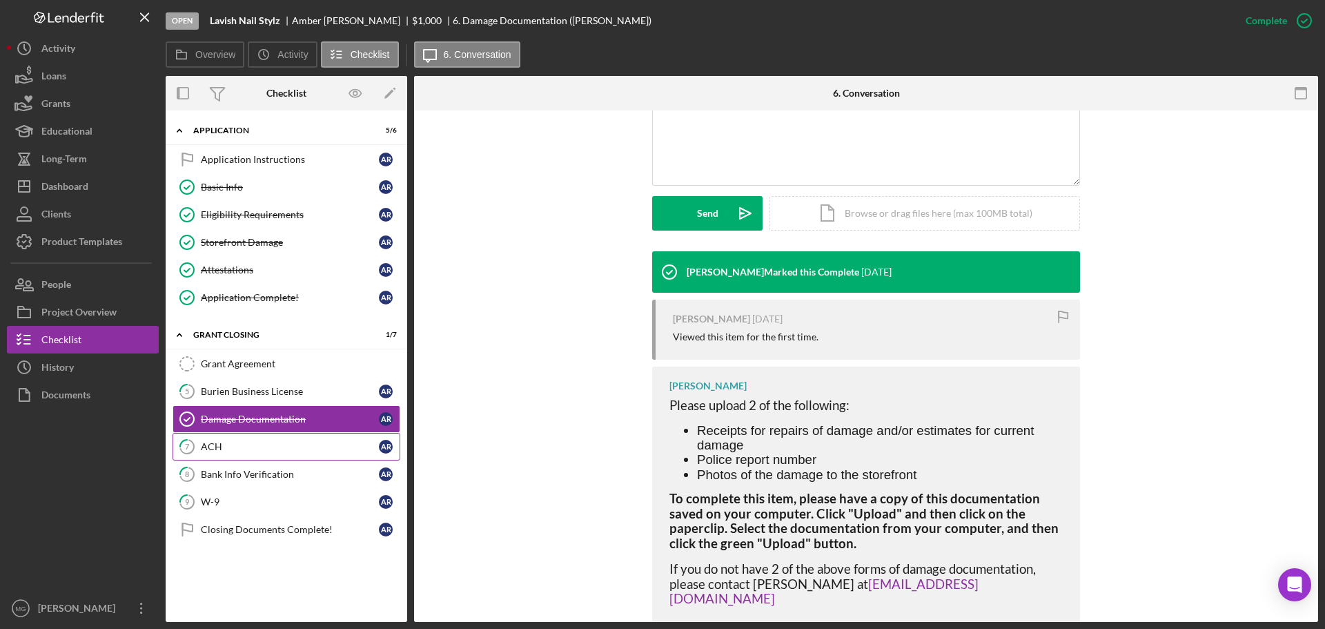
click at [260, 441] on div "ACH" at bounding box center [290, 446] width 178 height 11
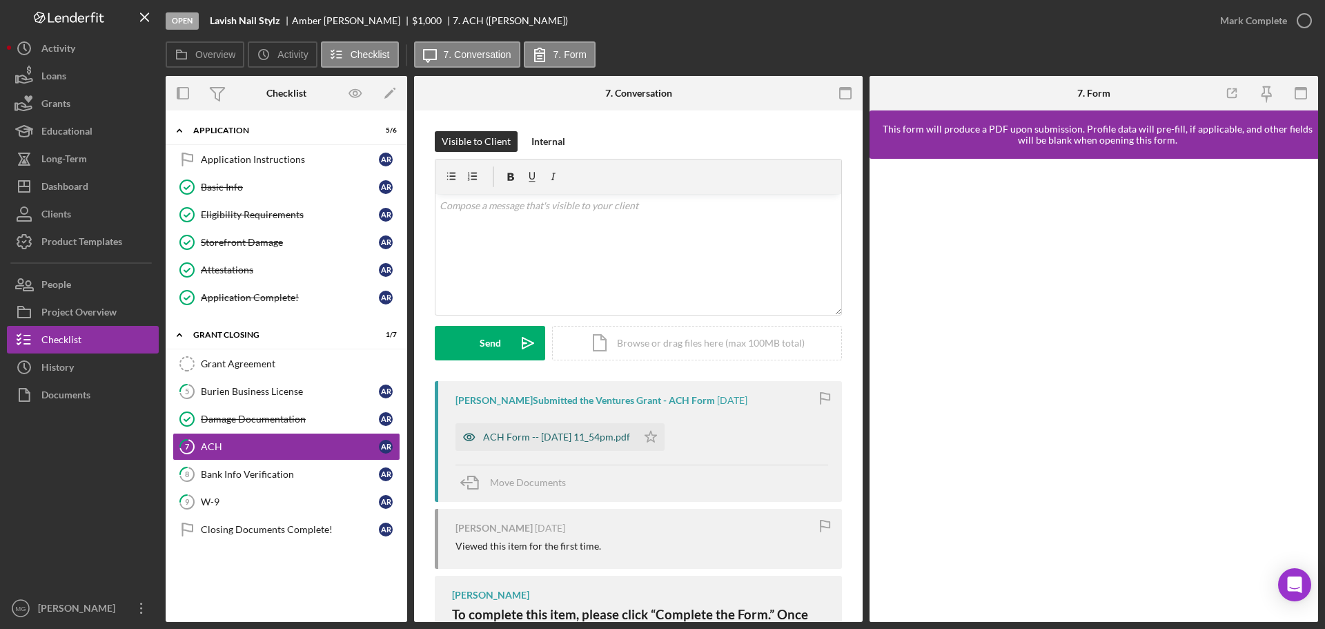
click at [576, 441] on div "ACH Form -- [DATE] 11_54pm.pdf" at bounding box center [556, 436] width 147 height 11
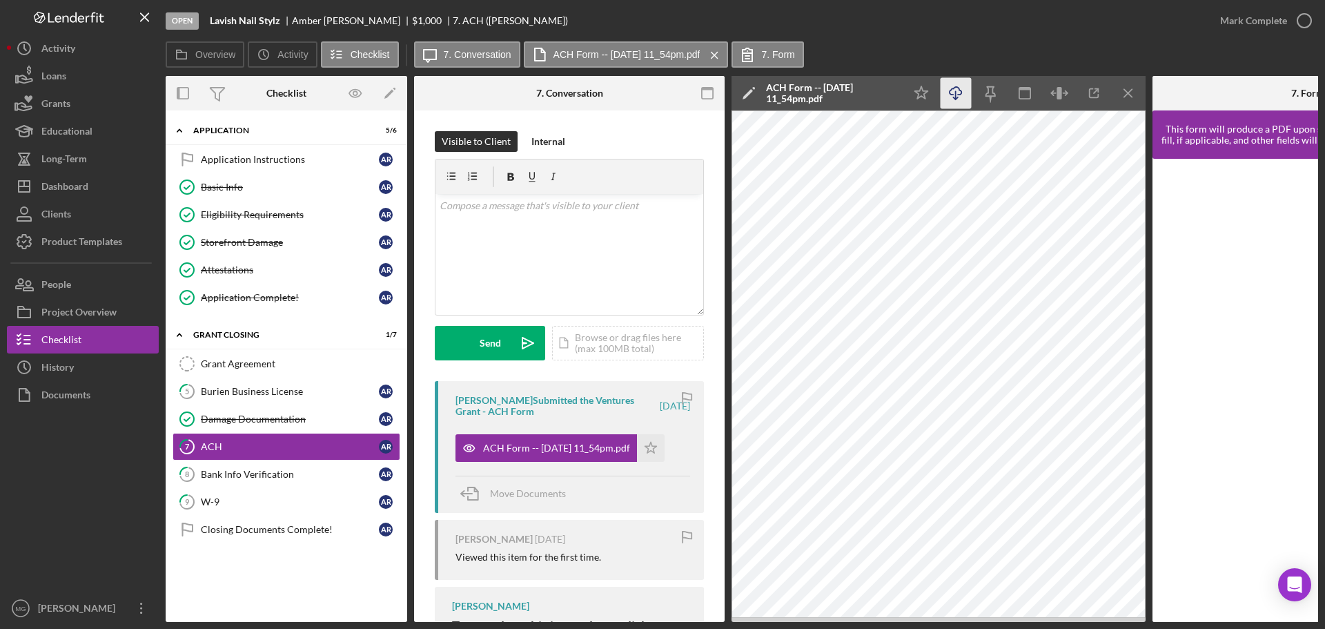
click at [957, 90] on icon "Icon/Download" at bounding box center [956, 93] width 31 height 31
click at [252, 473] on div "Bank Info Verification" at bounding box center [290, 474] width 178 height 11
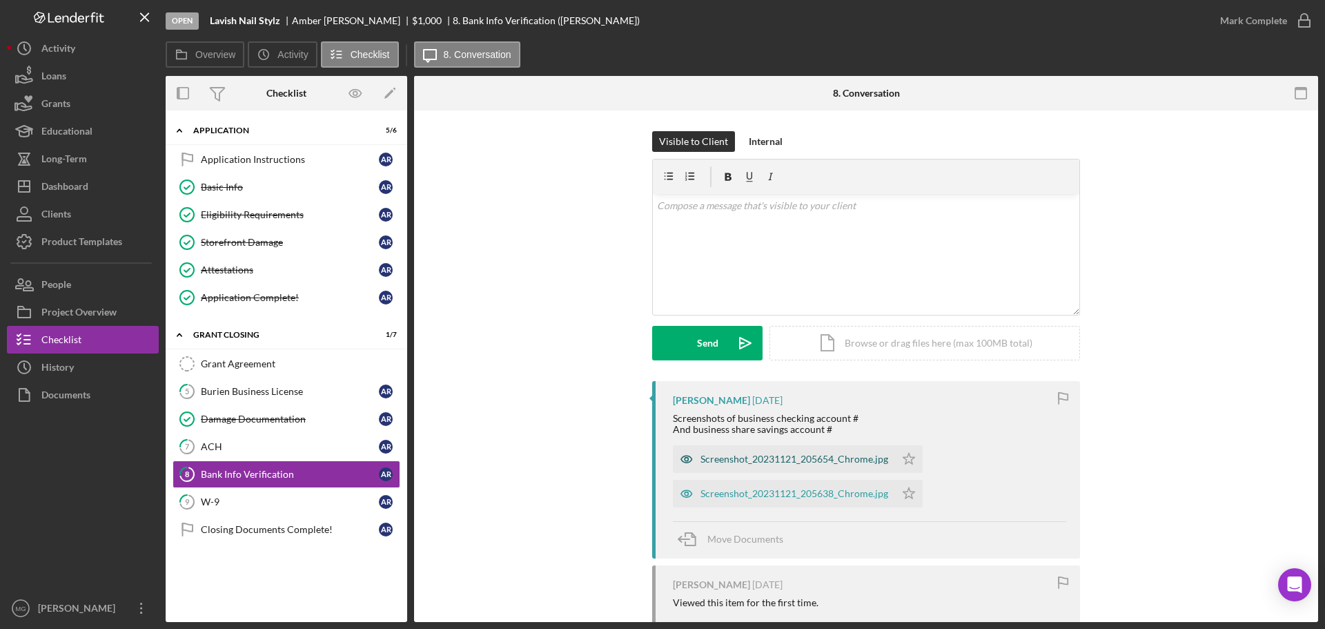
click at [799, 463] on div "Screenshot_20231121_205654_Chrome.jpg" at bounding box center [795, 458] width 188 height 11
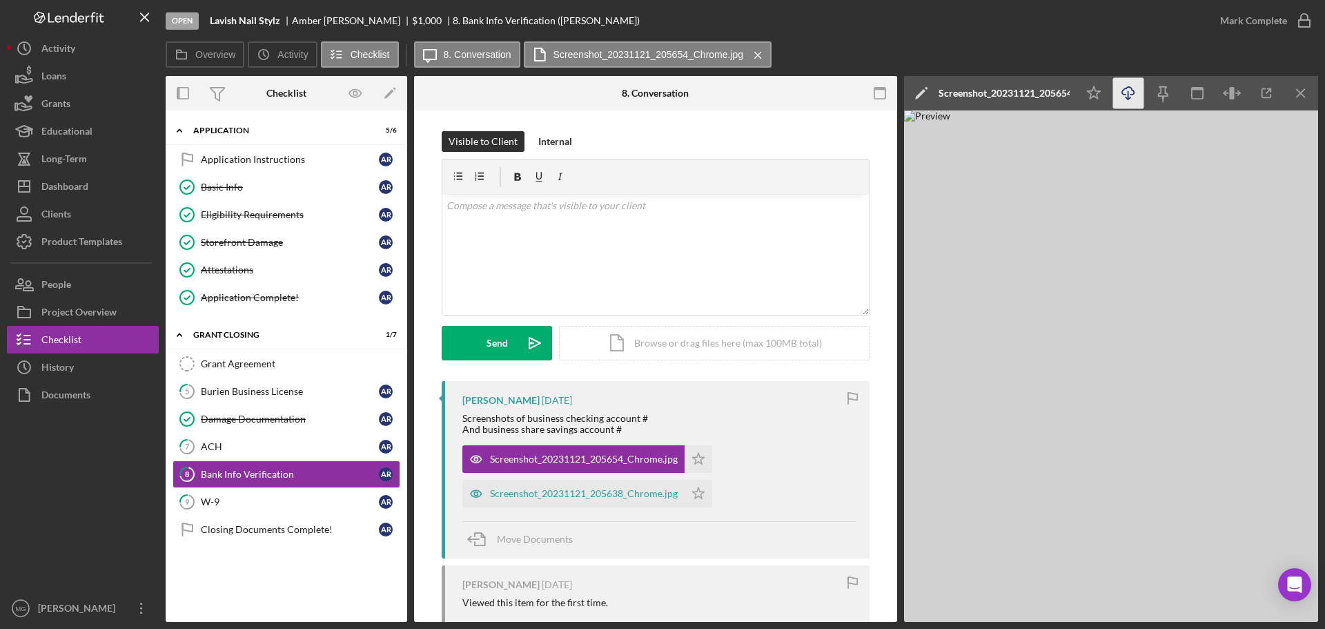
click at [1129, 93] on icon "Icon/Download" at bounding box center [1128, 93] width 31 height 31
click at [587, 489] on div "Screenshot_20231121_205638_Chrome.jpg" at bounding box center [584, 493] width 188 height 11
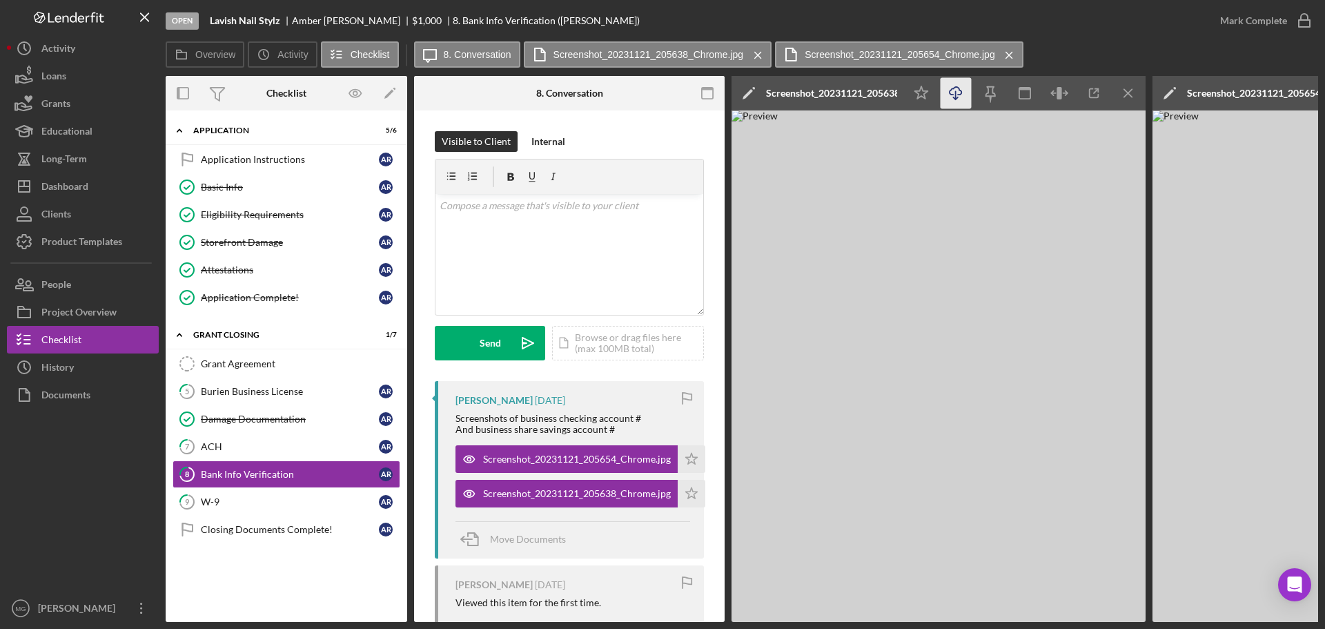
click at [953, 89] on icon "button" at bounding box center [956, 91] width 12 height 8
click at [276, 506] on div "W-9" at bounding box center [290, 501] width 178 height 11
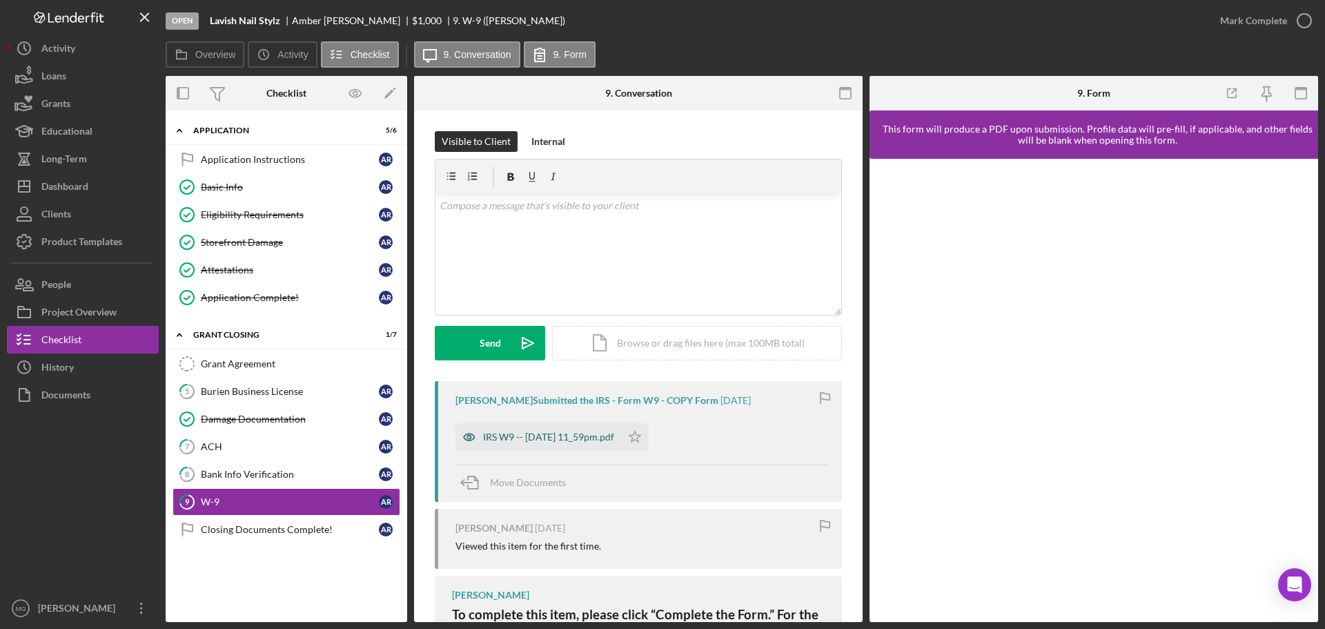
click at [554, 438] on div "IRS W9 -- [DATE] 11_59pm.pdf" at bounding box center [548, 436] width 131 height 11
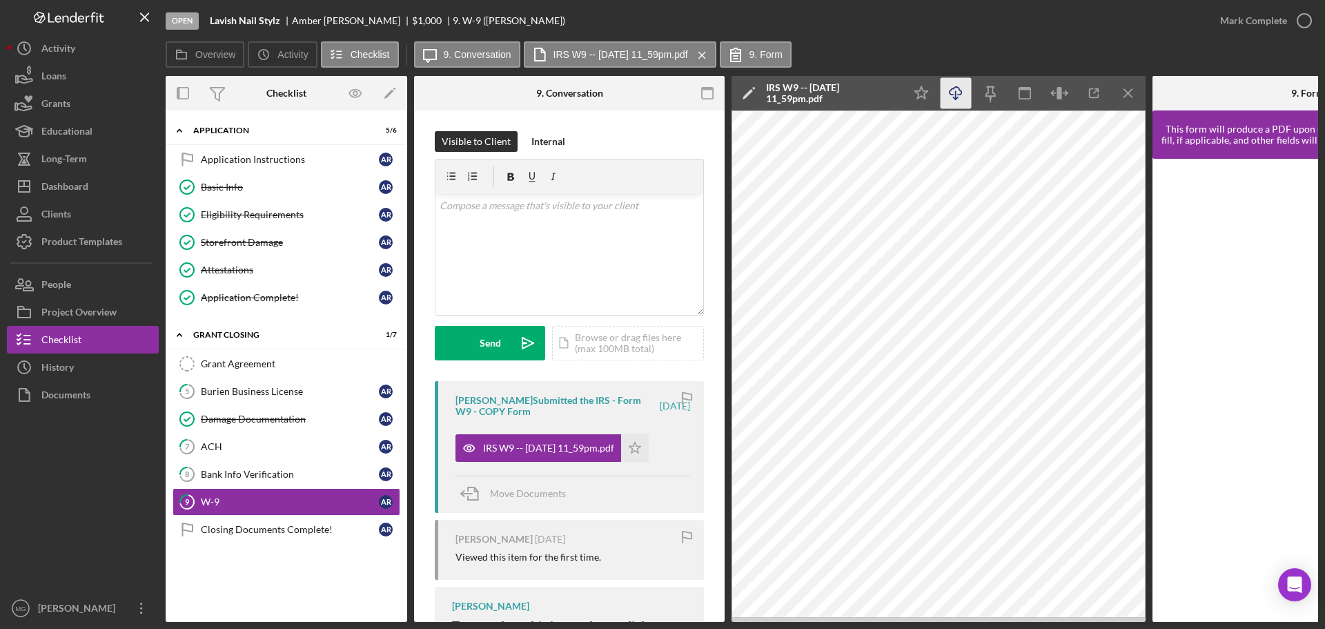
click at [955, 89] on icon "Icon/Download" at bounding box center [956, 93] width 31 height 31
click at [81, 193] on div "Dashboard" at bounding box center [64, 188] width 47 height 31
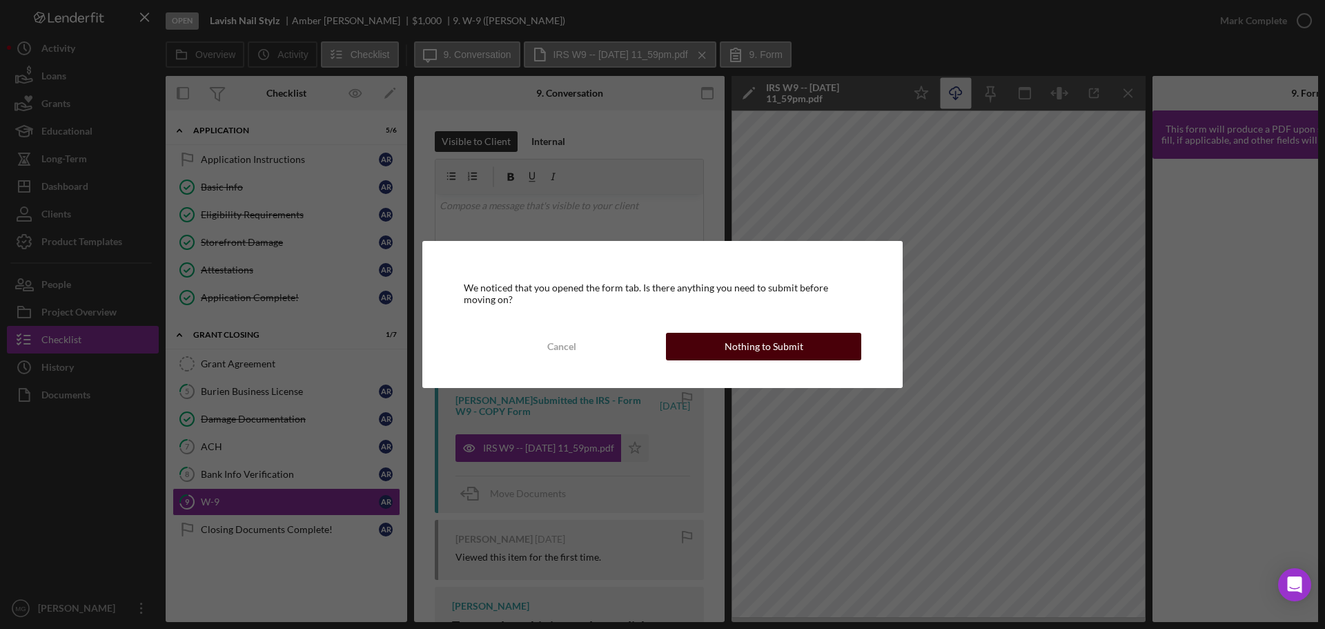
click at [768, 343] on div "Nothing to Submit" at bounding box center [764, 347] width 79 height 28
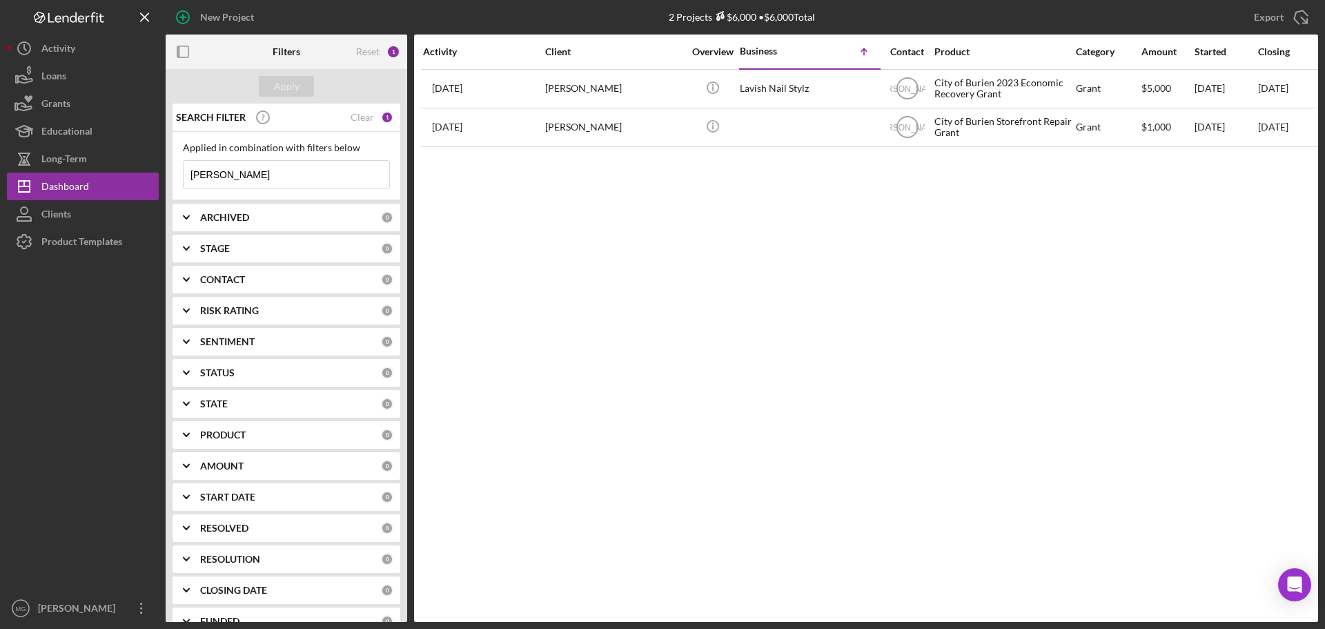
click at [222, 174] on input "[PERSON_NAME]" at bounding box center [287, 175] width 206 height 28
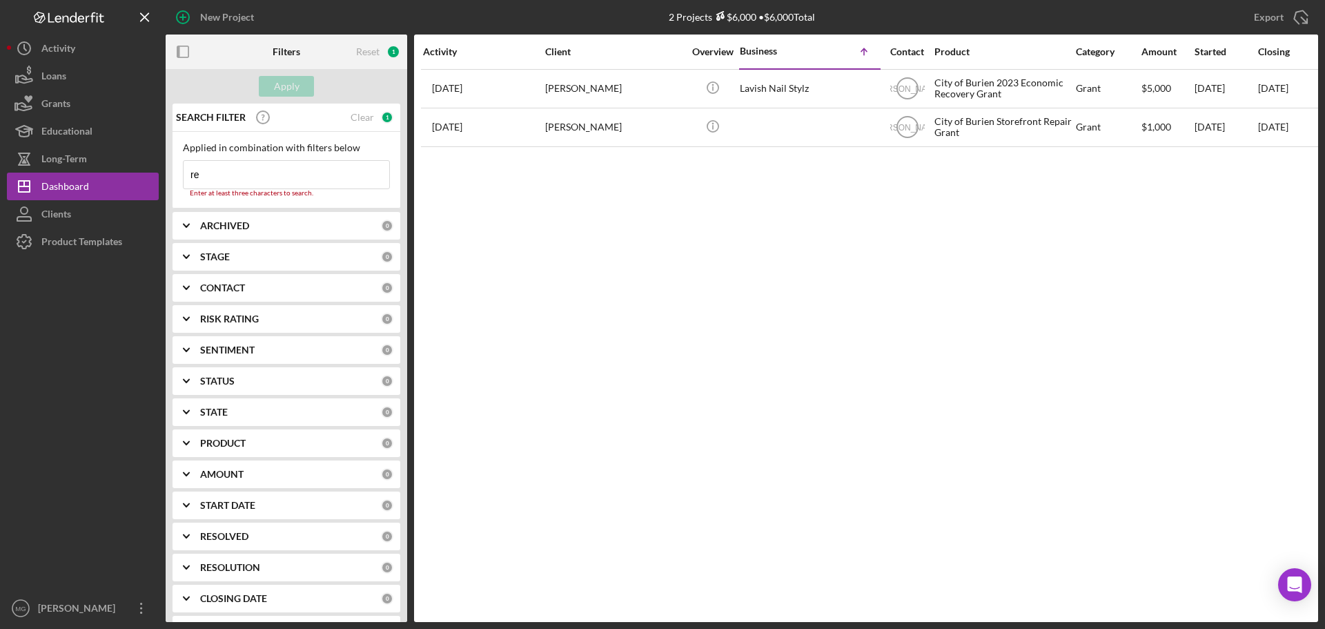
type input "r"
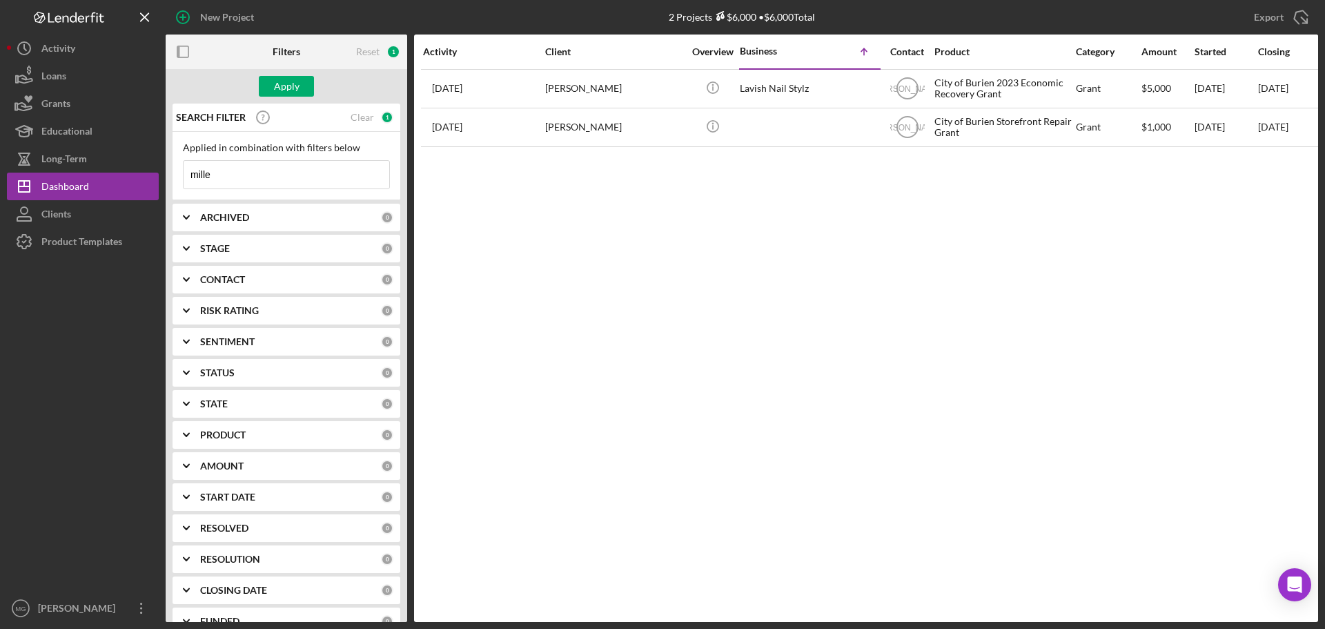
type input "[PERSON_NAME]"
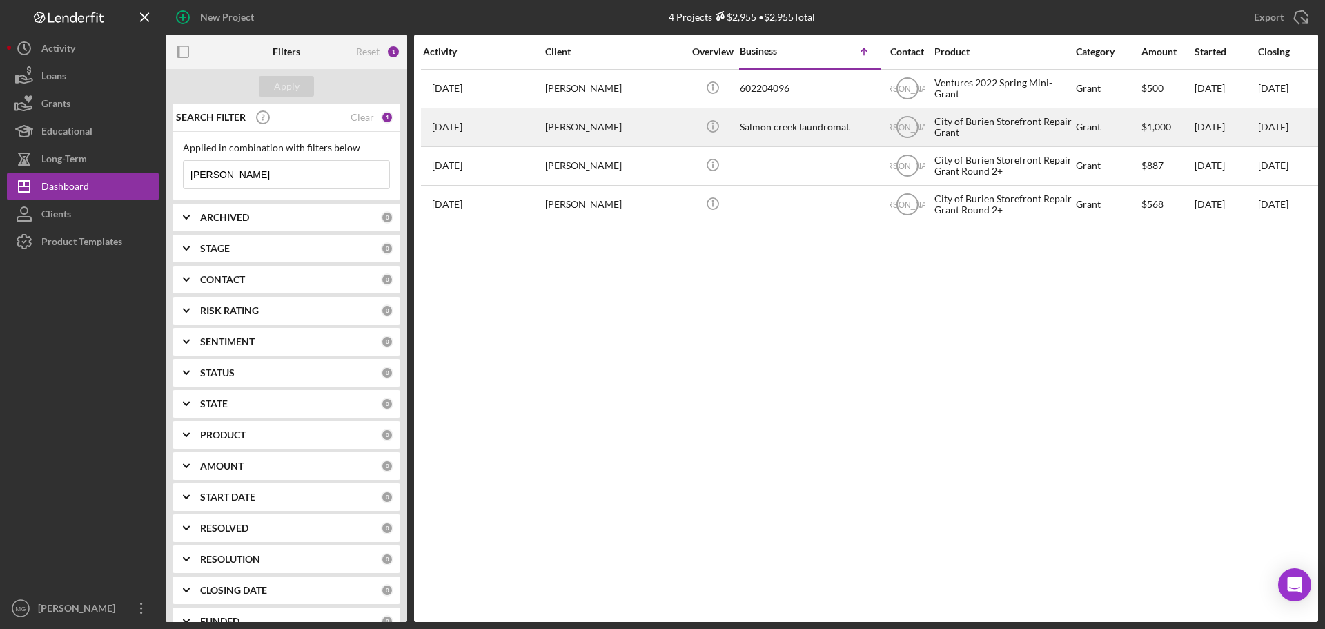
click at [647, 123] on div "[PERSON_NAME]" at bounding box center [614, 127] width 138 height 37
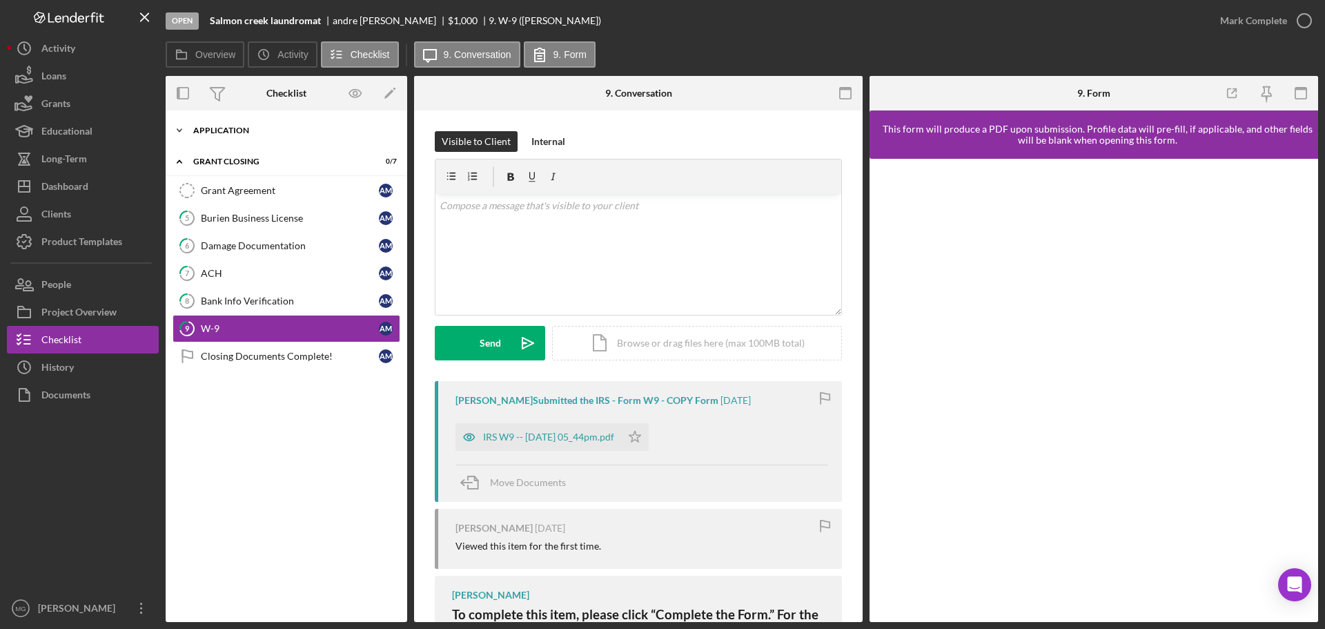
click at [210, 133] on div "Application" at bounding box center [291, 130] width 197 height 8
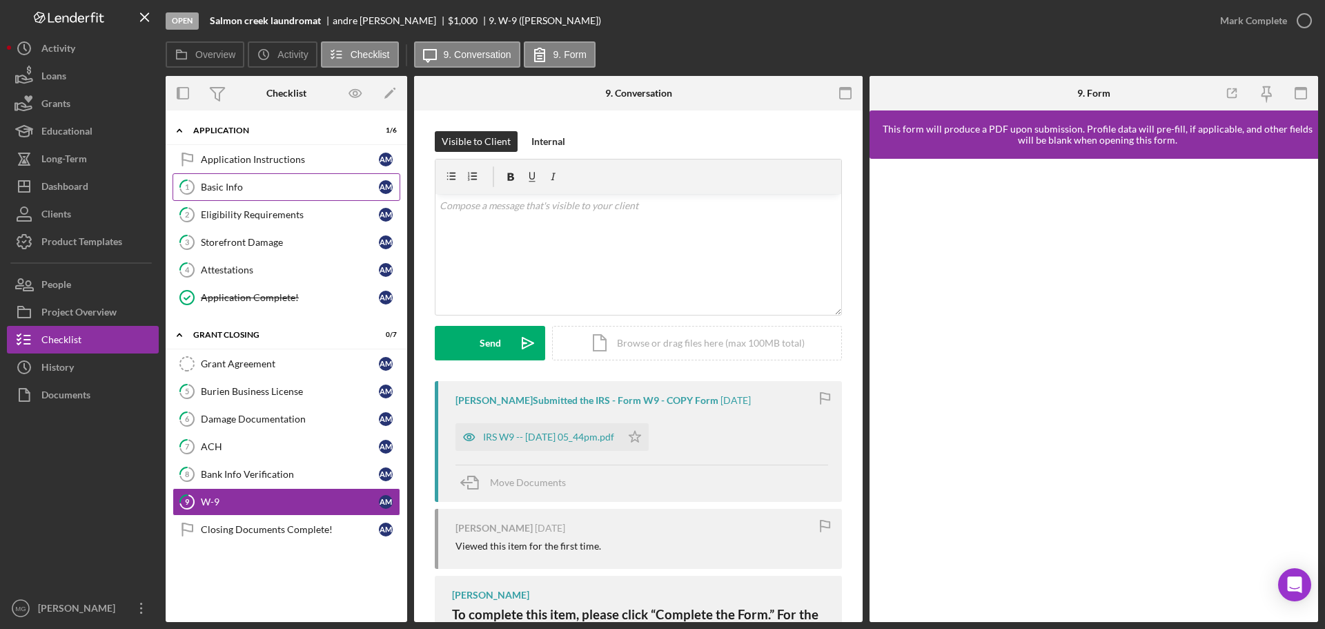
click at [231, 184] on div "Basic Info" at bounding box center [290, 187] width 178 height 11
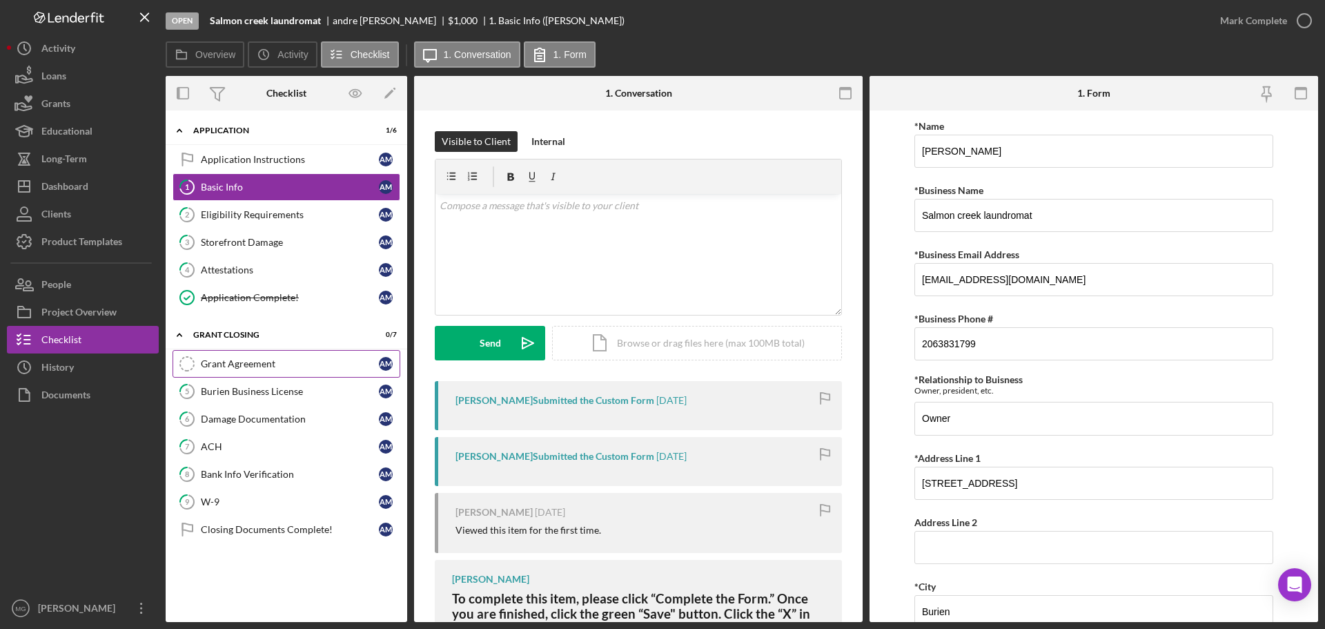
click at [267, 369] on div "Grant Agreement" at bounding box center [290, 363] width 178 height 11
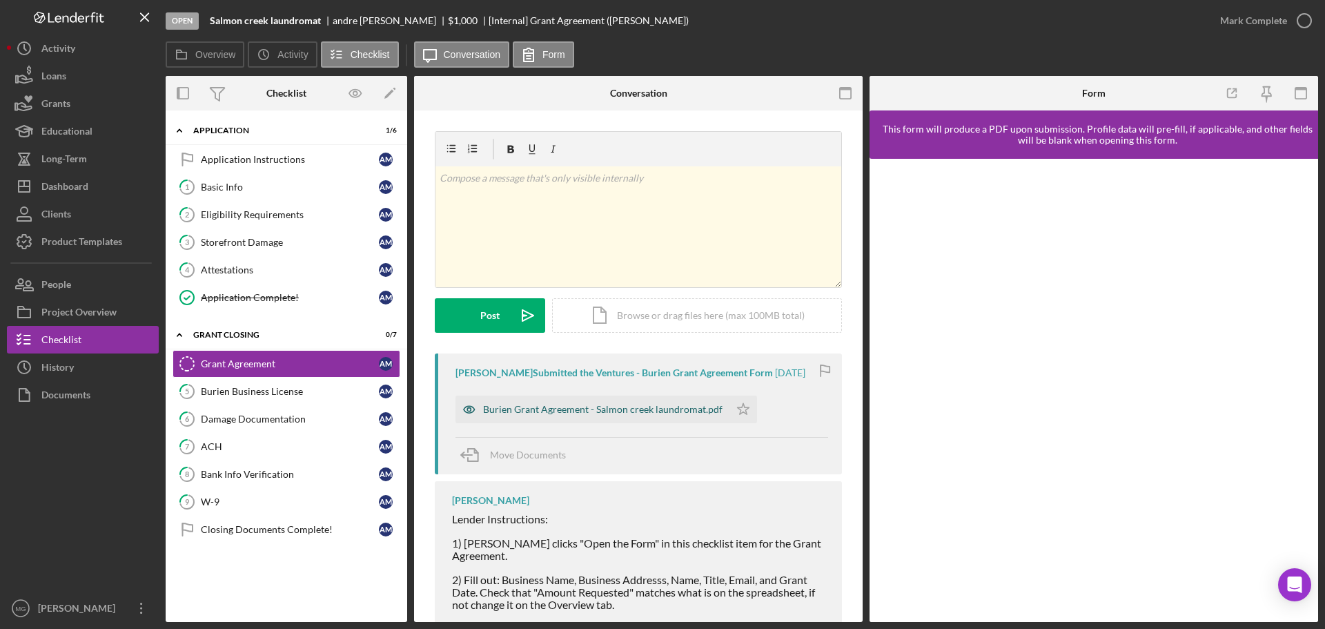
click at [694, 409] on div "Burien Grant Agreement - Salmon creek laundromat.pdf" at bounding box center [602, 409] width 239 height 11
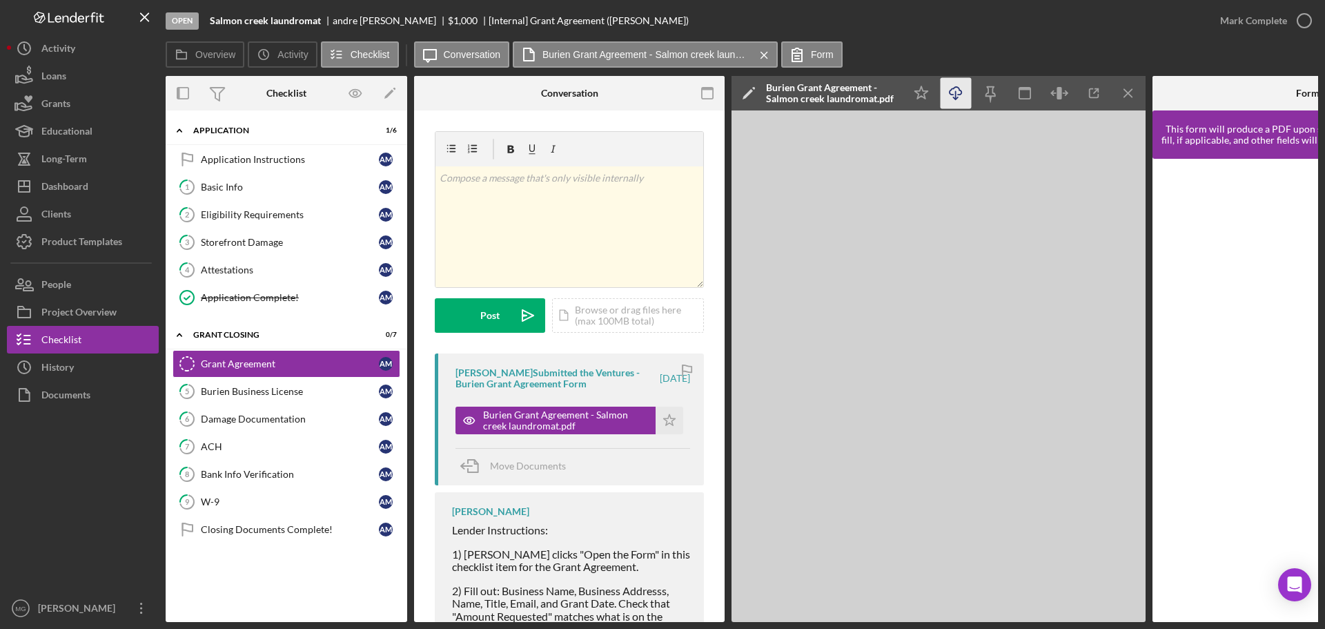
click at [951, 91] on icon "Icon/Download" at bounding box center [956, 93] width 31 height 31
click at [246, 186] on div "Basic Info" at bounding box center [290, 187] width 178 height 11
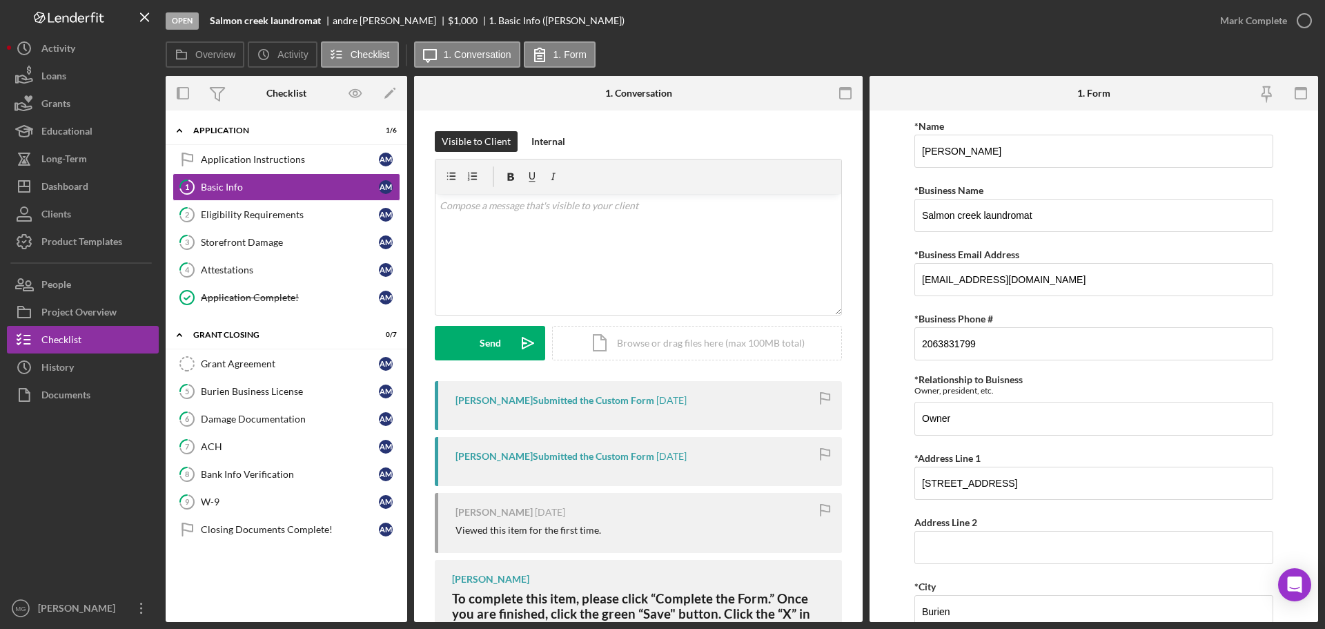
click at [914, 98] on div at bounding box center [945, 93] width 150 height 35
click at [1302, 19] on icon "button" at bounding box center [1304, 20] width 35 height 35
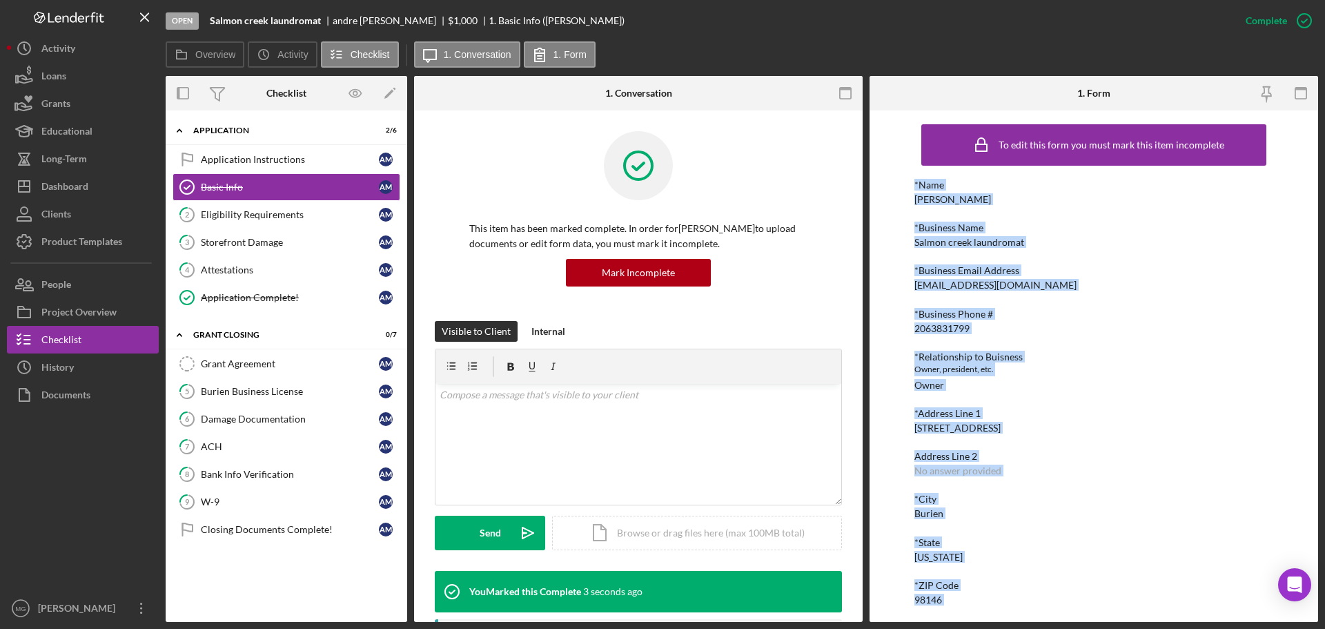
scroll to position [133, 0]
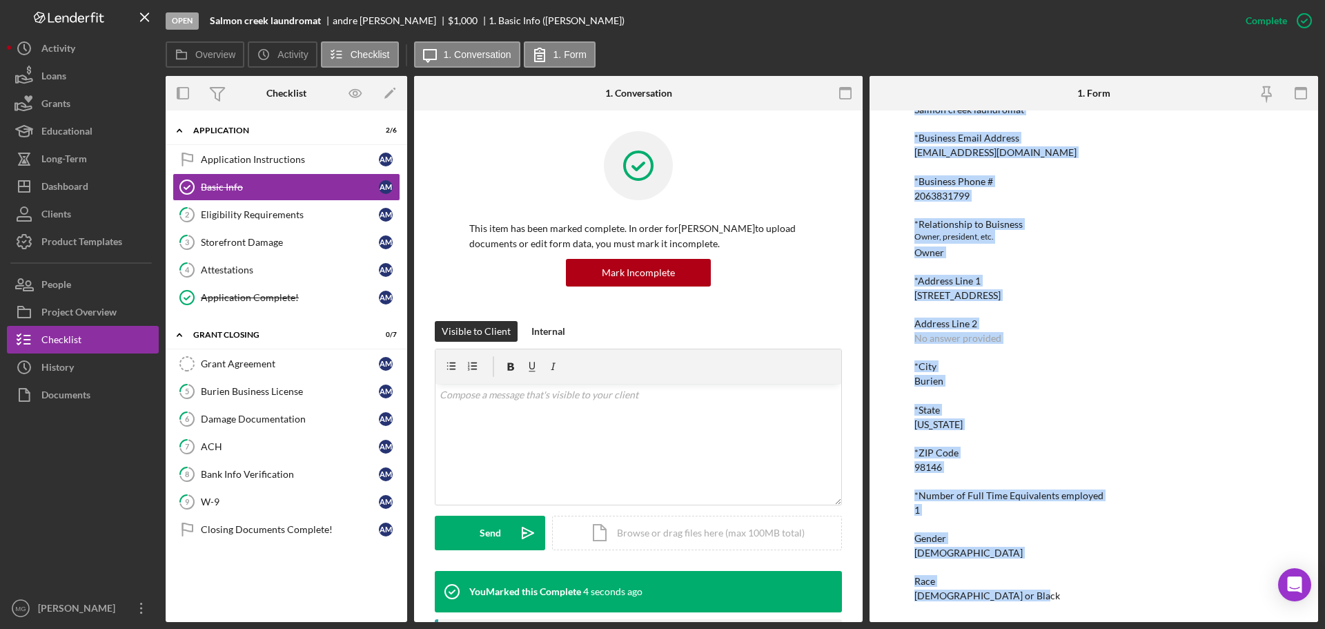
drag, startPoint x: 910, startPoint y: 182, endPoint x: 1161, endPoint y: 634, distance: 517.2
click at [1161, 628] on html "Open Salmon creek laundromat [PERSON_NAME] $1,000 $1,000 1. Basic Info ([PERSON…" at bounding box center [662, 314] width 1325 height 629
click at [253, 213] on div "Eligibility Requirements" at bounding box center [290, 214] width 178 height 11
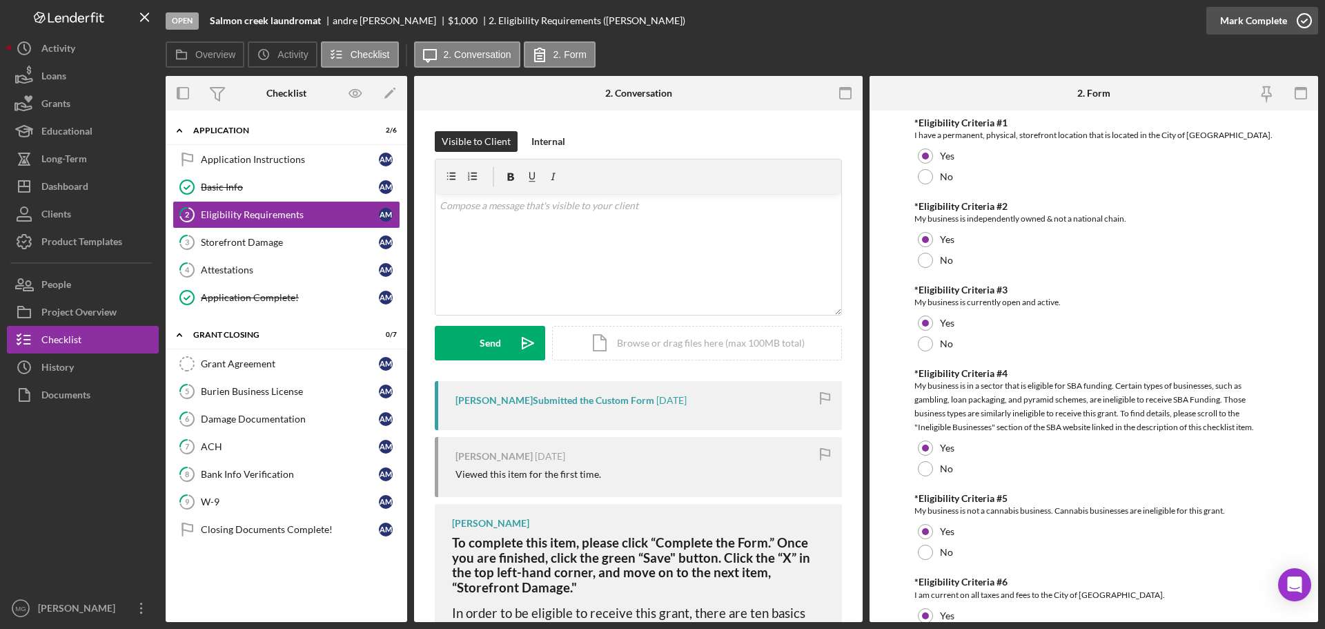
click at [1298, 19] on icon "button" at bounding box center [1304, 20] width 35 height 35
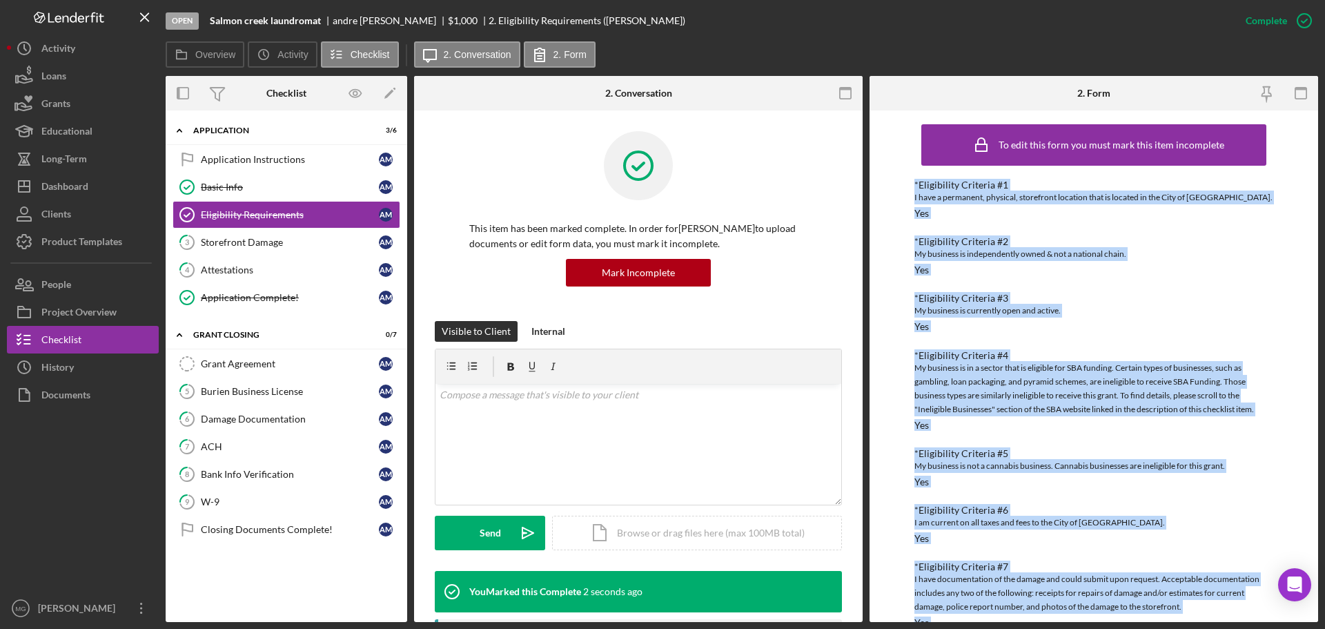
scroll to position [211, 0]
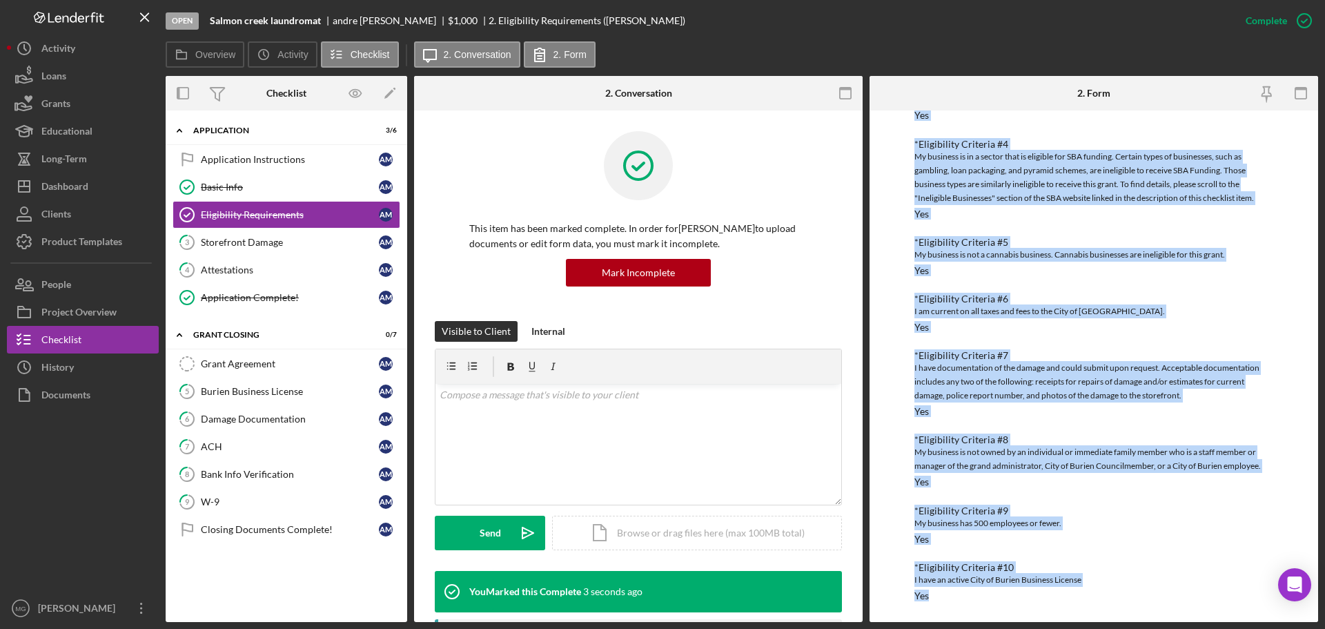
drag, startPoint x: 908, startPoint y: 182, endPoint x: 1179, endPoint y: 661, distance: 550.1
click at [1179, 628] on html "Open Salmon creek laundromat [PERSON_NAME] $1,000 $1,000 2. Eligibility Require…" at bounding box center [662, 314] width 1325 height 629
click at [239, 235] on link "3 Storefront Damage a m" at bounding box center [287, 242] width 228 height 28
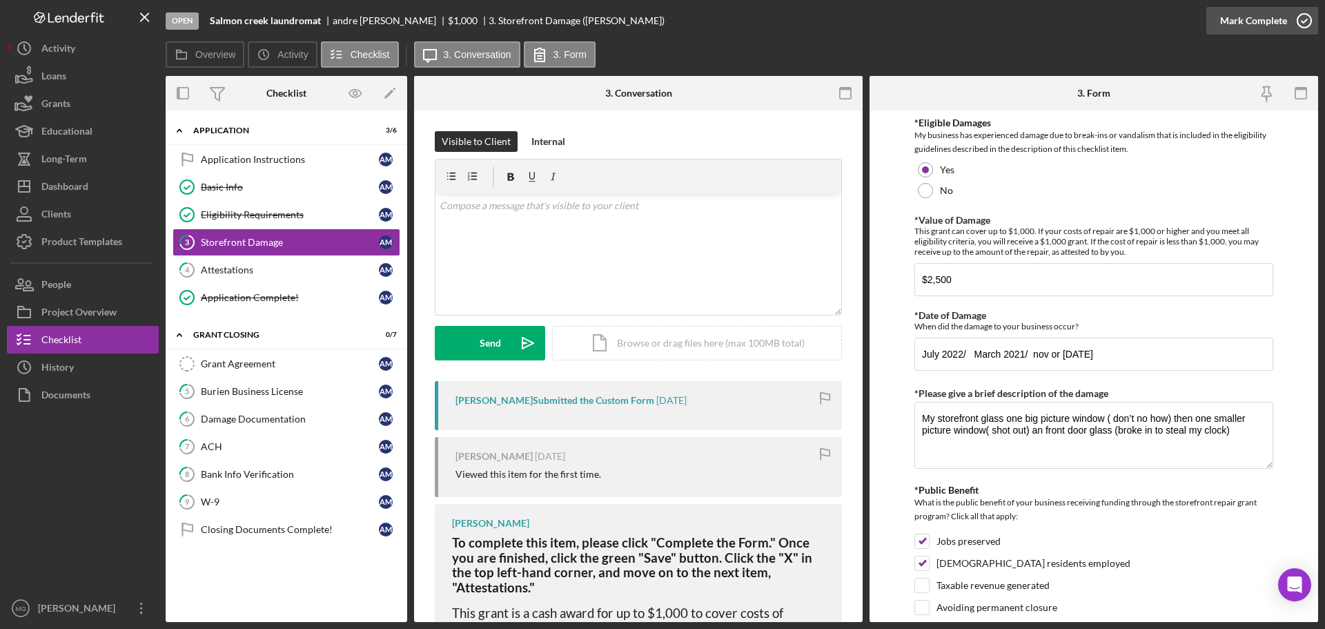
click at [1303, 18] on icon "button" at bounding box center [1304, 20] width 35 height 35
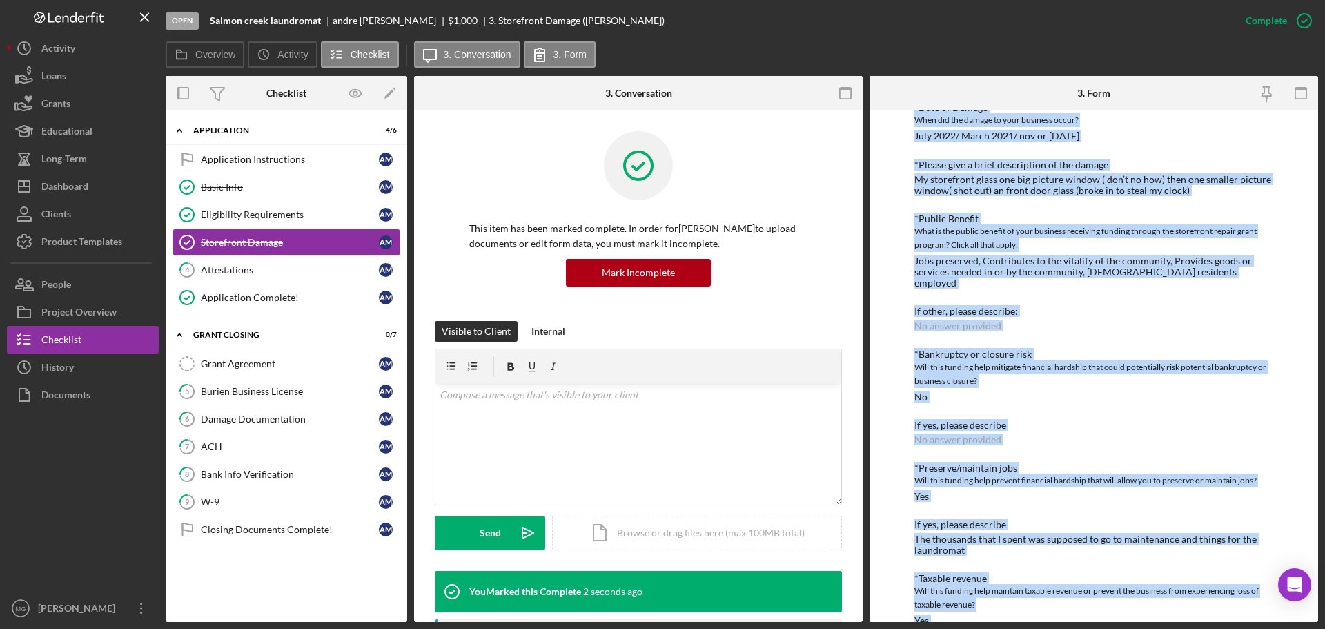
scroll to position [525, 0]
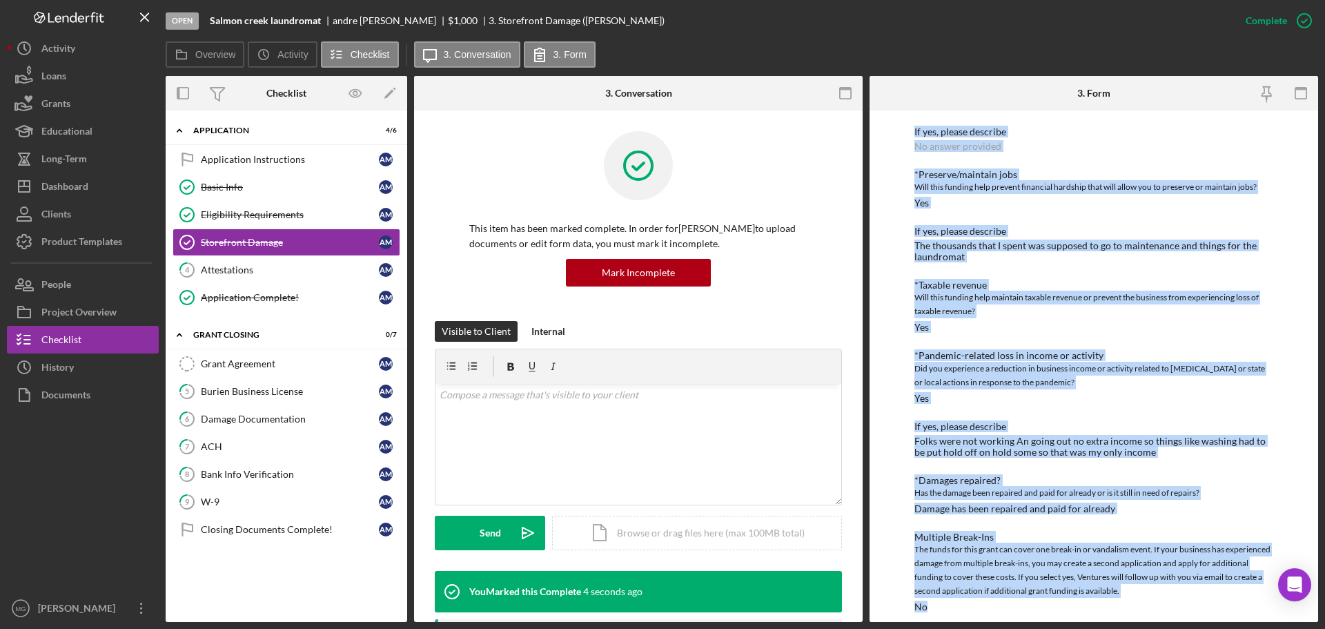
drag, startPoint x: 899, startPoint y: 174, endPoint x: 1206, endPoint y: 617, distance: 539.5
click at [1206, 617] on div "To edit this form you must mark this item incomplete *Eligible Damages My busin…" at bounding box center [1094, 365] width 449 height 511
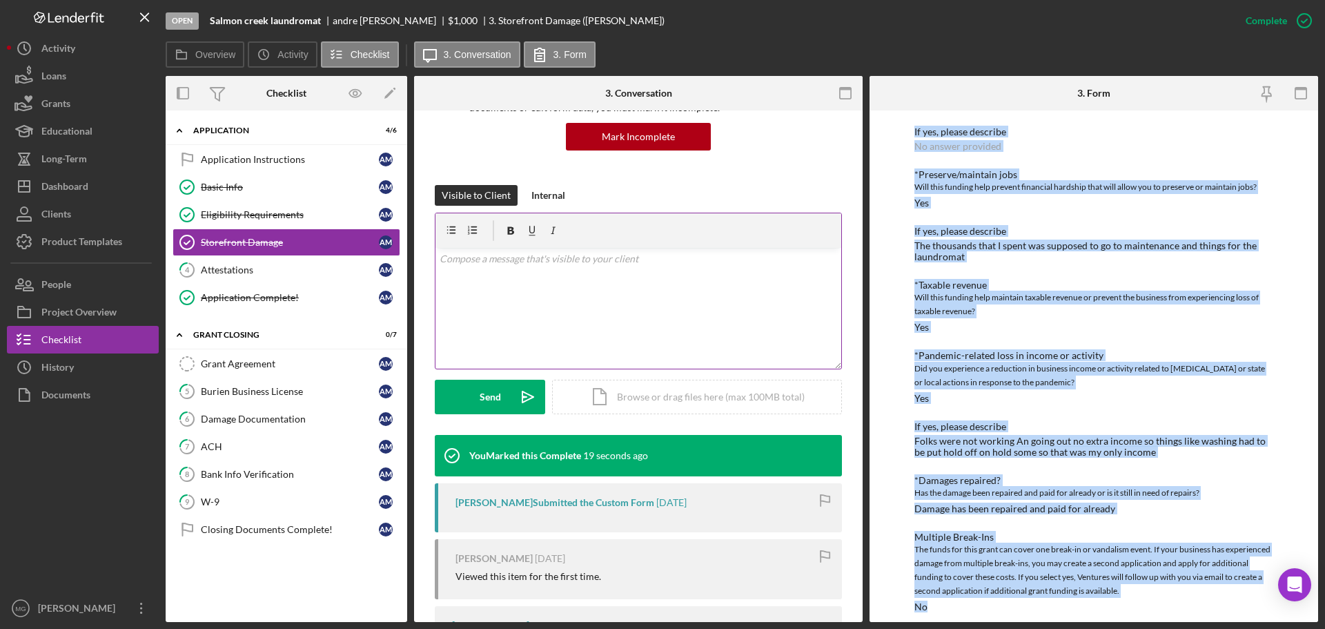
scroll to position [345, 0]
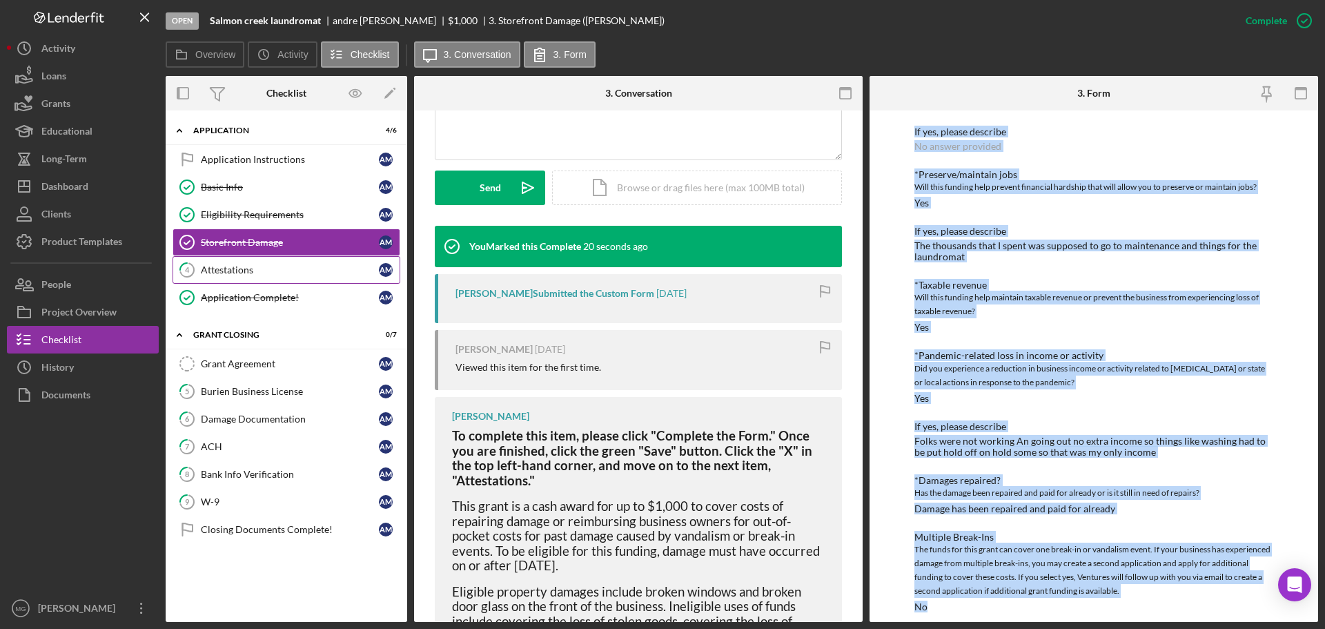
click at [214, 267] on div "Attestations" at bounding box center [290, 269] width 178 height 11
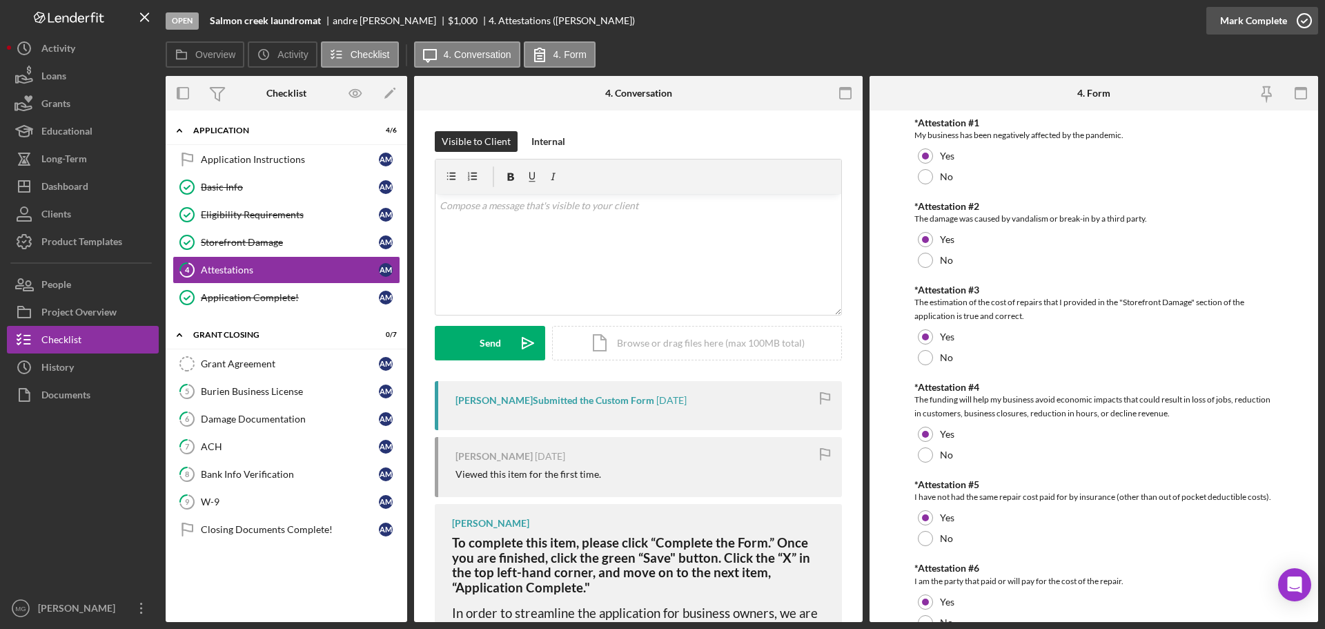
click at [1299, 21] on icon "button" at bounding box center [1304, 20] width 35 height 35
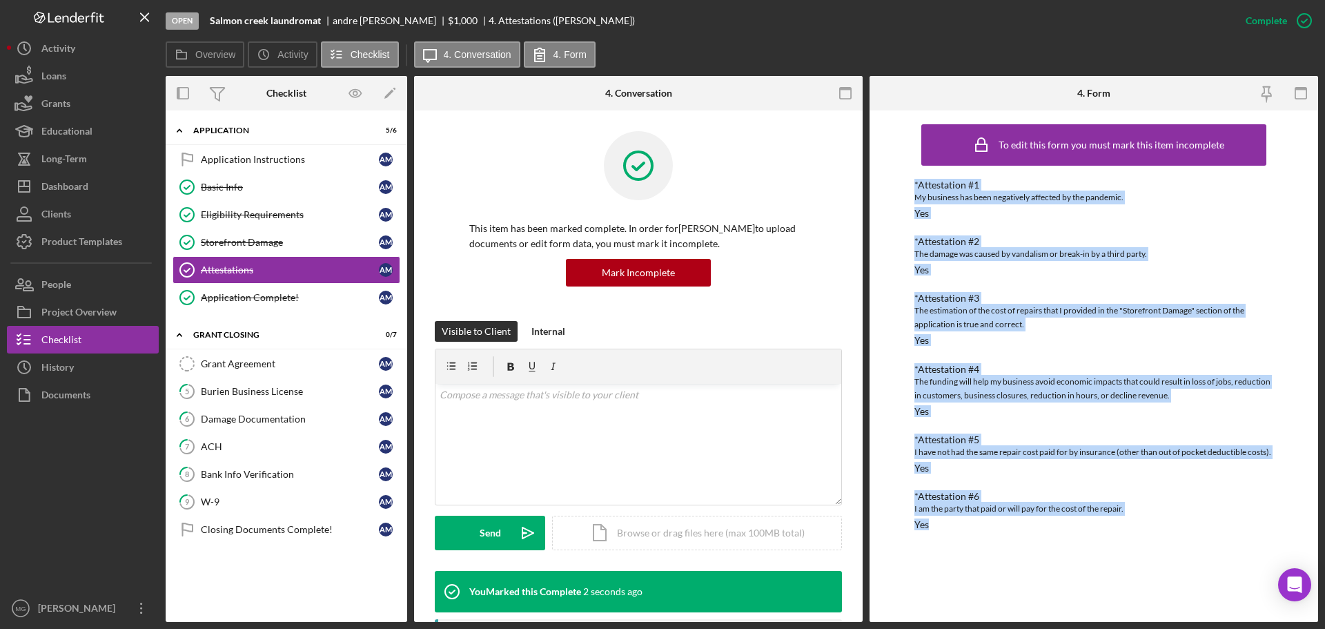
drag, startPoint x: 906, startPoint y: 179, endPoint x: 1015, endPoint y: 565, distance: 401.8
click at [1015, 565] on div "To edit this form you must mark this item incomplete *Attestation #1 My busines…" at bounding box center [1094, 365] width 449 height 511
click at [262, 366] on div "Grant Agreement" at bounding box center [290, 363] width 178 height 11
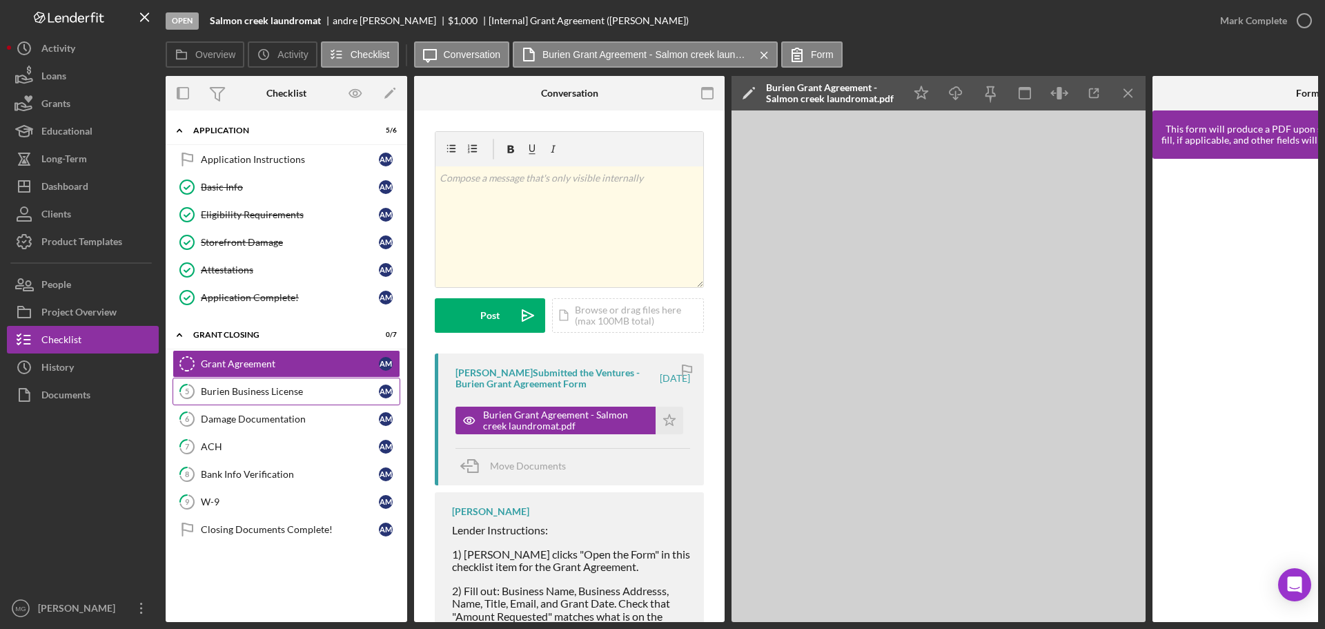
click at [235, 389] on div "Burien Business License" at bounding box center [290, 391] width 178 height 11
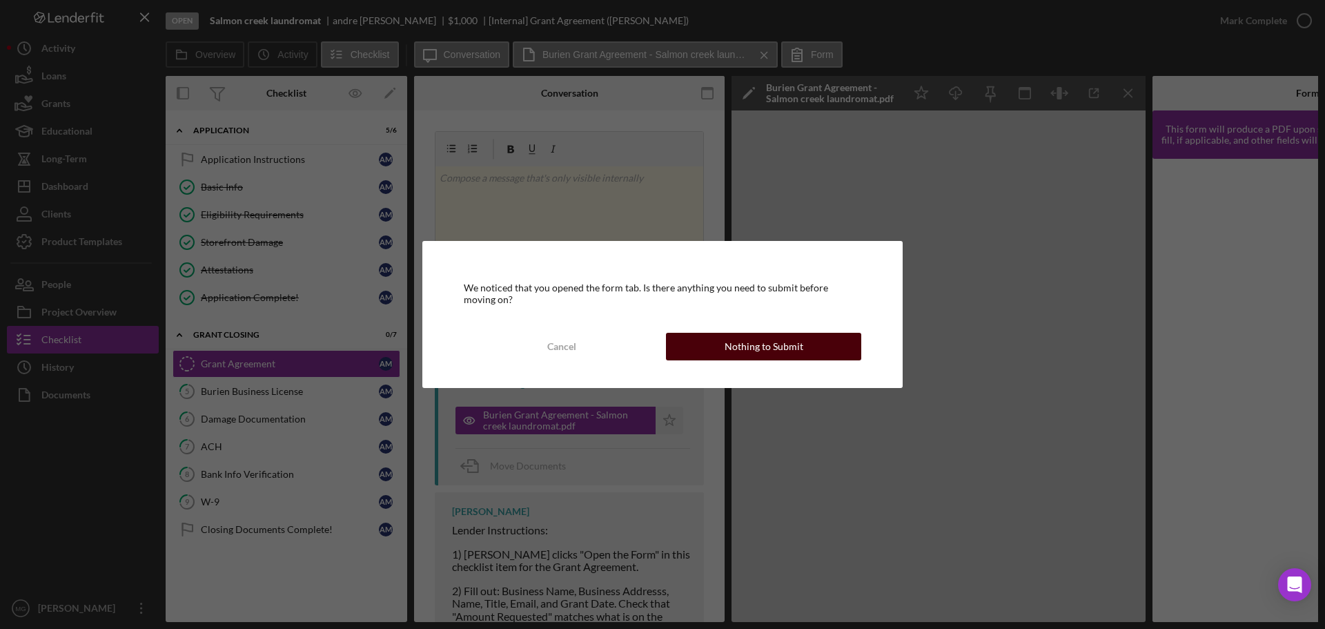
click at [682, 350] on button "Nothing to Submit" at bounding box center [763, 347] width 195 height 28
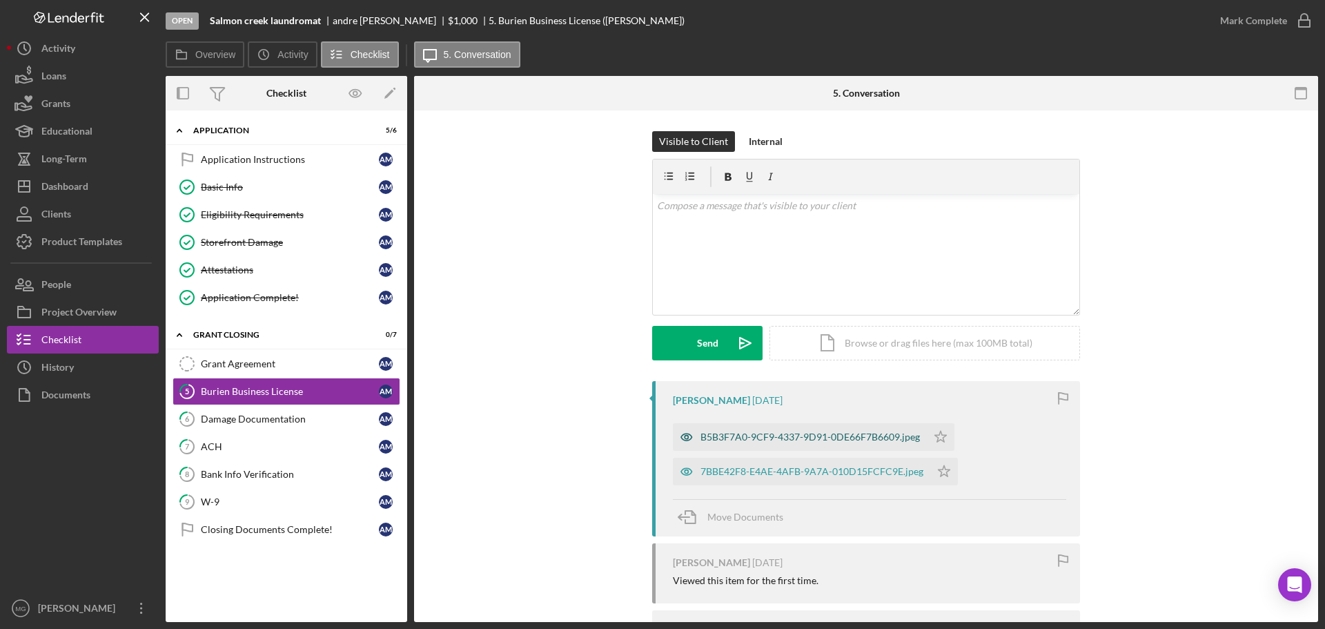
click at [843, 438] on div "B5B3F7A0-9CF9-4337-9D91-0DE66F7B6609.jpeg" at bounding box center [810, 436] width 219 height 11
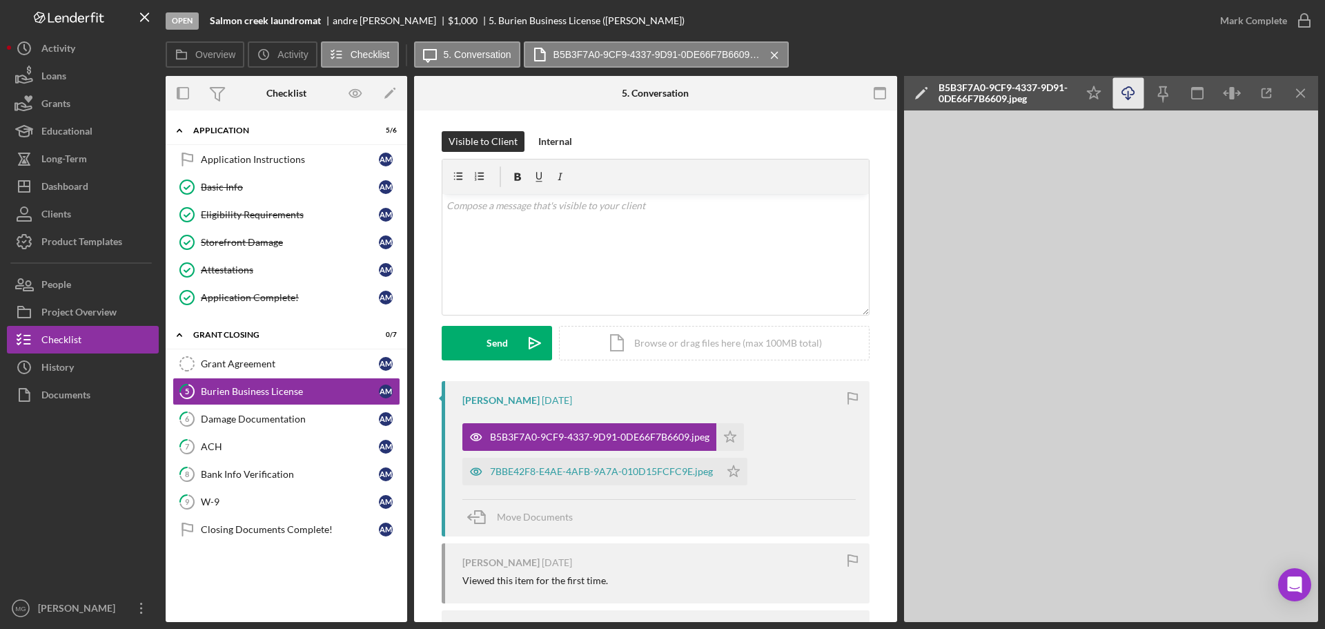
click at [1128, 94] on line "button" at bounding box center [1128, 95] width 0 height 8
click at [653, 473] on div "7BBE42F8-E4AE-4AFB-9A7A-010D15FCFC9E.jpeg" at bounding box center [601, 471] width 223 height 11
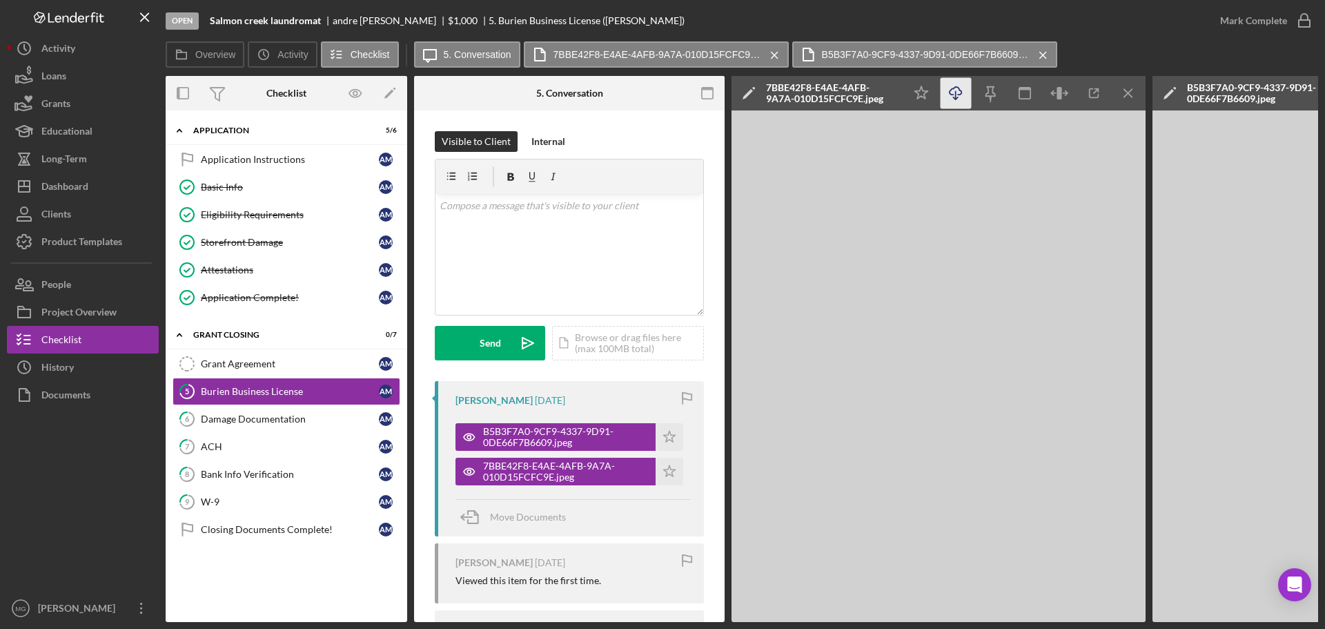
click at [955, 90] on icon "Icon/Download" at bounding box center [956, 93] width 31 height 31
click at [273, 417] on div "Damage Documentation" at bounding box center [290, 418] width 178 height 11
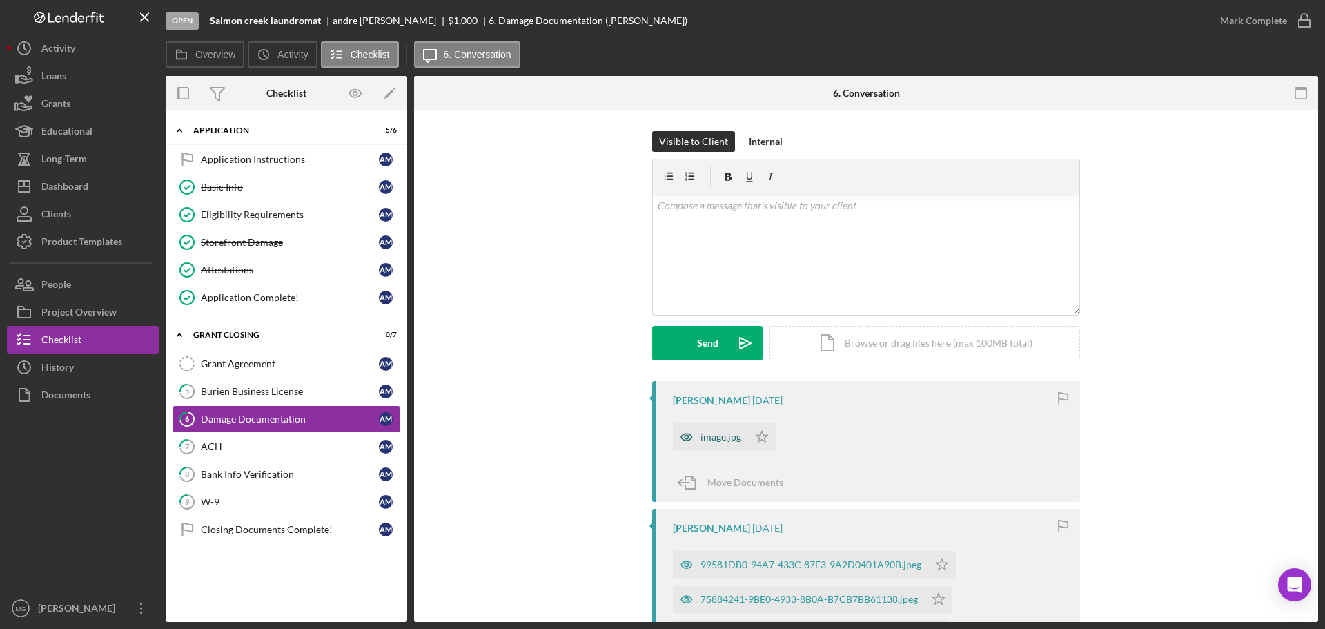
click at [725, 435] on div "image.jpg" at bounding box center [721, 436] width 41 height 11
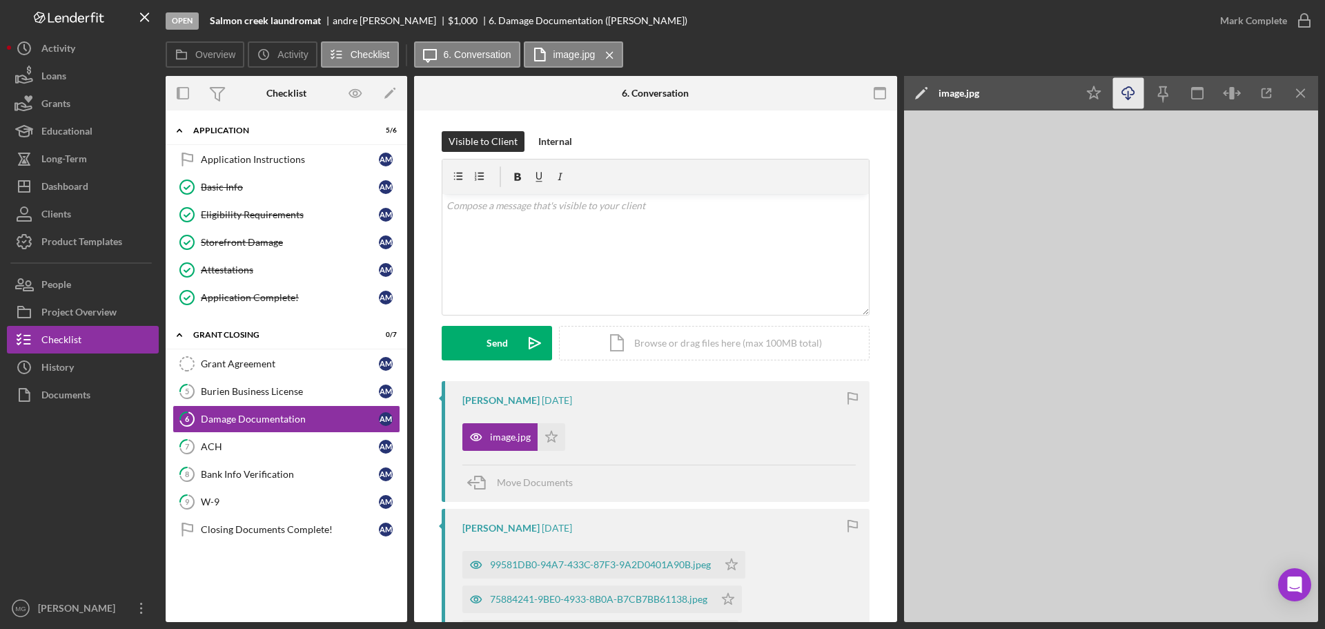
click at [1125, 92] on icon "Icon/Download" at bounding box center [1128, 93] width 31 height 31
click at [573, 565] on div "99581DB0-94A7-433C-87F3-9A2D0401A90B.jpeg" at bounding box center [600, 564] width 221 height 11
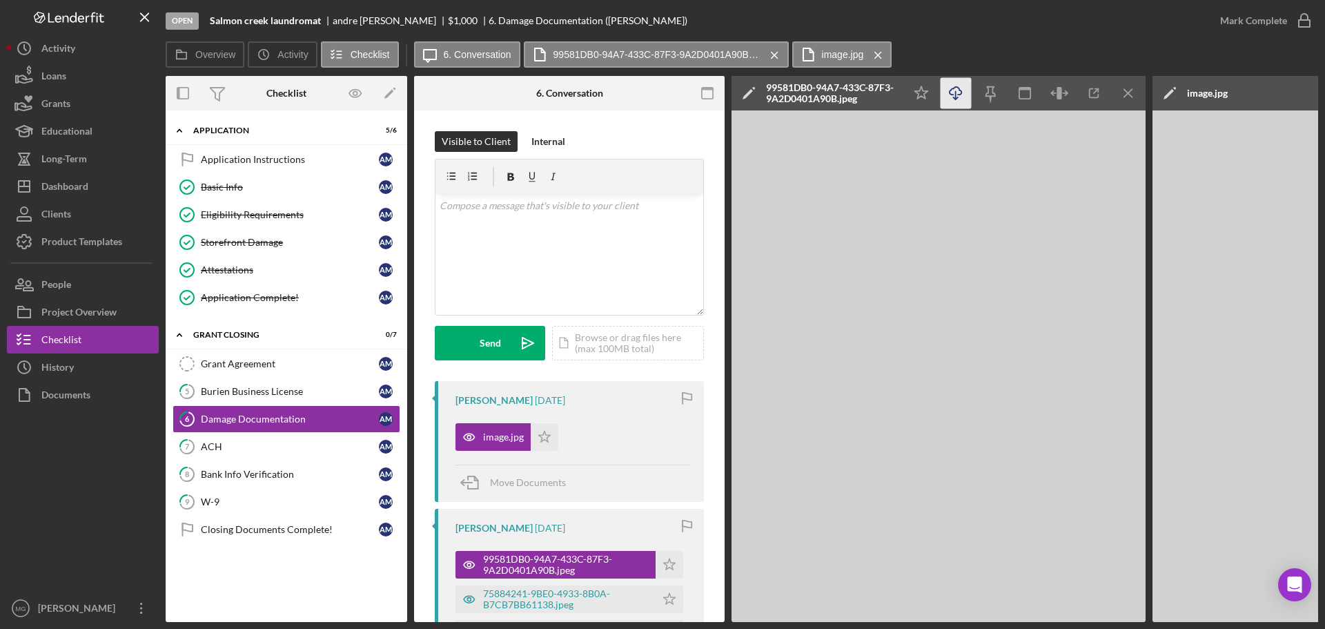
click at [957, 92] on icon "Icon/Download" at bounding box center [956, 93] width 31 height 31
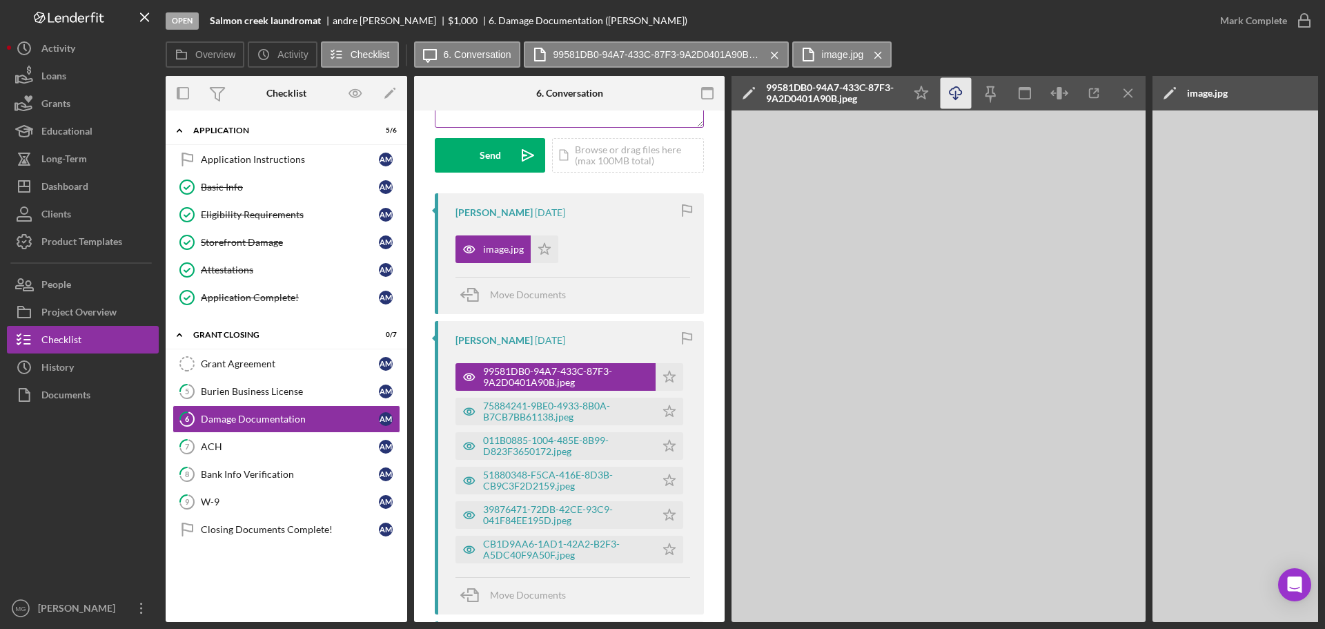
scroll to position [207, 0]
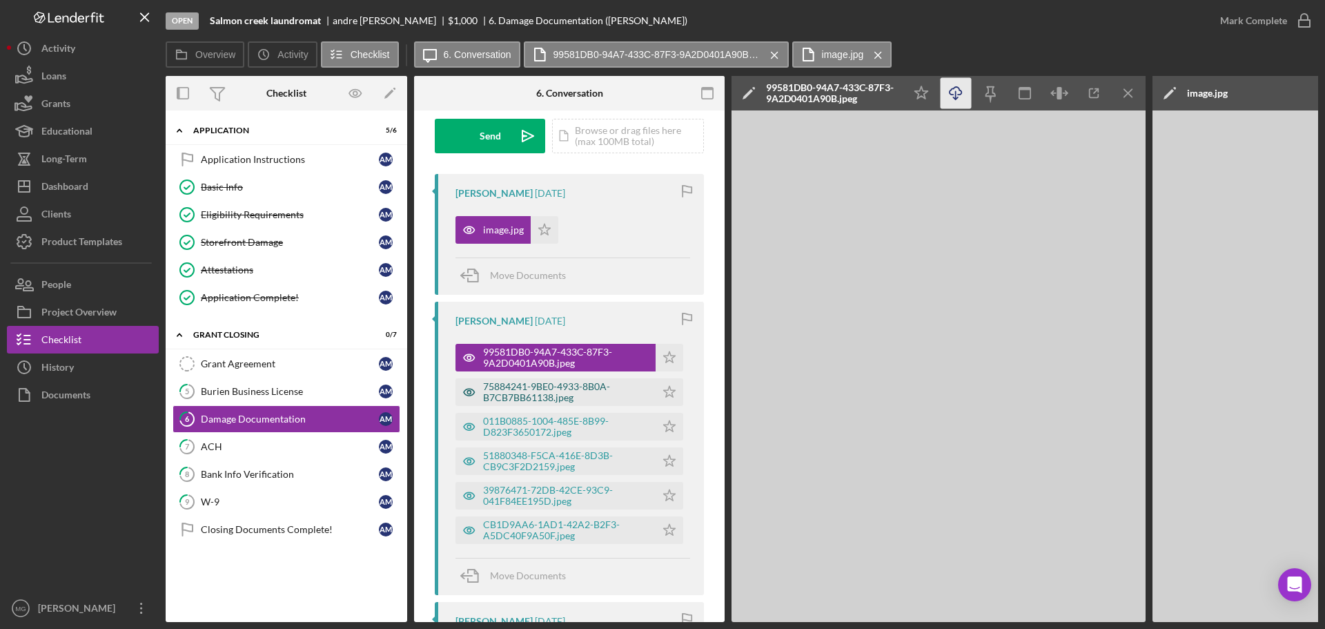
click at [543, 390] on div "75884241-9BE0-4933-8B0A-B7CB7BB61138.jpeg" at bounding box center [566, 392] width 166 height 22
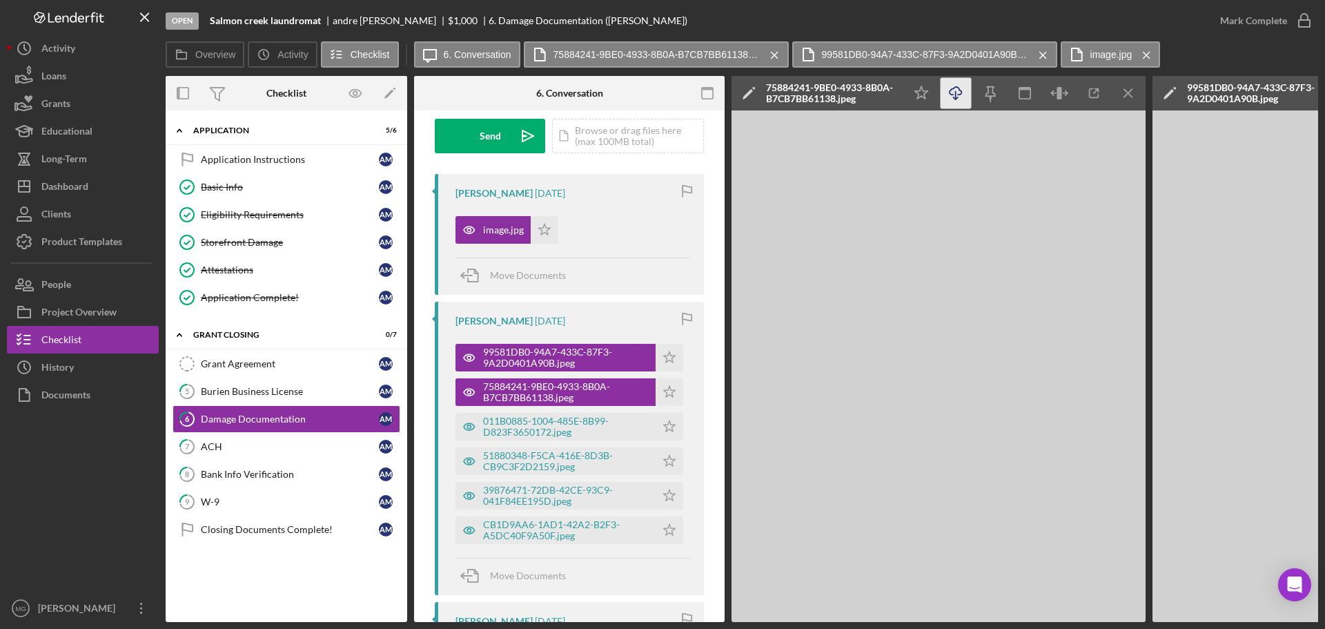
click at [954, 93] on icon "Icon/Download" at bounding box center [956, 93] width 31 height 31
click at [568, 424] on div "011B0885-1004-485E-8B99-D823F3650172.jpeg" at bounding box center [566, 426] width 166 height 22
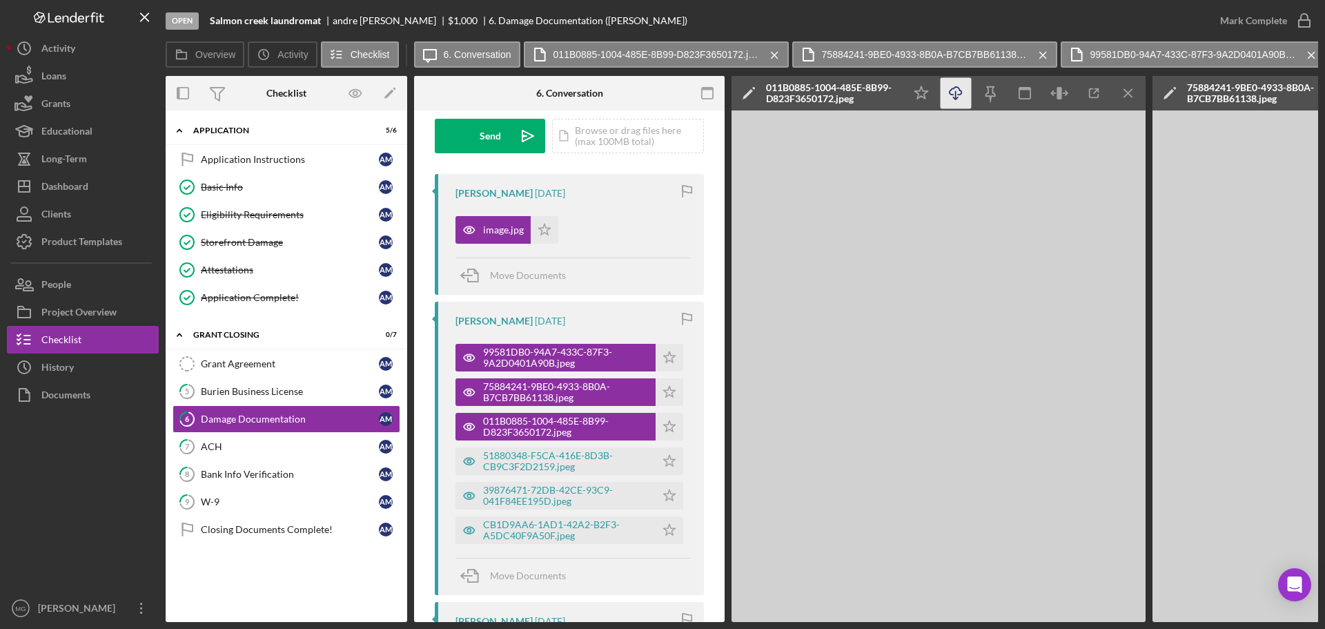
click at [957, 91] on icon "Icon/Download" at bounding box center [956, 93] width 31 height 31
click at [582, 460] on div "51880348-F5CA-416E-8D3B-CB9C3F2D2159.jpeg" at bounding box center [566, 461] width 166 height 22
click at [956, 91] on line "button" at bounding box center [956, 95] width 0 height 8
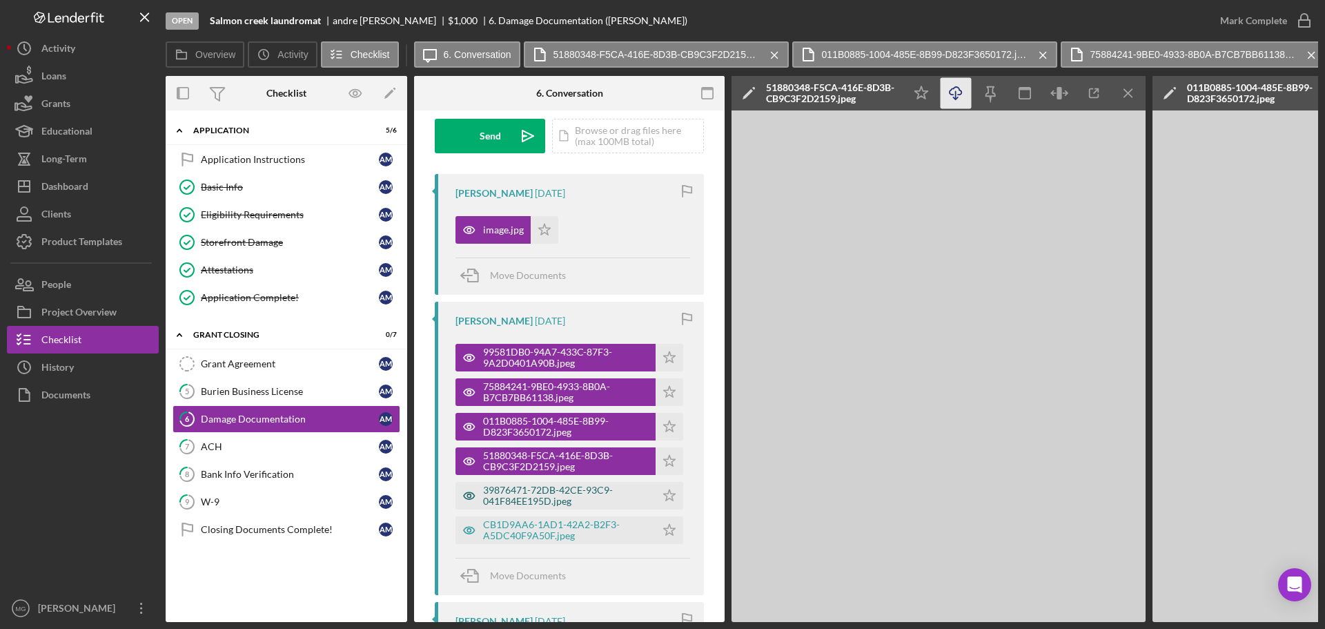
click at [580, 498] on div "39876471-72DB-42CE-93C9-041F84EE195D.jpeg" at bounding box center [566, 496] width 166 height 22
click at [958, 90] on icon "Icon/Download" at bounding box center [956, 93] width 31 height 31
click at [562, 526] on div "CB1D9AA6-1AD1-42A2-B2F3-A5DC40F9A50F.jpeg" at bounding box center [566, 530] width 166 height 22
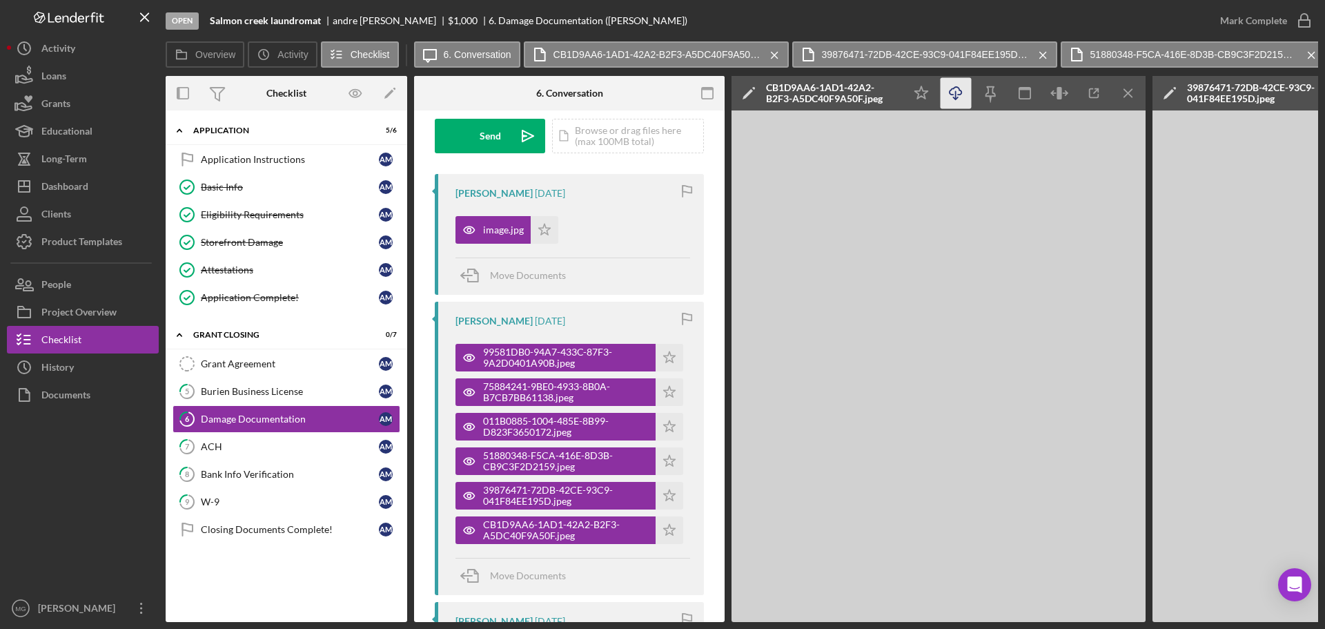
click at [957, 92] on icon "Icon/Download" at bounding box center [956, 93] width 31 height 31
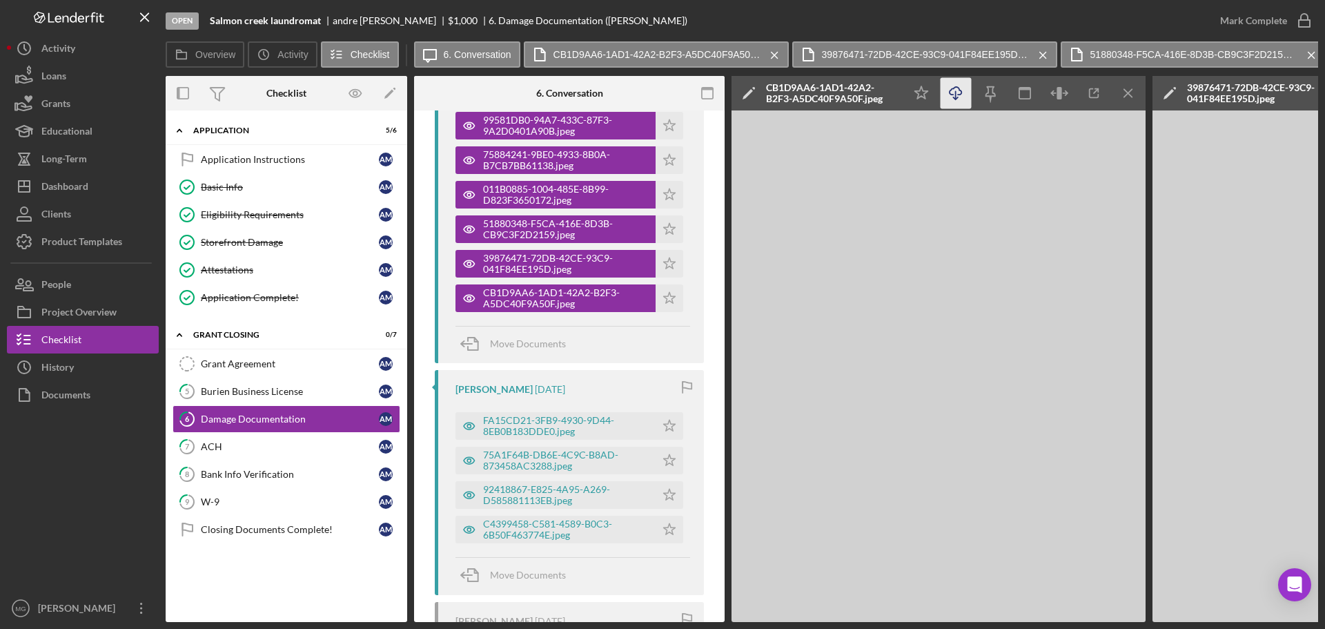
scroll to position [483, 0]
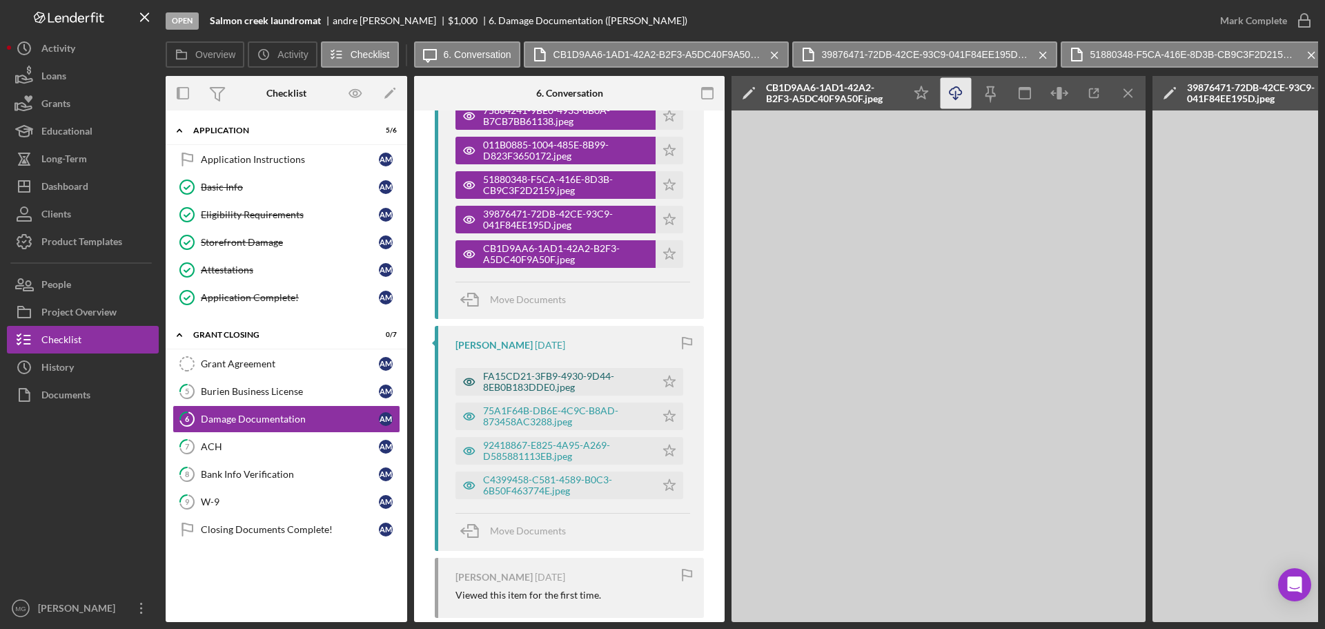
click at [554, 384] on div "FA15CD21-3FB9-4930-9D44-8EB0B183DDE0.jpeg" at bounding box center [566, 382] width 166 height 22
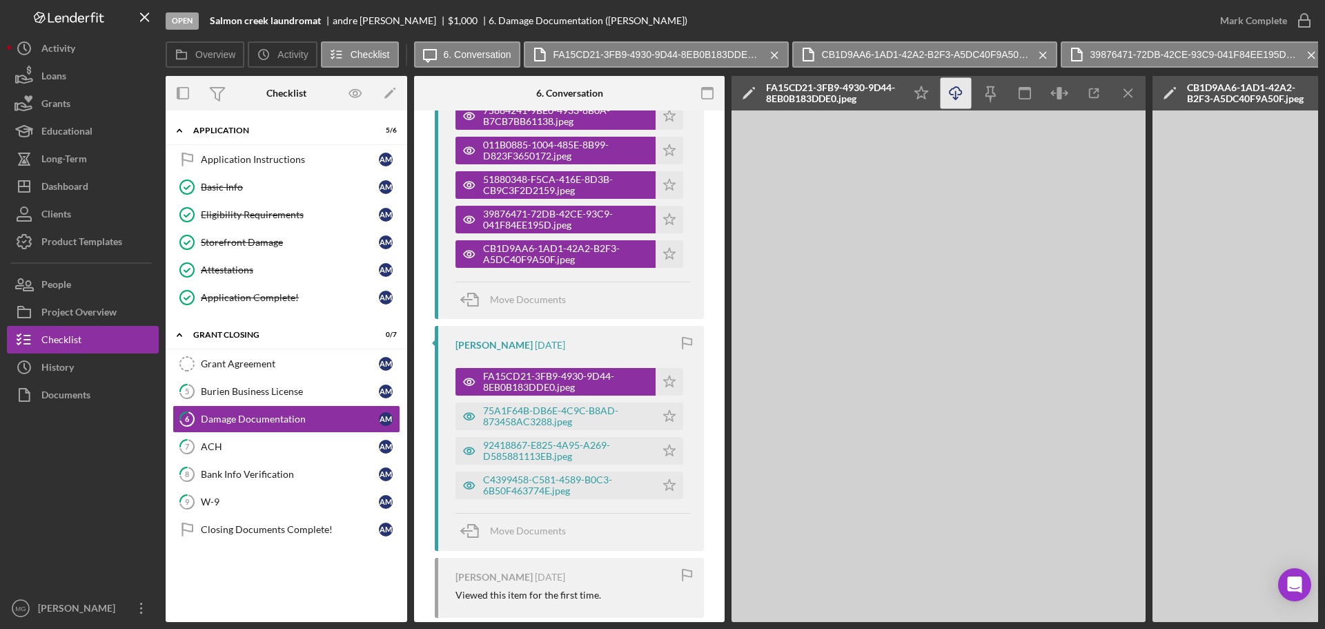
click at [956, 94] on line "button" at bounding box center [956, 95] width 0 height 8
click at [580, 411] on div "75A1F64B-DB6E-4C9C-B8AD-873458AC3288.jpeg" at bounding box center [566, 416] width 166 height 22
click at [953, 92] on icon "Icon/Download" at bounding box center [956, 93] width 31 height 31
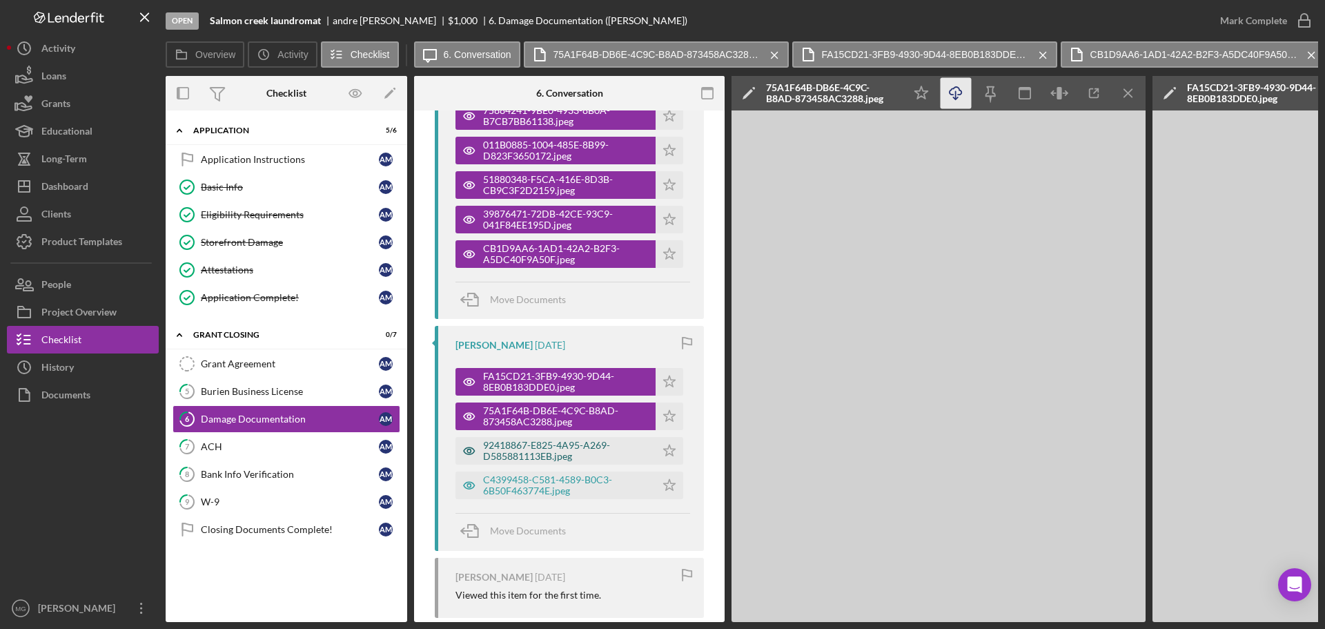
click at [554, 447] on div "92418867-E825-4A95-A269-D585881113EB.jpeg" at bounding box center [566, 451] width 166 height 22
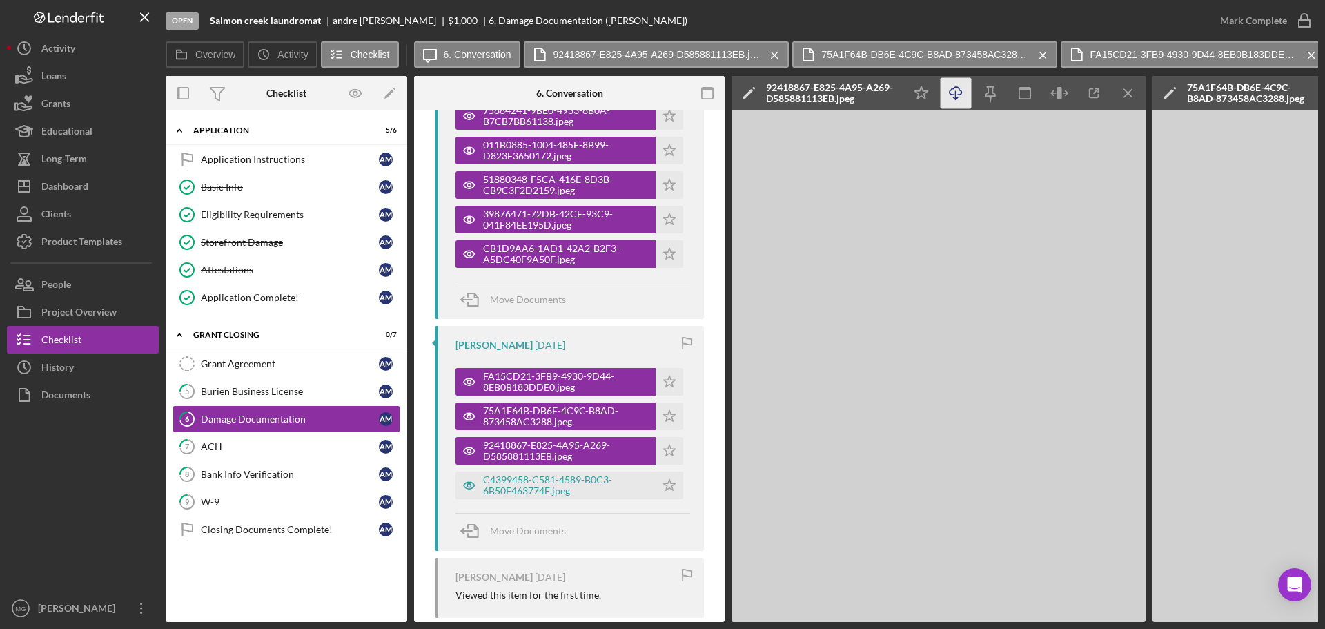
click at [956, 91] on line "button" at bounding box center [956, 95] width 0 height 8
click at [523, 487] on div "C4399458-C581-4589-B0C3-6B50F463774E.jpeg" at bounding box center [566, 485] width 166 height 22
click at [959, 93] on icon "Icon/Download" at bounding box center [956, 93] width 31 height 31
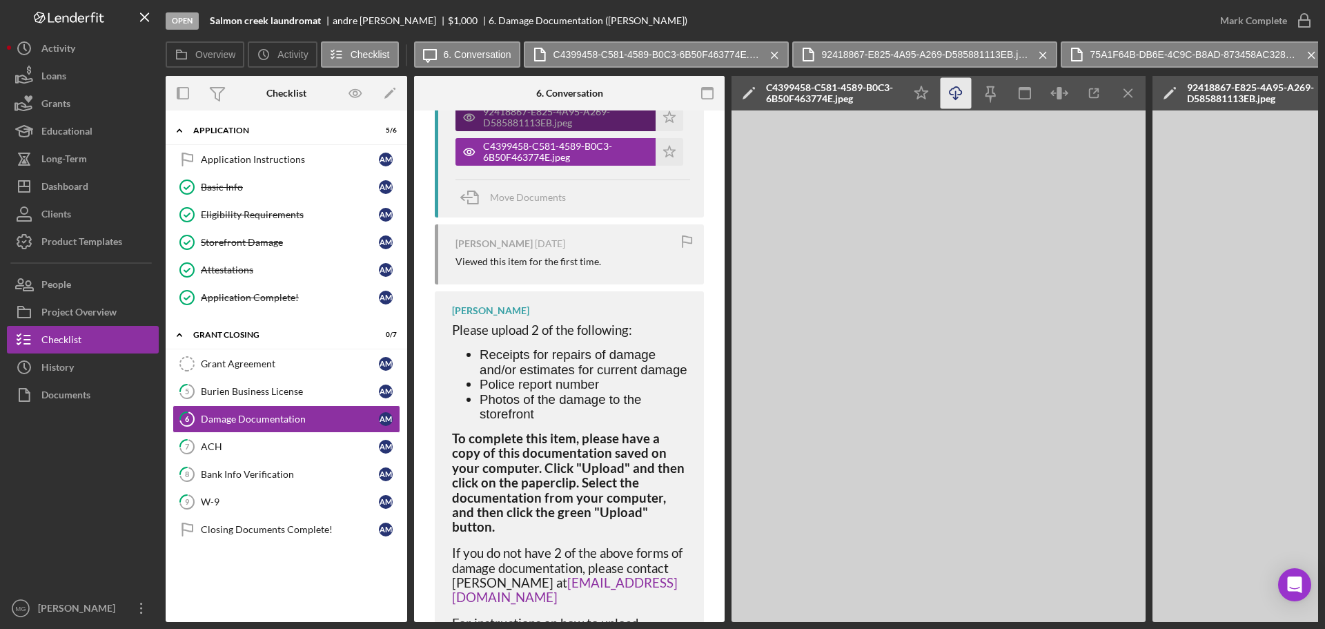
scroll to position [874, 0]
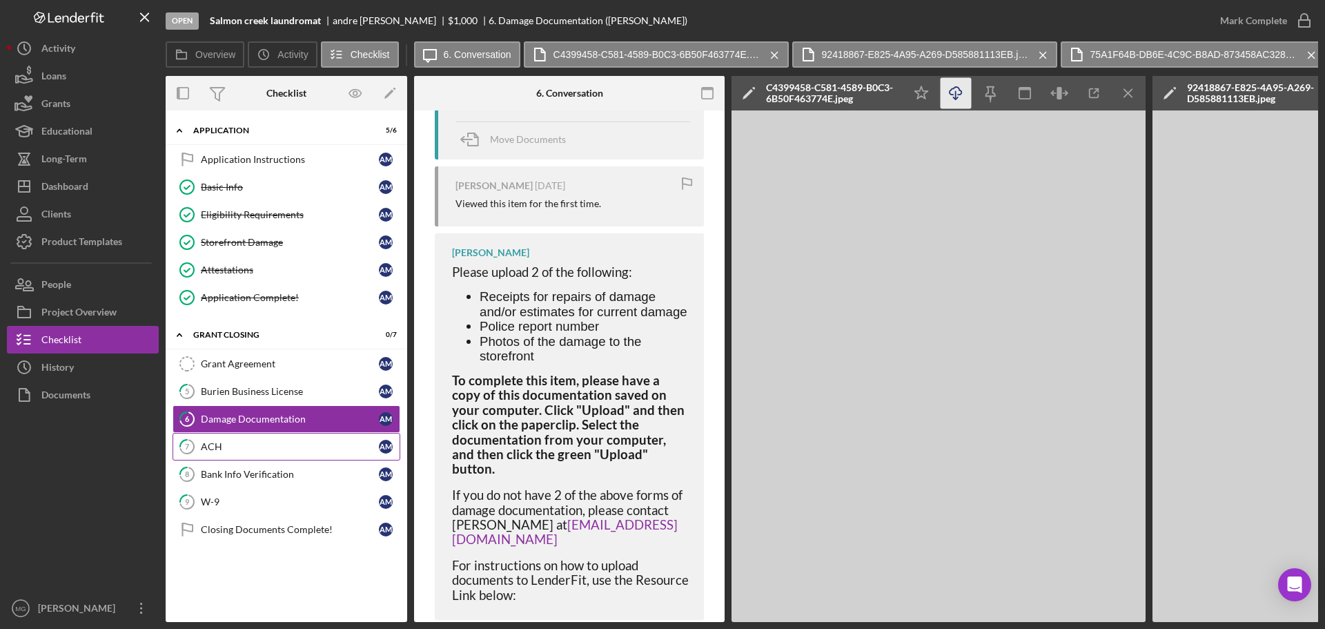
click at [224, 449] on div "ACH" at bounding box center [290, 446] width 178 height 11
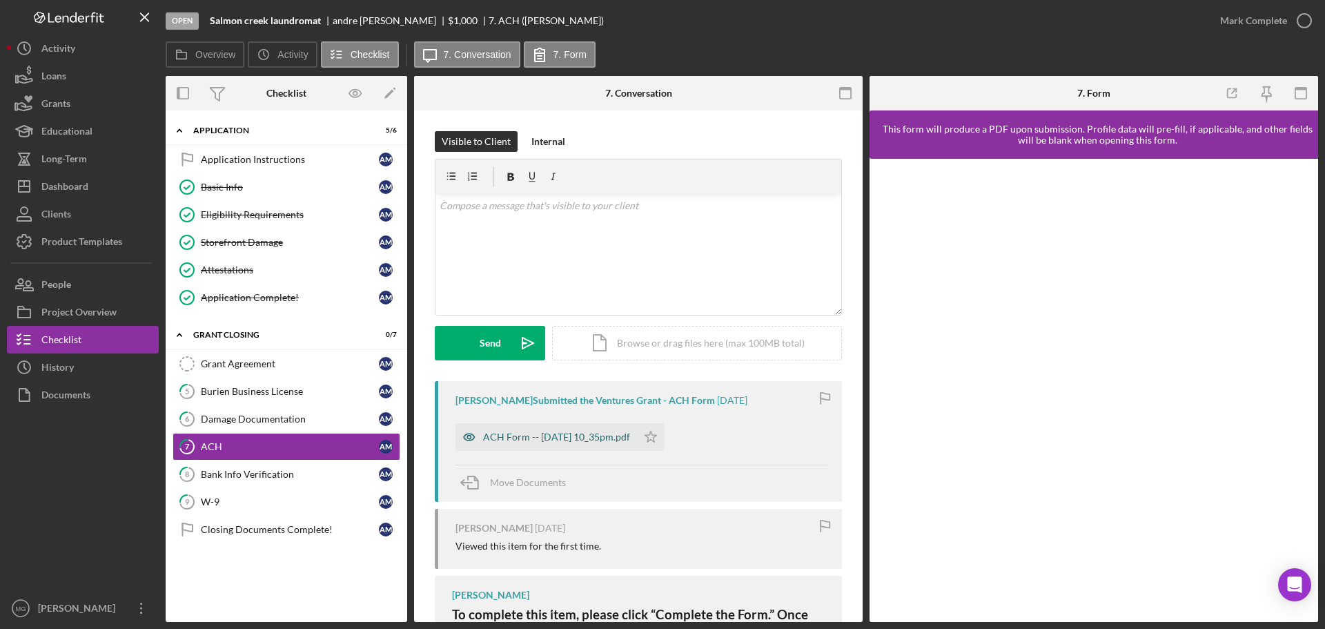
click at [591, 436] on div "ACH Form -- [DATE] 10_35pm.pdf" at bounding box center [556, 436] width 147 height 11
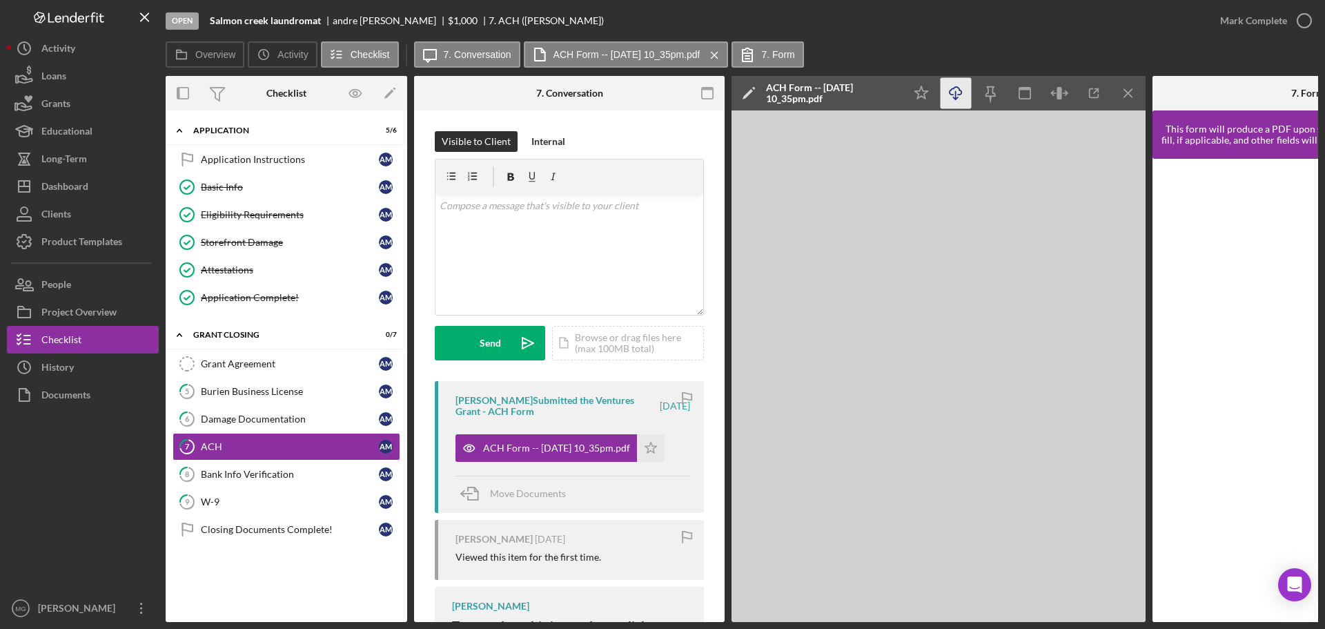
click at [958, 90] on icon "Icon/Download" at bounding box center [956, 93] width 31 height 31
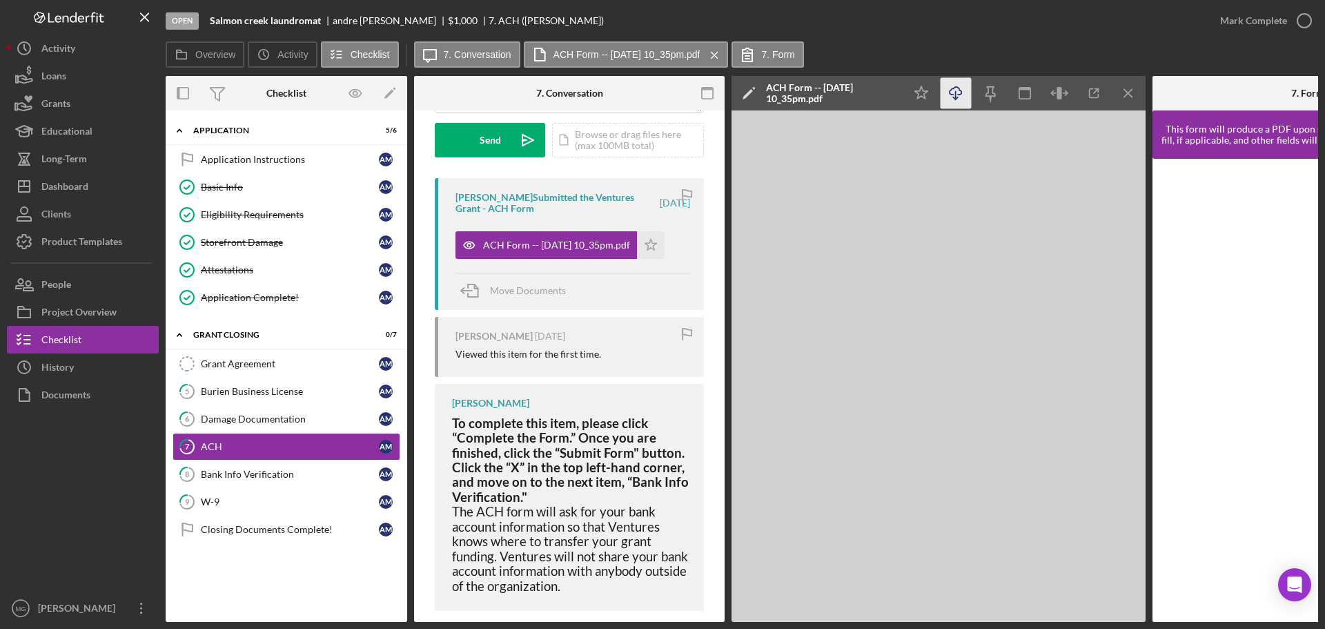
scroll to position [224, 0]
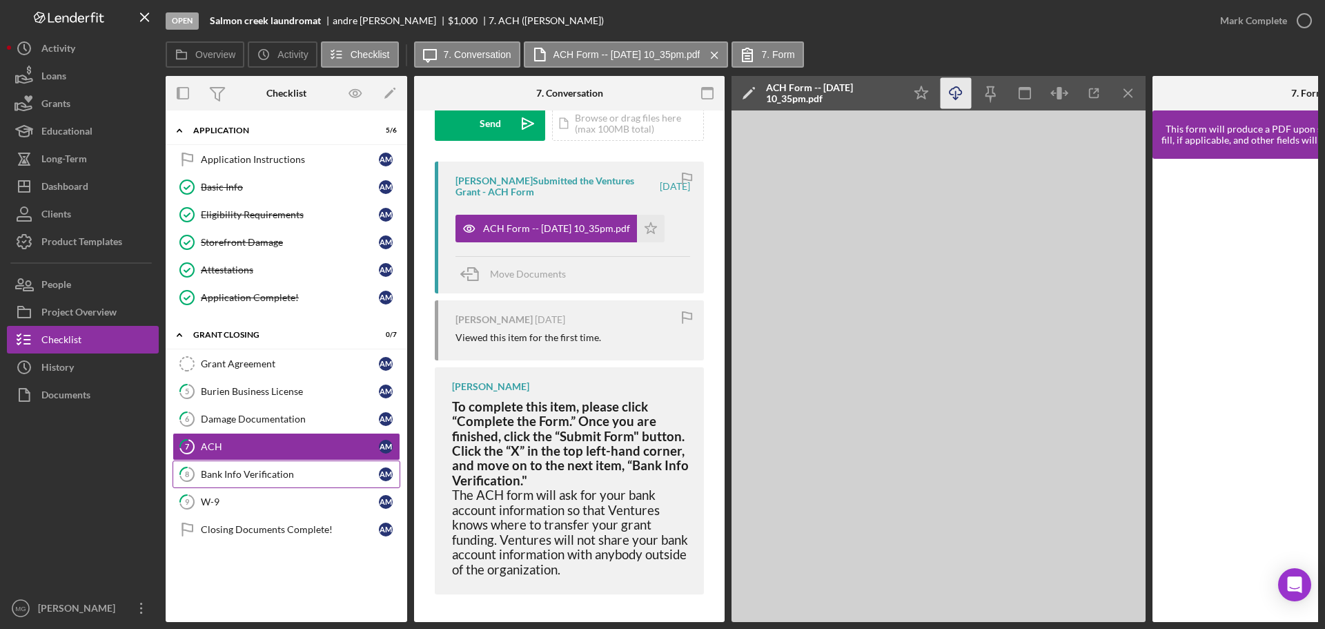
click at [281, 470] on div "Bank Info Verification" at bounding box center [290, 474] width 178 height 11
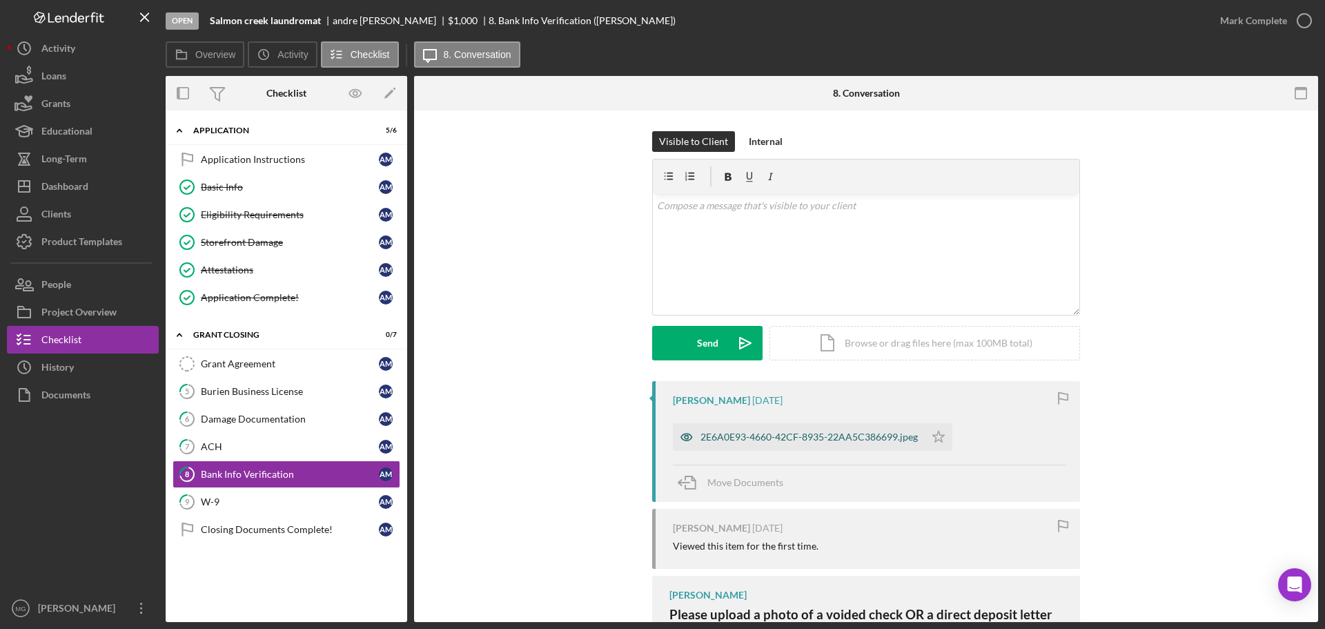
click at [825, 437] on div "2E6A0E93-4660-42CF-8935-22AA5C386699.jpeg" at bounding box center [809, 436] width 217 height 11
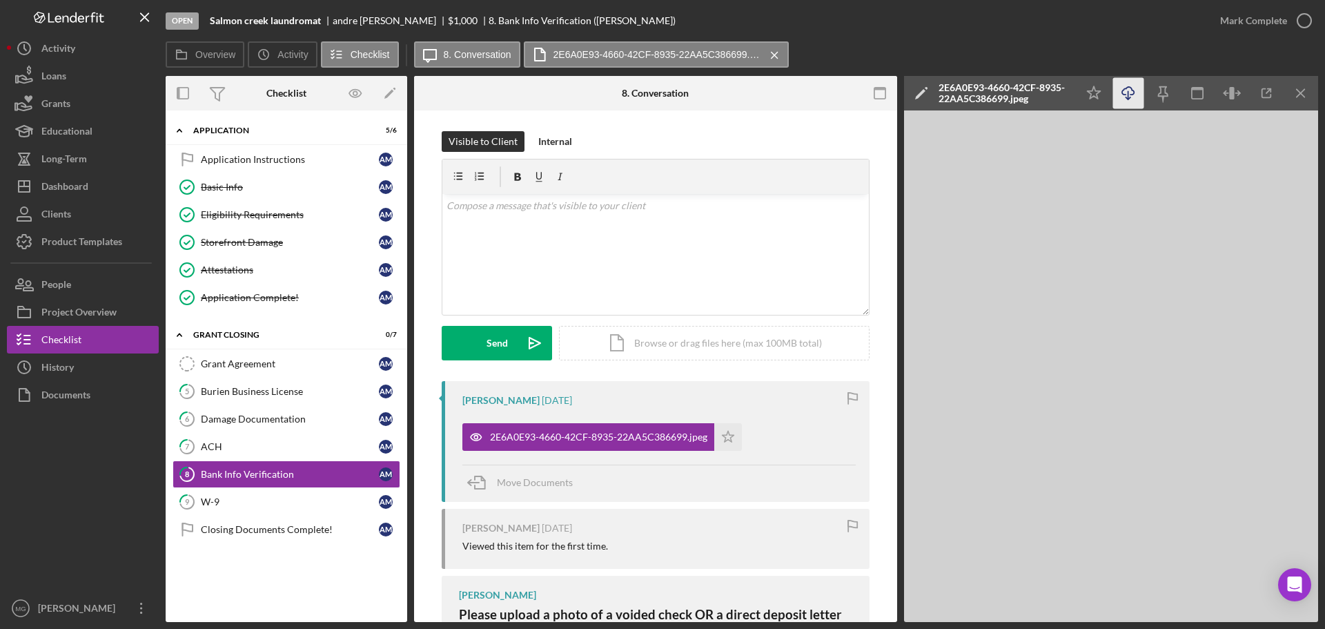
click at [1131, 92] on icon "Icon/Download" at bounding box center [1128, 93] width 31 height 31
click at [225, 504] on div "W-9" at bounding box center [290, 501] width 178 height 11
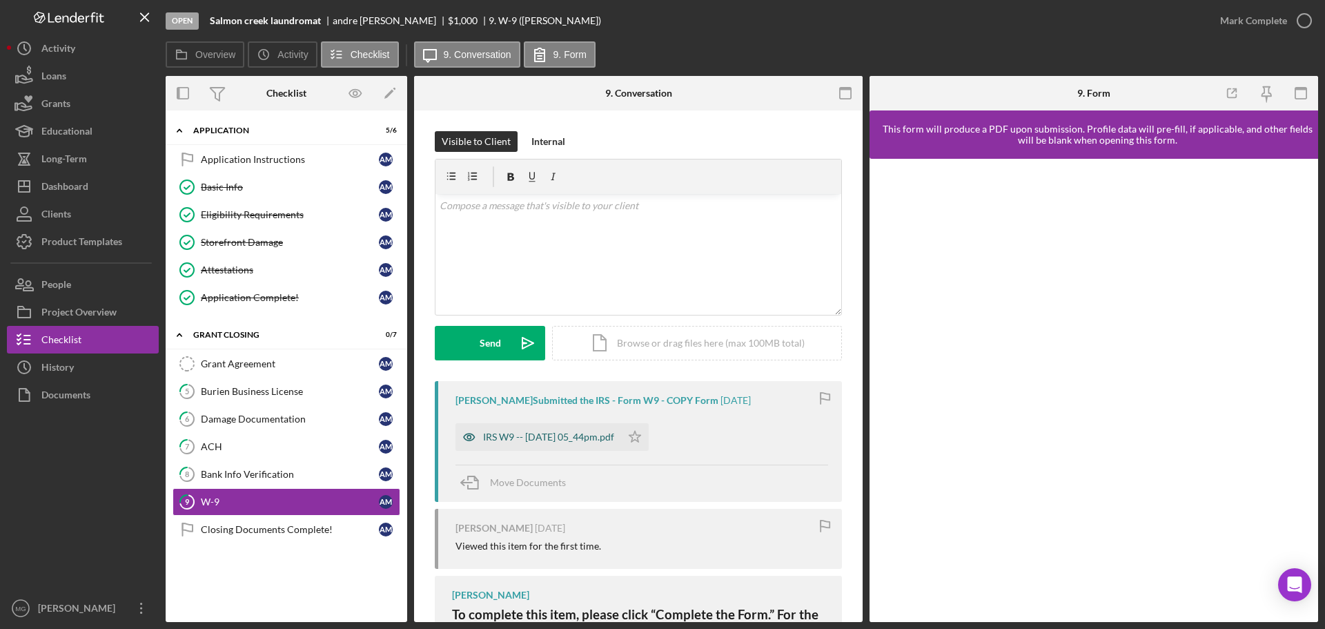
click at [598, 436] on div "IRS W9 -- [DATE] 05_44pm.pdf" at bounding box center [548, 436] width 131 height 11
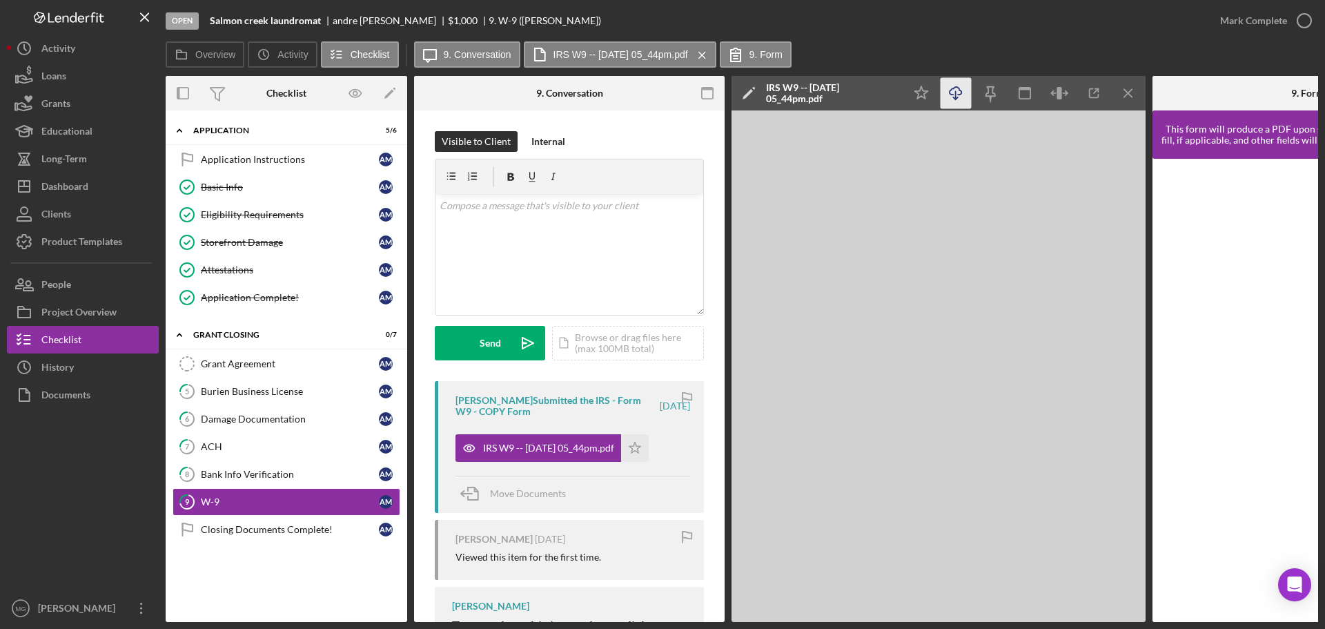
click at [956, 95] on line "button" at bounding box center [956, 95] width 0 height 8
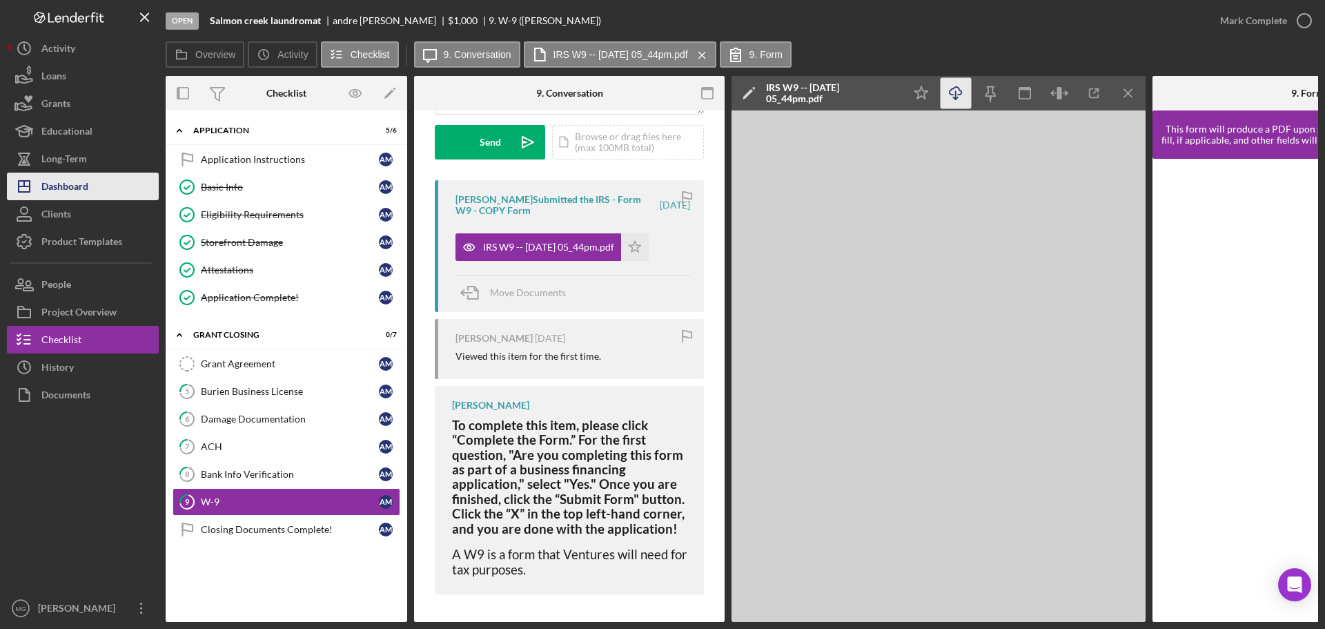
click at [64, 184] on div "Dashboard" at bounding box center [64, 188] width 47 height 31
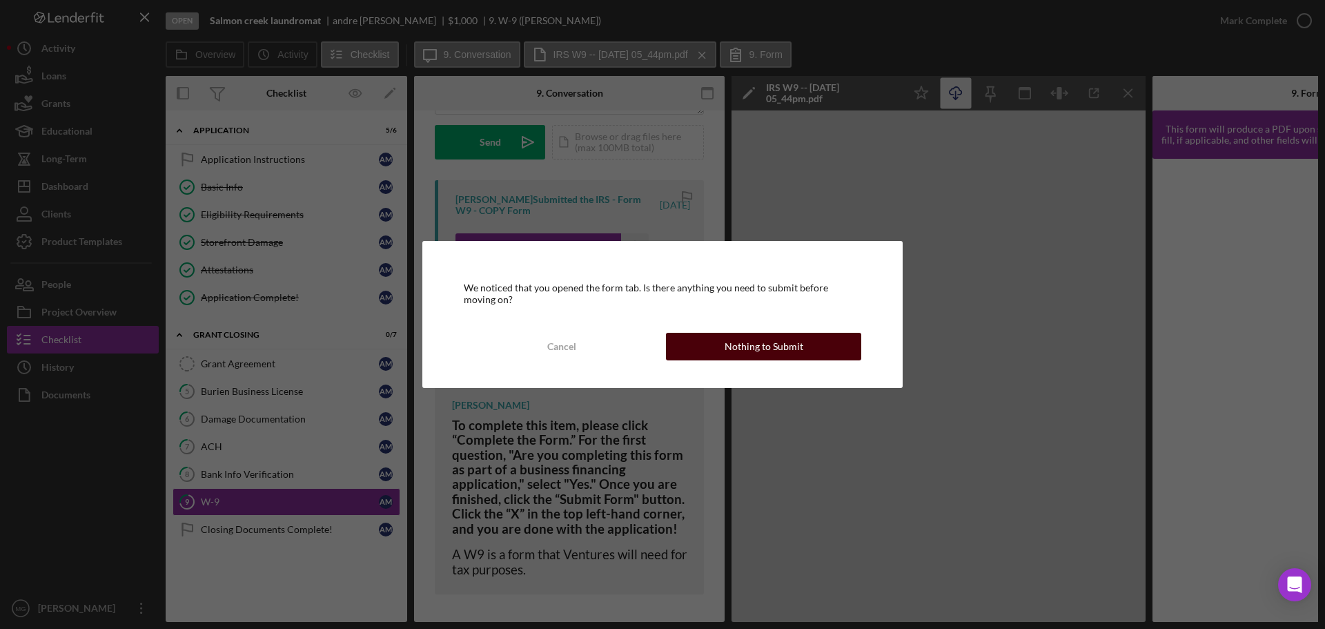
click at [702, 342] on button "Nothing to Submit" at bounding box center [763, 347] width 195 height 28
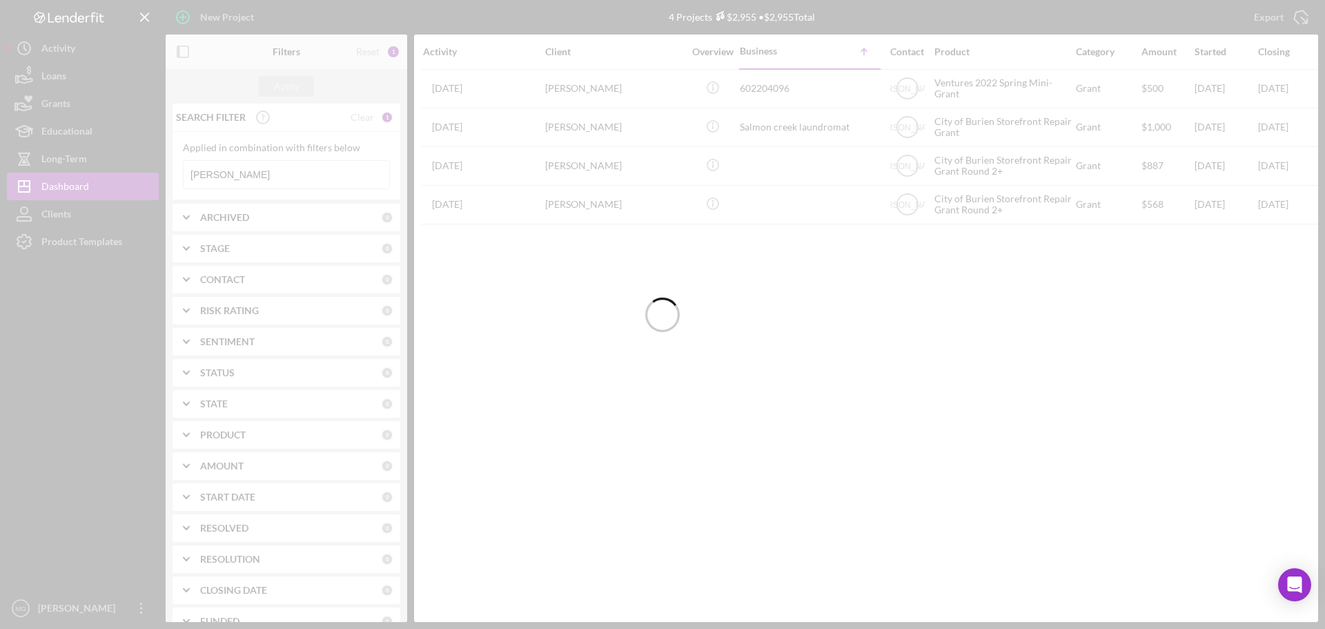
click at [230, 173] on div at bounding box center [662, 314] width 1325 height 629
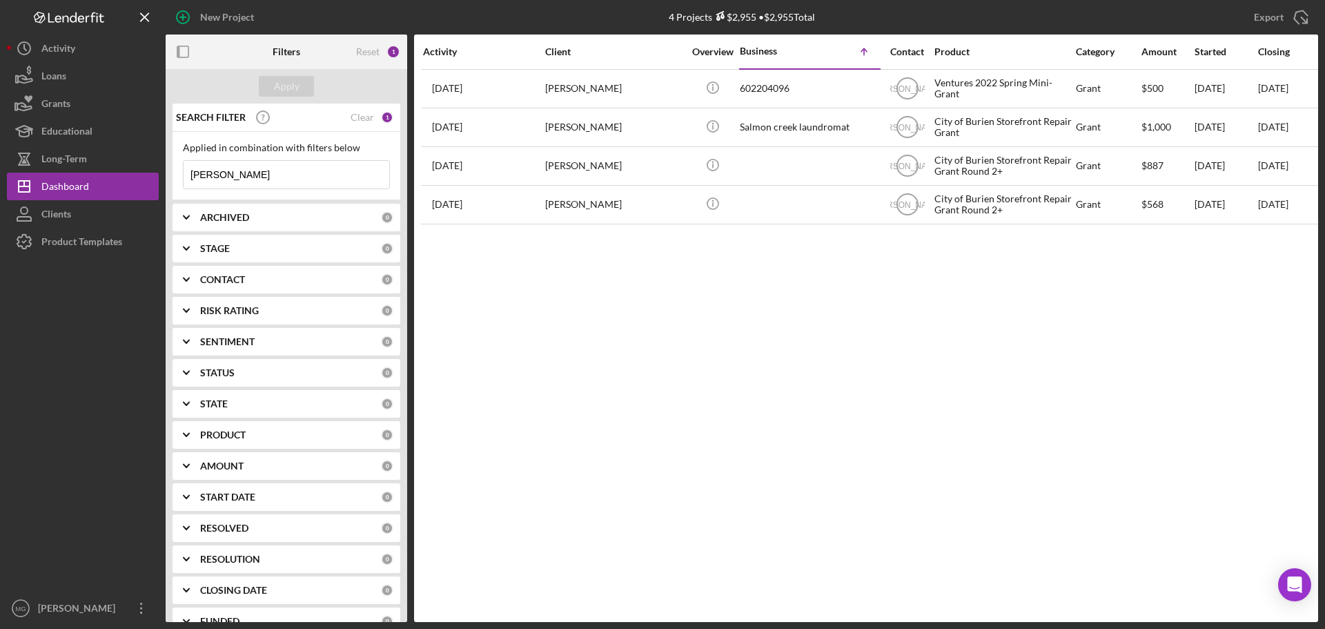
click at [230, 173] on input "[PERSON_NAME]" at bounding box center [287, 175] width 206 height 28
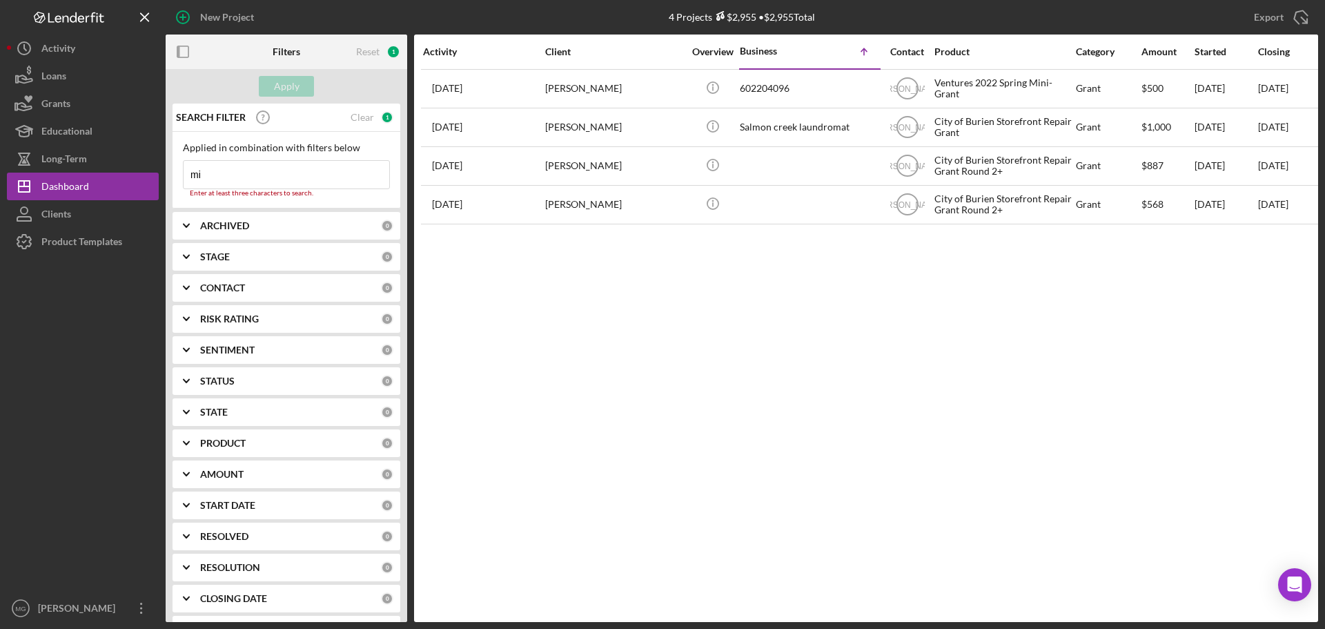
type input "m"
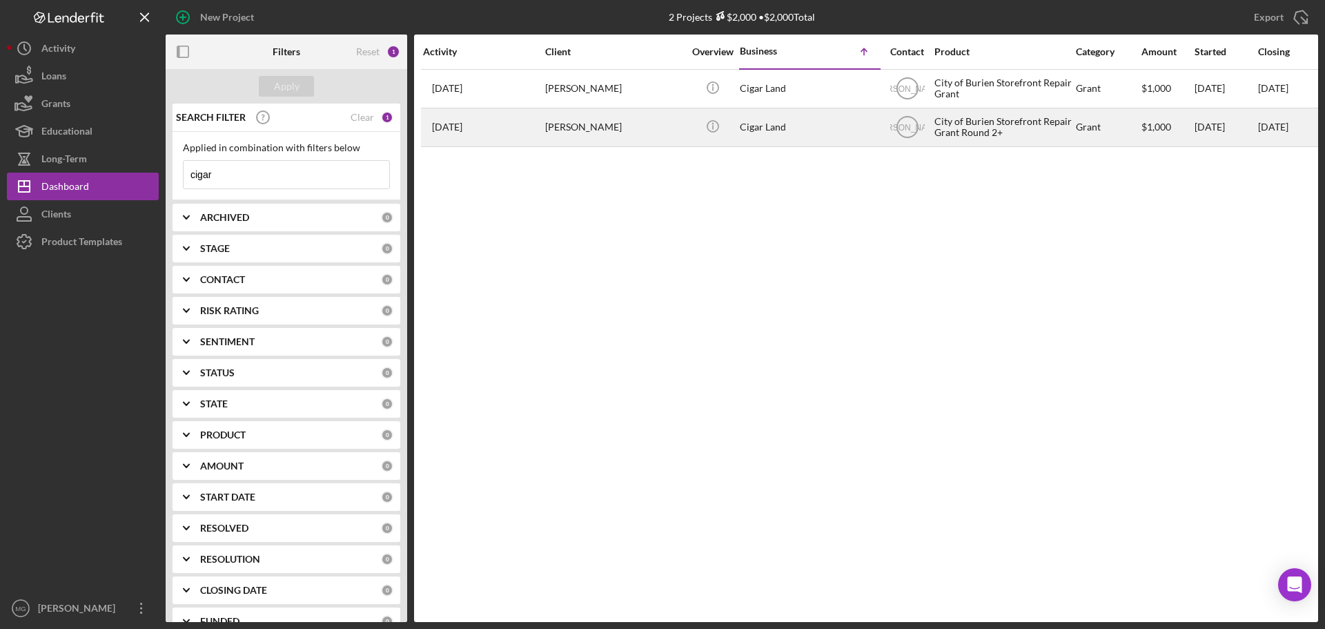
type input "cigar"
click at [1010, 124] on div "City of Burien Storefront Repair Grant Round 2+" at bounding box center [1004, 127] width 138 height 37
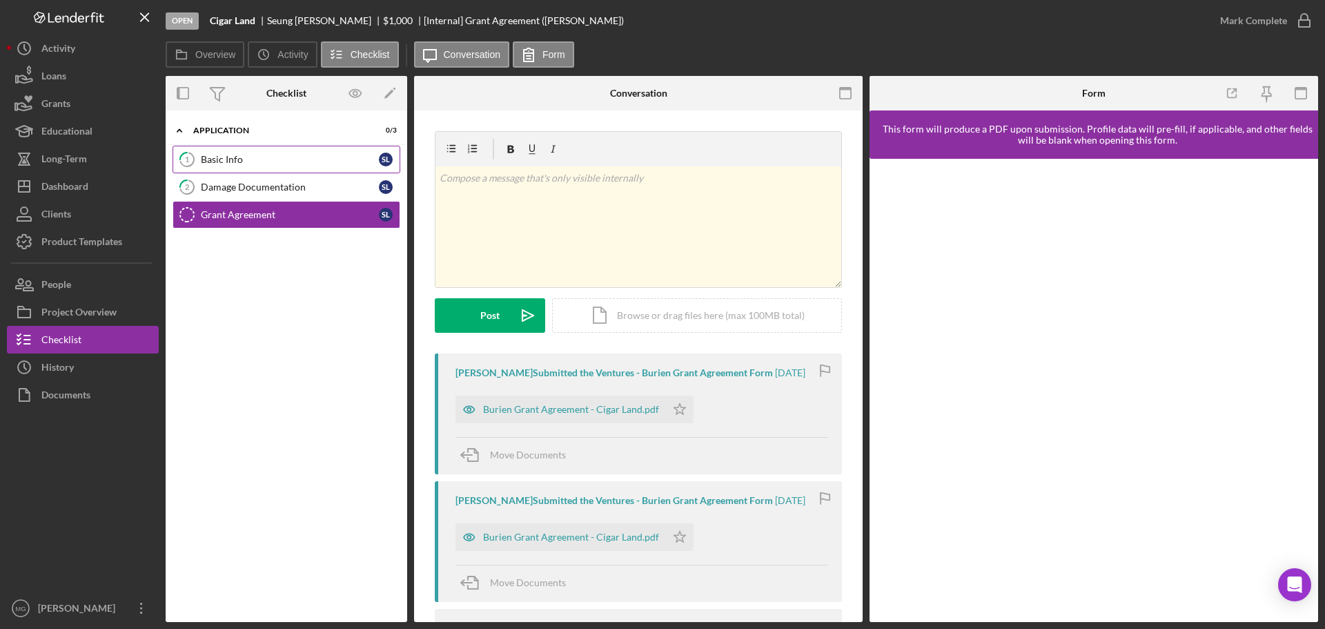
click at [252, 164] on div "Basic Info" at bounding box center [290, 159] width 178 height 11
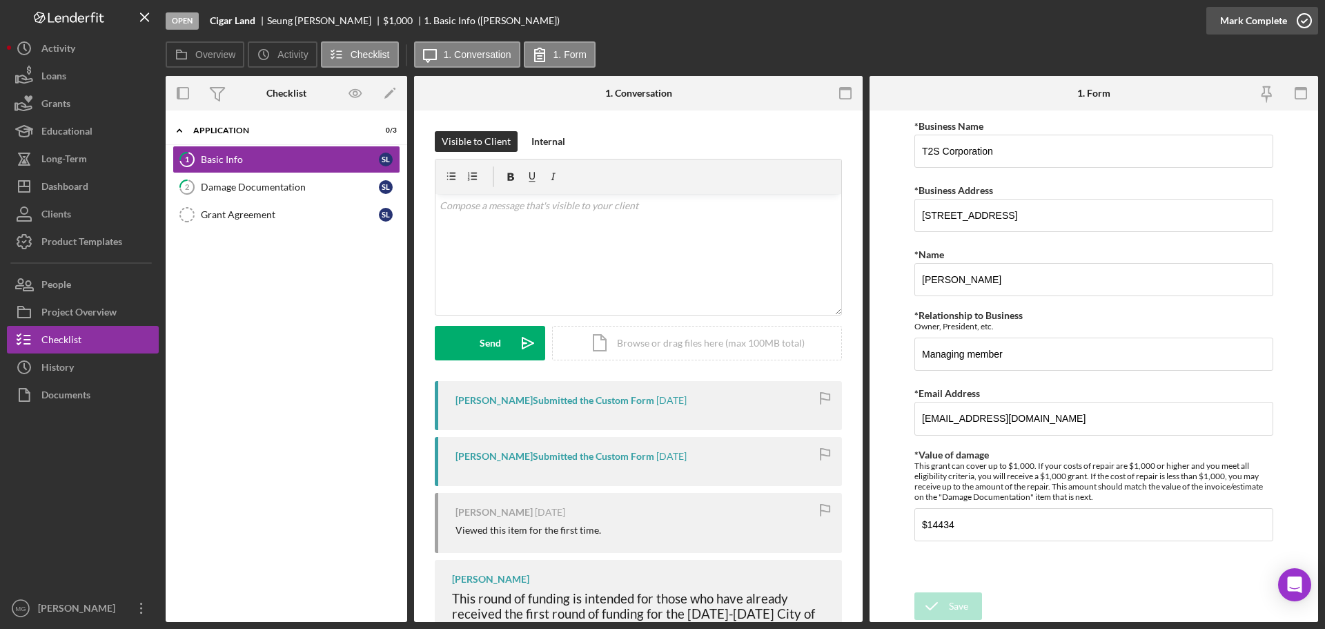
click at [1307, 19] on icon "button" at bounding box center [1304, 20] width 35 height 35
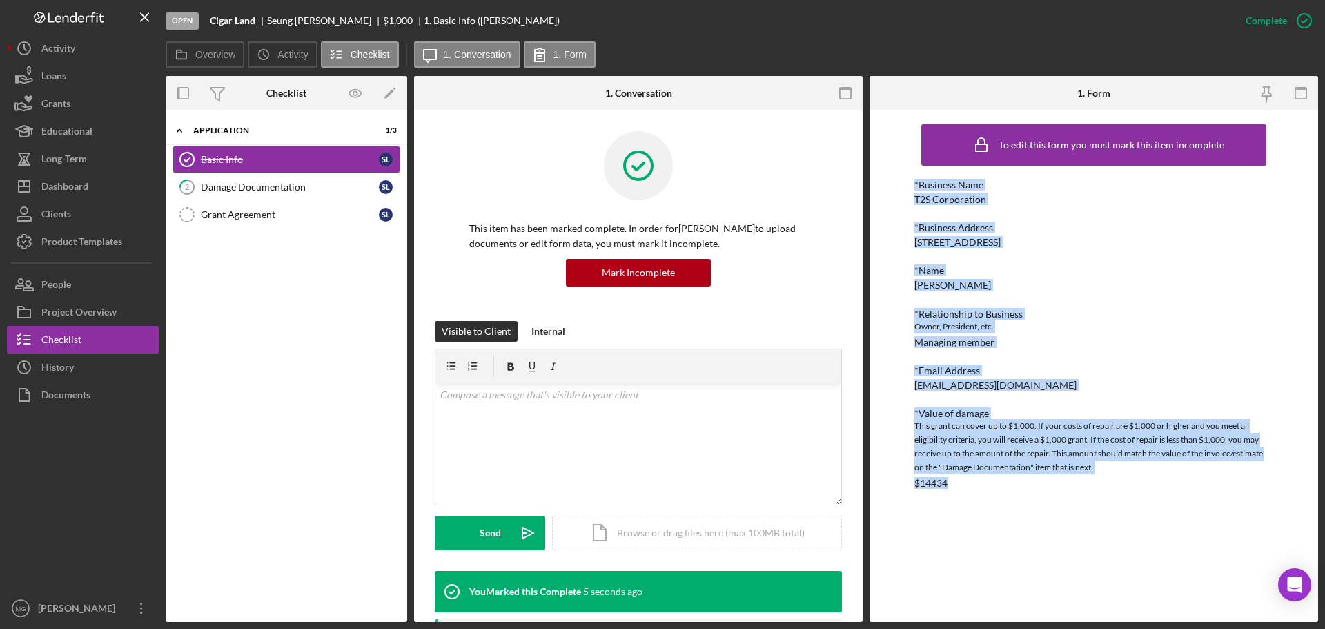
drag, startPoint x: 907, startPoint y: 182, endPoint x: 1015, endPoint y: 532, distance: 367.0
click at [1015, 532] on div "To edit this form you must mark this item incomplete *Business Name T2S Corpora…" at bounding box center [1094, 365] width 449 height 511
click at [290, 190] on div "Damage Documentation" at bounding box center [290, 187] width 178 height 11
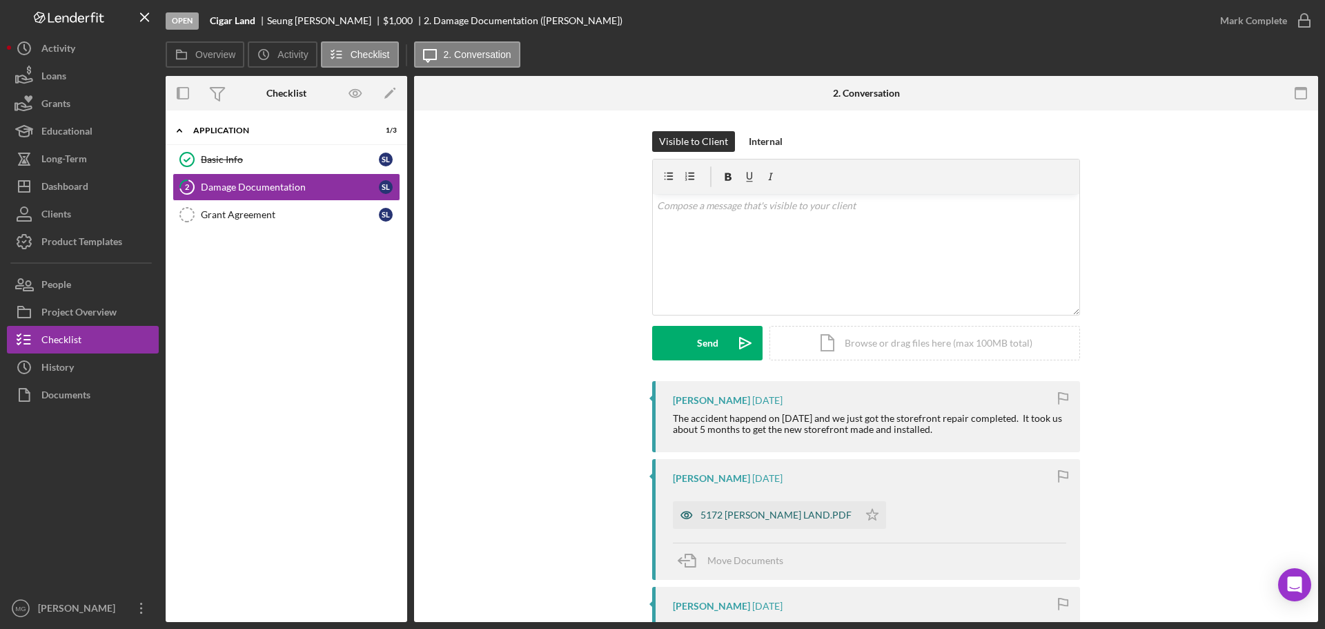
click at [804, 516] on div "5172 [PERSON_NAME] LAND.PDF" at bounding box center [776, 514] width 151 height 11
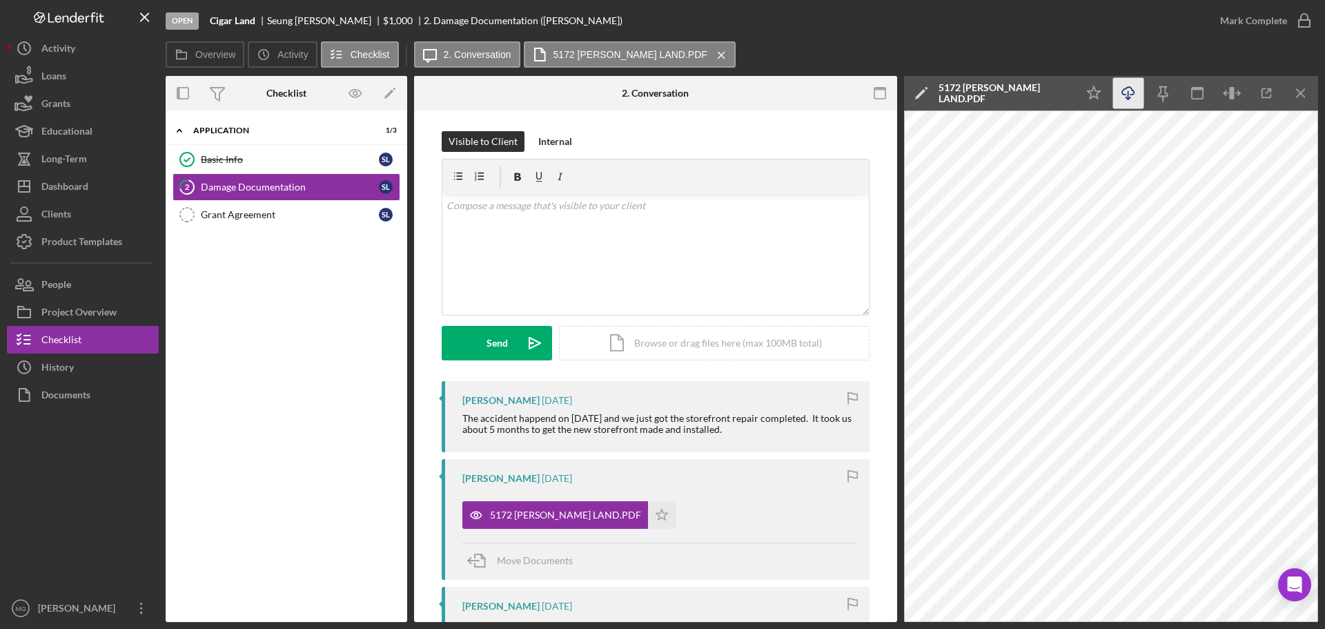
click at [1126, 90] on icon "Icon/Download" at bounding box center [1128, 93] width 31 height 31
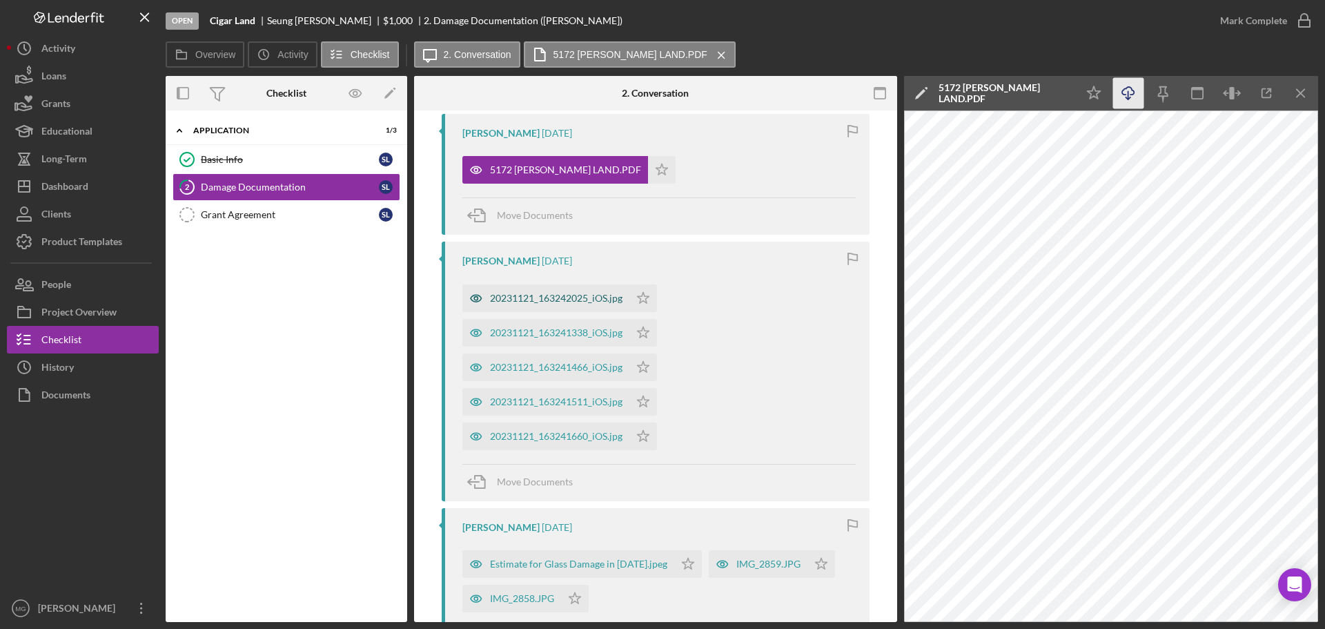
click at [538, 295] on div "20231121_163242025_iOS.jpg" at bounding box center [556, 298] width 133 height 11
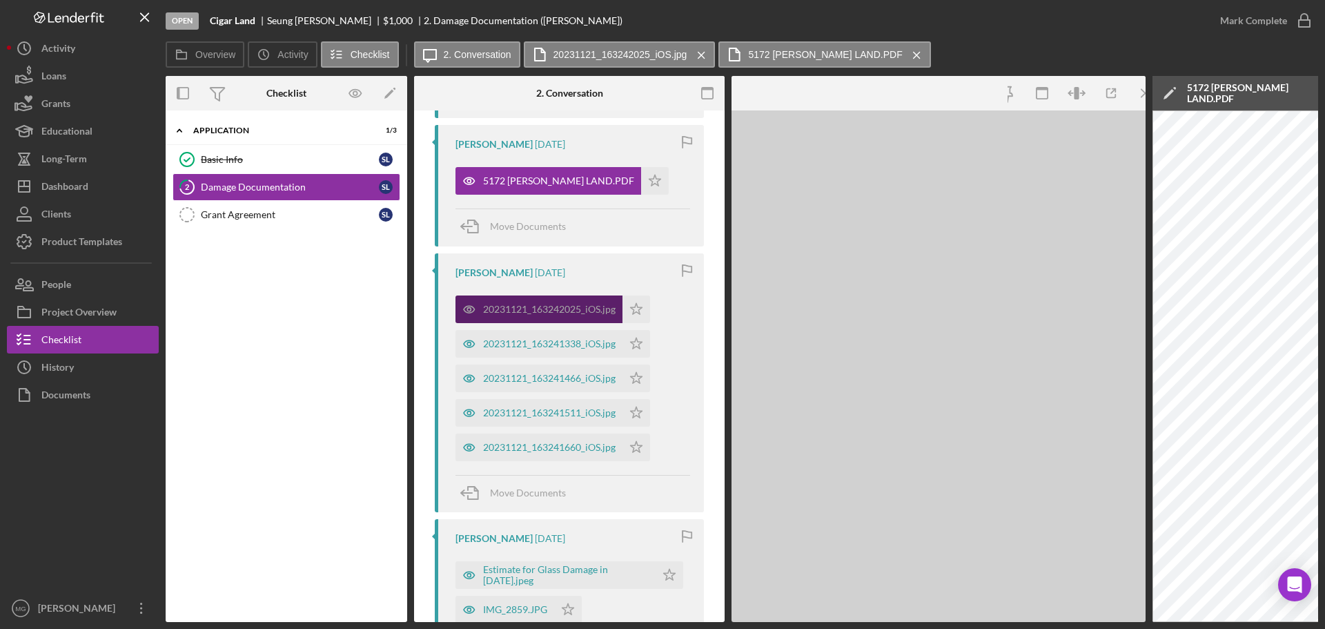
scroll to position [356, 0]
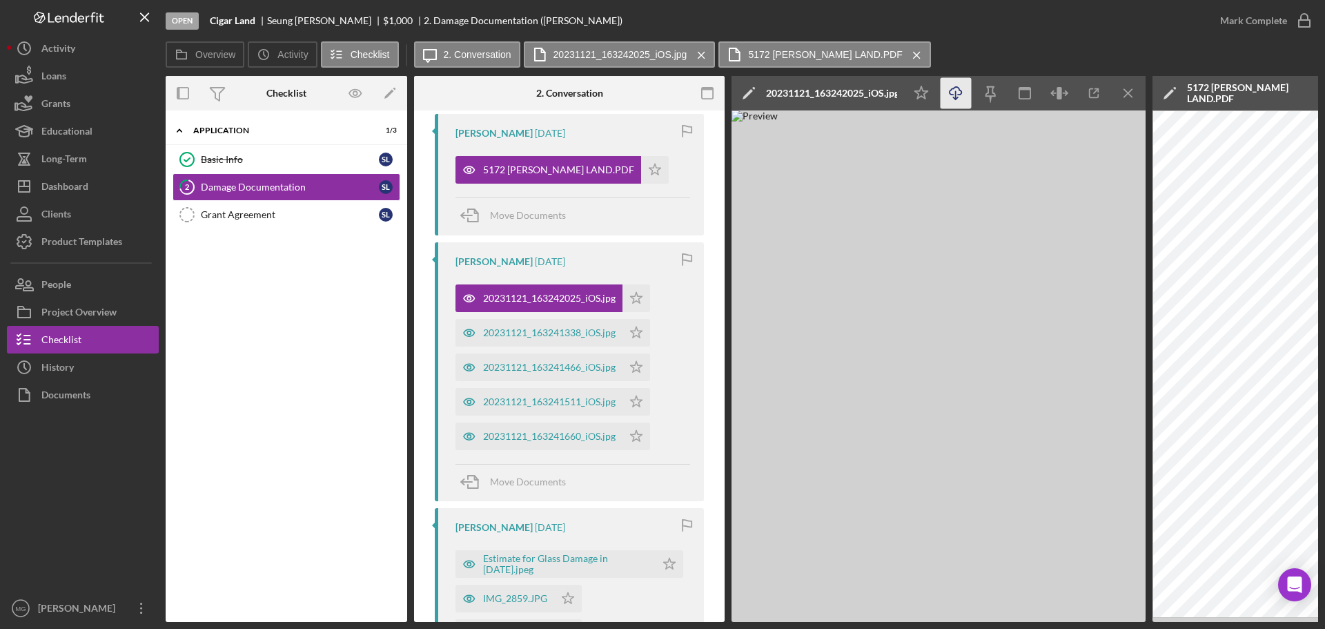
click at [952, 90] on icon "Icon/Download" at bounding box center [956, 93] width 31 height 31
click at [565, 335] on div "20231121_163241338_iOS.jpg" at bounding box center [549, 332] width 133 height 11
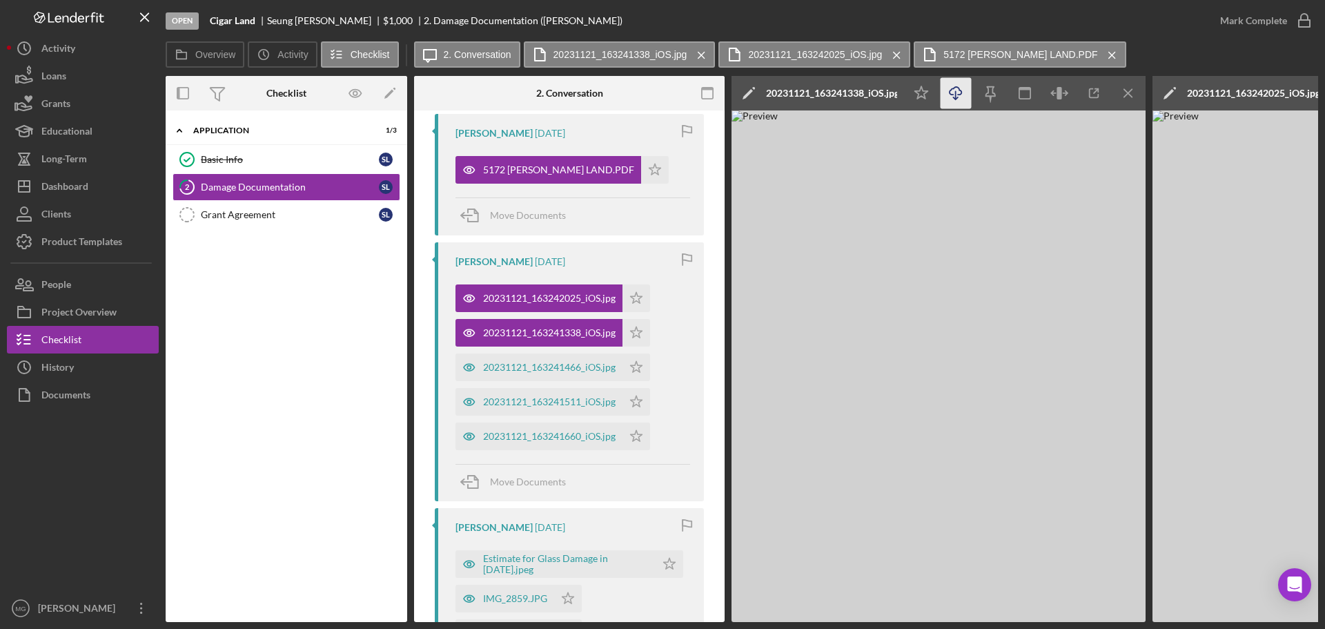
click at [954, 95] on icon "button" at bounding box center [956, 91] width 12 height 8
click at [538, 367] on div "20231121_163241466_iOS.jpg" at bounding box center [549, 367] width 133 height 11
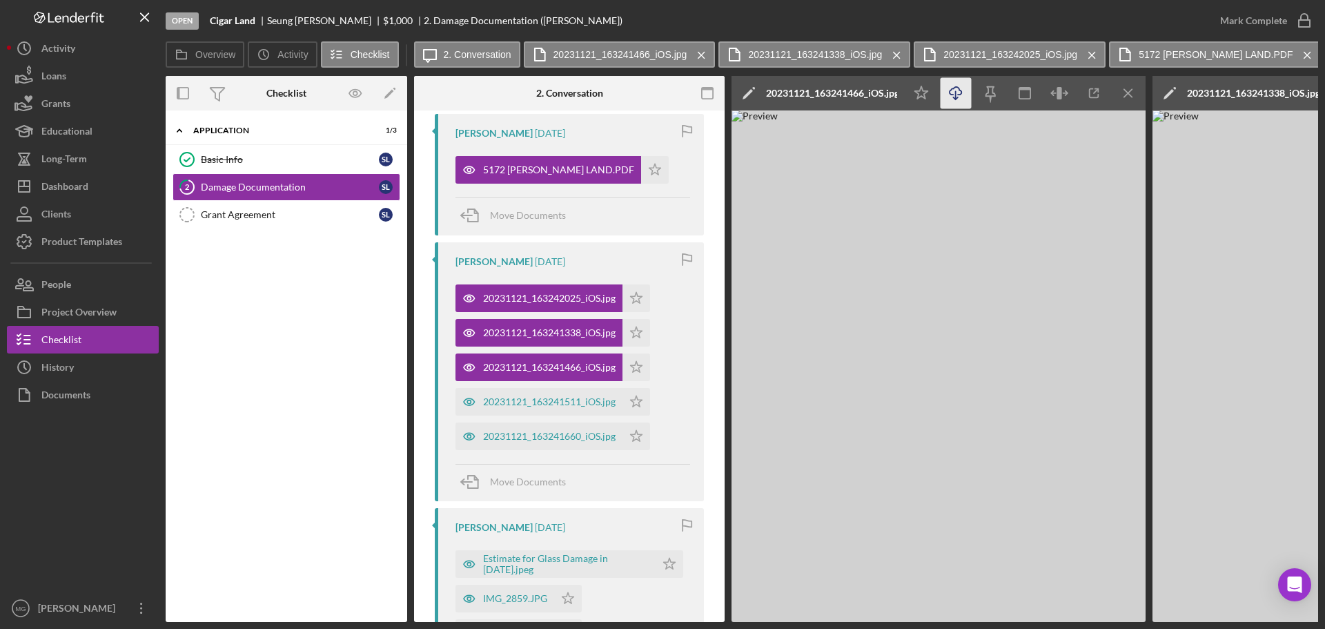
click at [951, 90] on icon "button" at bounding box center [956, 91] width 12 height 8
click at [571, 400] on div "20231121_163241511_iOS.jpg" at bounding box center [549, 401] width 133 height 11
click at [952, 90] on icon "Icon/Download" at bounding box center [956, 93] width 31 height 31
click at [531, 437] on div "20231121_163241660_iOS.jpg" at bounding box center [549, 436] width 133 height 11
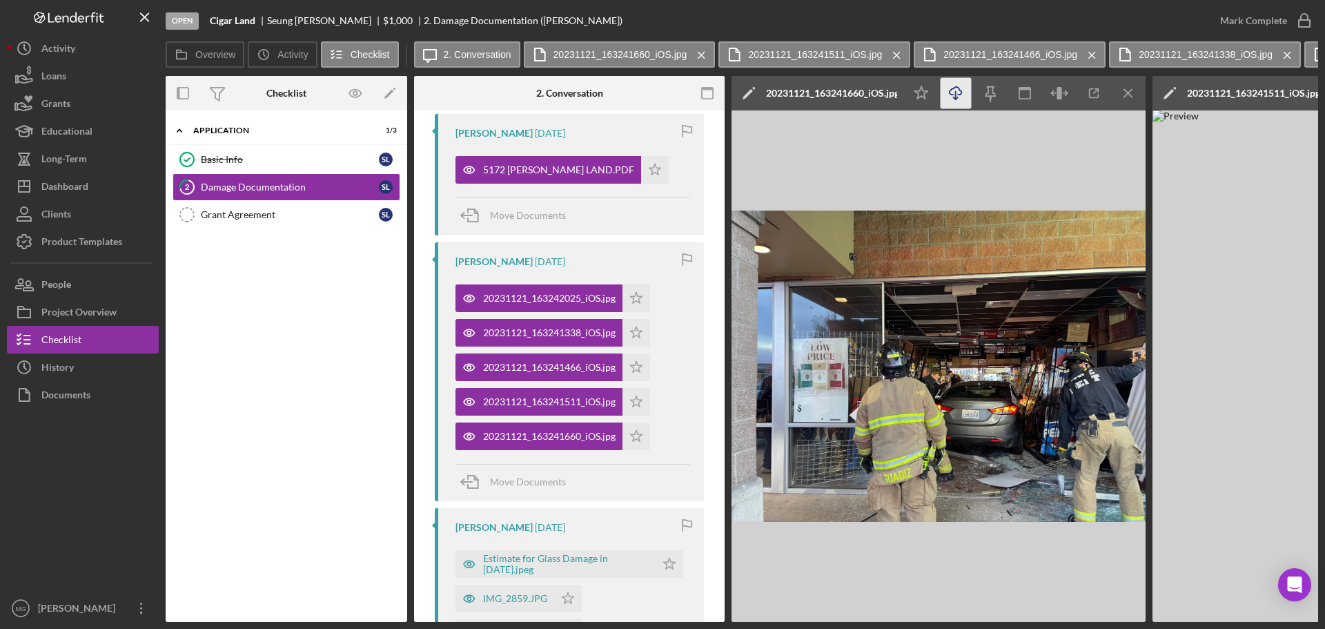
click at [956, 91] on line "button" at bounding box center [956, 95] width 0 height 8
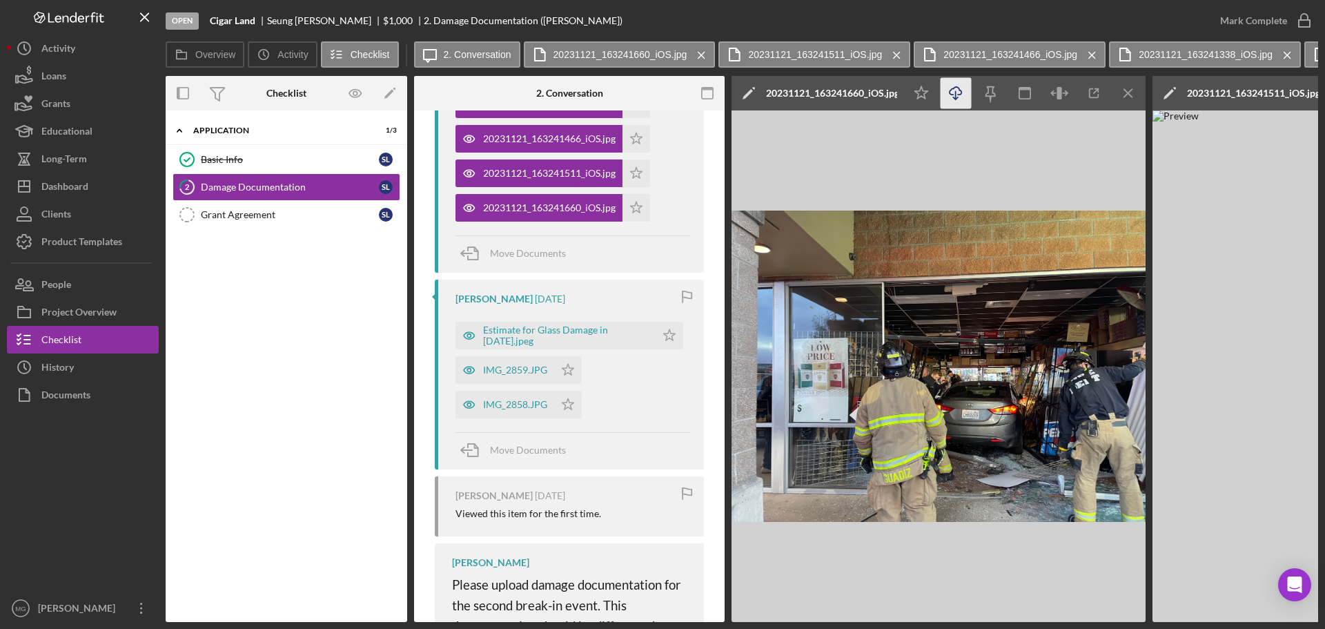
scroll to position [632, 0]
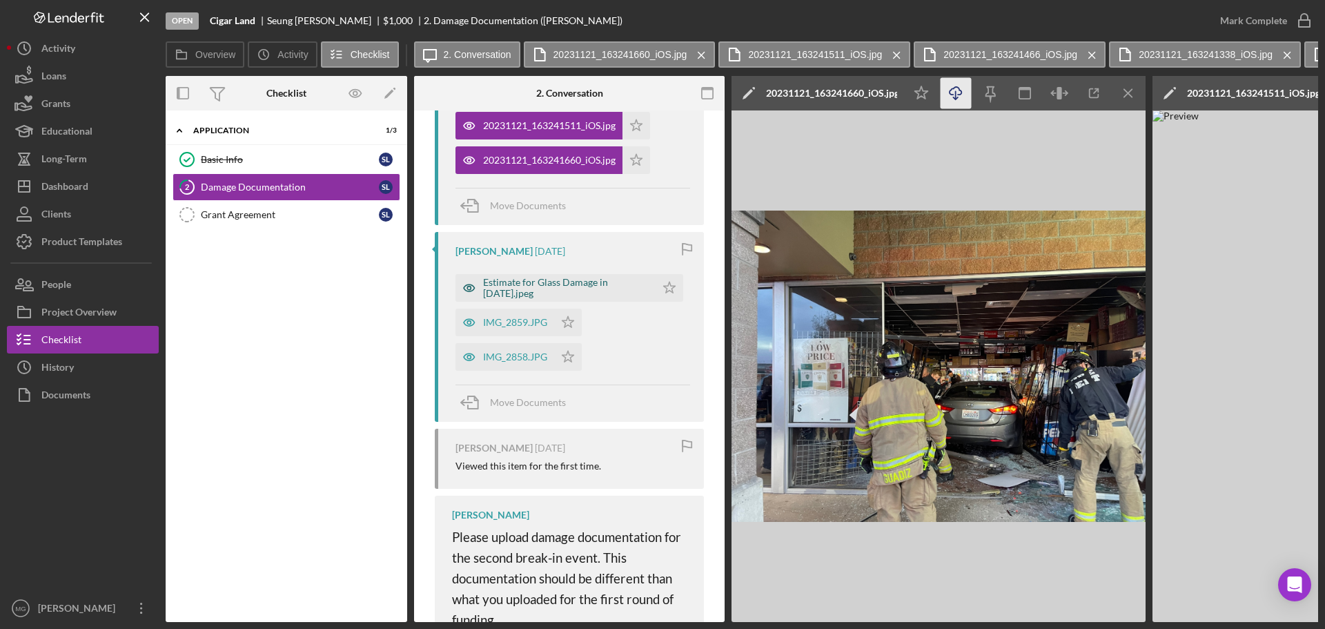
click at [561, 286] on div "Estimate for Glass Damage in [DATE].jpeg" at bounding box center [566, 288] width 166 height 22
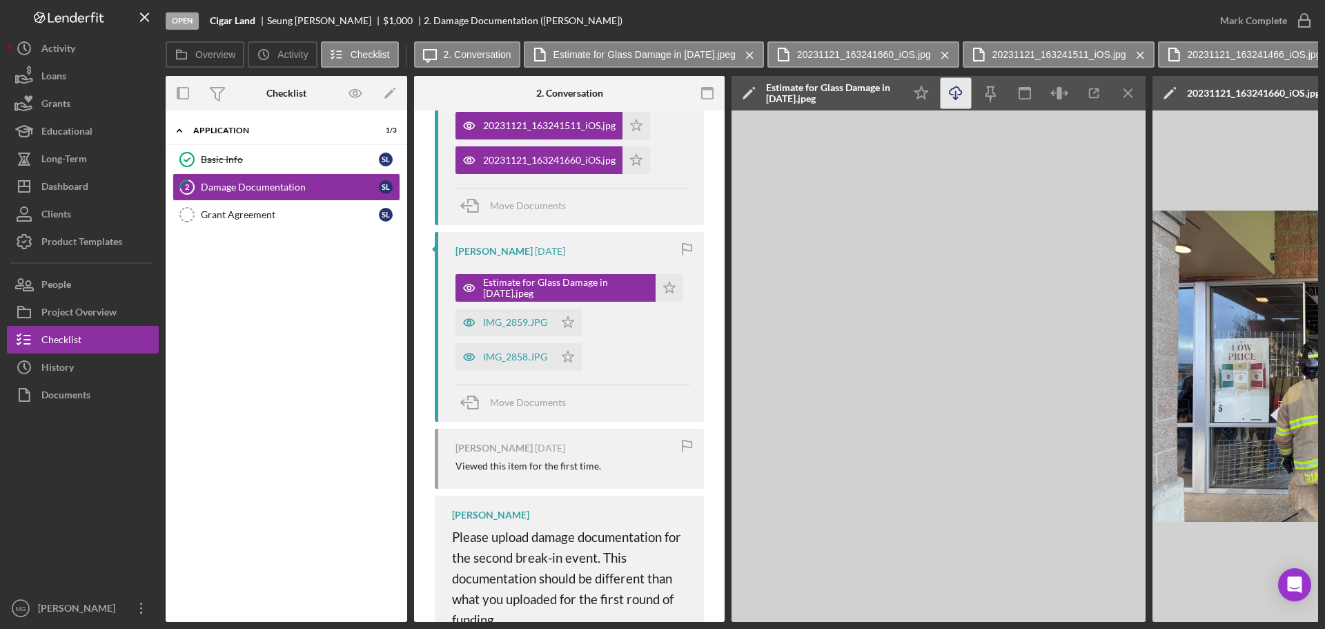
click at [954, 89] on icon "button" at bounding box center [956, 91] width 12 height 8
click at [509, 315] on div "IMG_2859.JPG" at bounding box center [505, 323] width 99 height 28
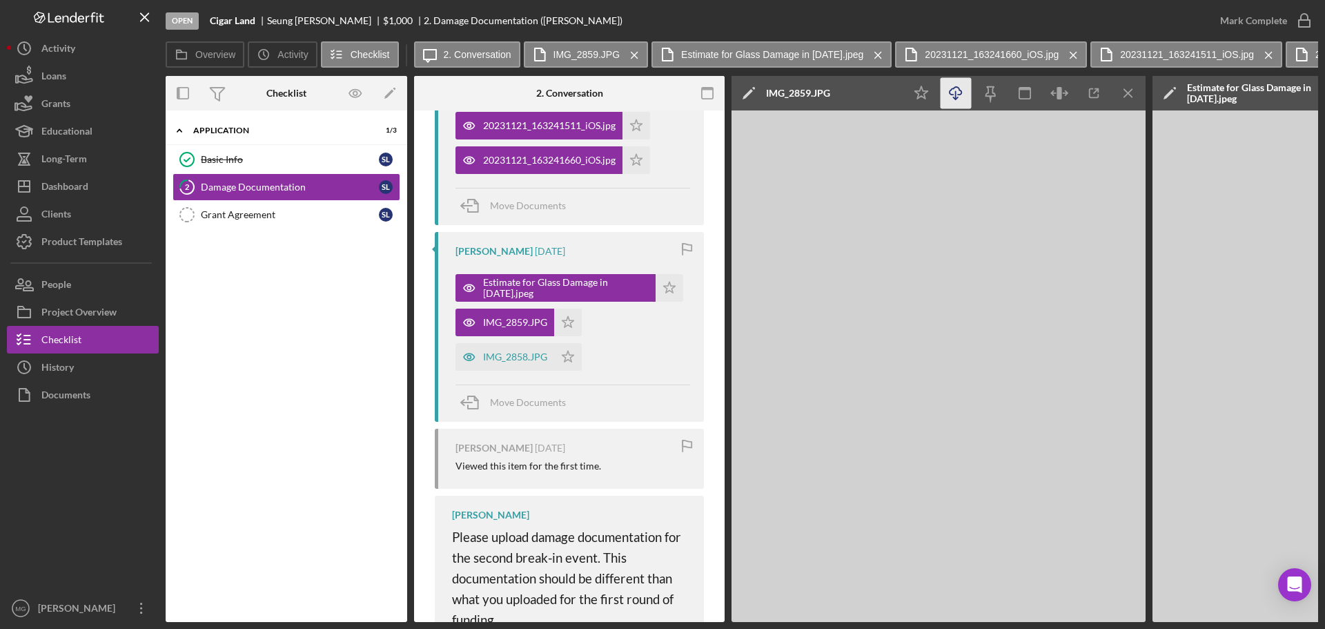
click at [956, 92] on line "button" at bounding box center [956, 95] width 0 height 8
click at [511, 360] on div "IMG_2858.JPG" at bounding box center [515, 356] width 64 height 11
click at [954, 92] on icon "Icon/Download" at bounding box center [956, 93] width 31 height 31
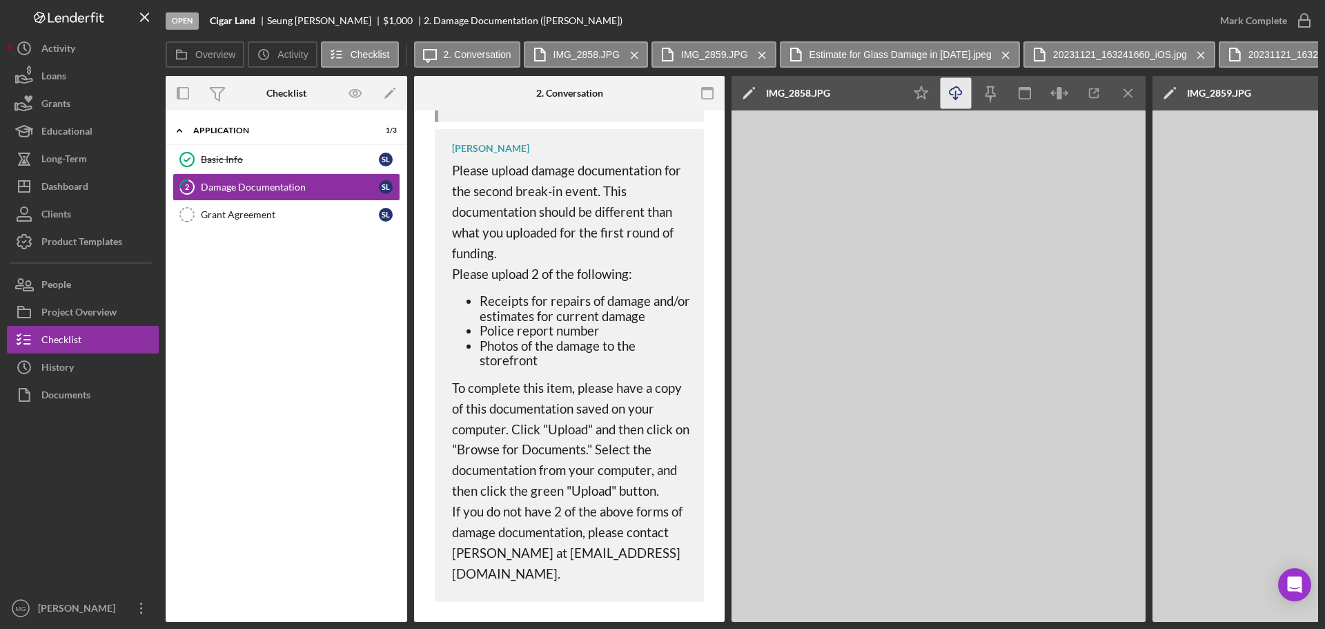
scroll to position [1010, 0]
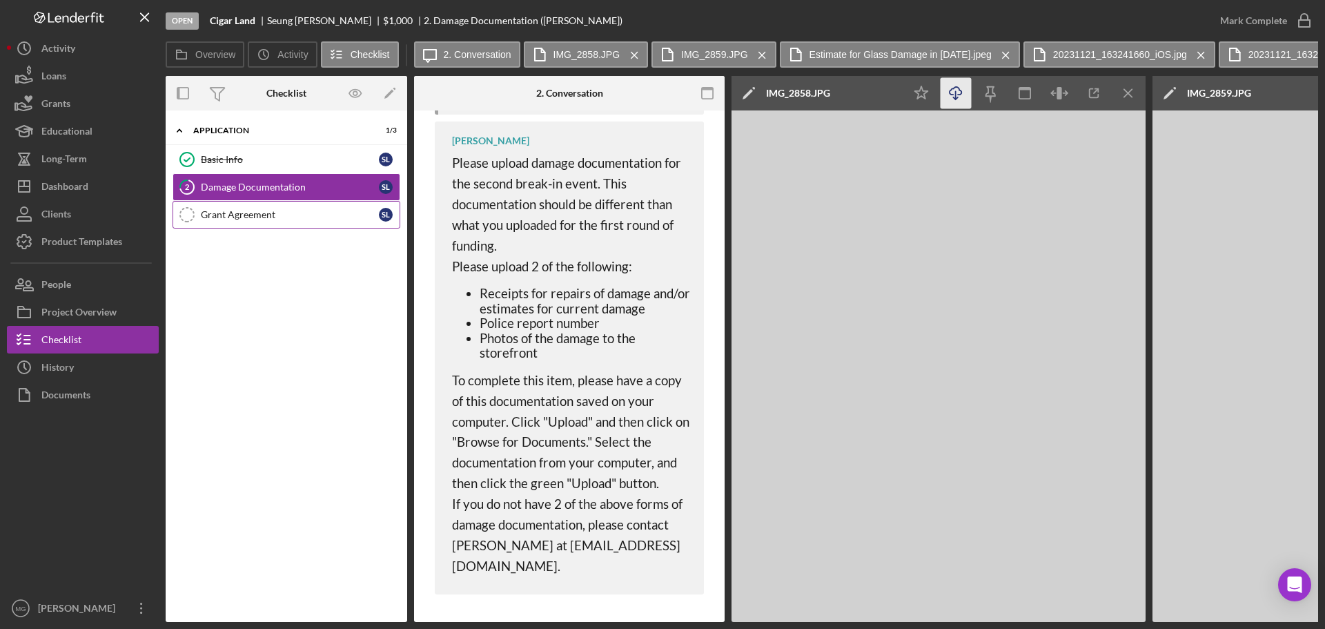
click at [268, 217] on div "Grant Agreement" at bounding box center [290, 214] width 178 height 11
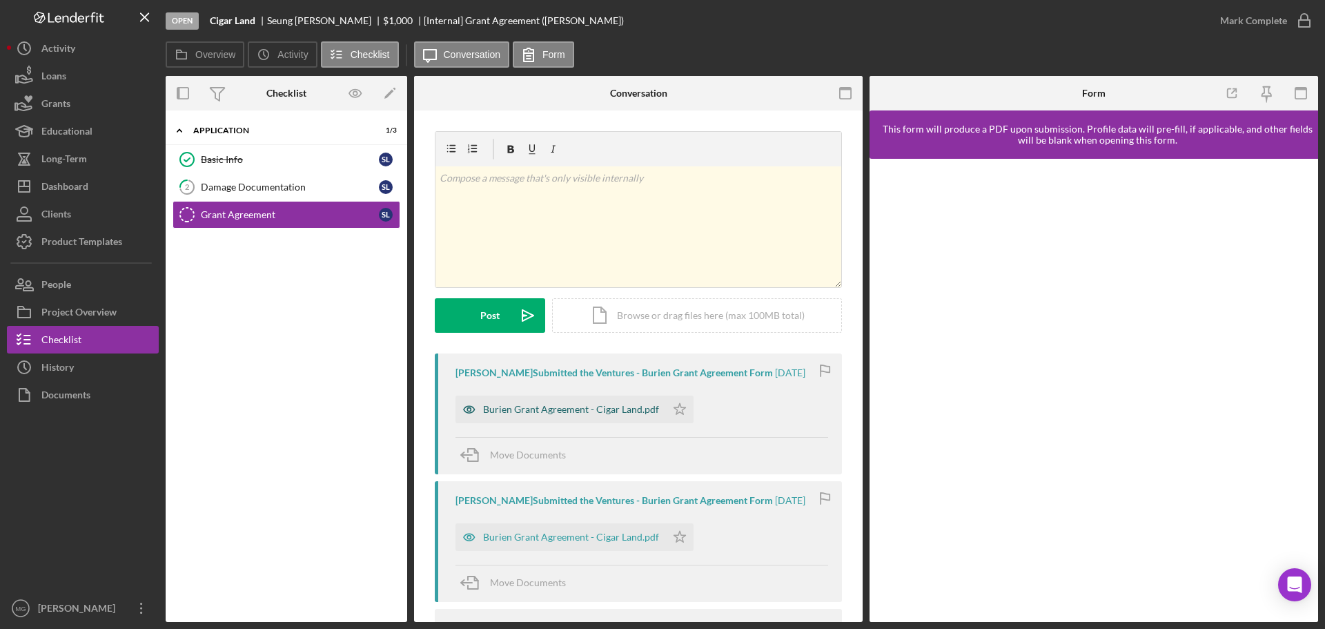
click at [612, 412] on div "Burien Grant Agreement - Cigar Land.pdf" at bounding box center [571, 409] width 176 height 11
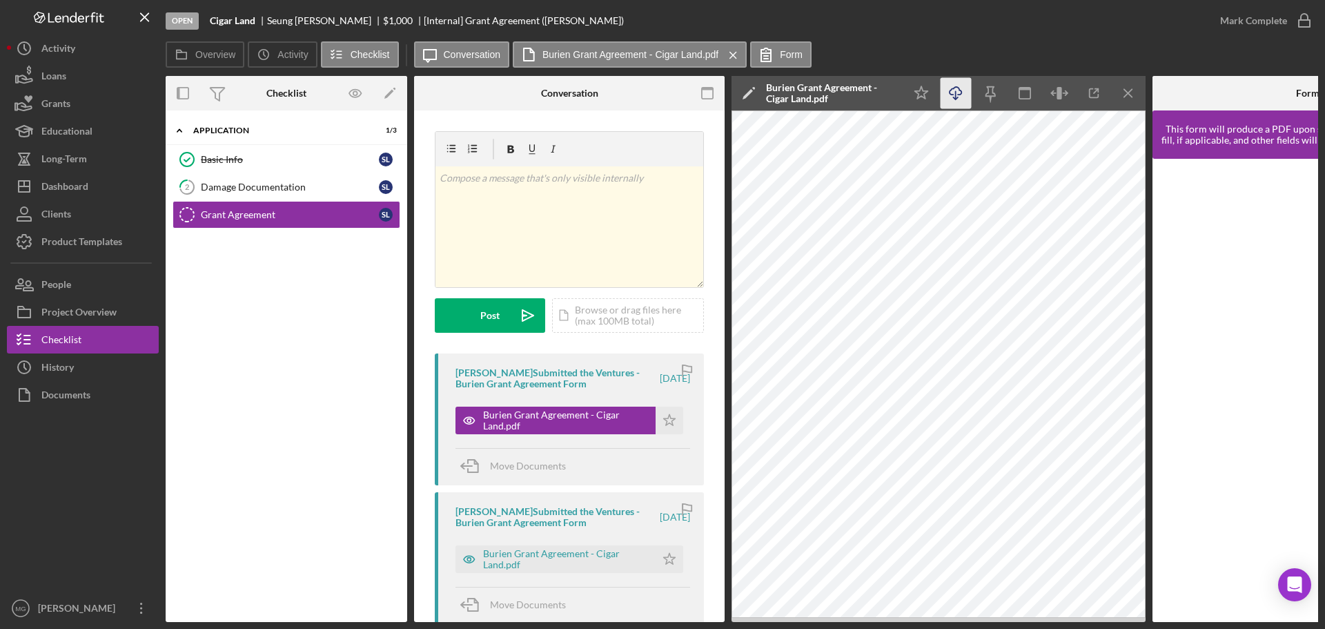
click at [956, 90] on icon "Icon/Download" at bounding box center [956, 93] width 31 height 31
click at [503, 559] on div "Burien Grant Agreement - Cigar Land.pdf" at bounding box center [566, 559] width 166 height 22
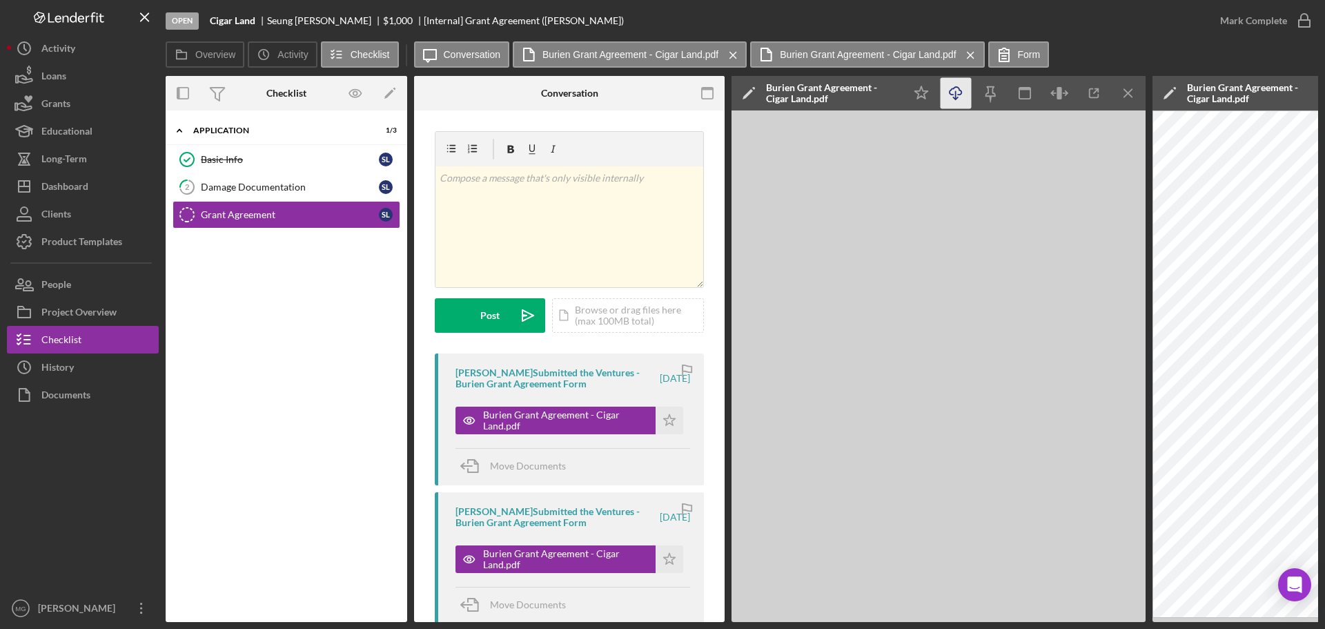
click at [958, 94] on icon "Icon/Download" at bounding box center [956, 93] width 31 height 31
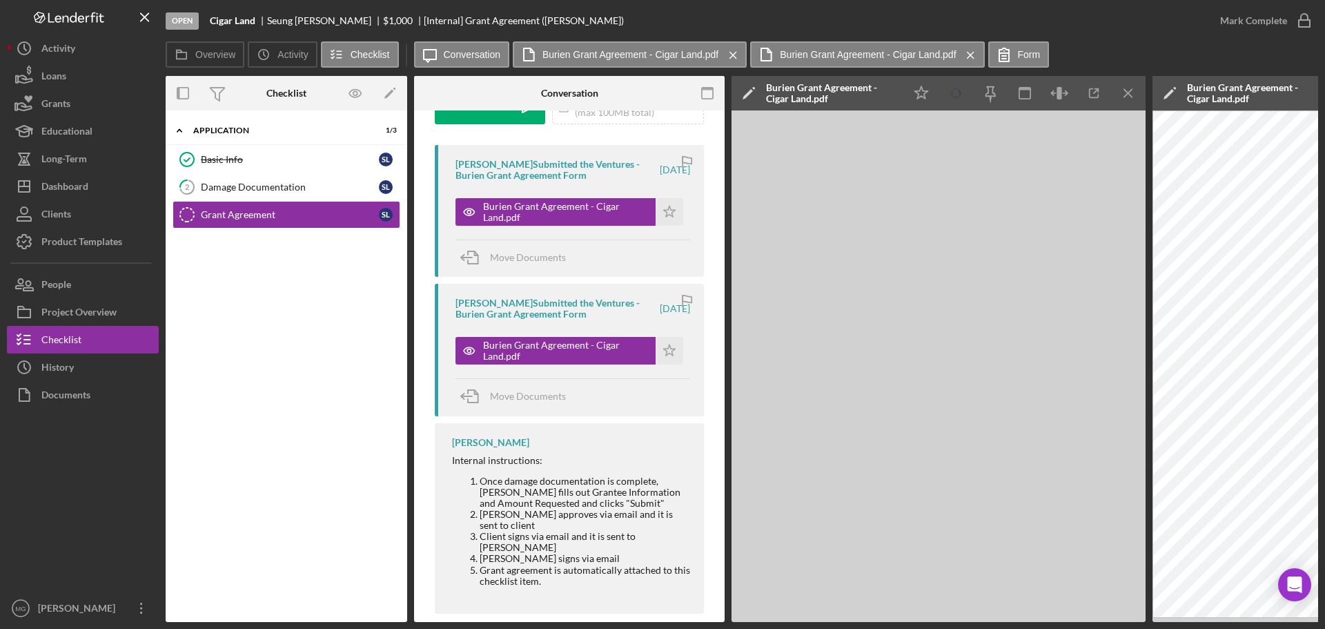
scroll to position [210, 0]
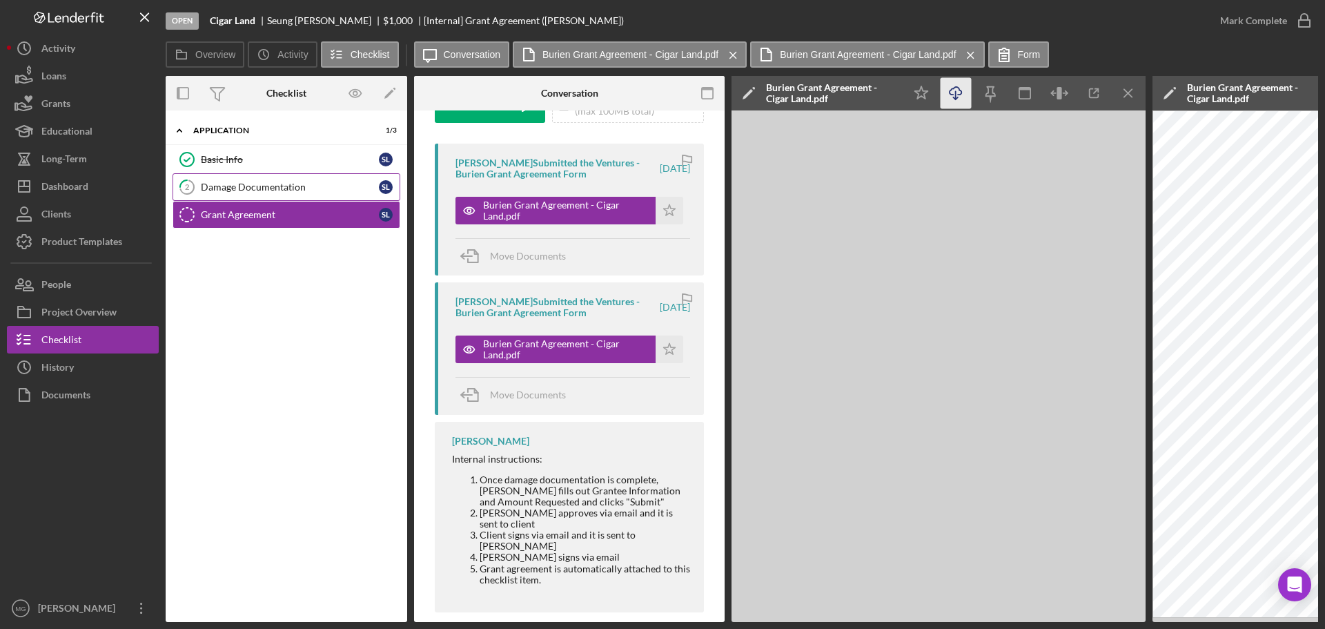
click at [268, 183] on div "Damage Documentation" at bounding box center [290, 187] width 178 height 11
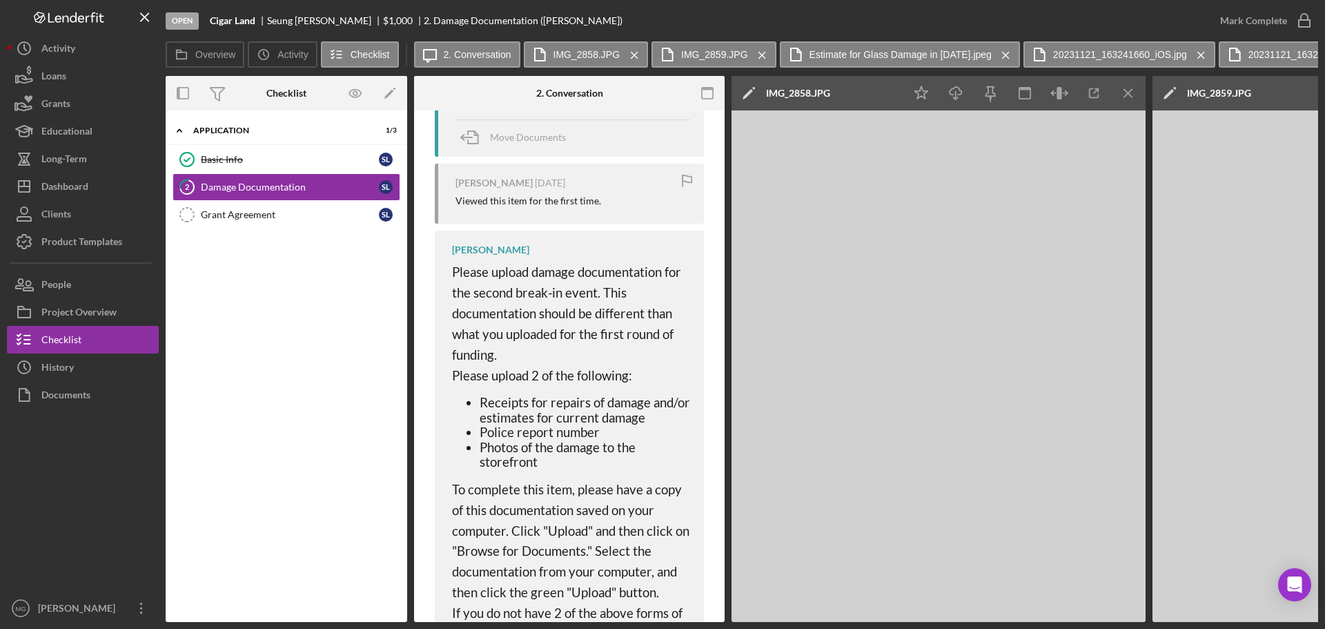
scroll to position [0, 1039]
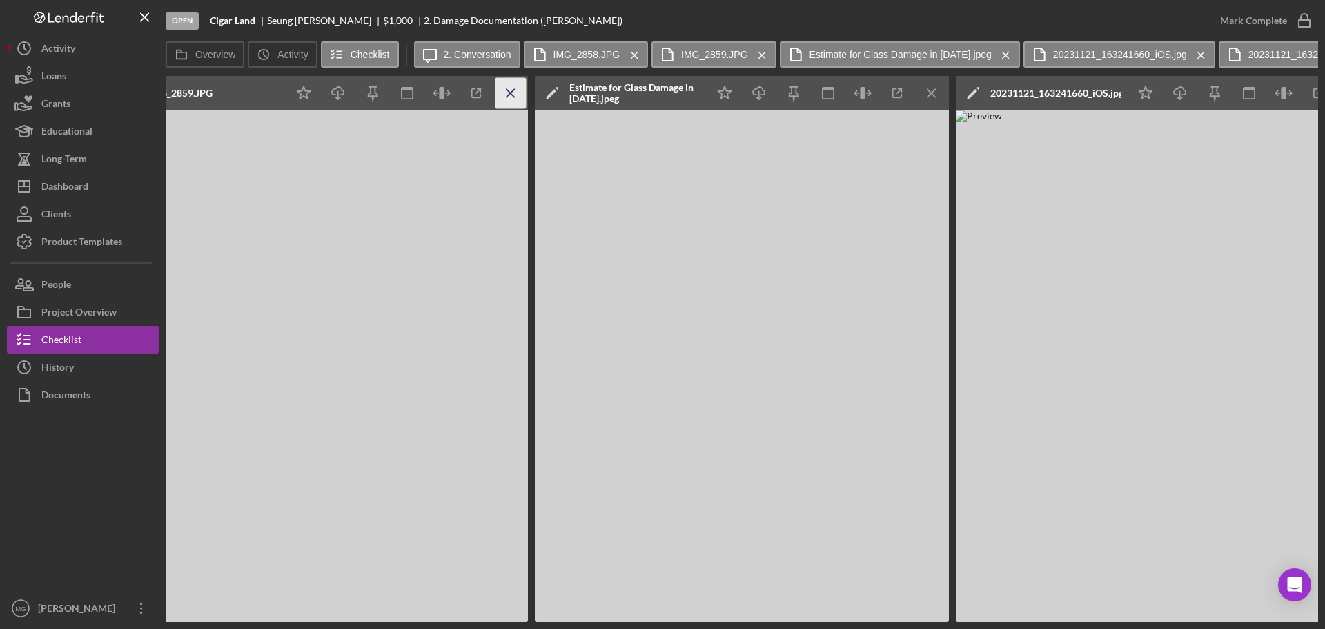
click at [511, 90] on icon "Icon/Menu Close" at bounding box center [511, 93] width 31 height 31
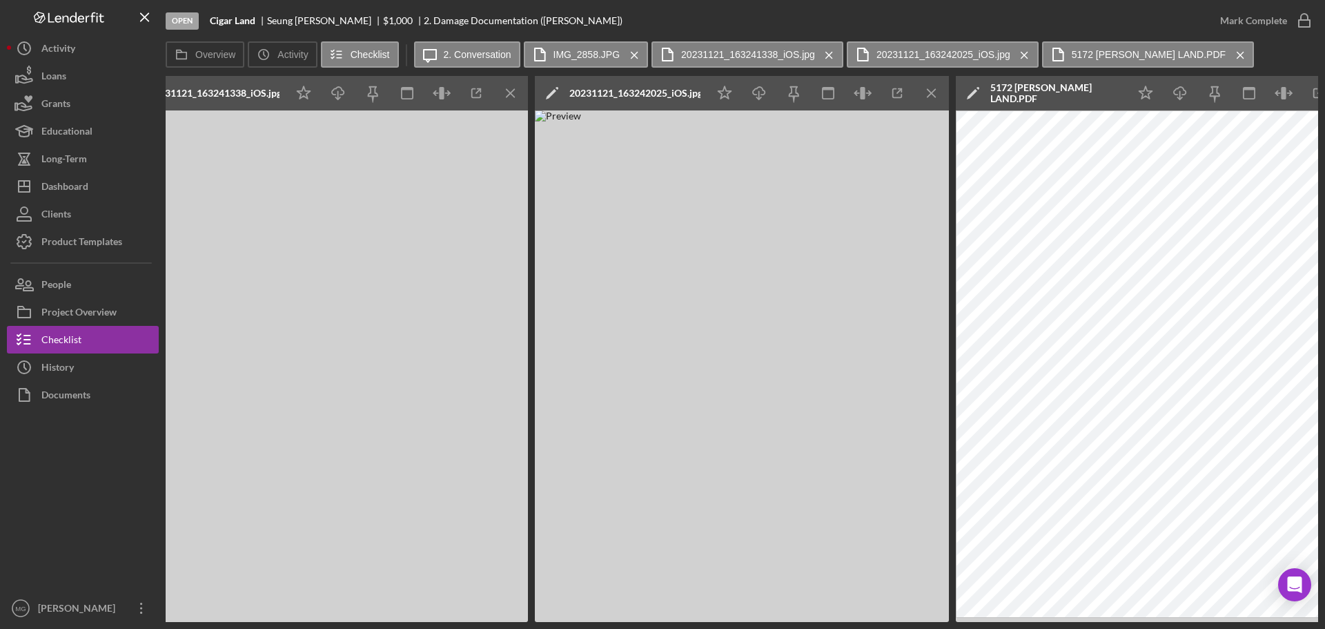
click at [511, 90] on icon "Icon/Menu Close" at bounding box center [511, 93] width 31 height 31
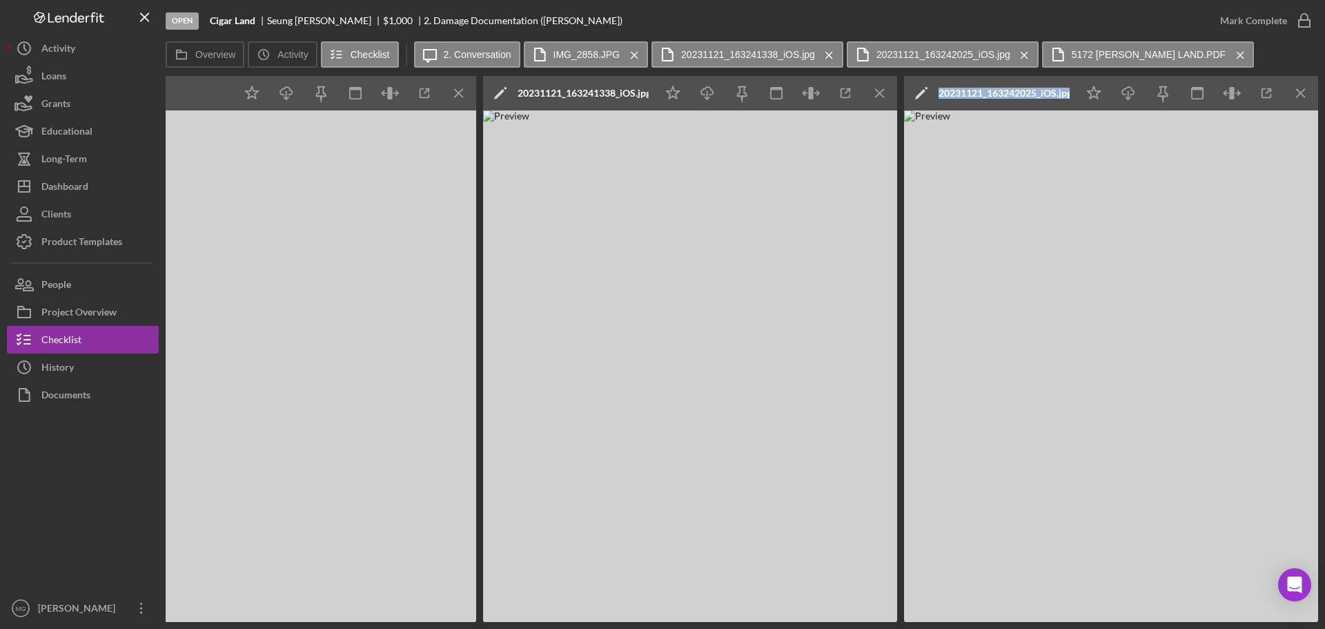
click at [904, 90] on icon "Icon/Edit" at bounding box center [921, 93] width 35 height 35
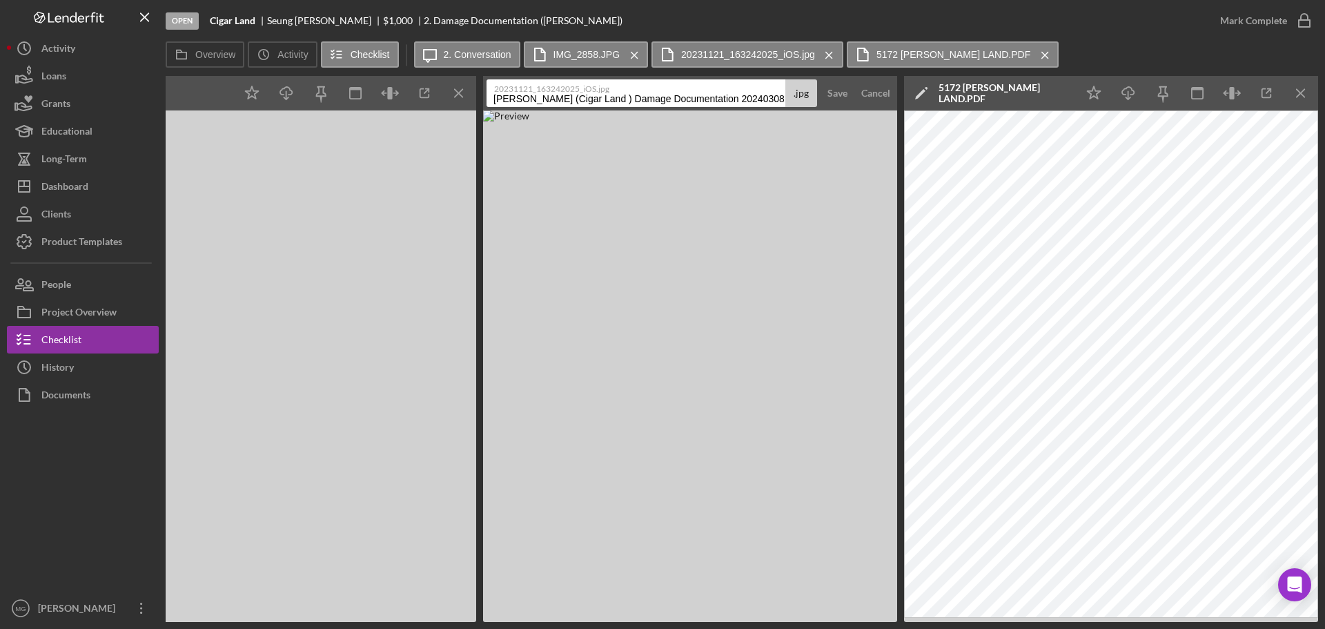
click at [511, 90] on label "20231121_163242025_iOS.jpg" at bounding box center [638, 87] width 289 height 14
click at [511, 90] on input "[PERSON_NAME] (Cigar Land ) Damage Documentation 20240308" at bounding box center [636, 93] width 299 height 28
click at [458, 97] on icon "Icon/Menu Close" at bounding box center [459, 93] width 31 height 31
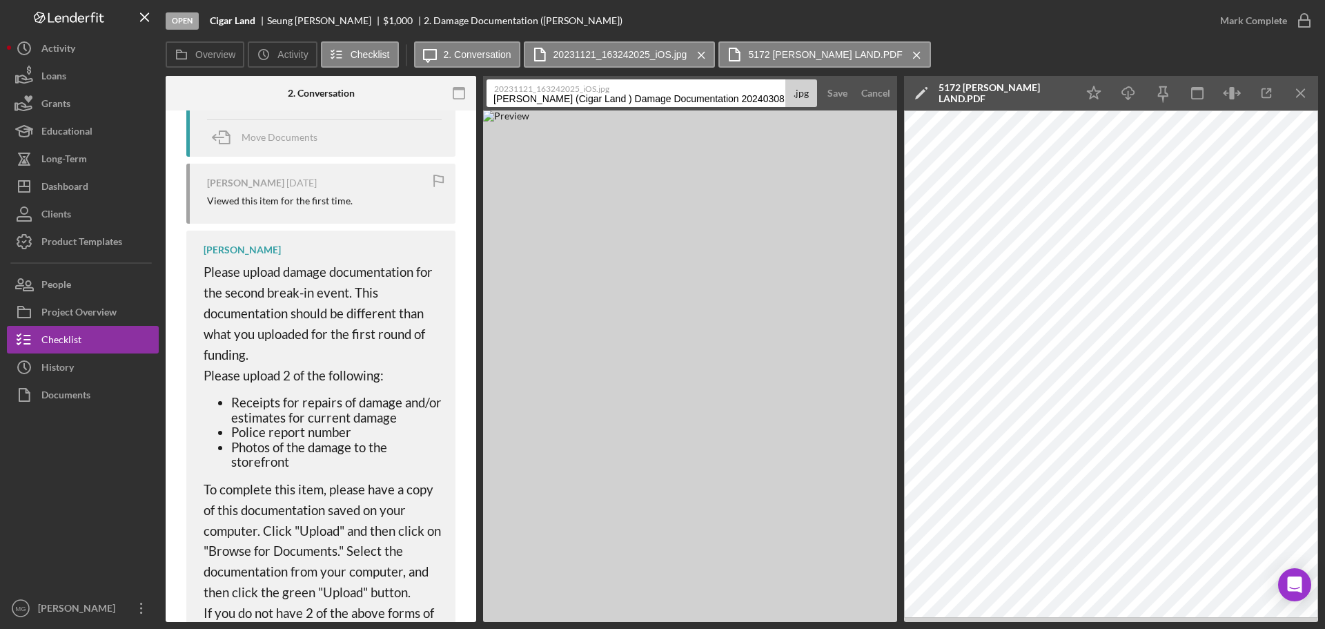
scroll to position [0, 248]
click at [878, 90] on div "Cancel" at bounding box center [875, 93] width 29 height 28
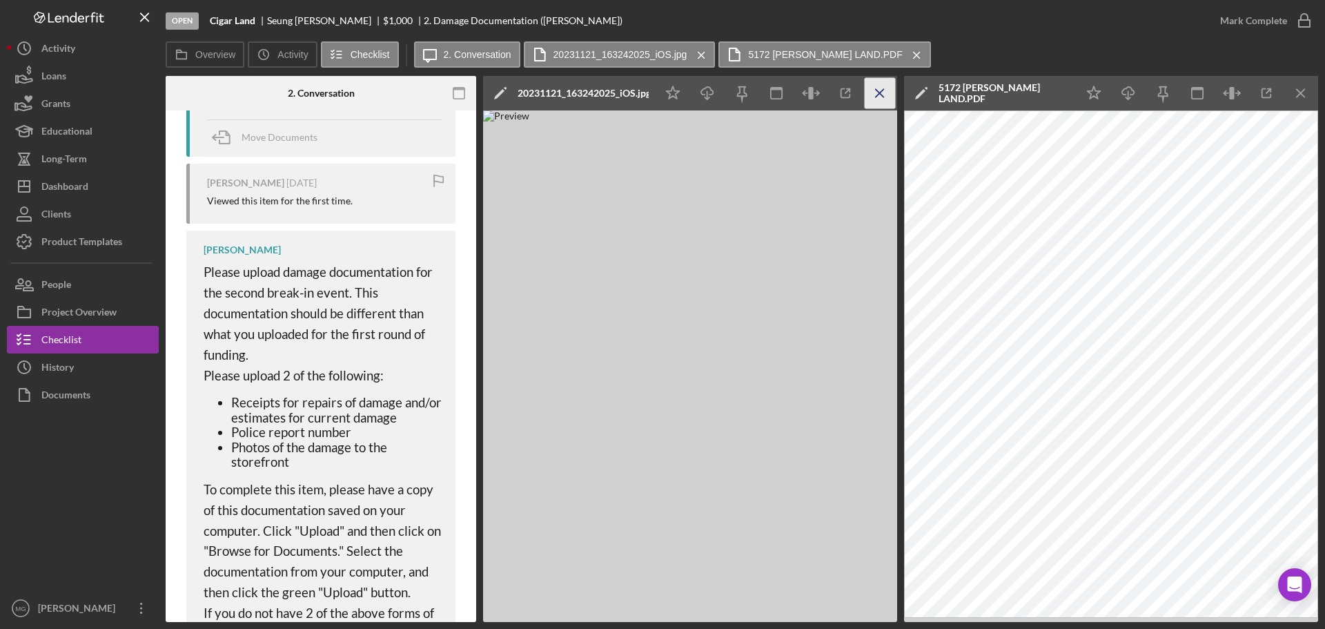
click at [882, 96] on line "button" at bounding box center [880, 93] width 8 height 8
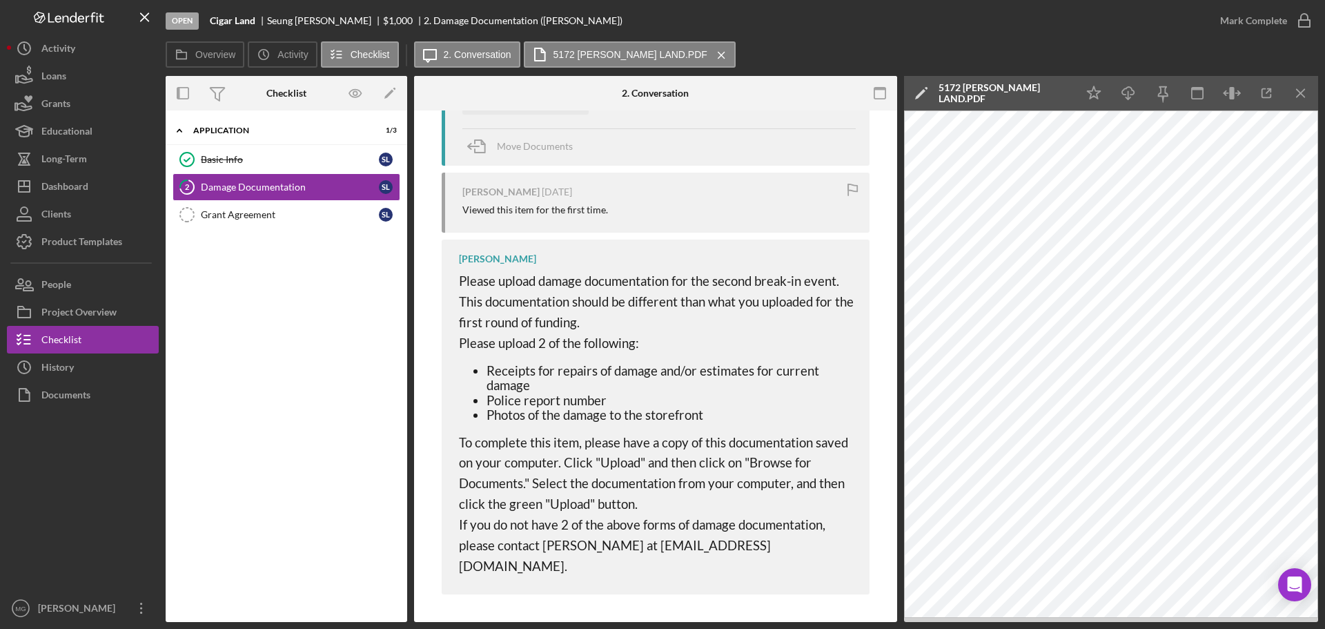
scroll to position [0, 0]
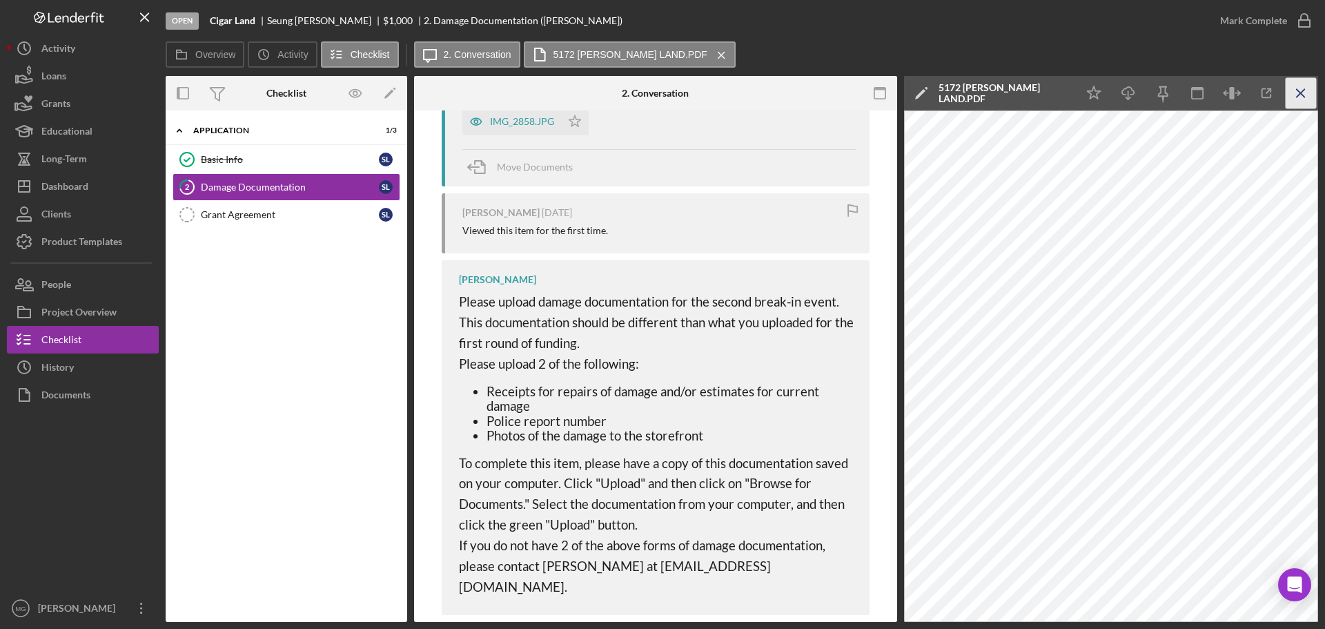
click at [1302, 91] on icon "Icon/Menu Close" at bounding box center [1301, 93] width 31 height 31
